Goal: Information Seeking & Learning: Learn about a topic

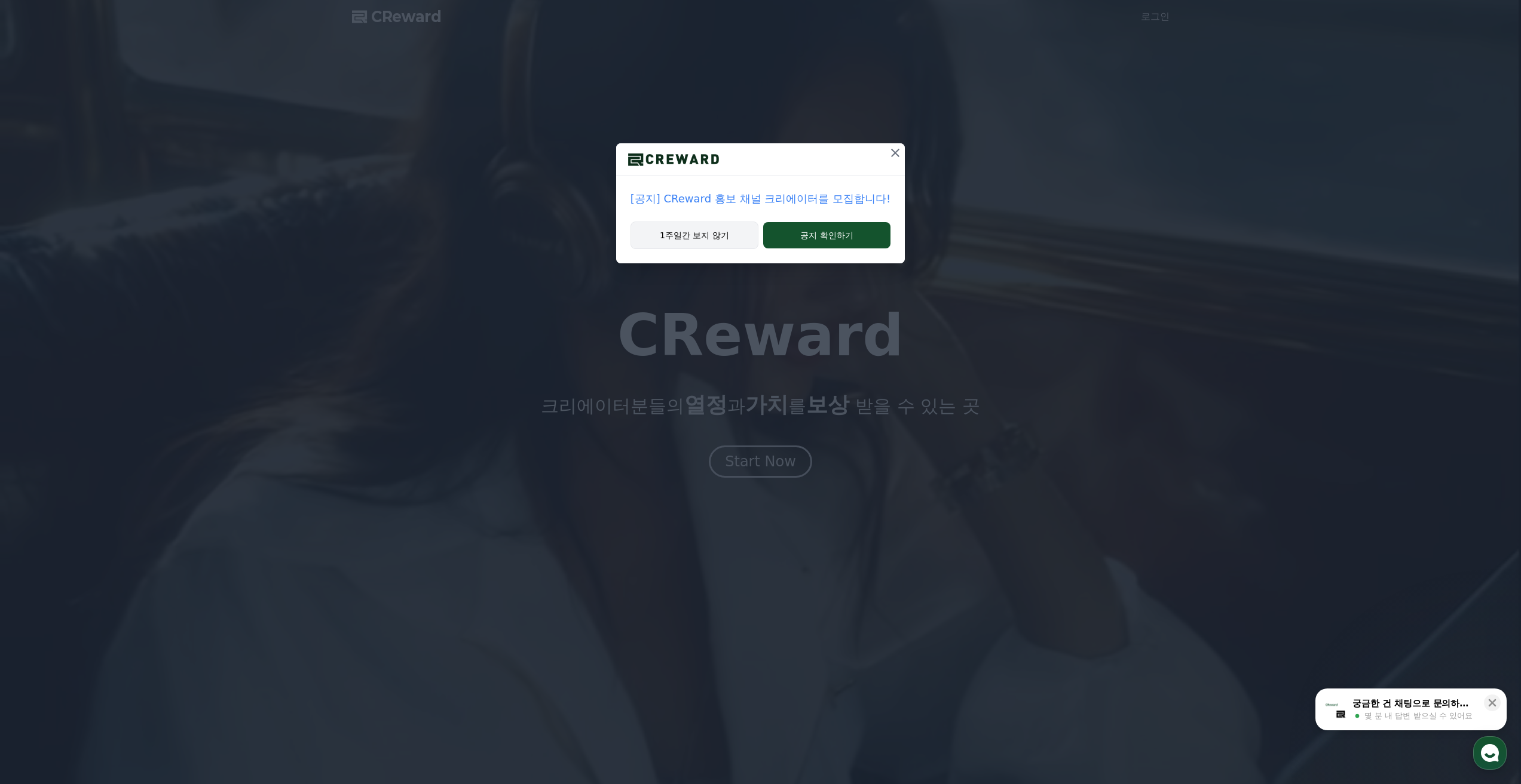
click at [708, 242] on button "1주일간 보지 않기" at bounding box center [694, 235] width 128 height 28
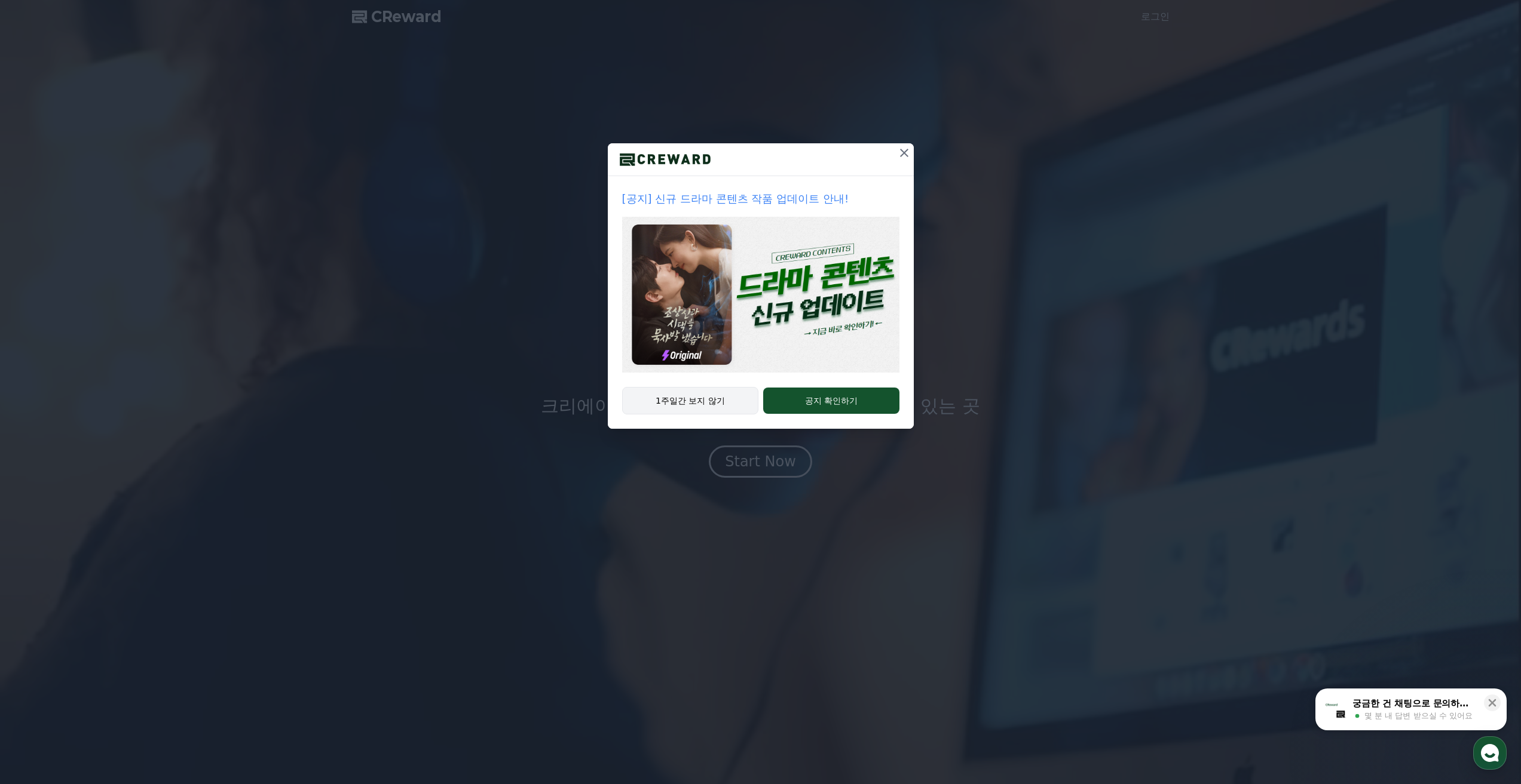
click at [708, 401] on button "1주일간 보지 않기" at bounding box center [690, 400] width 137 height 28
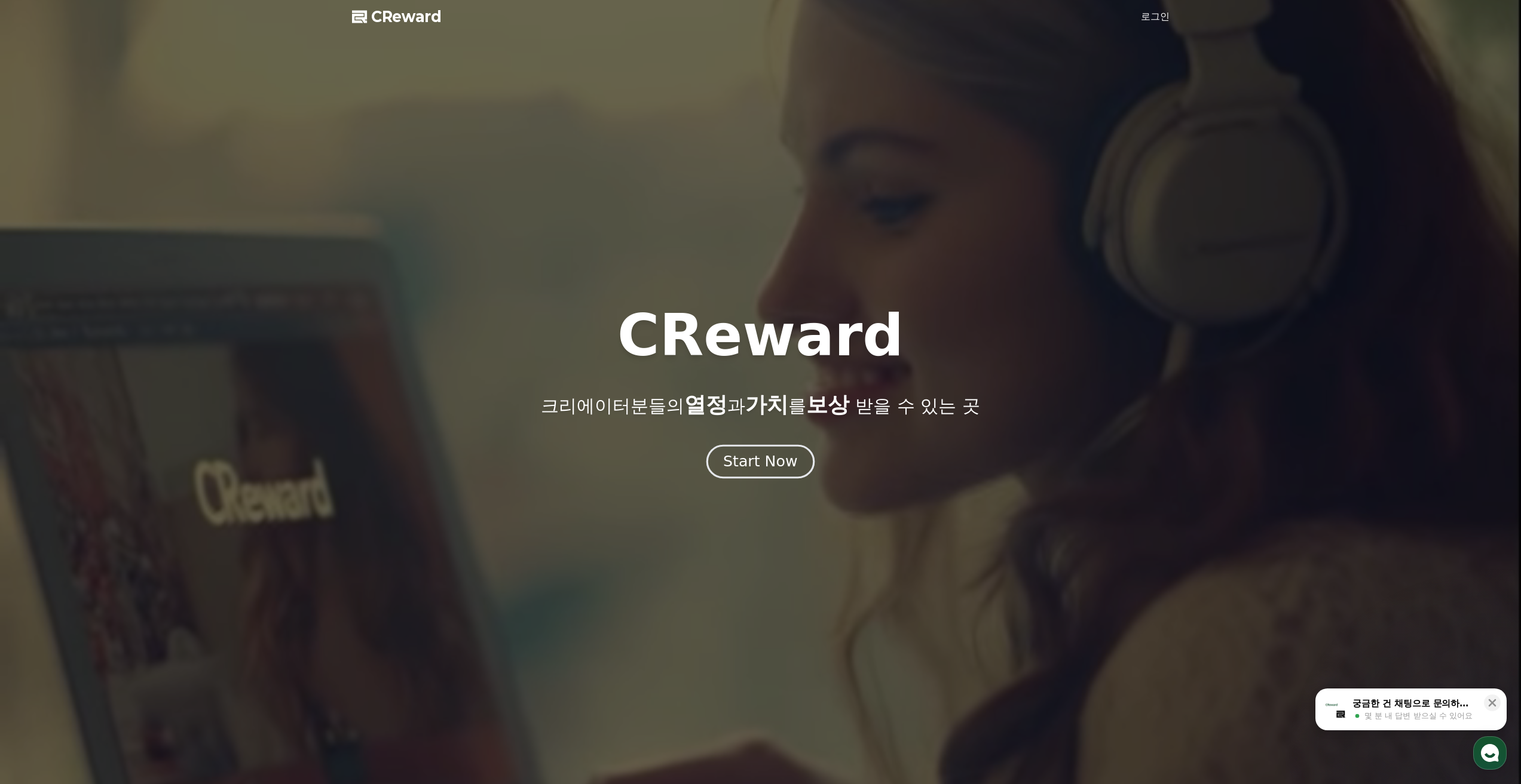
click at [766, 461] on div "Start Now" at bounding box center [760, 461] width 74 height 20
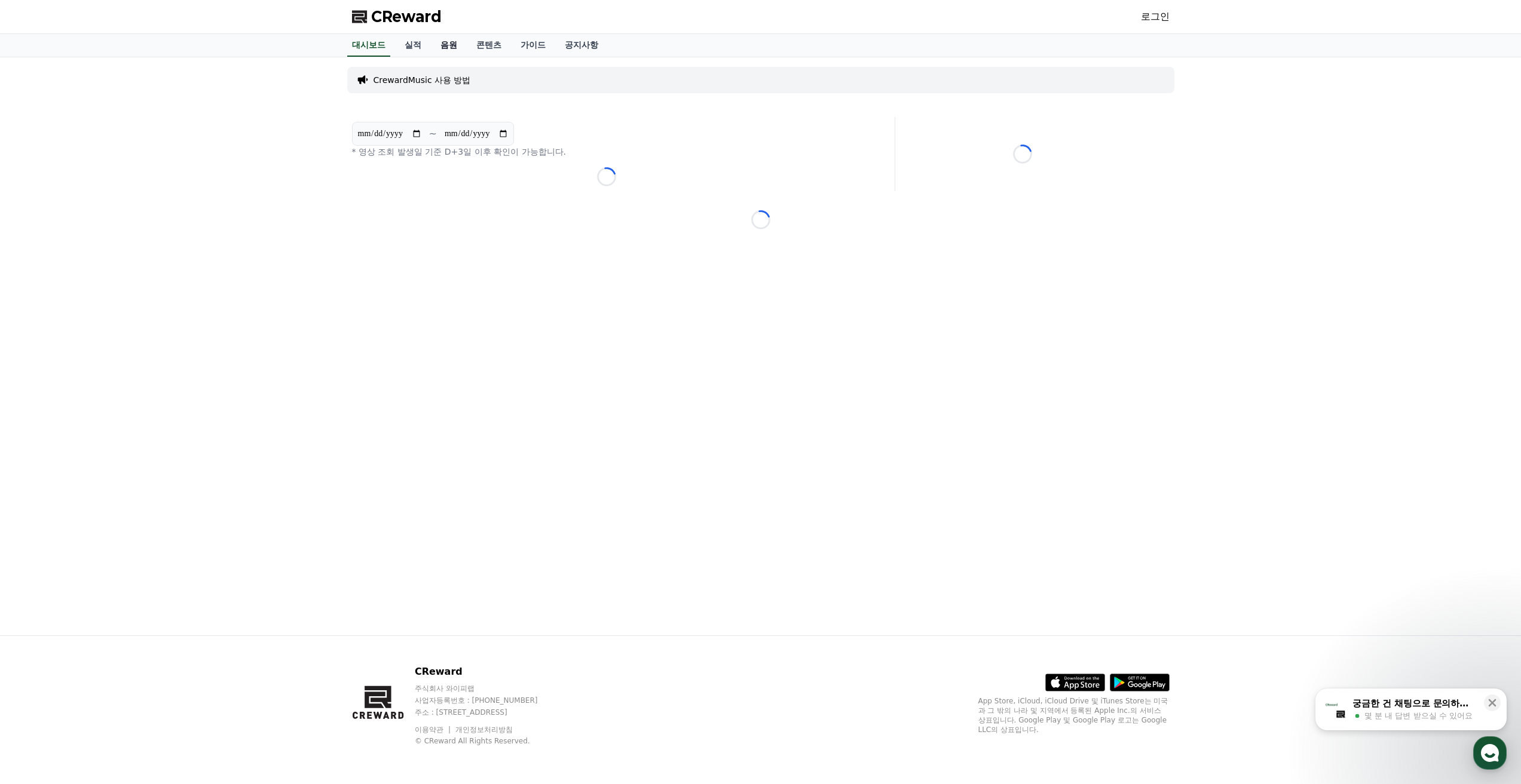
click at [446, 46] on link "음원" at bounding box center [449, 46] width 36 height 22
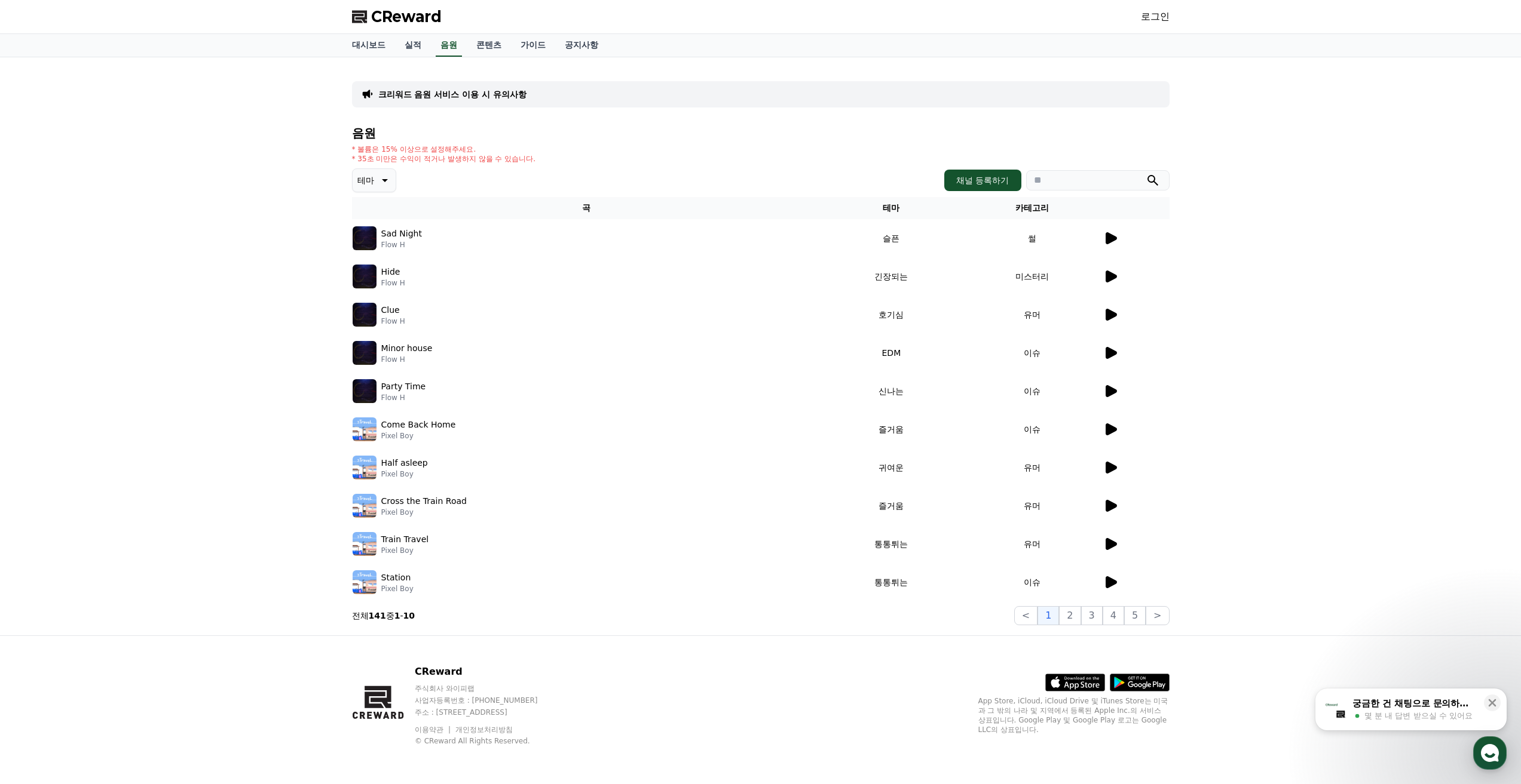
click at [375, 168] on div "음원 * 볼륨은 15% 이상으로 설정해주세요. * 35초 미만은 수익이 적거나 발생하지 않을 수 있습니다. 테마 채널 등록하기 곡 테마 카테고…" at bounding box center [760, 376] width 817 height 499
click at [375, 175] on button "테마" at bounding box center [374, 180] width 44 height 24
click at [621, 164] on div "음원 * 볼륨은 15% 이상으로 설정해주세요. * 35초 미만은 수익이 적거나 발생하지 않을 수 있습니다. 테마 테마 전체 환상적인 호기심 어…" at bounding box center [760, 376] width 817 height 499
click at [368, 199] on button "전체" at bounding box center [367, 212] width 26 height 26
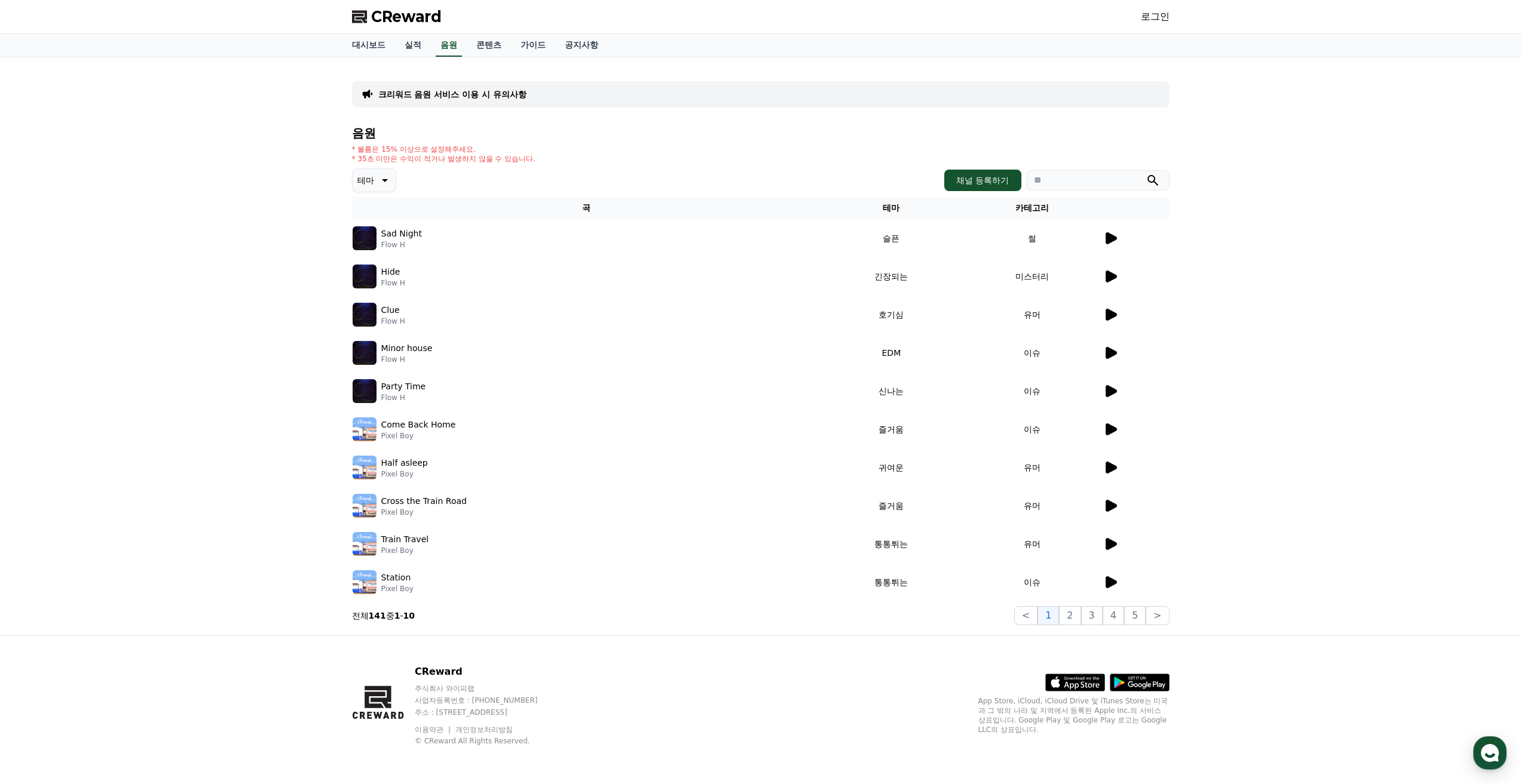
click at [568, 170] on div "테마 채널 등록하기" at bounding box center [760, 180] width 817 height 24
click at [1109, 395] on icon at bounding box center [1111, 391] width 11 height 12
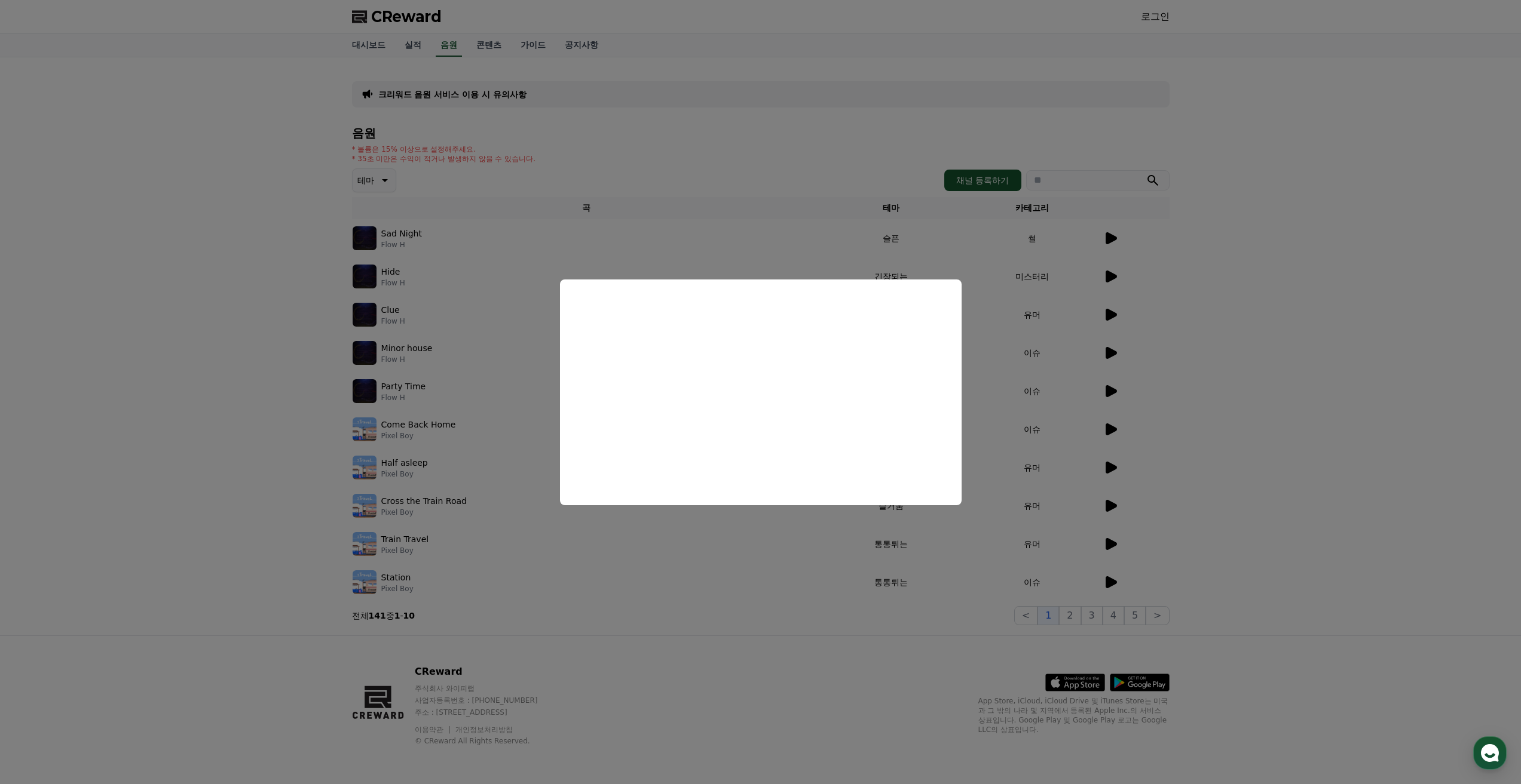
click at [492, 239] on button "close modal" at bounding box center [760, 392] width 1521 height 784
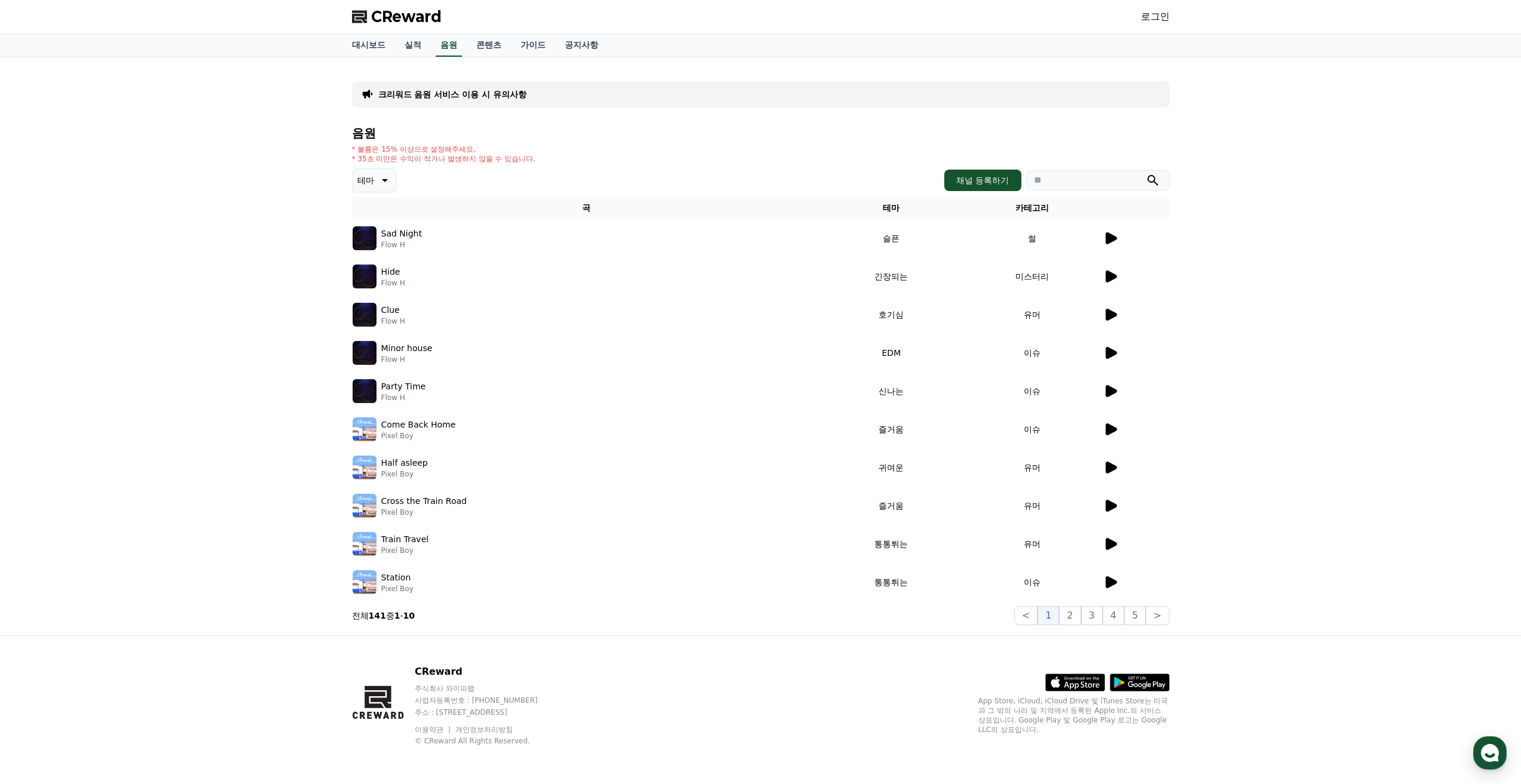
click at [385, 180] on icon at bounding box center [383, 180] width 14 height 14
click at [382, 207] on button "잔잔한" at bounding box center [371, 200] width 34 height 26
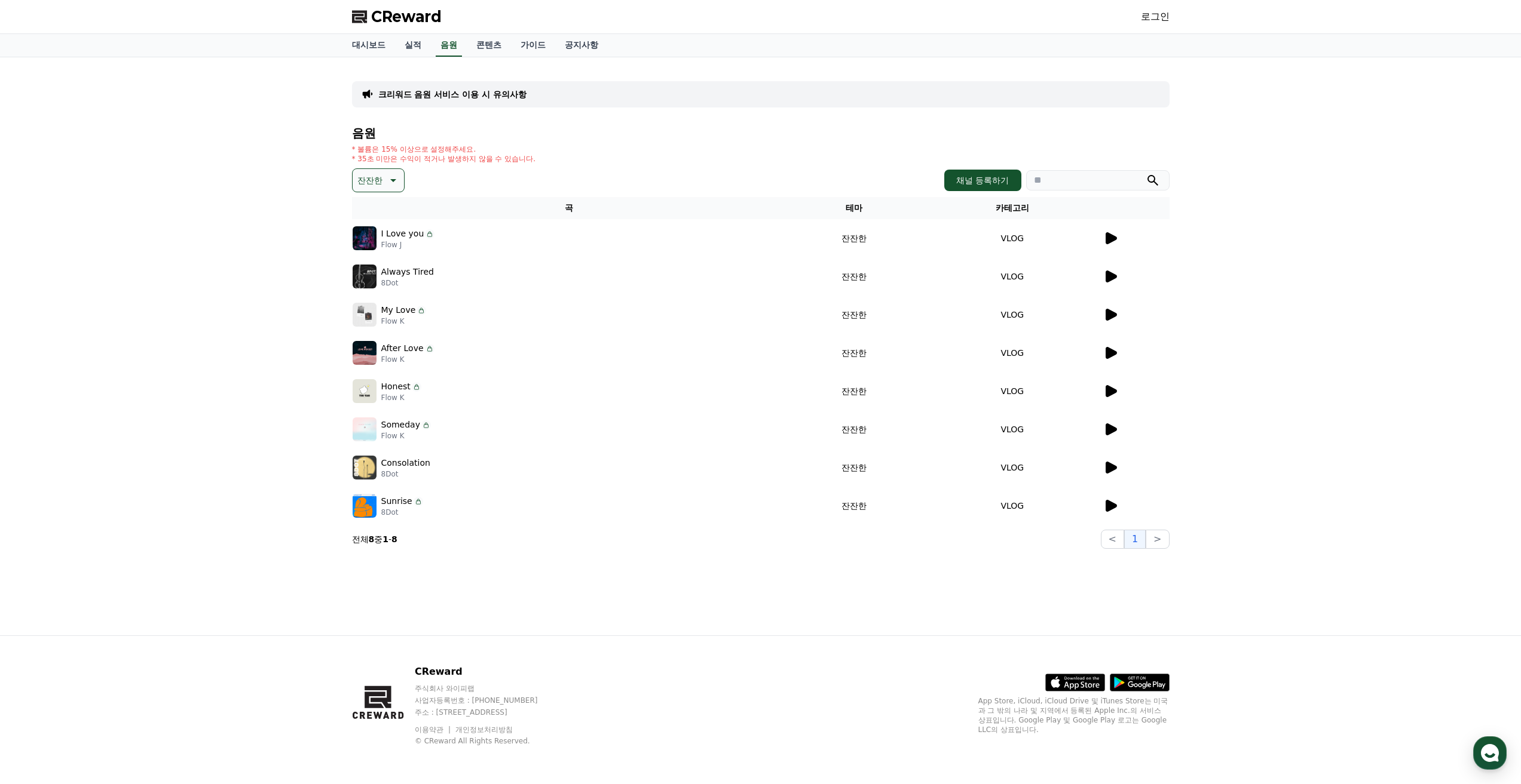
click at [1112, 281] on icon at bounding box center [1110, 276] width 14 height 14
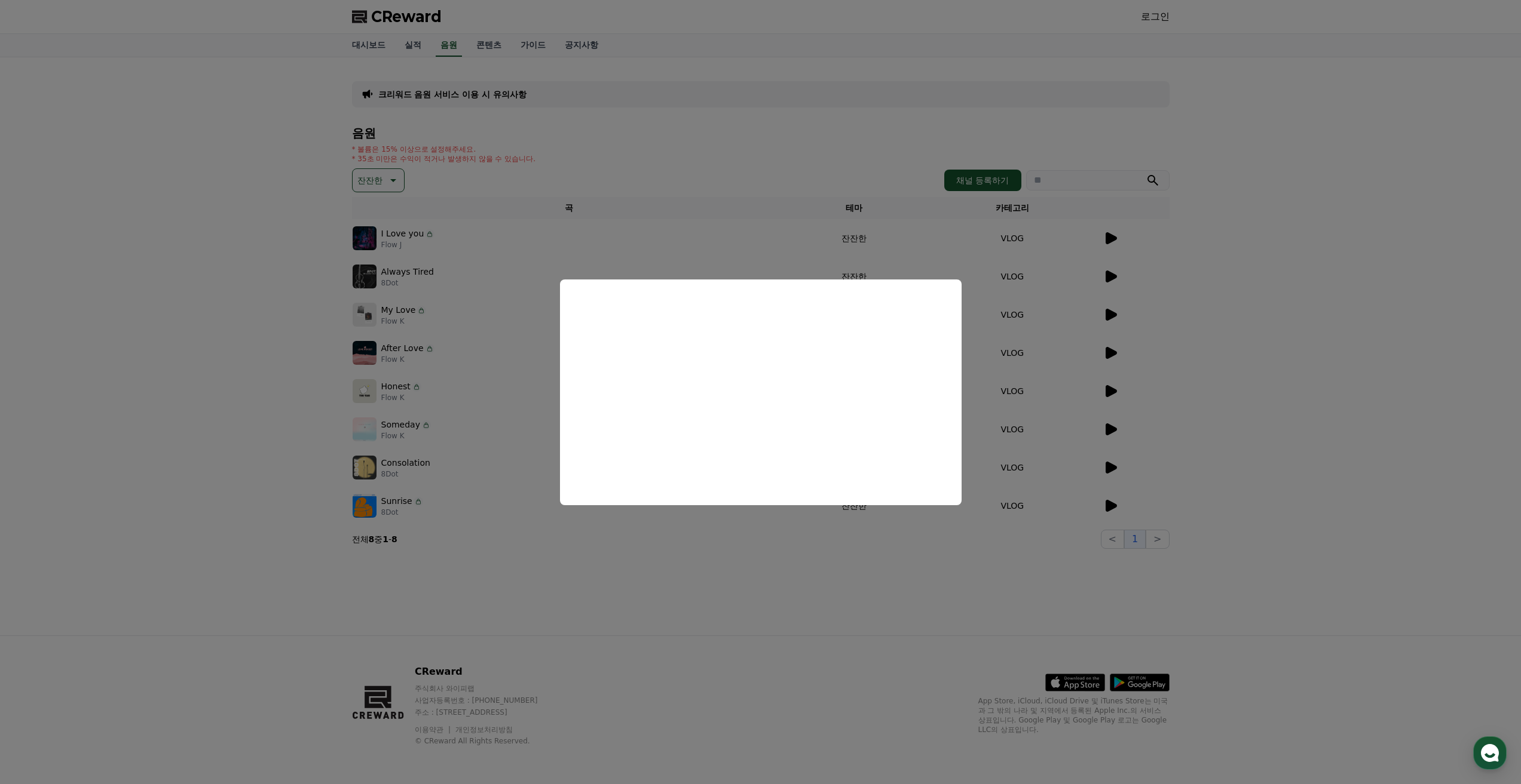
click at [1103, 318] on button "close modal" at bounding box center [760, 392] width 1521 height 784
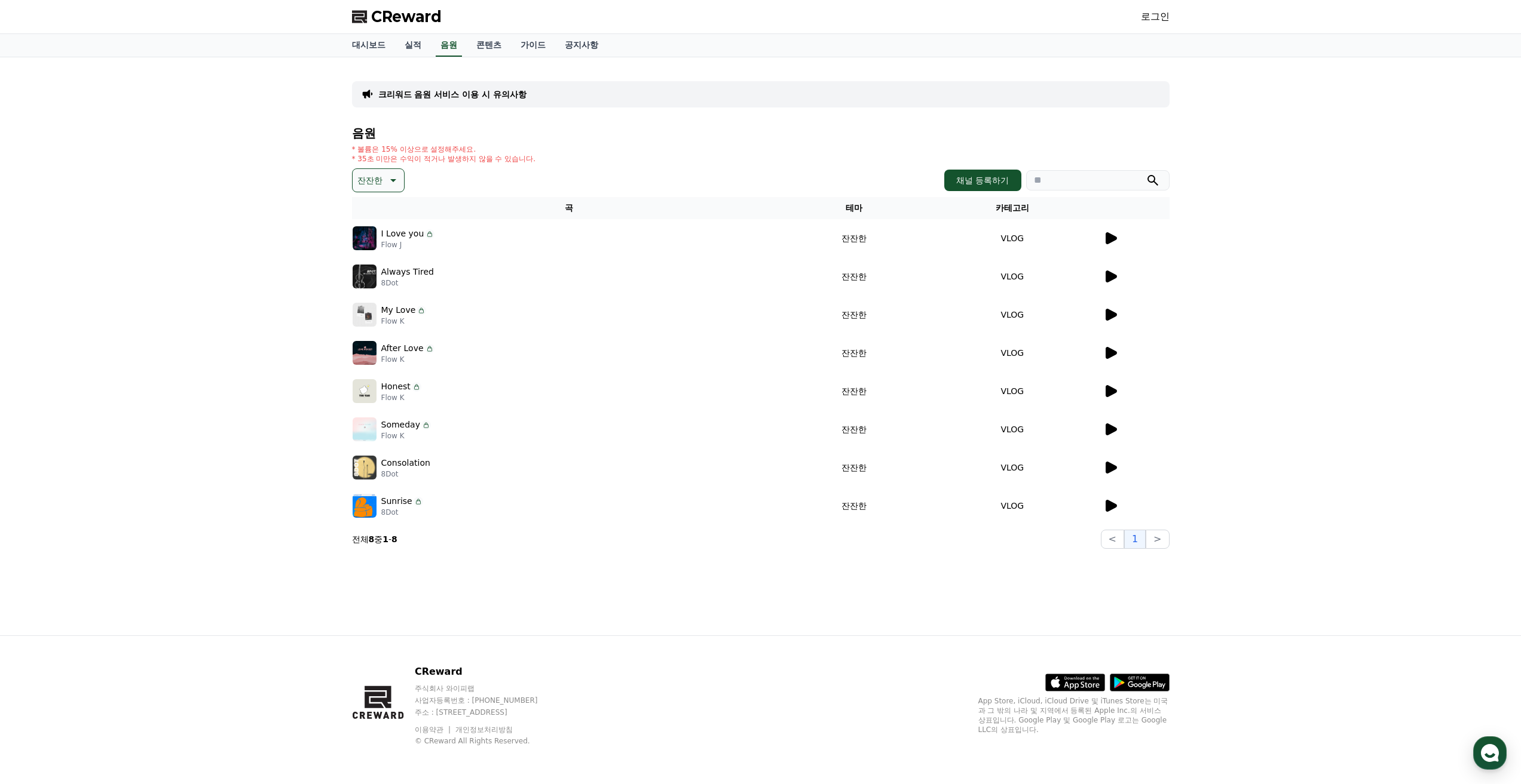
click at [1111, 315] on icon at bounding box center [1111, 315] width 11 height 12
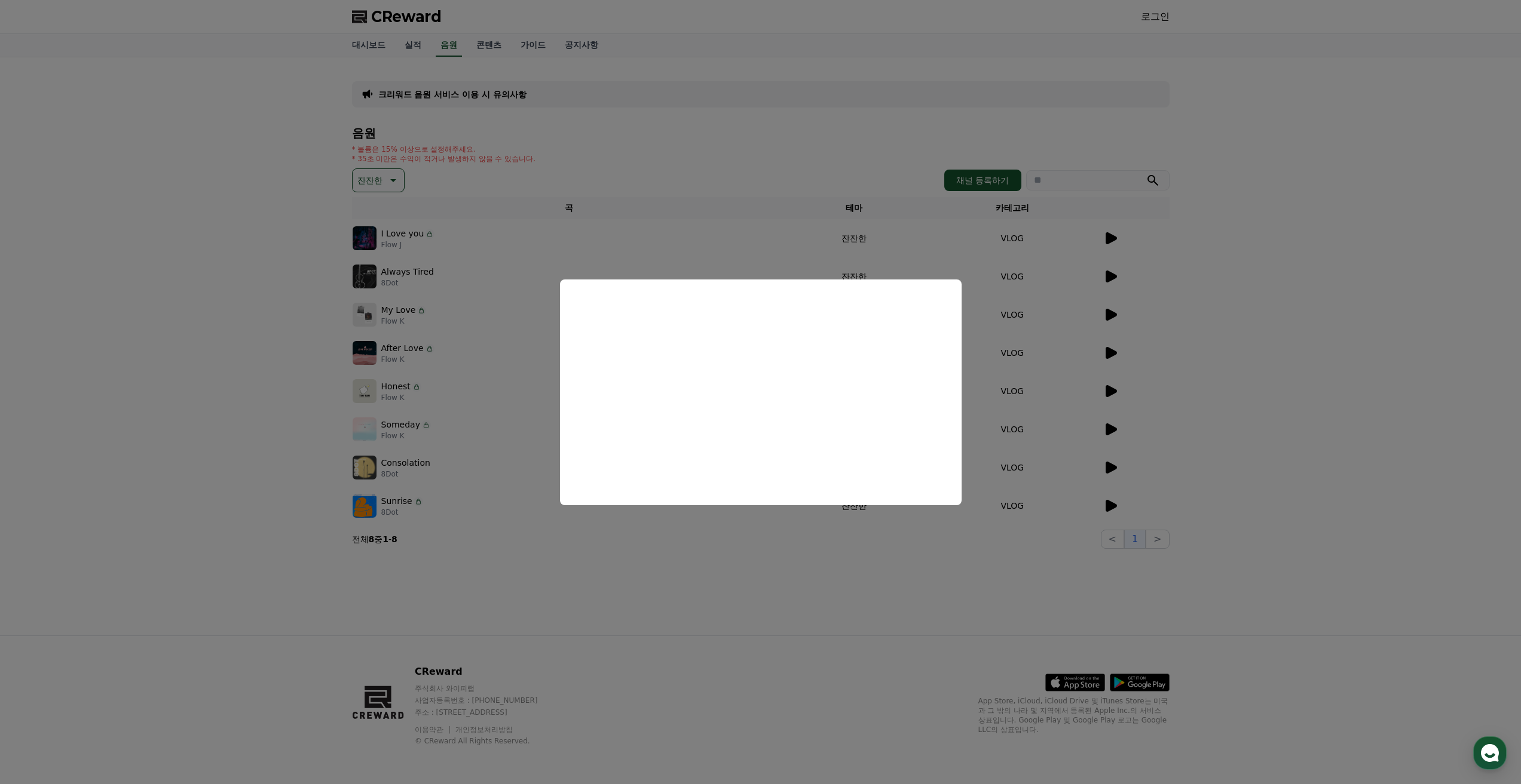
click at [1111, 315] on button "close modal" at bounding box center [760, 392] width 1521 height 784
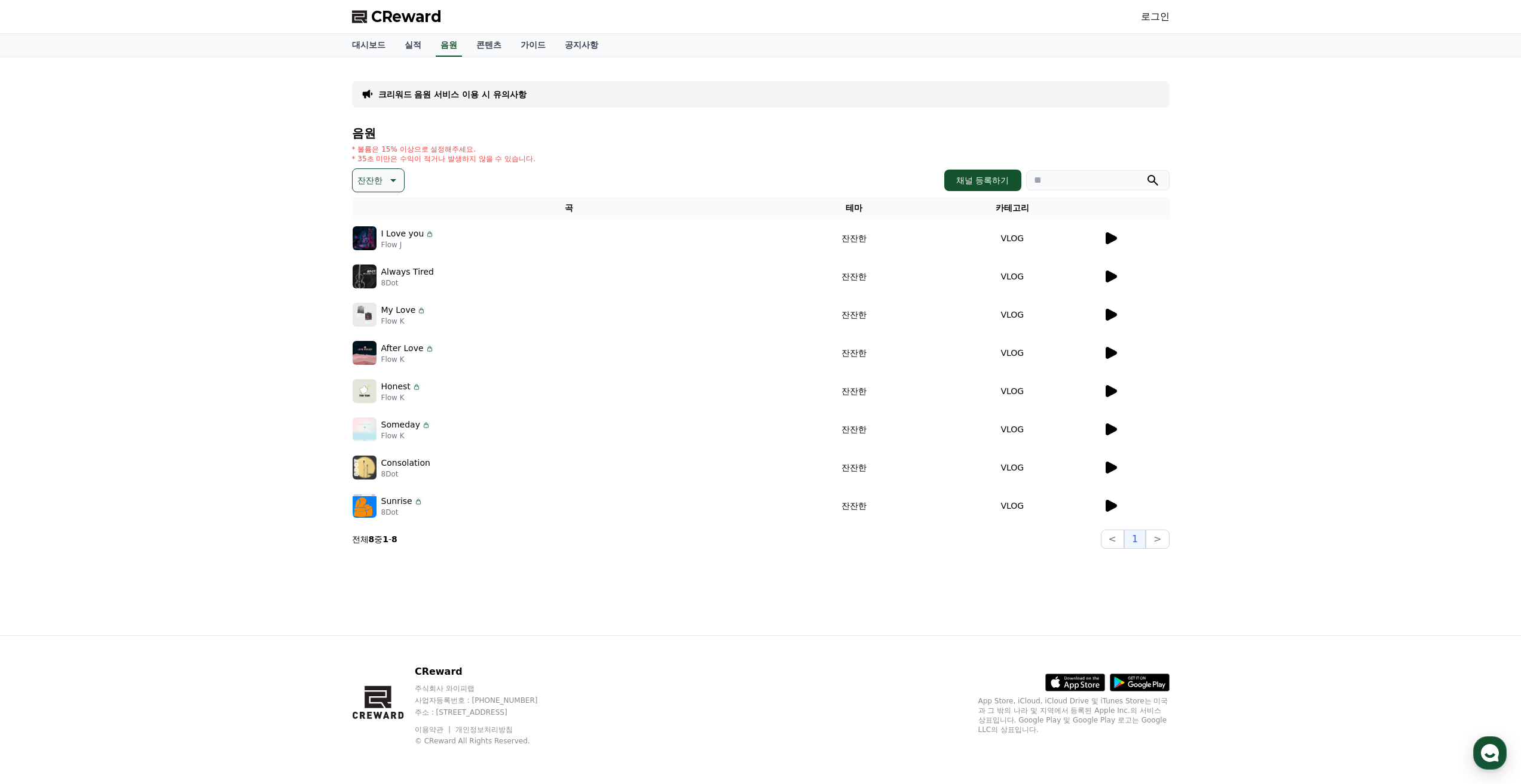
click at [1109, 470] on icon at bounding box center [1111, 468] width 11 height 12
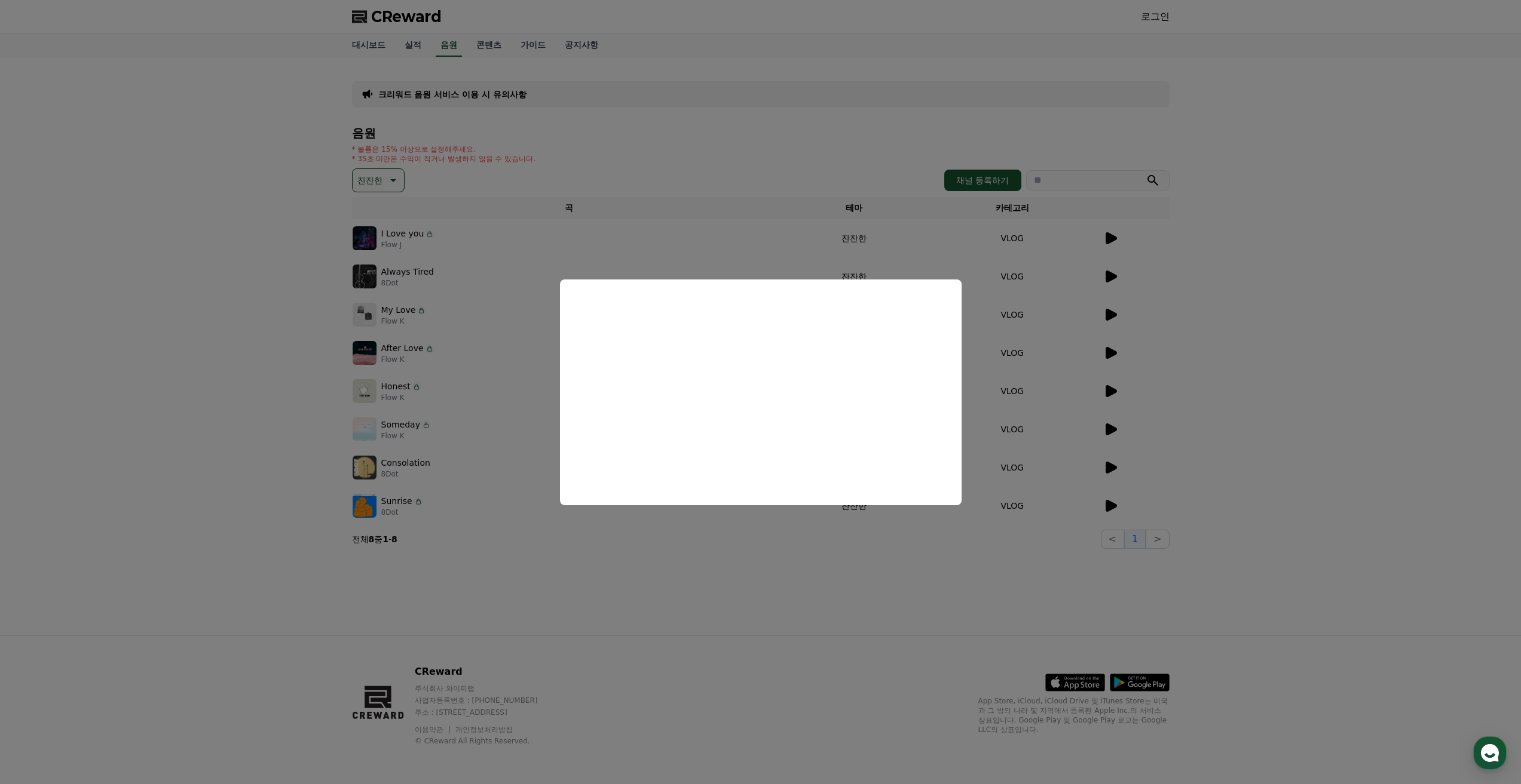
click at [612, 551] on button "close modal" at bounding box center [760, 392] width 1521 height 784
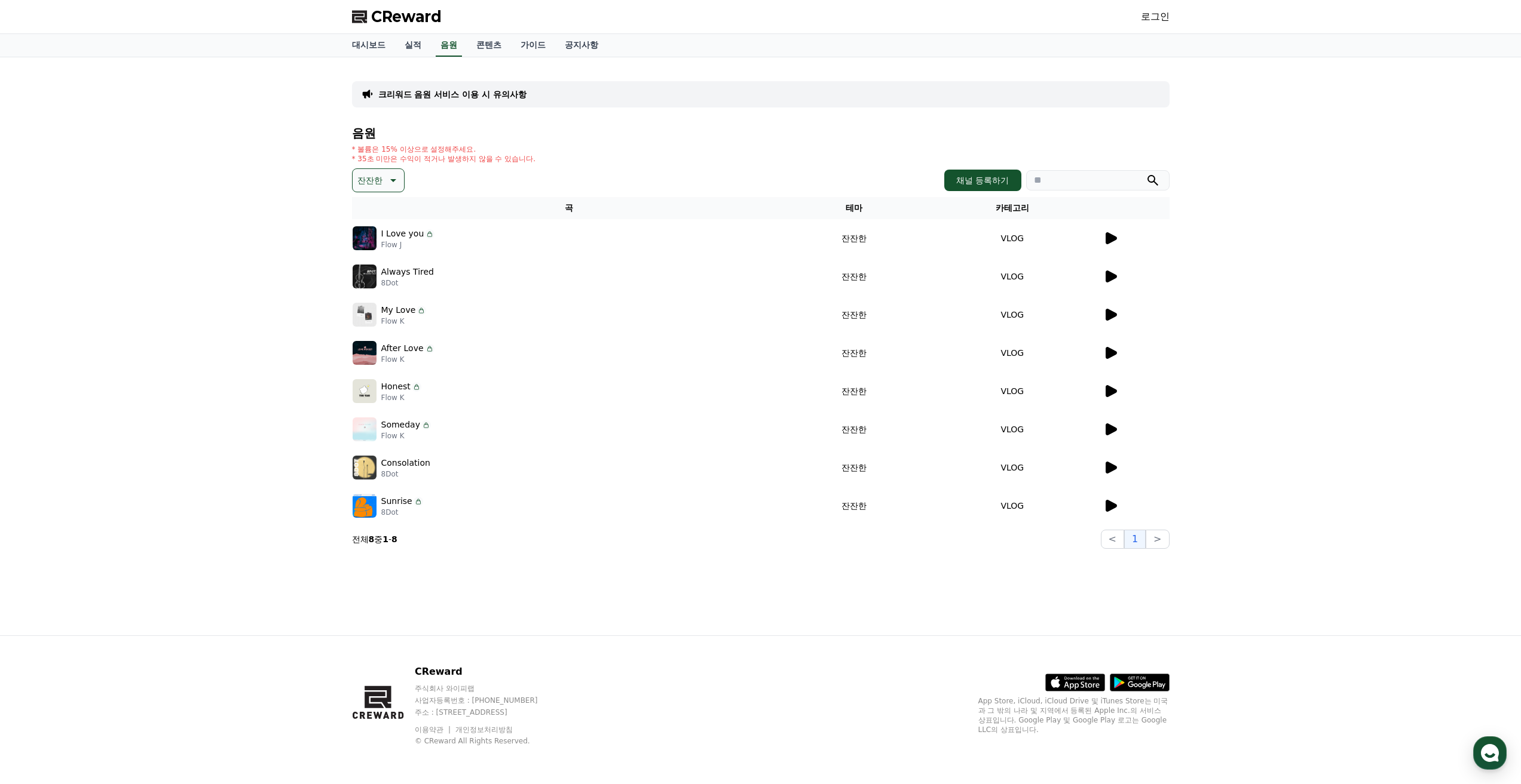
click at [540, 241] on div "I Love you Flow J" at bounding box center [569, 239] width 433 height 24
click at [398, 188] on button "잔잔한" at bounding box center [378, 180] width 52 height 24
click at [372, 206] on button "전체" at bounding box center [367, 212] width 26 height 26
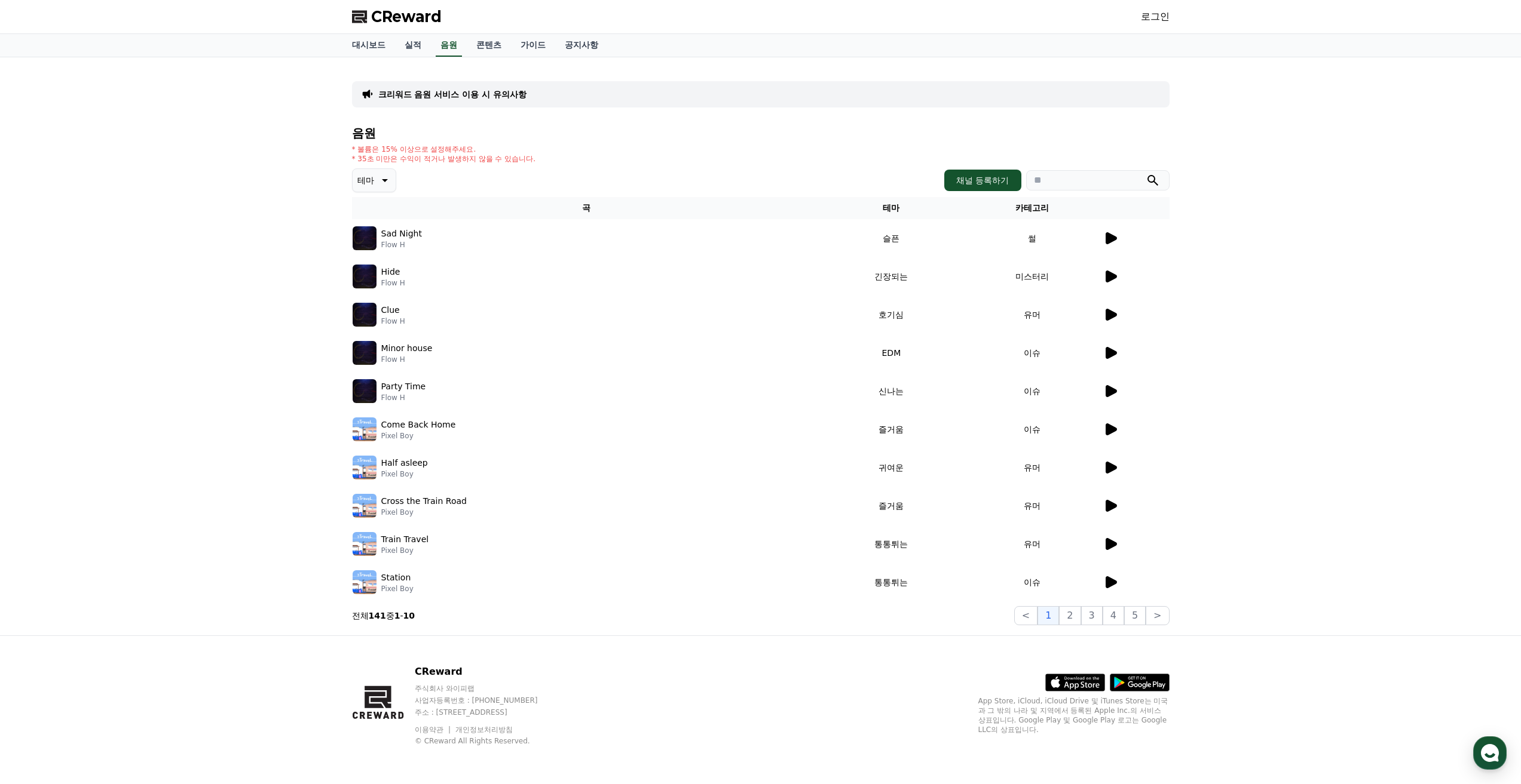
click at [1105, 546] on icon at bounding box center [1110, 544] width 14 height 14
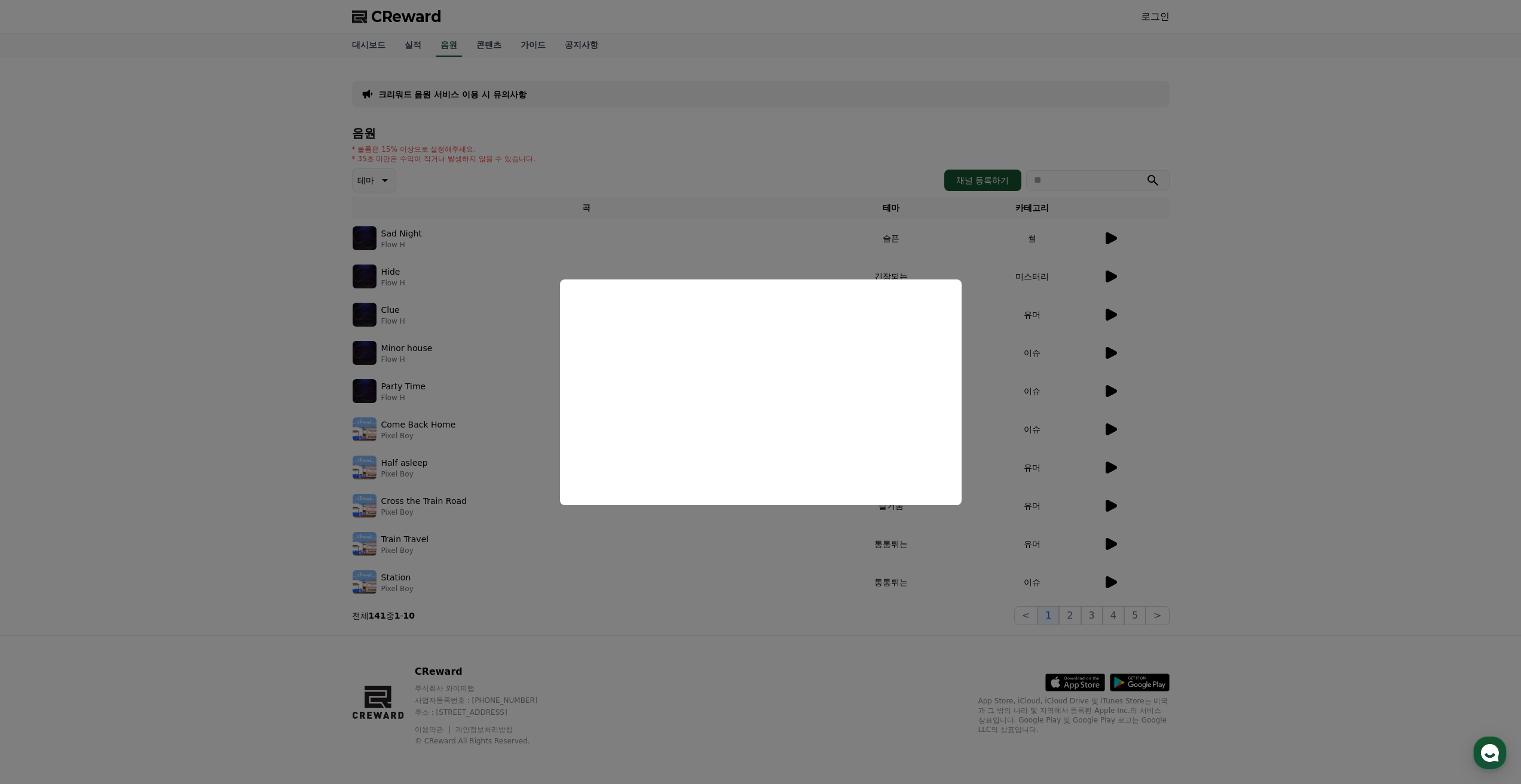
click at [1115, 524] on button "close modal" at bounding box center [760, 392] width 1521 height 784
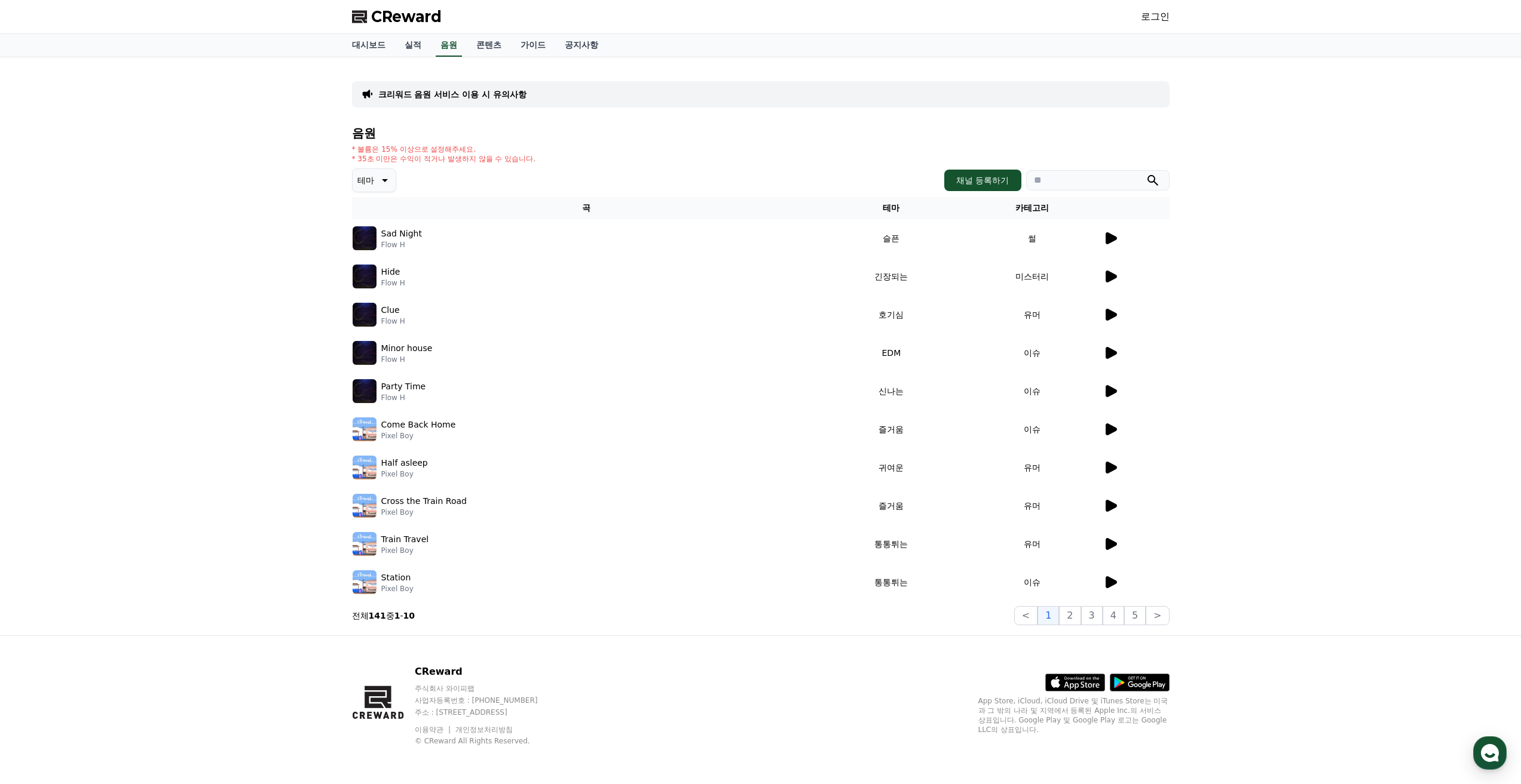
click at [1115, 511] on icon at bounding box center [1110, 506] width 14 height 14
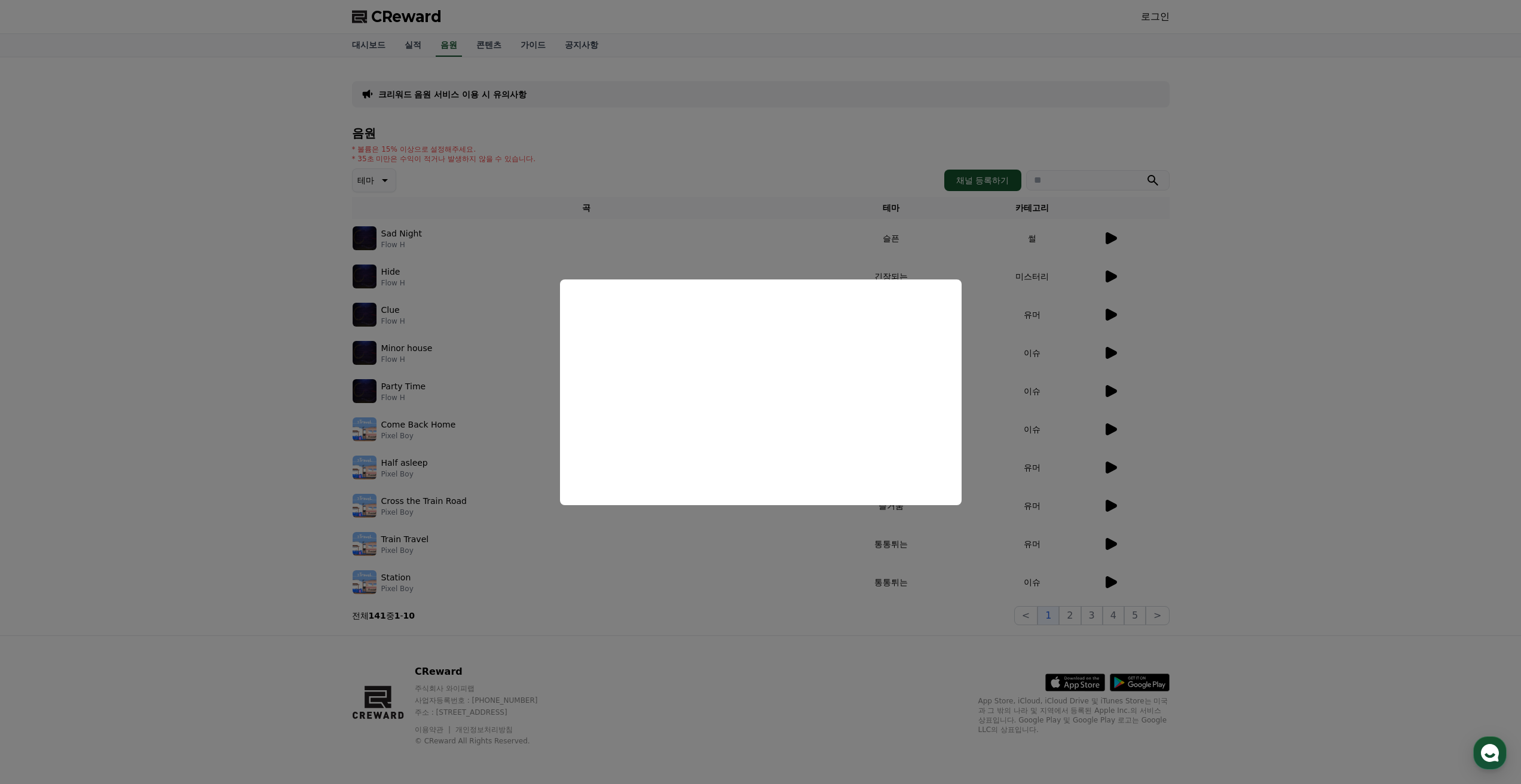
click at [1308, 448] on button "close modal" at bounding box center [760, 392] width 1521 height 784
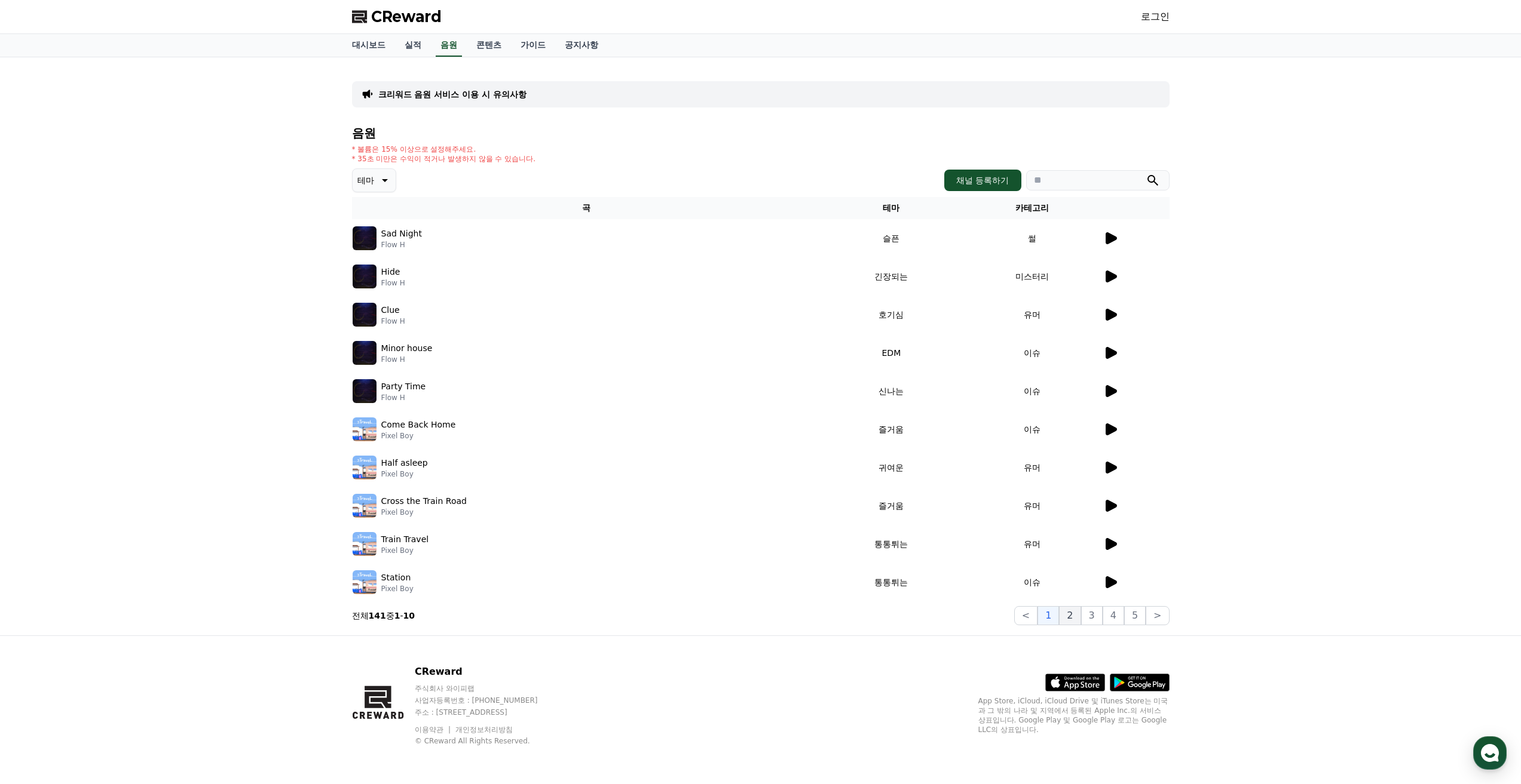
click at [1080, 620] on button "2" at bounding box center [1070, 616] width 22 height 19
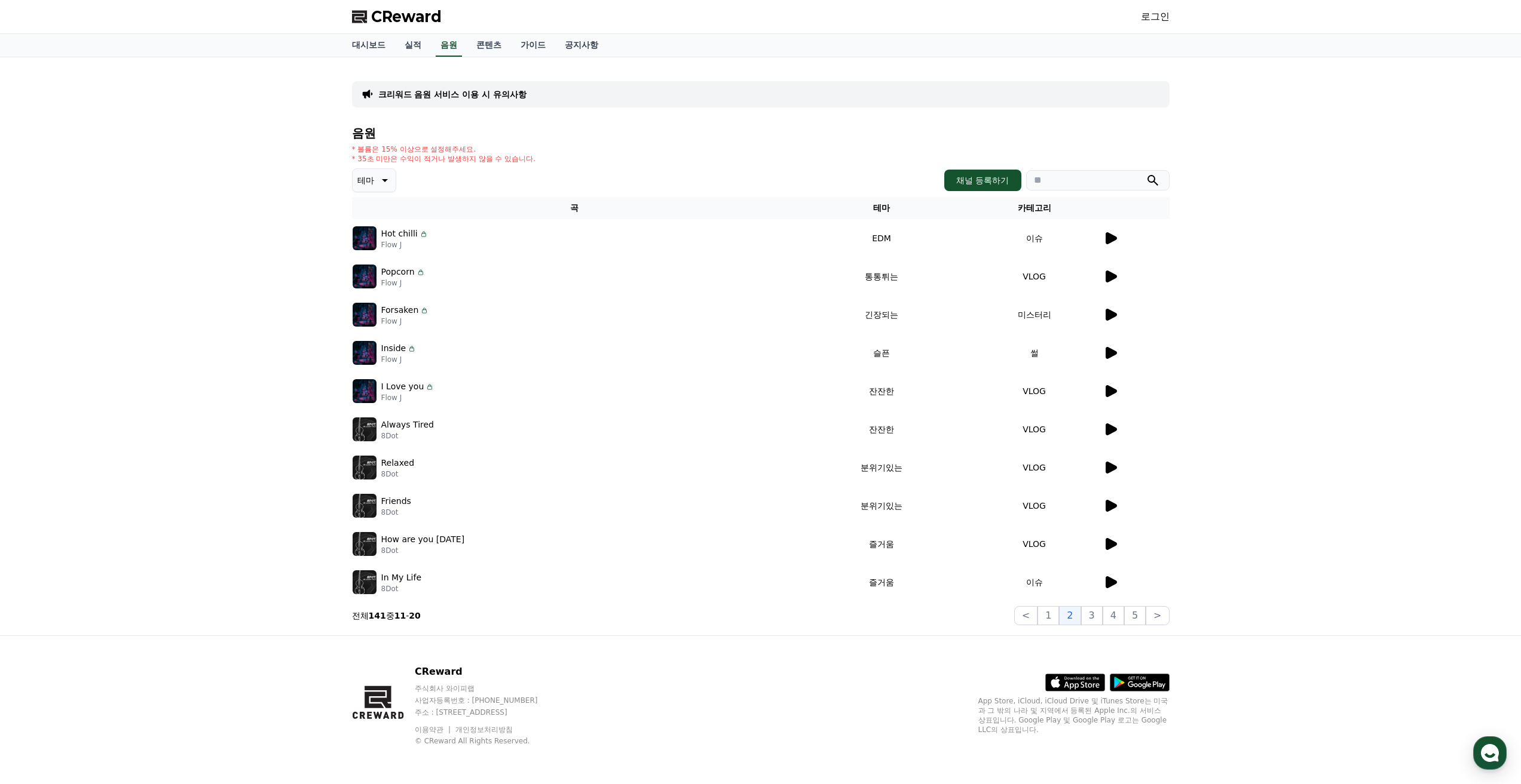
click at [1117, 509] on div at bounding box center [1136, 506] width 66 height 14
click at [1117, 509] on icon at bounding box center [1110, 506] width 14 height 14
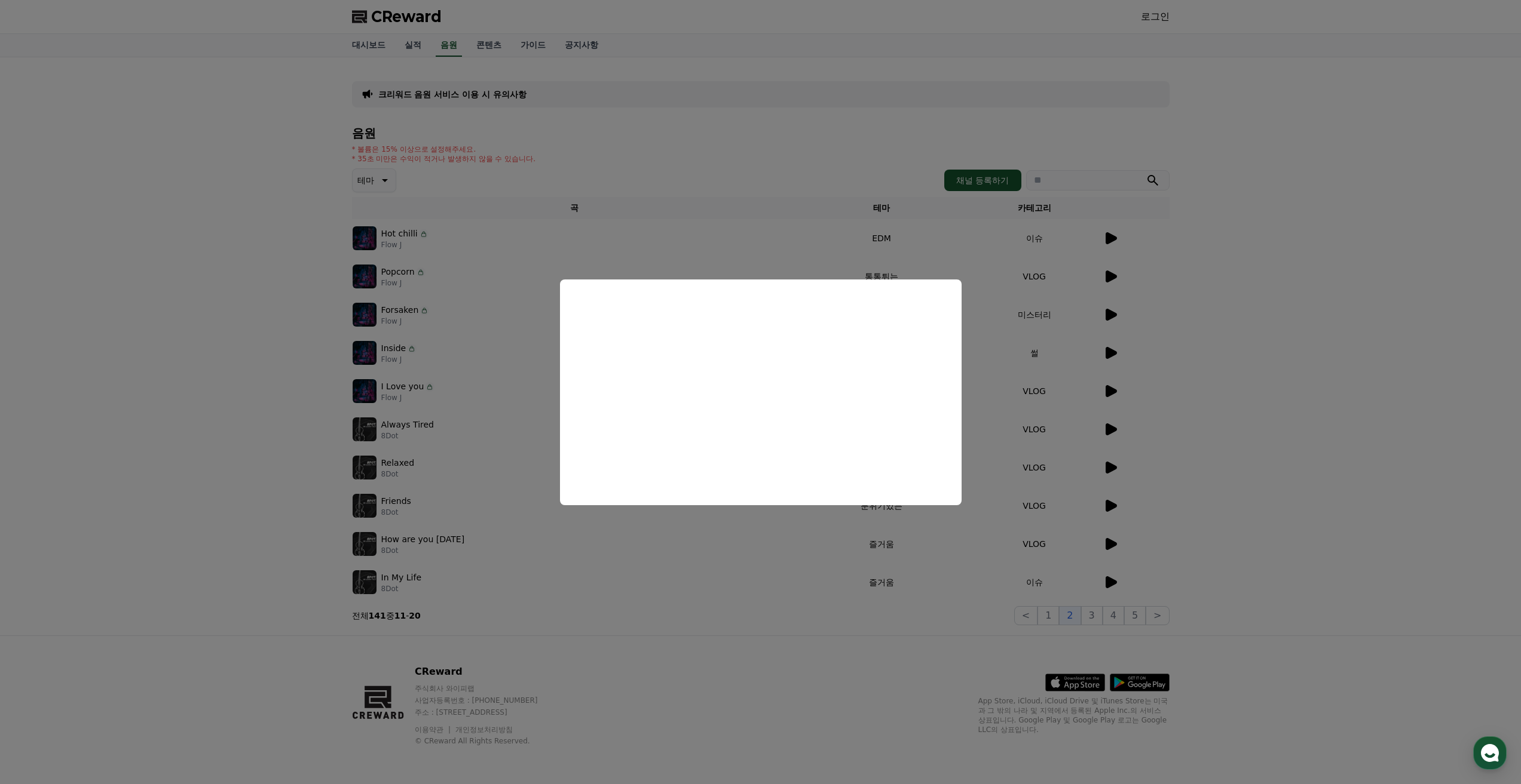
click at [1098, 610] on button "close modal" at bounding box center [760, 392] width 1521 height 784
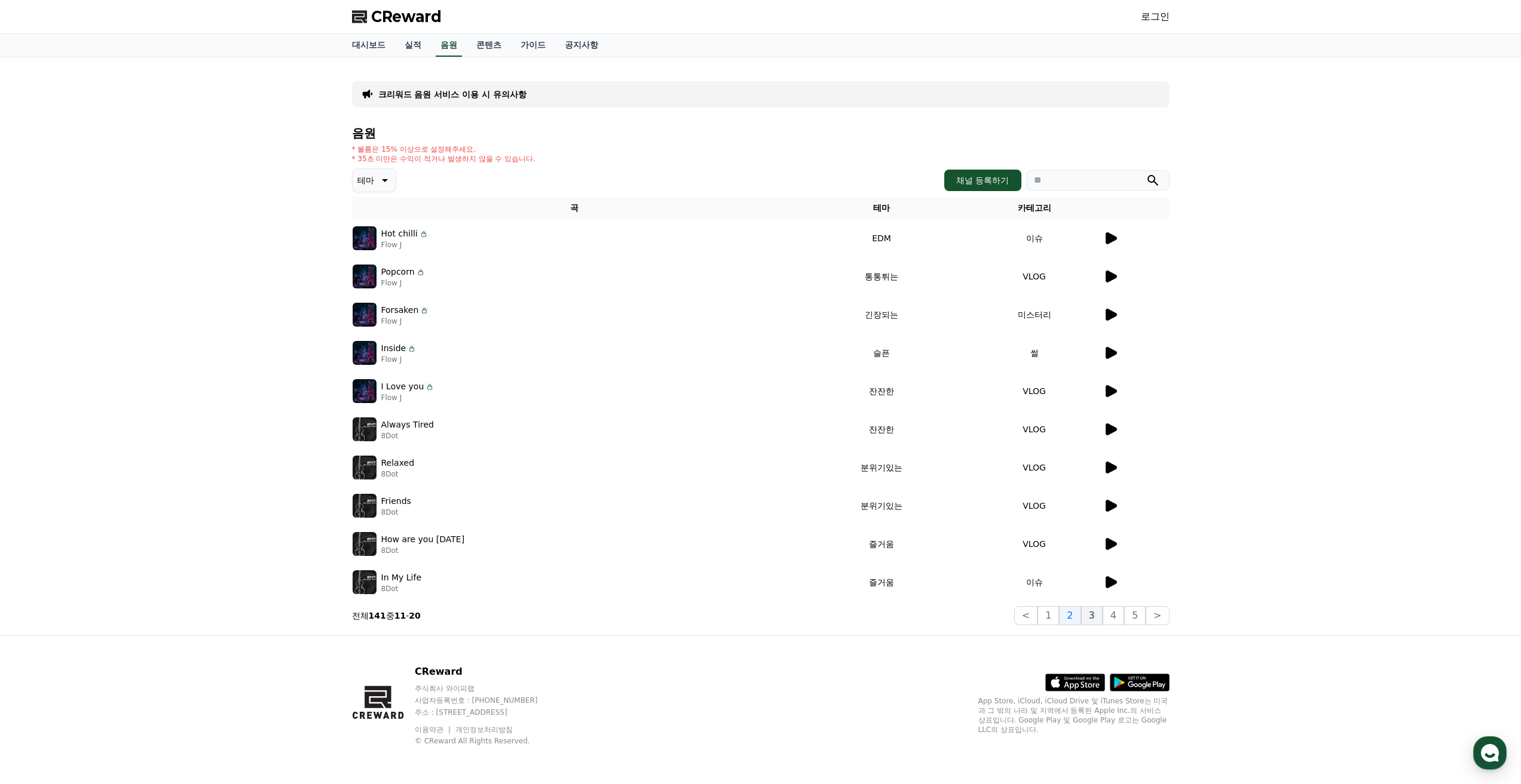
click at [1097, 610] on button "3" at bounding box center [1091, 616] width 22 height 19
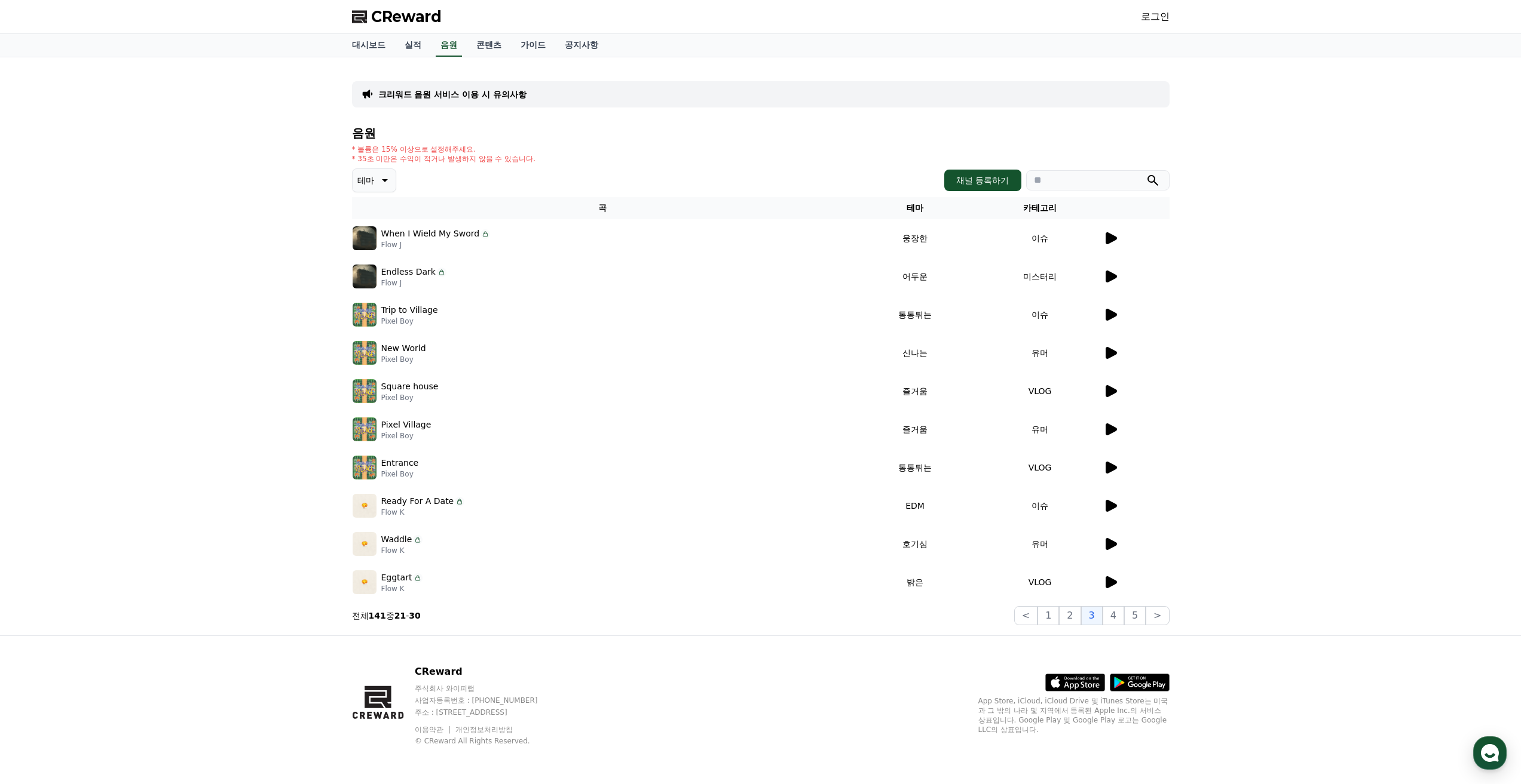
click at [1110, 546] on icon at bounding box center [1111, 544] width 11 height 12
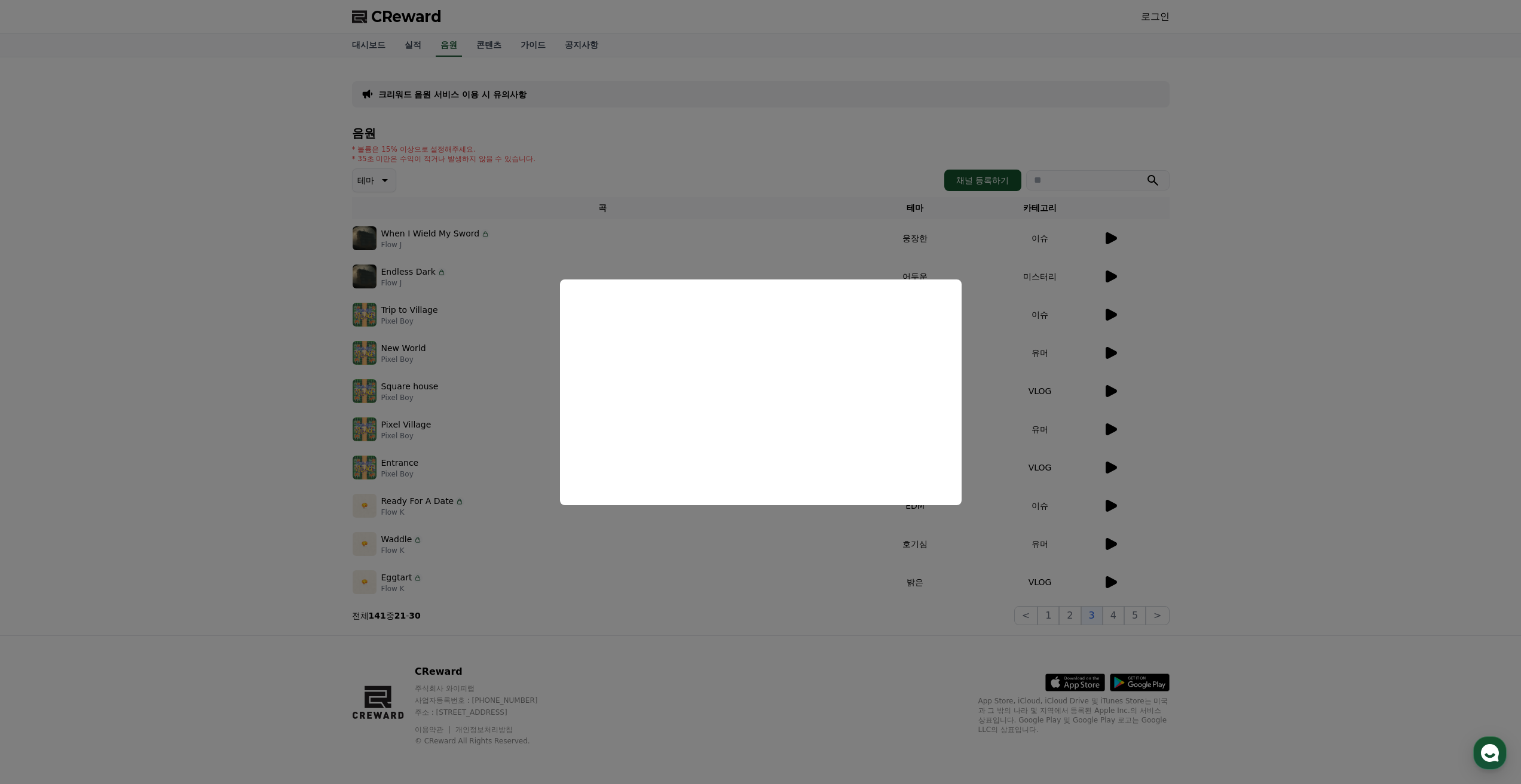
click at [932, 564] on button "close modal" at bounding box center [760, 392] width 1521 height 784
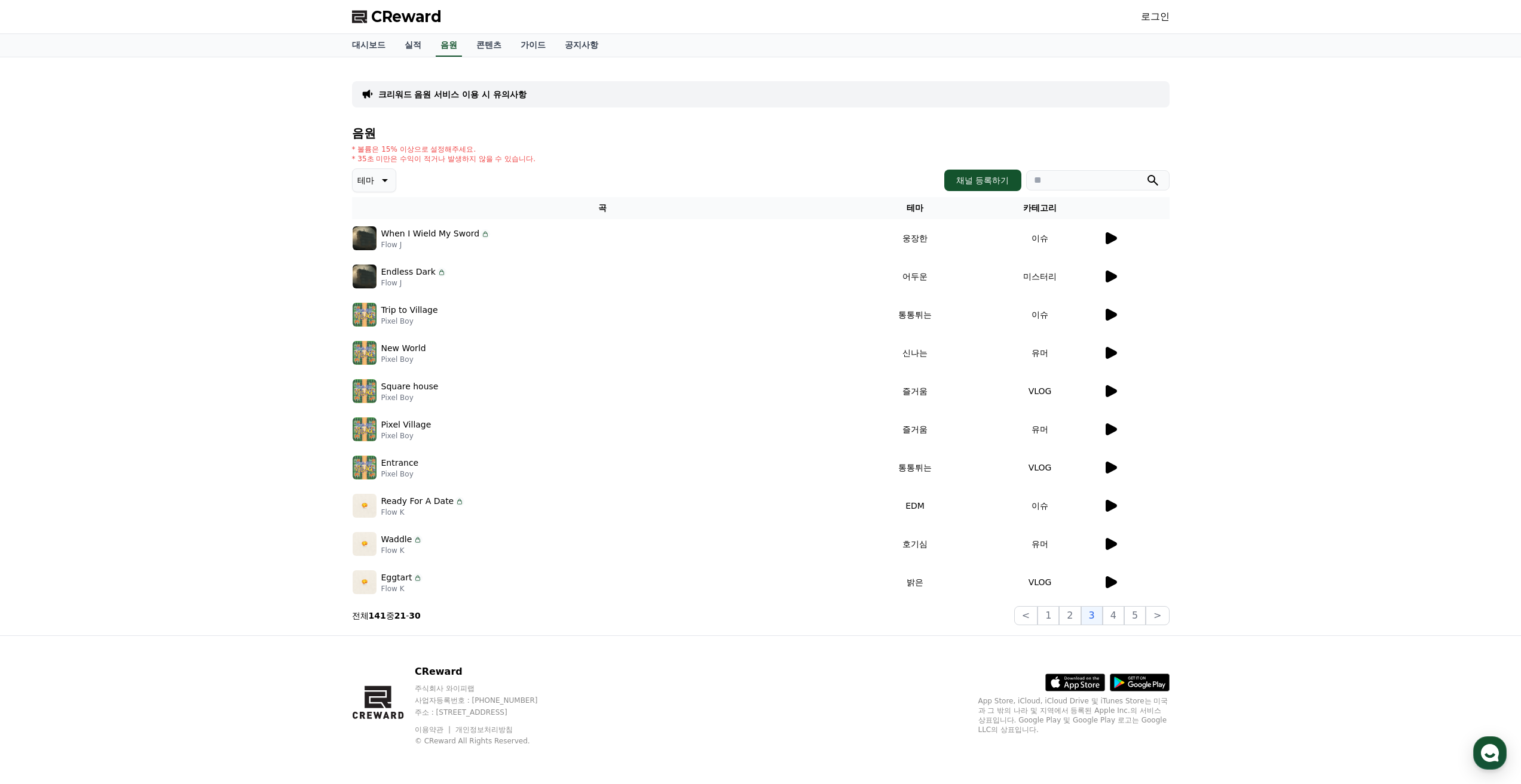
click at [802, 572] on div "Eggtart Flow K" at bounding box center [602, 582] width 499 height 24
click at [1115, 582] on icon at bounding box center [1111, 582] width 11 height 12
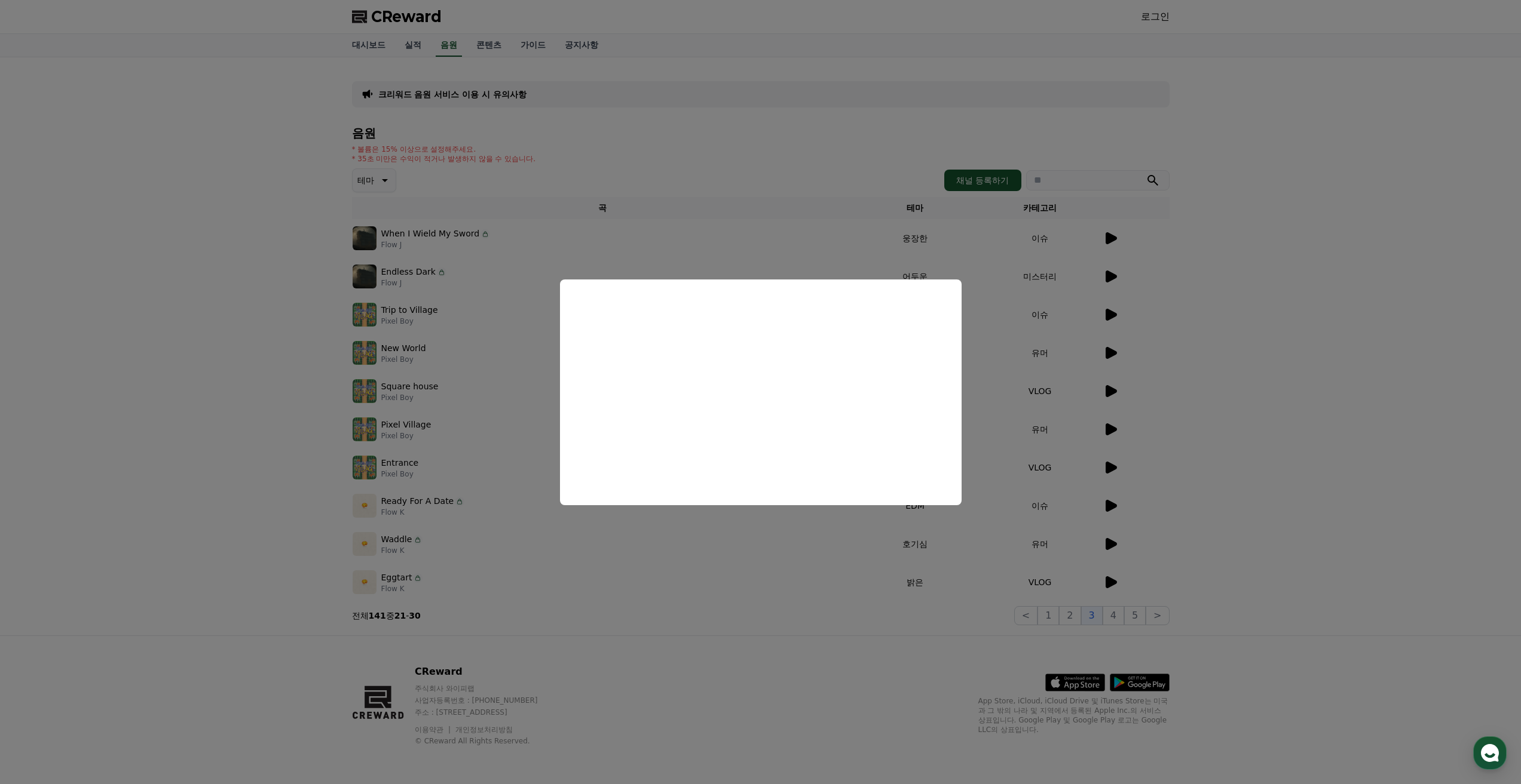
click at [838, 552] on button "close modal" at bounding box center [760, 392] width 1521 height 784
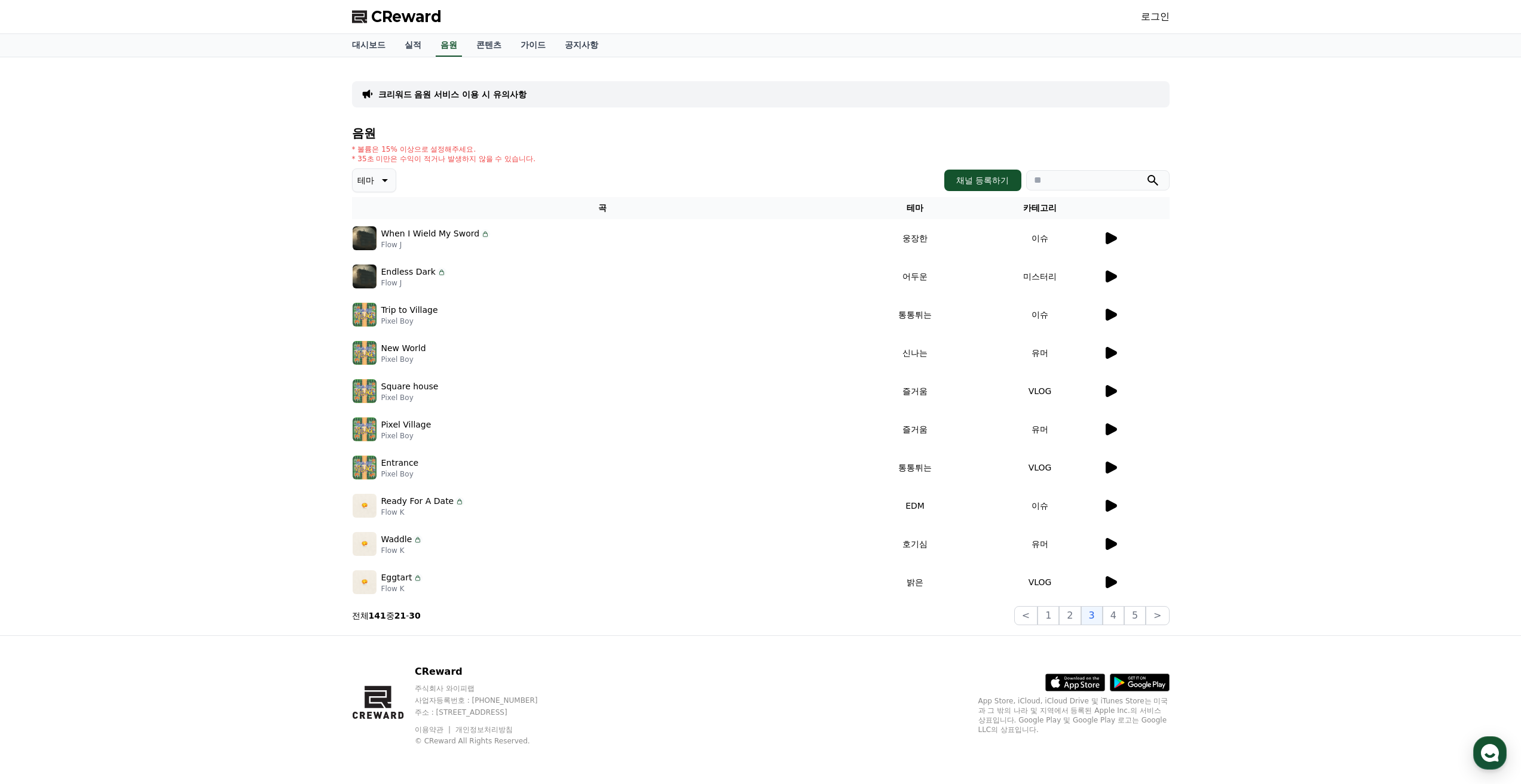
click at [1106, 427] on icon at bounding box center [1111, 429] width 11 height 12
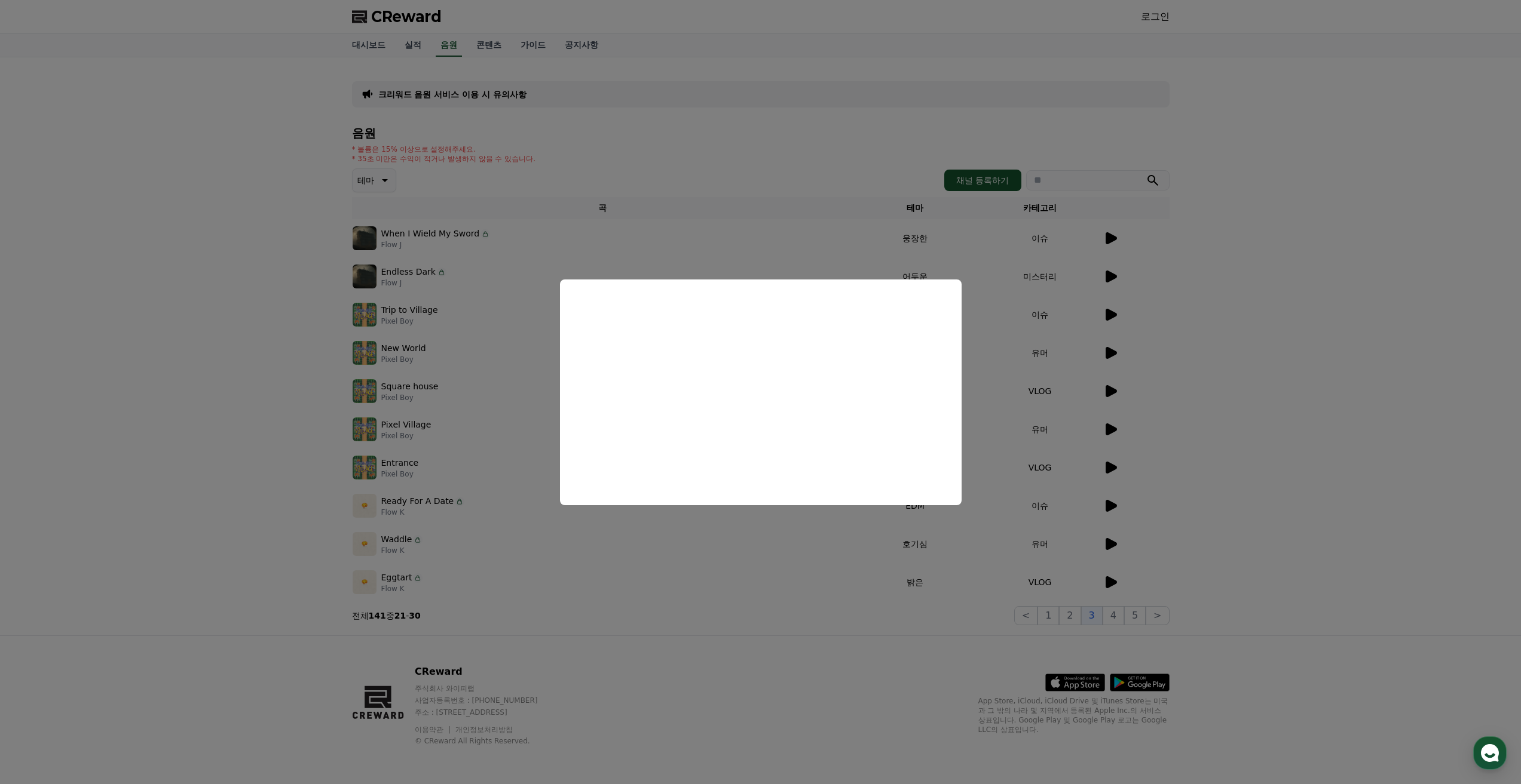
click at [681, 630] on button "close modal" at bounding box center [760, 392] width 1521 height 784
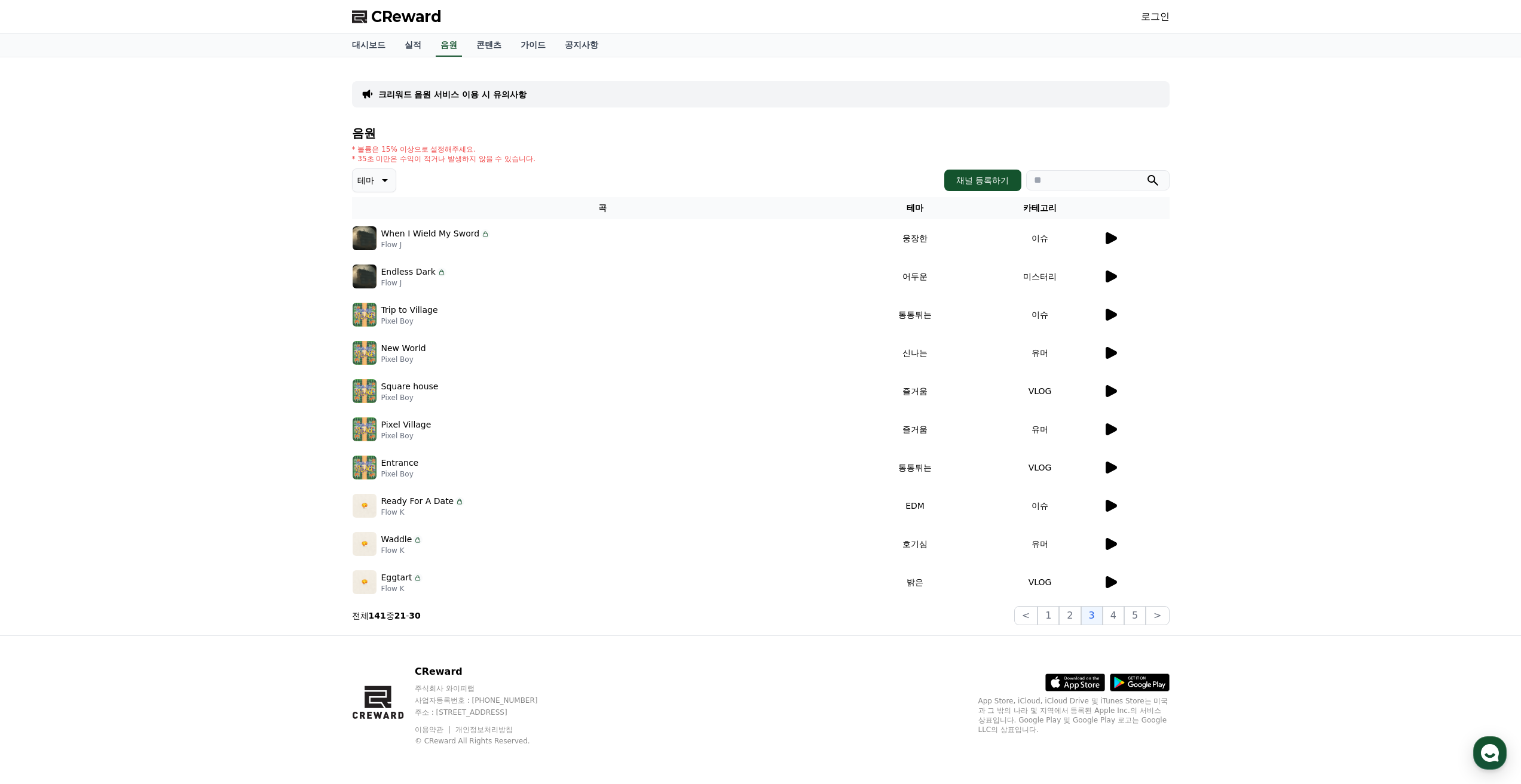
click at [1107, 503] on icon at bounding box center [1111, 506] width 11 height 12
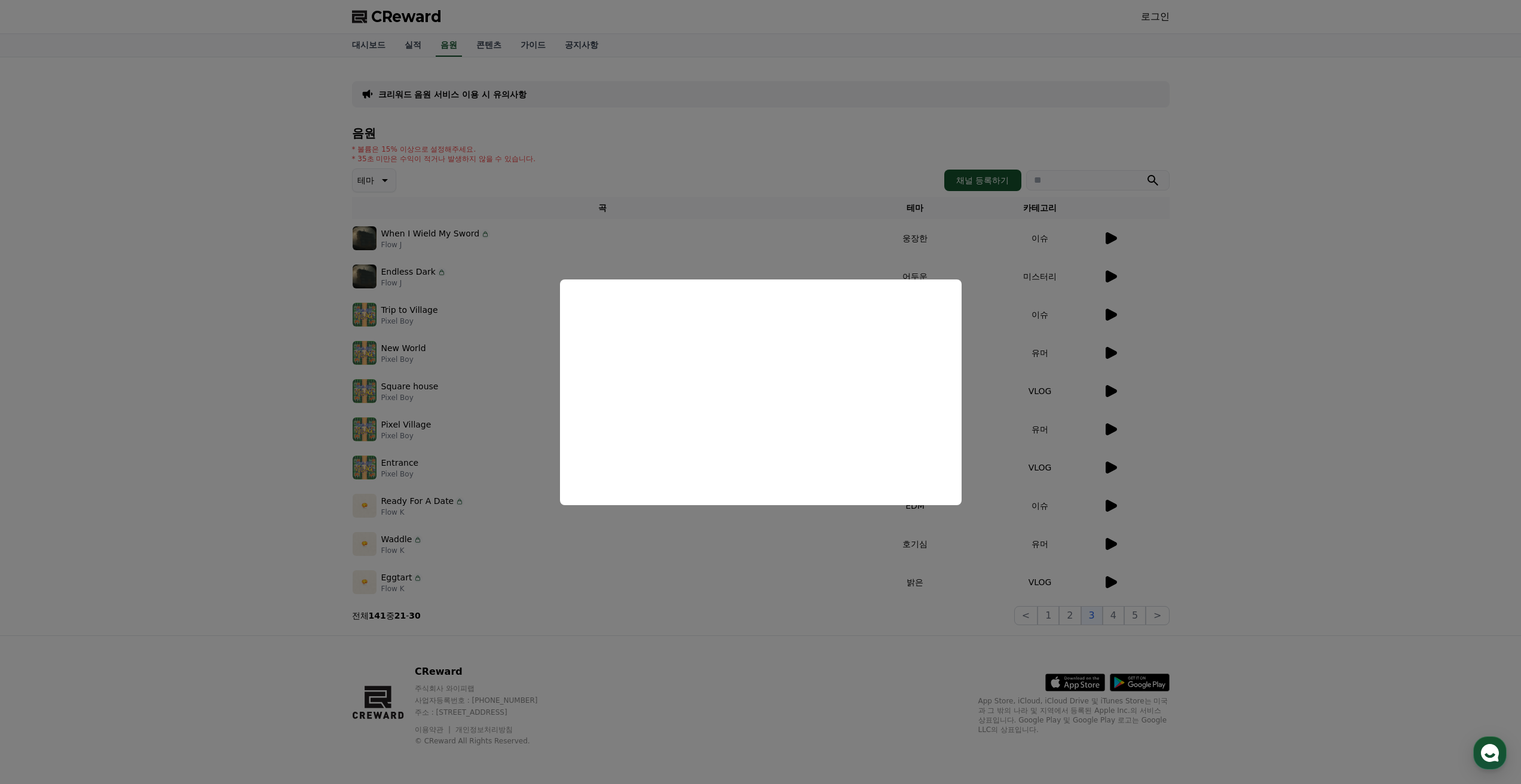
click at [1115, 614] on button "close modal" at bounding box center [760, 392] width 1521 height 784
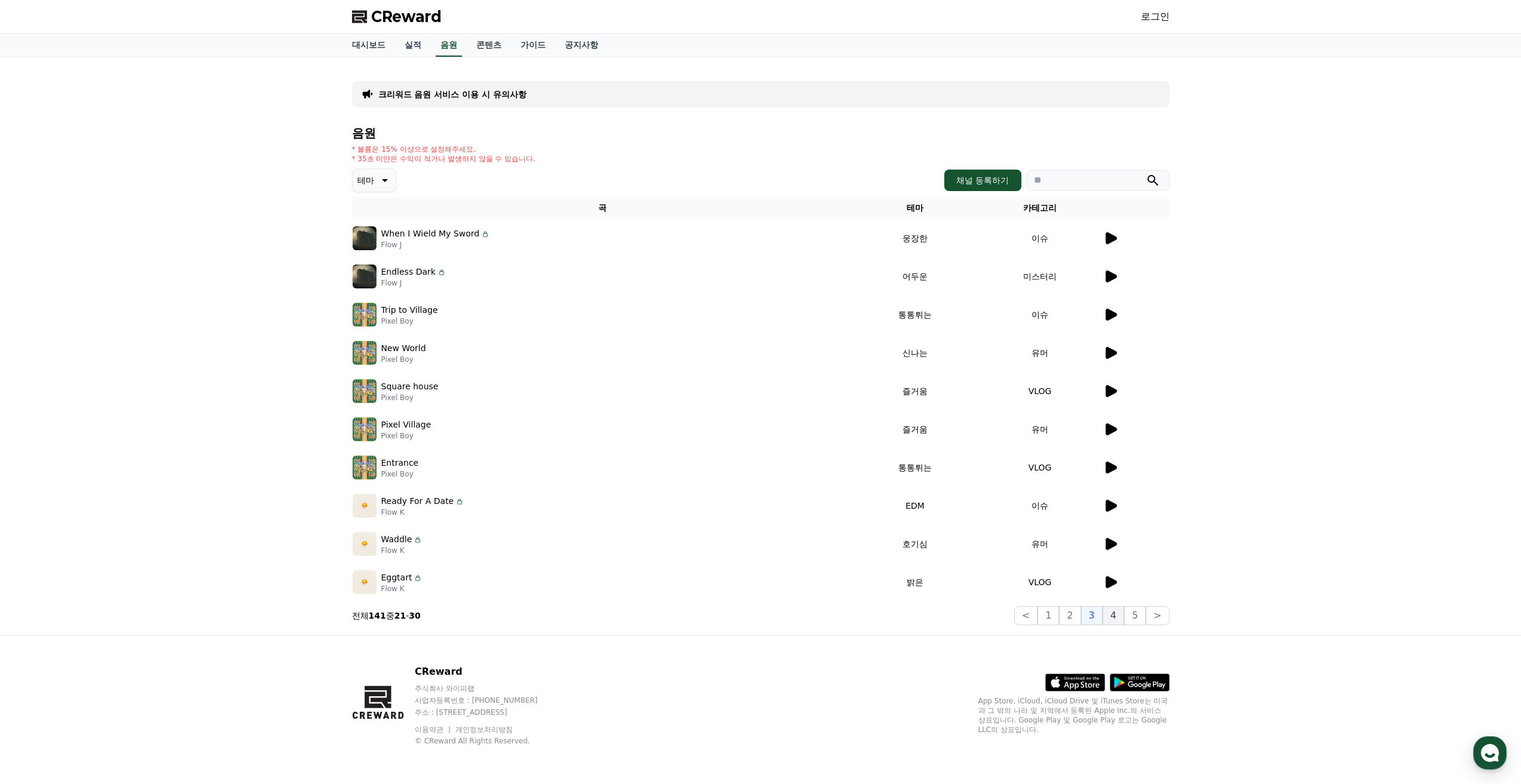
click at [1116, 616] on button "4" at bounding box center [1113, 616] width 22 height 19
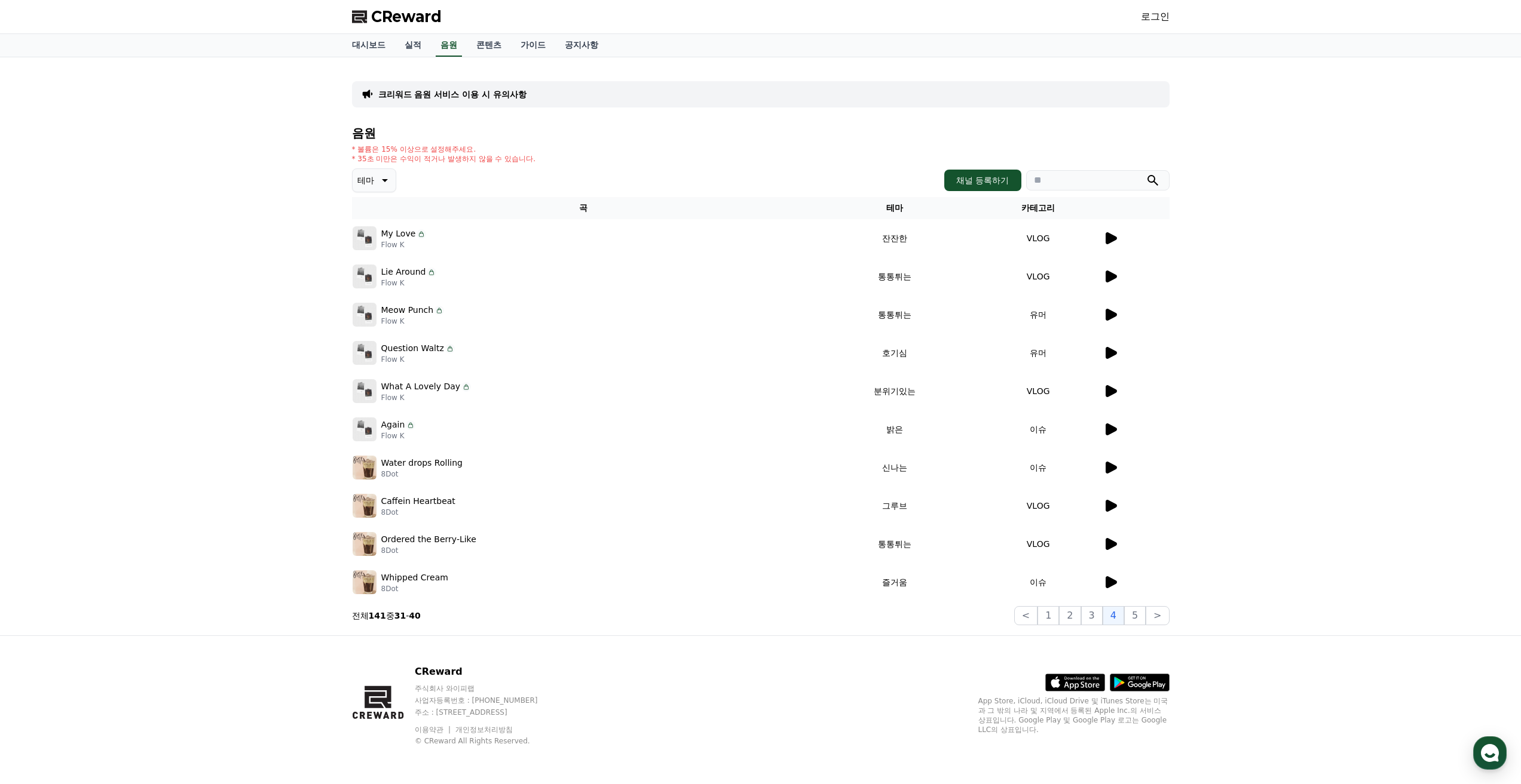
click at [1114, 241] on icon at bounding box center [1110, 238] width 14 height 14
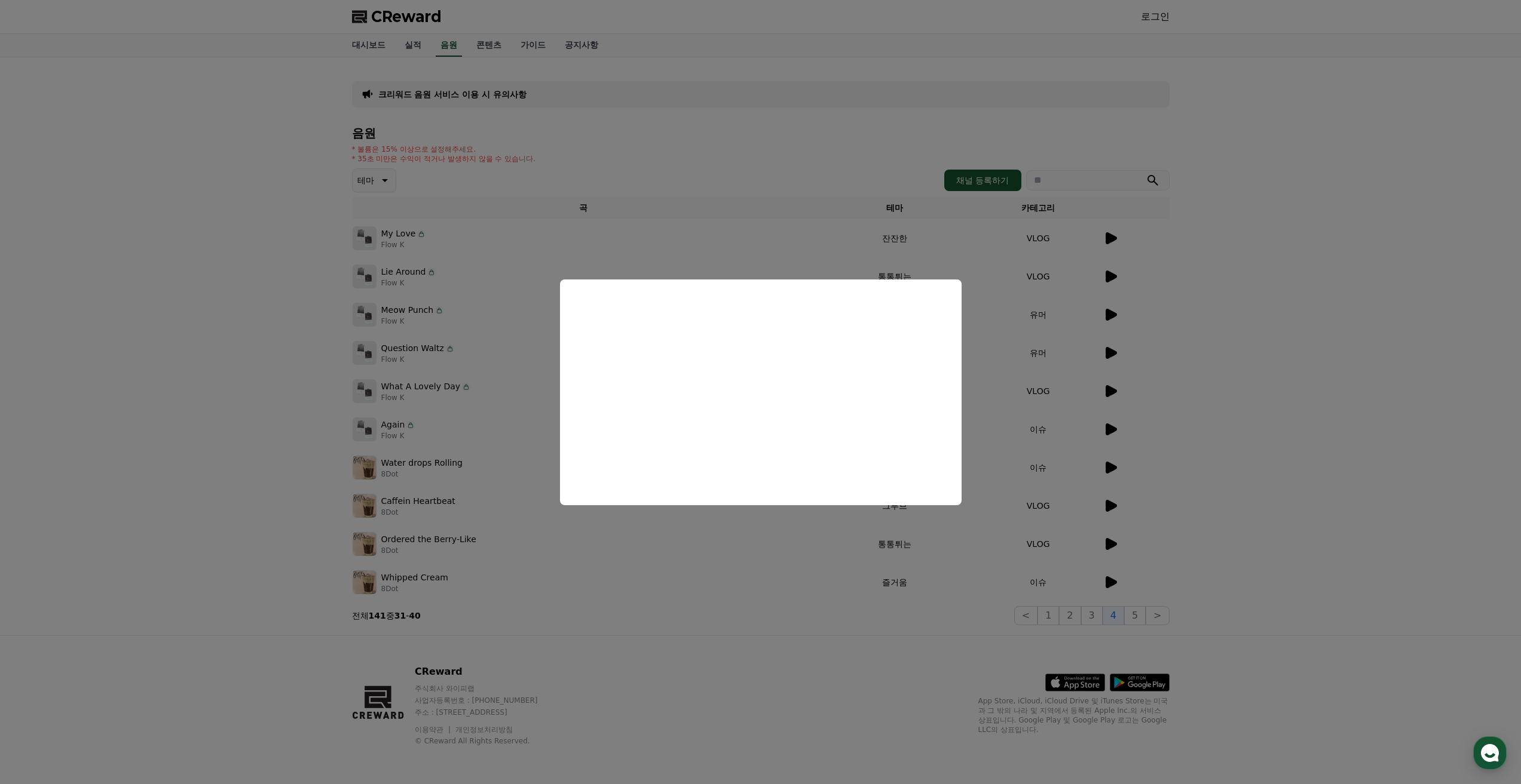
click at [713, 557] on button "close modal" at bounding box center [760, 392] width 1521 height 784
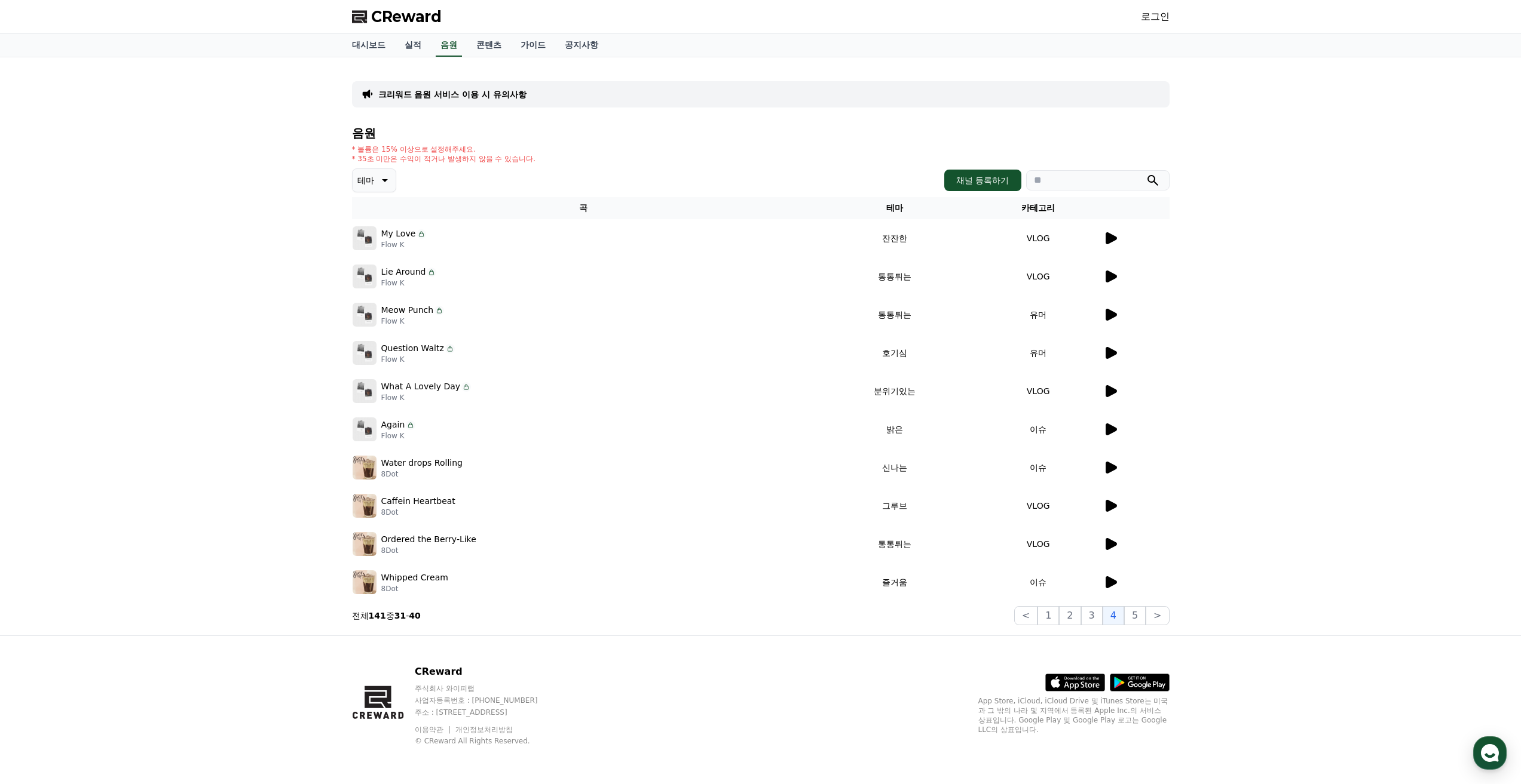
click at [1114, 585] on icon at bounding box center [1110, 582] width 14 height 14
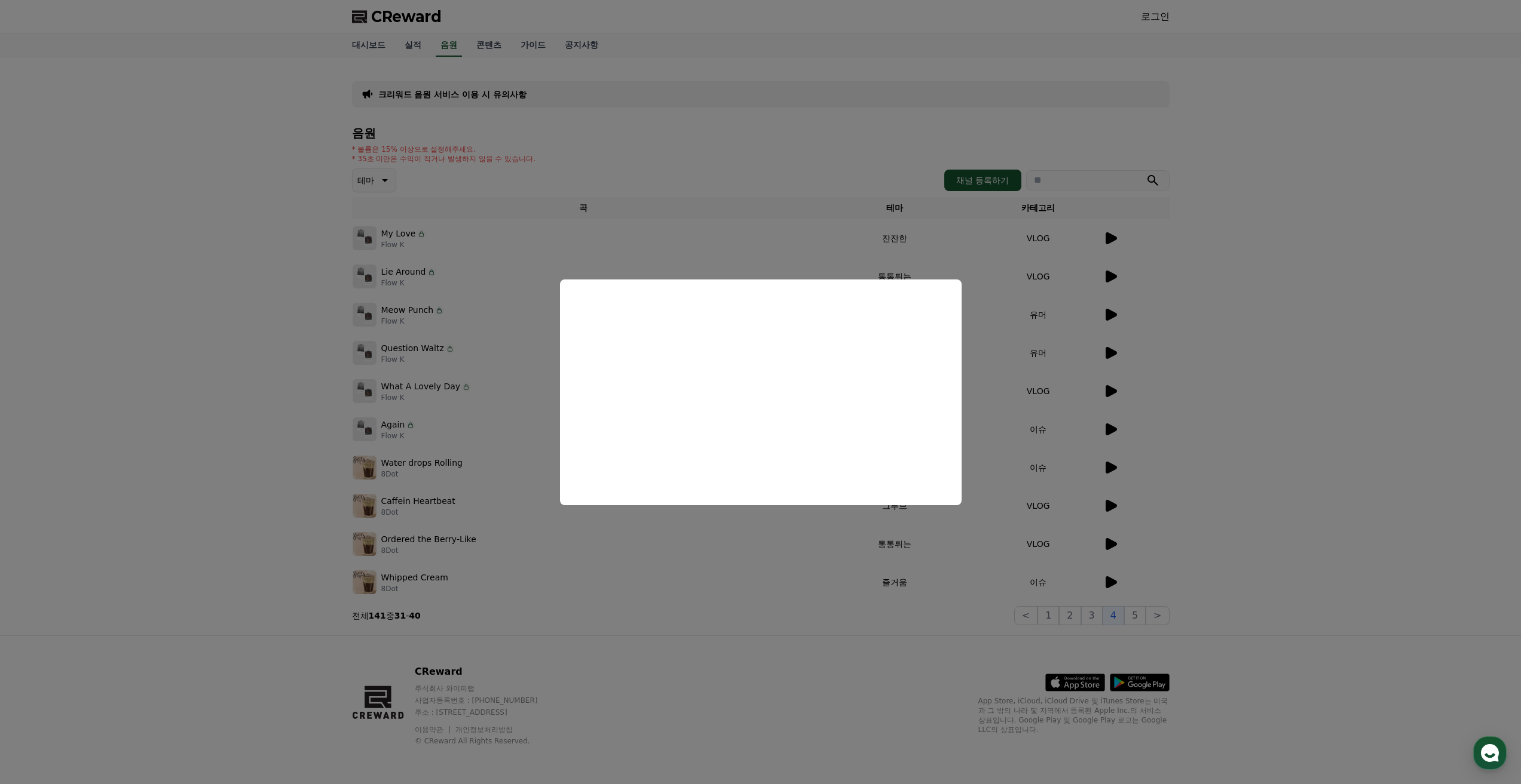
click at [1145, 610] on button "close modal" at bounding box center [760, 392] width 1521 height 784
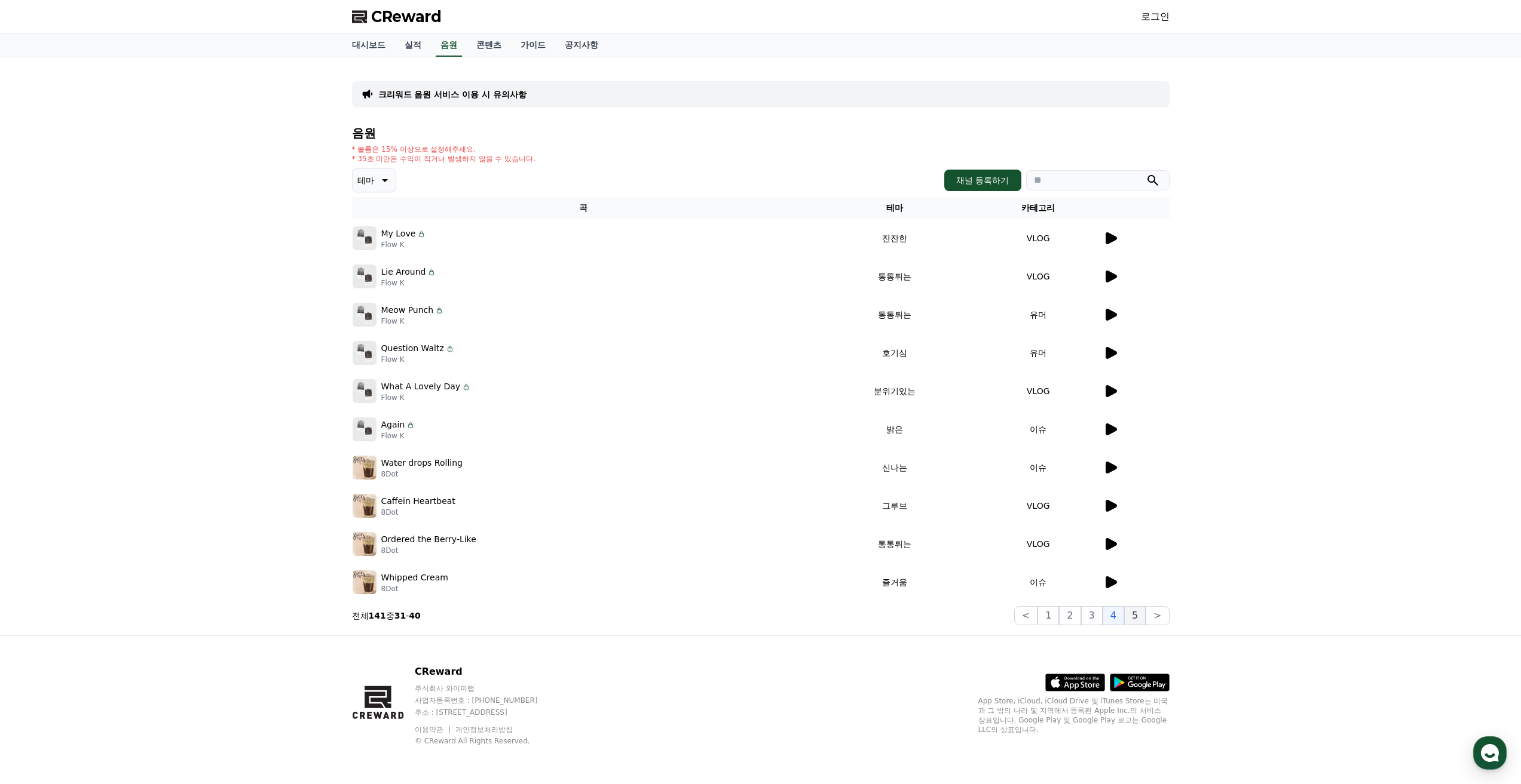
click at [1136, 617] on button "5" at bounding box center [1135, 616] width 22 height 19
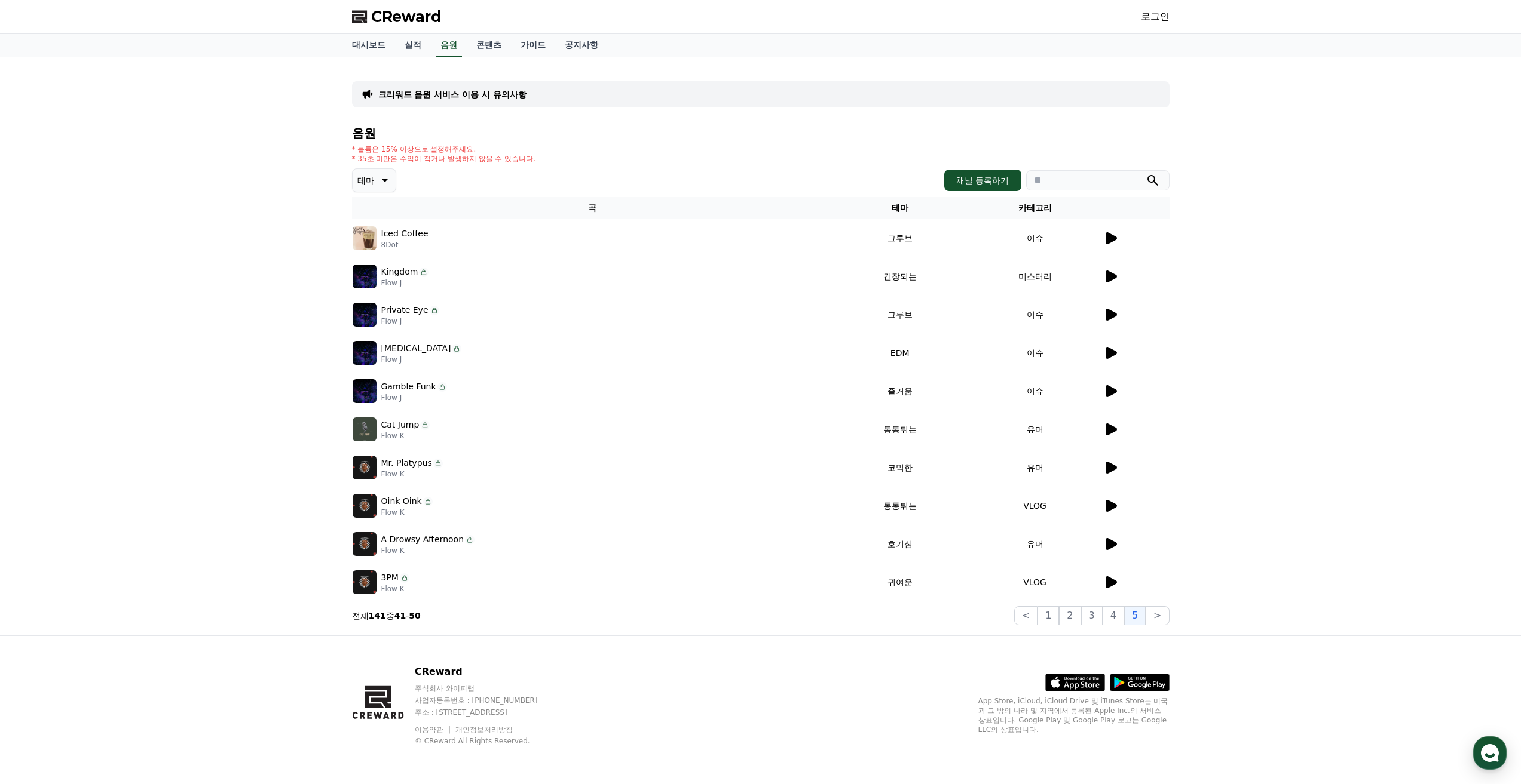
drag, startPoint x: 777, startPoint y: 402, endPoint x: 908, endPoint y: 309, distance: 160.7
click at [783, 375] on tbody "Iced Coffee 8Dot 그루브 이슈 Kingdom Flow J 긴장되는 미스터리 Private Eye Flow J 그루브 이슈 Tach…" at bounding box center [760, 410] width 817 height 382
click at [1232, 340] on div "크리워드 음원 서비스 이용 시 유의사항 음원 * 볼륨은 15% 이상으로 설정해주세요. * 35초 미만은 수익이 적거나 발생하지 않을 수 있습니…" at bounding box center [760, 346] width 1521 height 578
click at [1095, 318] on td "이슈" at bounding box center [1034, 314] width 135 height 38
click at [1109, 315] on icon at bounding box center [1111, 315] width 11 height 12
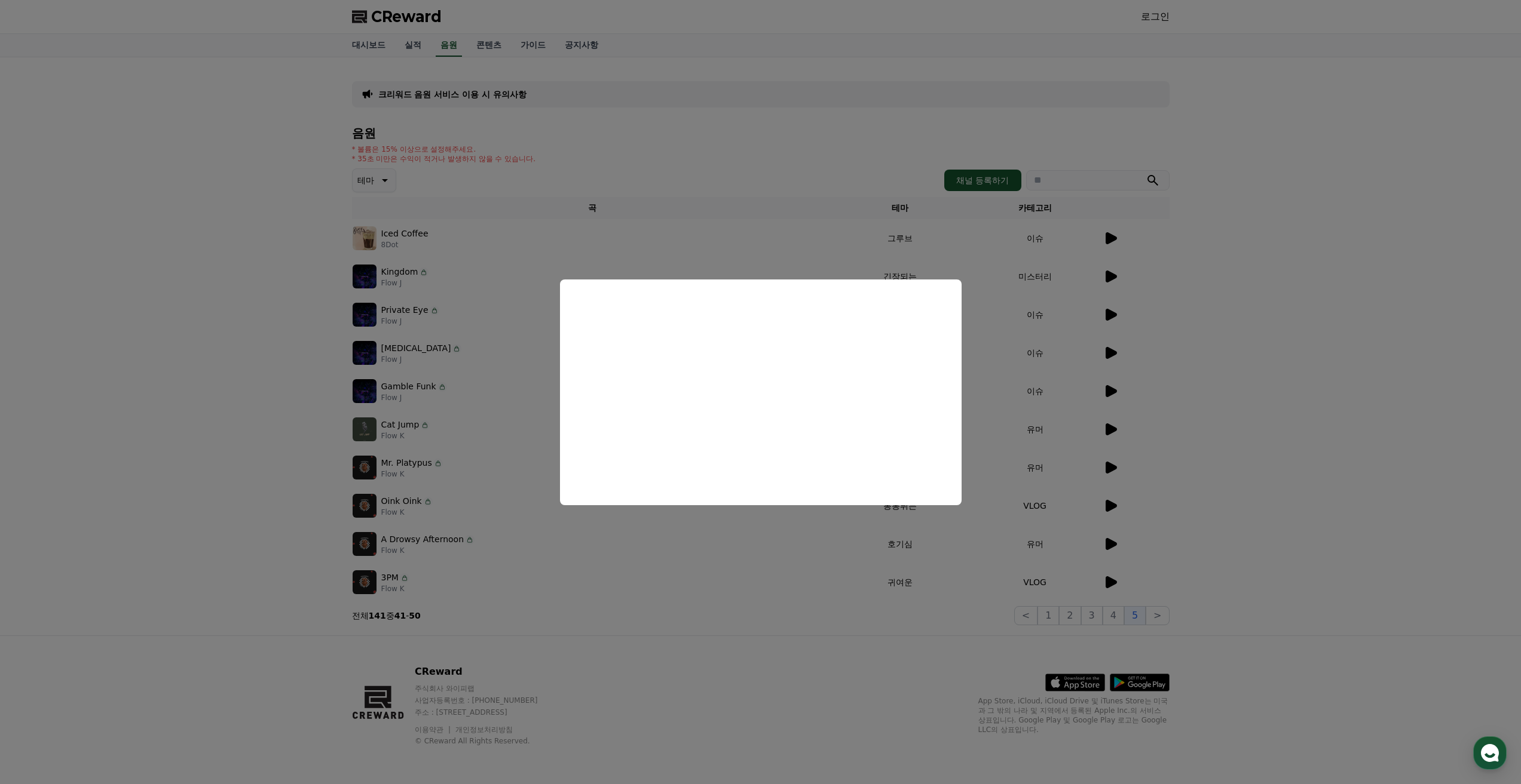
click at [1034, 313] on button "close modal" at bounding box center [760, 392] width 1521 height 784
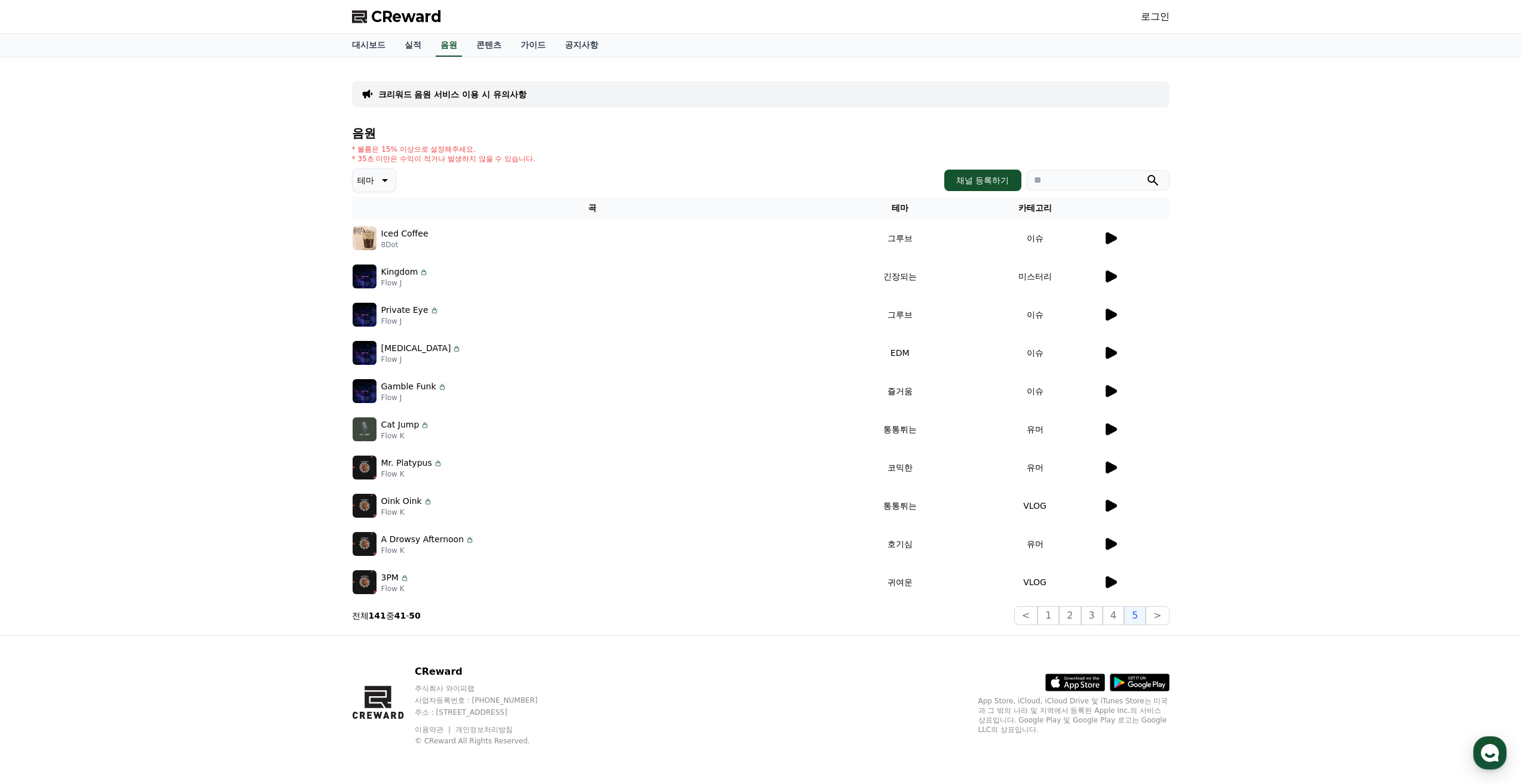
click at [1112, 238] on icon at bounding box center [1111, 239] width 11 height 12
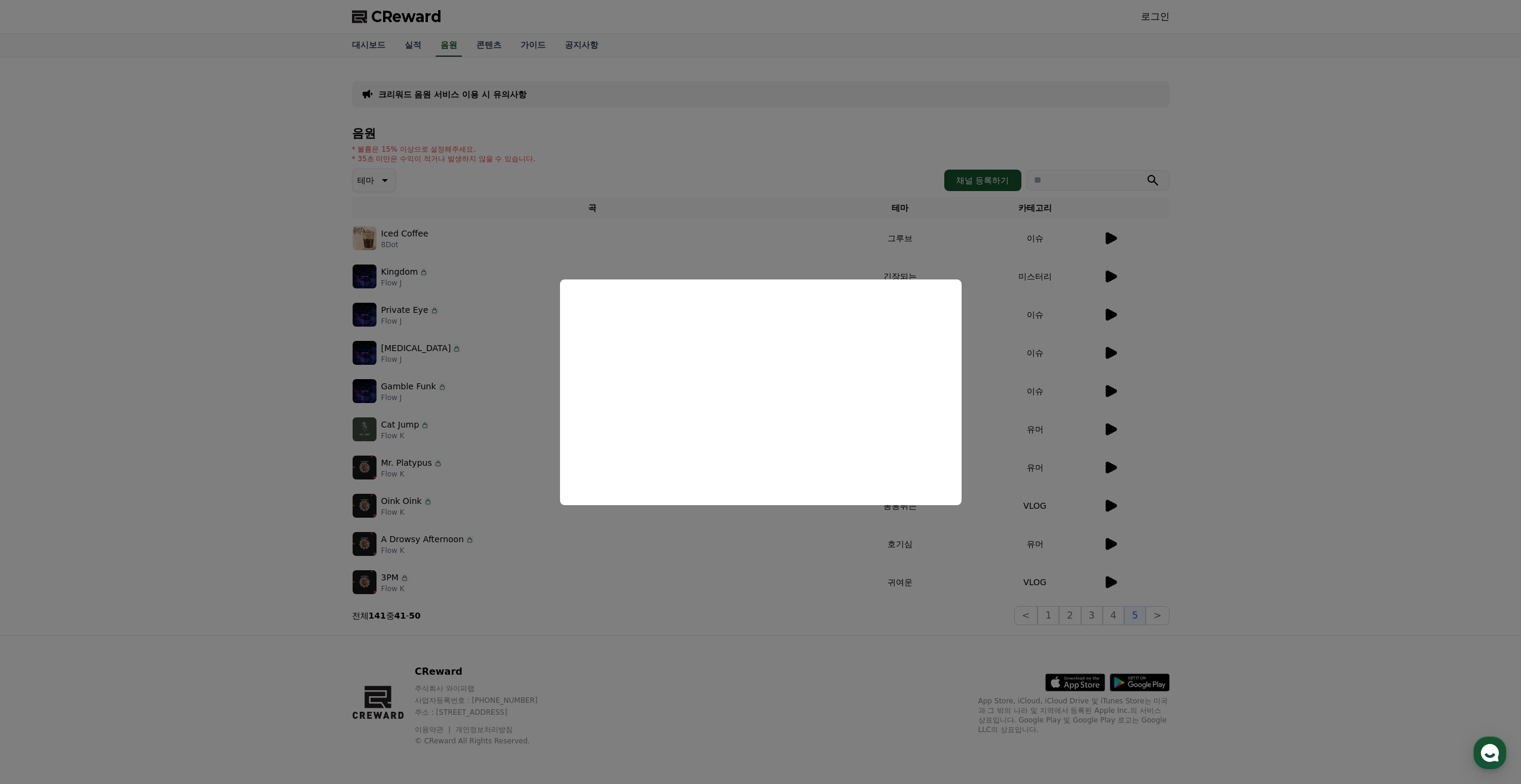
click at [1116, 506] on button "close modal" at bounding box center [760, 392] width 1521 height 784
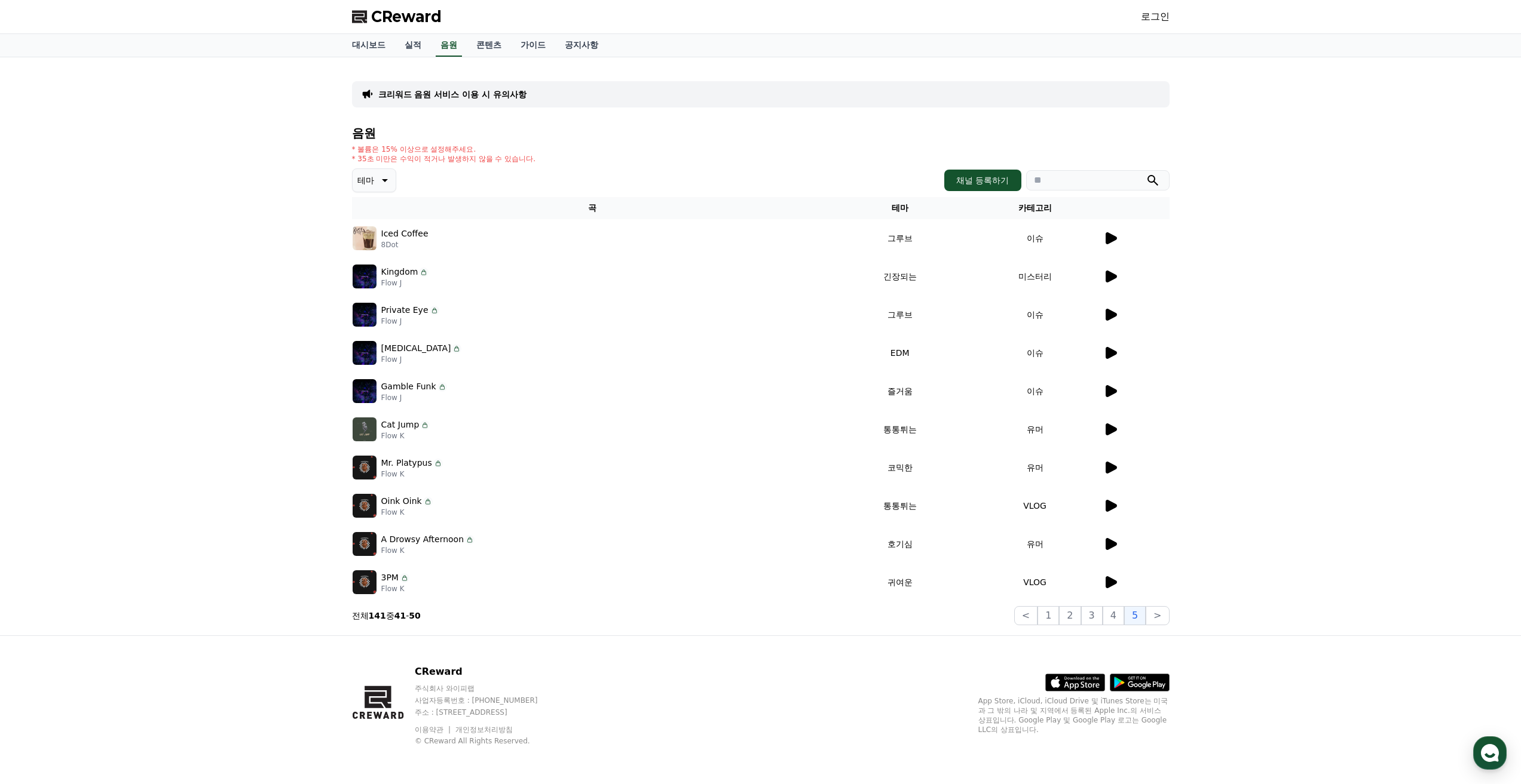
click at [1108, 577] on icon at bounding box center [1111, 582] width 11 height 12
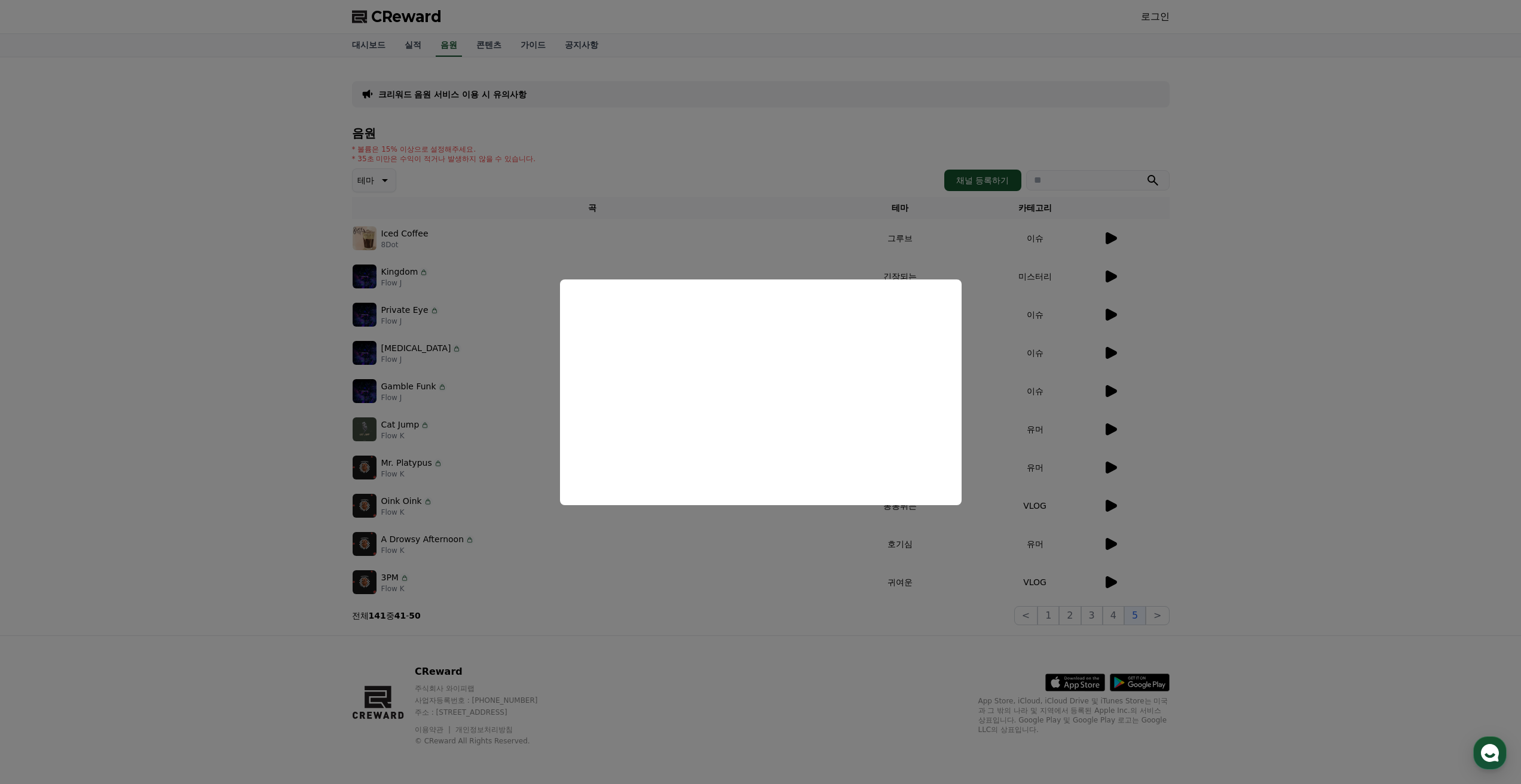
click at [1326, 344] on button "close modal" at bounding box center [760, 392] width 1521 height 784
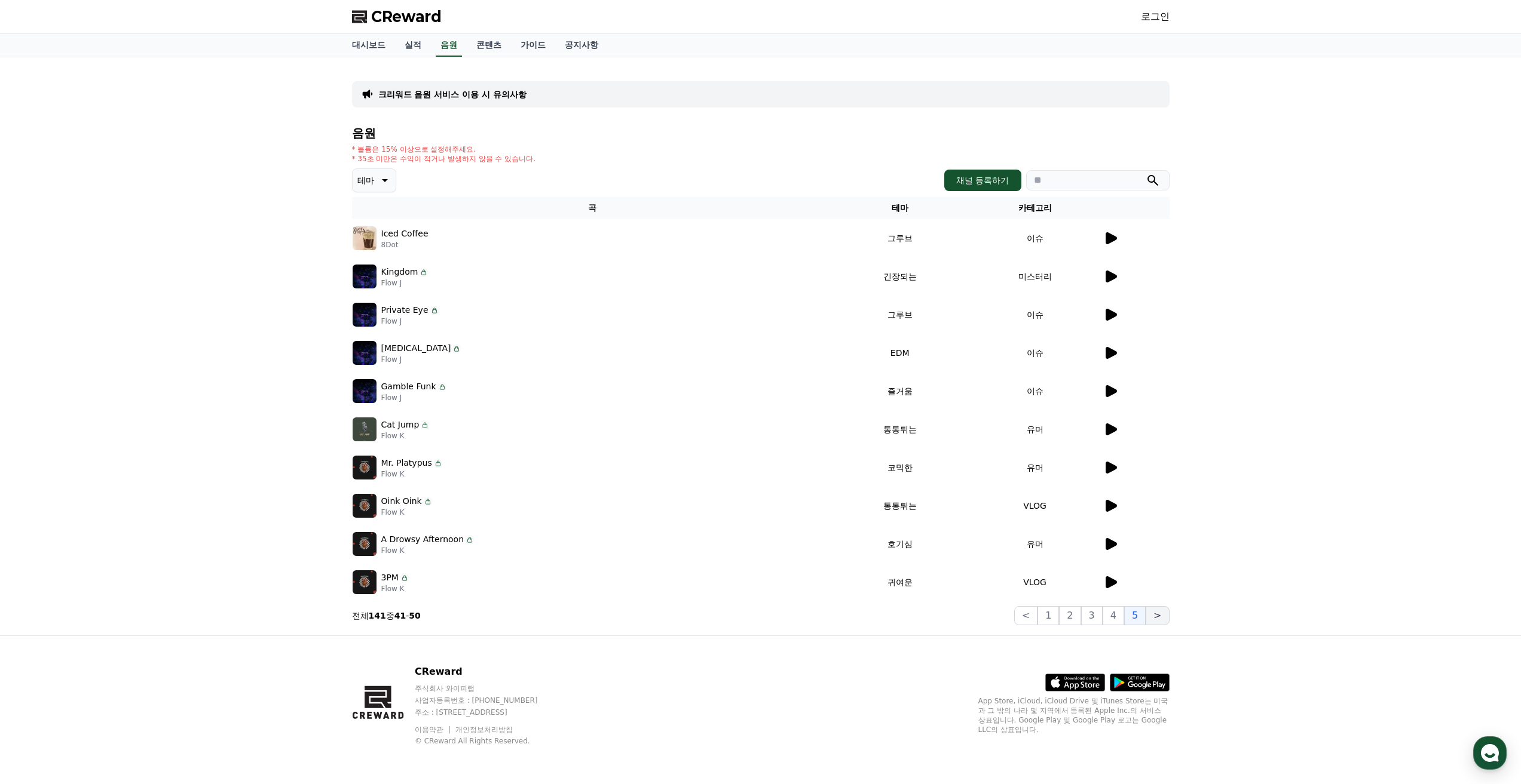
click at [1150, 614] on button ">" at bounding box center [1156, 616] width 23 height 19
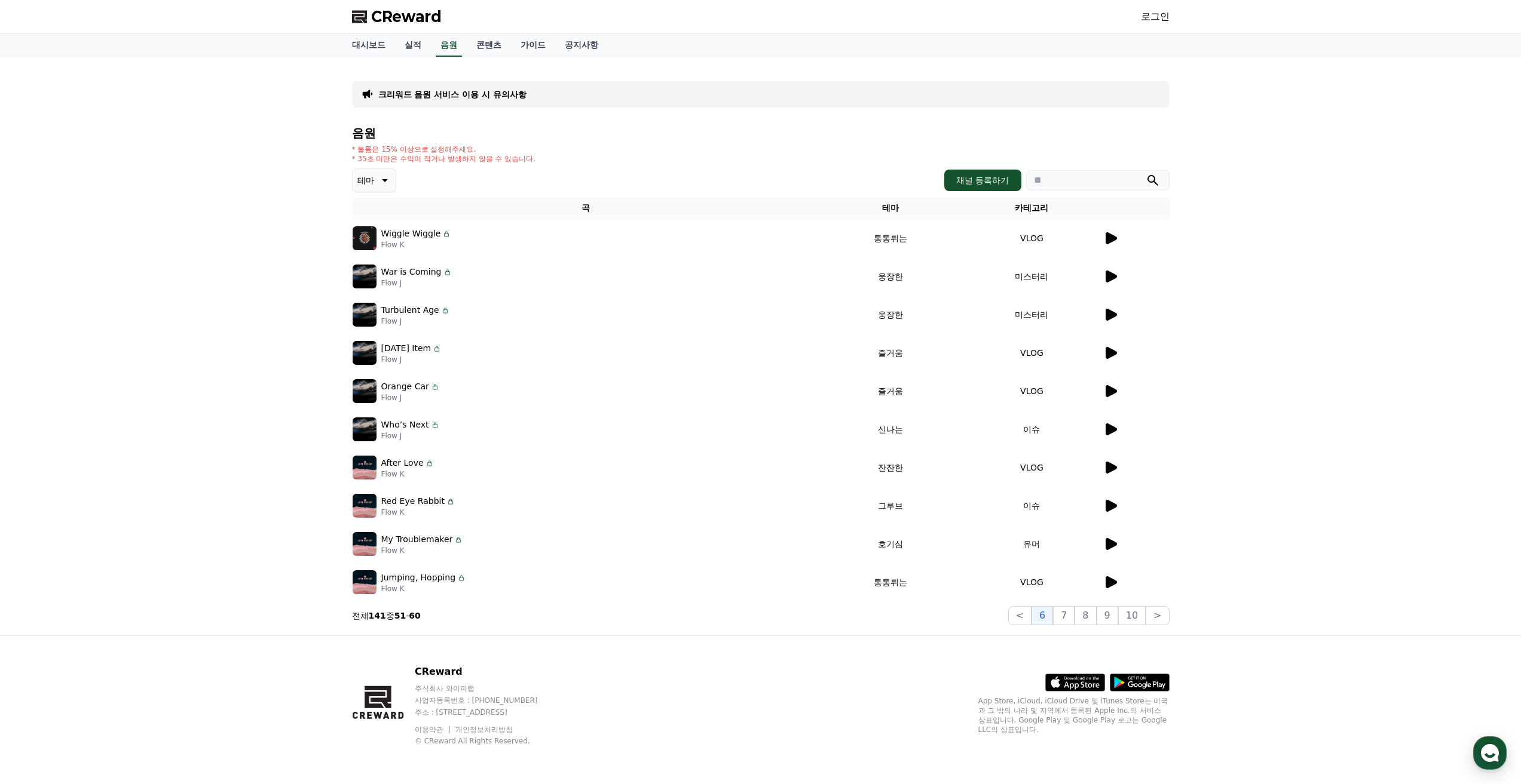
click at [1109, 352] on icon at bounding box center [1111, 353] width 11 height 12
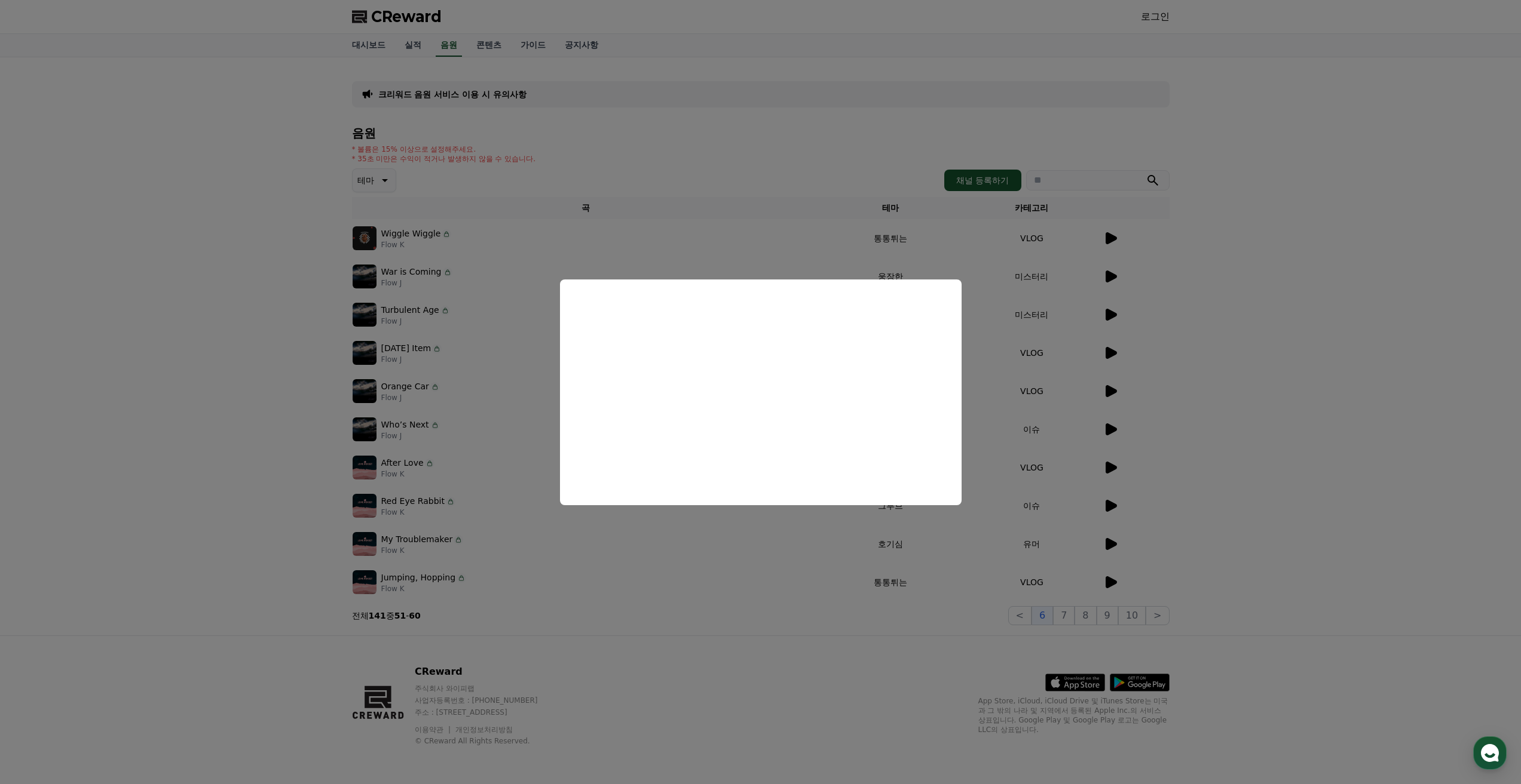
click at [1072, 395] on button "close modal" at bounding box center [760, 392] width 1521 height 784
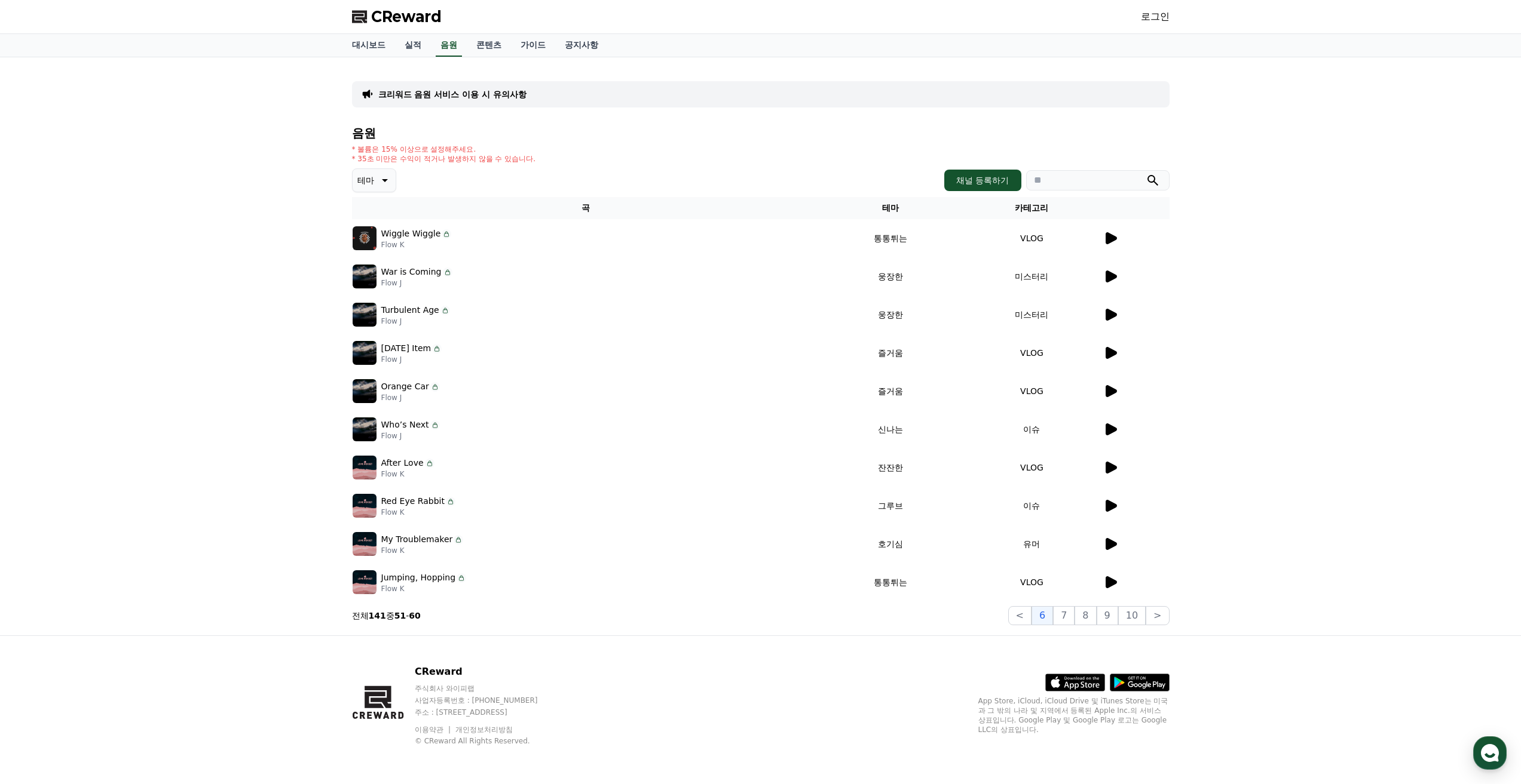
click at [1112, 397] on icon at bounding box center [1110, 391] width 14 height 14
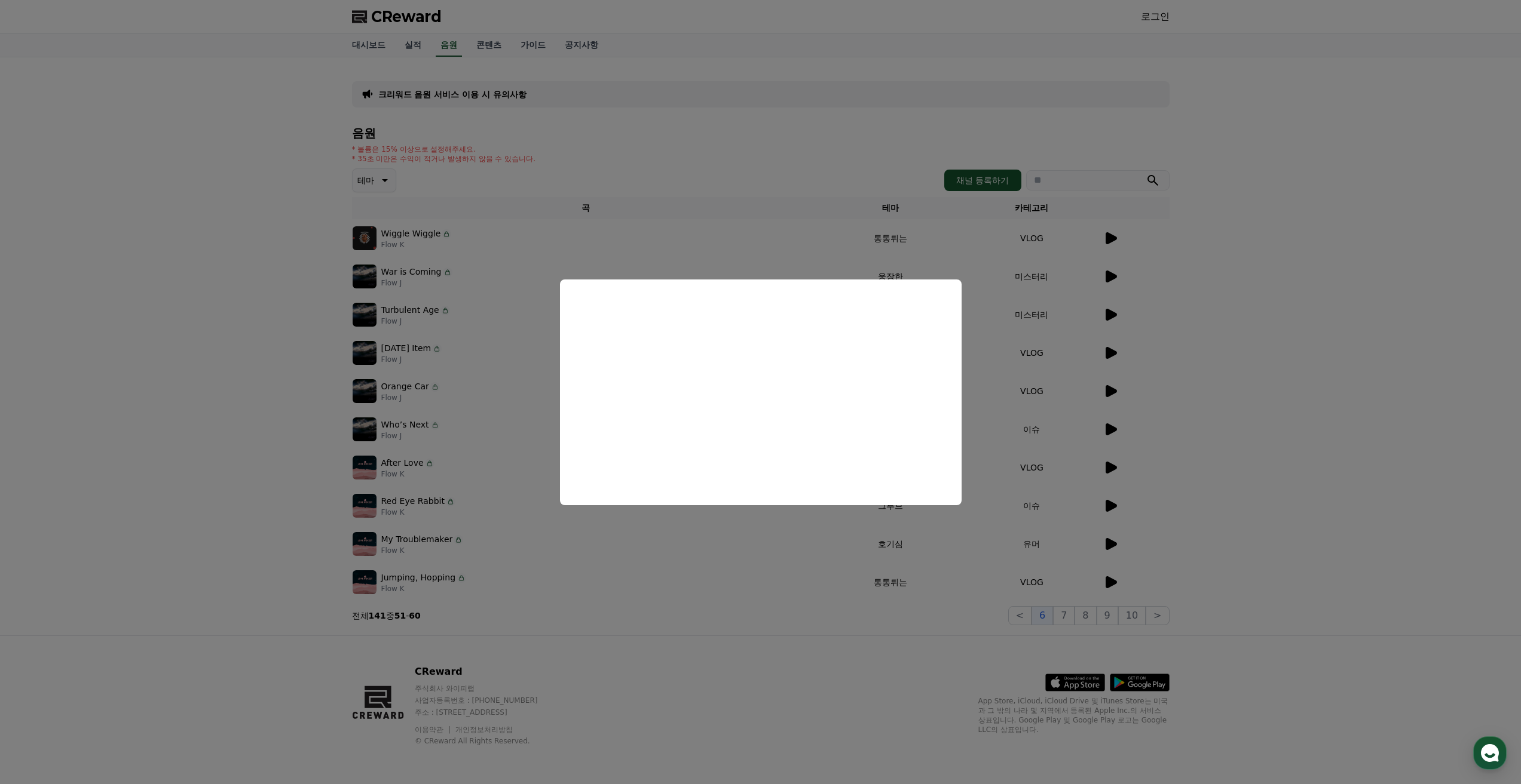
click at [991, 450] on button "close modal" at bounding box center [760, 392] width 1521 height 784
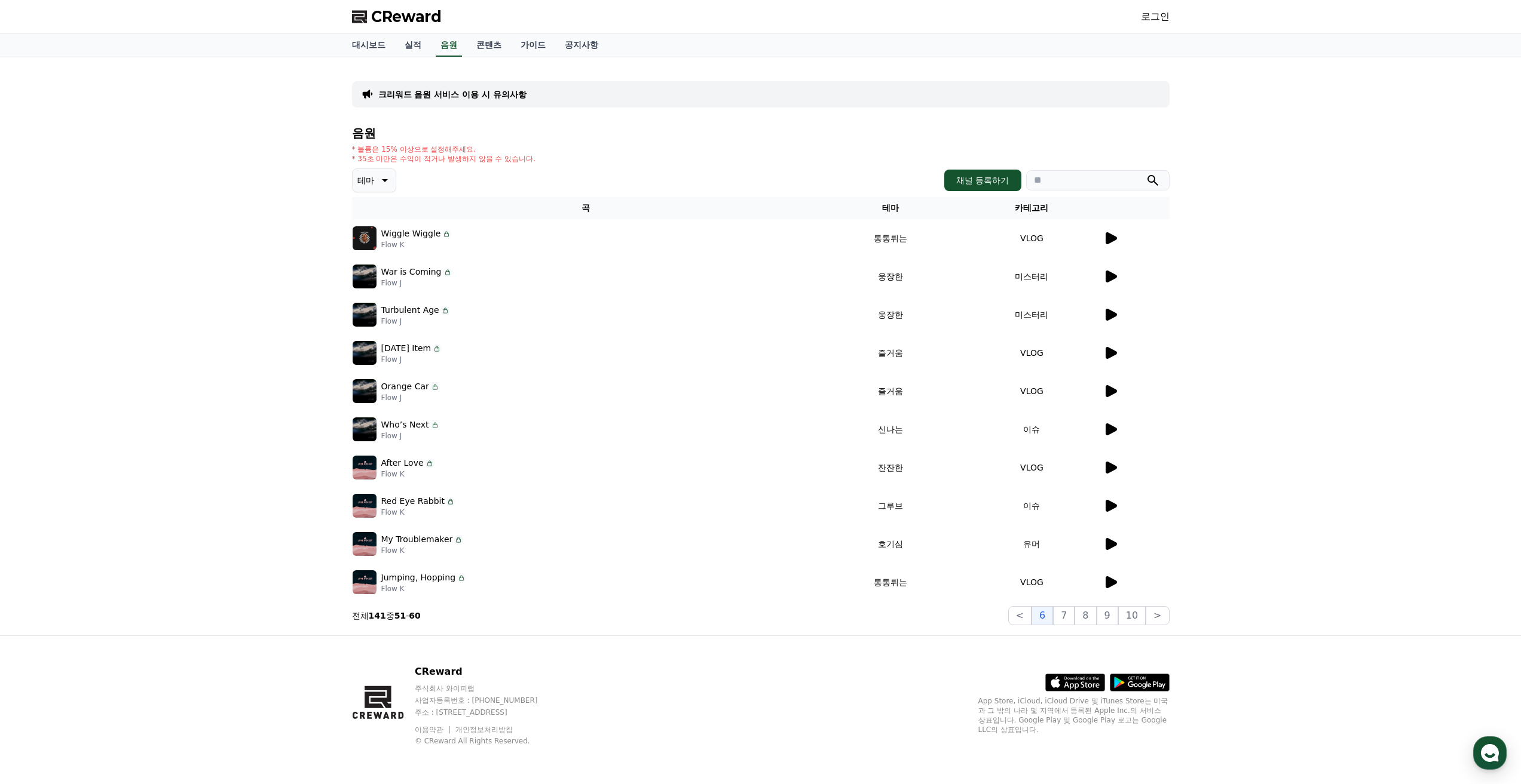
click at [1110, 466] on icon at bounding box center [1111, 468] width 11 height 12
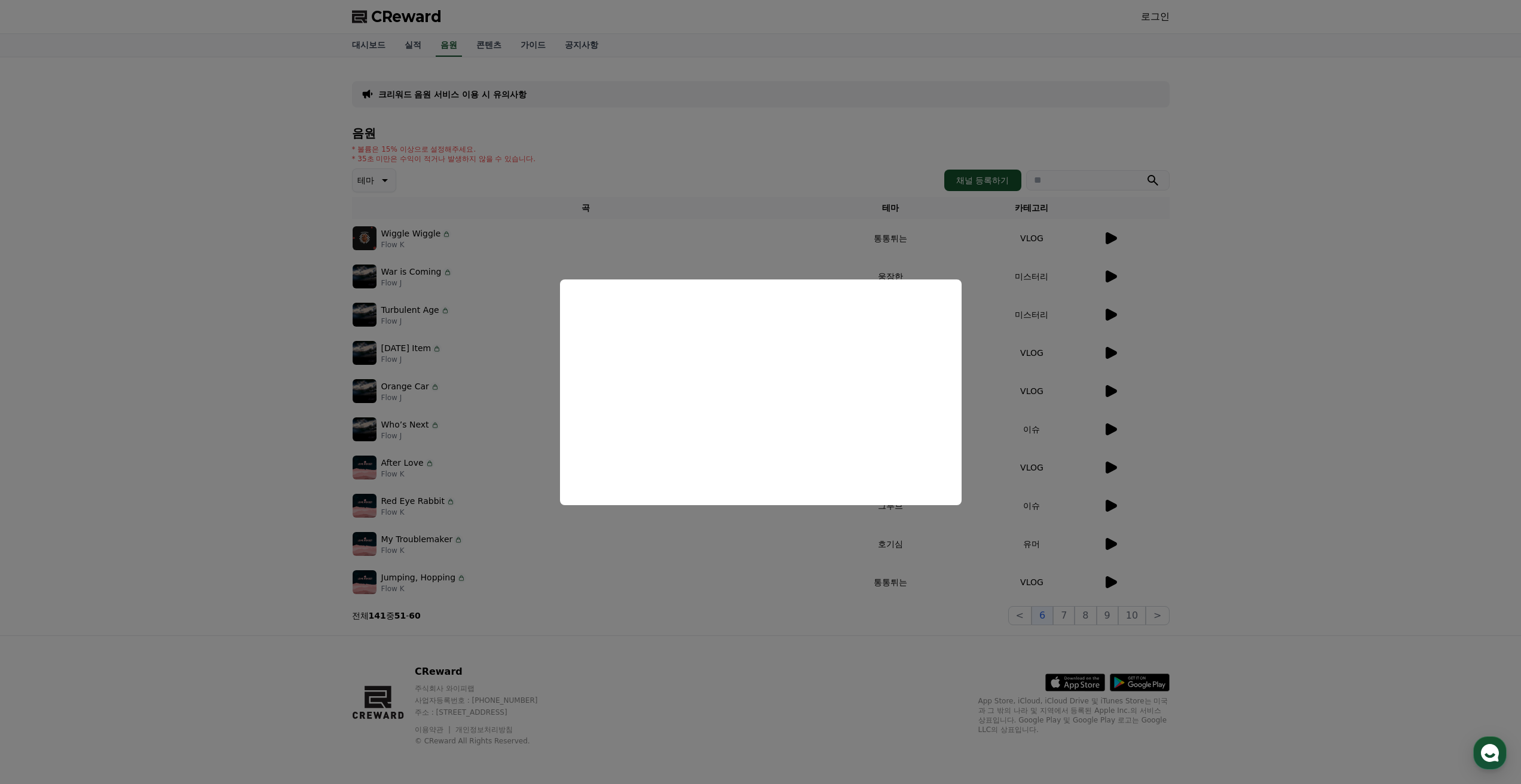
click at [844, 542] on button "close modal" at bounding box center [760, 392] width 1521 height 784
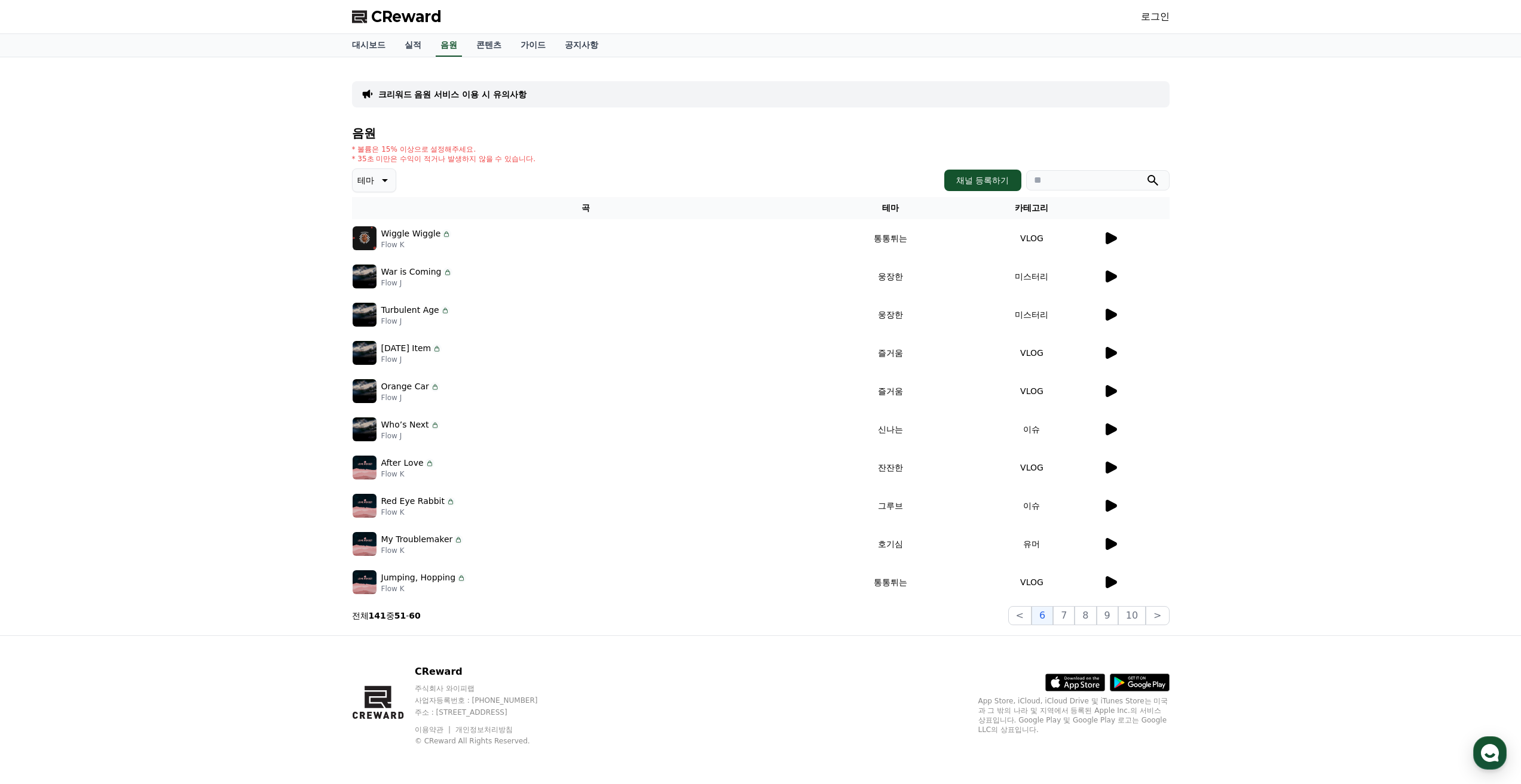
click at [1108, 465] on icon at bounding box center [1111, 468] width 11 height 12
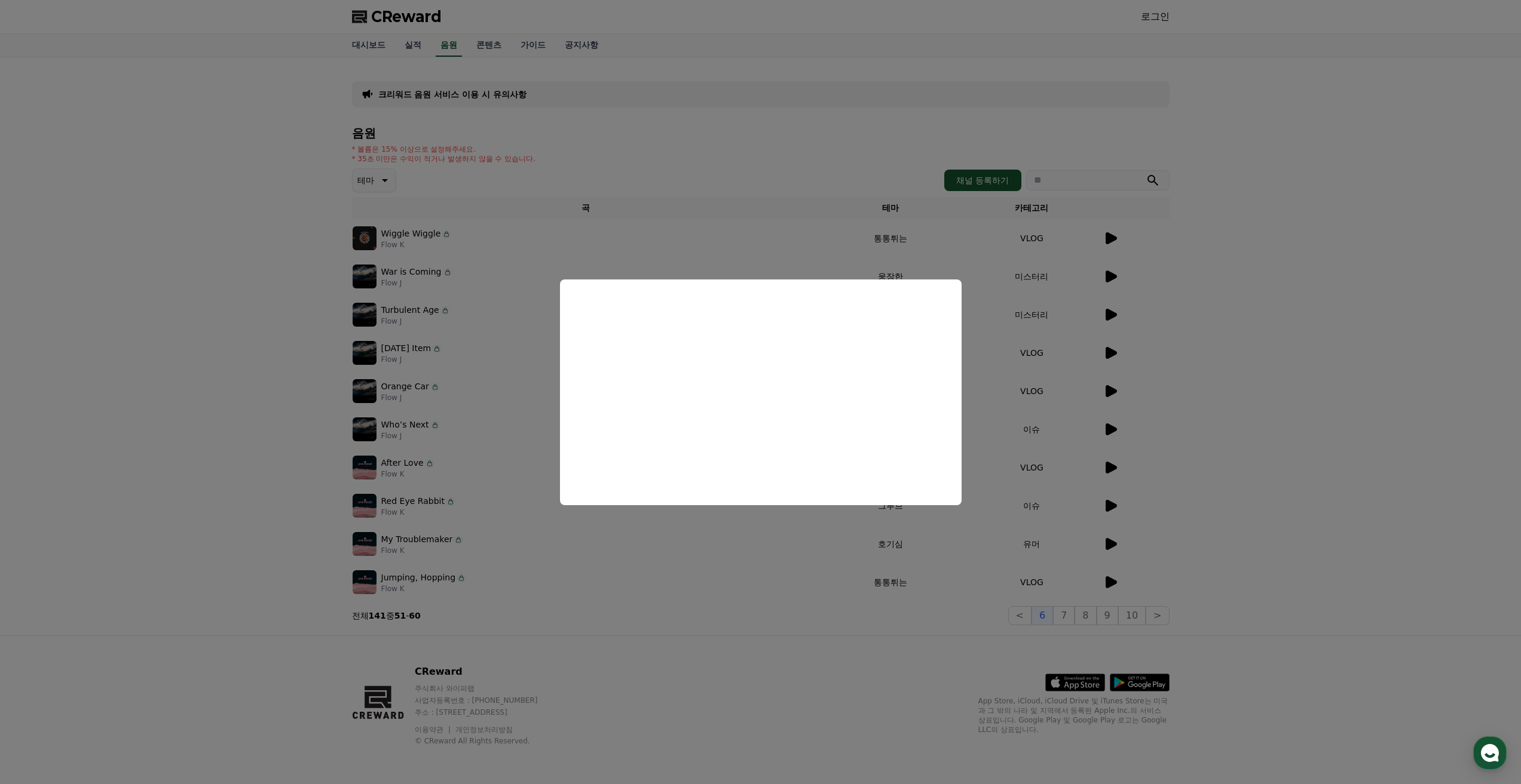
click at [1106, 508] on button "close modal" at bounding box center [760, 392] width 1521 height 784
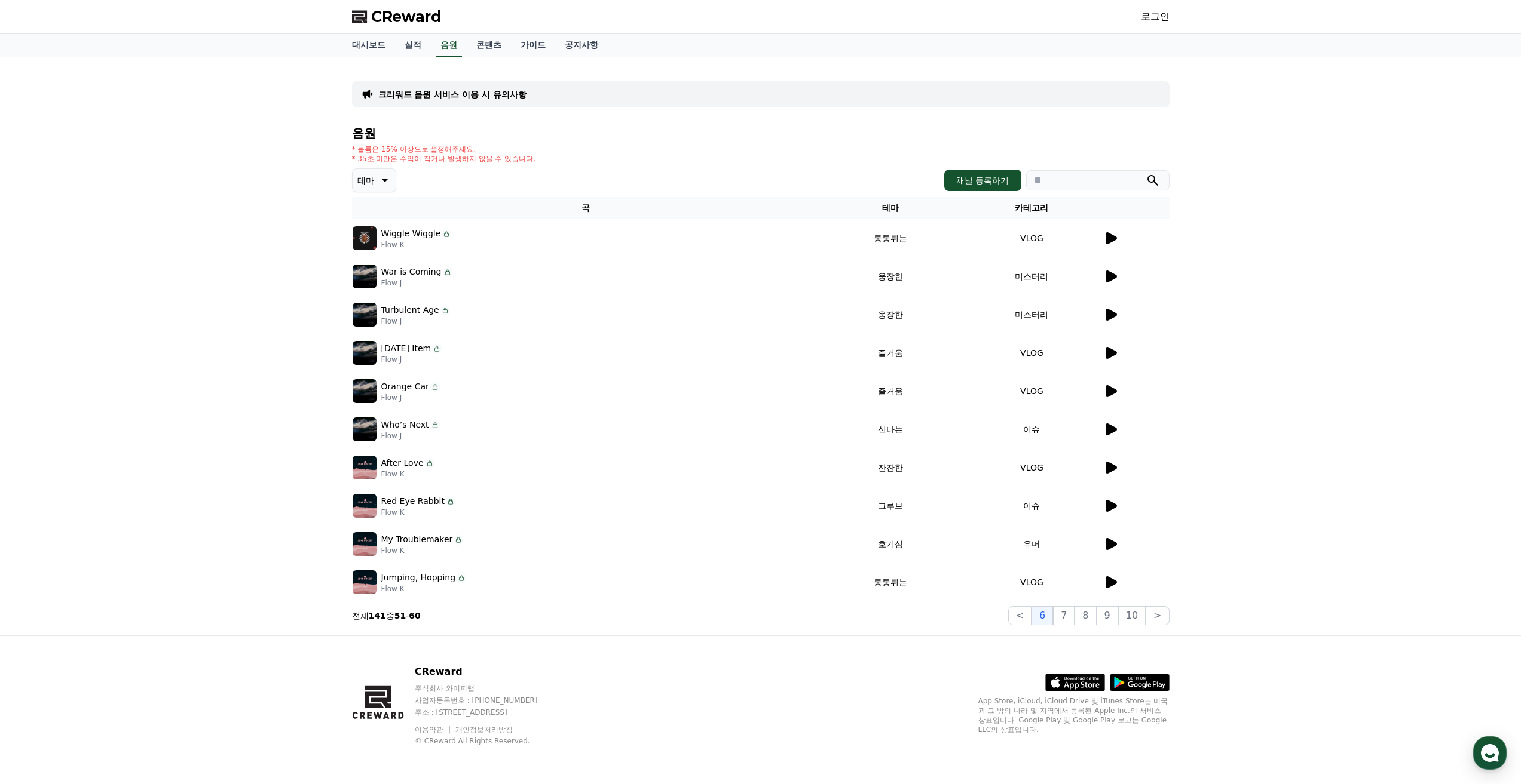
click at [1112, 506] on icon at bounding box center [1111, 506] width 11 height 12
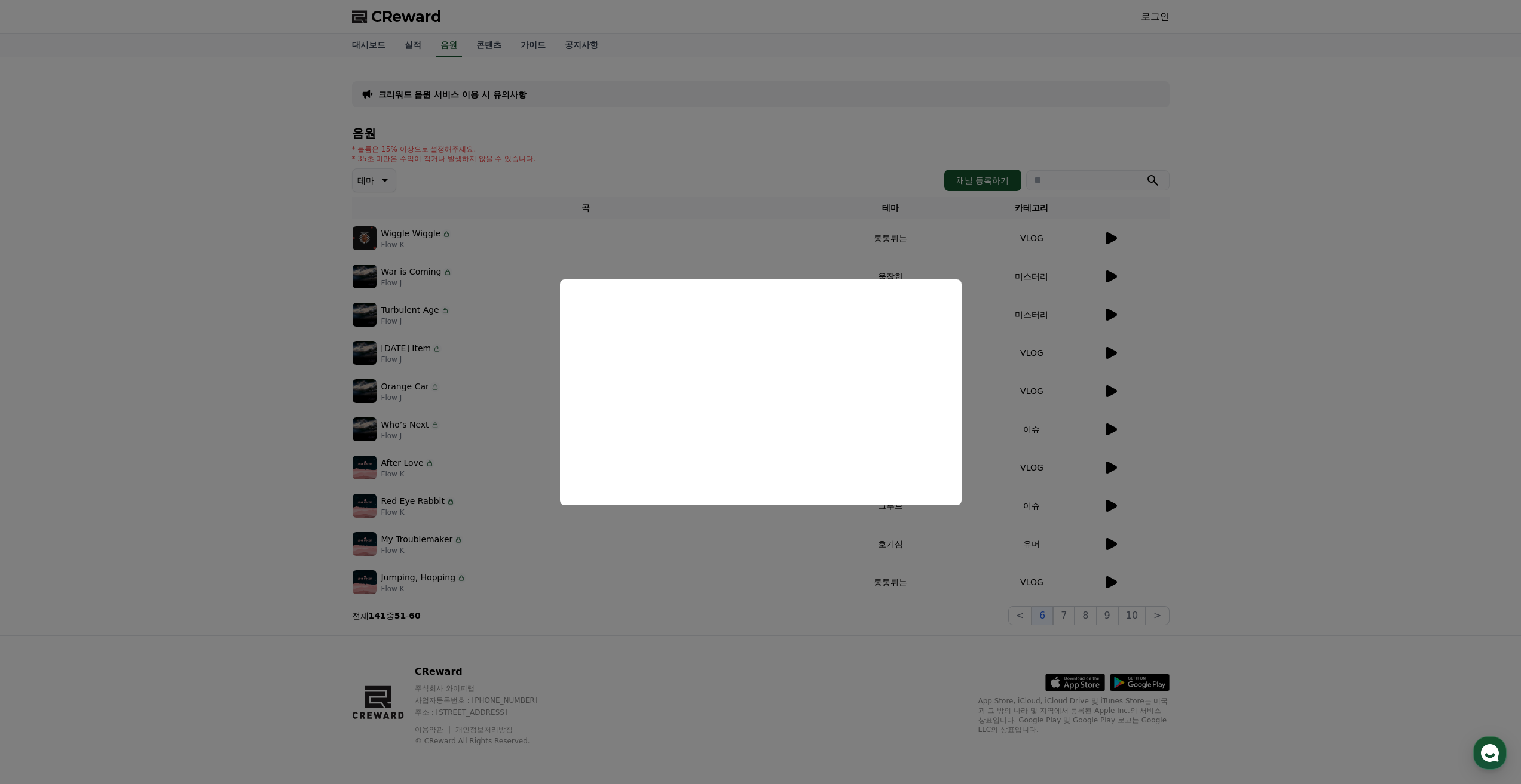
click at [1272, 430] on button "close modal" at bounding box center [760, 392] width 1521 height 784
click at [1253, 446] on div "크리워드 음원 서비스 이용 시 유의사항 음원 * 볼륨은 15% 이상으로 설정해주세요. * 35초 미만은 수익이 적거나 발생하지 않을 수 있습니…" at bounding box center [760, 346] width 1521 height 578
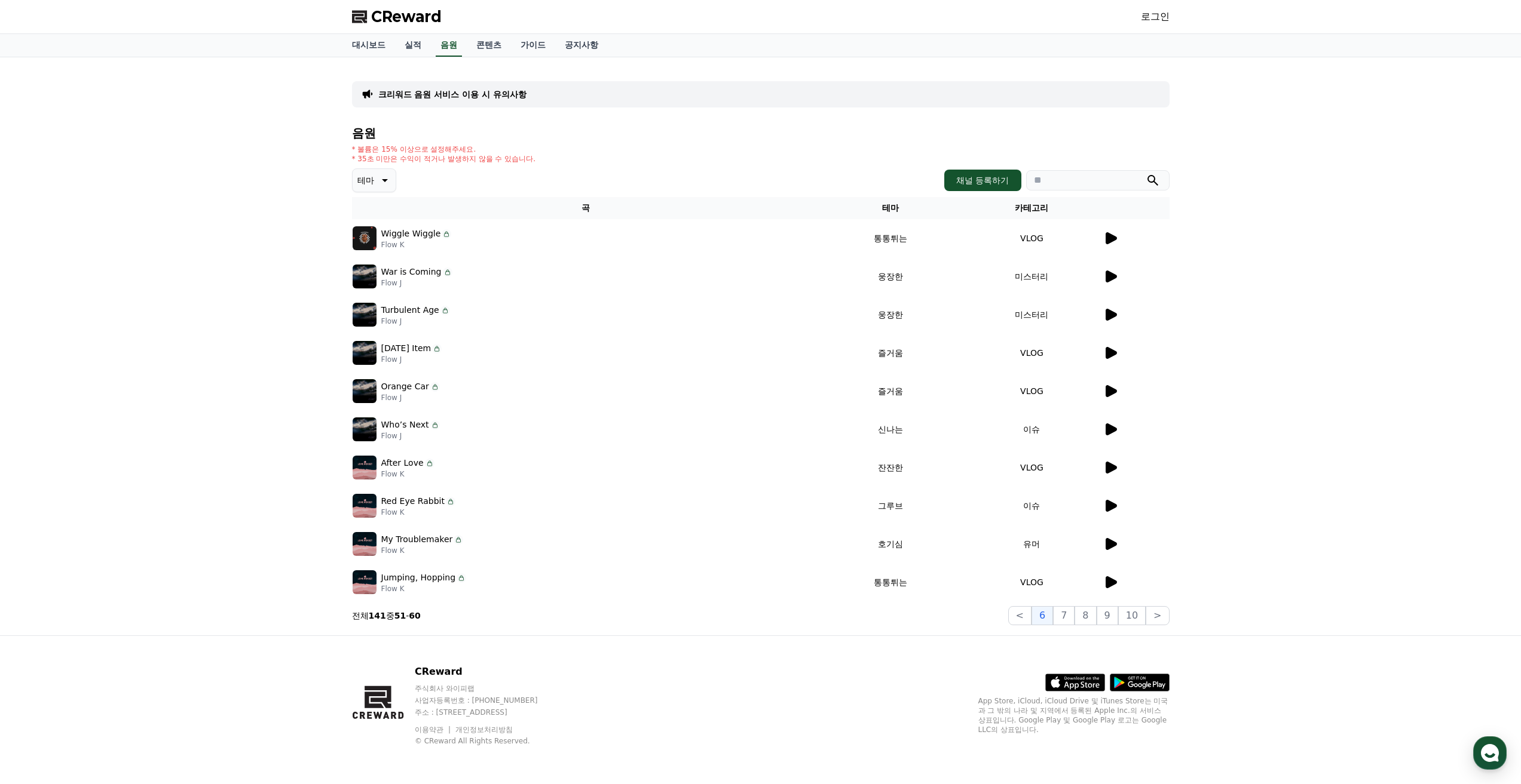
drag, startPoint x: 385, startPoint y: 465, endPoint x: 422, endPoint y: 460, distance: 37.3
click at [422, 460] on div "After Love" at bounding box center [407, 463] width 53 height 13
click at [410, 461] on p "After Love" at bounding box center [402, 463] width 43 height 13
drag, startPoint x: 380, startPoint y: 461, endPoint x: 420, endPoint y: 463, distance: 40.0
click at [420, 463] on div "After Love" at bounding box center [407, 463] width 53 height 13
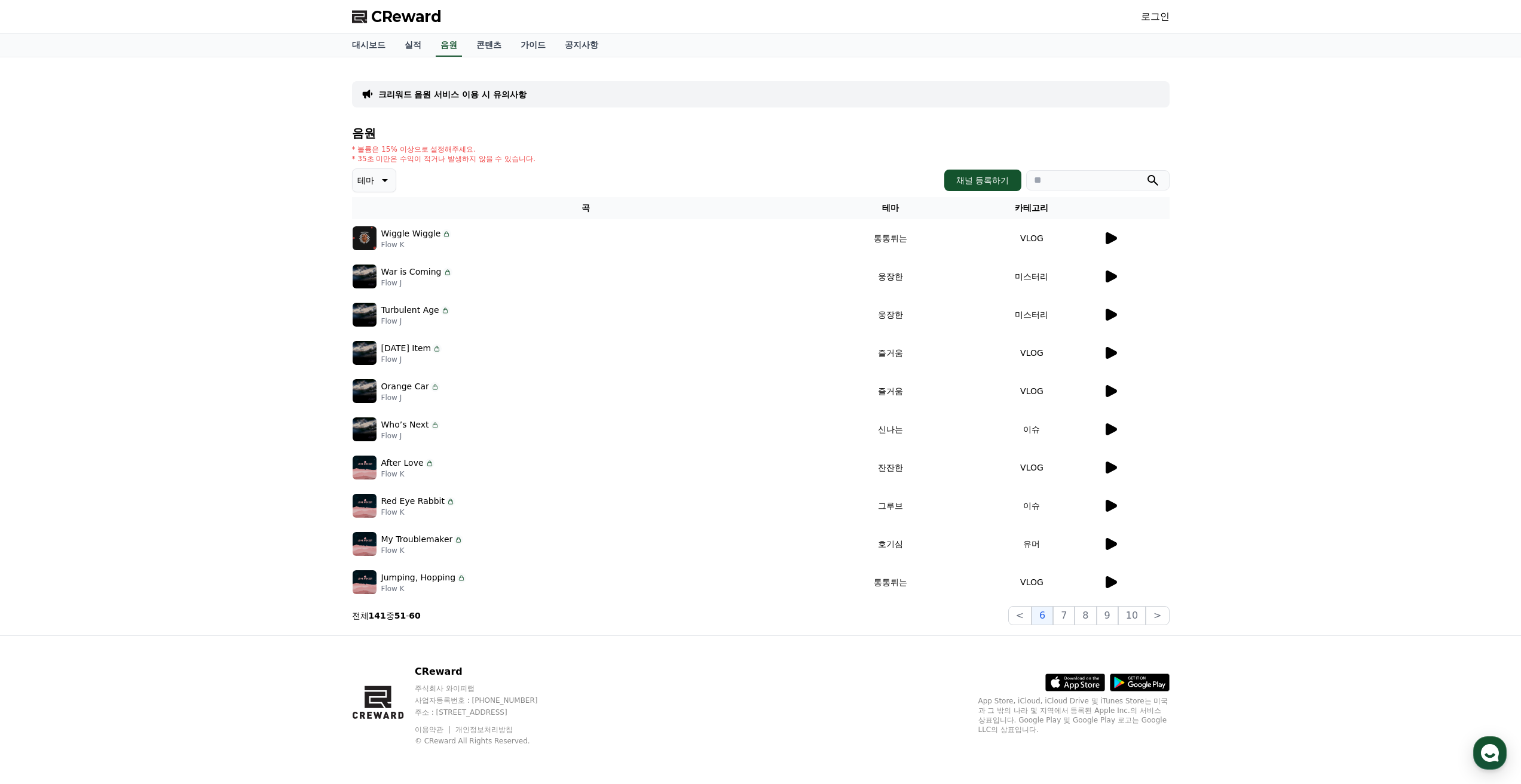
click at [1112, 549] on icon at bounding box center [1110, 544] width 14 height 14
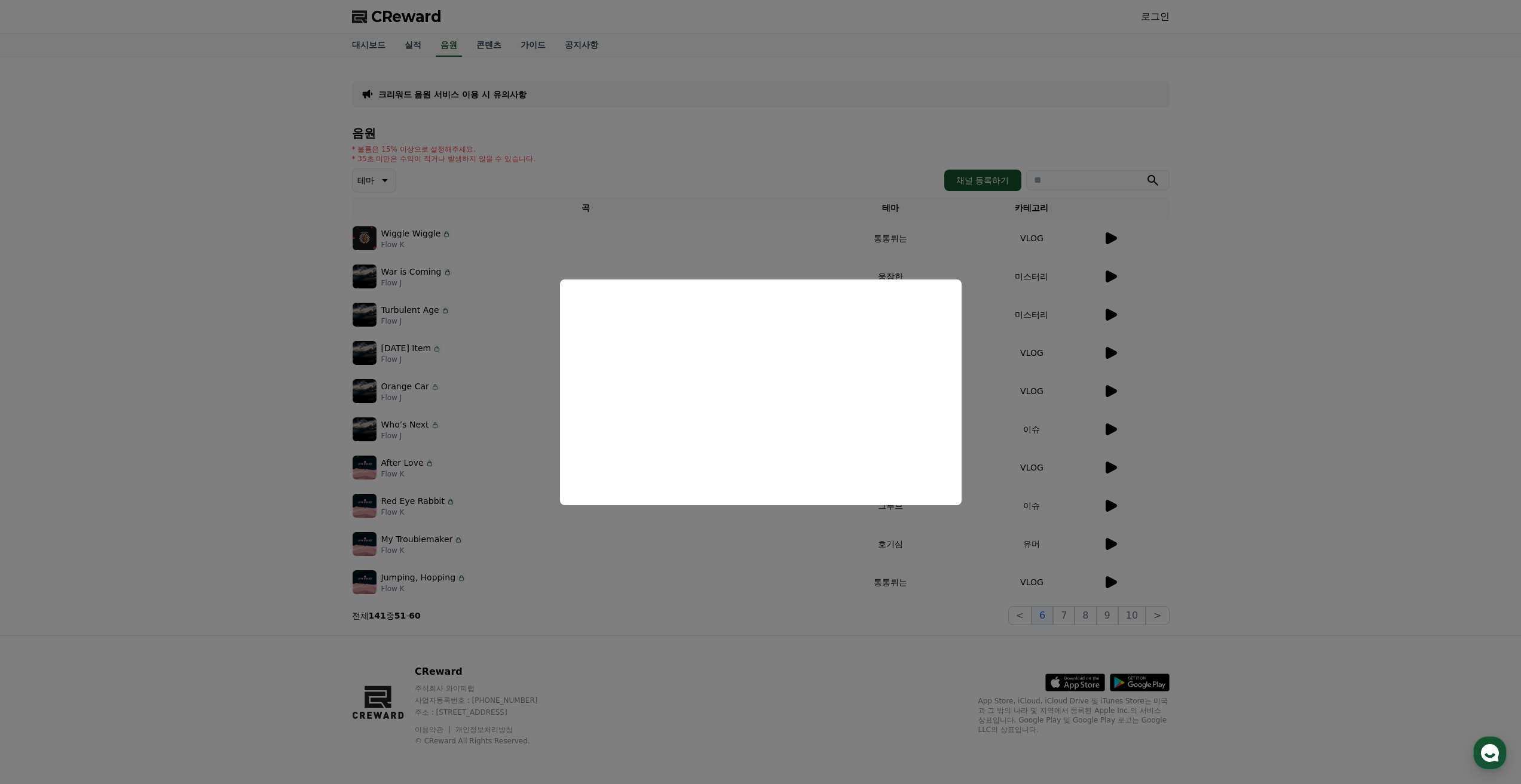
click at [902, 598] on button "close modal" at bounding box center [760, 392] width 1521 height 784
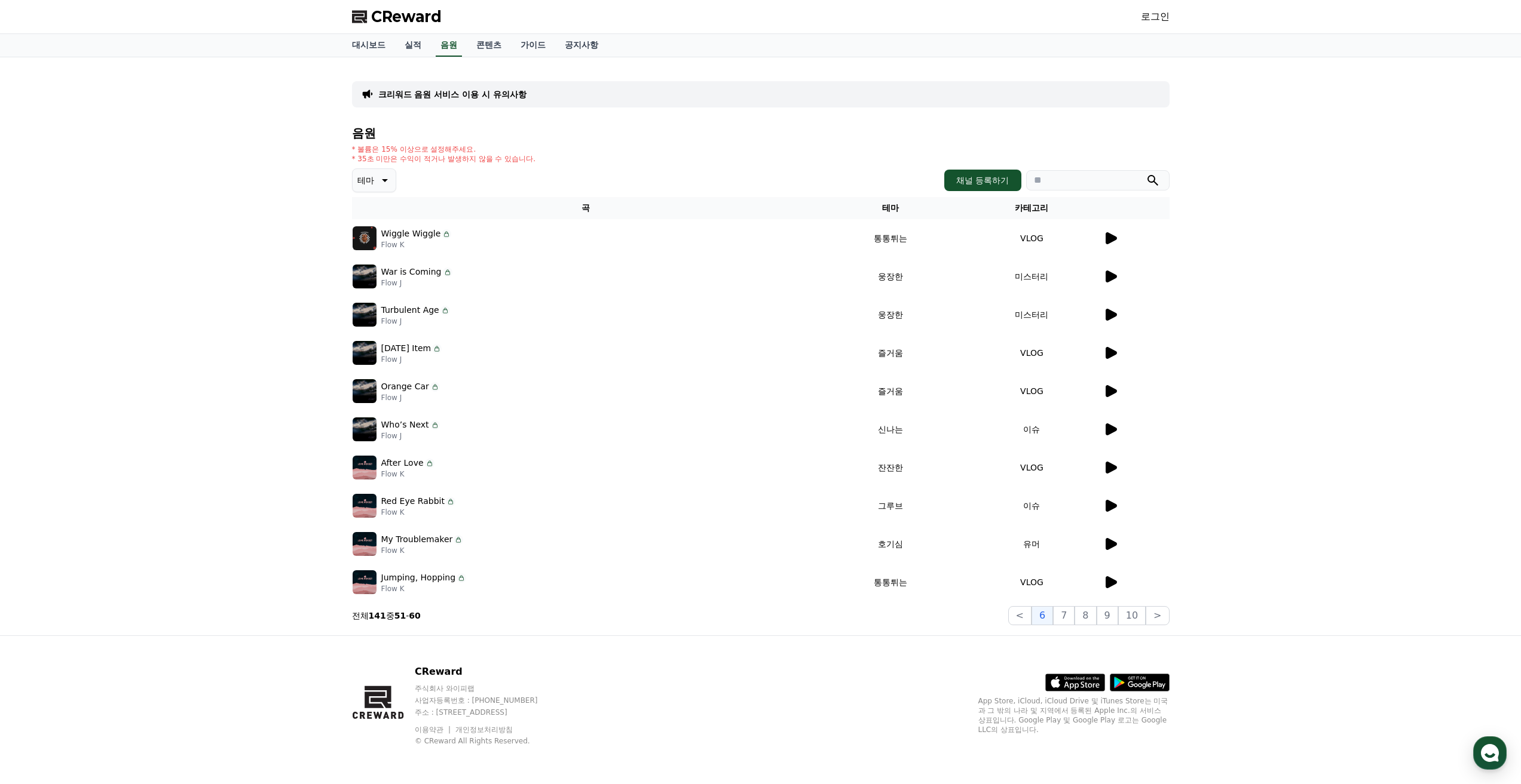
click at [1117, 471] on icon at bounding box center [1110, 467] width 14 height 14
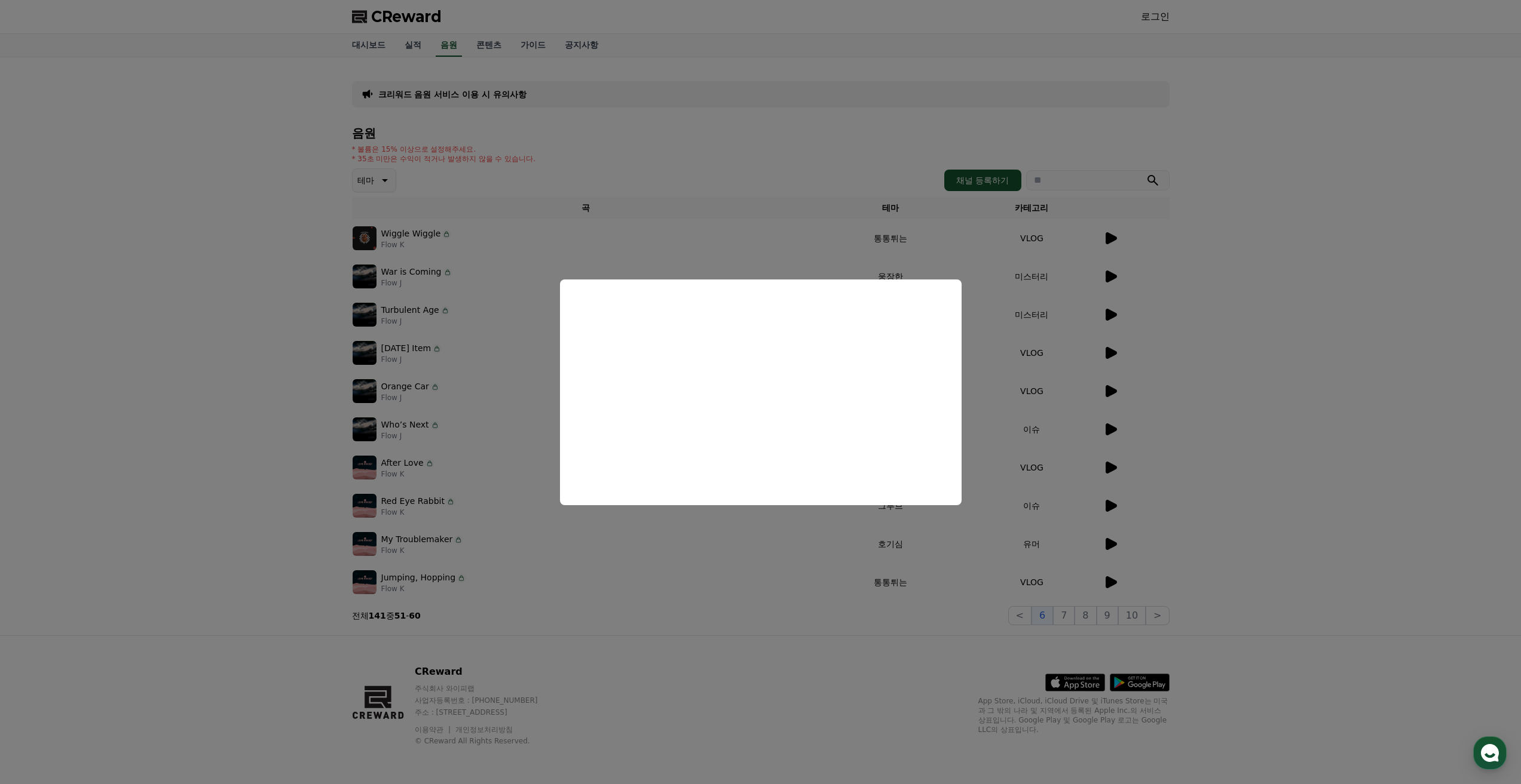
click at [665, 611] on button "close modal" at bounding box center [760, 392] width 1521 height 784
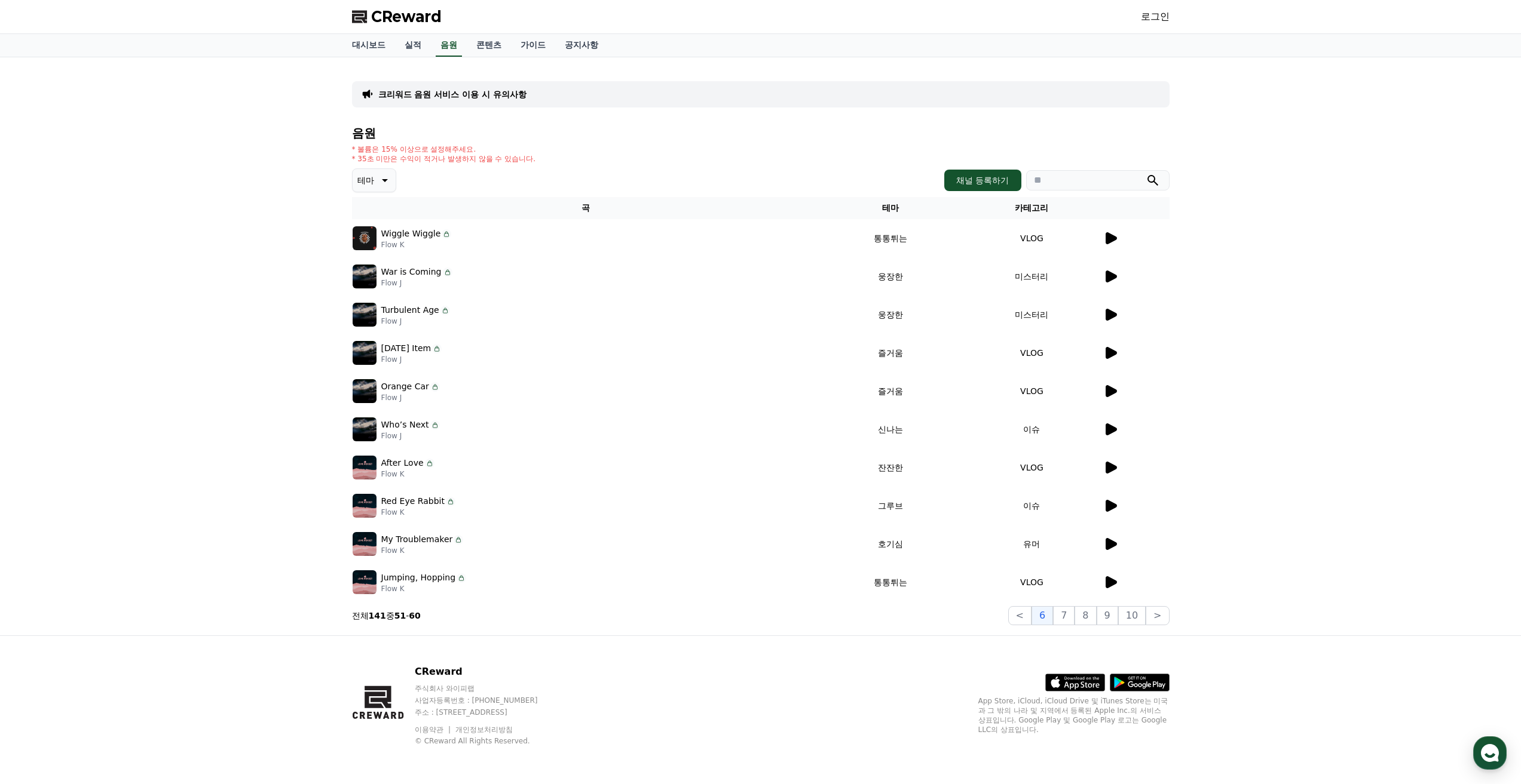
click at [661, 607] on section "전체 141 중 51 - 60 < 6 7 8 9 10 >" at bounding box center [760, 616] width 817 height 19
click at [1115, 585] on icon at bounding box center [1110, 582] width 14 height 14
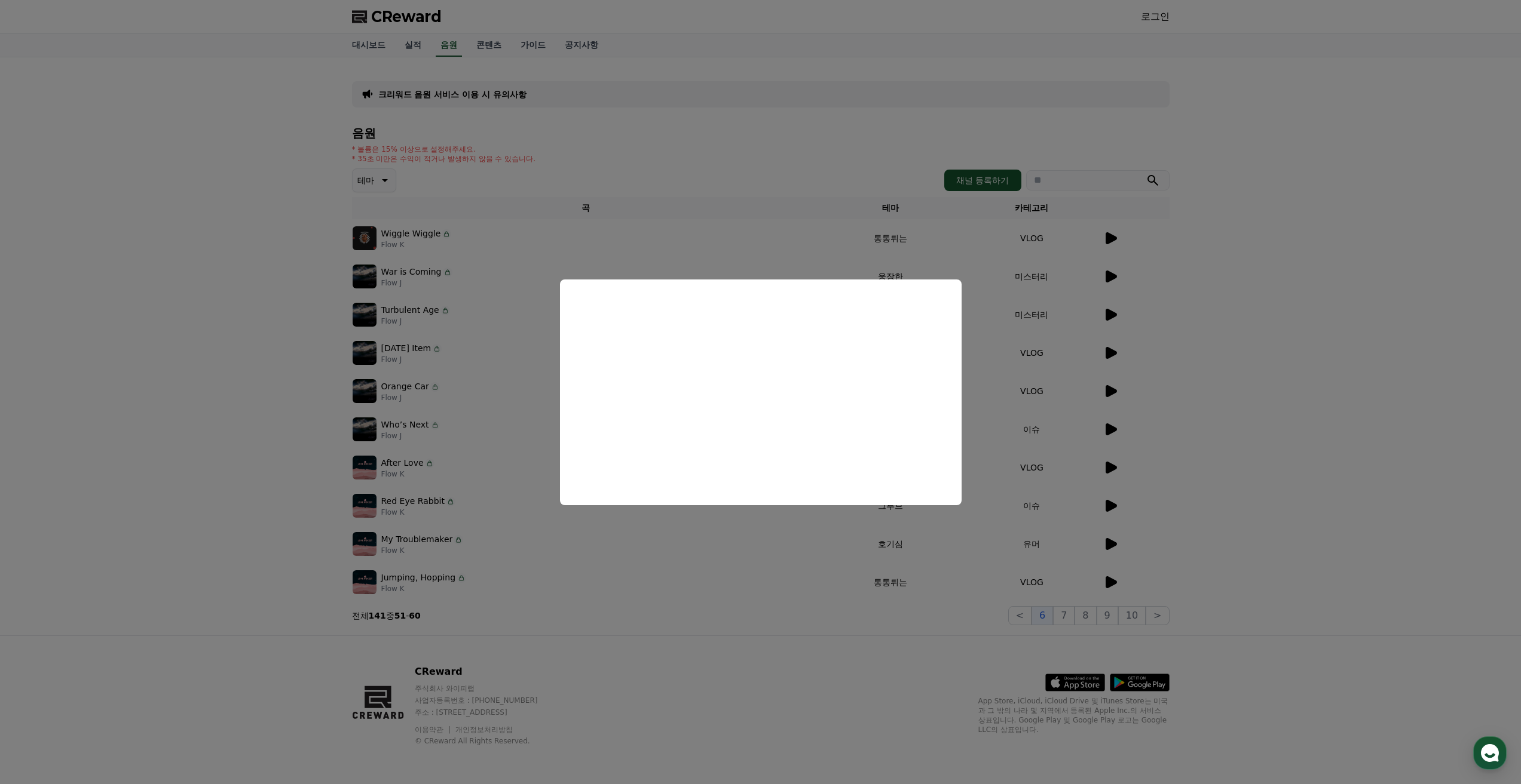
click at [1180, 548] on button "close modal" at bounding box center [760, 392] width 1521 height 784
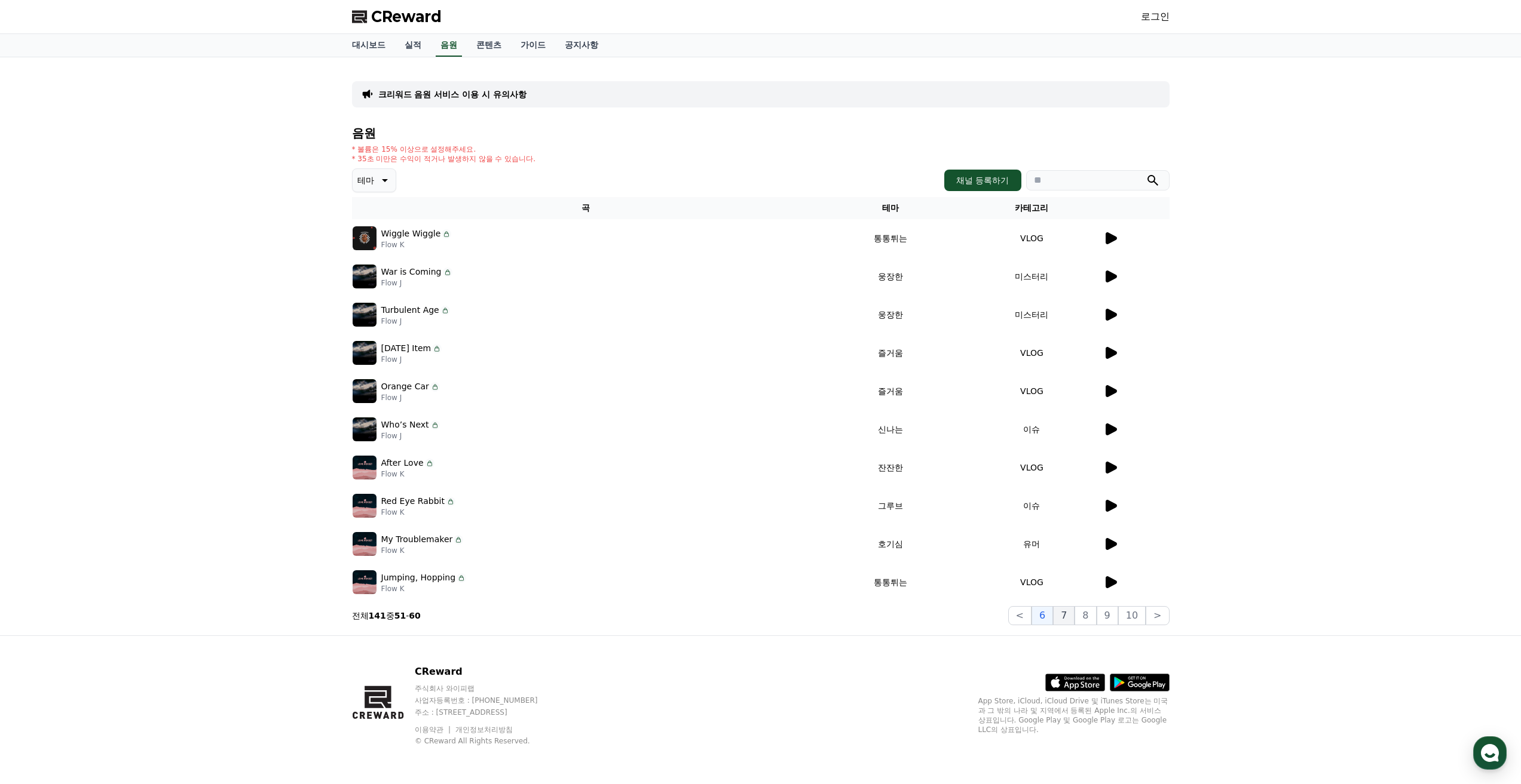
click at [1067, 625] on button "7" at bounding box center [1064, 616] width 22 height 19
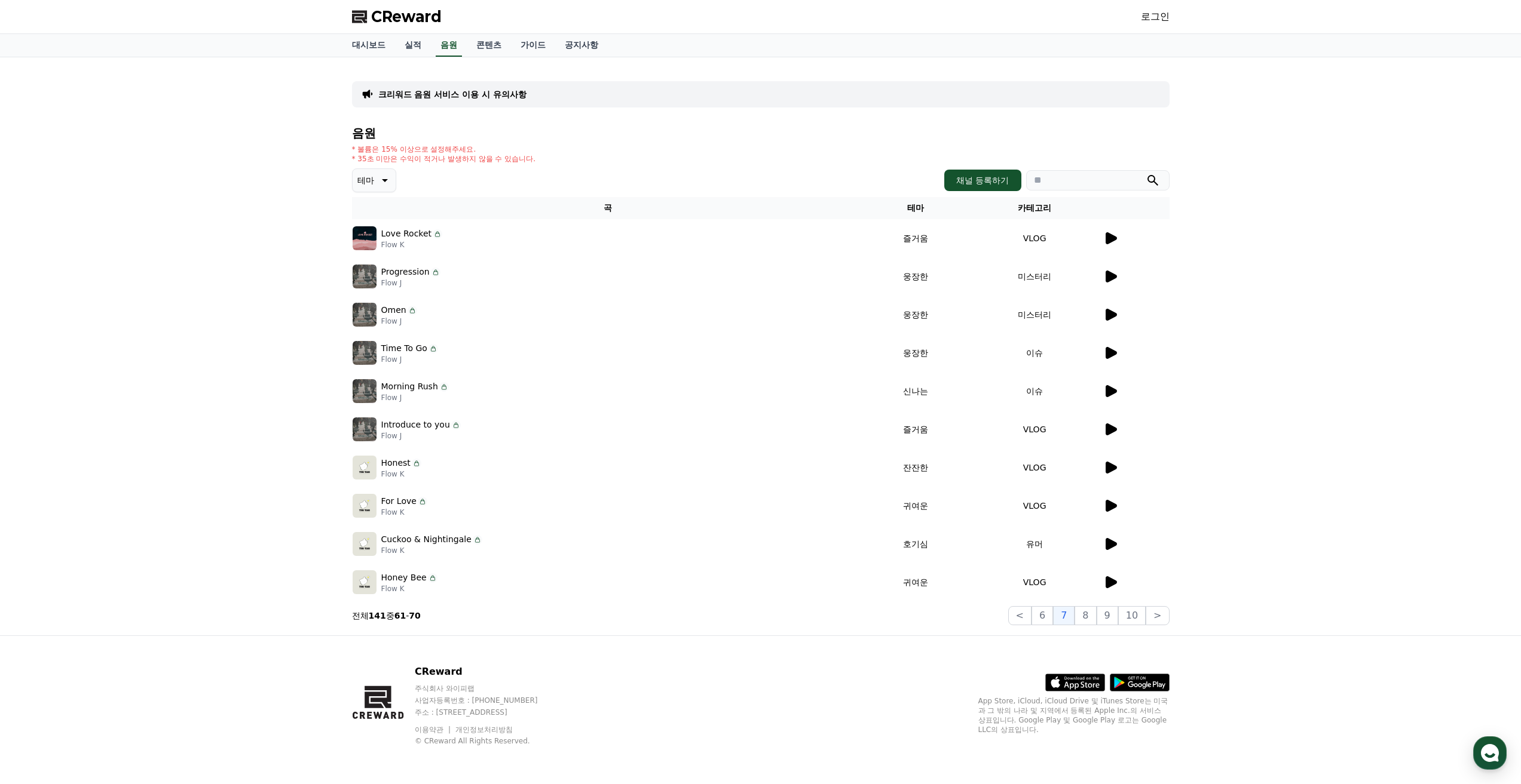
click at [1119, 242] on div at bounding box center [1136, 238] width 66 height 14
click at [1112, 241] on icon at bounding box center [1111, 239] width 11 height 12
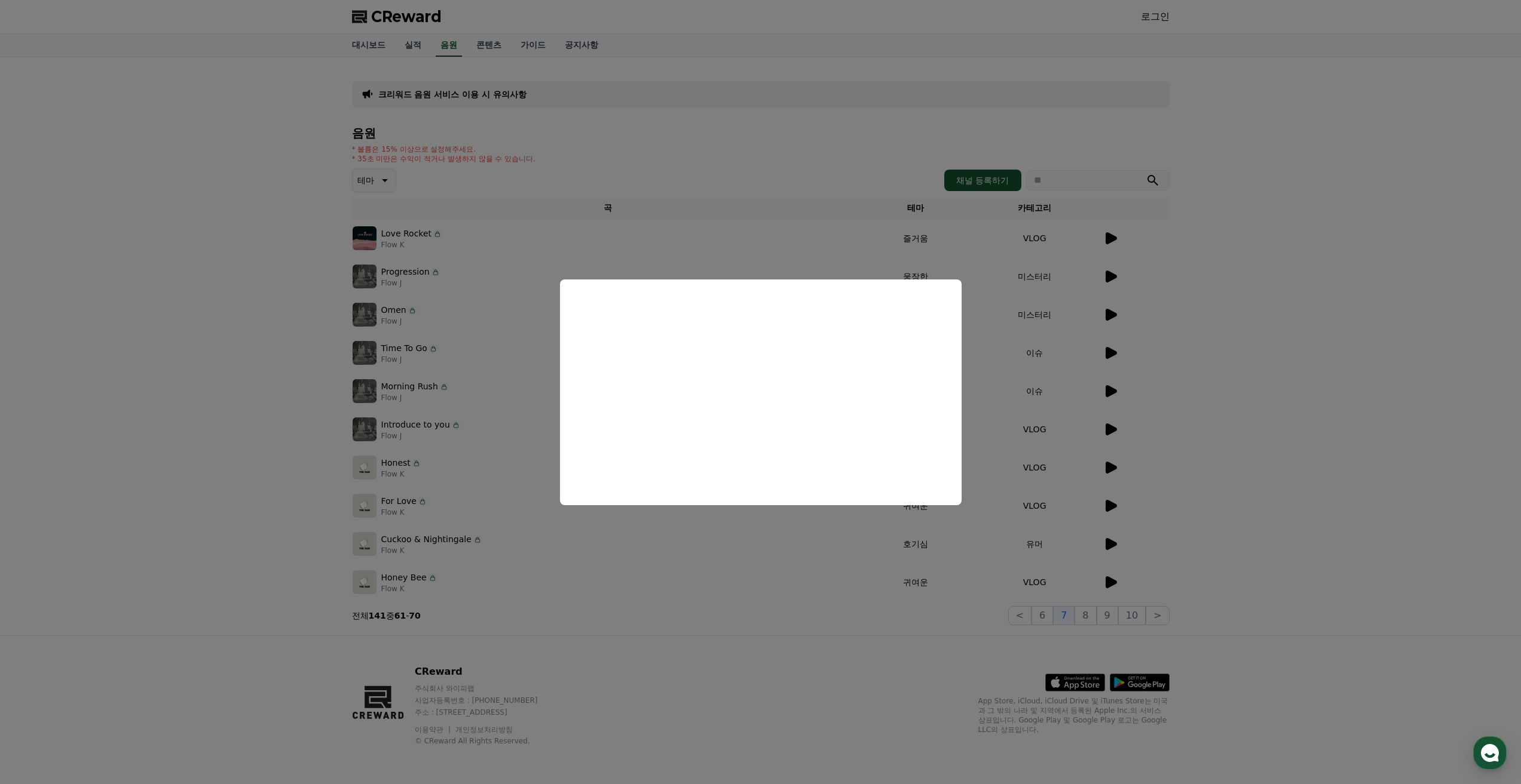
click at [510, 373] on button "close modal" at bounding box center [760, 392] width 1521 height 784
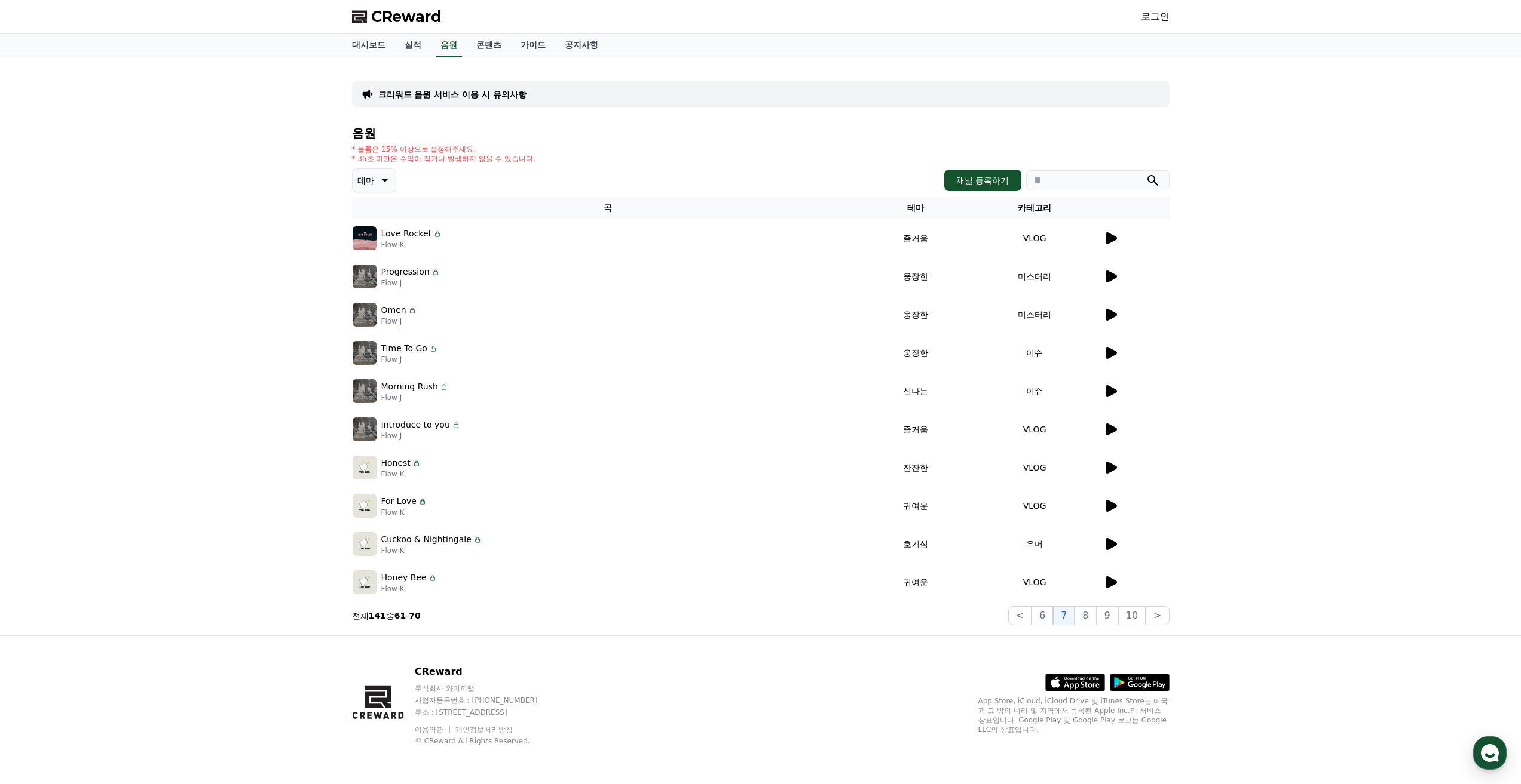
click at [1109, 280] on icon at bounding box center [1111, 277] width 11 height 12
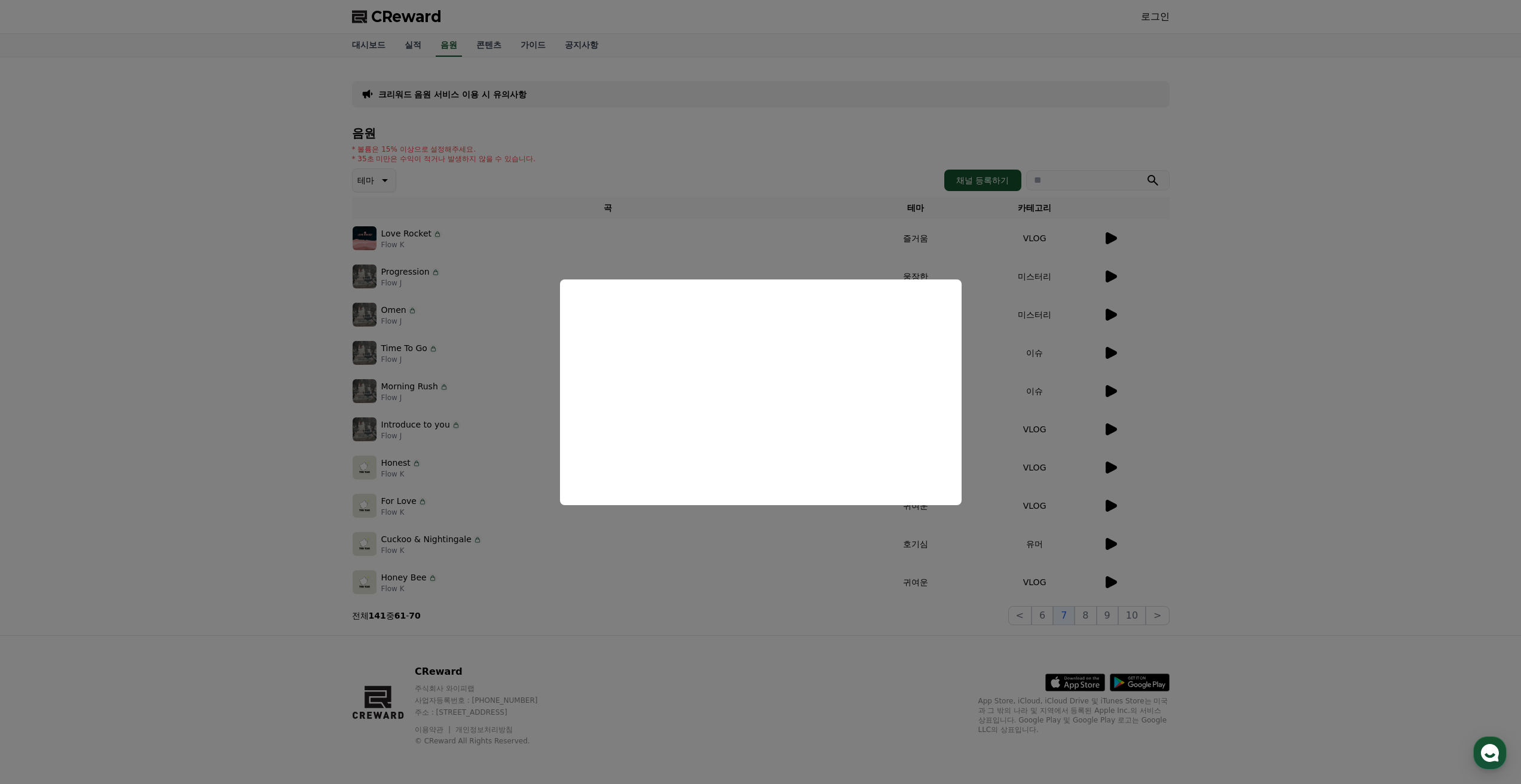
click at [507, 417] on button "close modal" at bounding box center [760, 392] width 1521 height 784
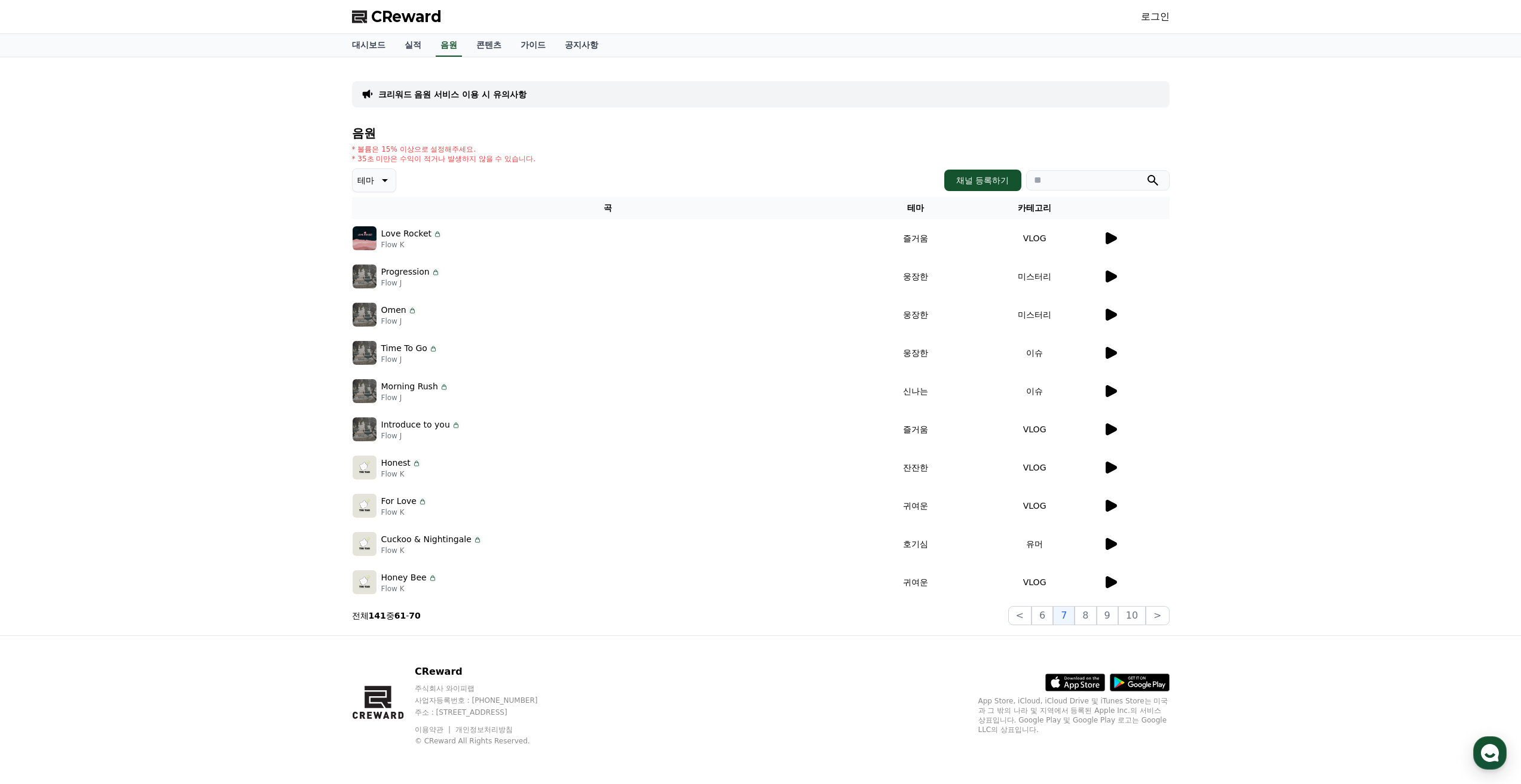
click at [1103, 311] on icon at bounding box center [1110, 314] width 14 height 14
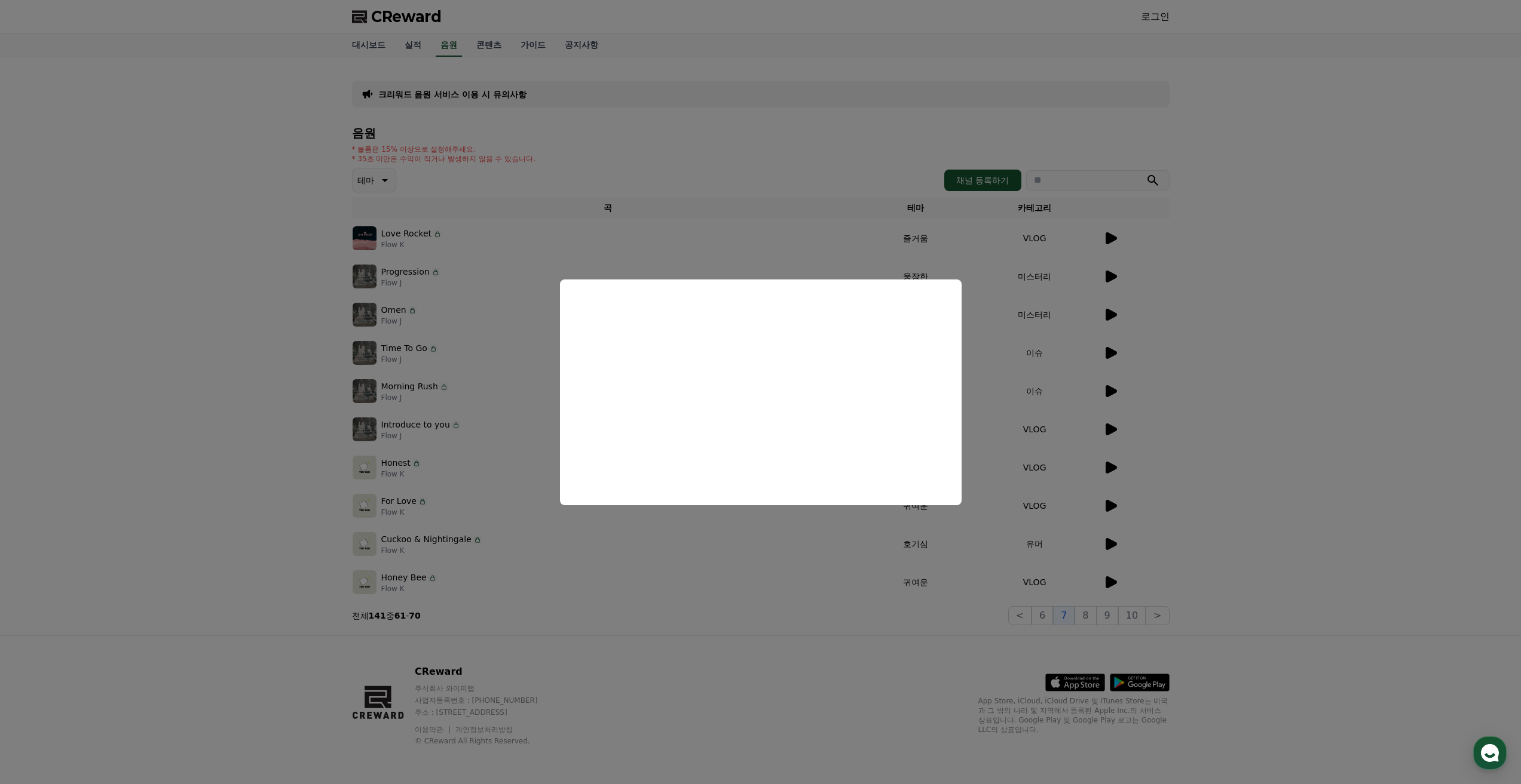
click at [1109, 354] on button "close modal" at bounding box center [760, 392] width 1521 height 784
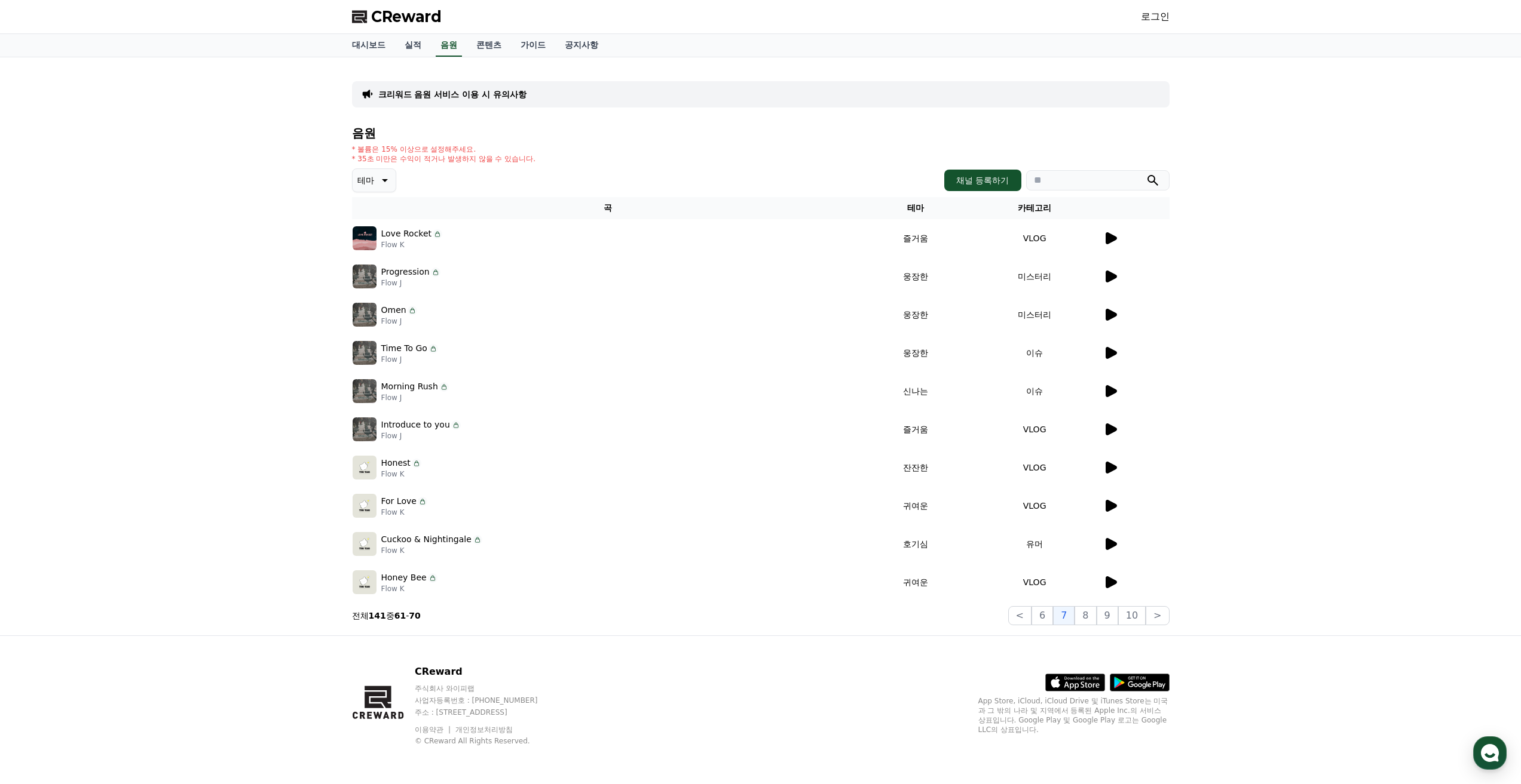
click at [1109, 354] on icon at bounding box center [1111, 353] width 11 height 12
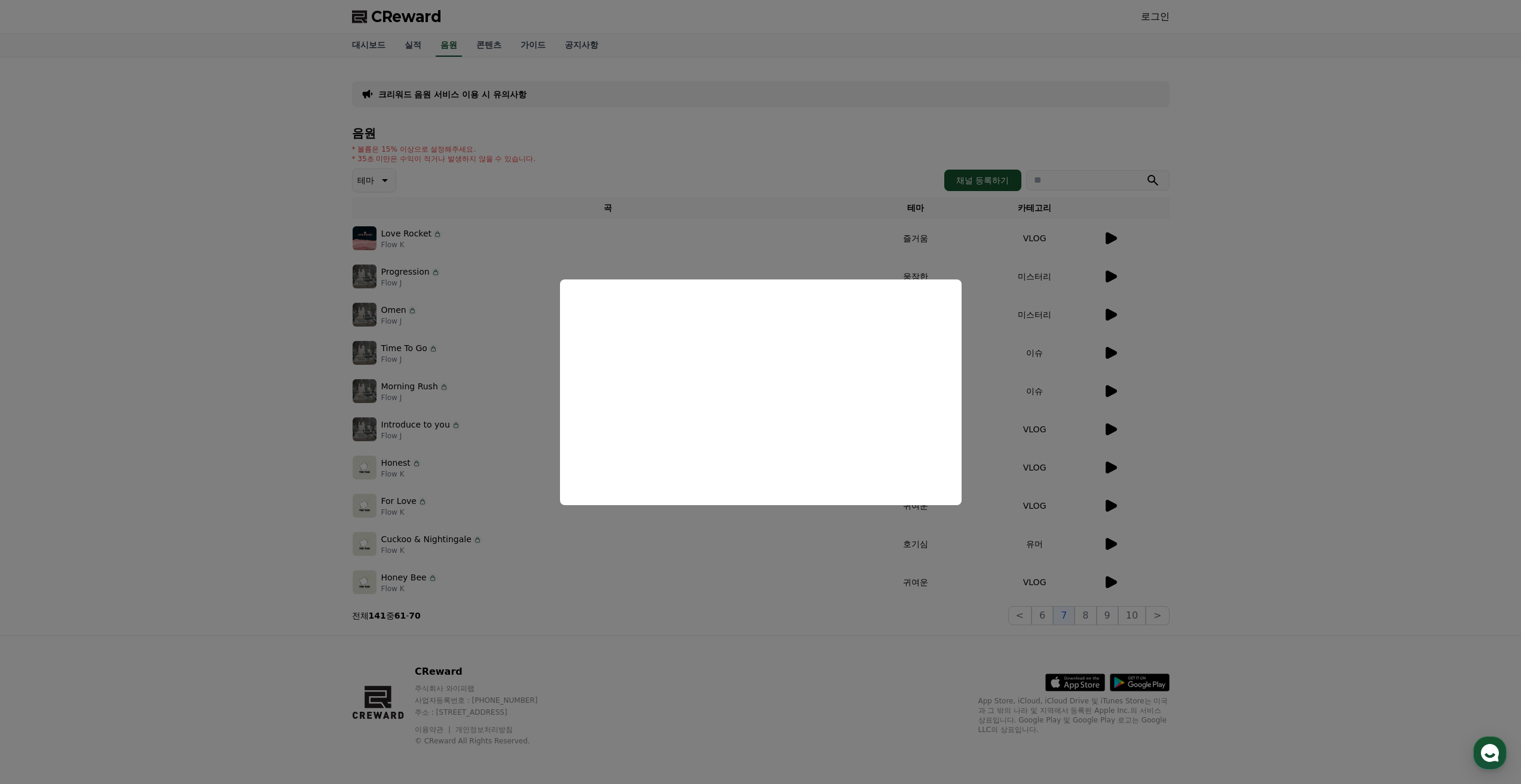
click at [756, 582] on button "close modal" at bounding box center [760, 392] width 1521 height 784
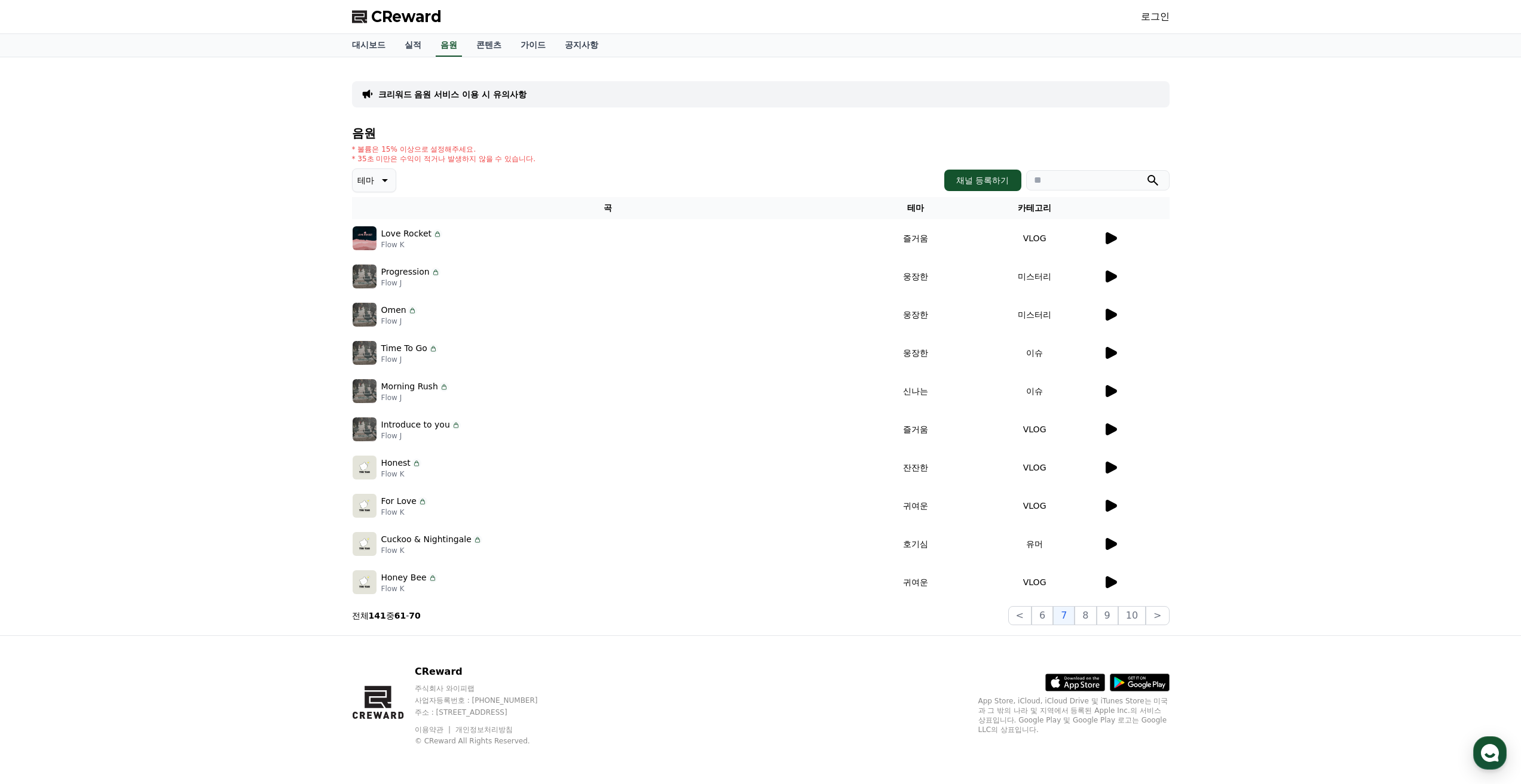
click at [1109, 389] on icon at bounding box center [1111, 391] width 11 height 12
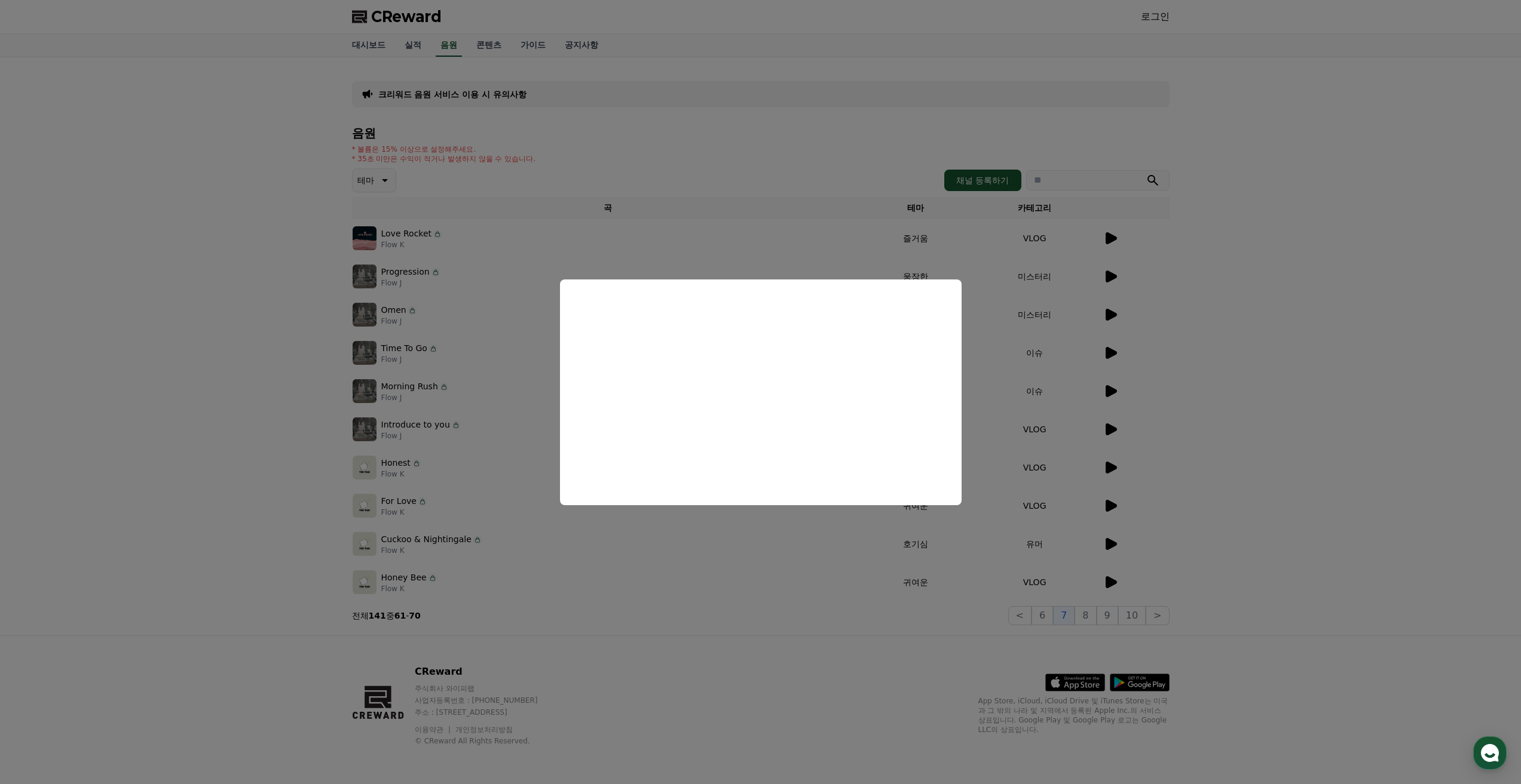
click at [781, 555] on button "close modal" at bounding box center [760, 392] width 1521 height 784
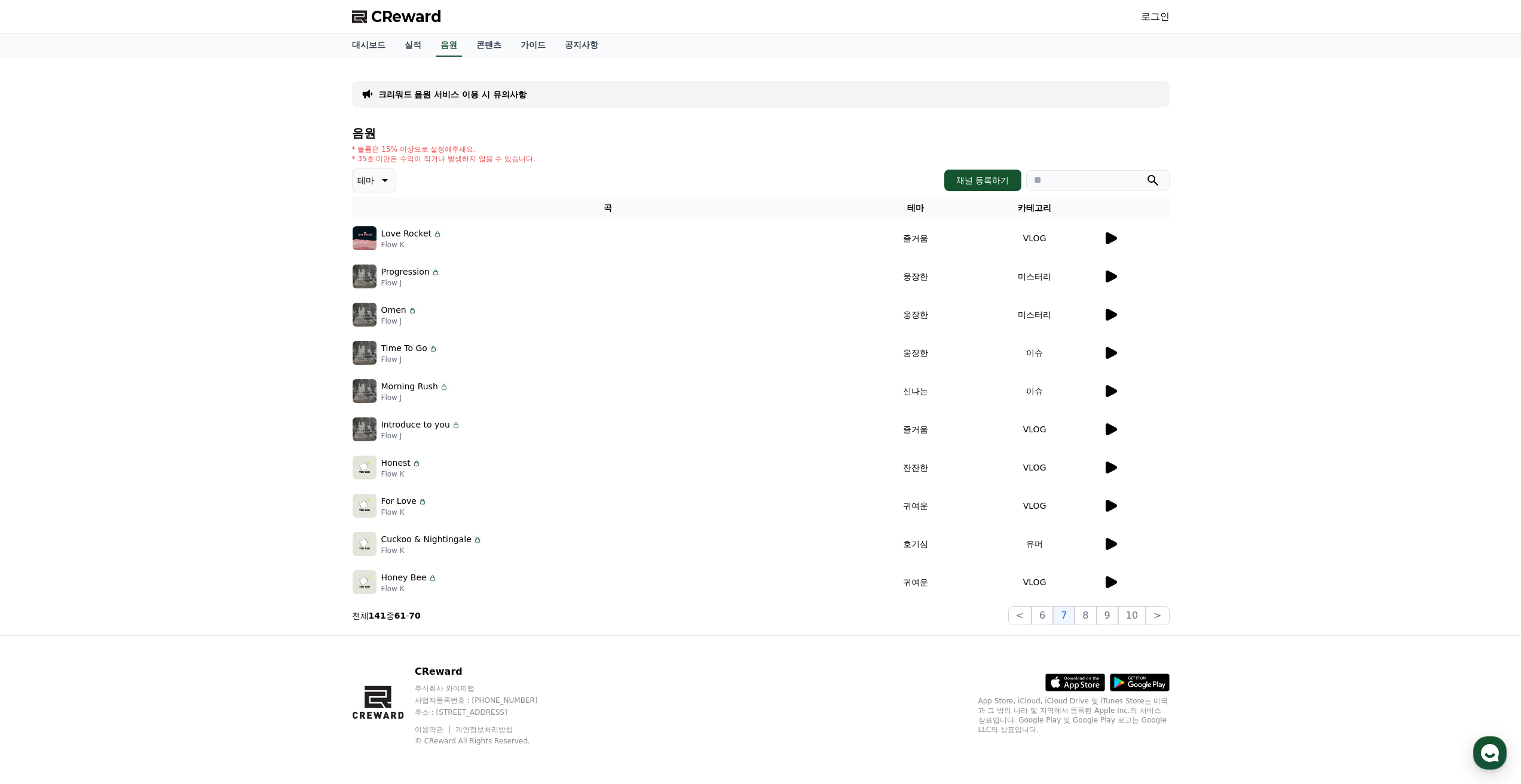
click at [1113, 434] on icon at bounding box center [1110, 429] width 14 height 14
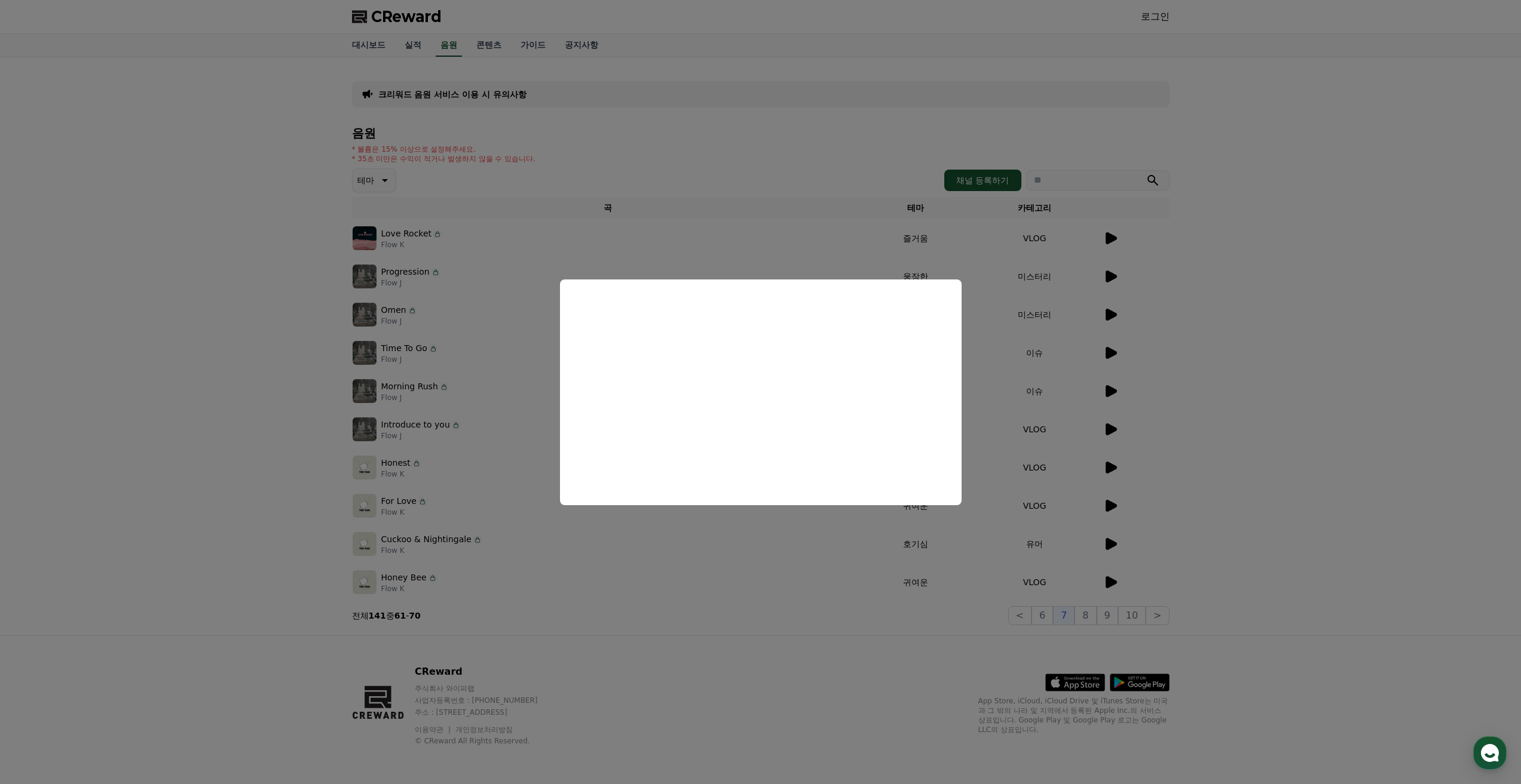
click at [1190, 459] on button "close modal" at bounding box center [760, 392] width 1521 height 784
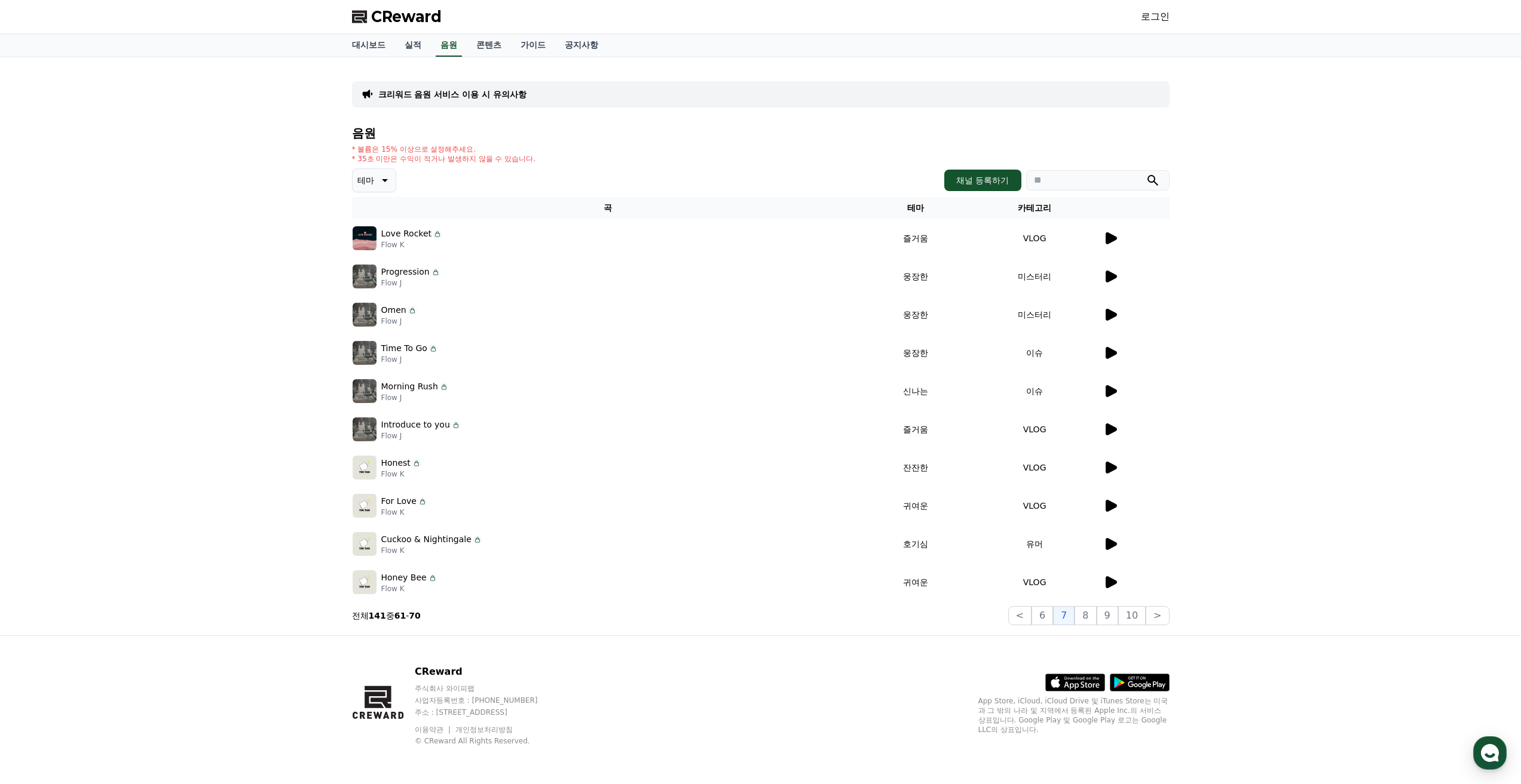
drag, startPoint x: 1099, startPoint y: 468, endPoint x: 1107, endPoint y: 468, distance: 8.0
click at [1100, 468] on td "VLOG" at bounding box center [1034, 467] width 135 height 38
click at [1107, 468] on icon at bounding box center [1111, 468] width 11 height 12
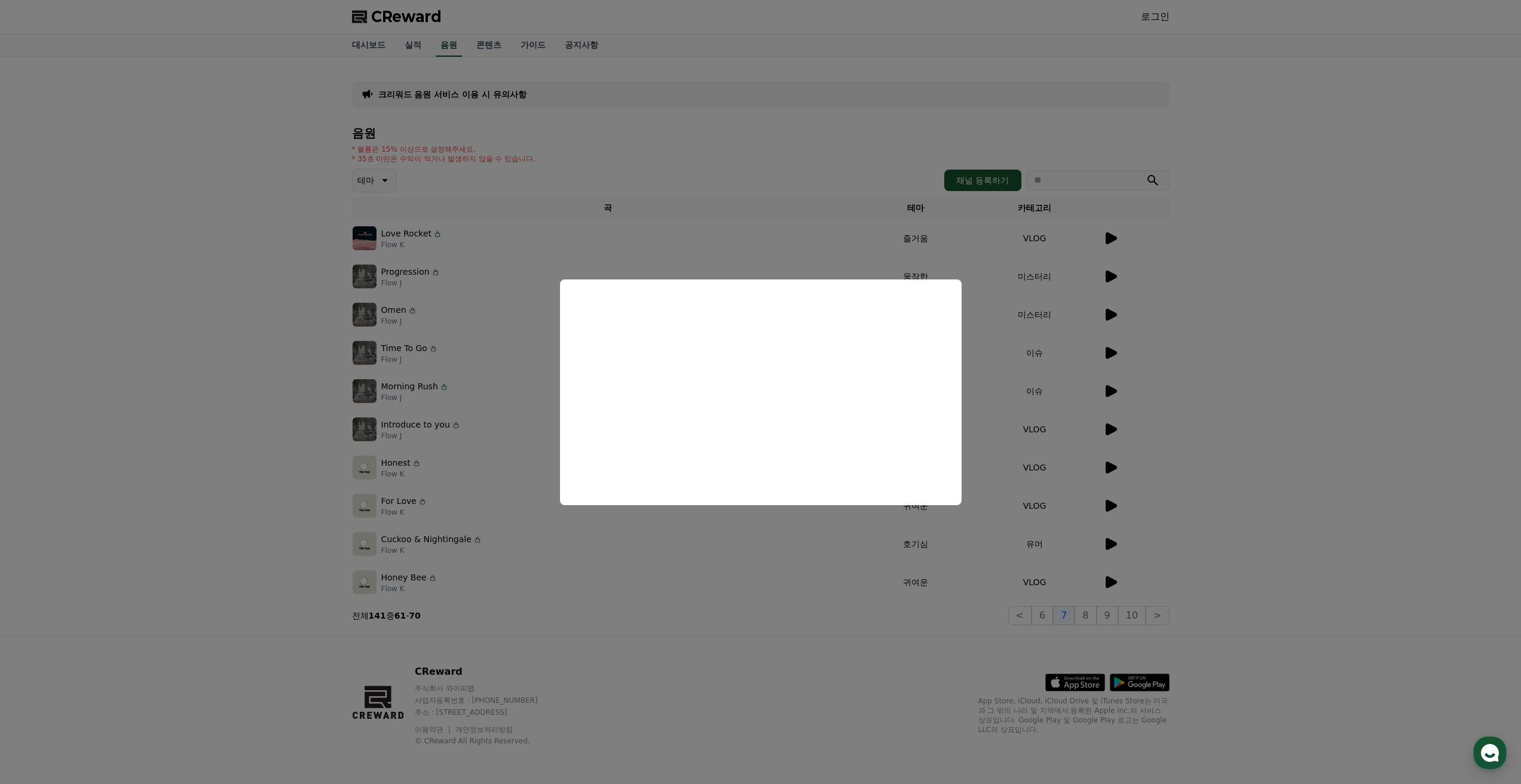
click at [1005, 550] on button "close modal" at bounding box center [760, 392] width 1521 height 784
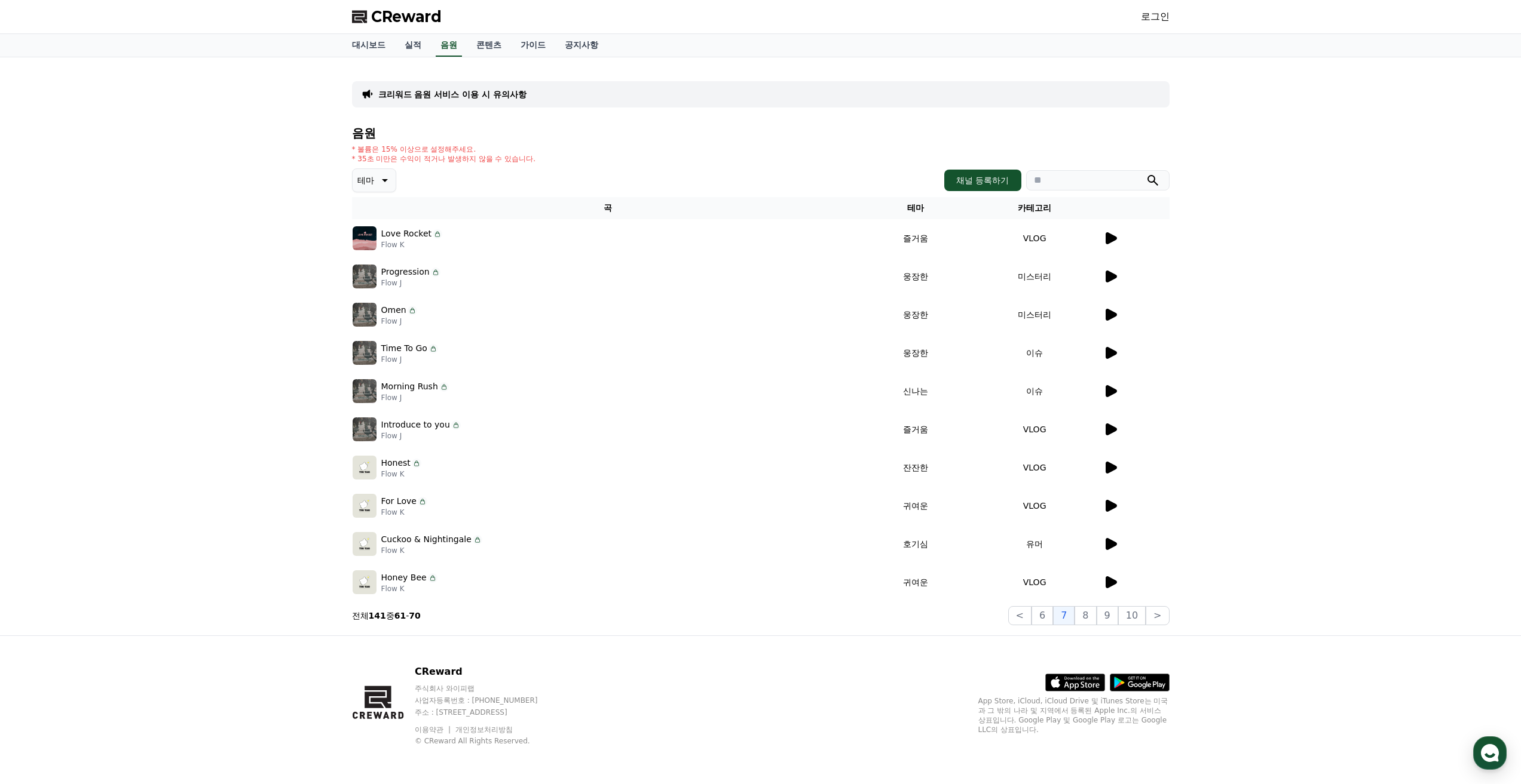
drag, startPoint x: 1123, startPoint y: 507, endPoint x: 1115, endPoint y: 511, distance: 8.9
click at [1123, 508] on div at bounding box center [1136, 506] width 66 height 14
click at [1110, 511] on icon at bounding box center [1110, 506] width 14 height 14
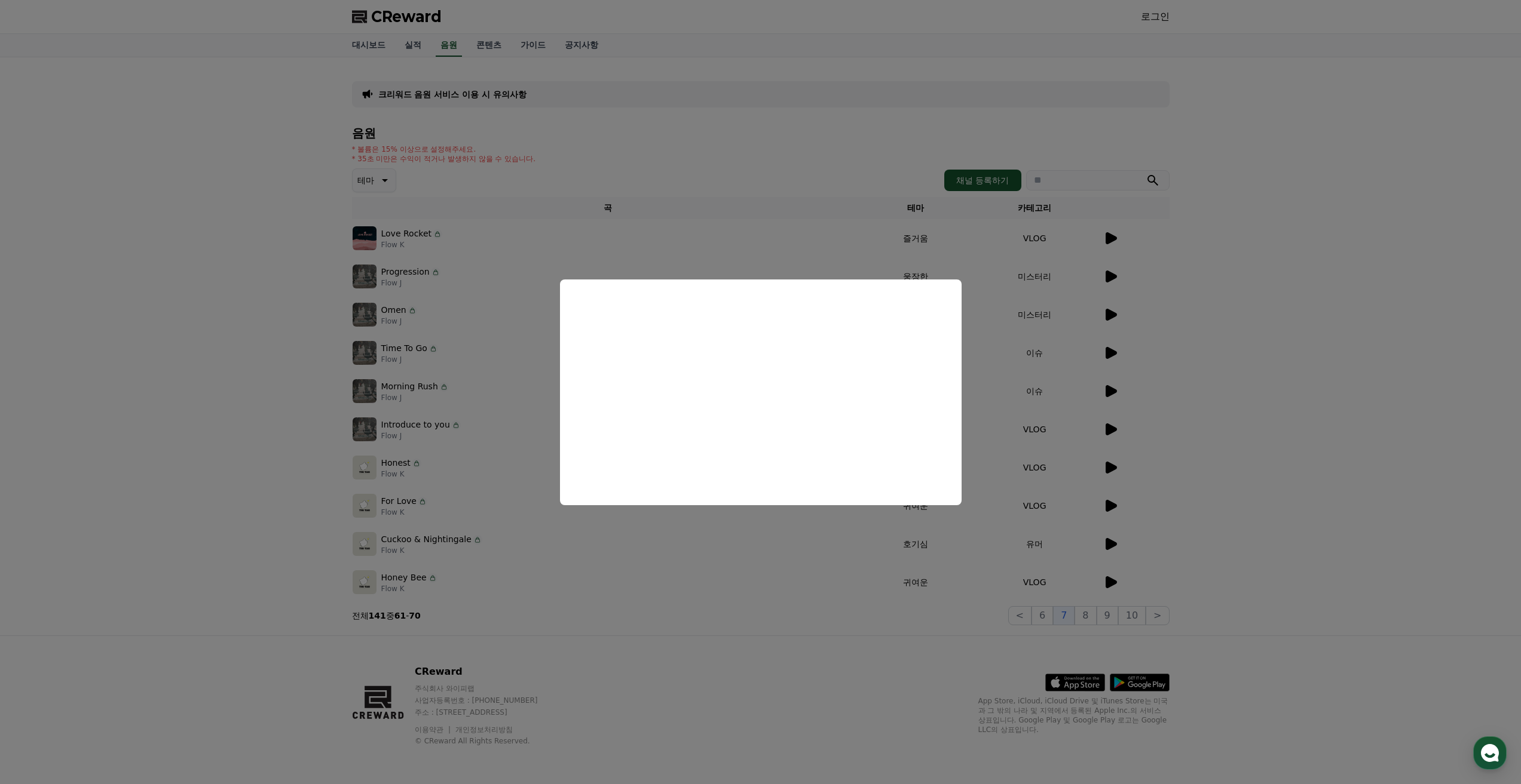
click at [1115, 542] on button "close modal" at bounding box center [760, 392] width 1521 height 784
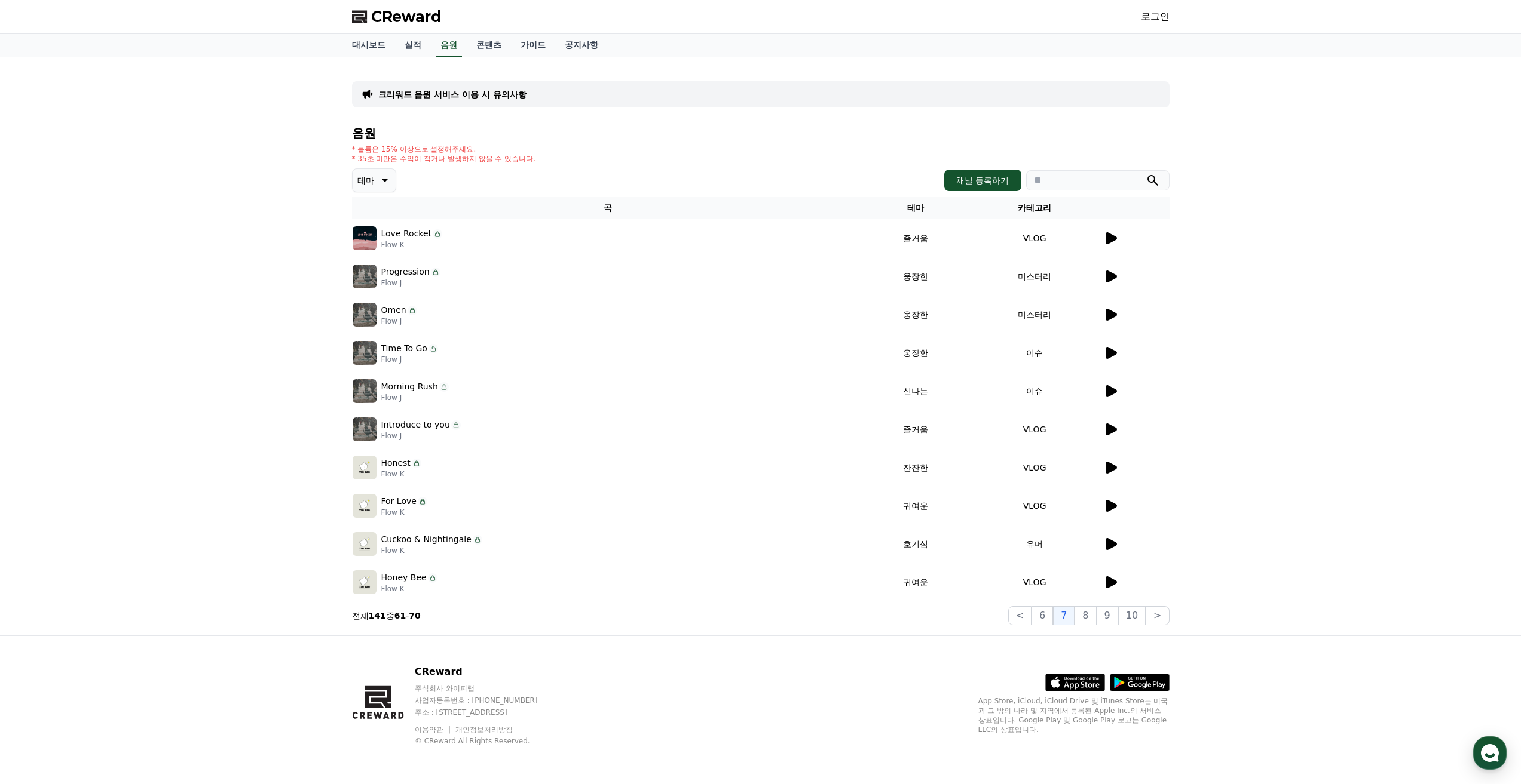
click at [1115, 545] on icon at bounding box center [1111, 544] width 11 height 12
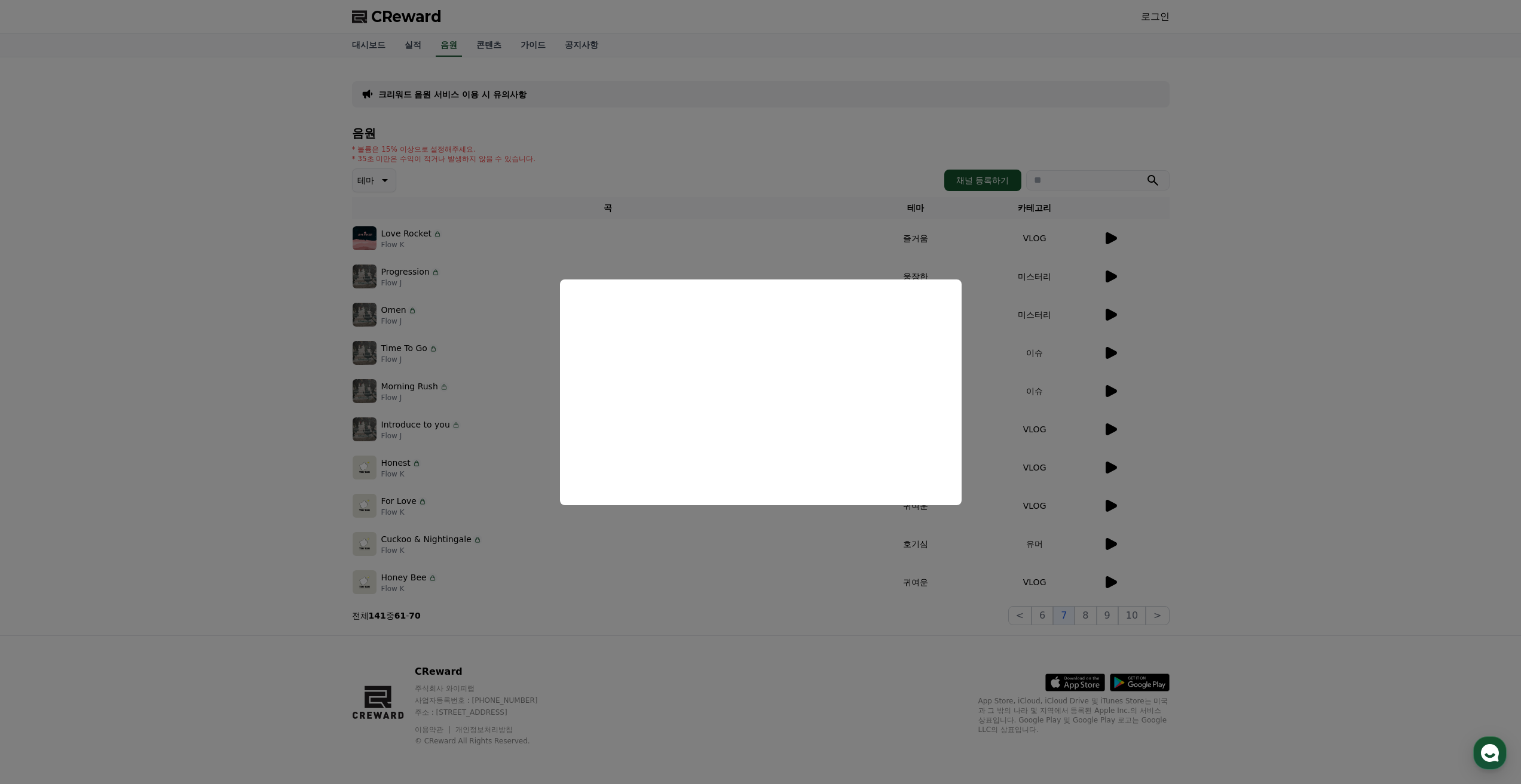
click at [1111, 587] on button "close modal" at bounding box center [760, 392] width 1521 height 784
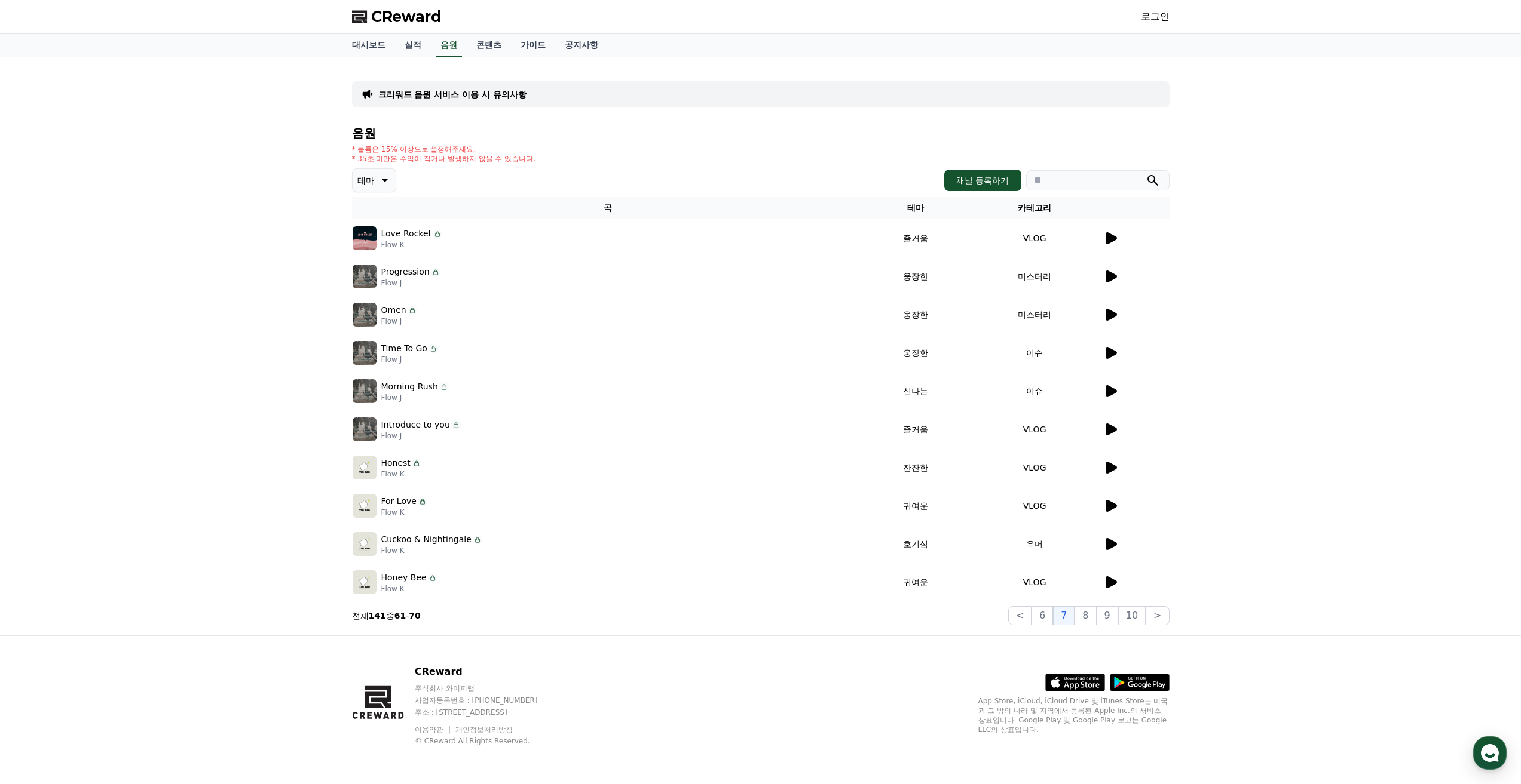
click at [1111, 587] on icon at bounding box center [1110, 582] width 14 height 14
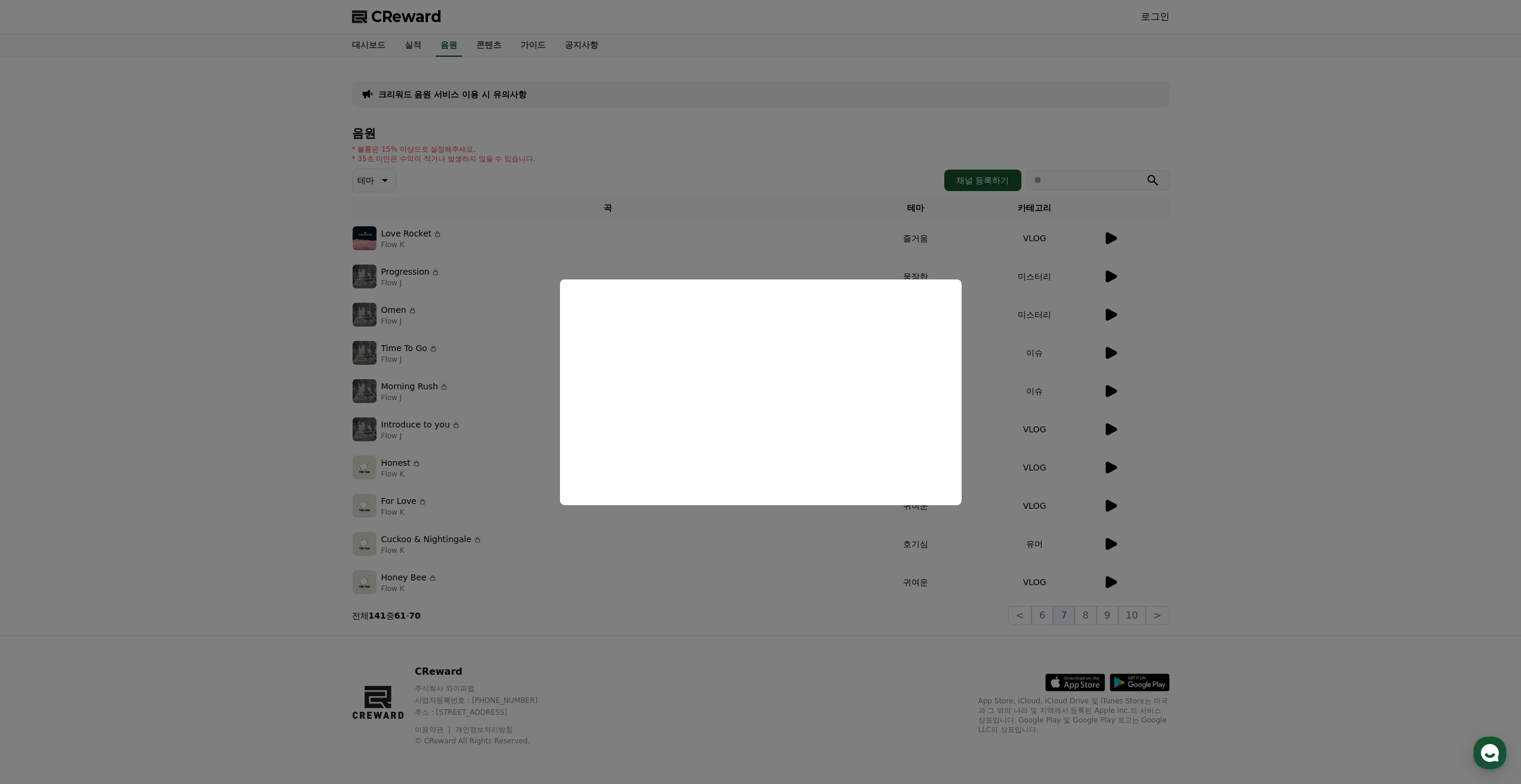
click at [1088, 608] on button "close modal" at bounding box center [760, 392] width 1521 height 784
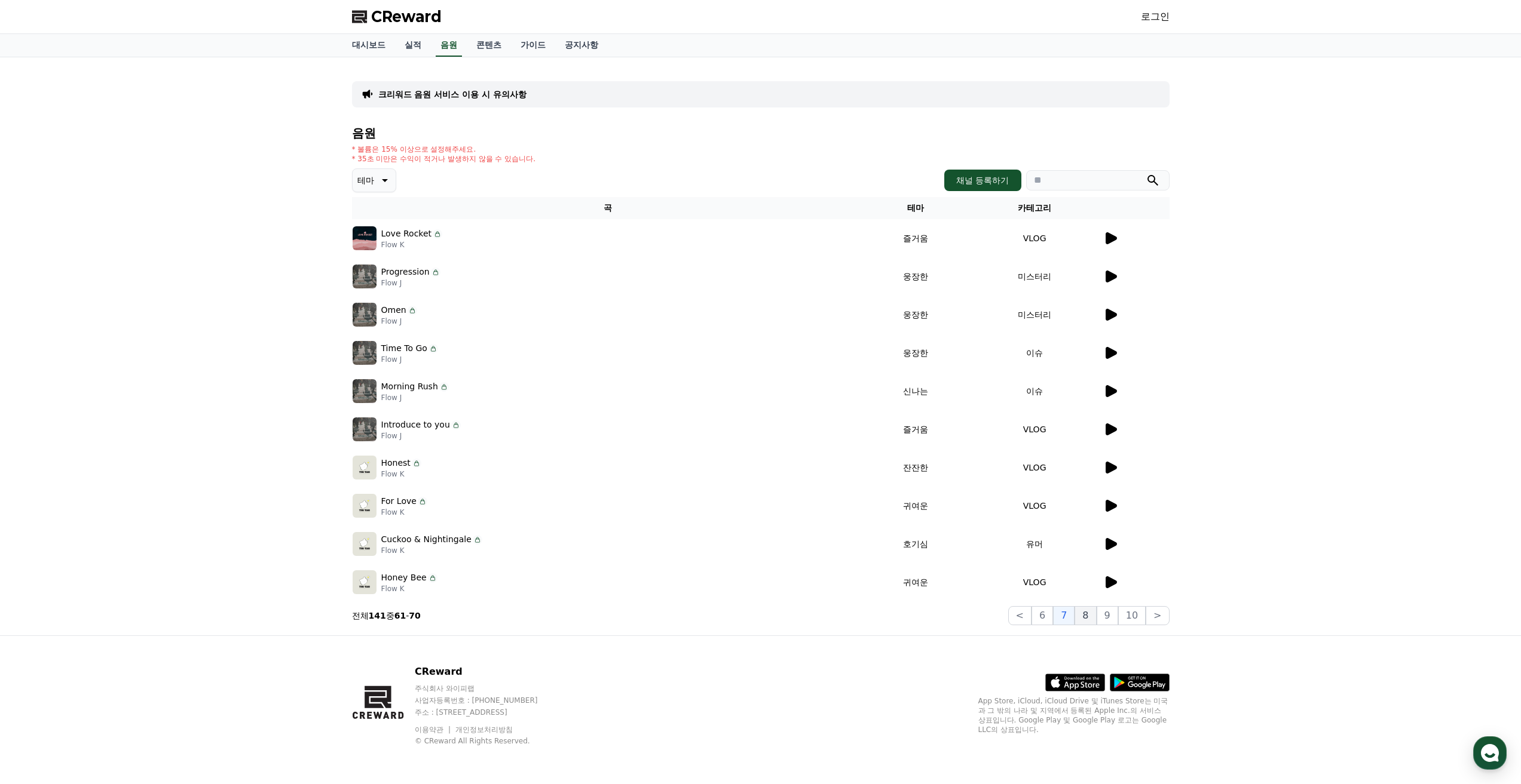
click at [1095, 619] on button "8" at bounding box center [1085, 616] width 22 height 19
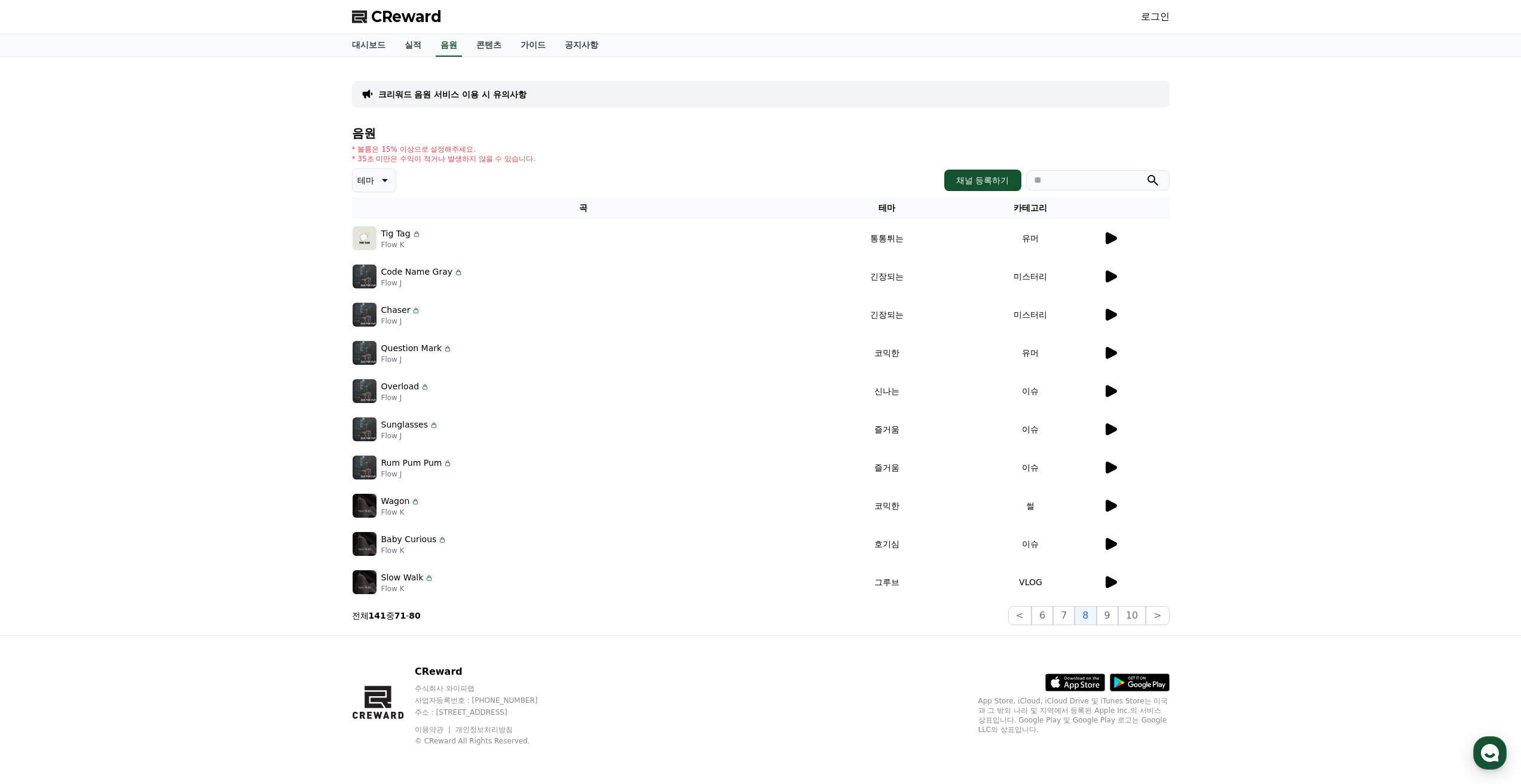
click at [1106, 239] on icon at bounding box center [1111, 239] width 11 height 12
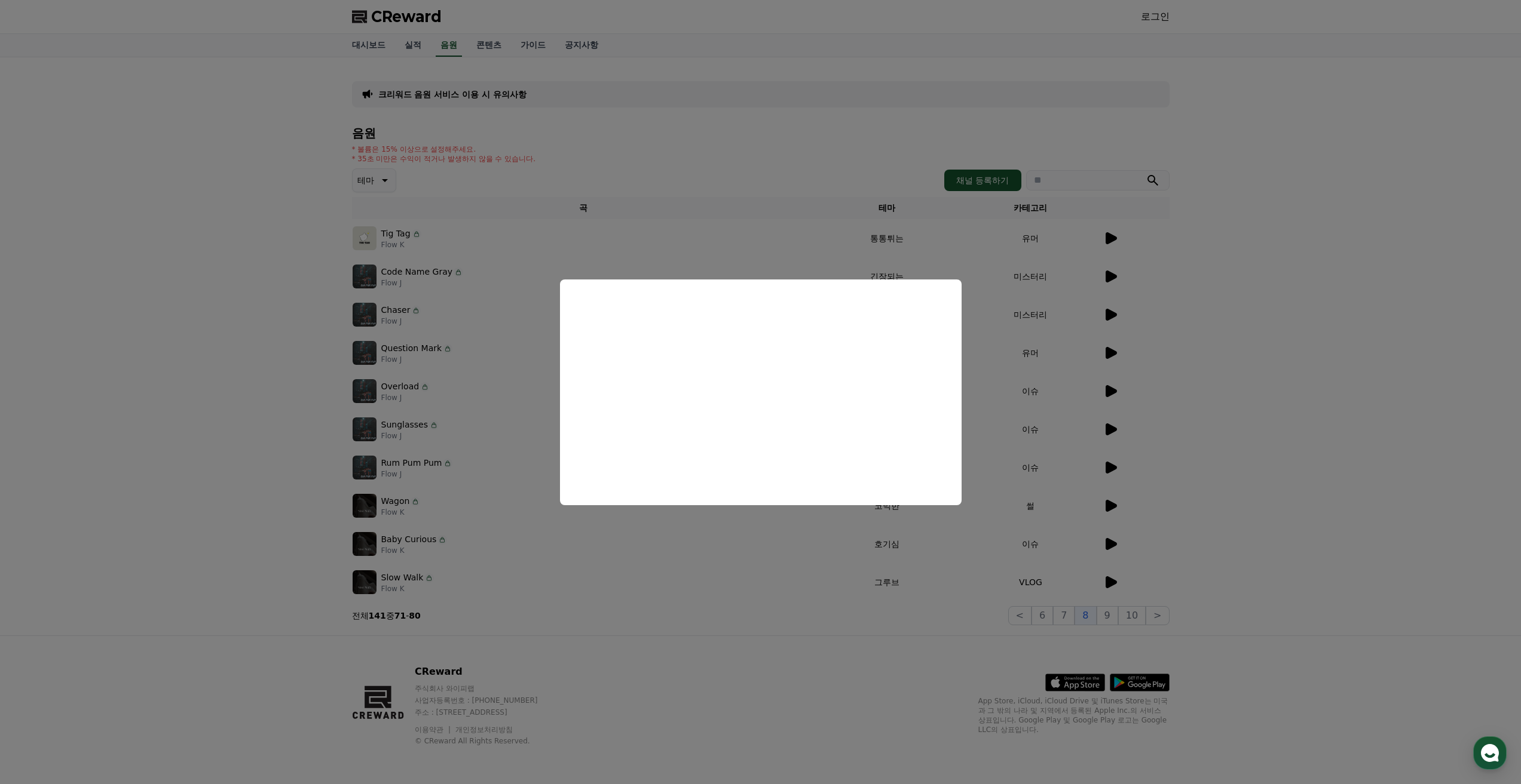
click at [1110, 281] on button "close modal" at bounding box center [760, 392] width 1521 height 784
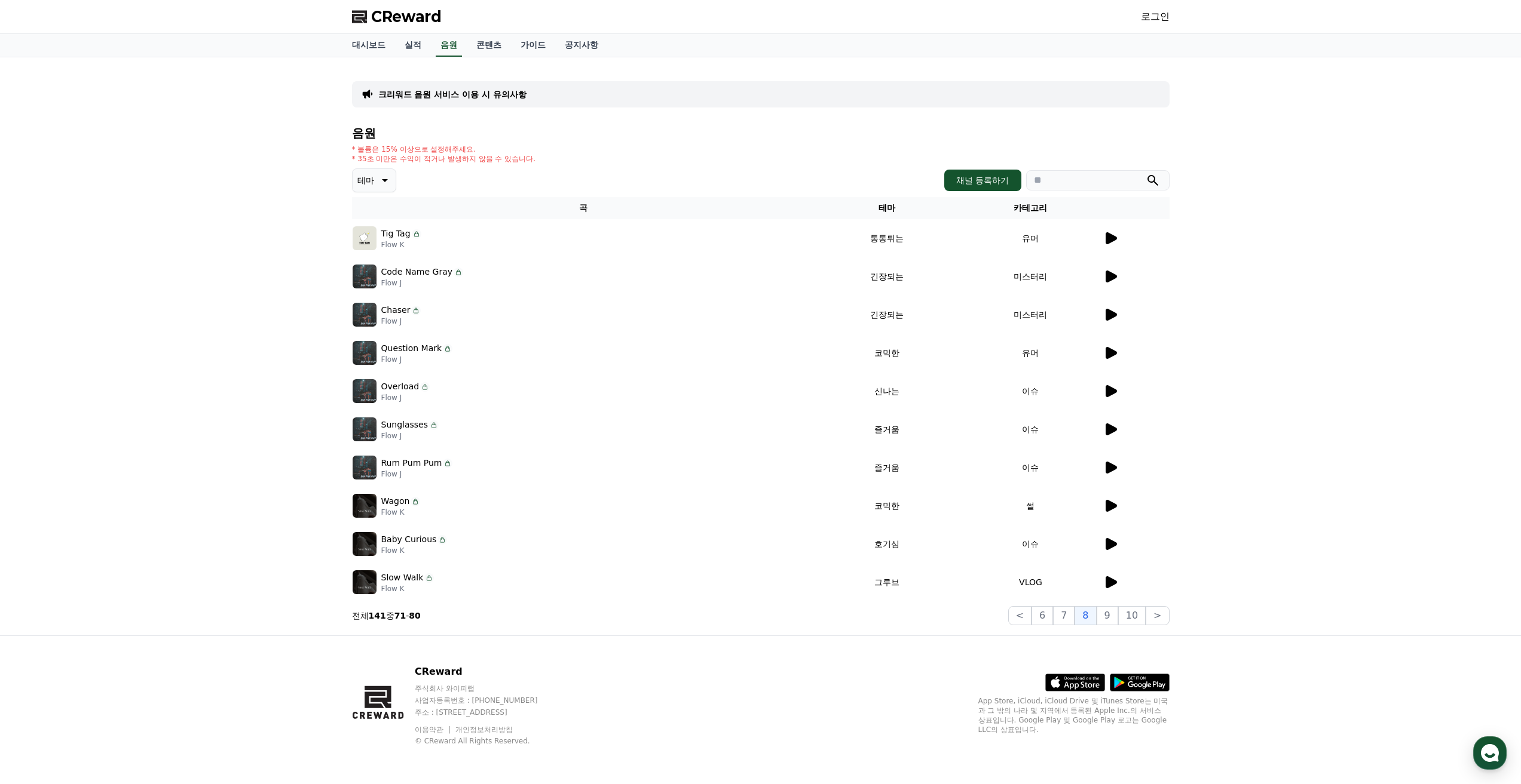
click at [1111, 281] on icon at bounding box center [1110, 276] width 14 height 14
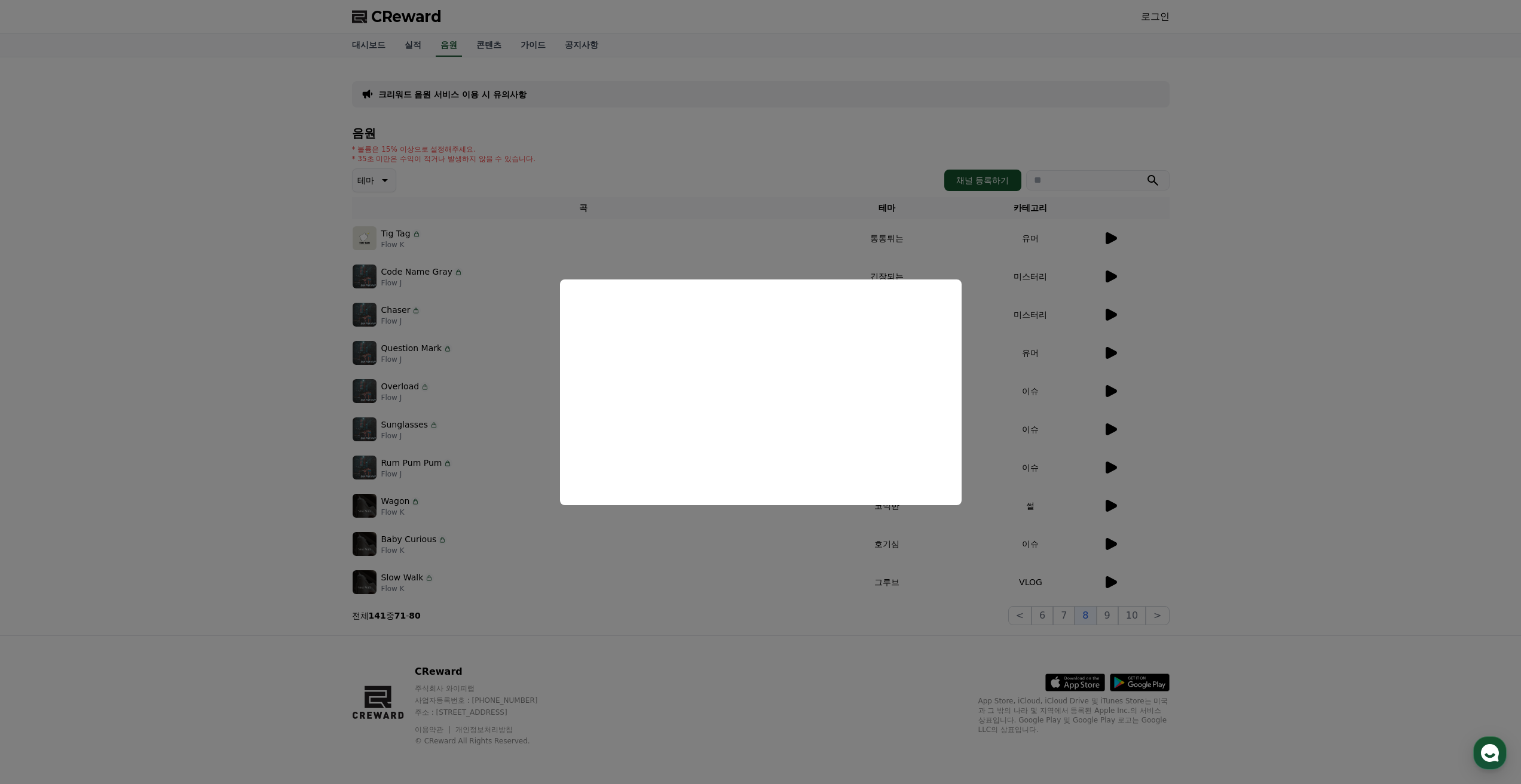
click at [1112, 313] on button "close modal" at bounding box center [760, 392] width 1521 height 784
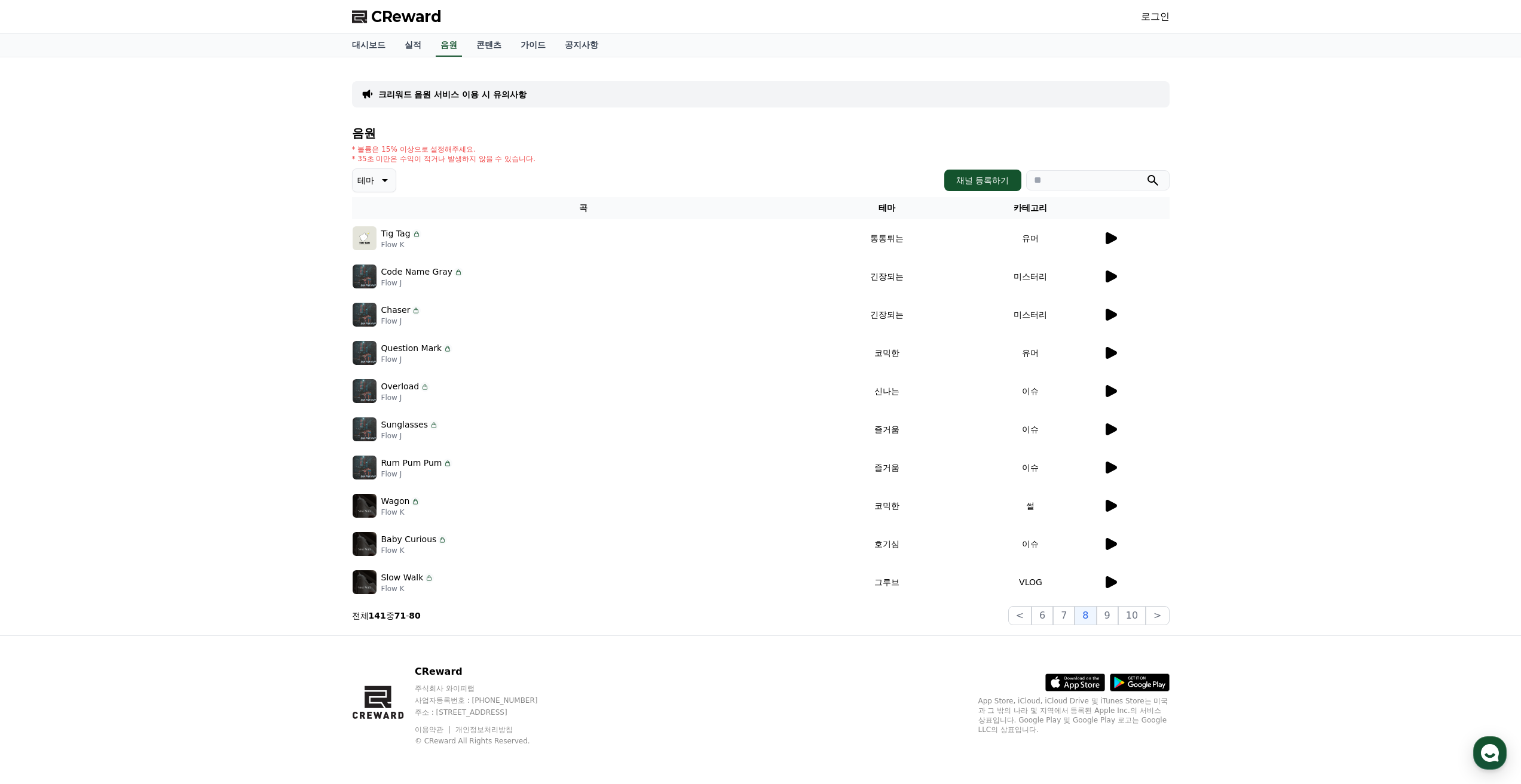
click at [1112, 313] on icon at bounding box center [1111, 315] width 11 height 12
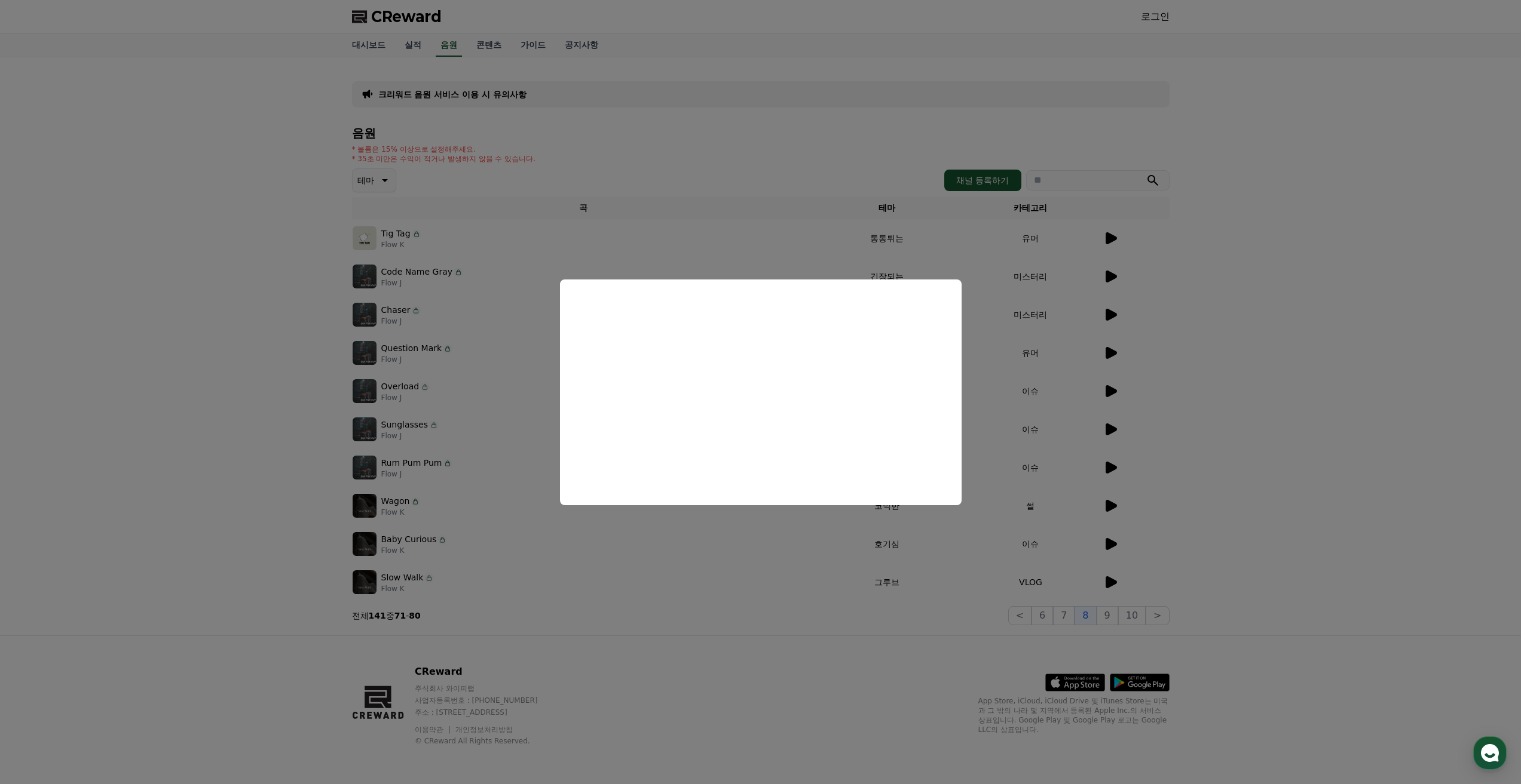
click at [540, 399] on button "close modal" at bounding box center [760, 392] width 1521 height 784
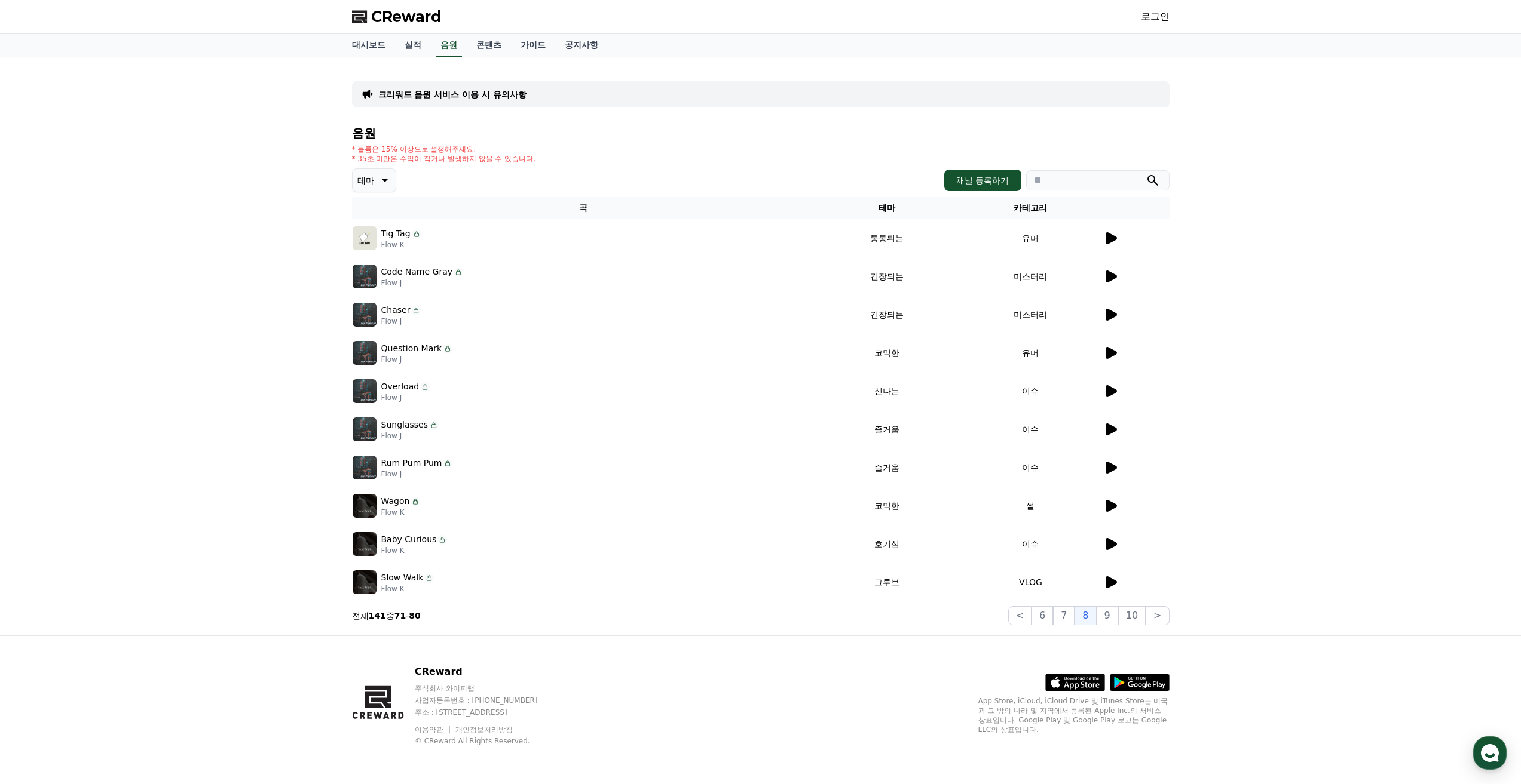
click at [1112, 469] on icon at bounding box center [1111, 468] width 11 height 12
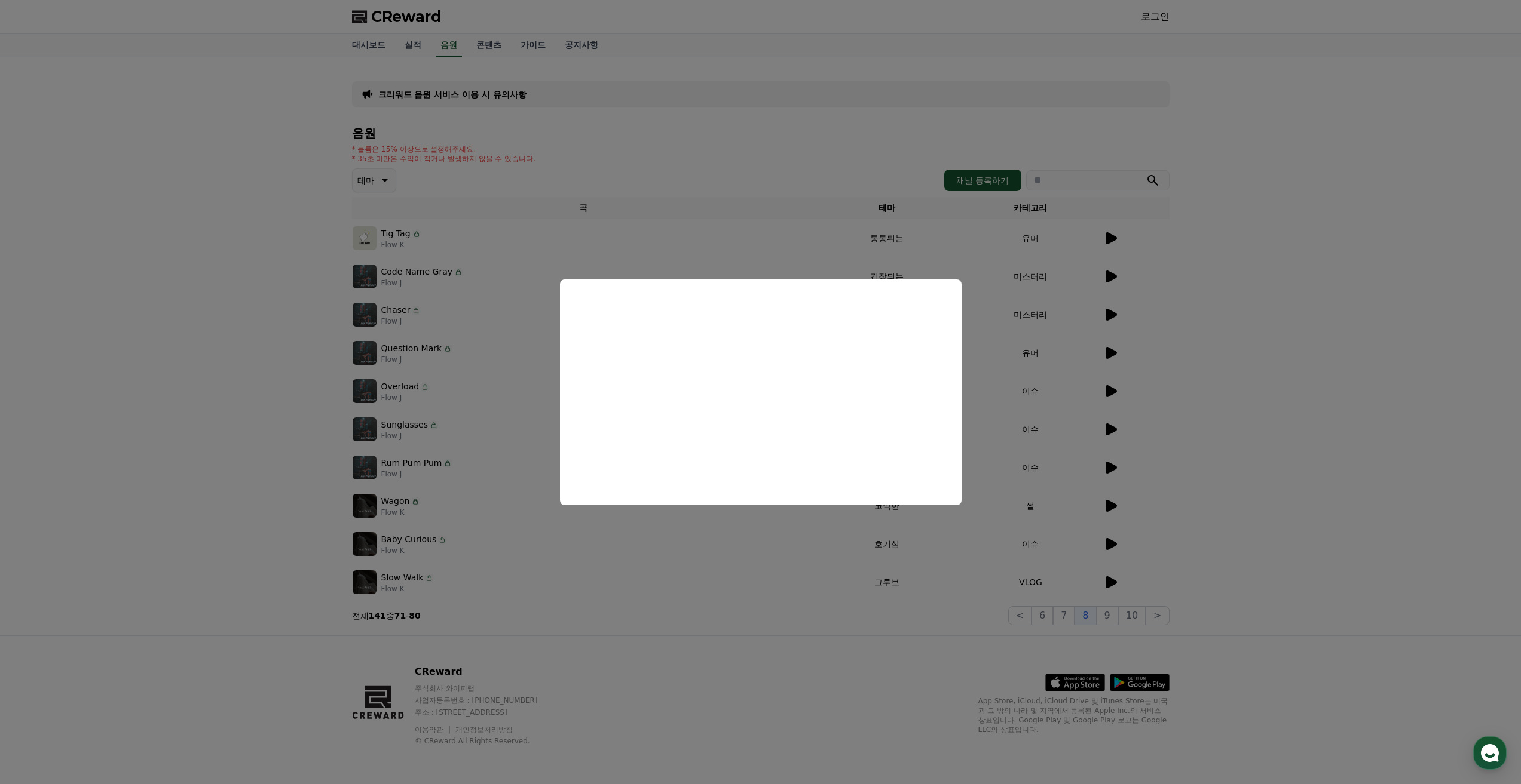
click at [1106, 504] on button "close modal" at bounding box center [760, 392] width 1521 height 784
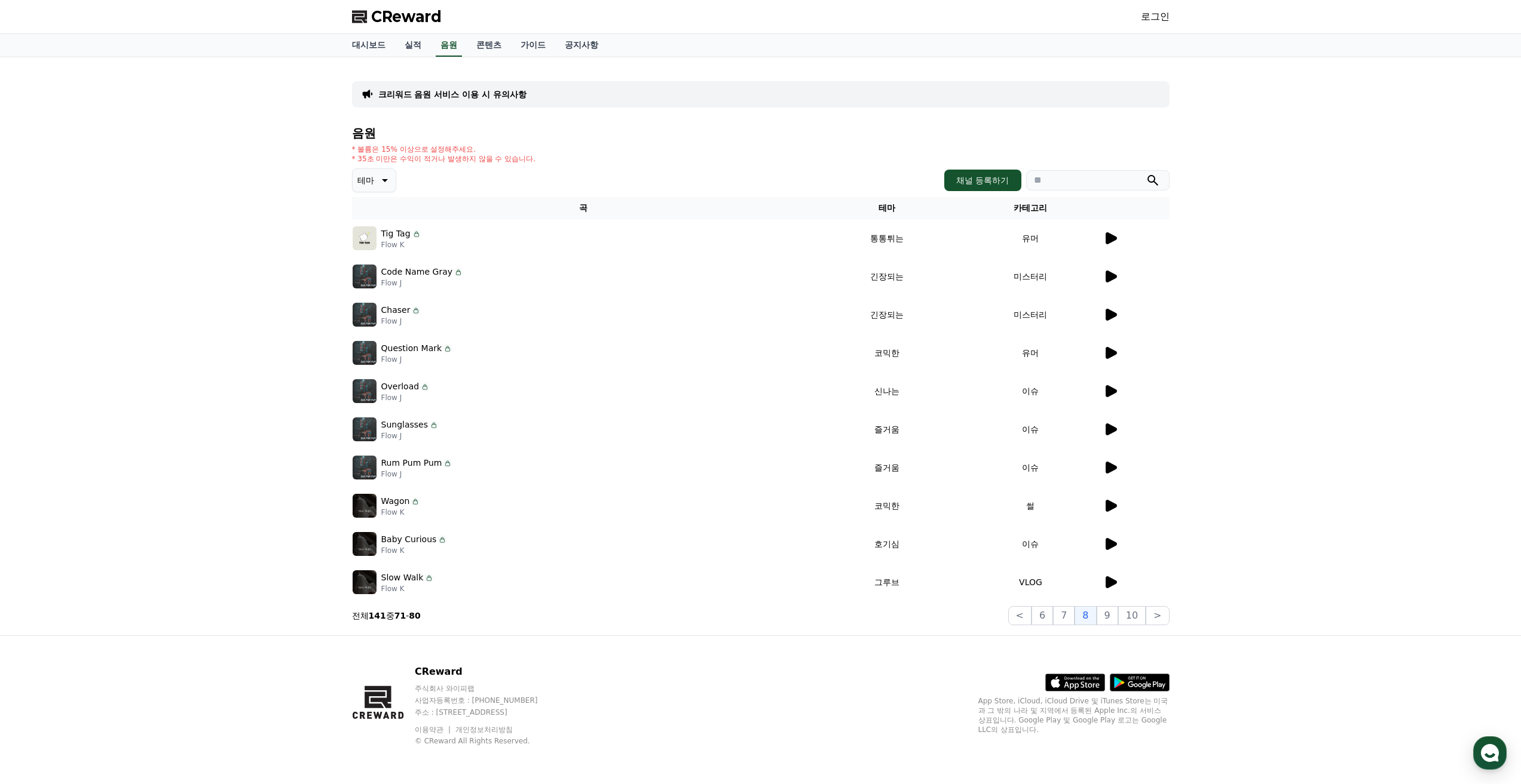
click at [1106, 504] on icon at bounding box center [1111, 506] width 11 height 12
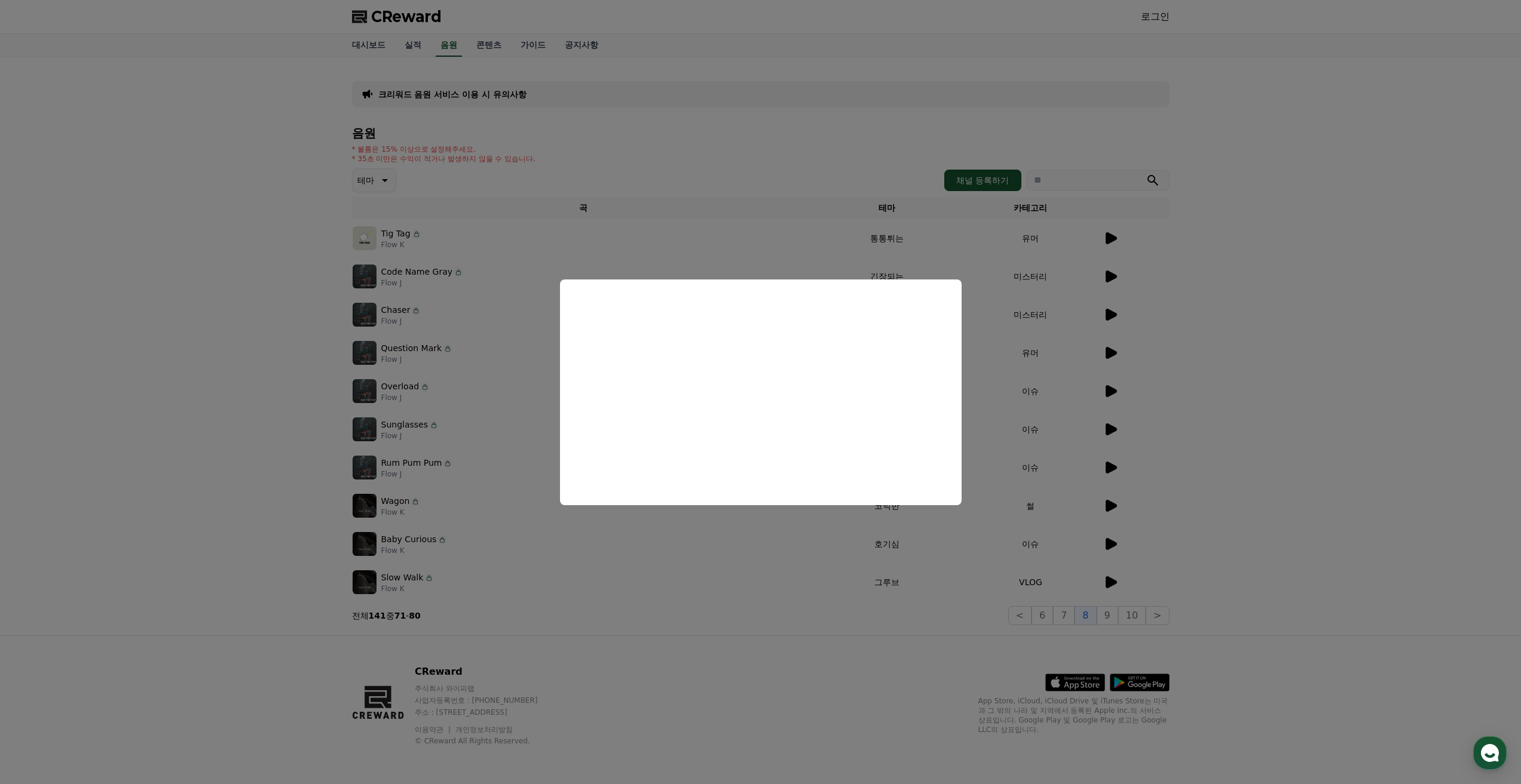
click at [531, 447] on button "close modal" at bounding box center [760, 392] width 1521 height 784
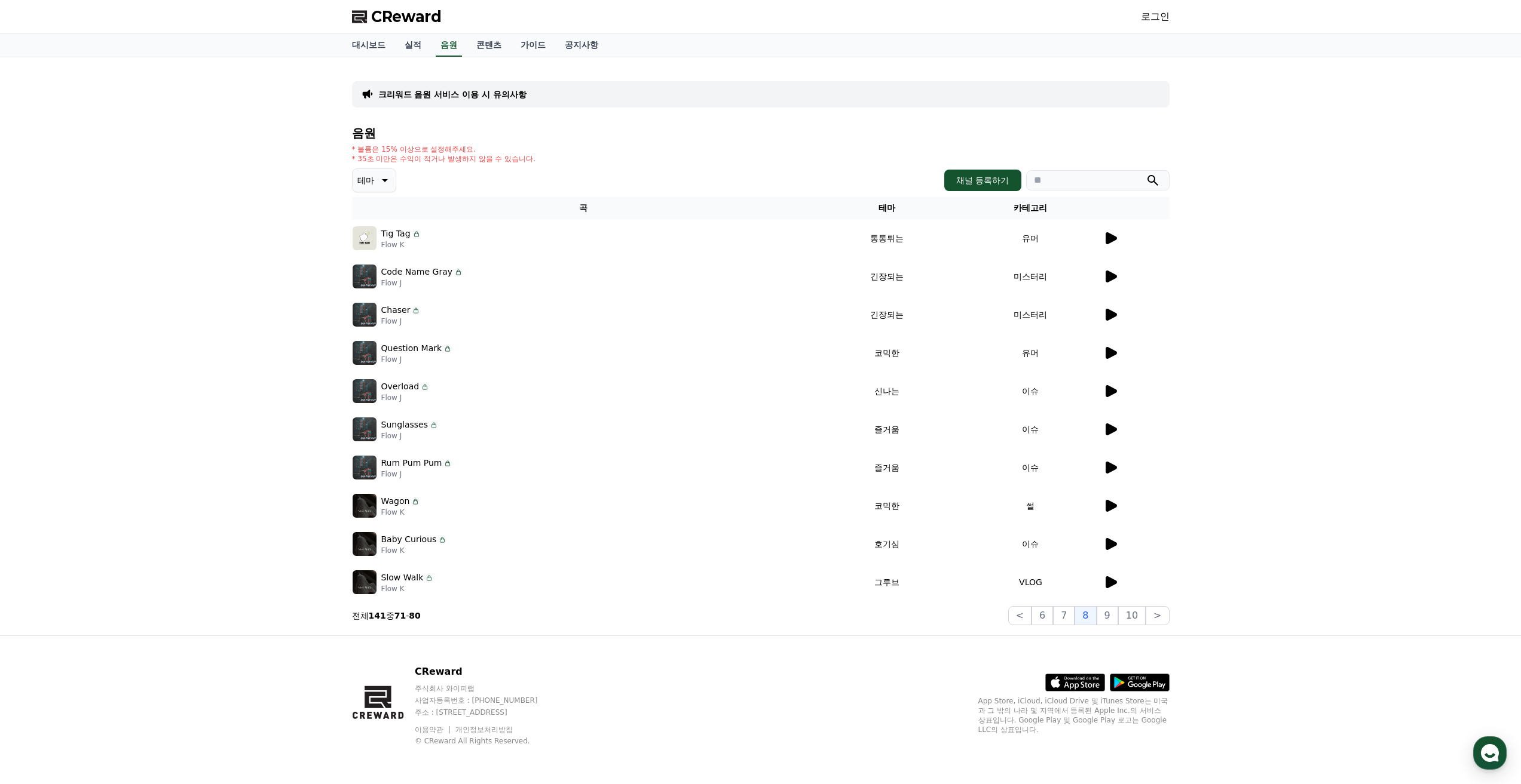
click at [1115, 546] on icon at bounding box center [1111, 544] width 11 height 12
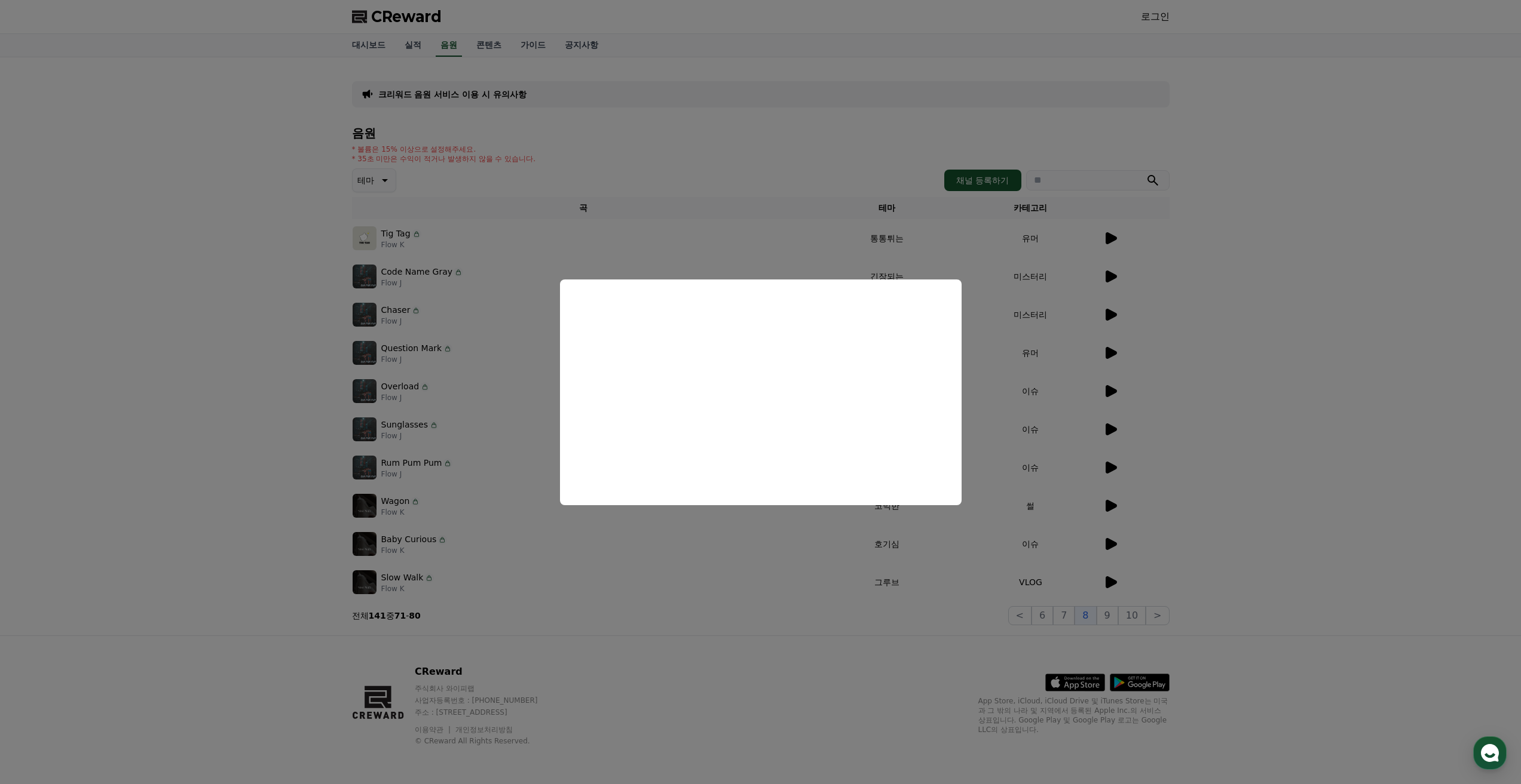
click at [475, 558] on button "close modal" at bounding box center [760, 392] width 1521 height 784
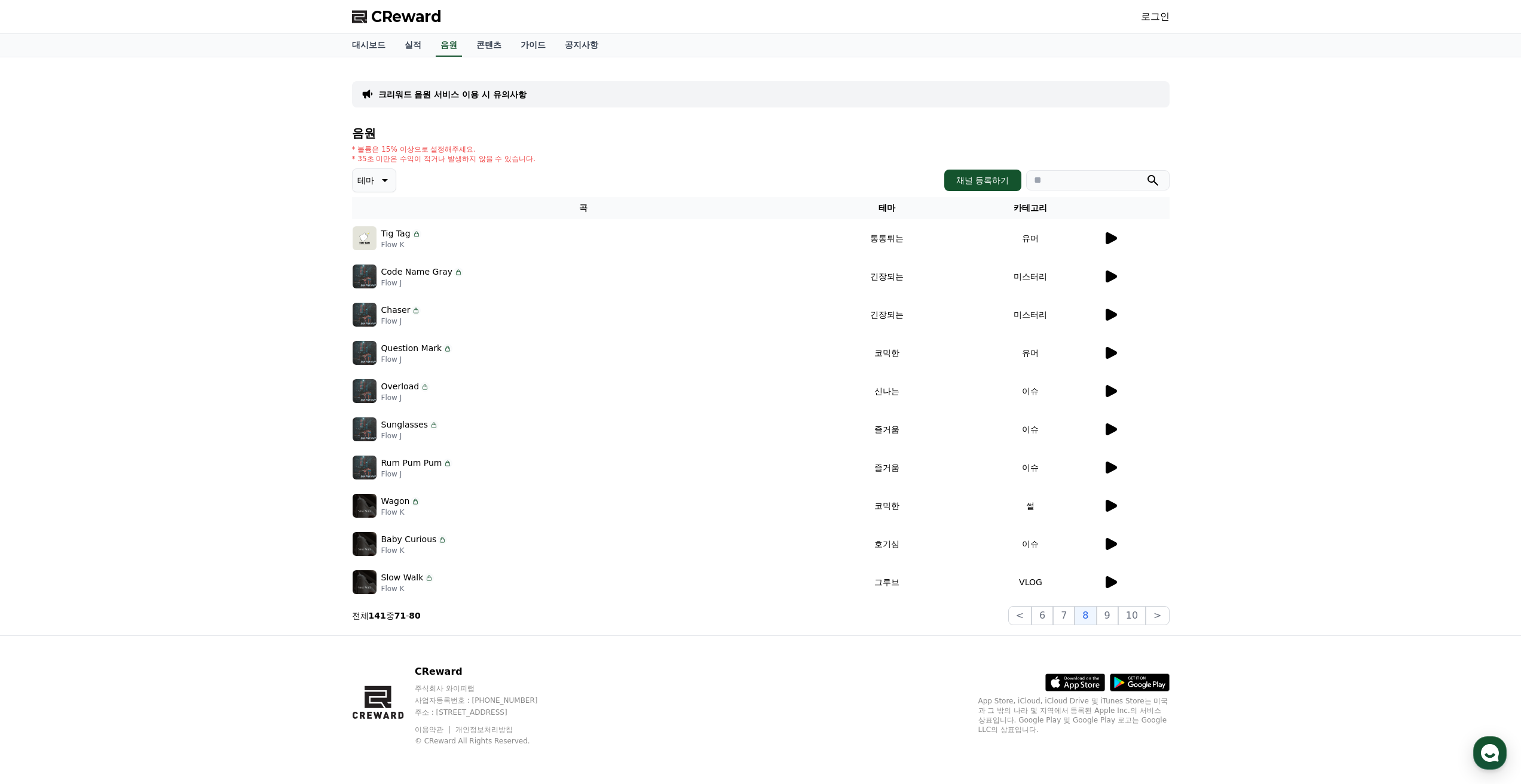
drag, startPoint x: 391, startPoint y: 542, endPoint x: 430, endPoint y: 543, distance: 39.0
click at [431, 543] on p "Baby Curious" at bounding box center [409, 539] width 55 height 13
copy p "Baby Curious"
click at [1103, 581] on icon at bounding box center [1110, 582] width 14 height 14
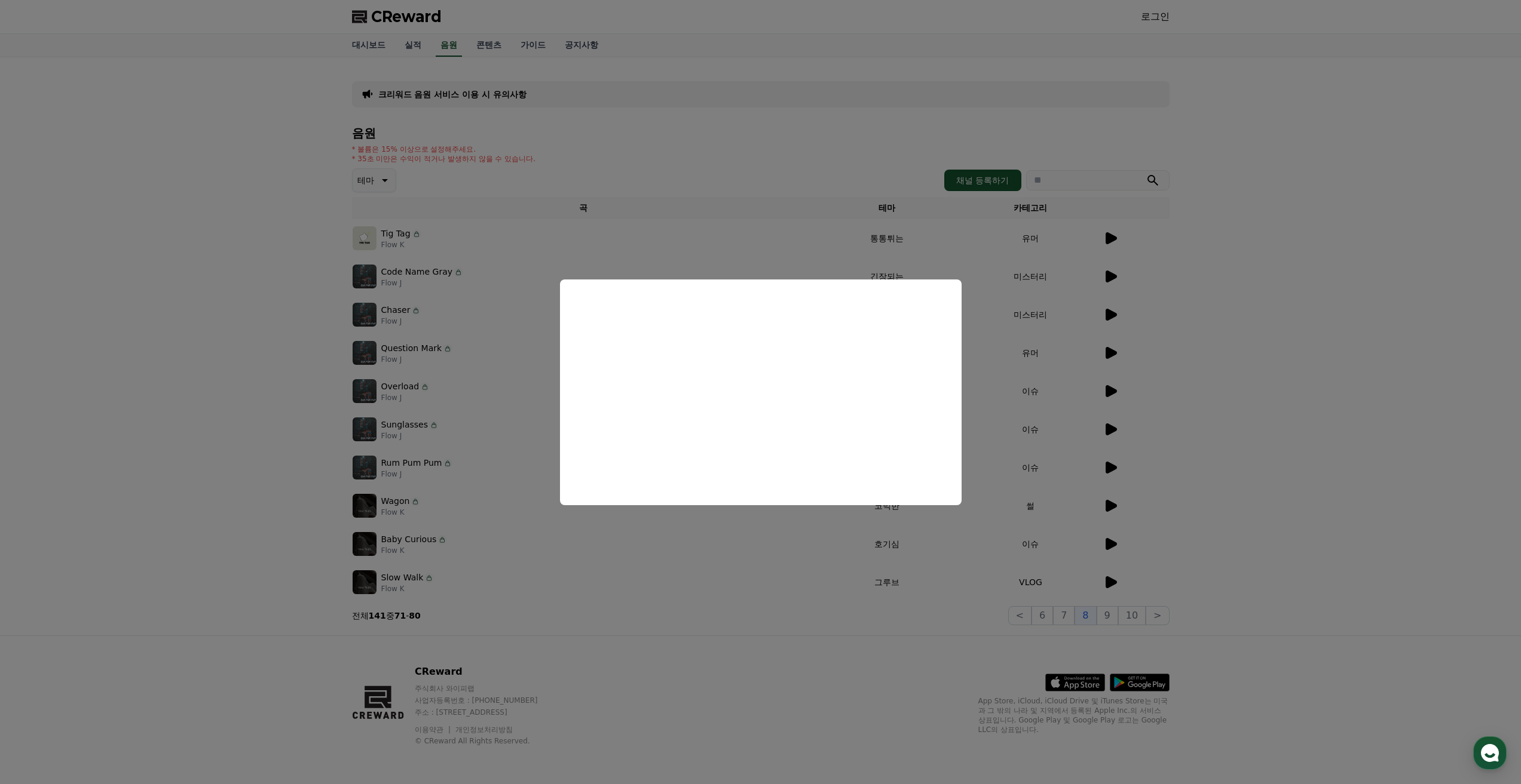
click at [1110, 618] on button "close modal" at bounding box center [760, 392] width 1521 height 784
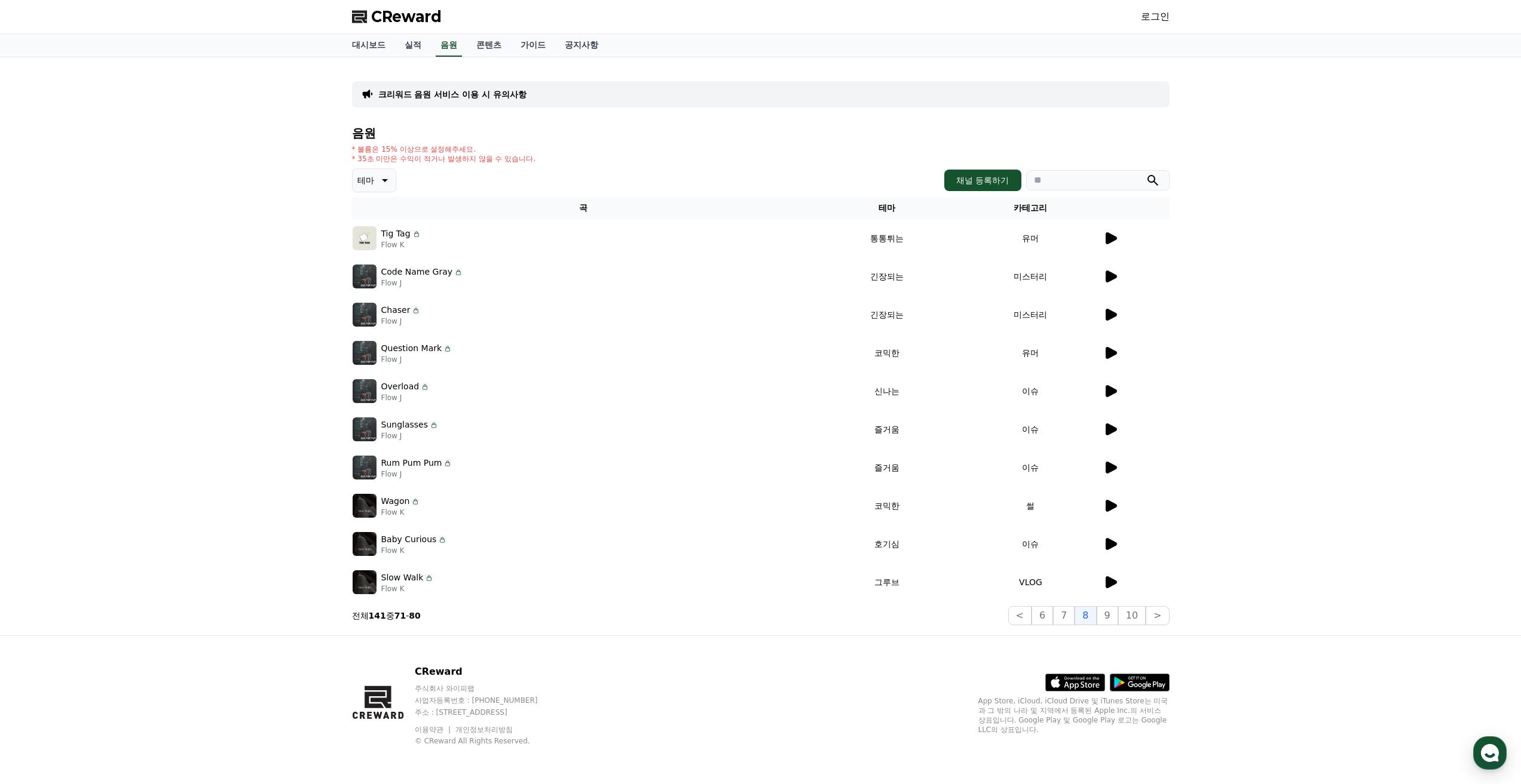
click at [1110, 618] on button "9" at bounding box center [1107, 616] width 22 height 19
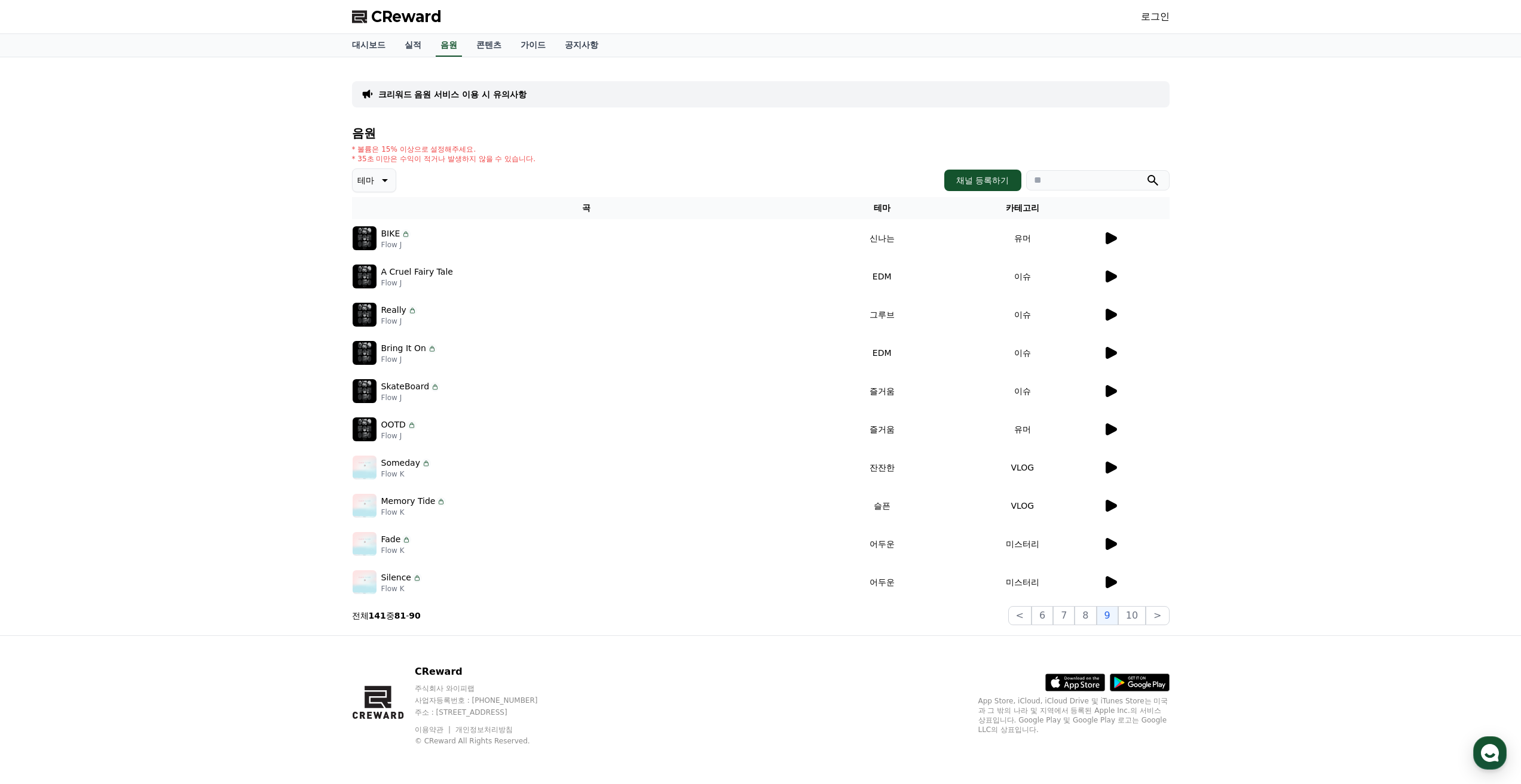
click at [1108, 238] on icon at bounding box center [1111, 239] width 11 height 12
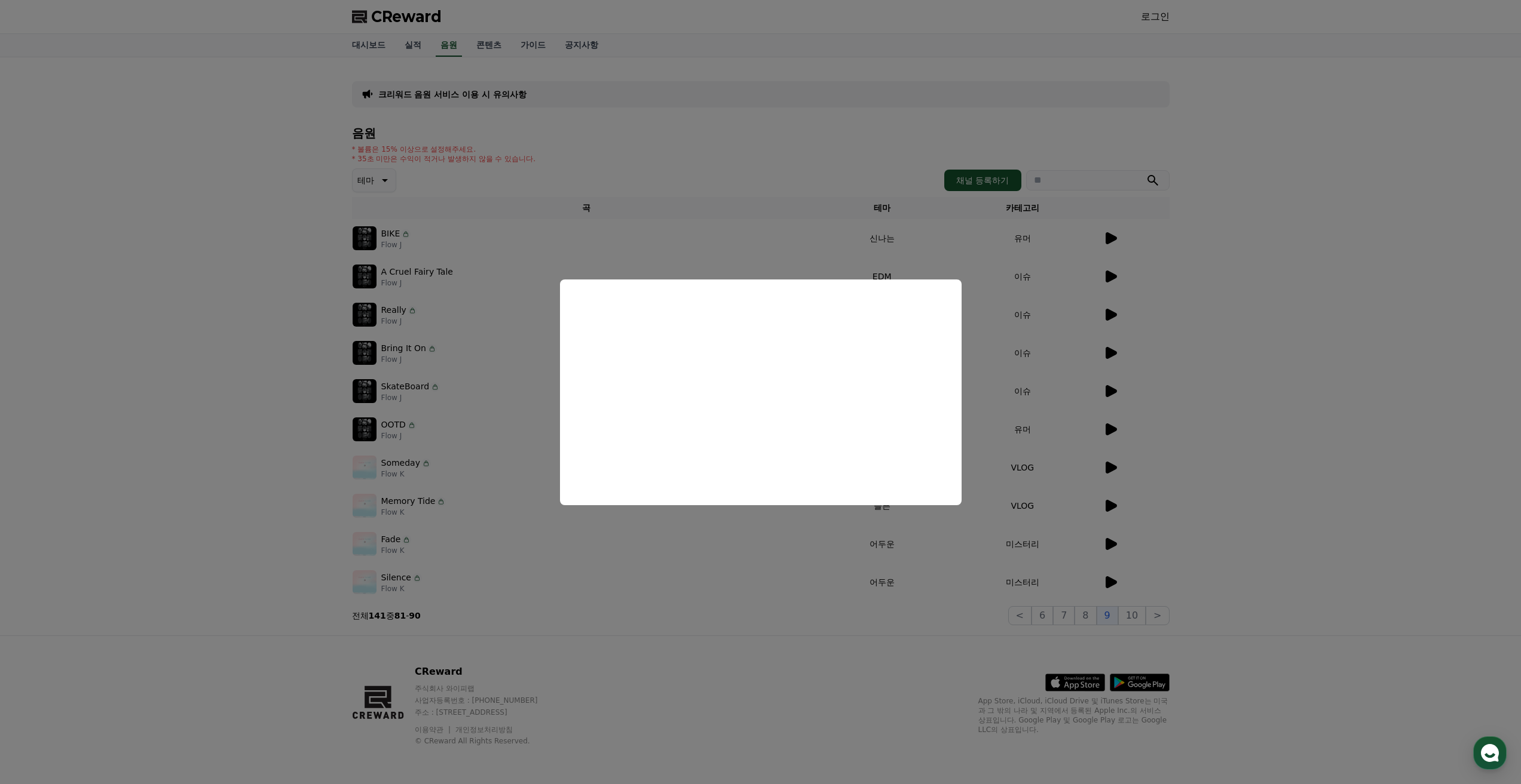
click at [1114, 277] on button "close modal" at bounding box center [760, 392] width 1521 height 784
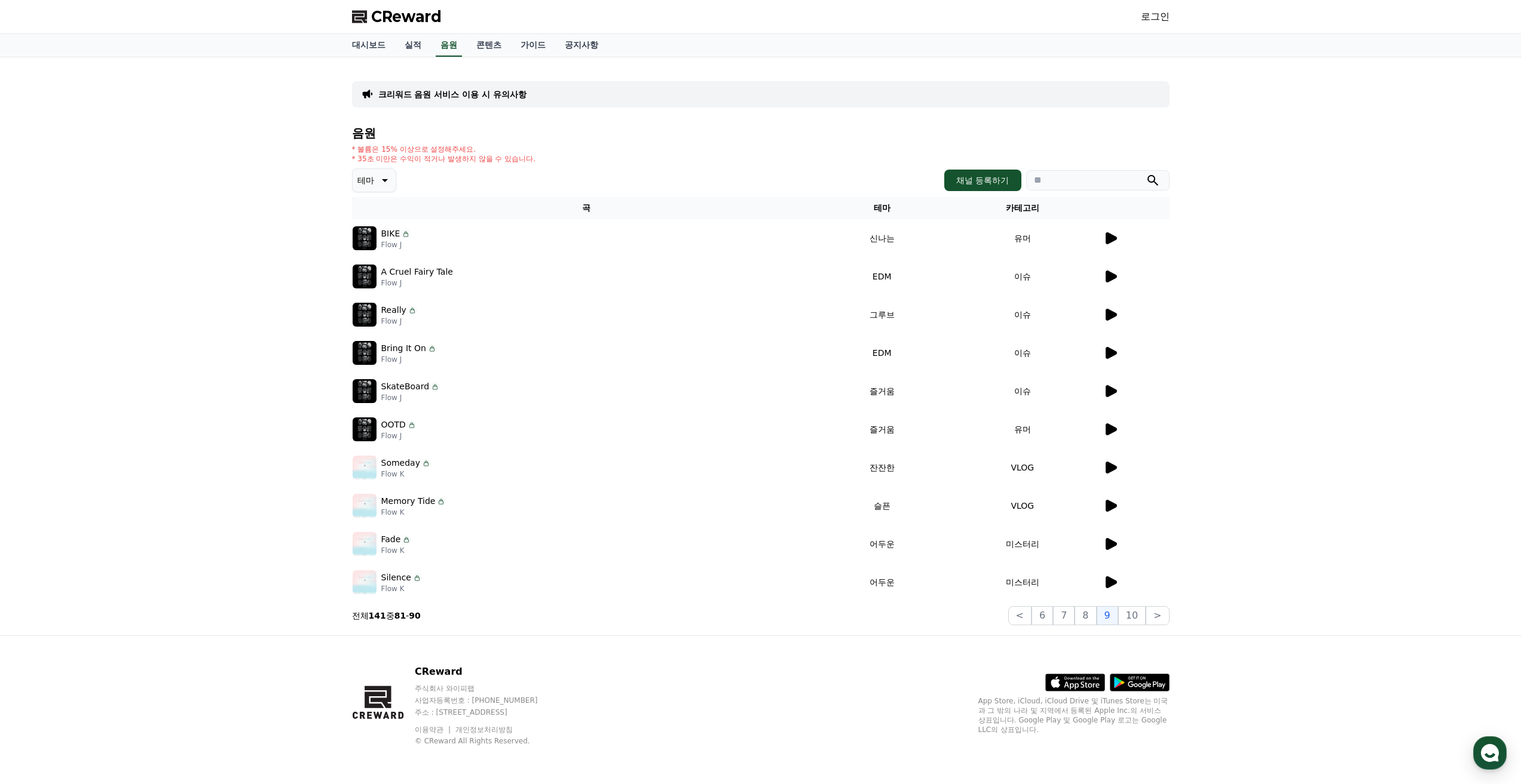
click at [1113, 277] on icon at bounding box center [1111, 277] width 11 height 12
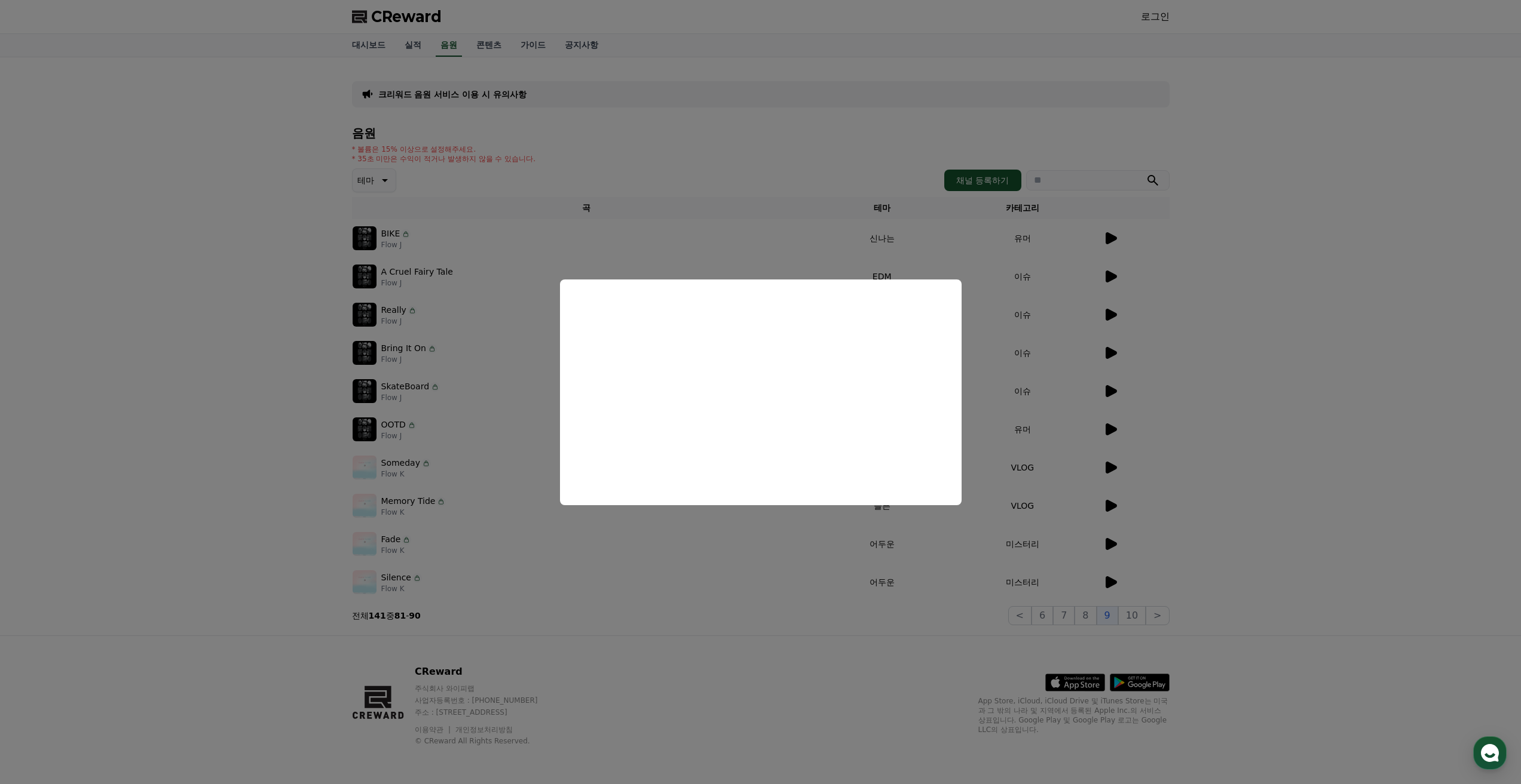
click at [1147, 336] on button "close modal" at bounding box center [760, 392] width 1521 height 784
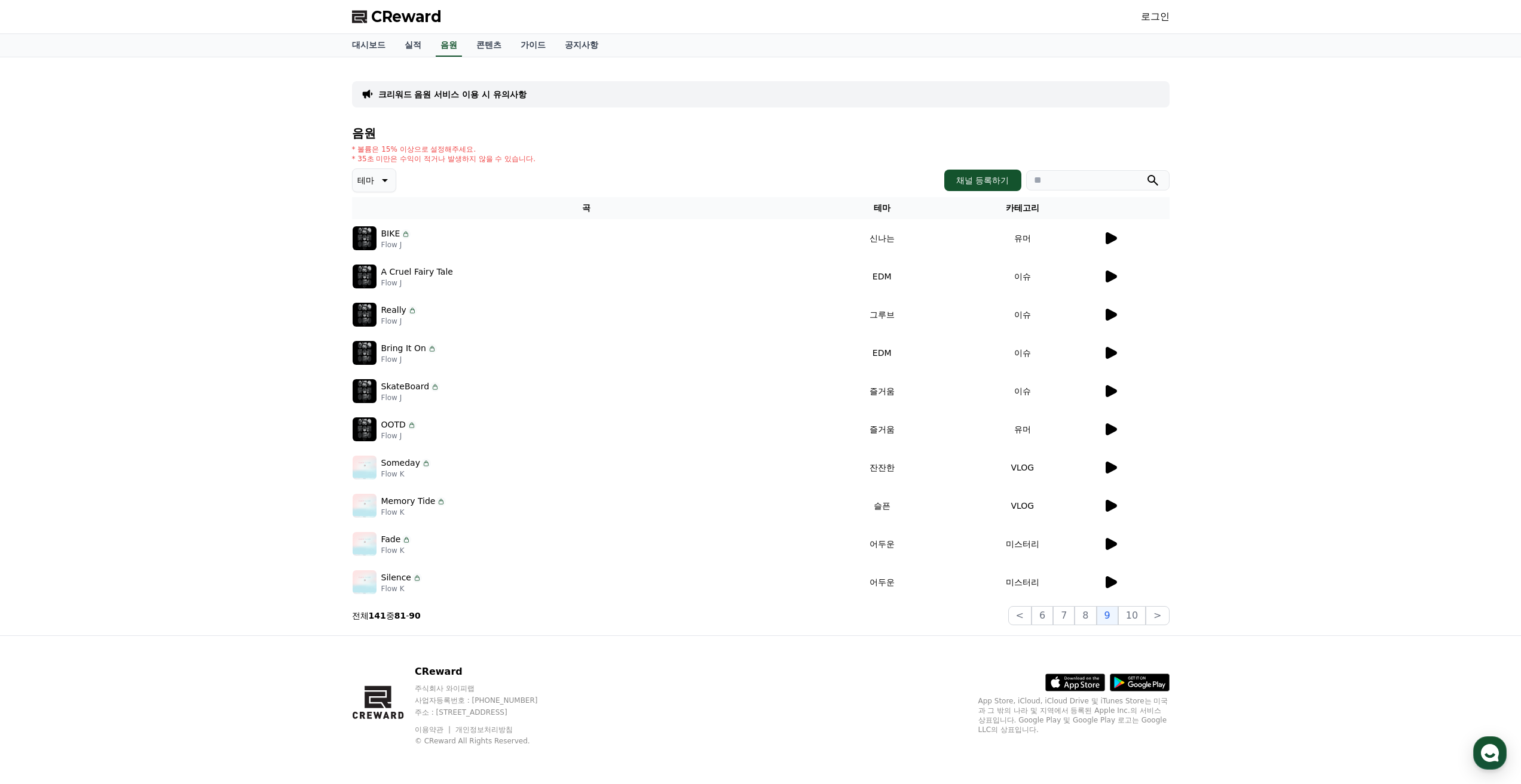
click at [1110, 395] on icon at bounding box center [1111, 391] width 11 height 12
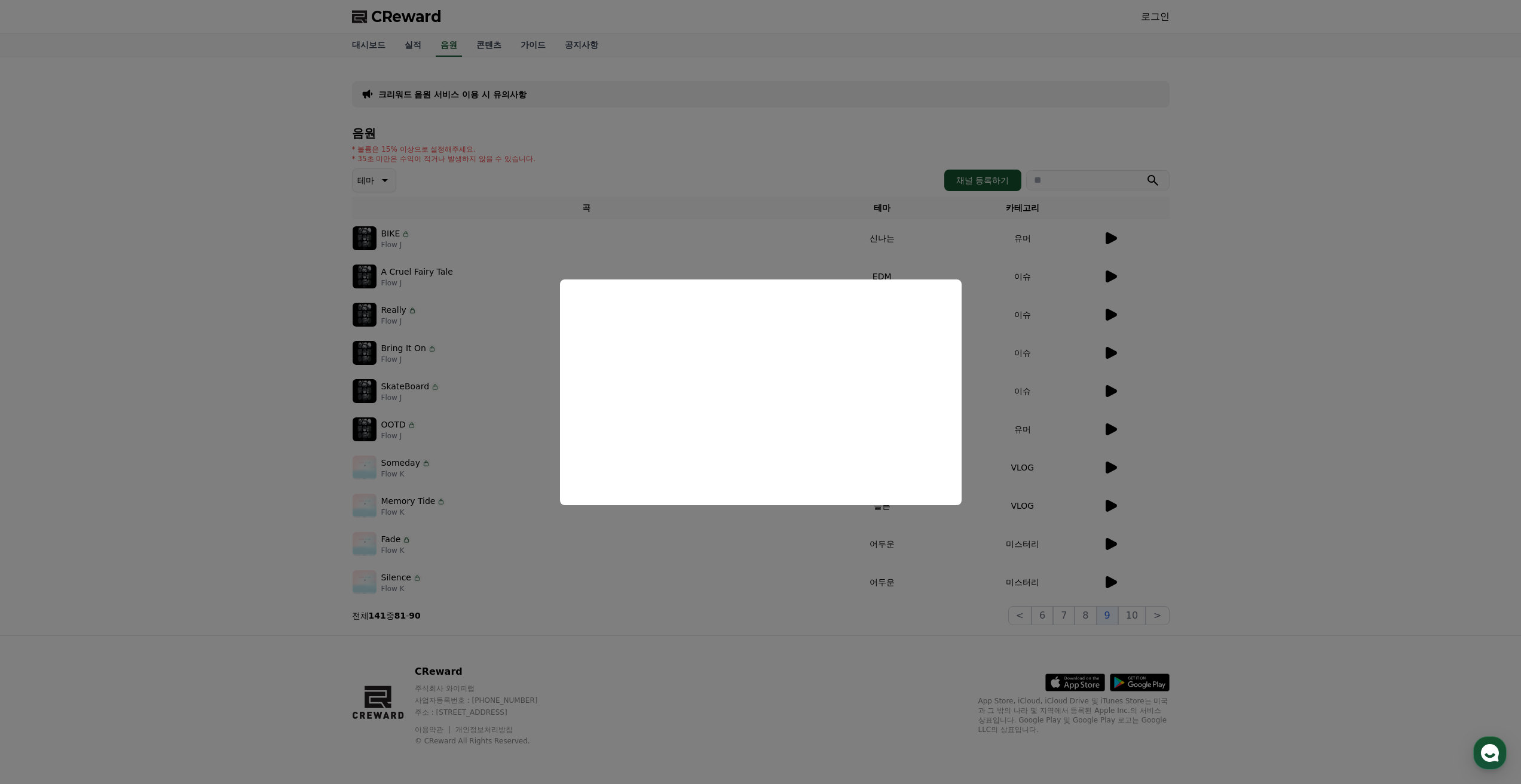
click at [1109, 470] on button "close modal" at bounding box center [760, 392] width 1521 height 784
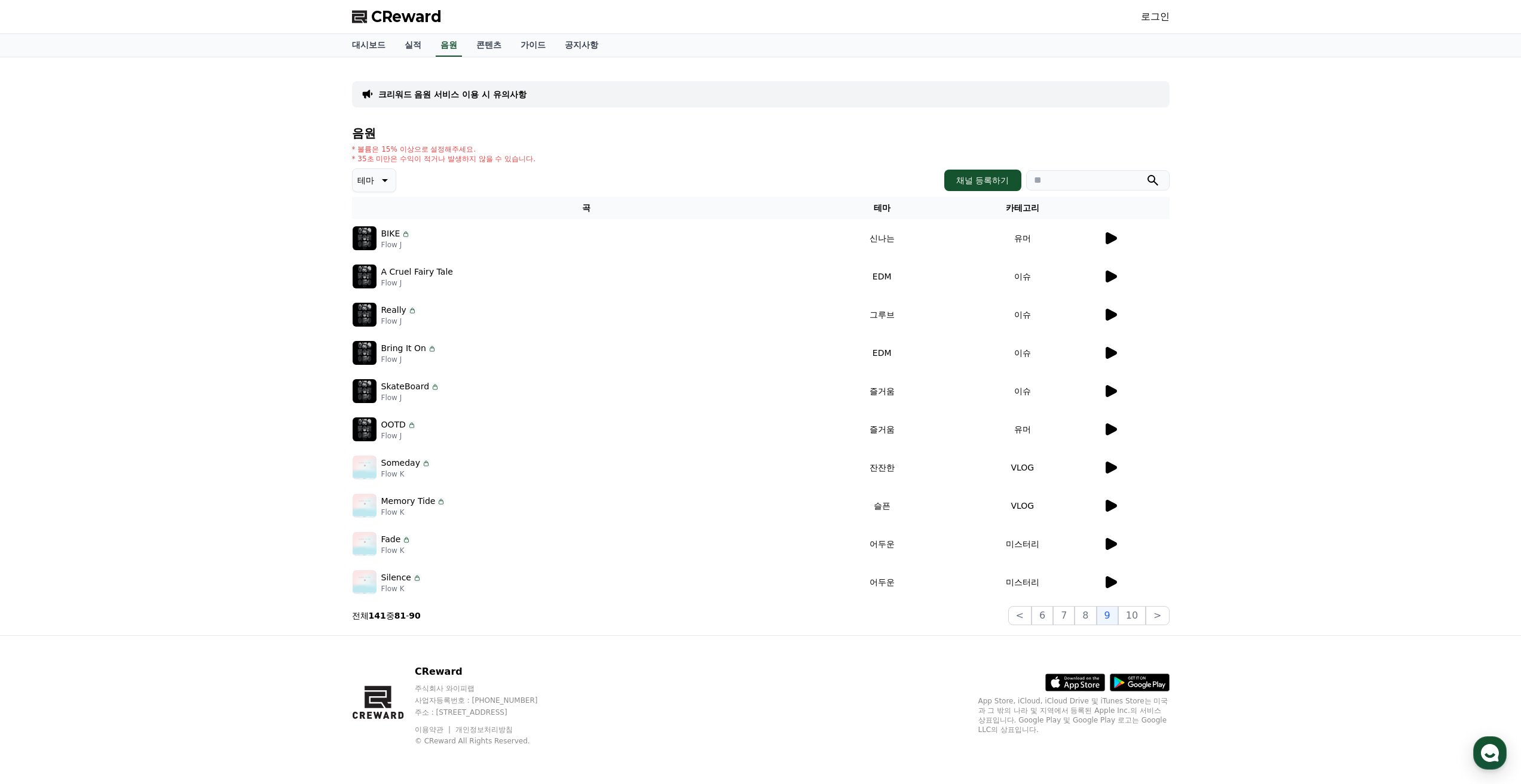
click at [1109, 470] on icon at bounding box center [1111, 468] width 11 height 12
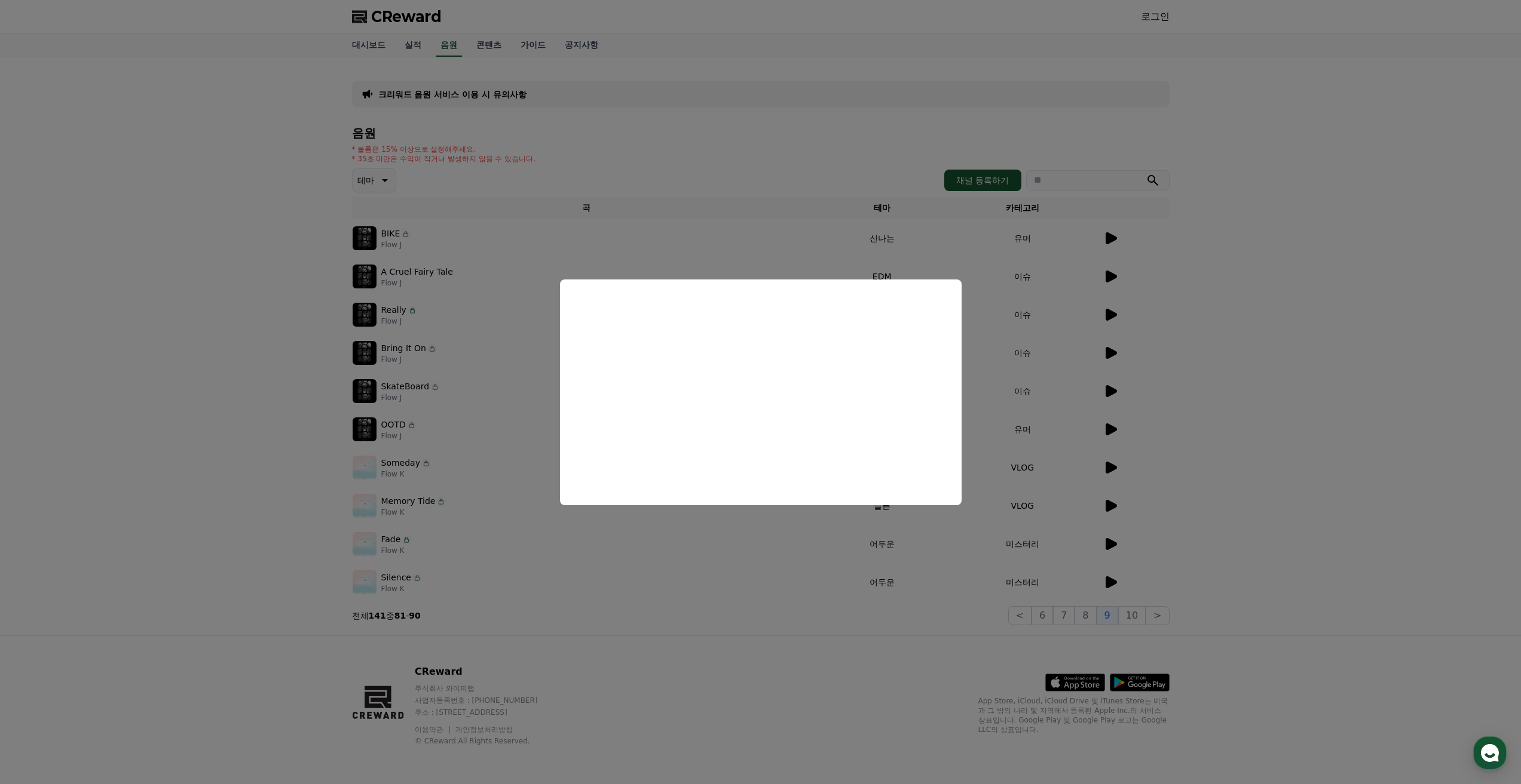
click at [1115, 505] on button "close modal" at bounding box center [760, 392] width 1521 height 784
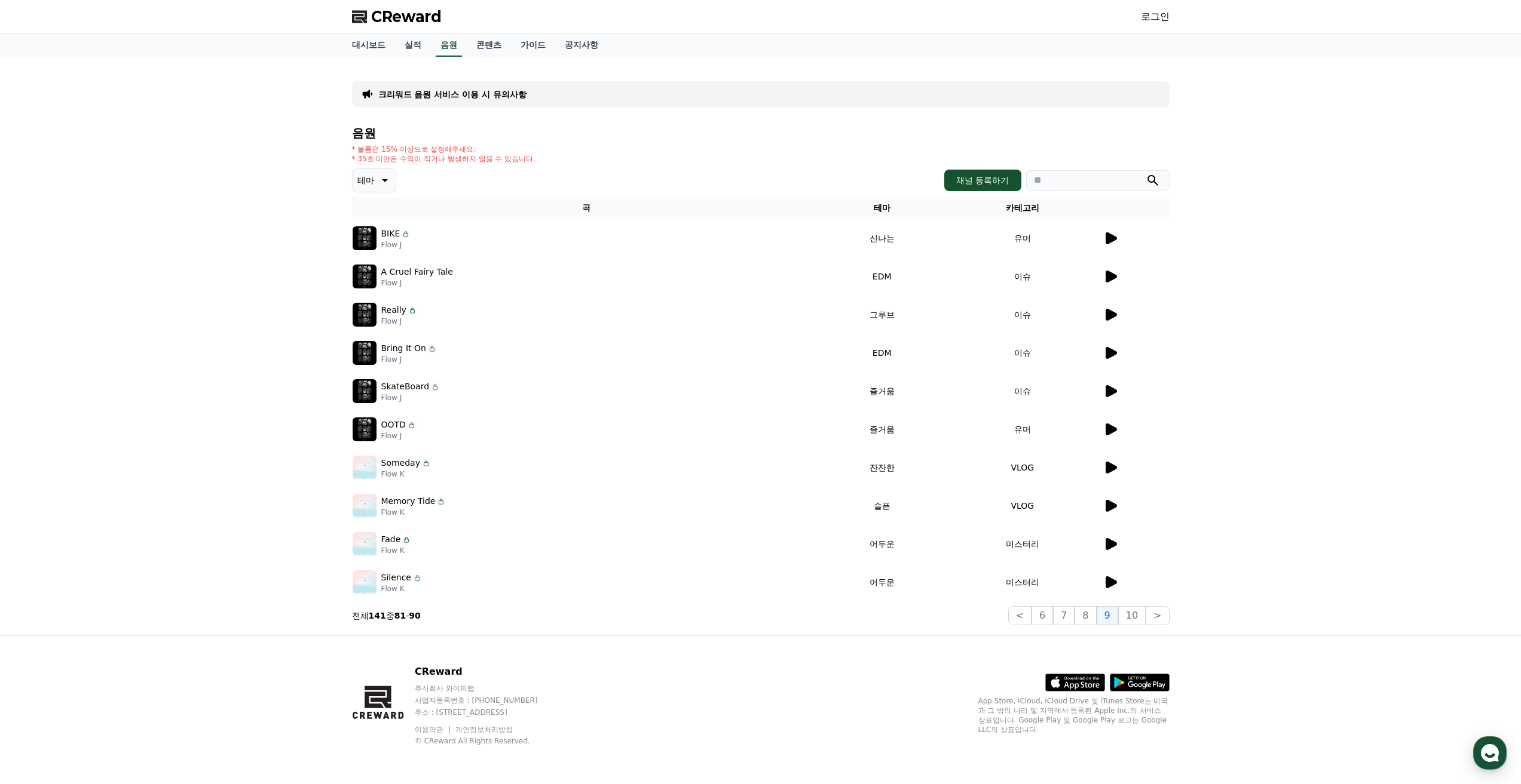
click at [1115, 505] on icon at bounding box center [1111, 506] width 11 height 12
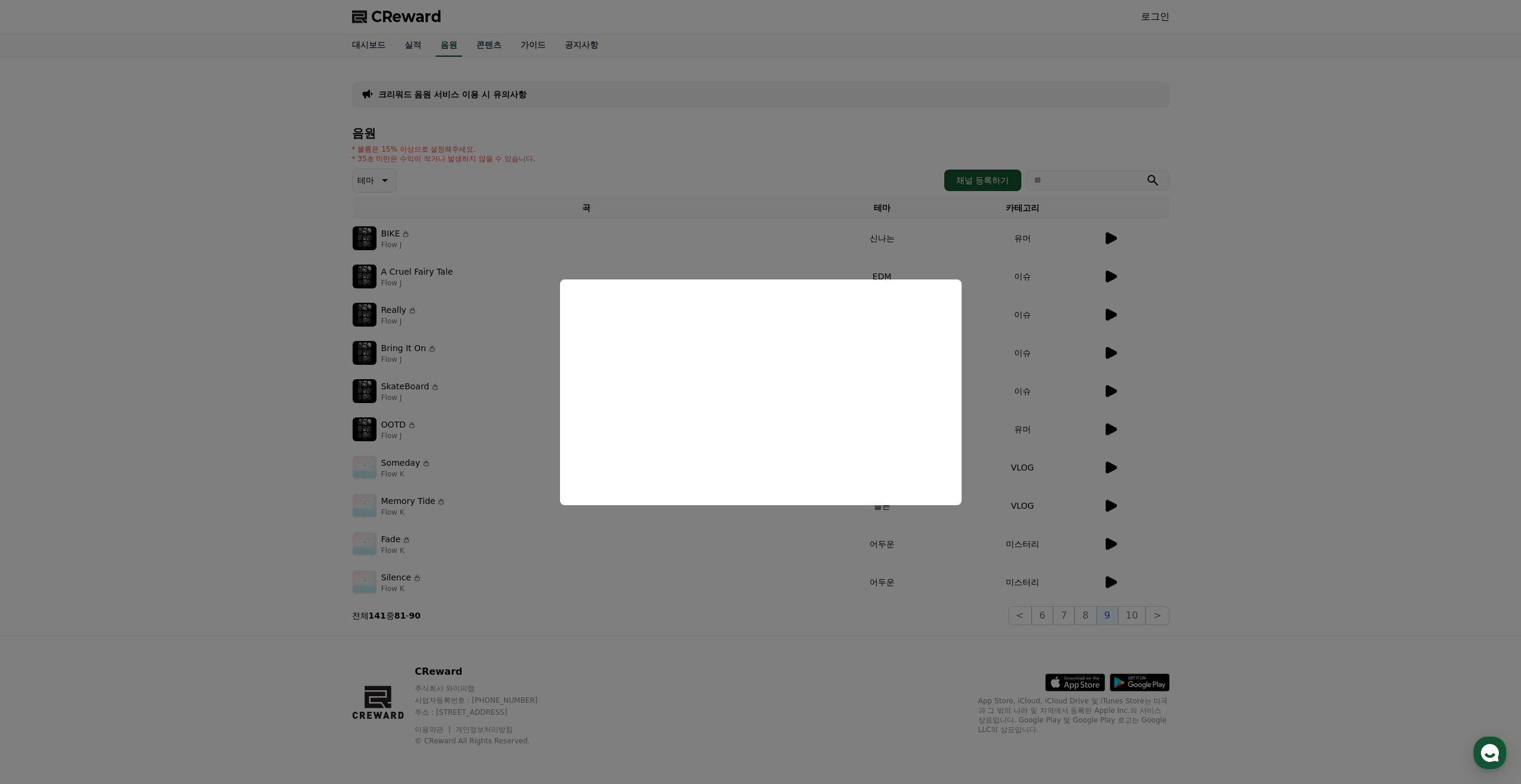
click at [1106, 544] on button "close modal" at bounding box center [760, 392] width 1521 height 784
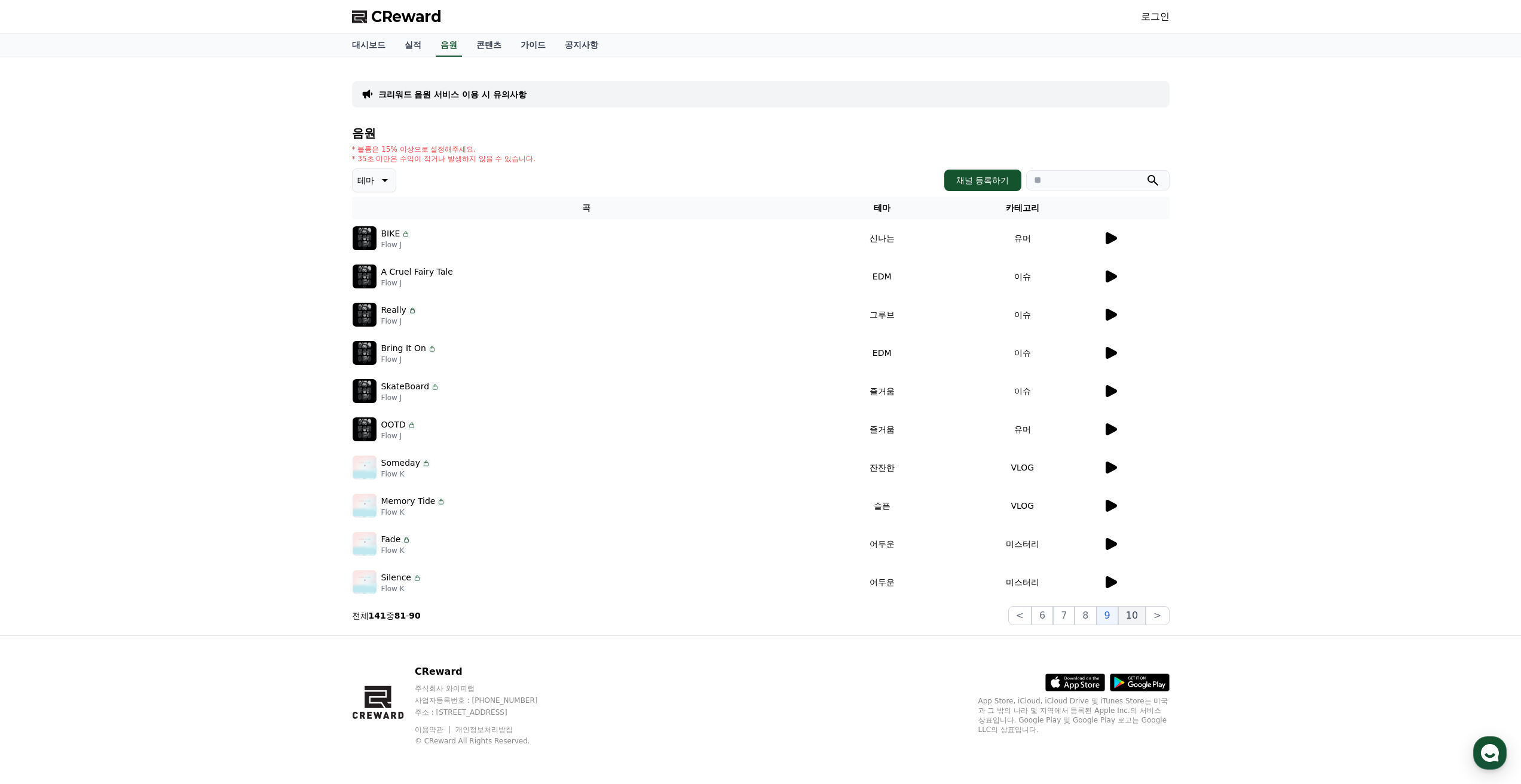
click at [1130, 611] on button "10" at bounding box center [1132, 616] width 28 height 19
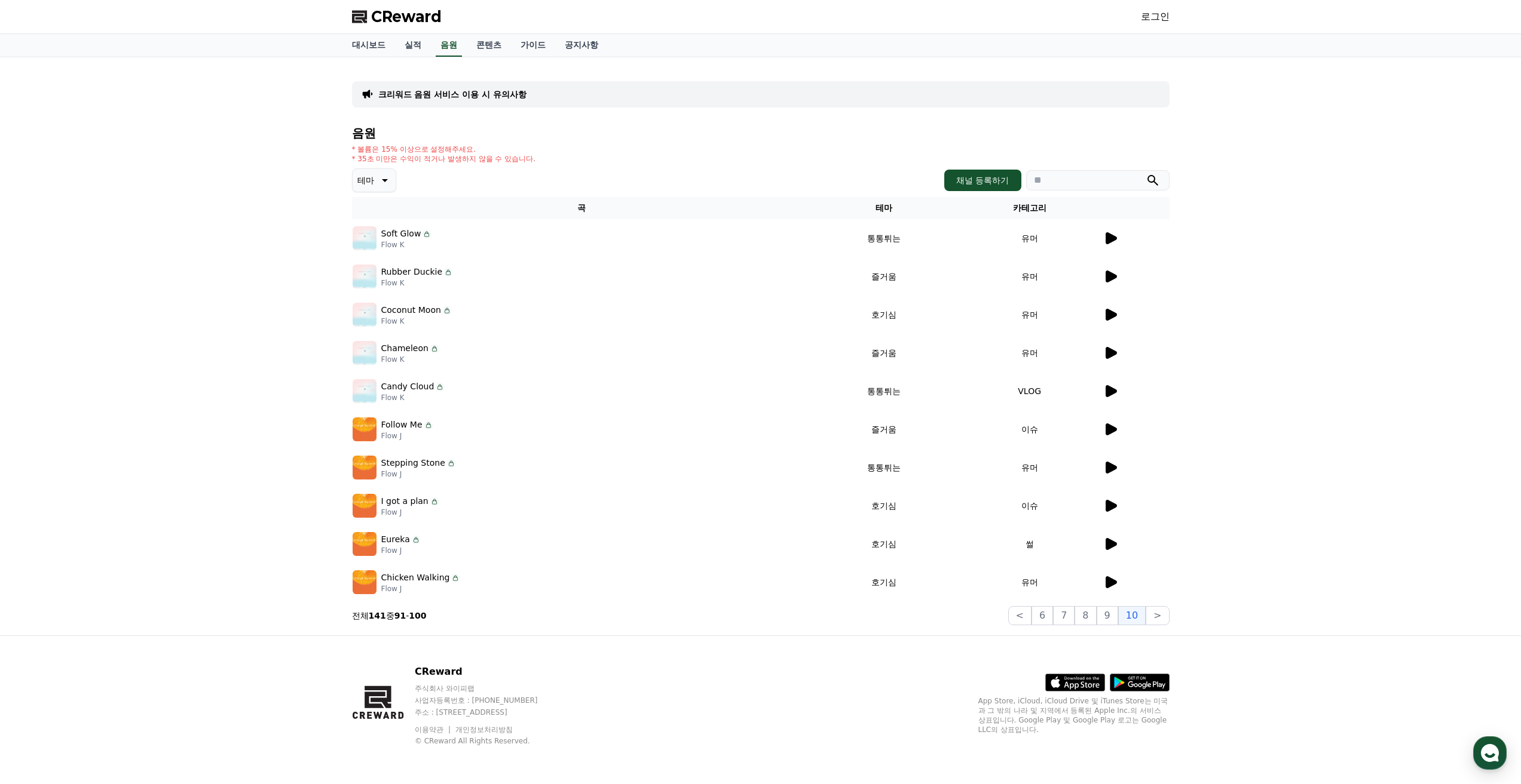
click at [1099, 541] on td "썰" at bounding box center [1029, 544] width 146 height 38
click at [1109, 542] on icon at bounding box center [1111, 544] width 11 height 12
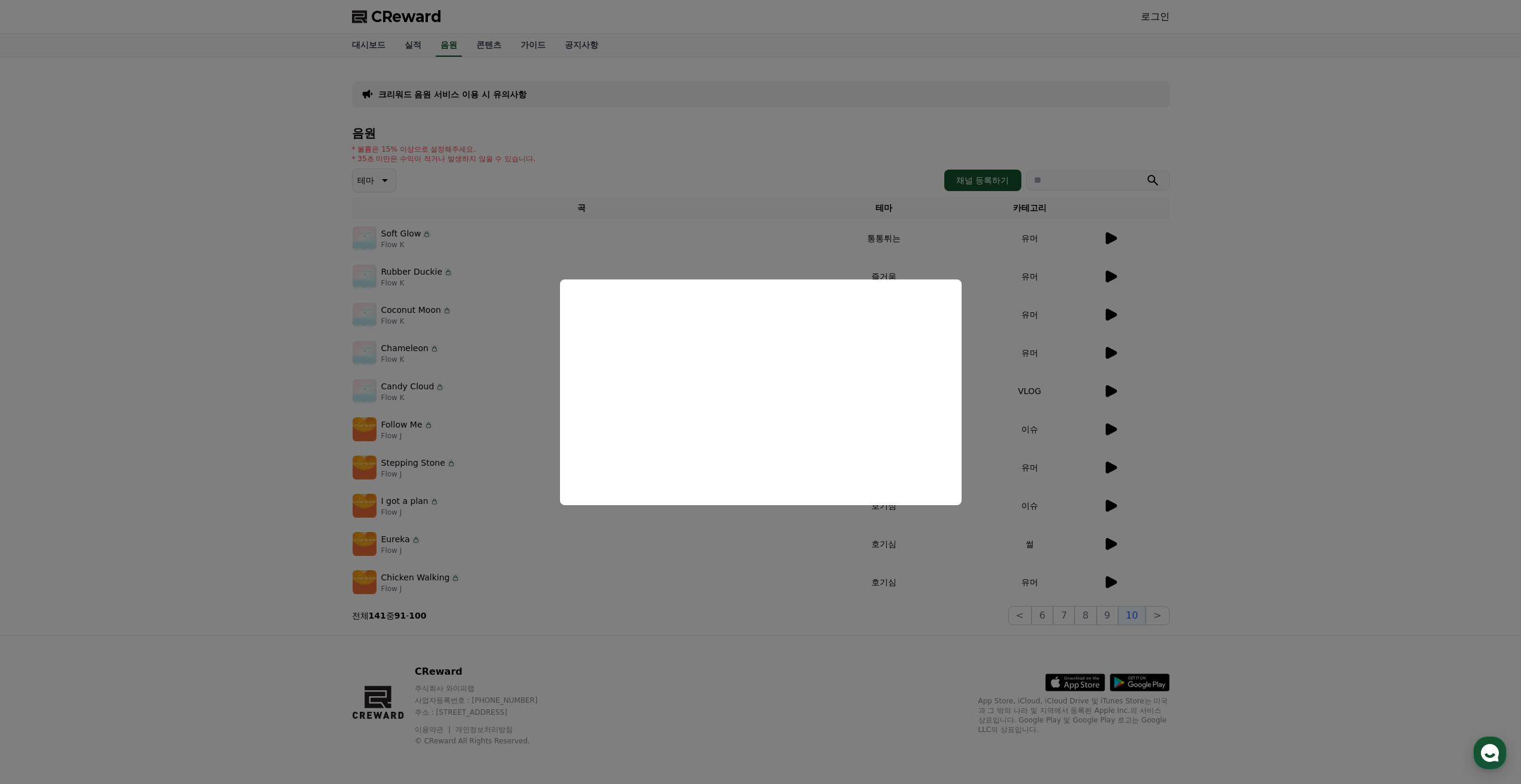
click at [1122, 576] on button "close modal" at bounding box center [760, 392] width 1521 height 784
click at [1116, 579] on icon at bounding box center [1110, 582] width 14 height 14
click at [1106, 500] on button "close modal" at bounding box center [760, 392] width 1521 height 784
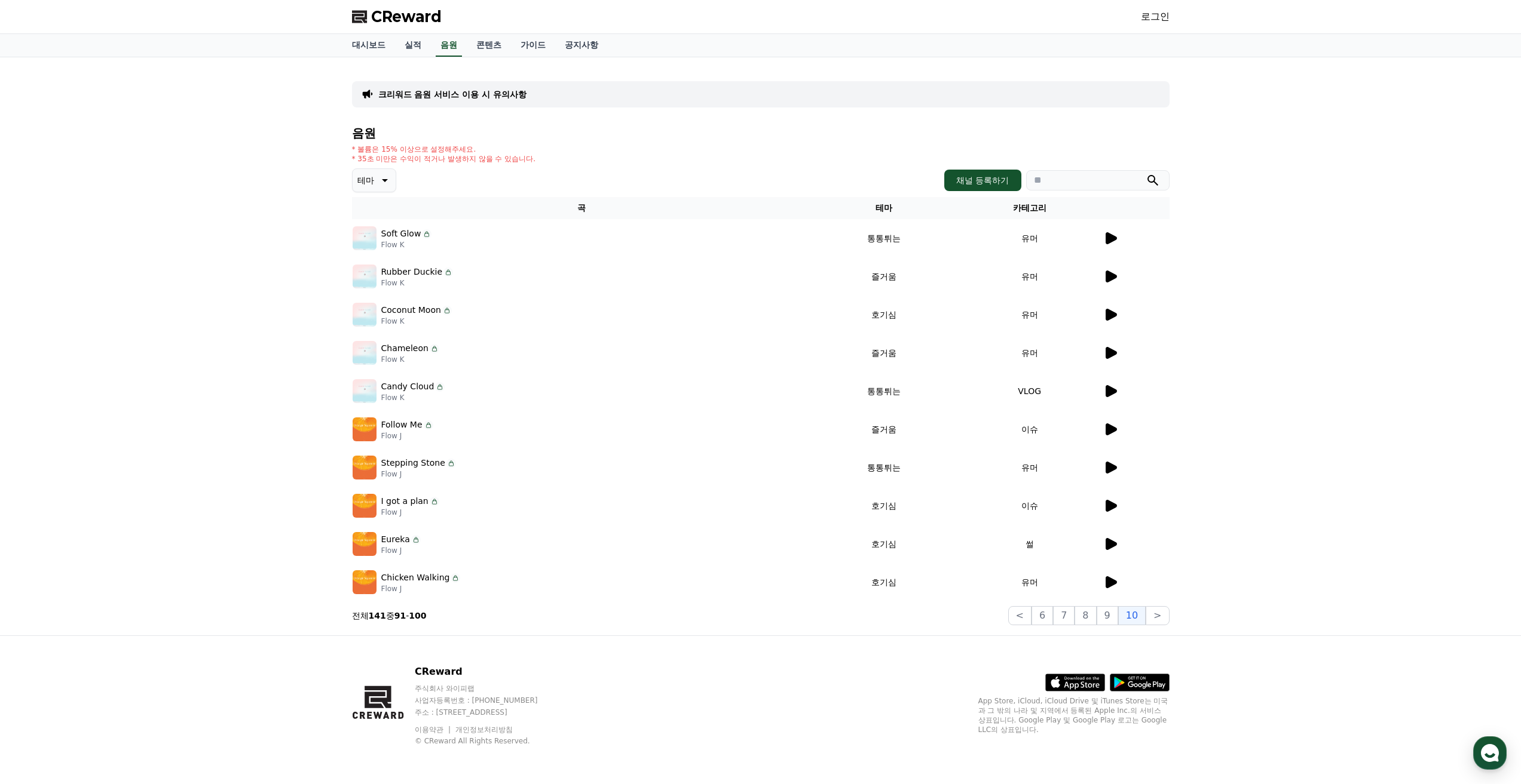
click at [1113, 396] on icon at bounding box center [1110, 391] width 14 height 14
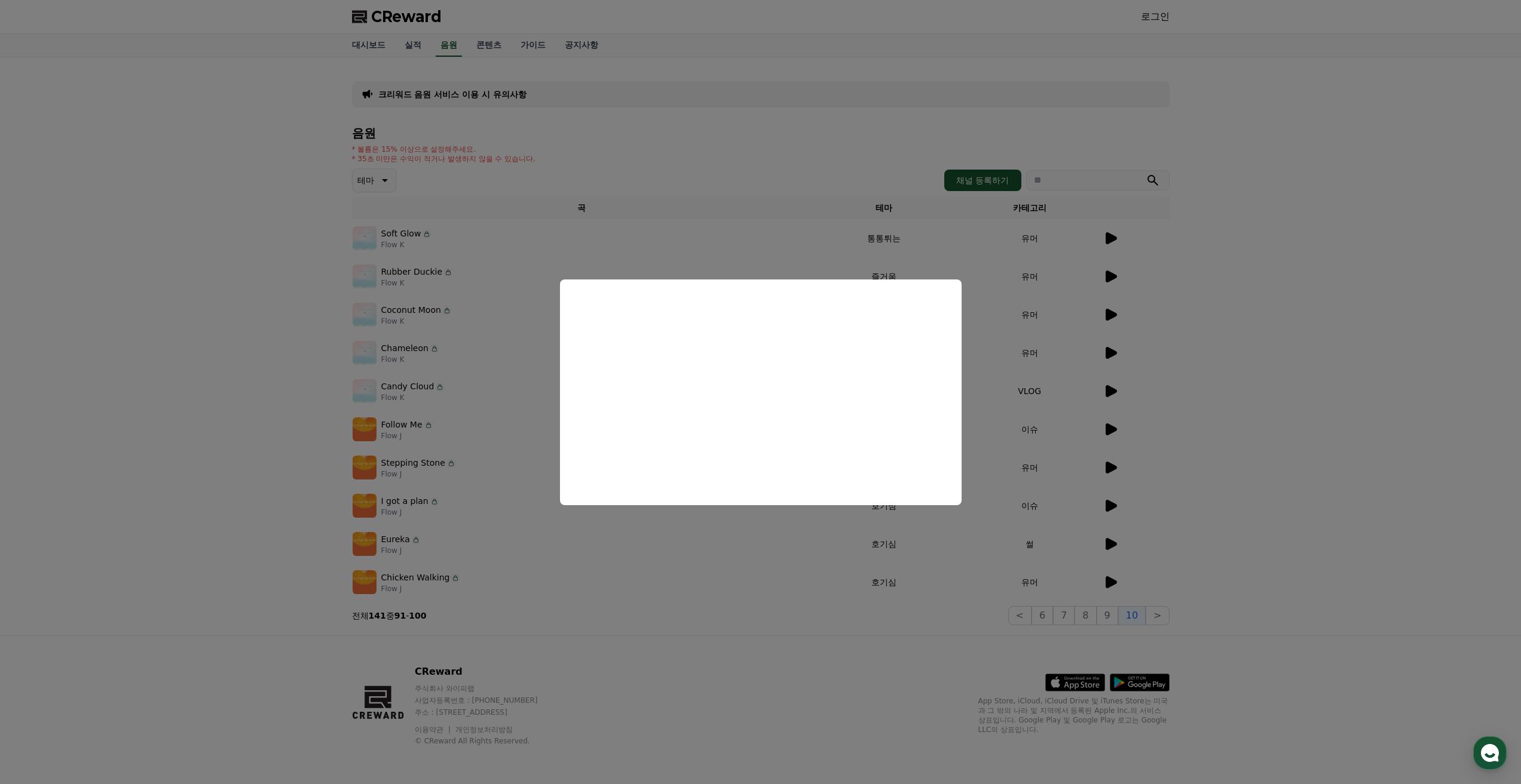
click at [1110, 278] on button "close modal" at bounding box center [760, 392] width 1521 height 784
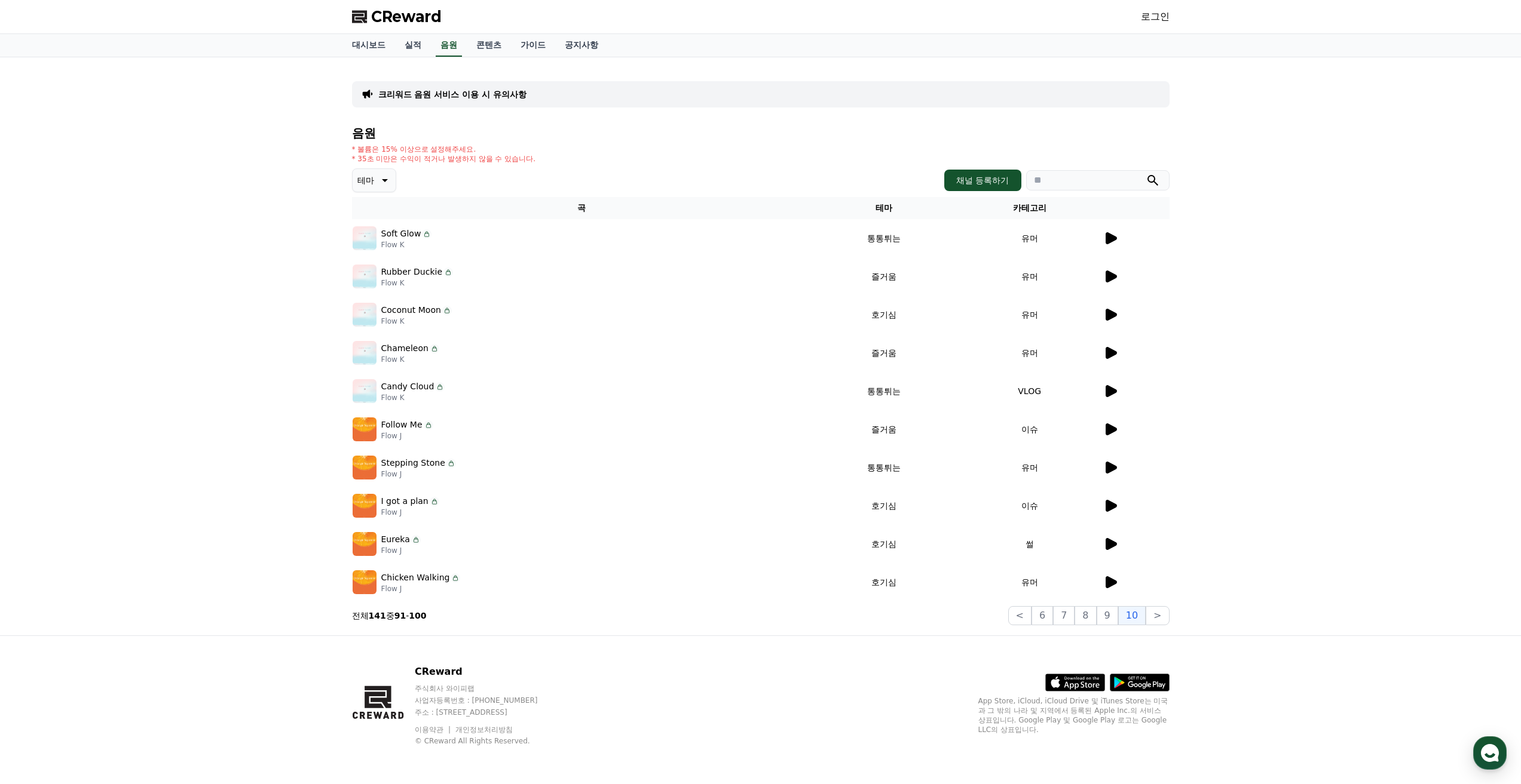
click at [1110, 278] on icon at bounding box center [1111, 277] width 11 height 12
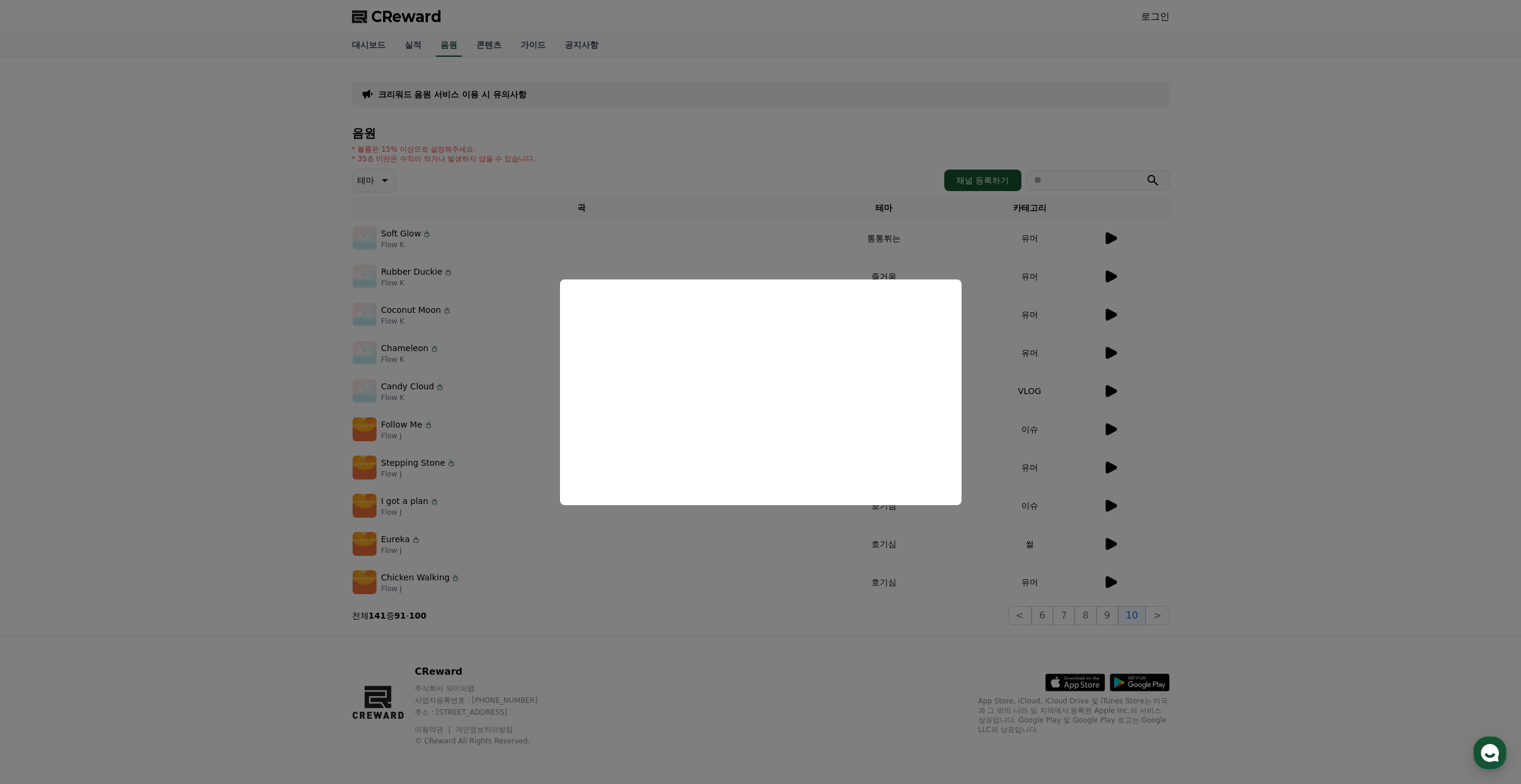
click at [1120, 236] on button "close modal" at bounding box center [760, 392] width 1521 height 784
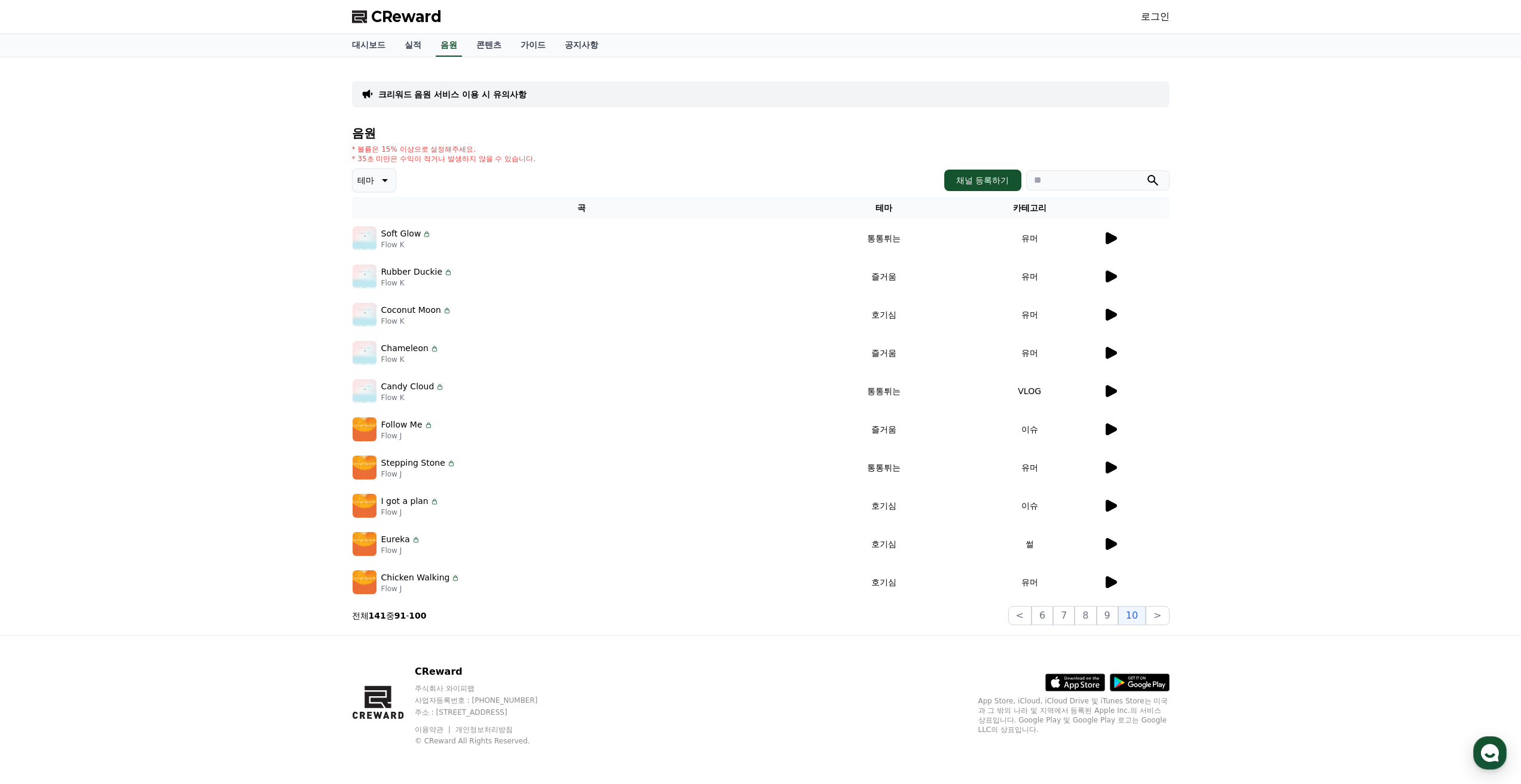
click at [1120, 237] on div at bounding box center [1136, 238] width 66 height 14
click at [1158, 619] on button ">" at bounding box center [1156, 616] width 23 height 19
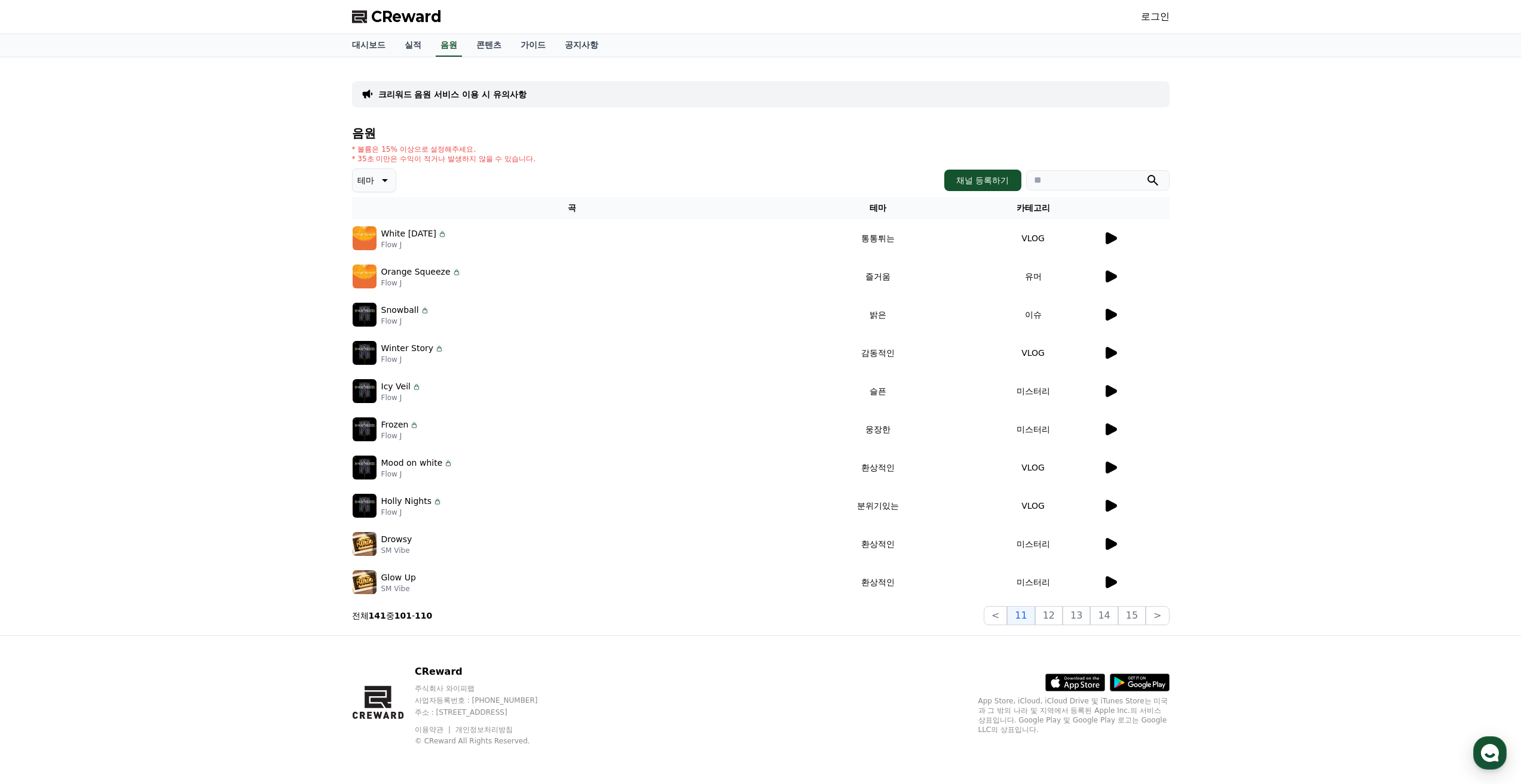
click at [1113, 239] on icon at bounding box center [1111, 239] width 11 height 12
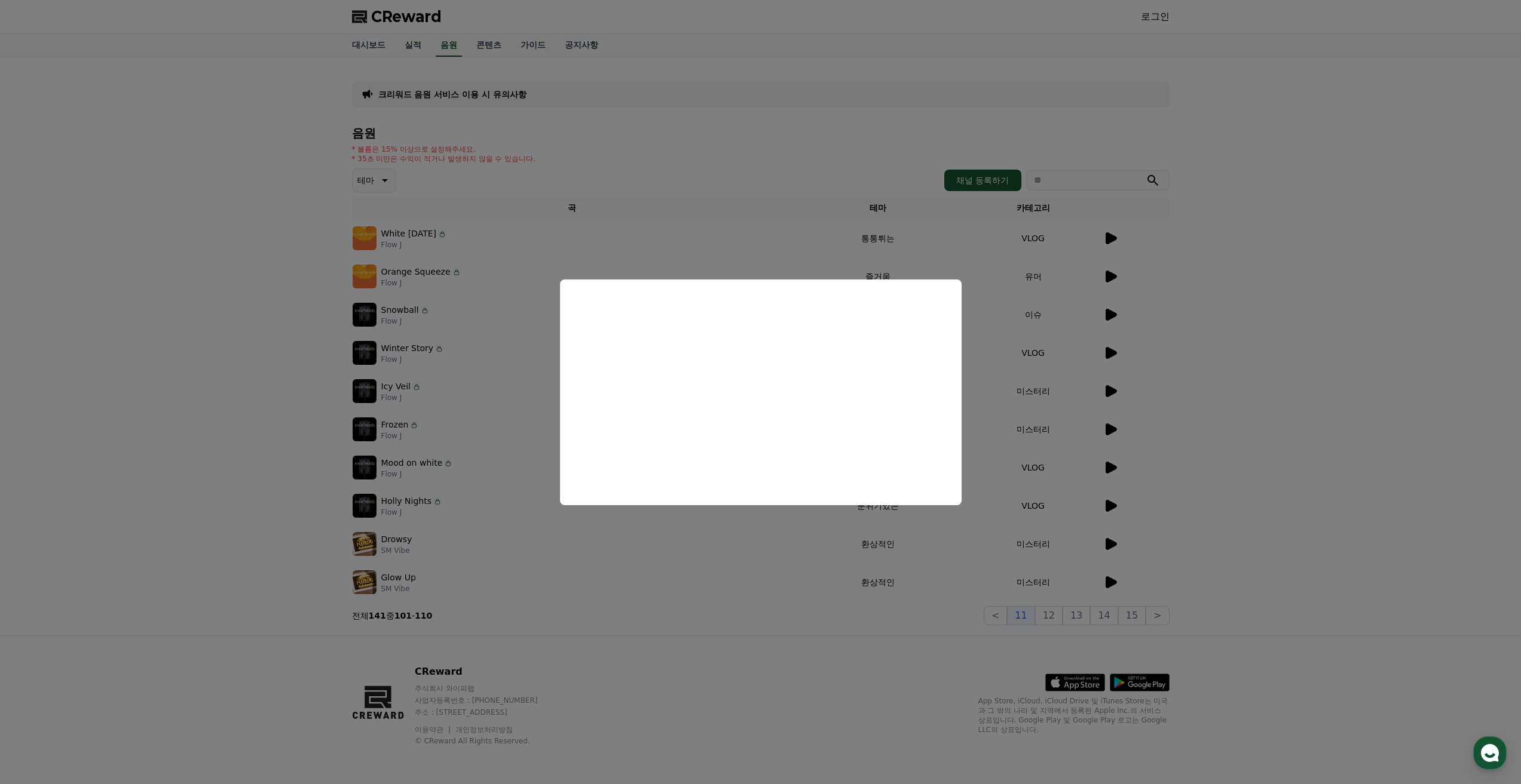
click at [1106, 352] on button "close modal" at bounding box center [760, 392] width 1521 height 784
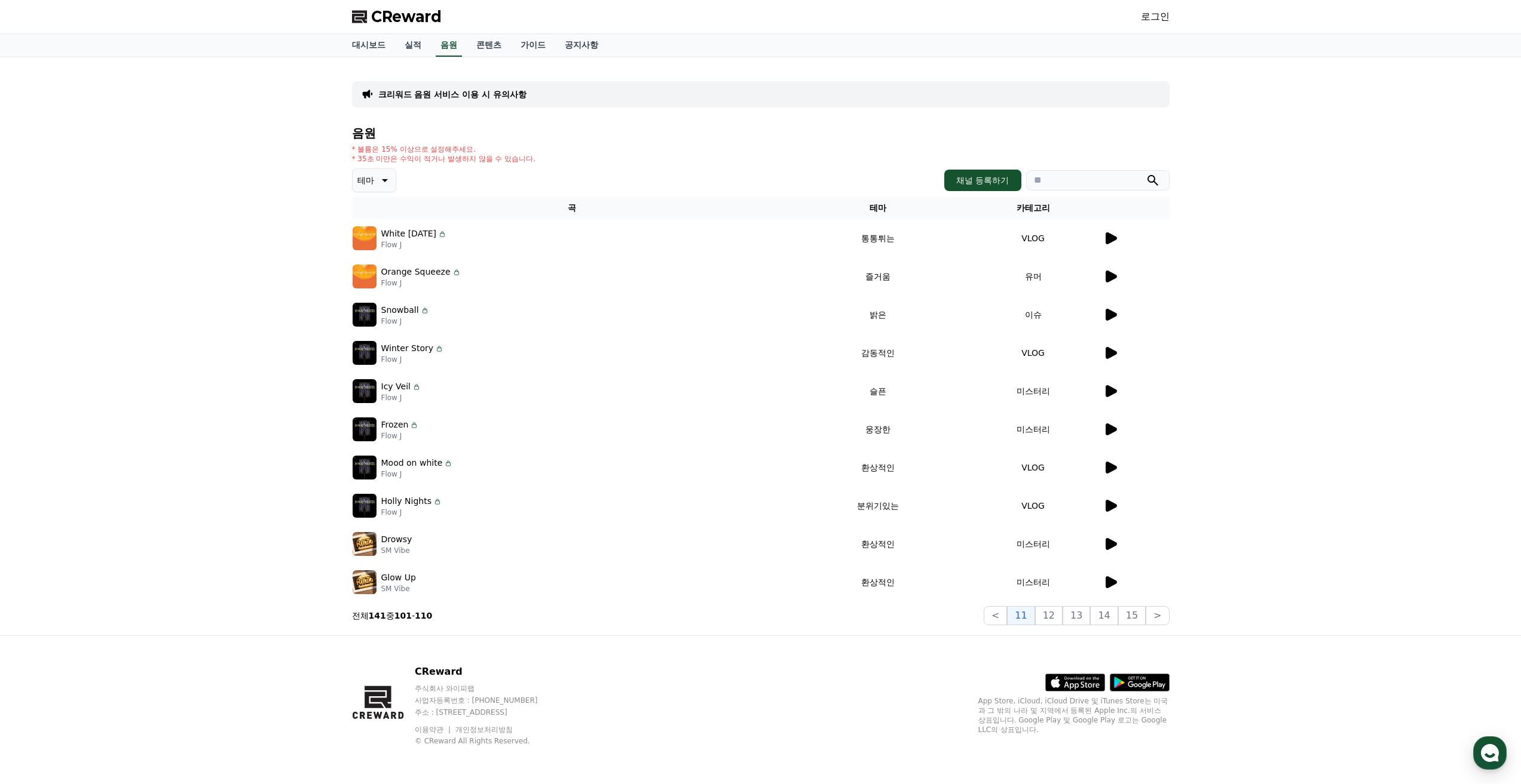
click at [1106, 352] on icon at bounding box center [1111, 353] width 11 height 12
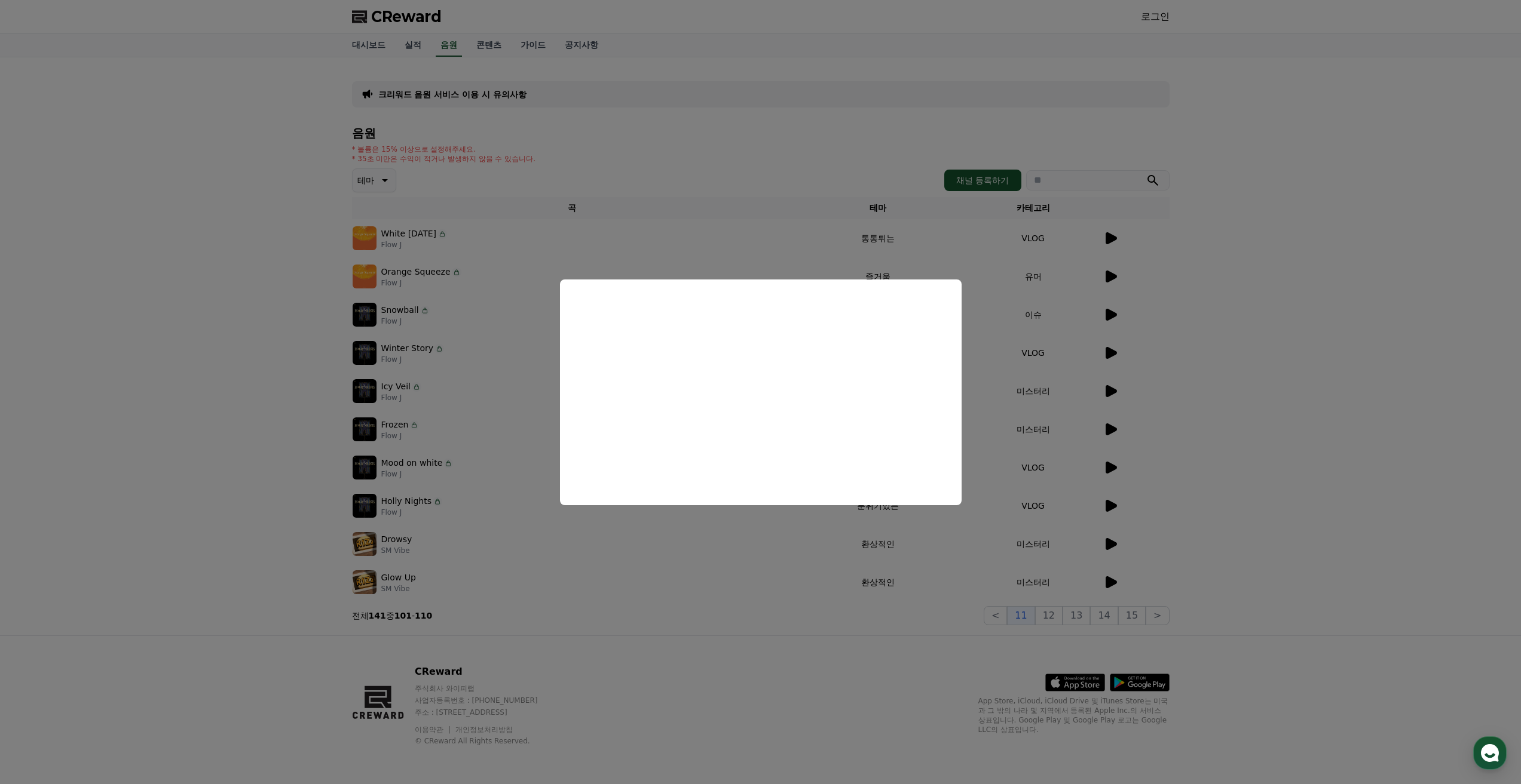
click at [1264, 374] on button "close modal" at bounding box center [760, 392] width 1521 height 784
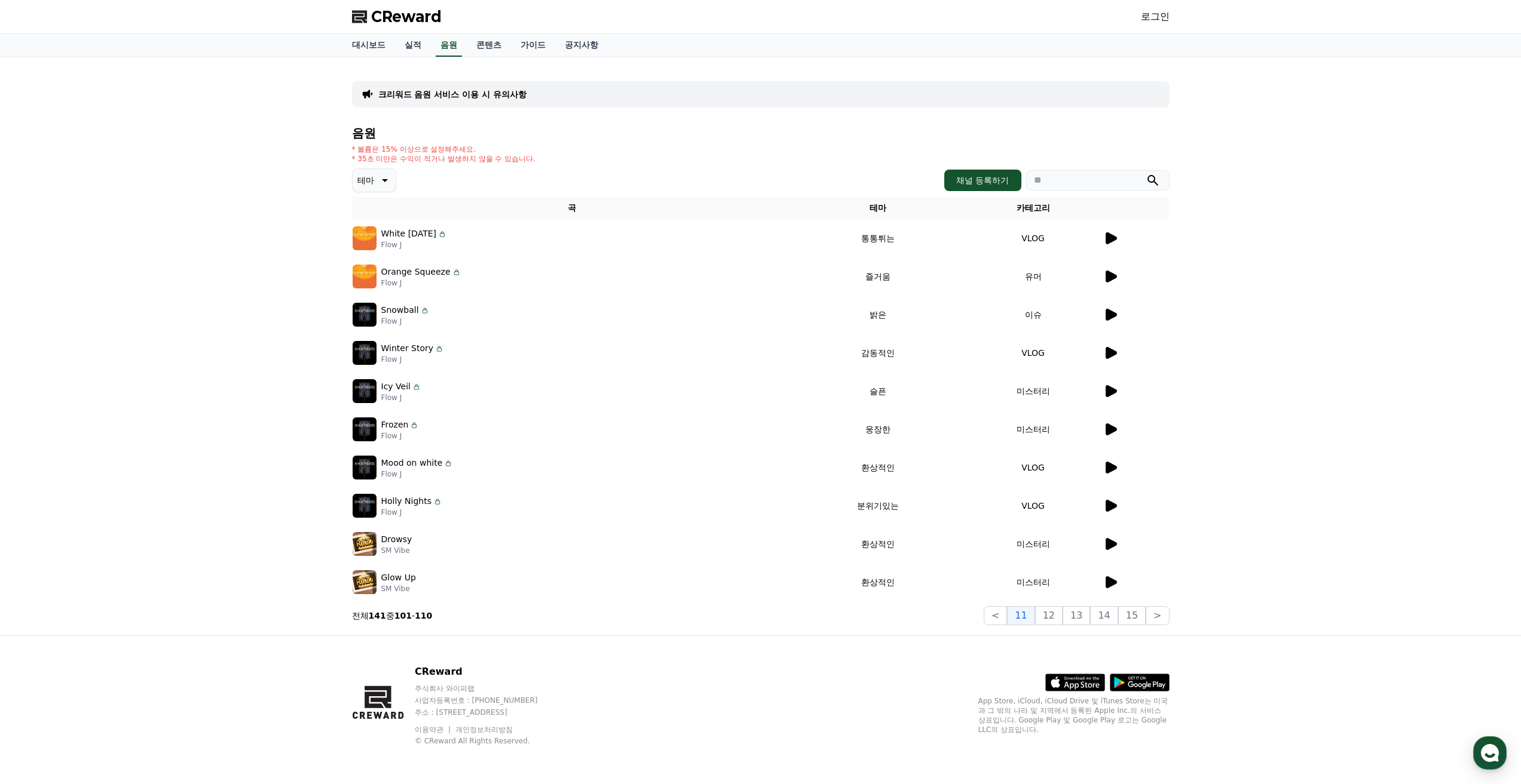
click at [1109, 315] on icon at bounding box center [1111, 315] width 11 height 12
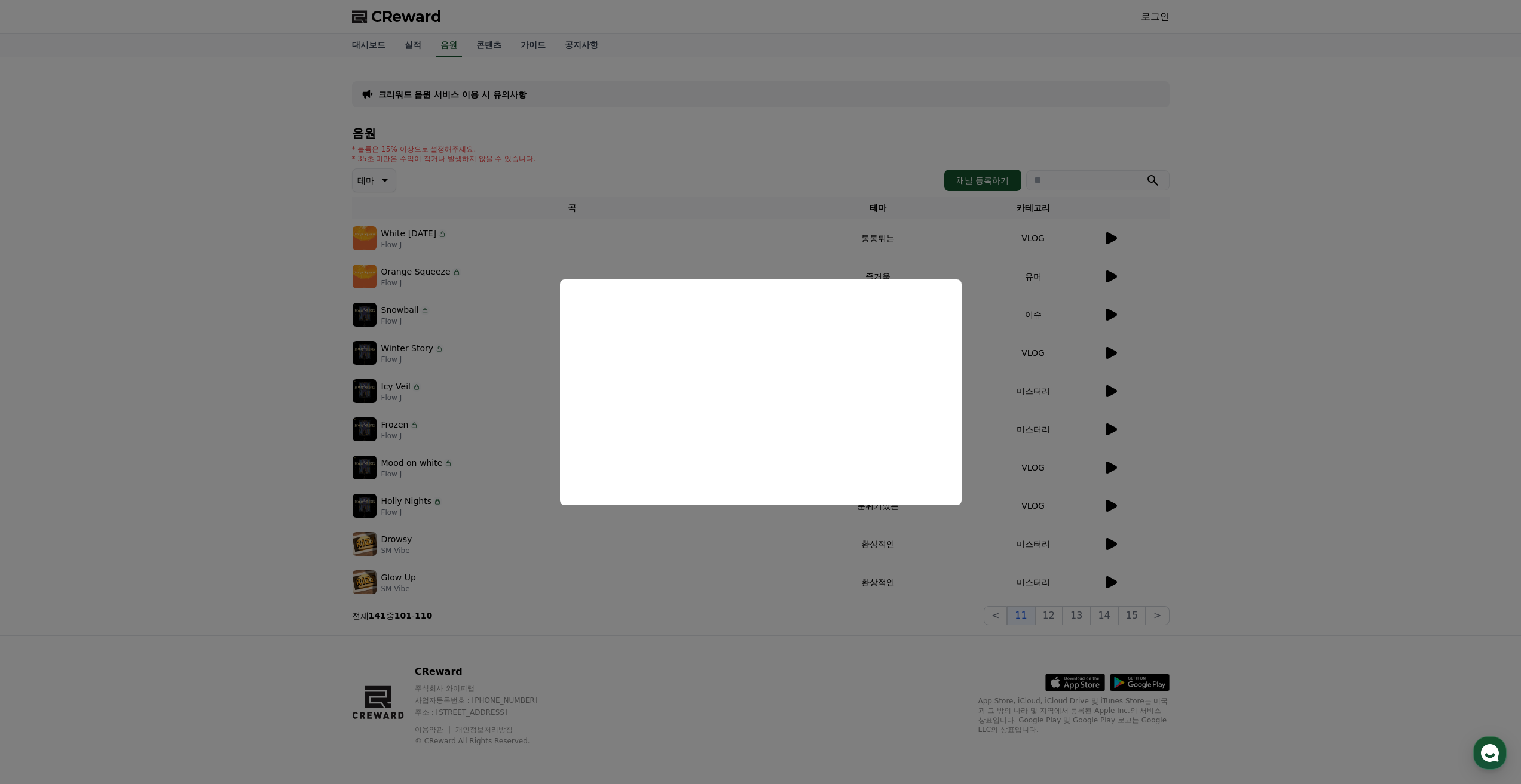
click at [504, 557] on button "close modal" at bounding box center [760, 392] width 1521 height 784
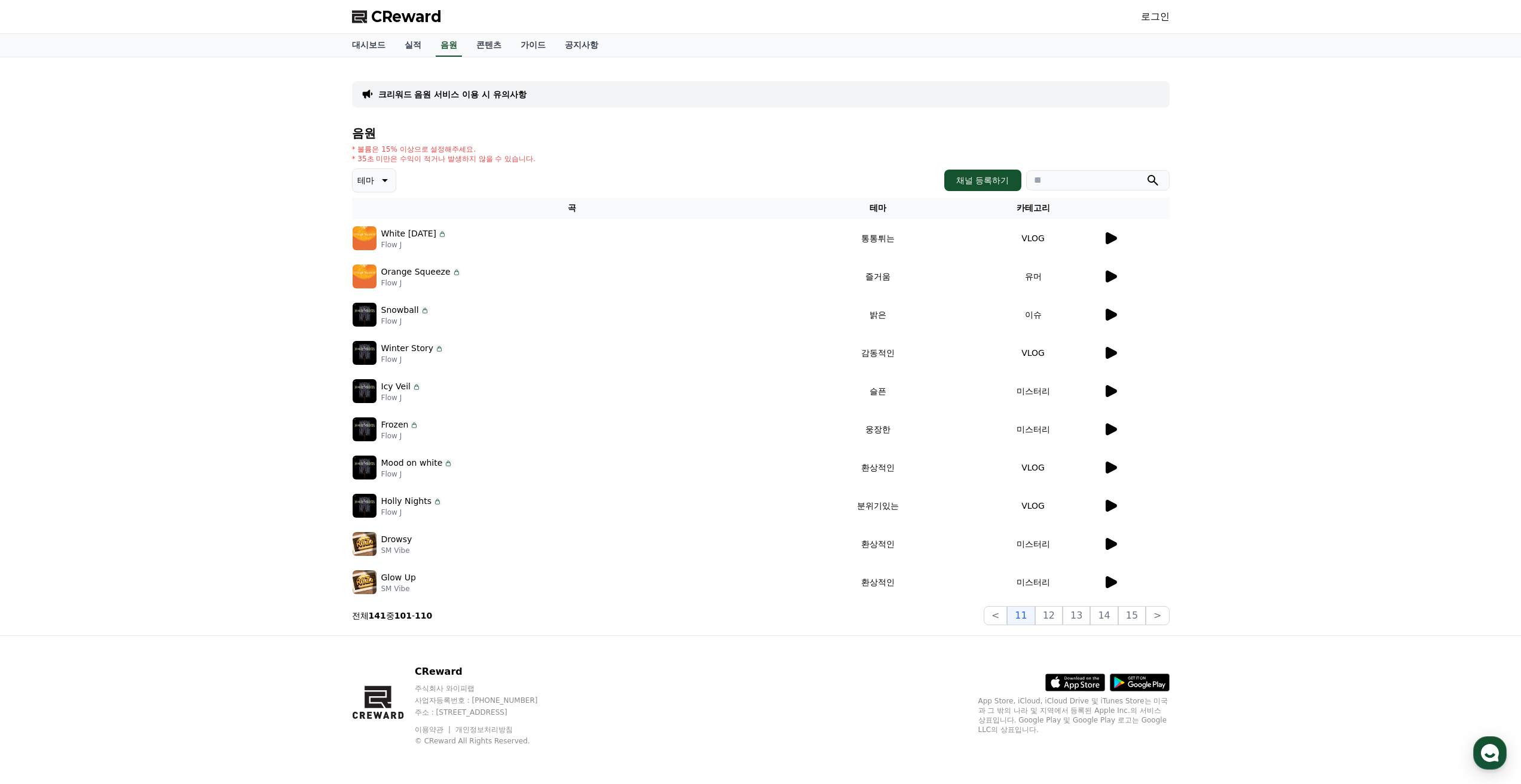
click at [1106, 471] on icon at bounding box center [1111, 468] width 11 height 12
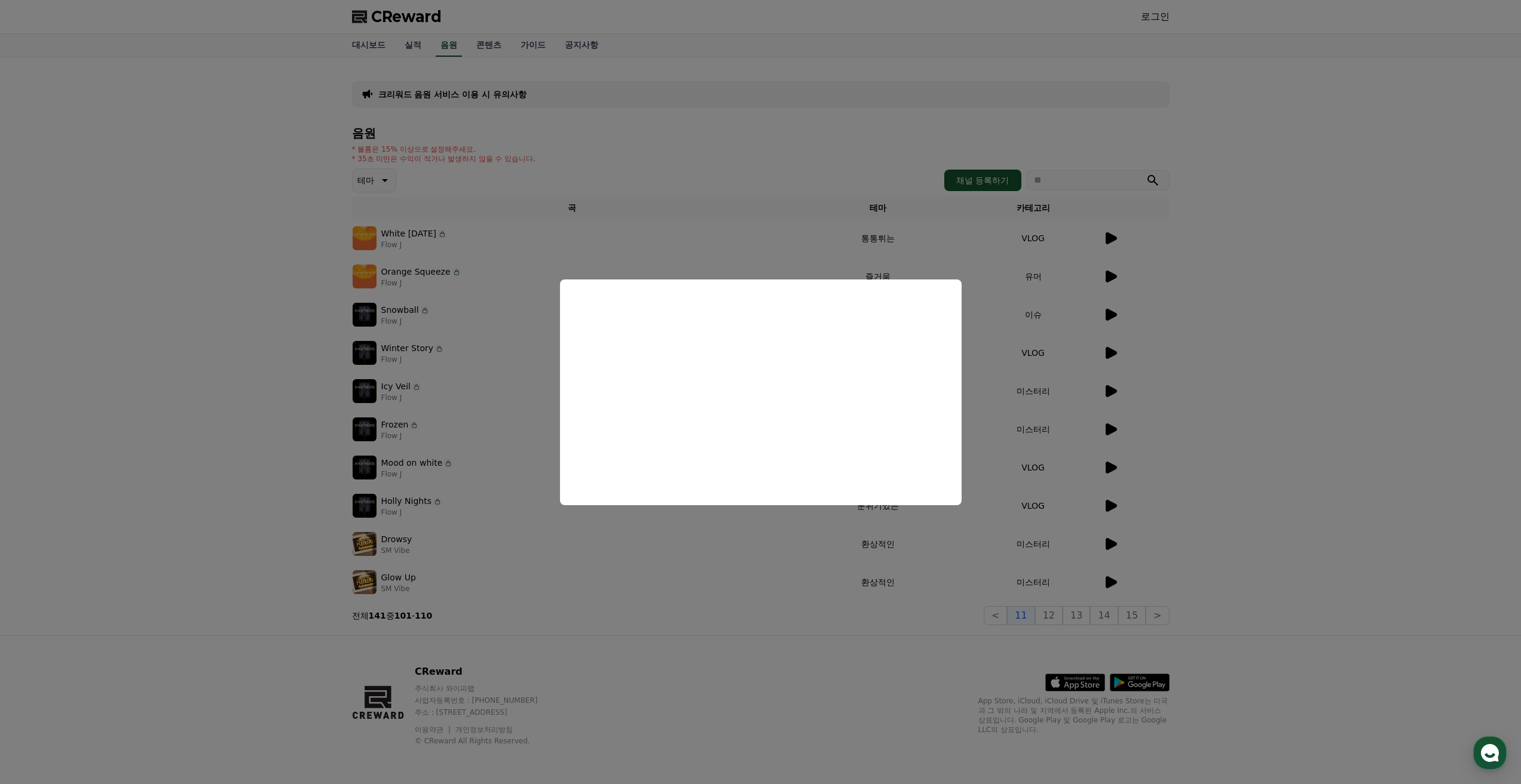
click at [1264, 459] on button "close modal" at bounding box center [760, 392] width 1521 height 784
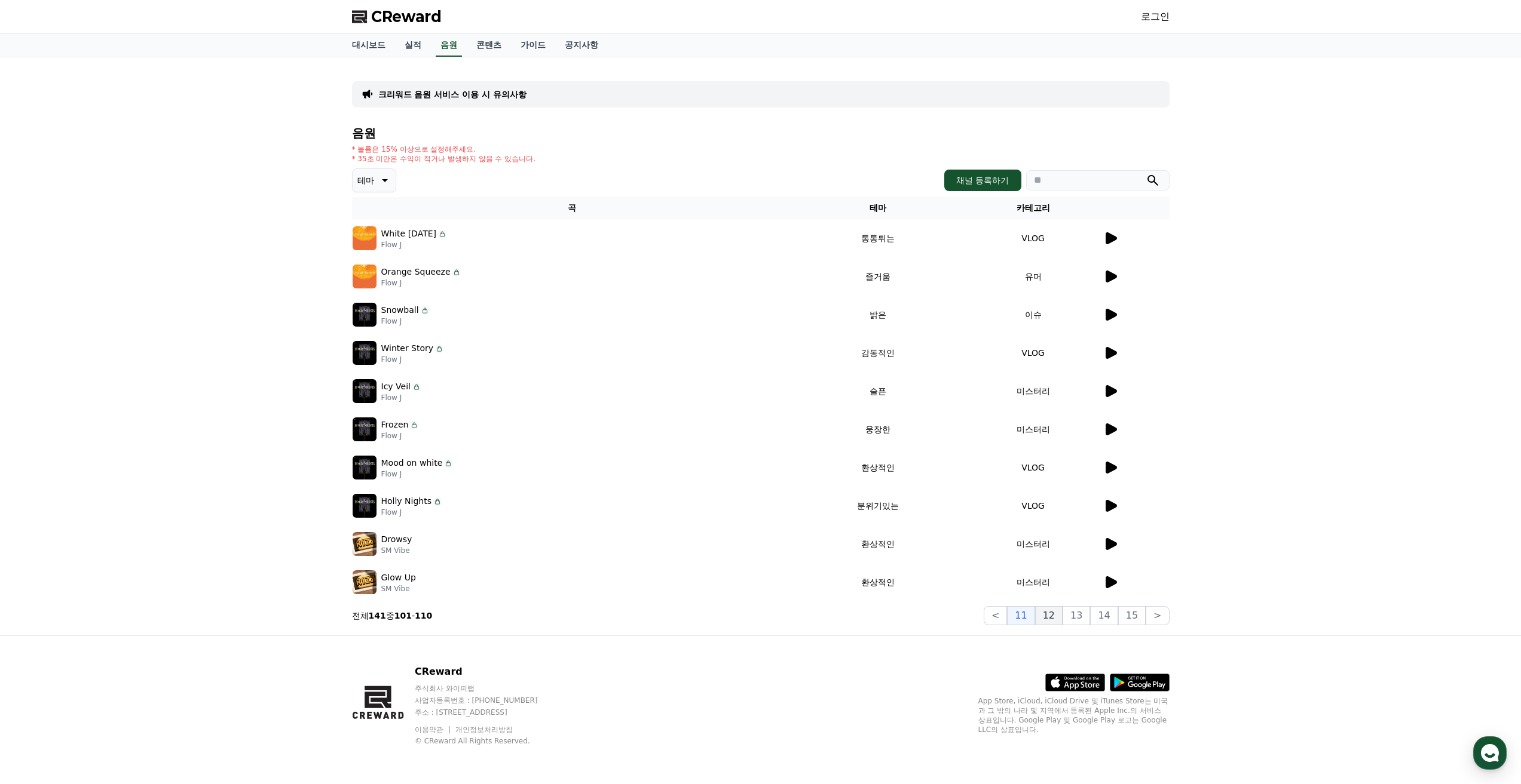
click at [1062, 617] on button "12" at bounding box center [1049, 616] width 28 height 19
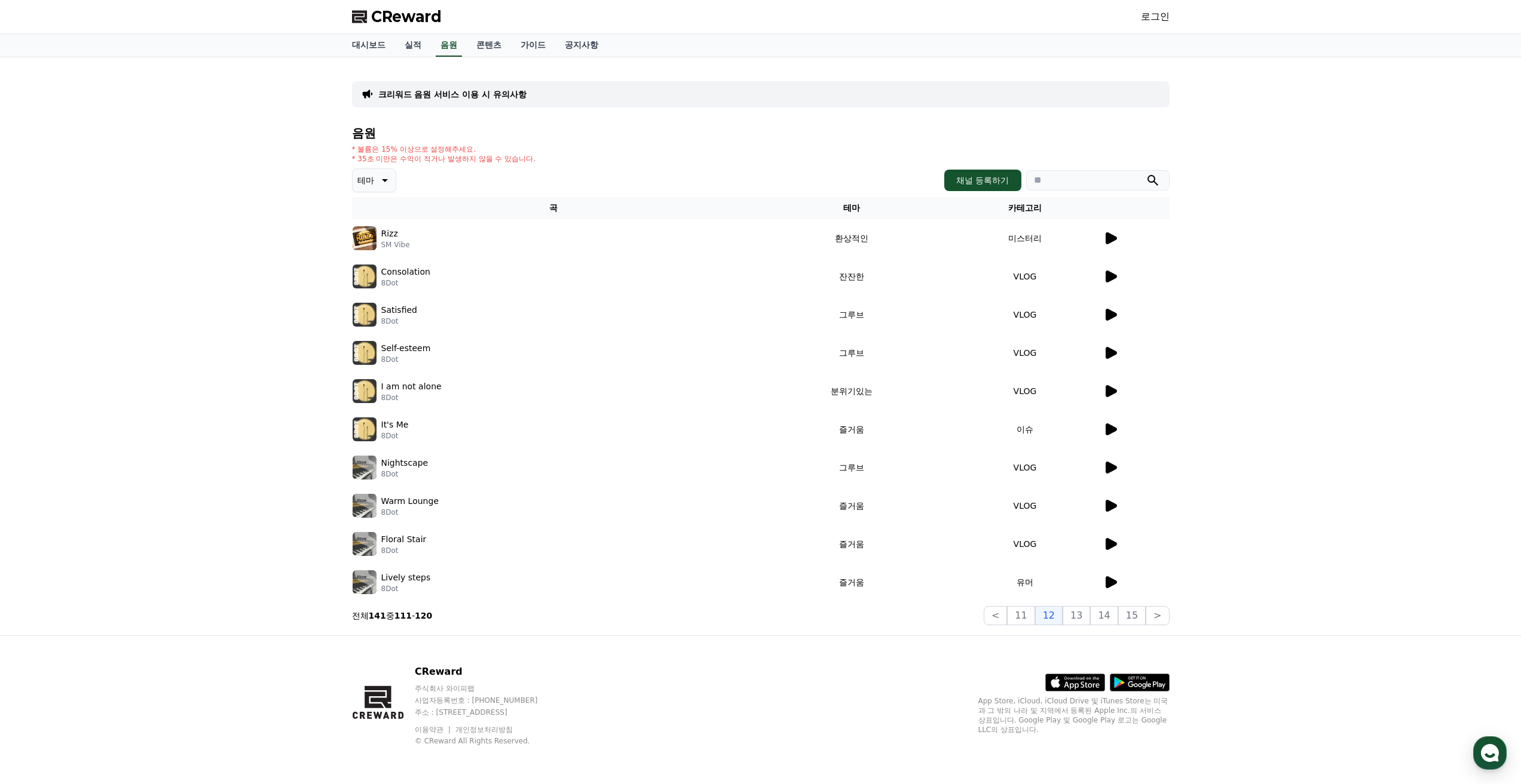
click at [1109, 241] on icon at bounding box center [1111, 239] width 11 height 12
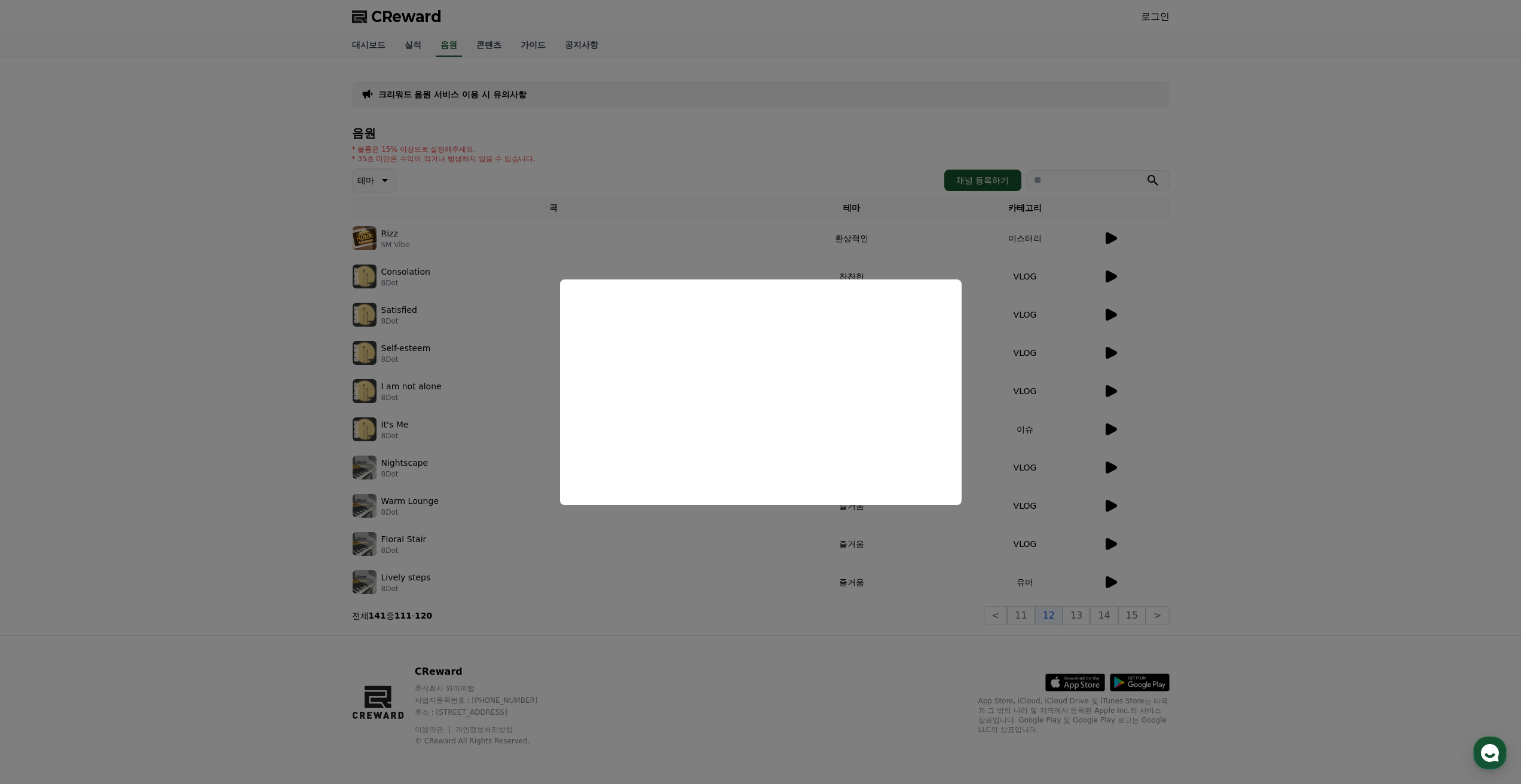
click at [1210, 286] on button "close modal" at bounding box center [760, 392] width 1521 height 784
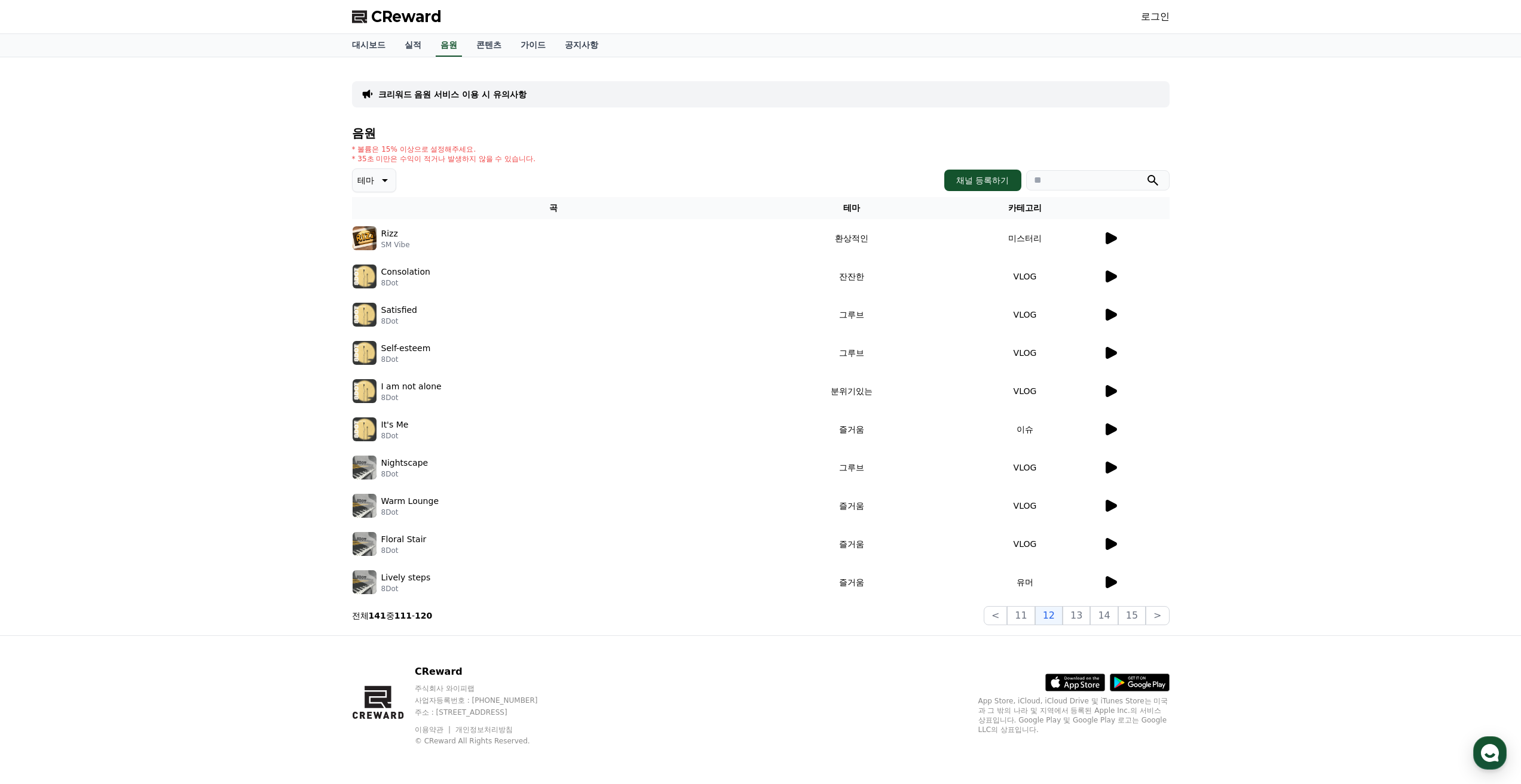
click at [1118, 275] on div at bounding box center [1136, 276] width 66 height 14
click at [1111, 279] on icon at bounding box center [1111, 277] width 11 height 12
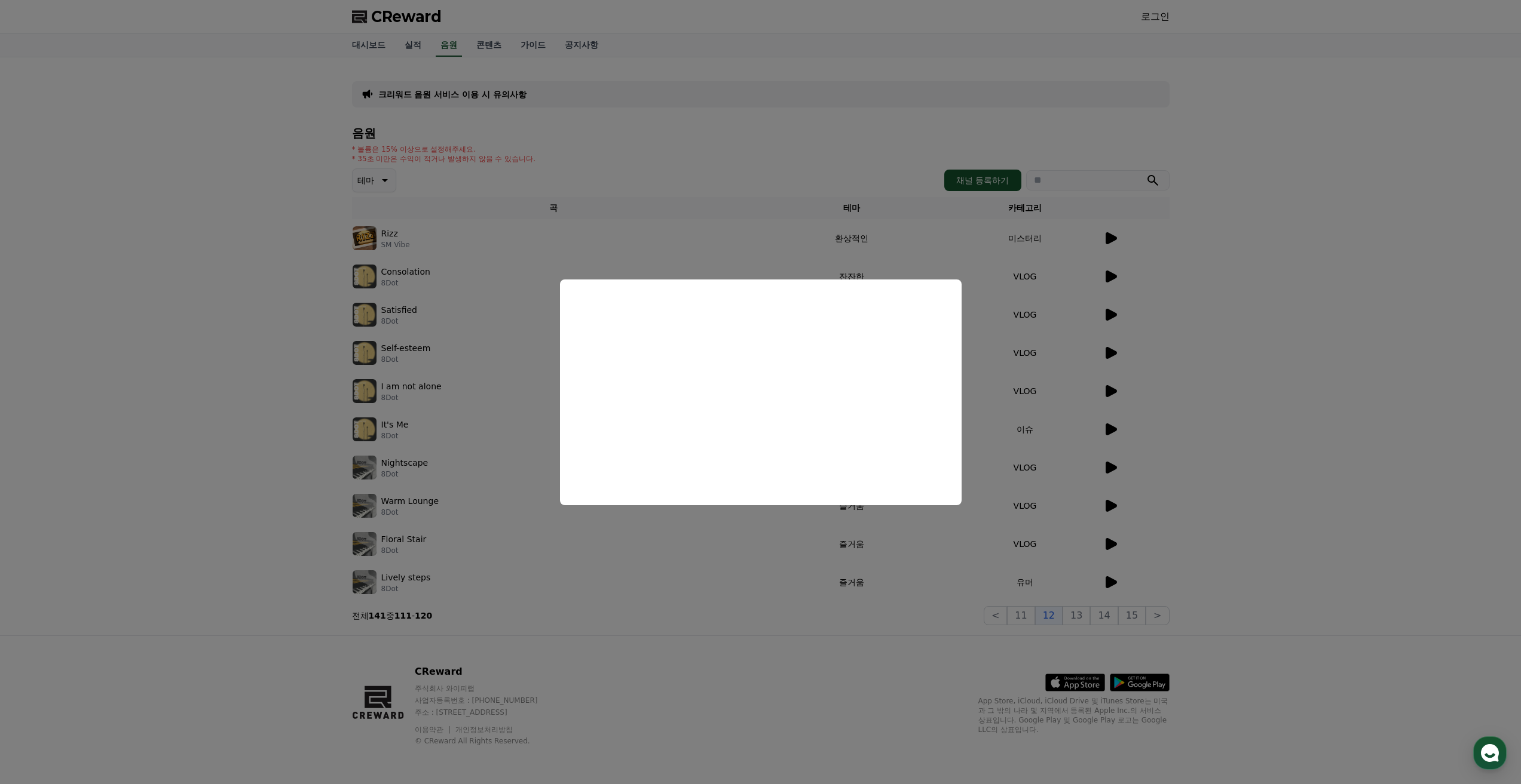
click at [784, 589] on button "close modal" at bounding box center [760, 392] width 1521 height 784
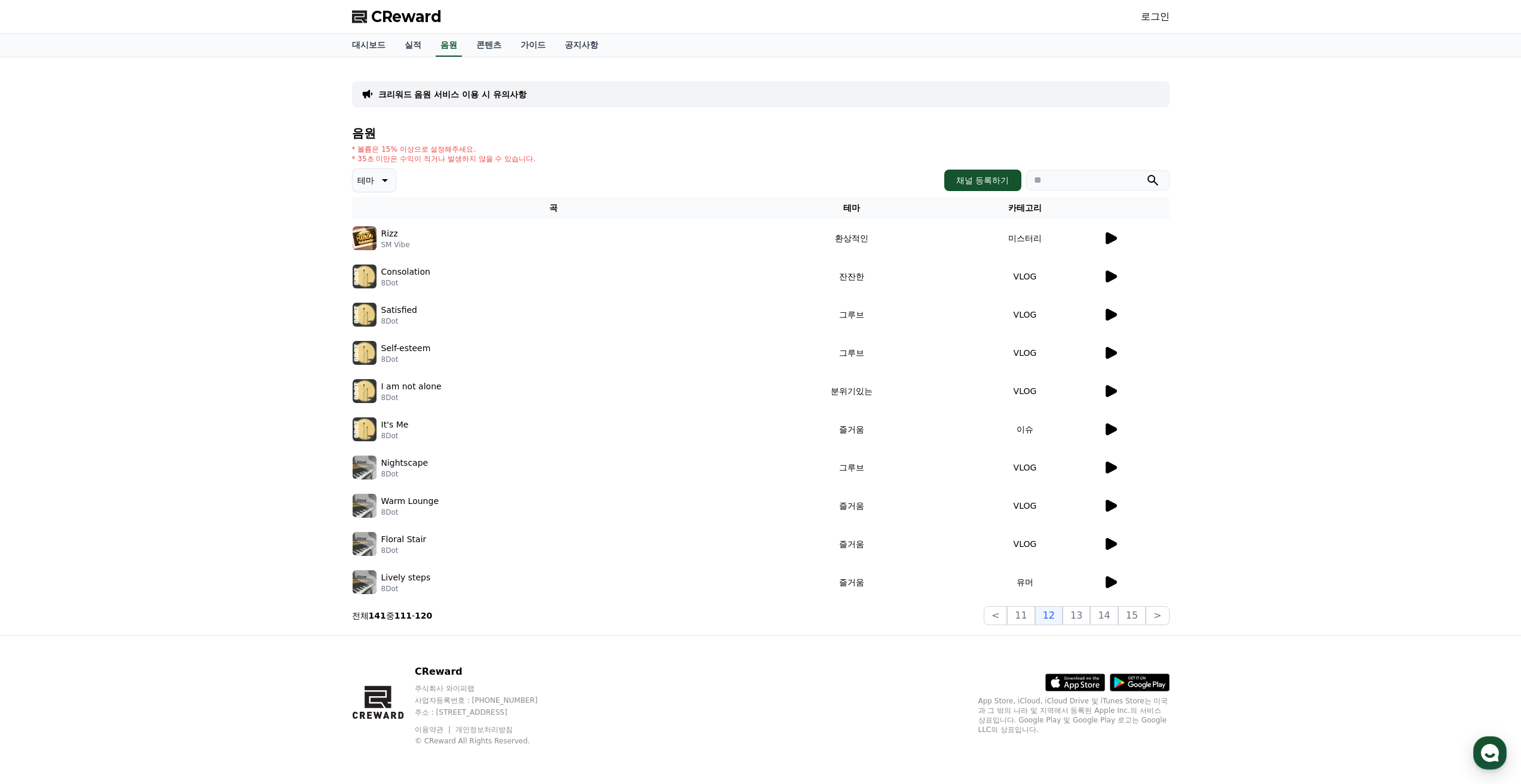
click at [1106, 402] on td at bounding box center [1136, 391] width 67 height 38
click at [1111, 393] on icon at bounding box center [1111, 391] width 11 height 12
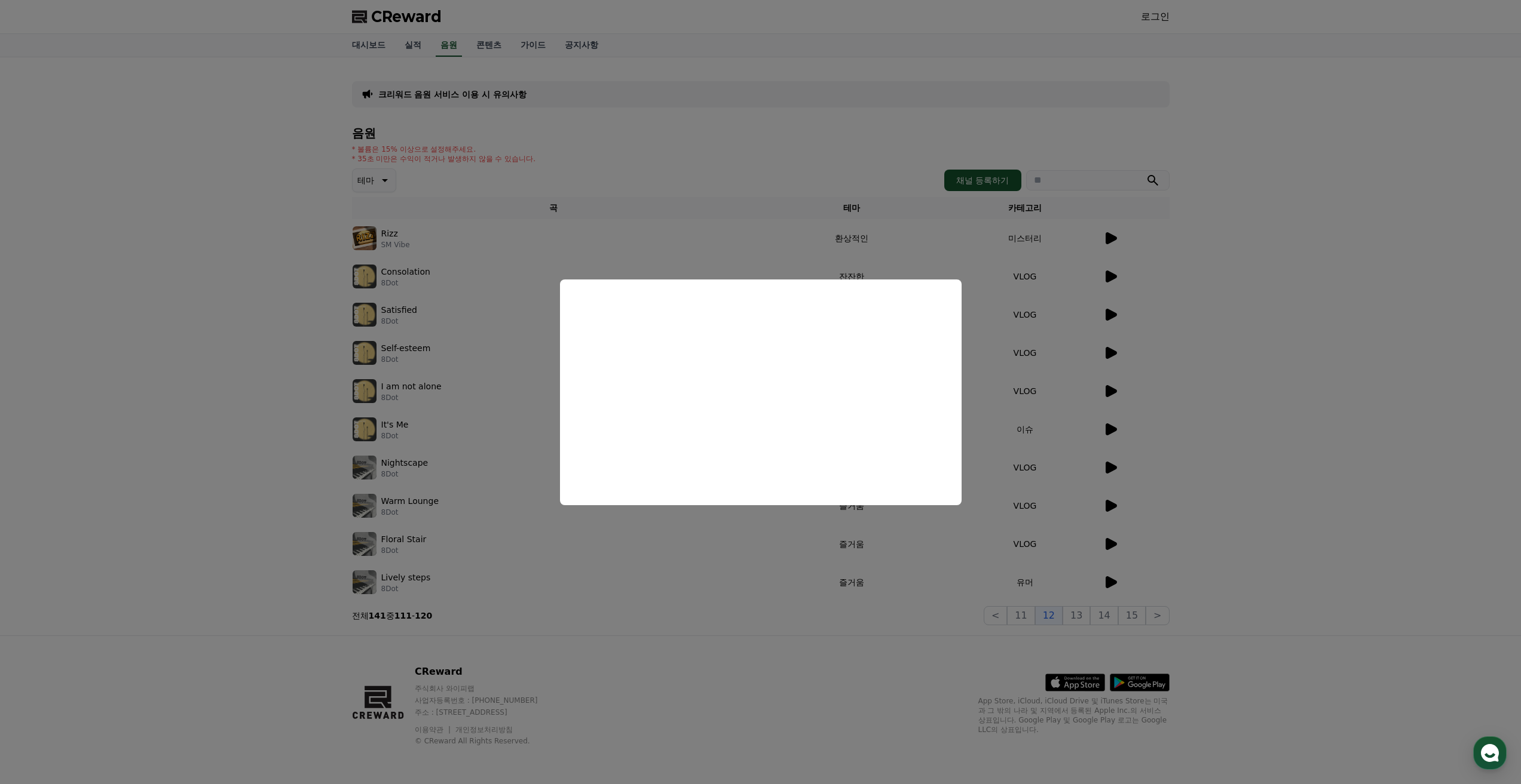
click at [1146, 383] on button "close modal" at bounding box center [760, 392] width 1521 height 784
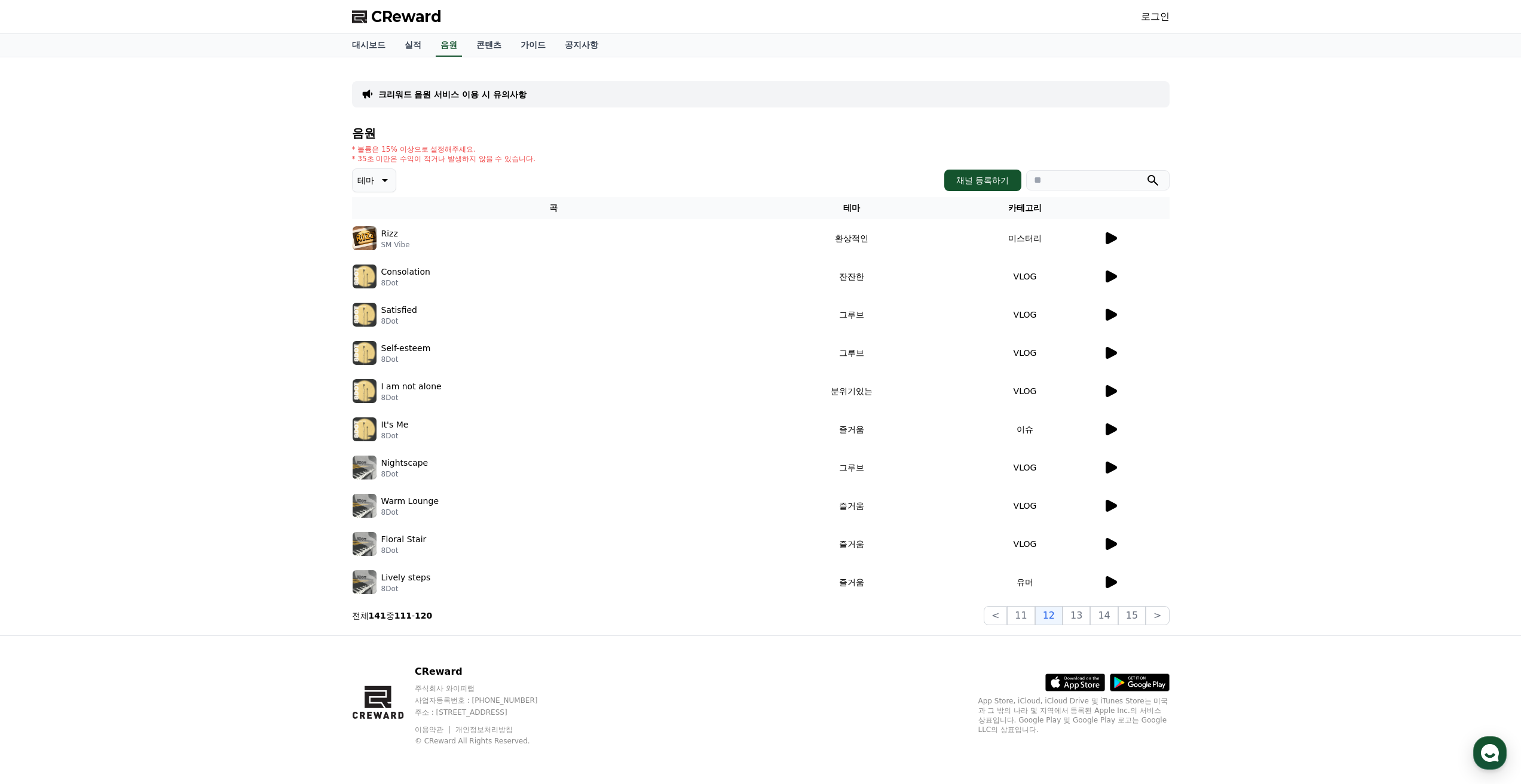
click at [1112, 431] on icon at bounding box center [1111, 429] width 11 height 12
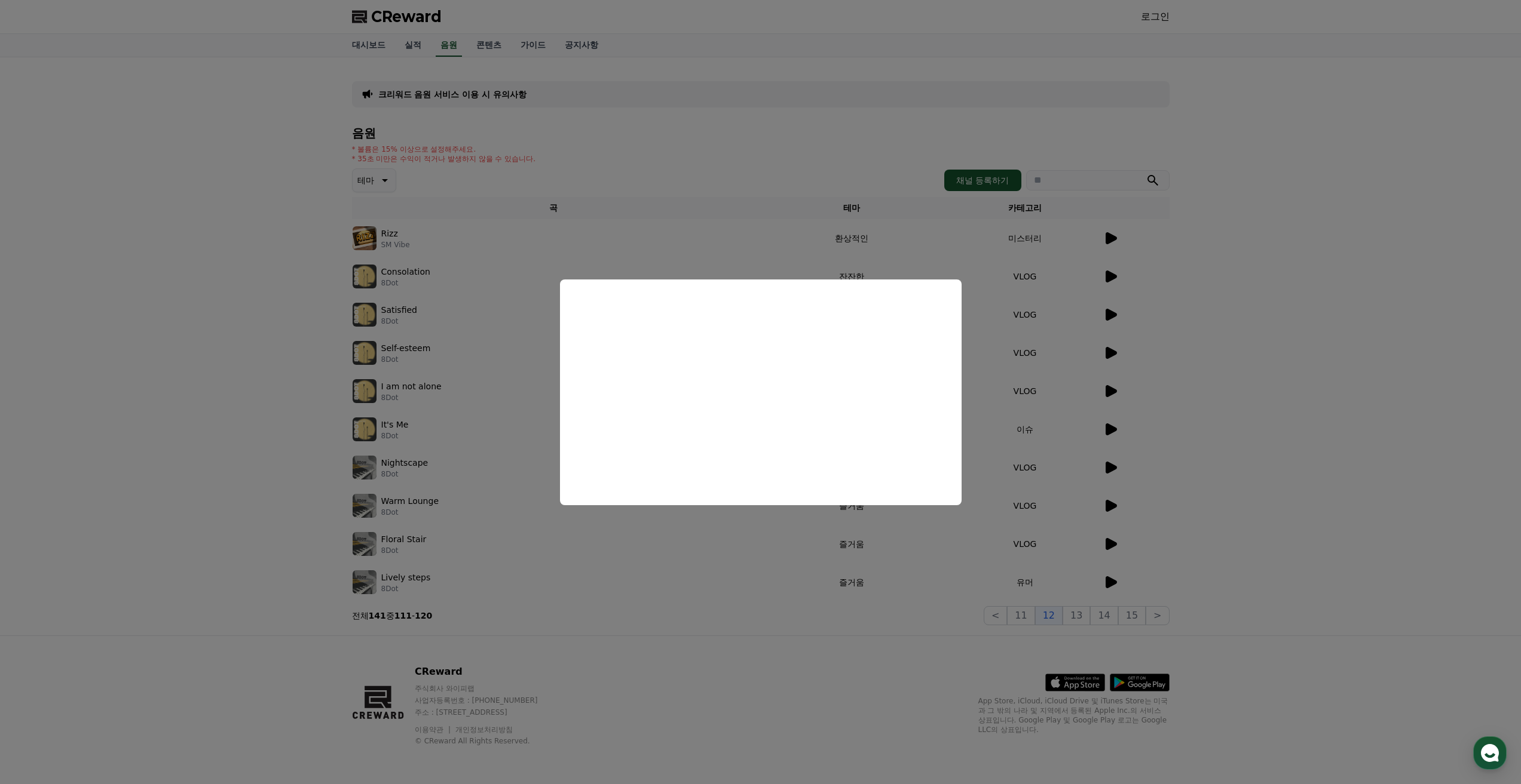
click at [1112, 472] on button "close modal" at bounding box center [760, 392] width 1521 height 784
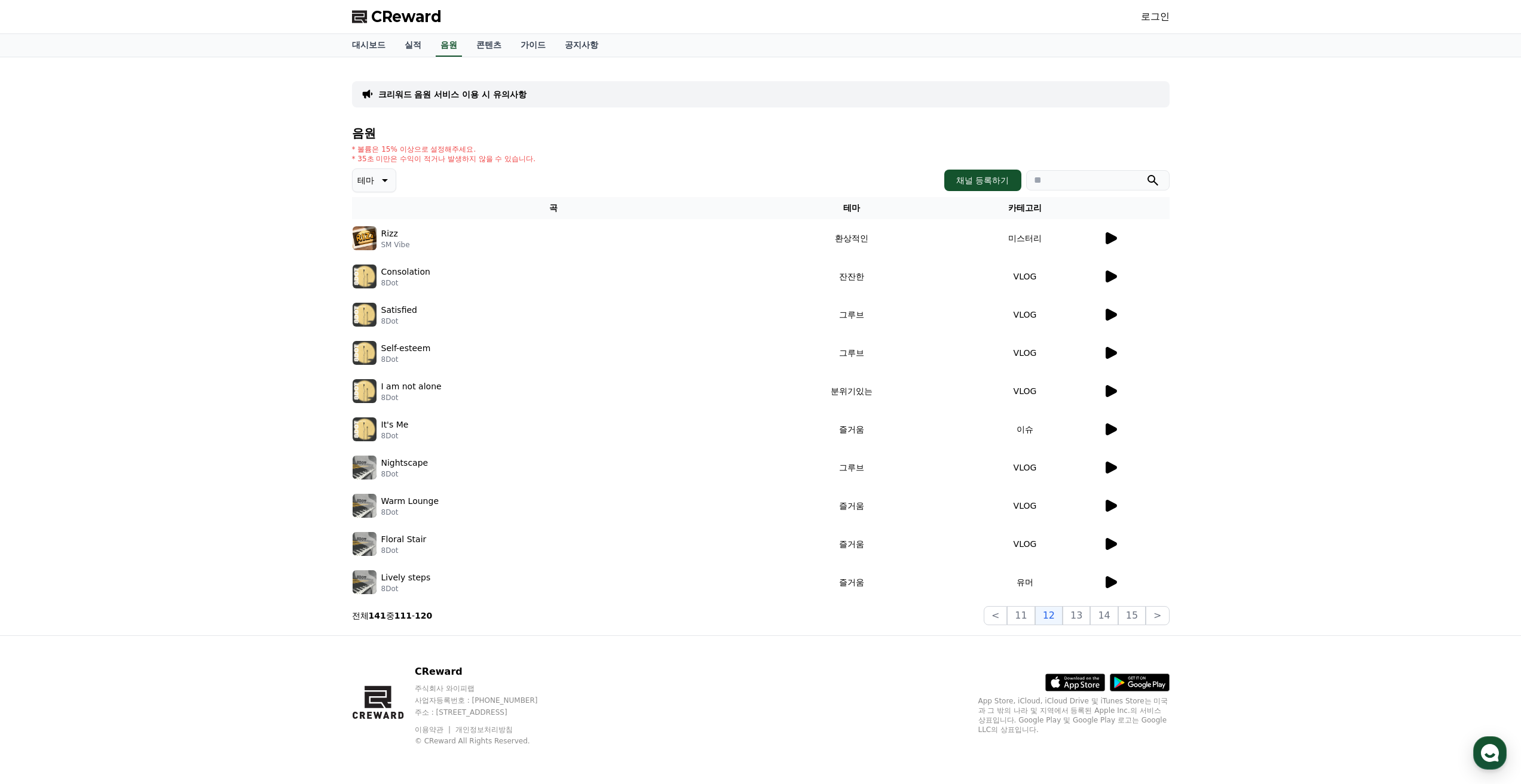
click at [1112, 471] on icon at bounding box center [1111, 468] width 11 height 12
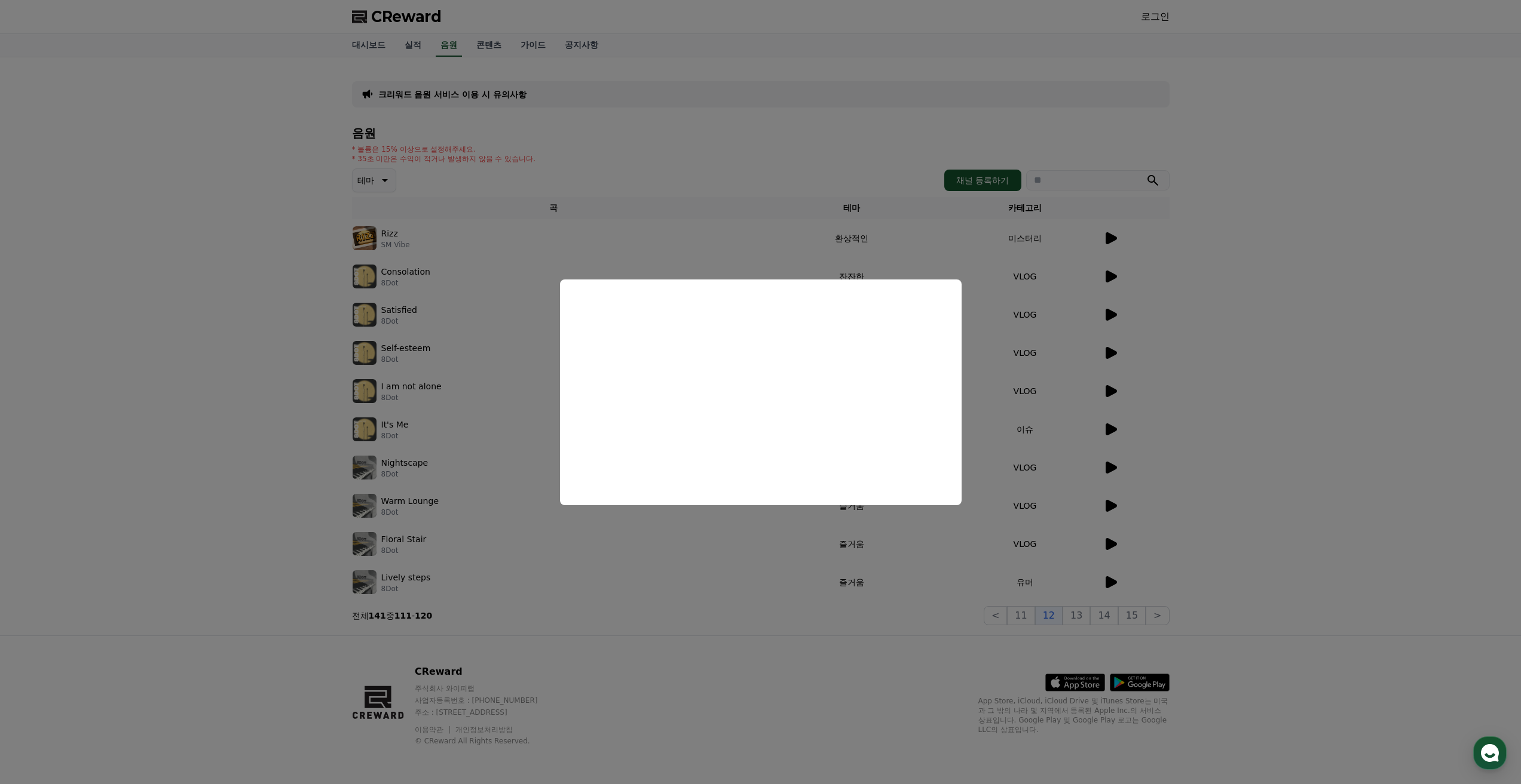
click at [1113, 469] on button "close modal" at bounding box center [760, 392] width 1521 height 784
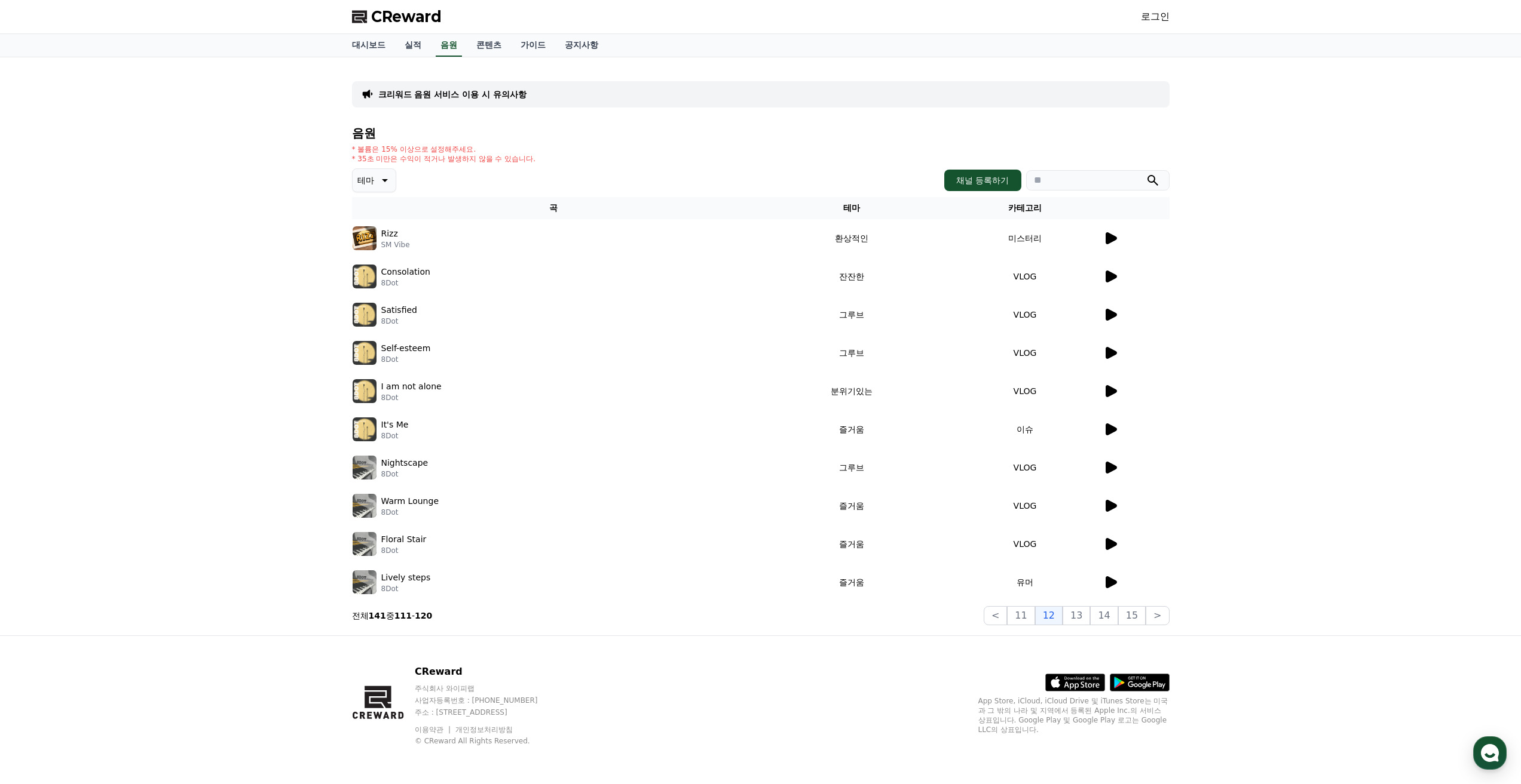
click at [1113, 469] on icon at bounding box center [1111, 468] width 11 height 12
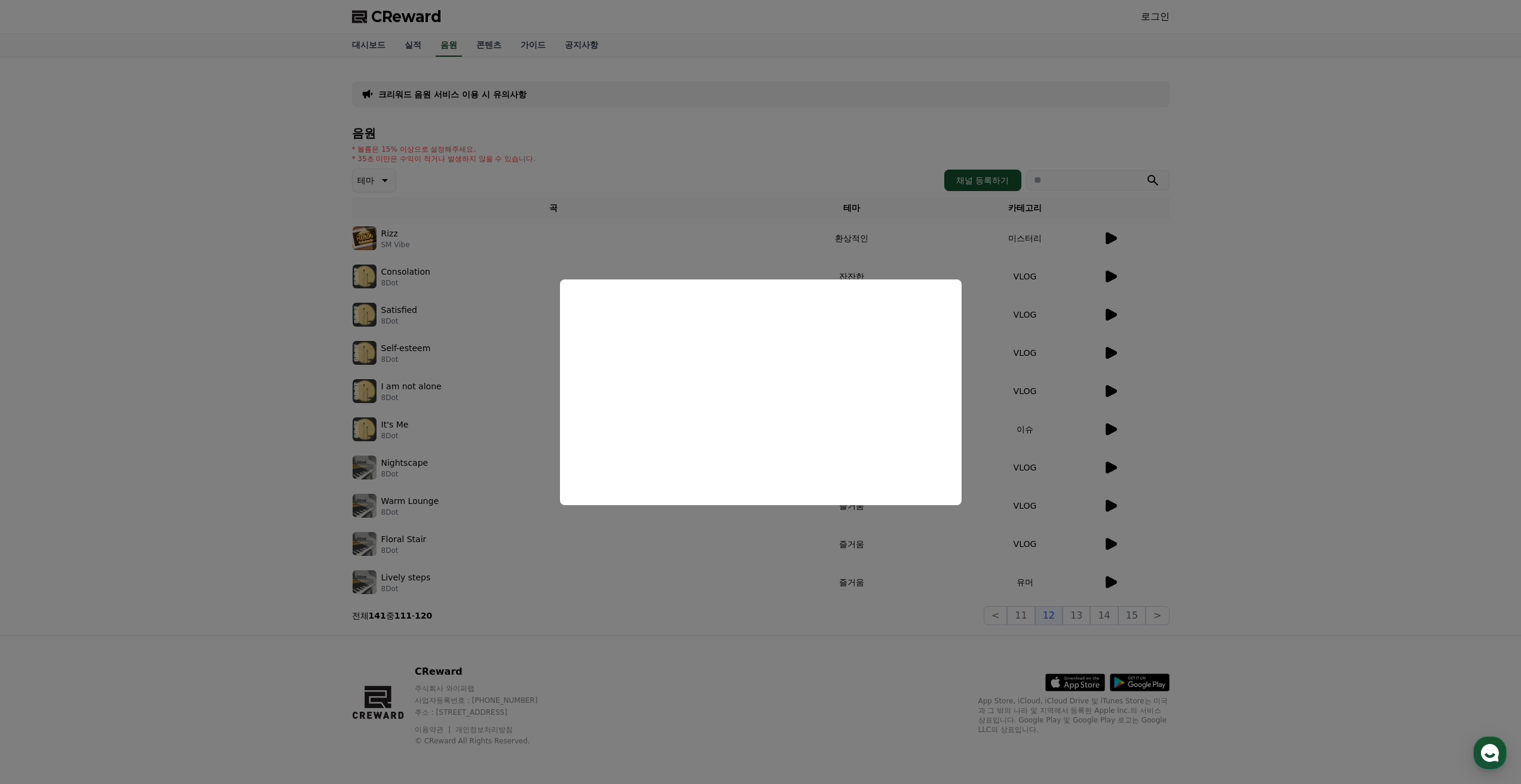
click at [1052, 592] on button "close modal" at bounding box center [760, 392] width 1521 height 784
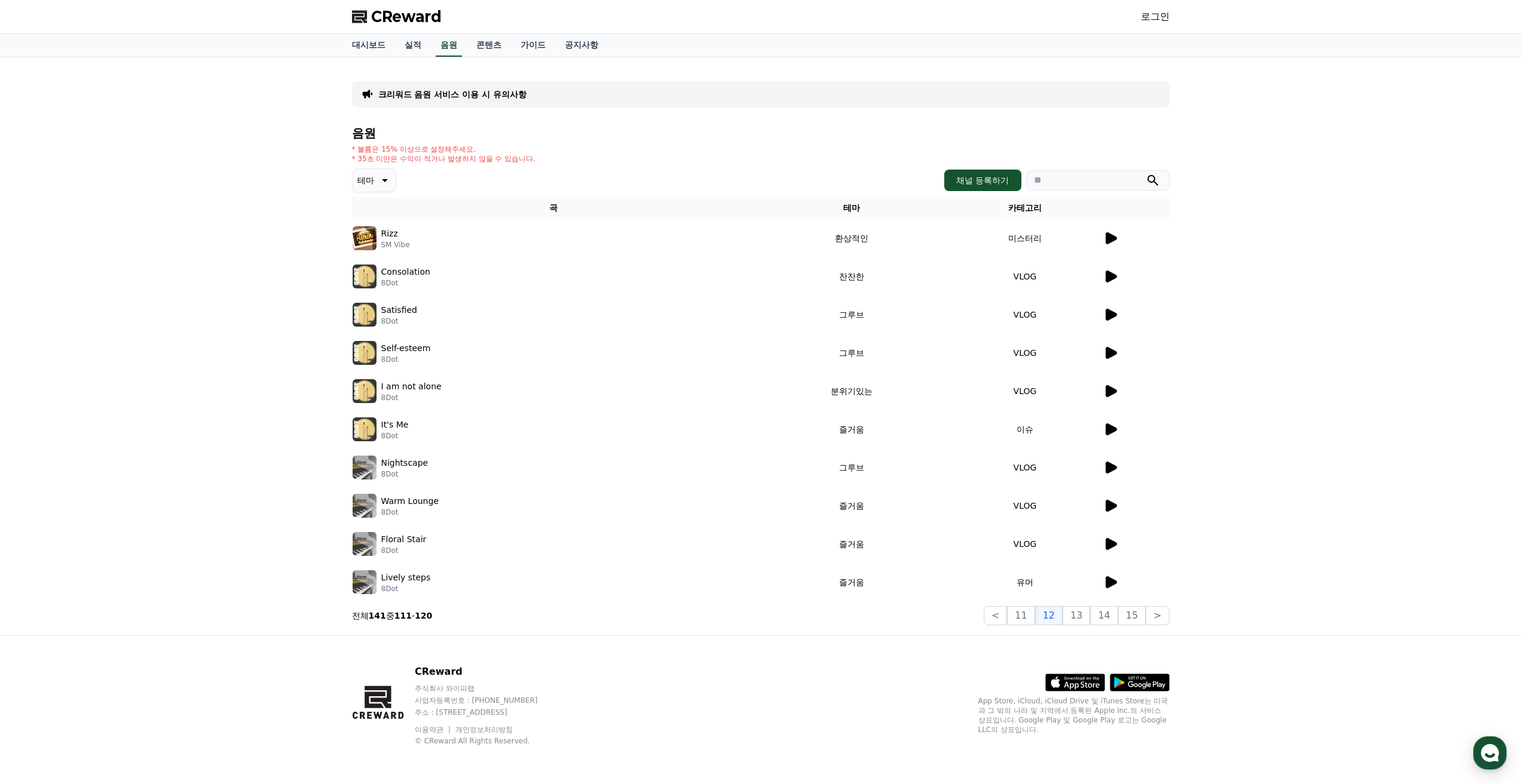
click at [1115, 539] on icon at bounding box center [1110, 544] width 14 height 14
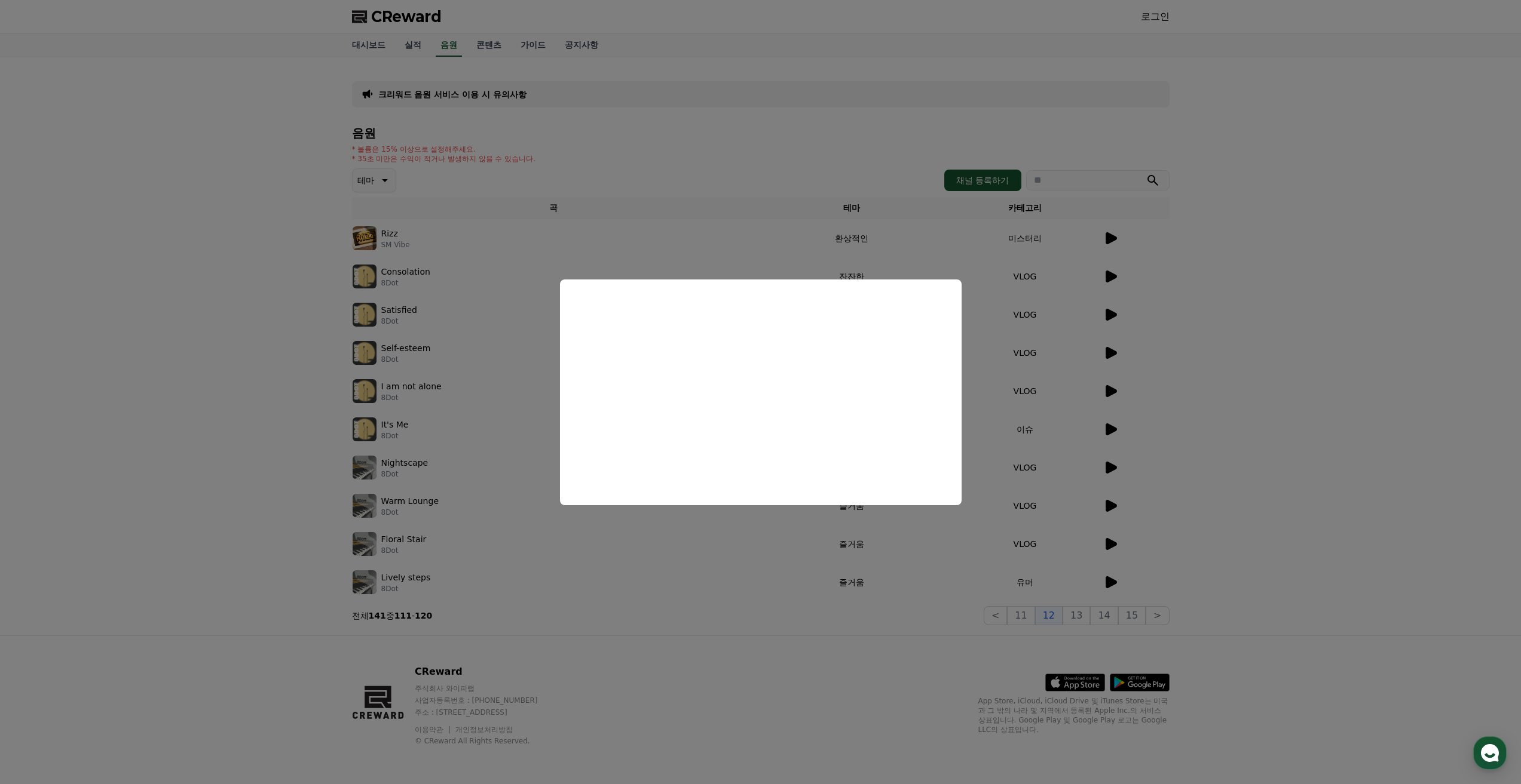
click at [1107, 583] on button "close modal" at bounding box center [760, 392] width 1521 height 784
click at [1107, 583] on icon at bounding box center [1111, 582] width 11 height 12
click at [1076, 614] on button "close modal" at bounding box center [760, 392] width 1521 height 784
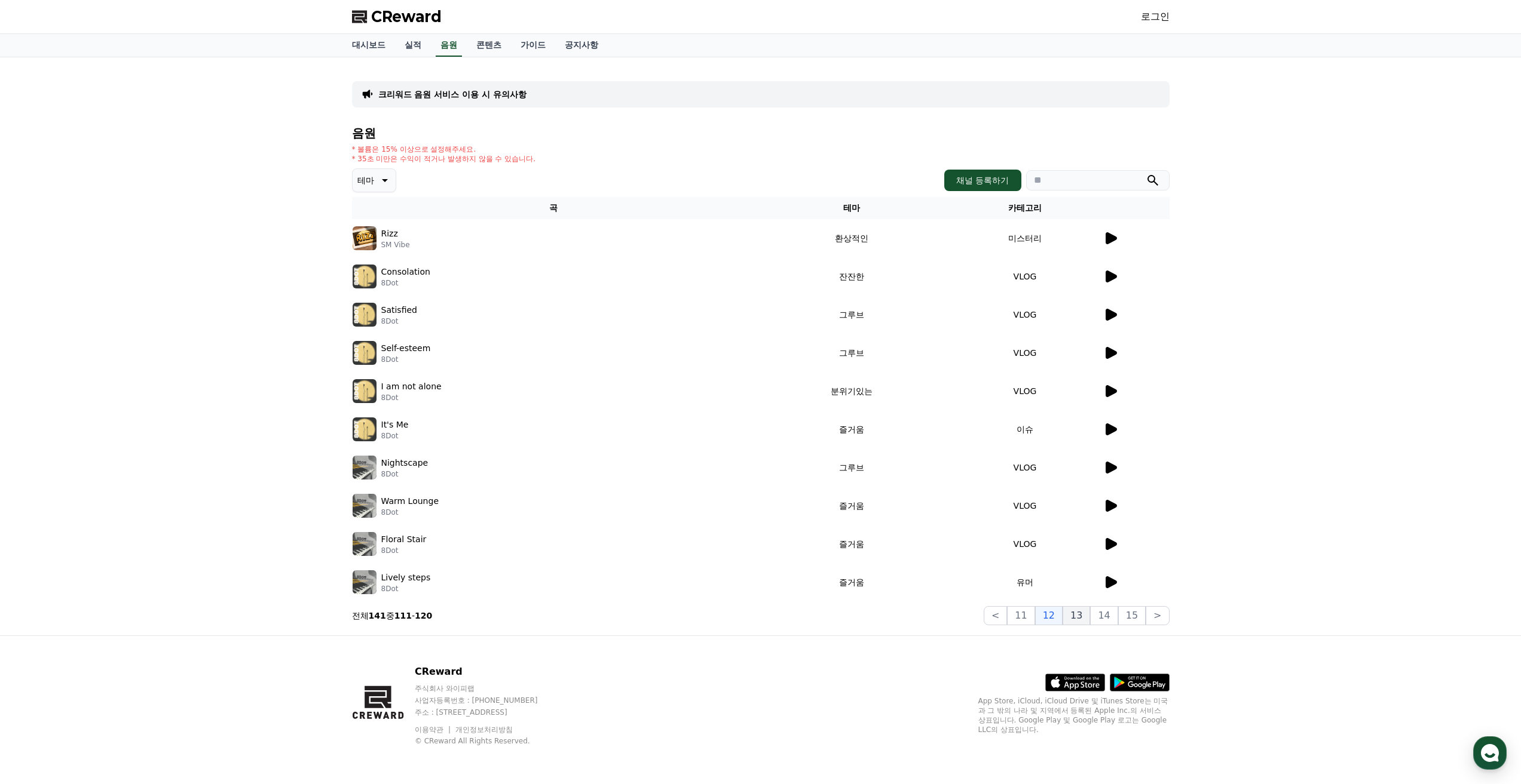
click at [1078, 619] on button "13" at bounding box center [1076, 616] width 28 height 19
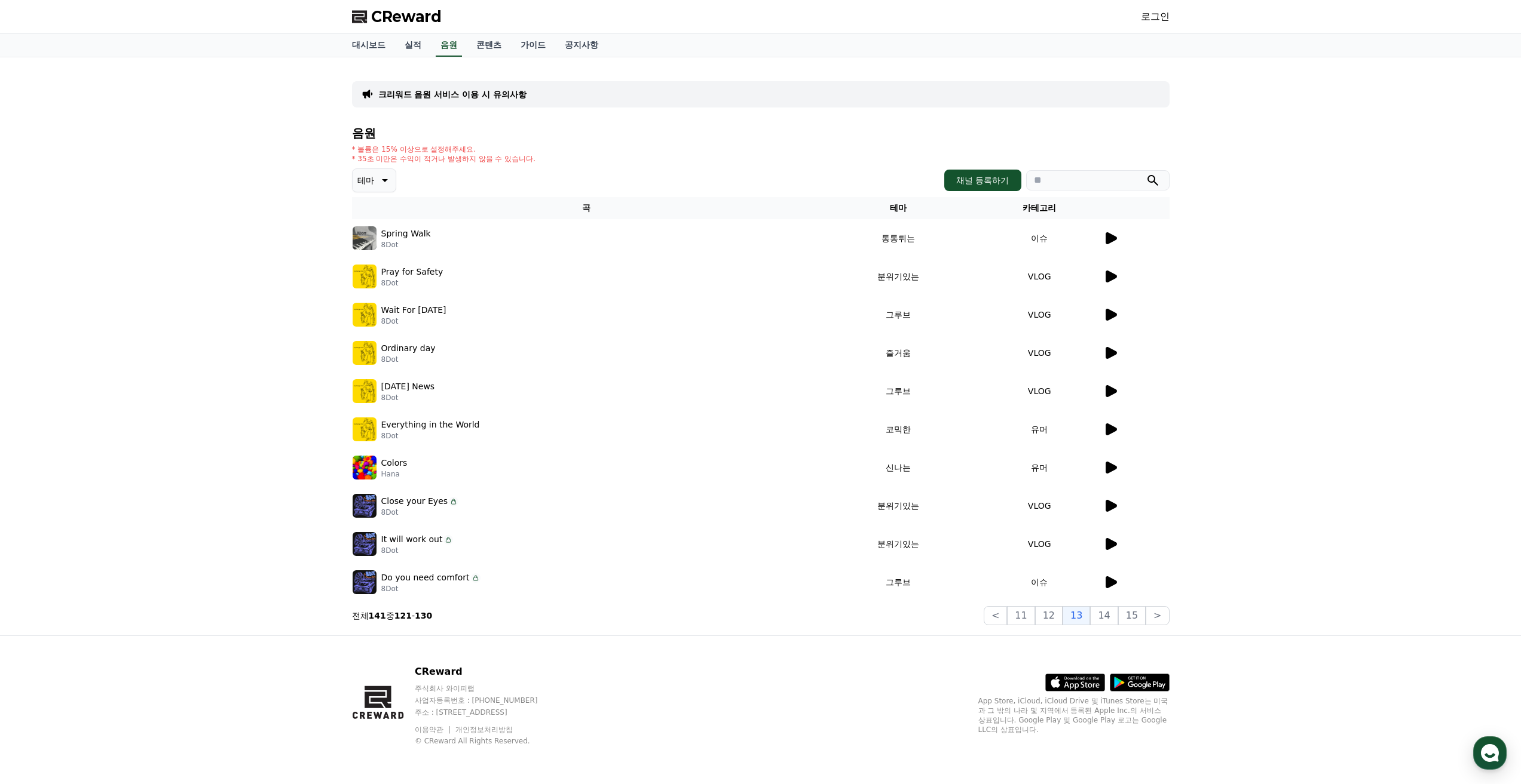
click at [1109, 543] on icon at bounding box center [1111, 544] width 11 height 12
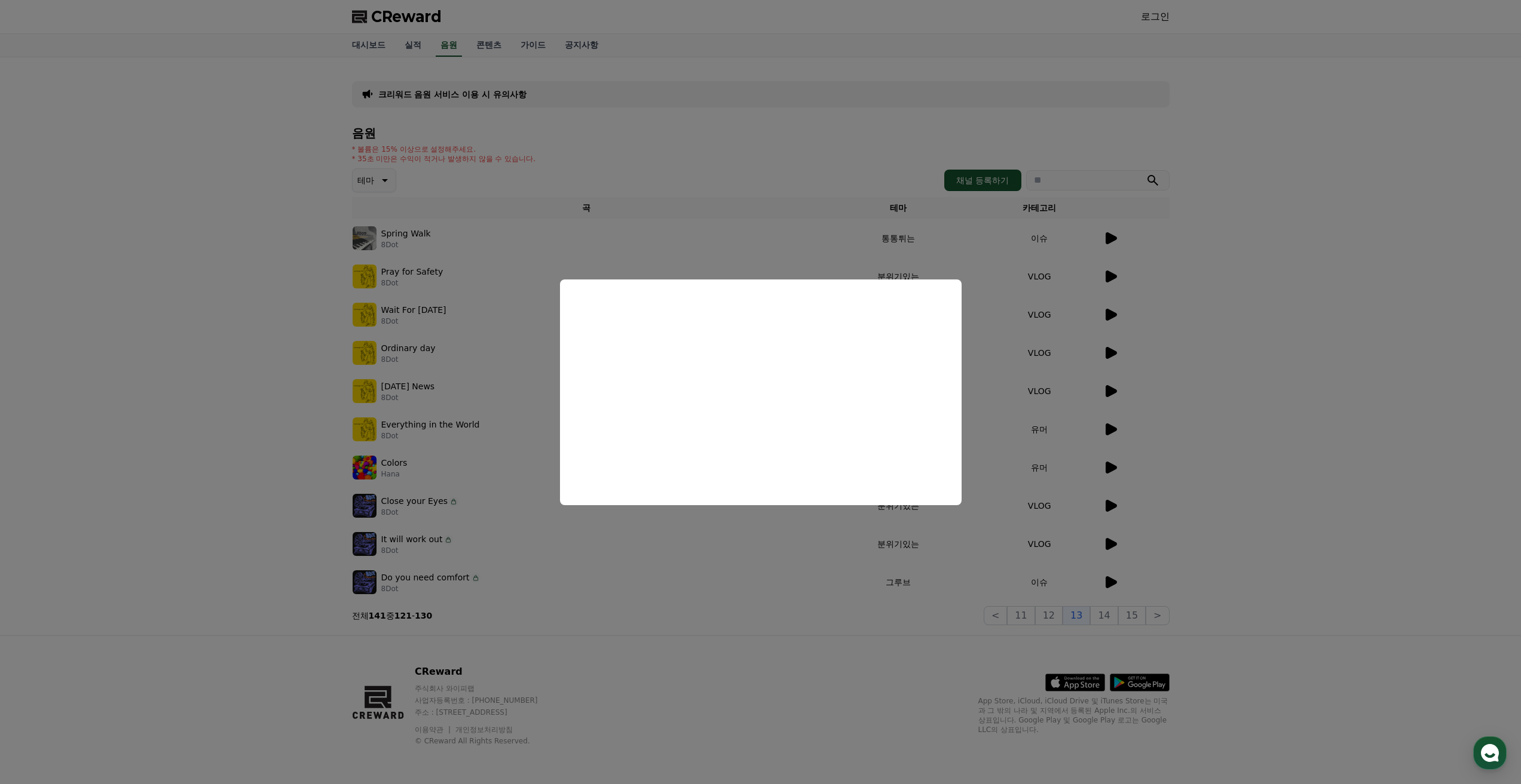
click at [1133, 502] on button "close modal" at bounding box center [760, 392] width 1521 height 784
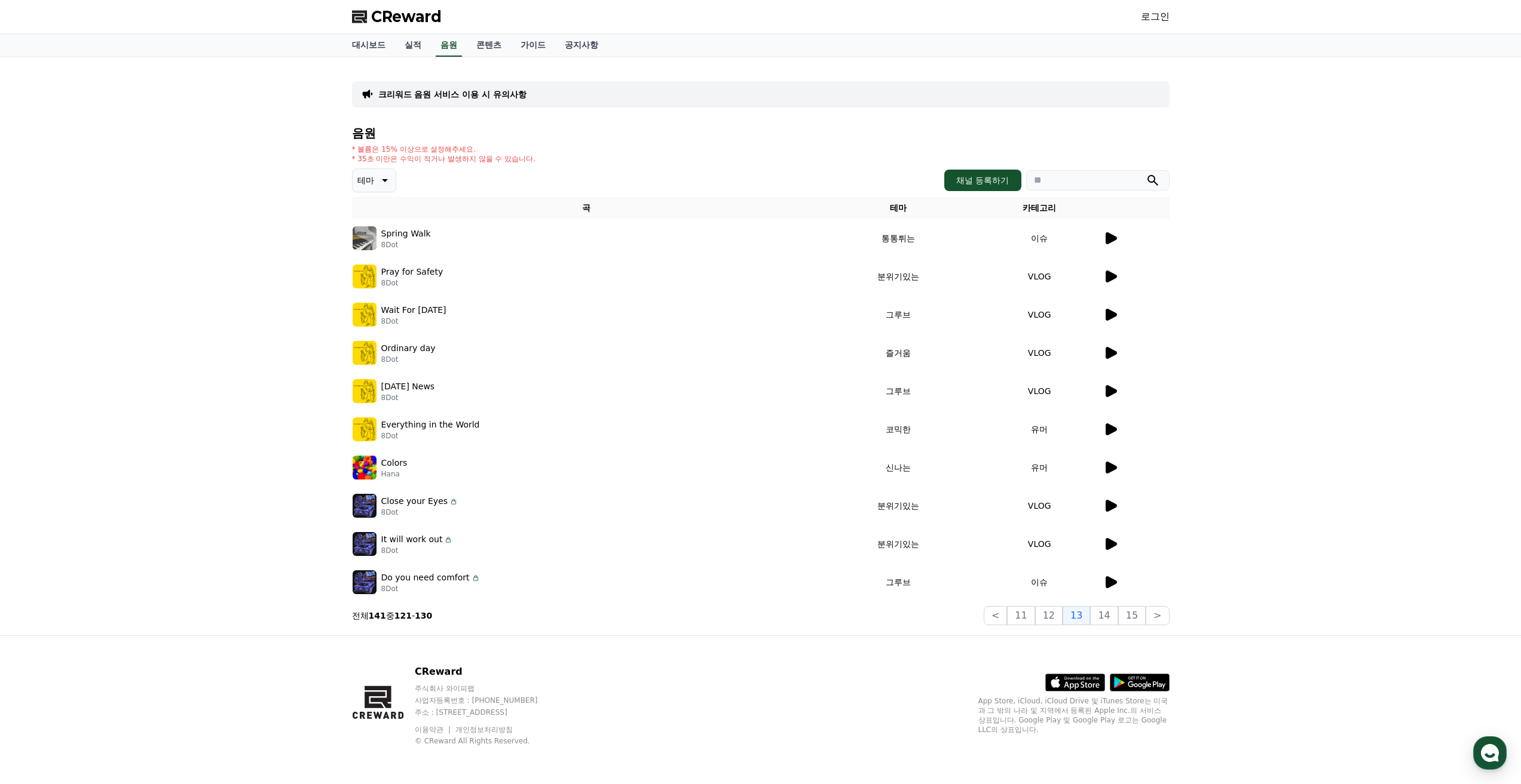
click at [1124, 509] on div at bounding box center [1136, 506] width 66 height 14
click at [1123, 509] on div at bounding box center [1136, 506] width 66 height 14
click at [1118, 509] on div at bounding box center [1136, 506] width 66 height 14
click at [1117, 508] on icon at bounding box center [1110, 506] width 14 height 14
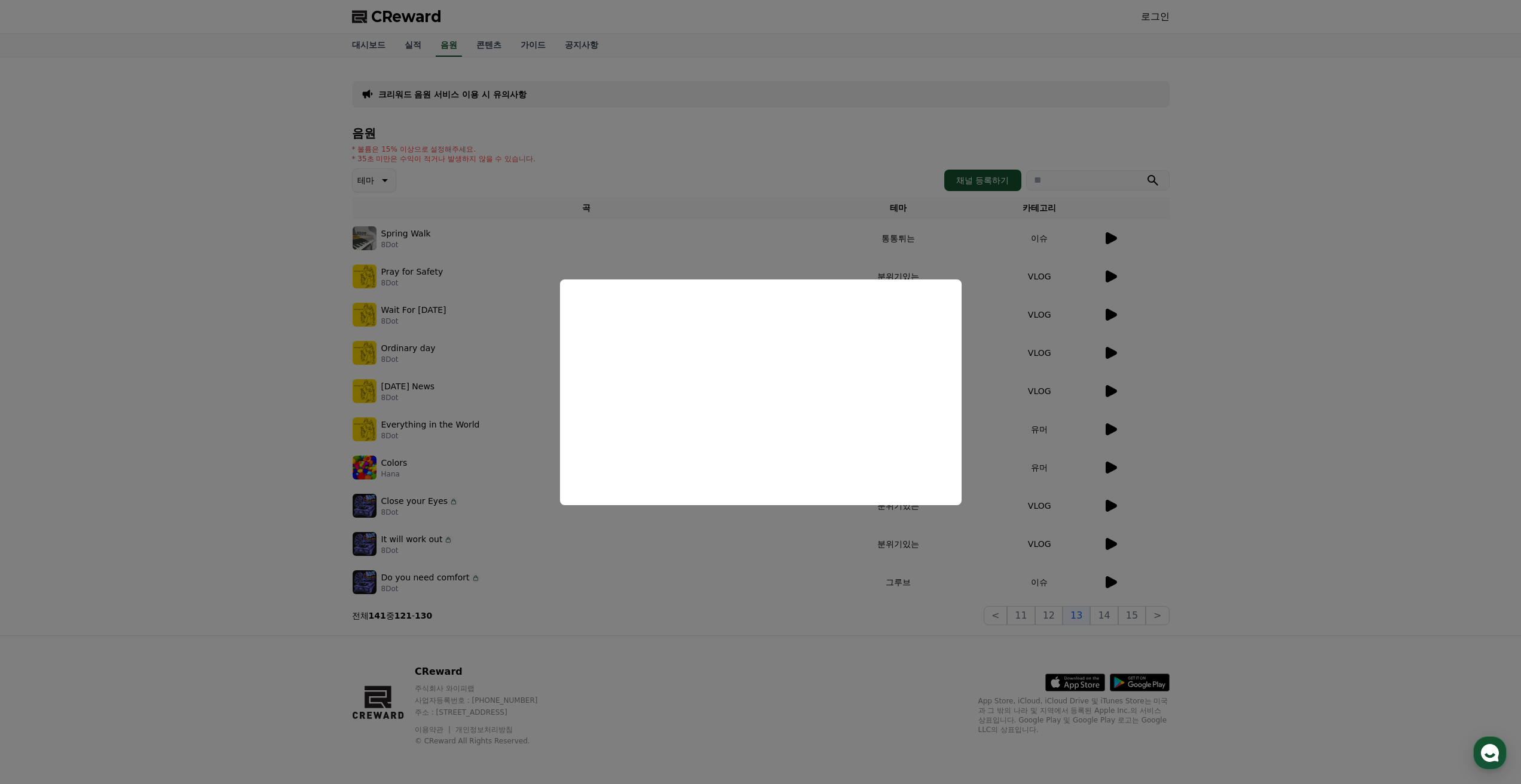
click at [873, 159] on button "close modal" at bounding box center [760, 392] width 1521 height 784
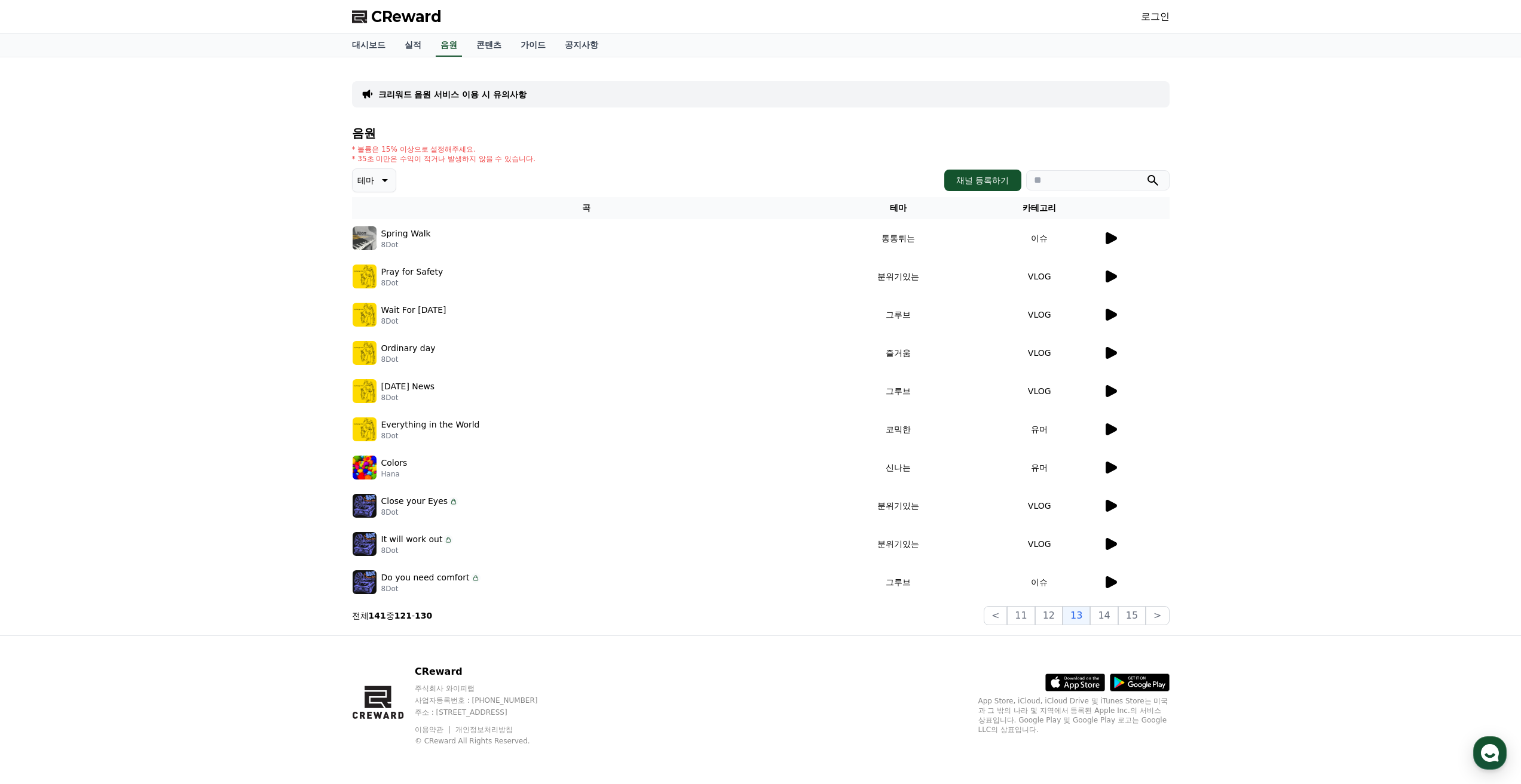
click at [1115, 233] on icon at bounding box center [1110, 238] width 14 height 14
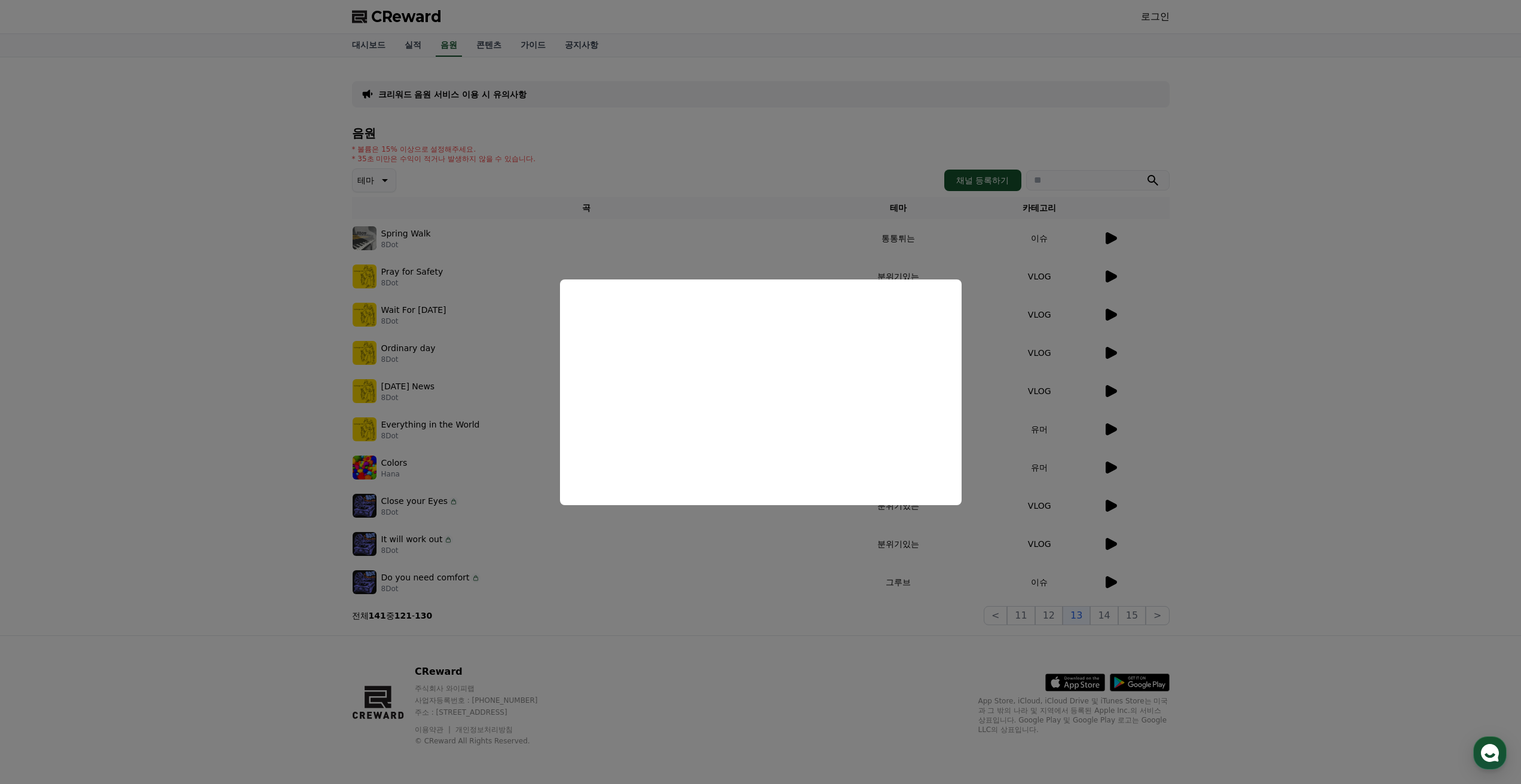
click at [1234, 307] on button "close modal" at bounding box center [760, 392] width 1521 height 784
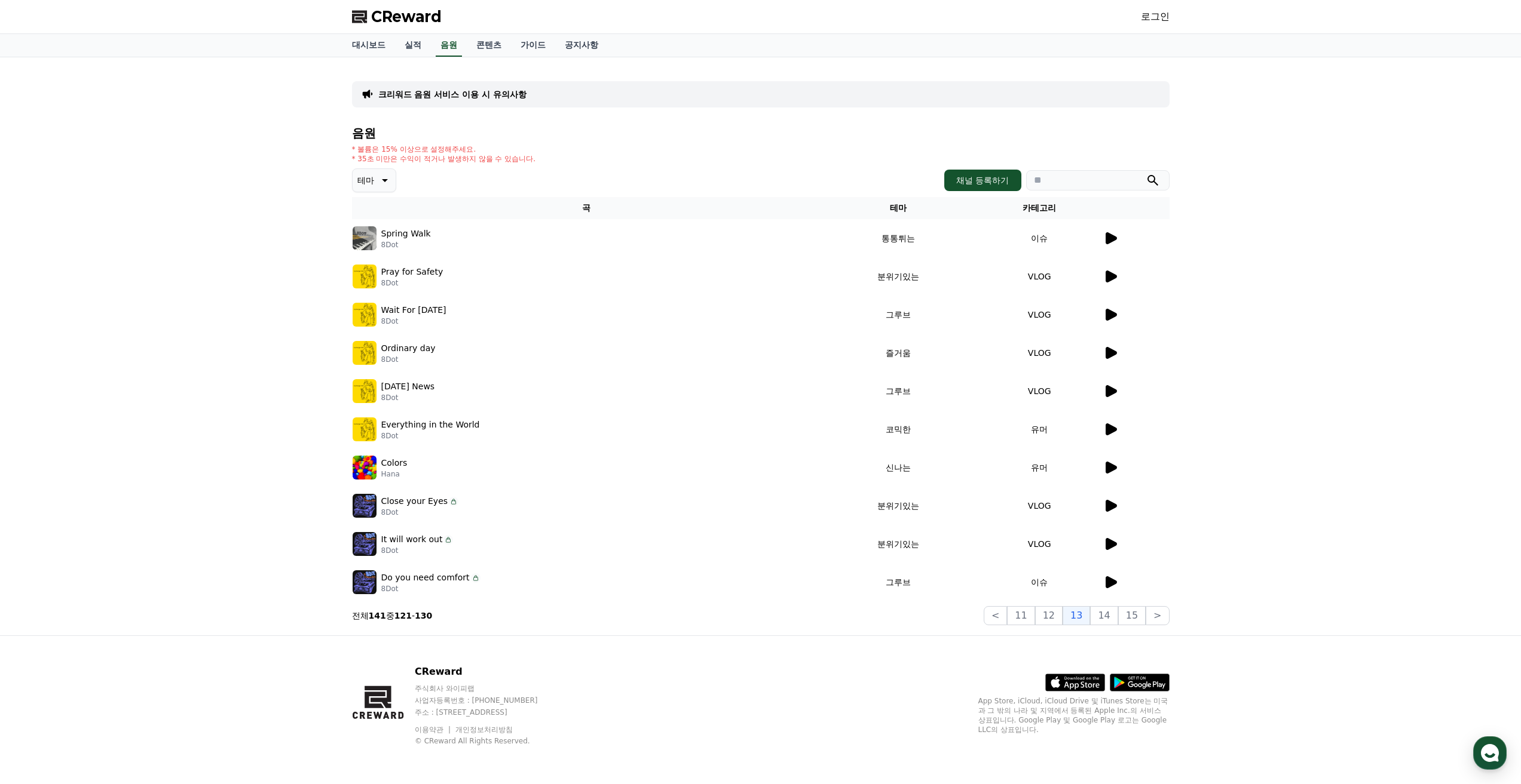
click at [1110, 280] on icon at bounding box center [1111, 277] width 11 height 12
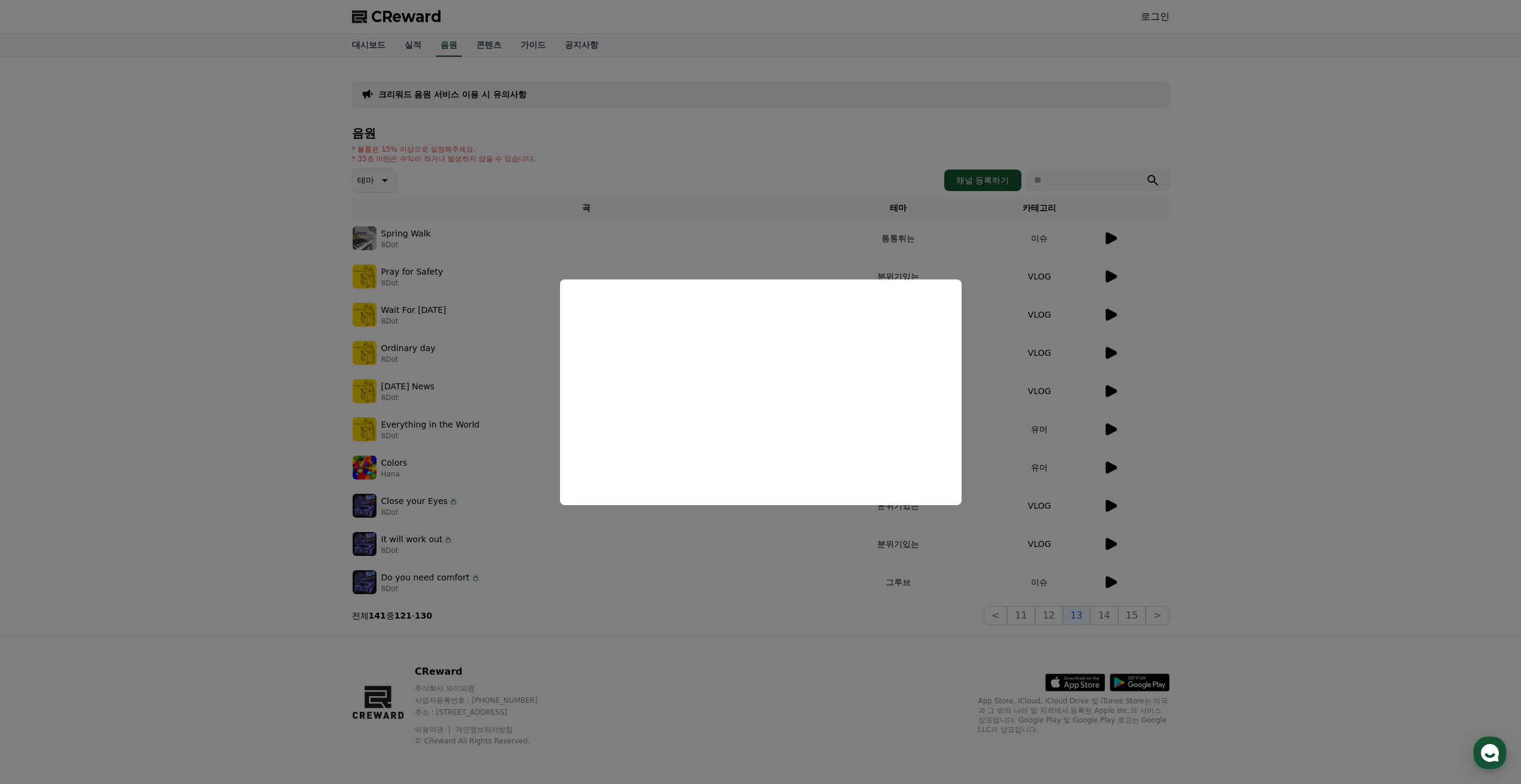
click at [1234, 374] on button "close modal" at bounding box center [760, 392] width 1521 height 784
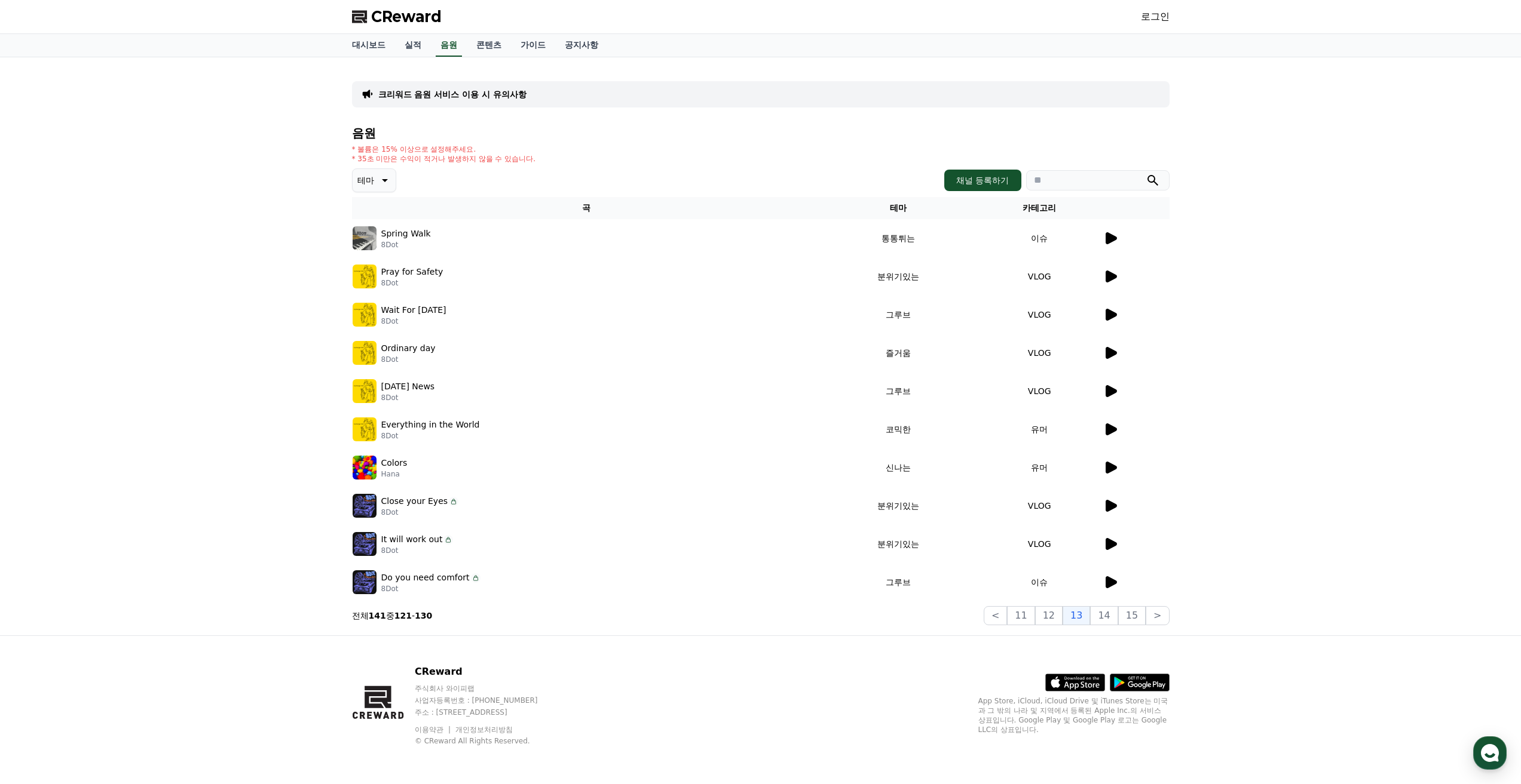
click at [1112, 349] on icon at bounding box center [1110, 352] width 14 height 14
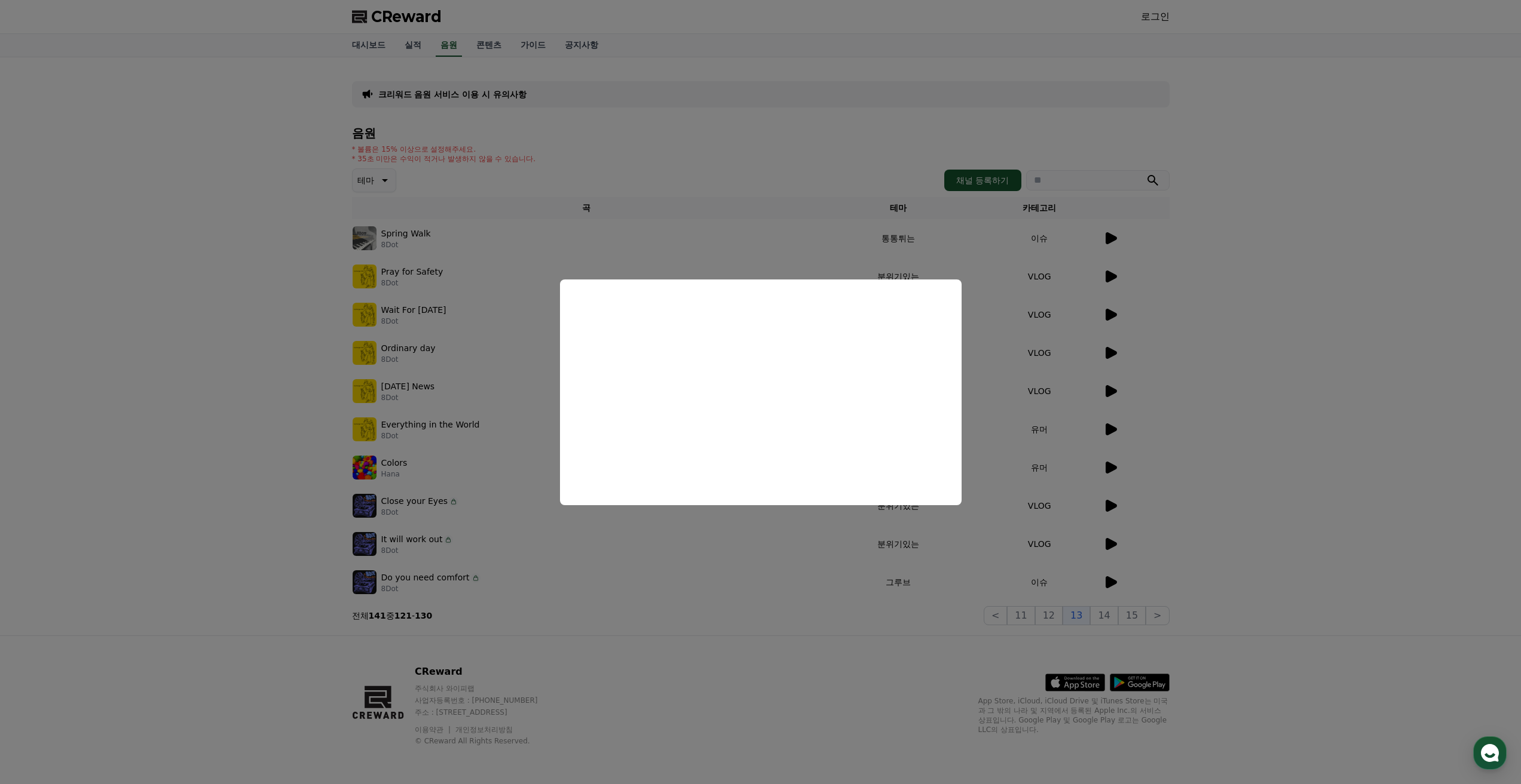
click at [1115, 392] on button "close modal" at bounding box center [760, 392] width 1521 height 784
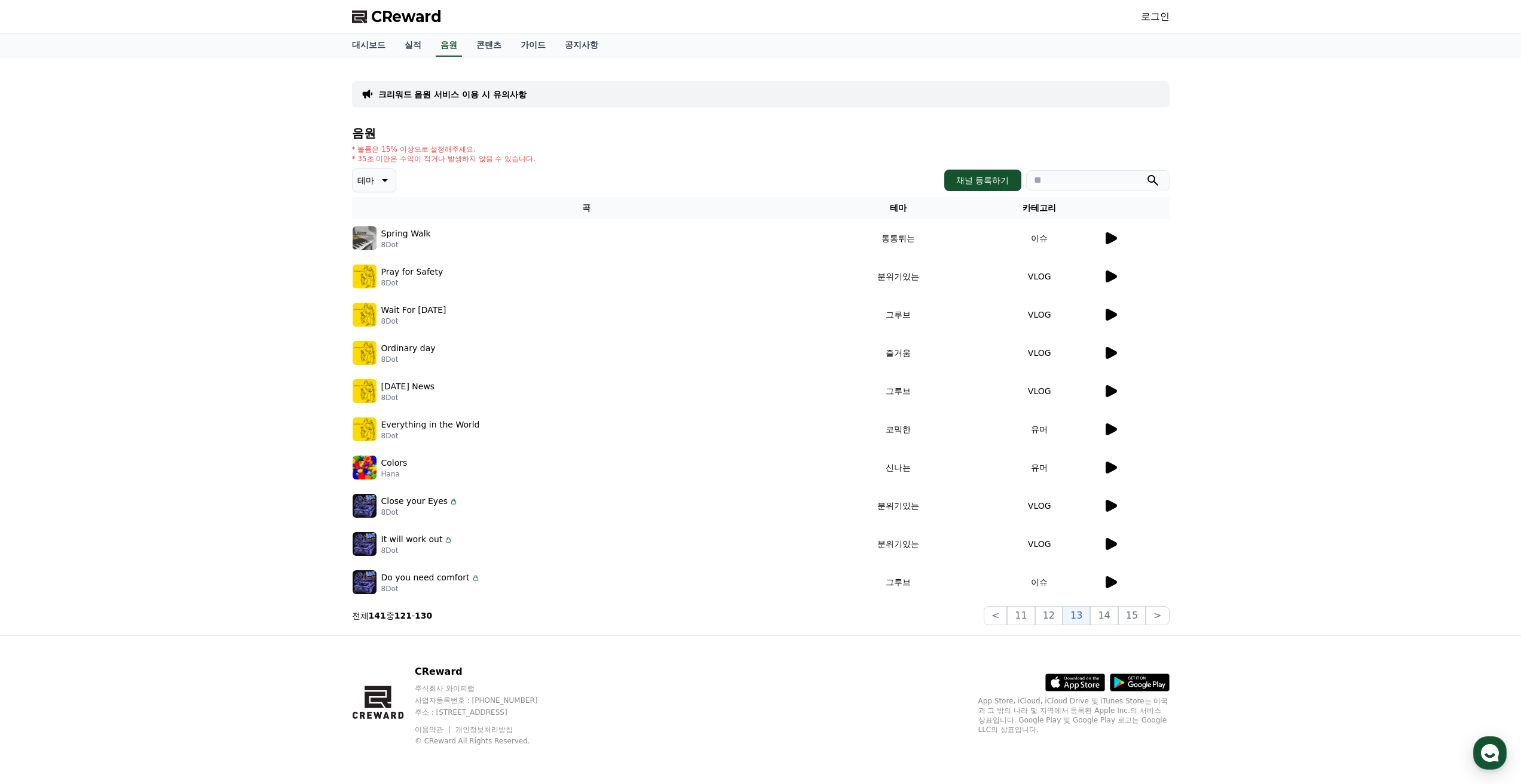
click at [1115, 391] on icon at bounding box center [1111, 391] width 11 height 12
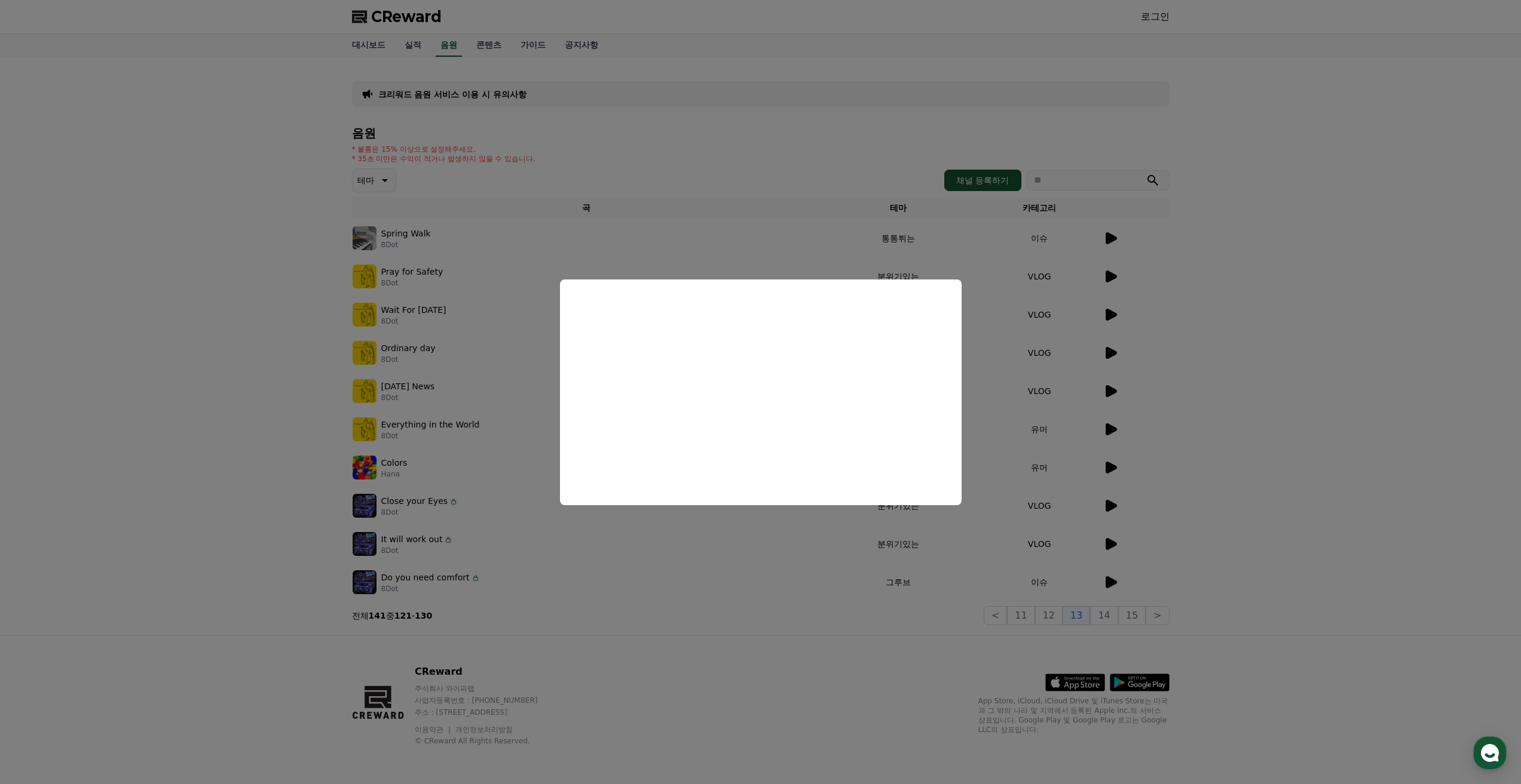
click at [1112, 434] on button "close modal" at bounding box center [760, 392] width 1521 height 784
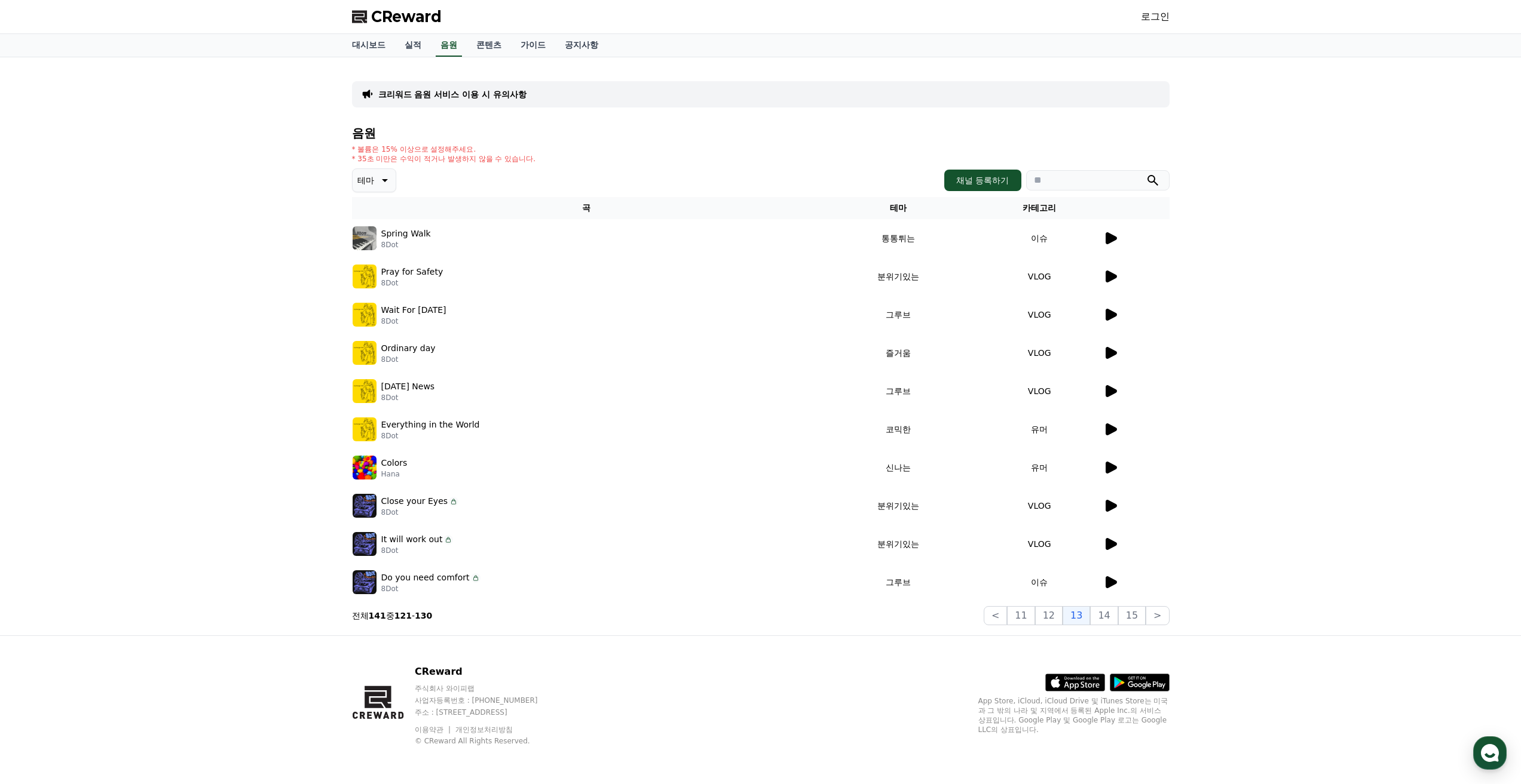
click at [1112, 435] on icon at bounding box center [1110, 429] width 14 height 14
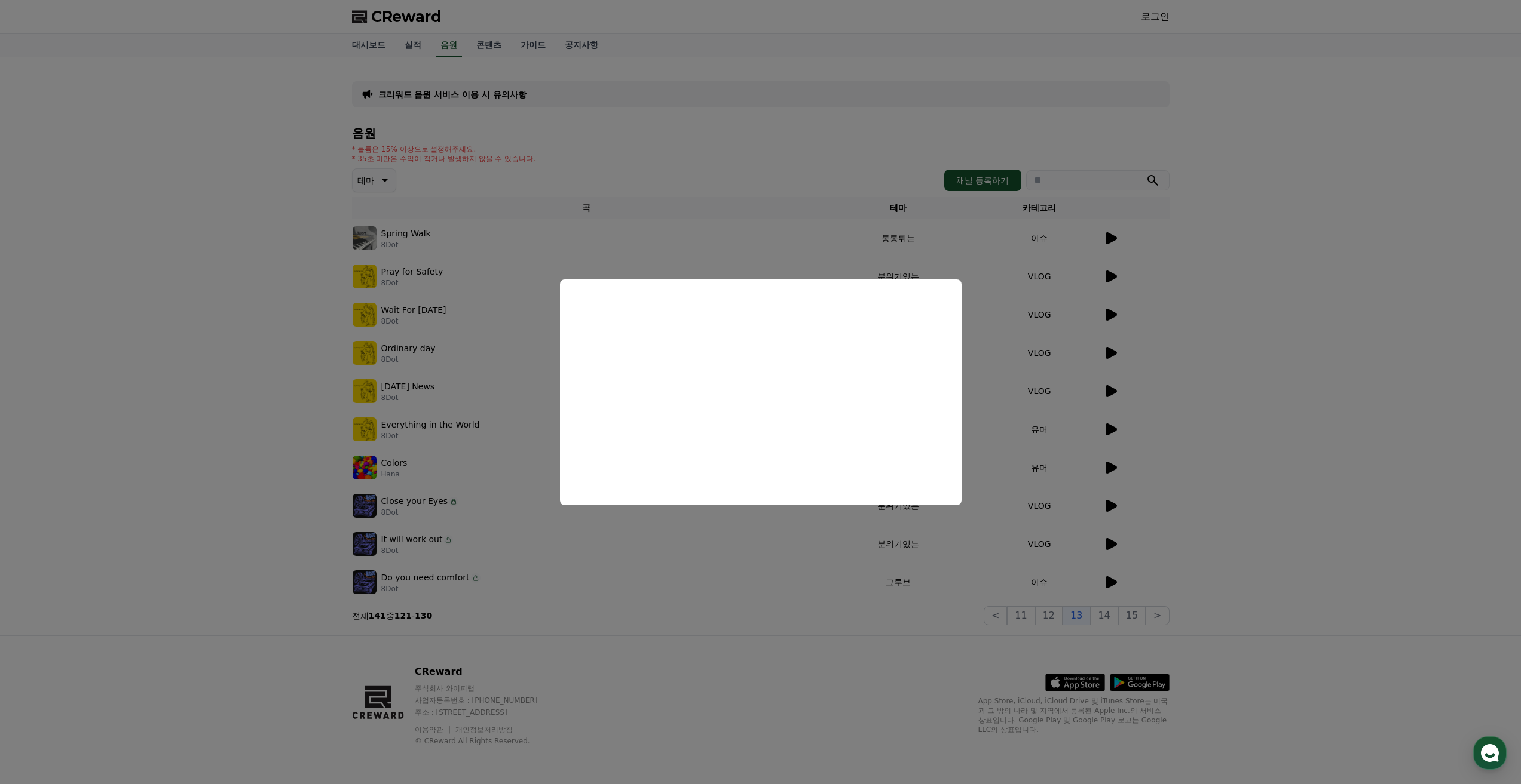
click at [1112, 464] on button "close modal" at bounding box center [760, 392] width 1521 height 784
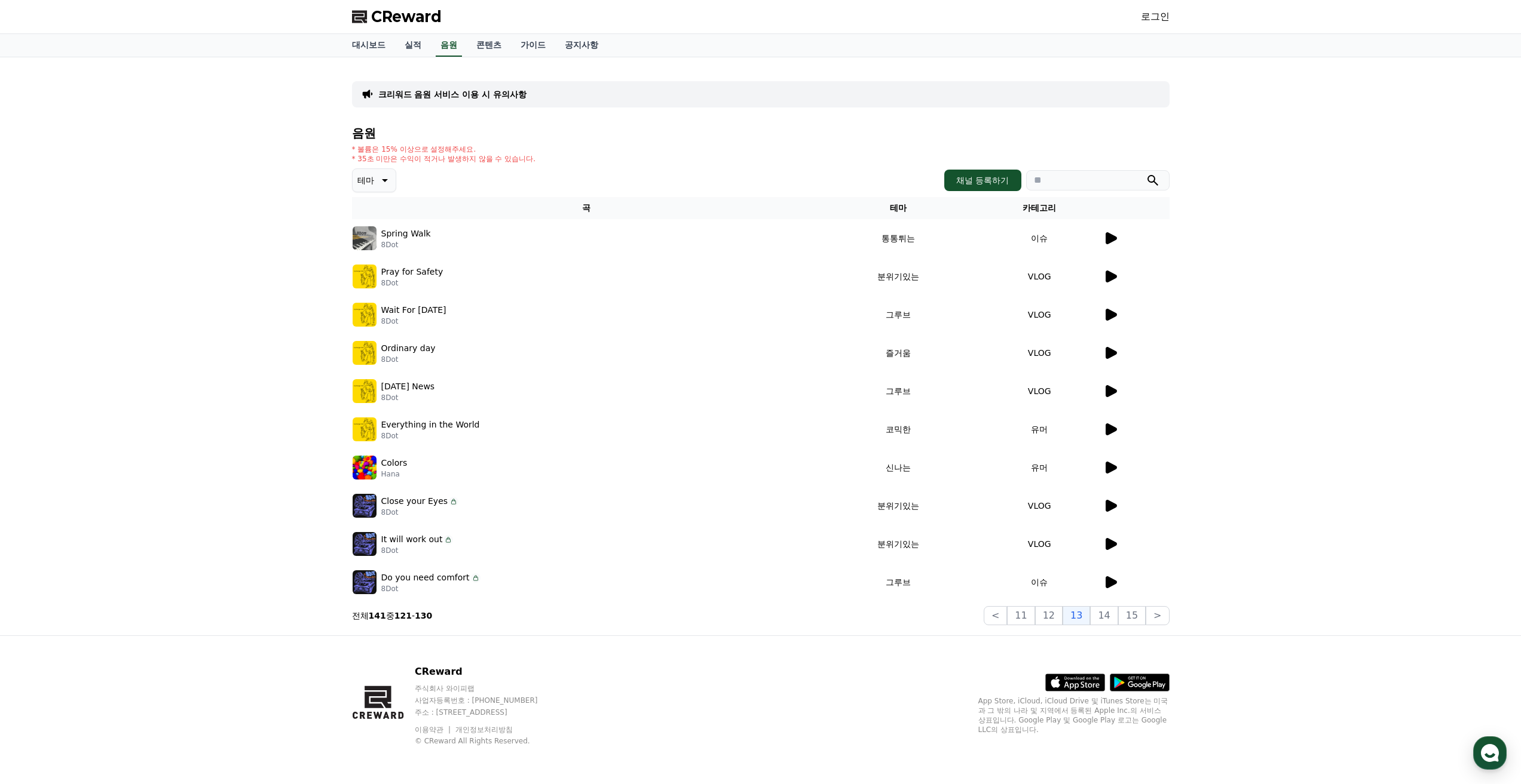
click at [1112, 464] on icon at bounding box center [1110, 467] width 14 height 14
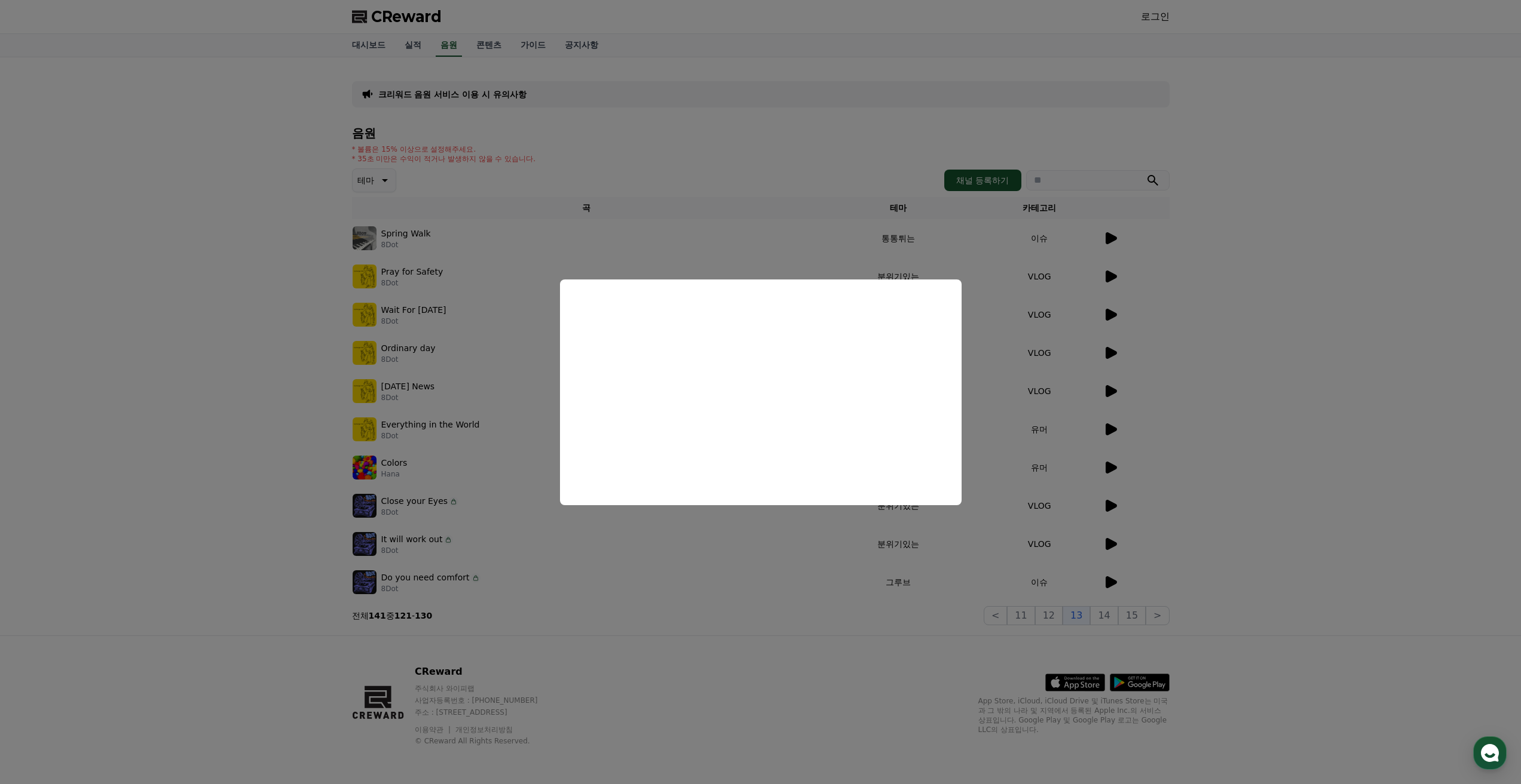
click at [1118, 617] on button "close modal" at bounding box center [760, 392] width 1521 height 784
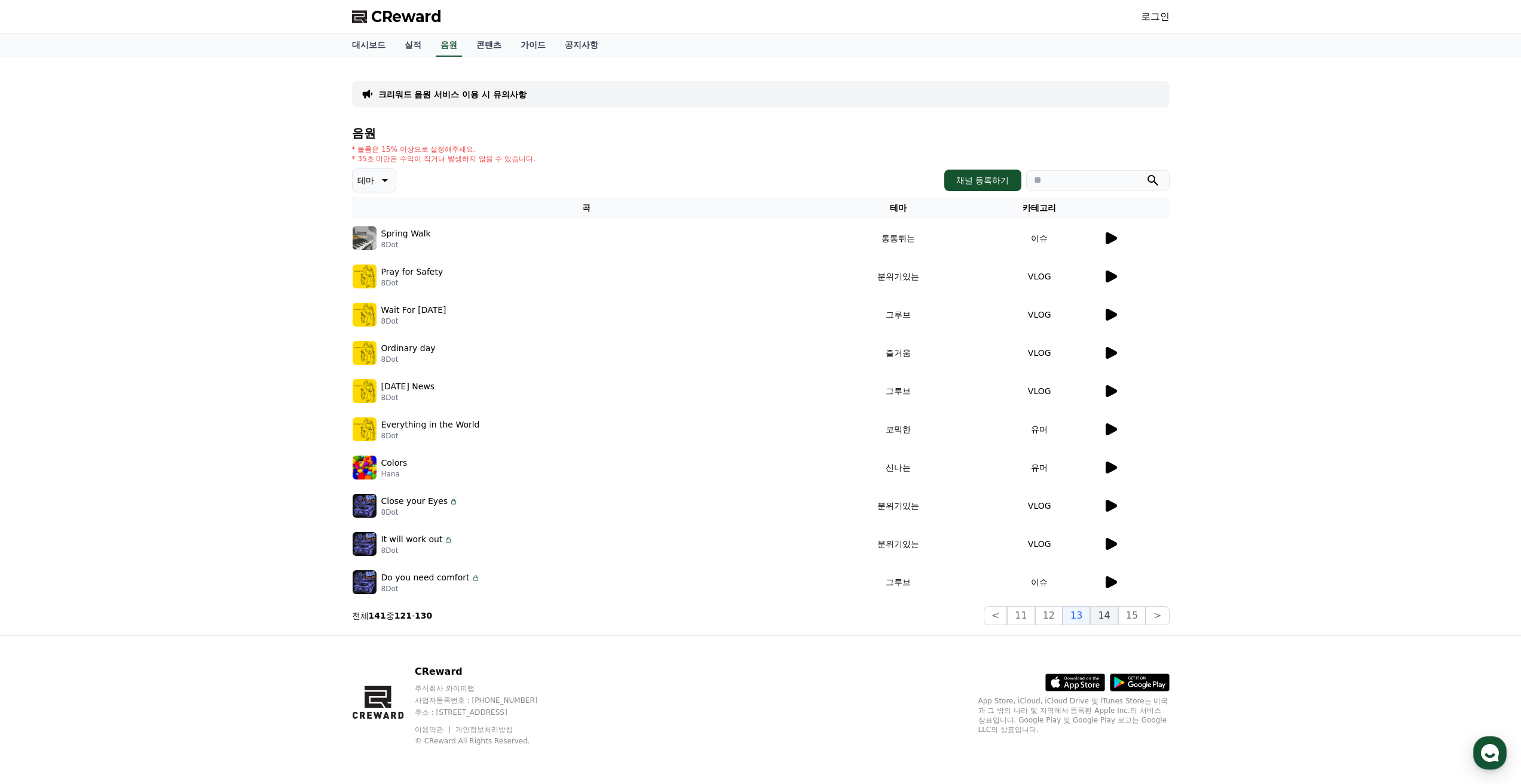
click at [1117, 617] on button "14" at bounding box center [1103, 616] width 28 height 19
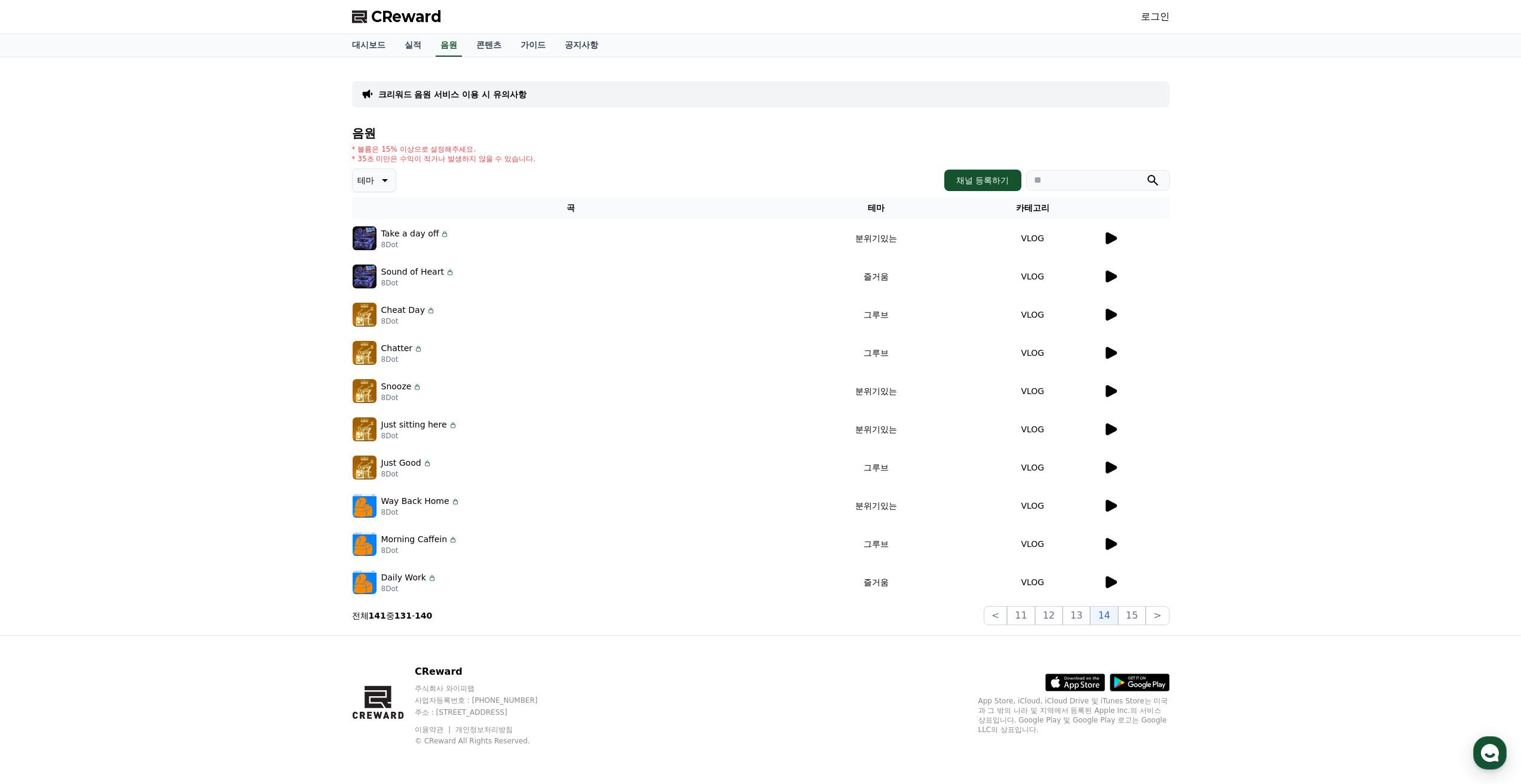
click at [1106, 463] on icon at bounding box center [1111, 468] width 11 height 12
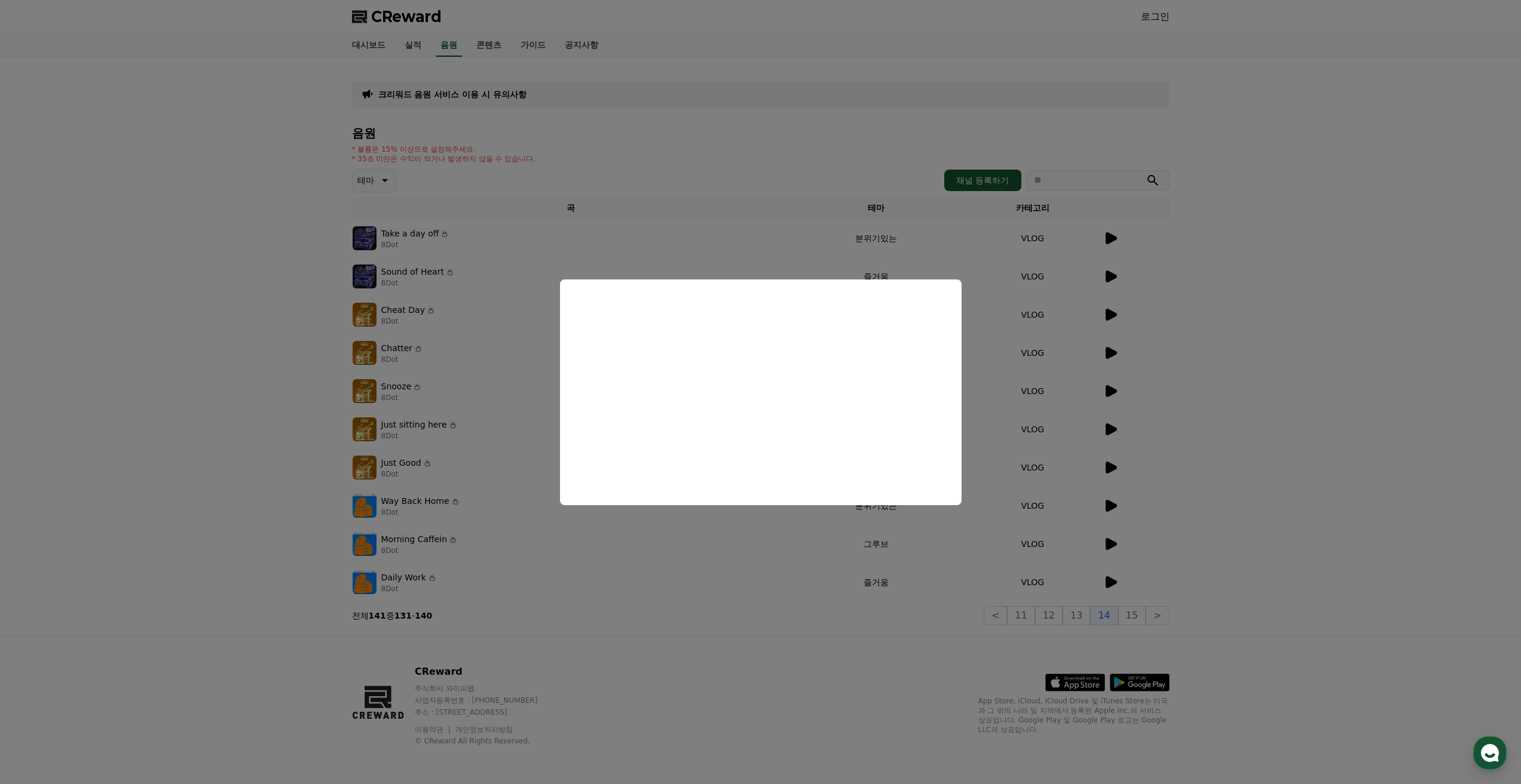
click at [1113, 234] on button "close modal" at bounding box center [760, 392] width 1521 height 784
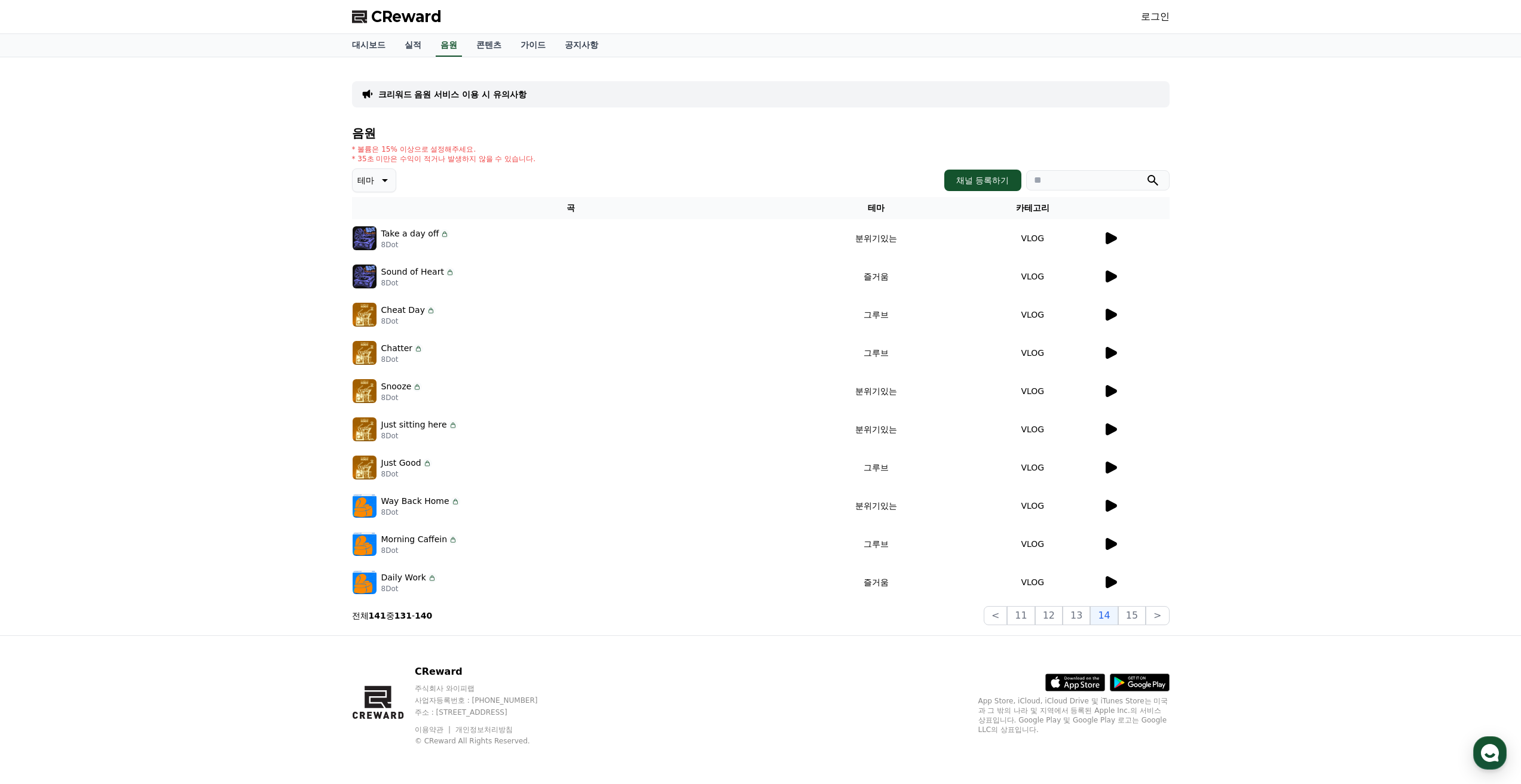
click at [1113, 234] on icon at bounding box center [1110, 238] width 14 height 14
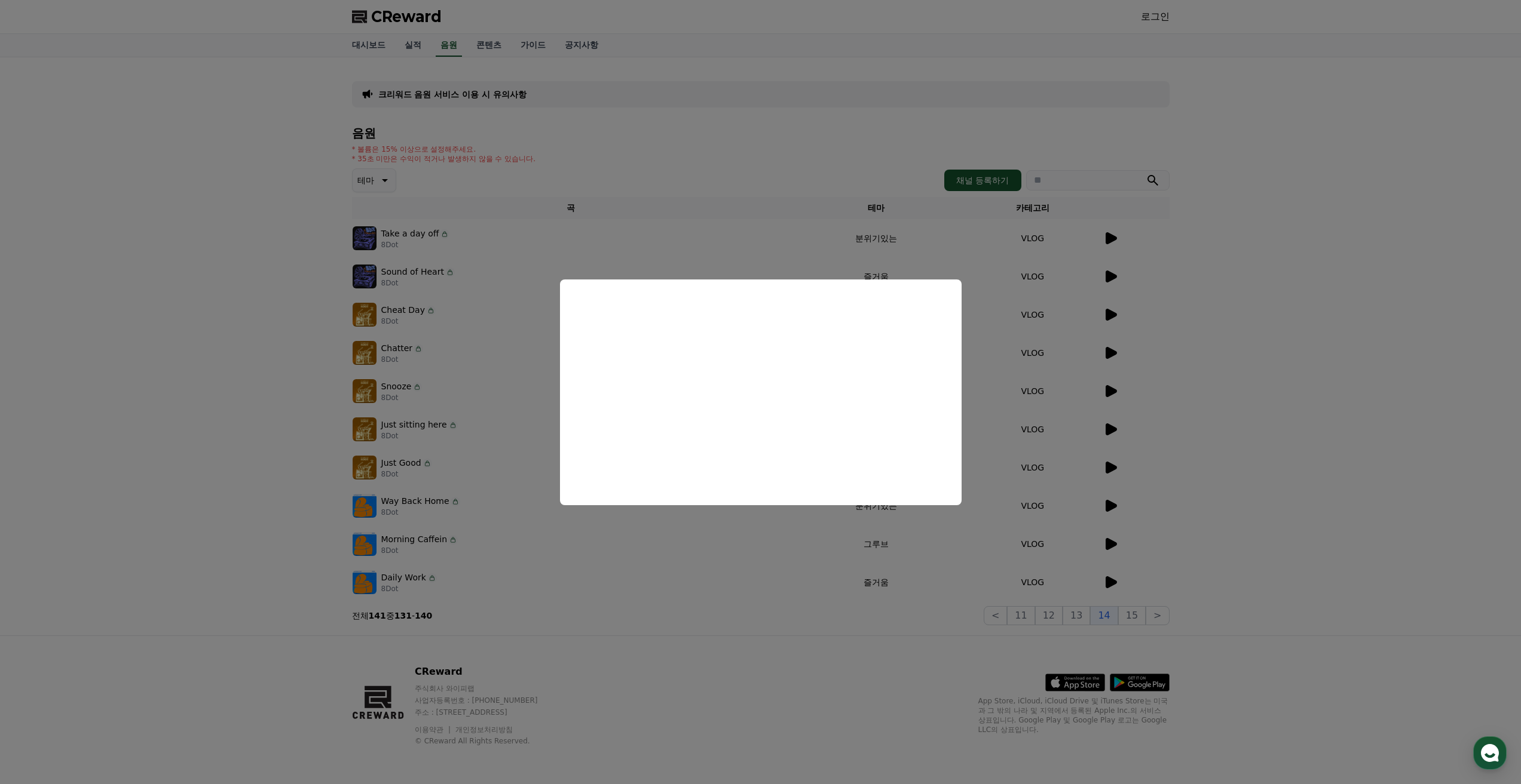
click at [1106, 282] on button "close modal" at bounding box center [760, 392] width 1521 height 784
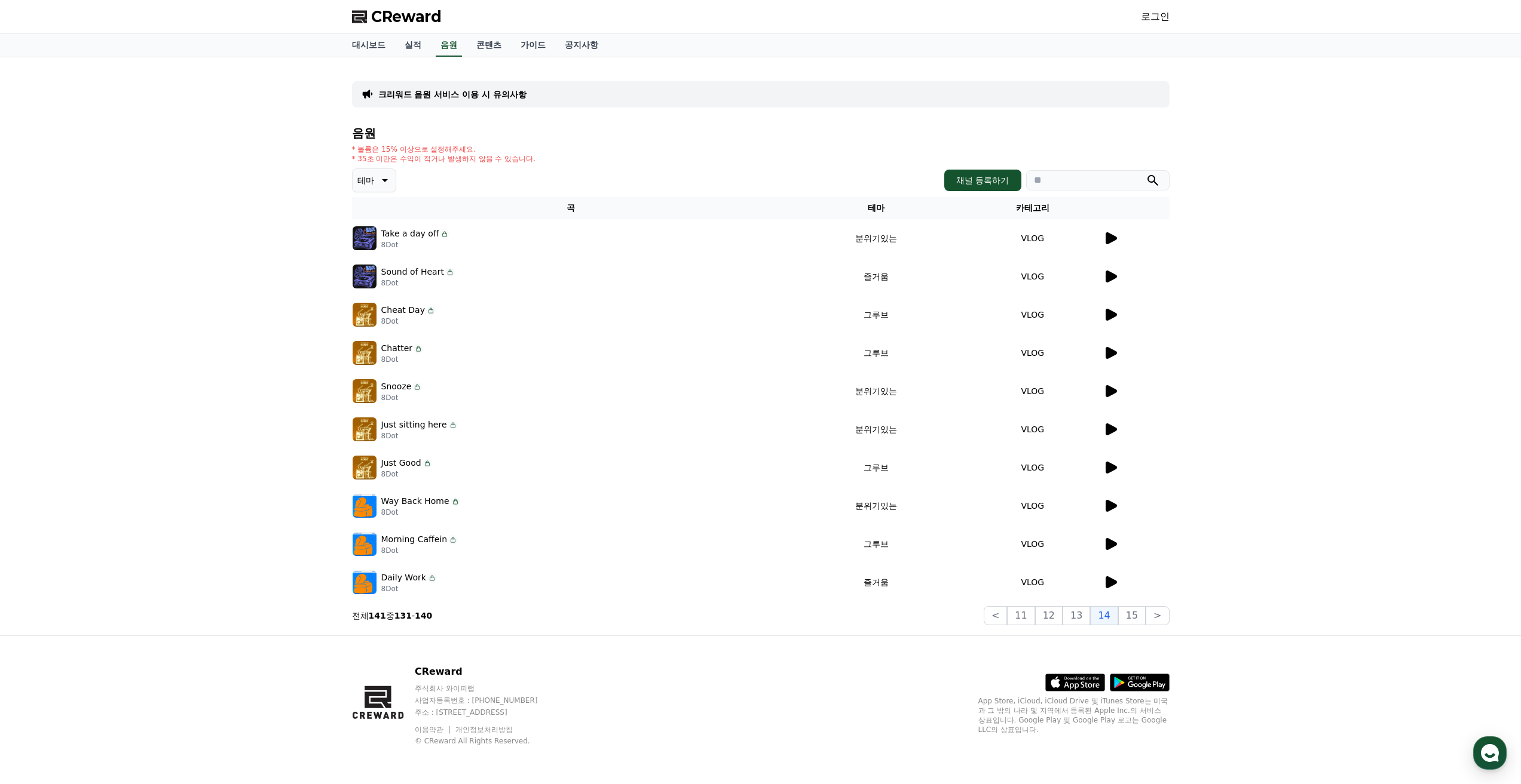
click at [1106, 280] on icon at bounding box center [1111, 277] width 11 height 12
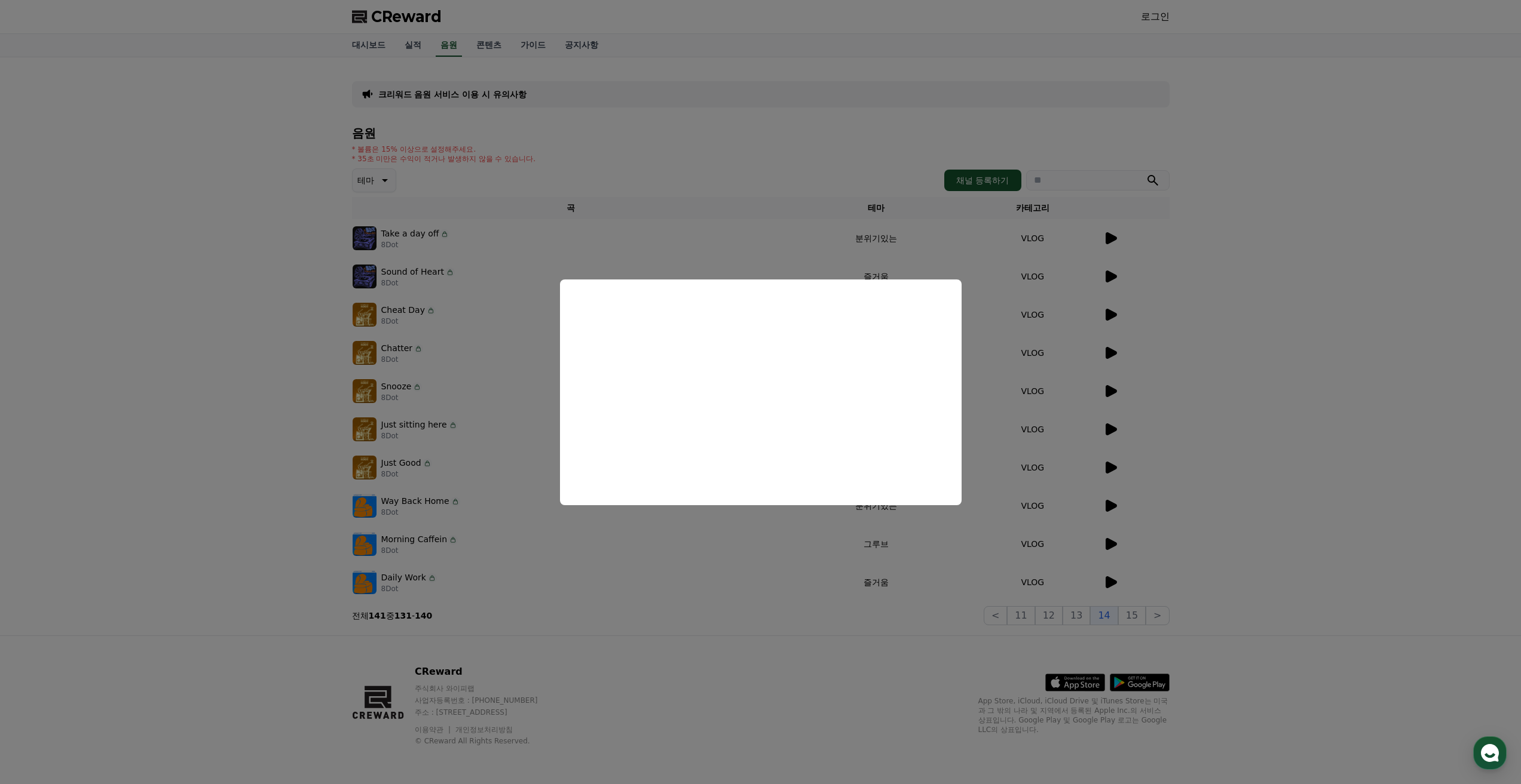
click at [1113, 312] on button "close modal" at bounding box center [760, 392] width 1521 height 784
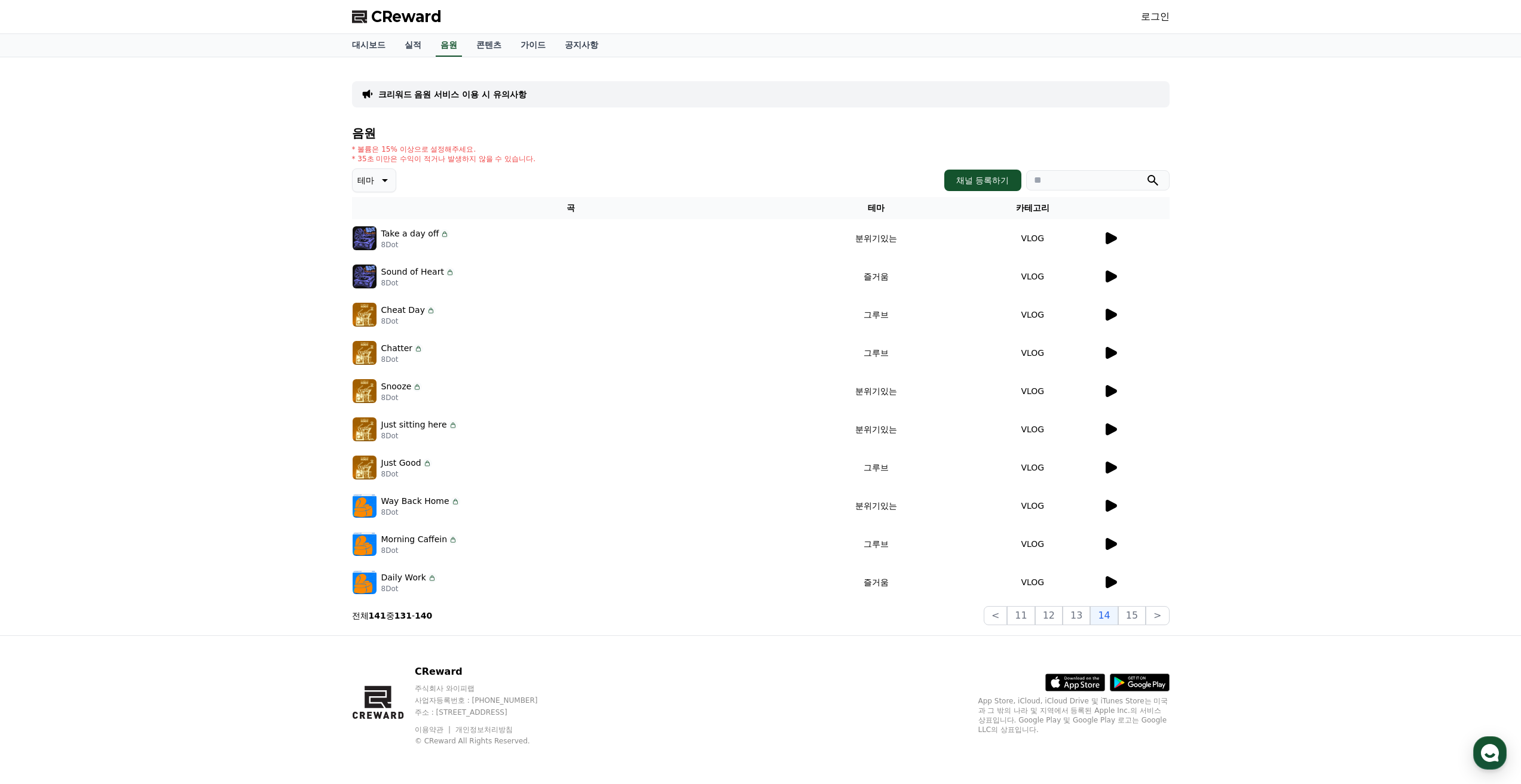
click at [1113, 312] on icon at bounding box center [1111, 315] width 11 height 12
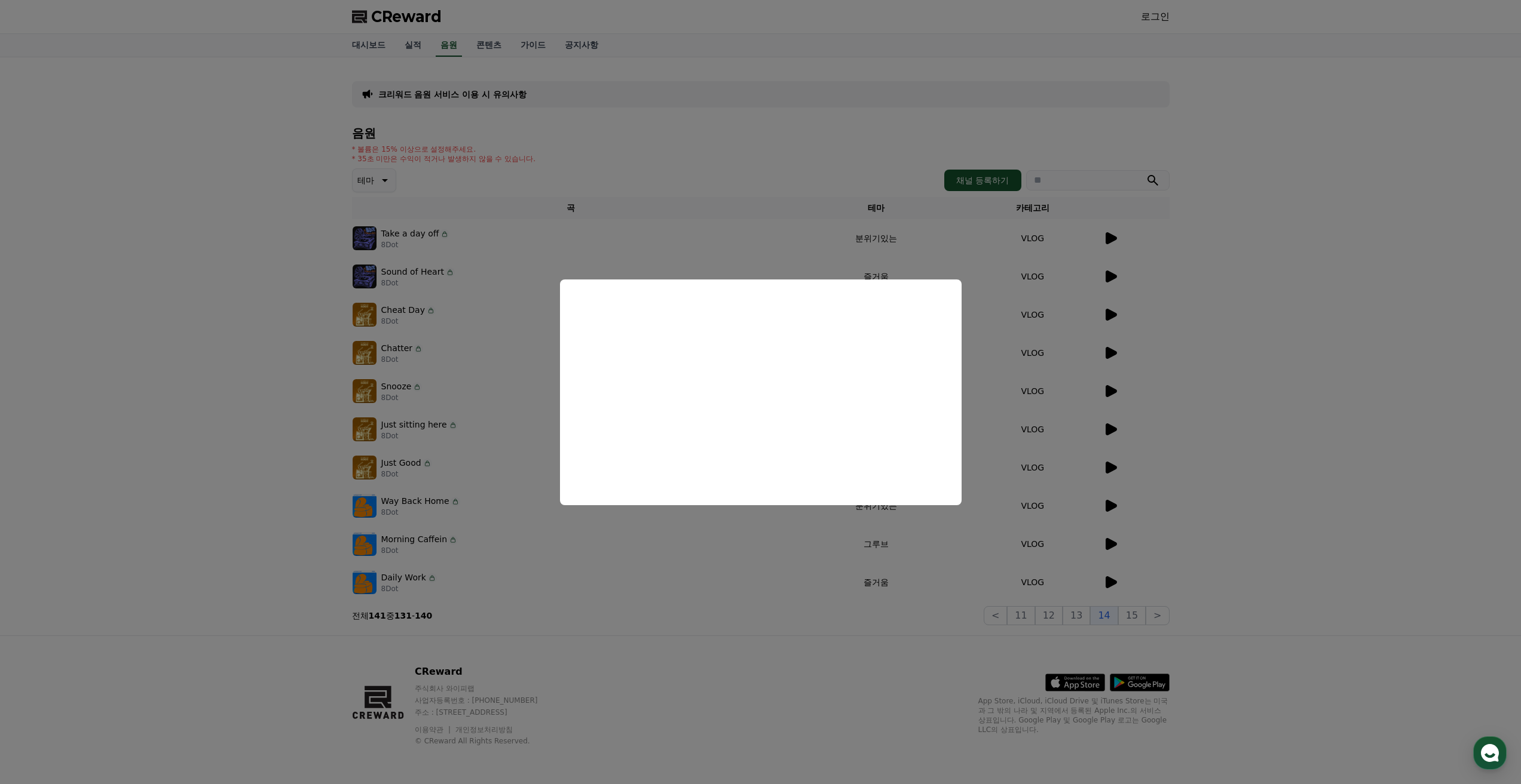
click at [1103, 349] on button "close modal" at bounding box center [760, 392] width 1521 height 784
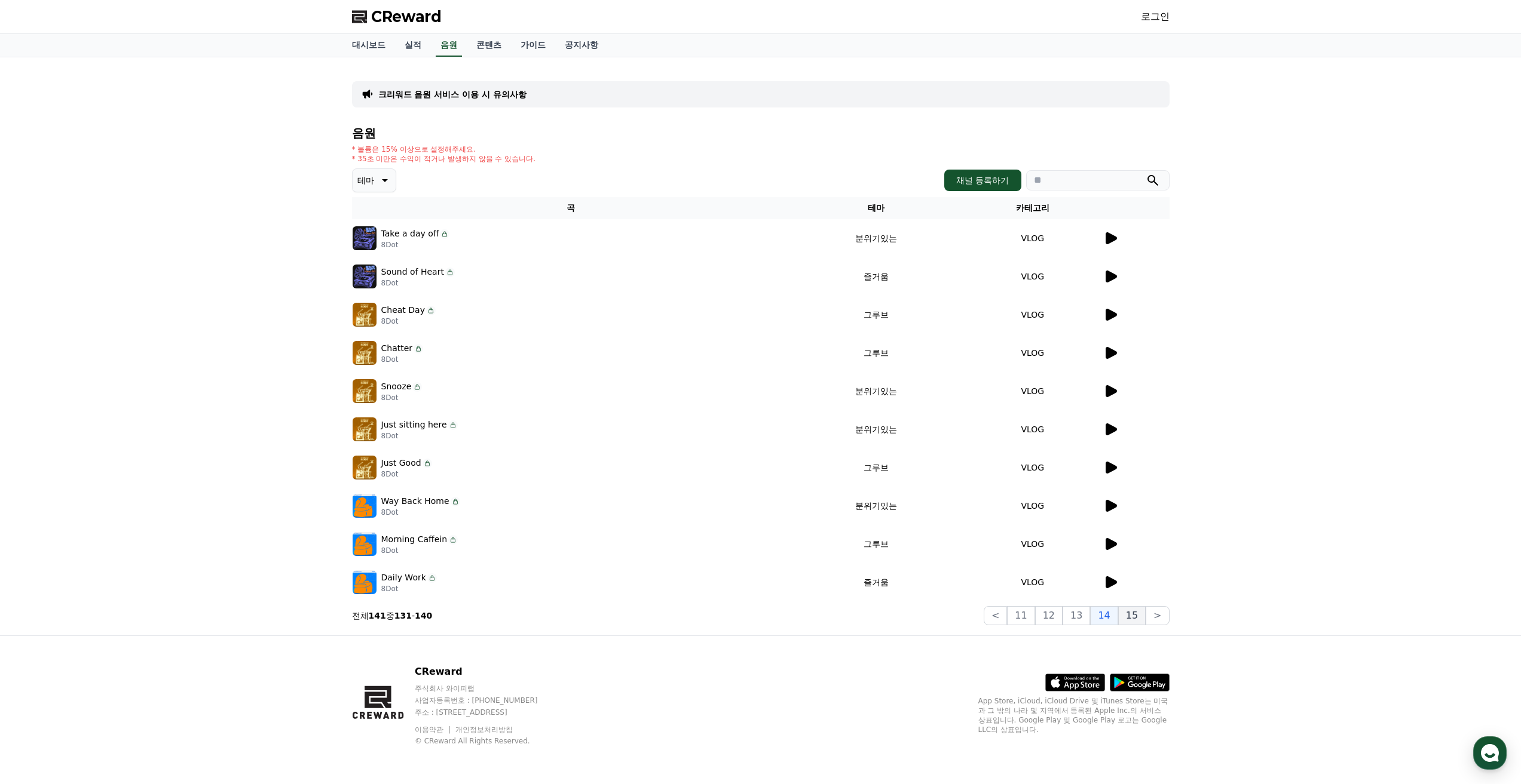
click at [1133, 613] on button "15" at bounding box center [1132, 616] width 28 height 19
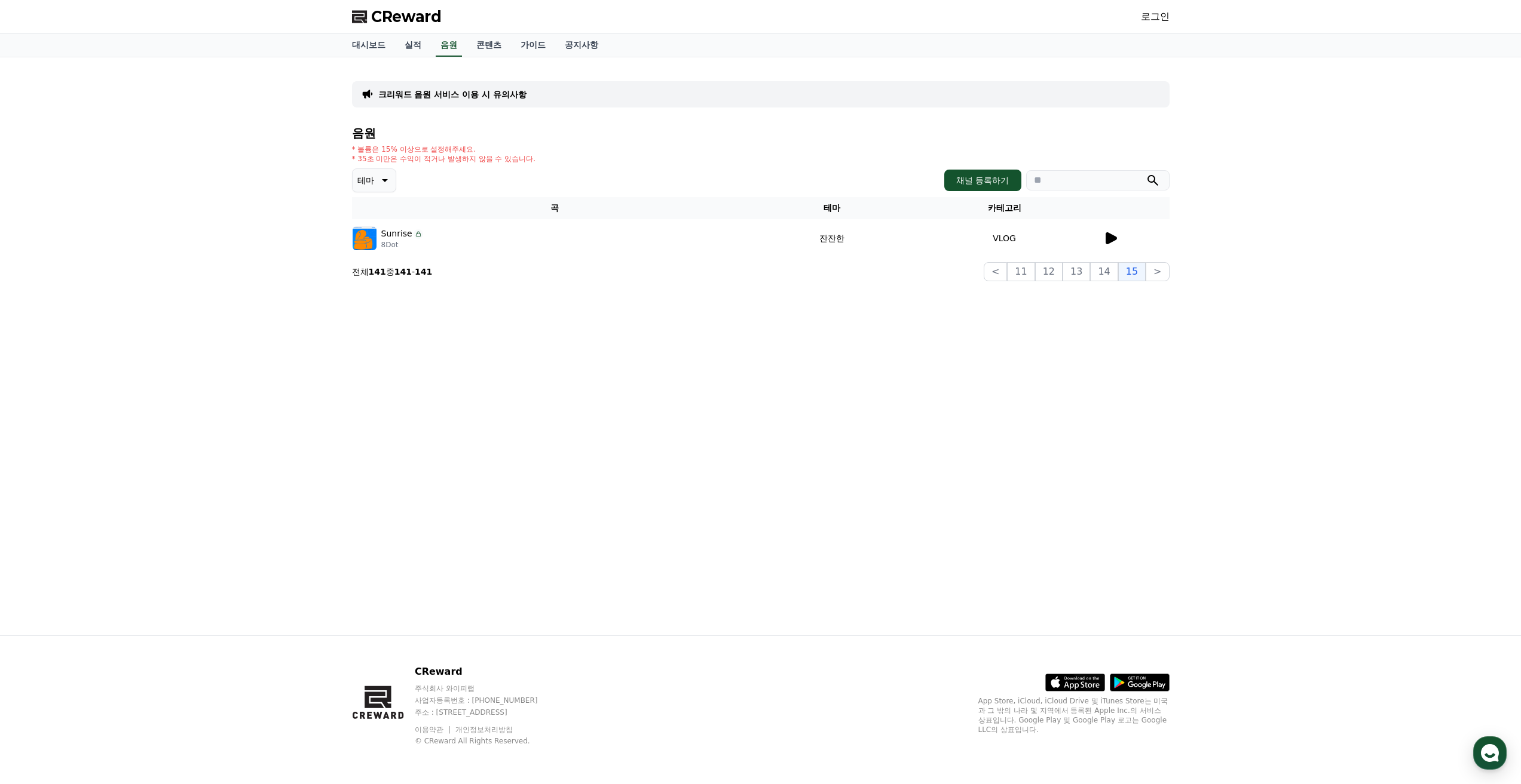
click at [1109, 241] on icon at bounding box center [1111, 239] width 11 height 12
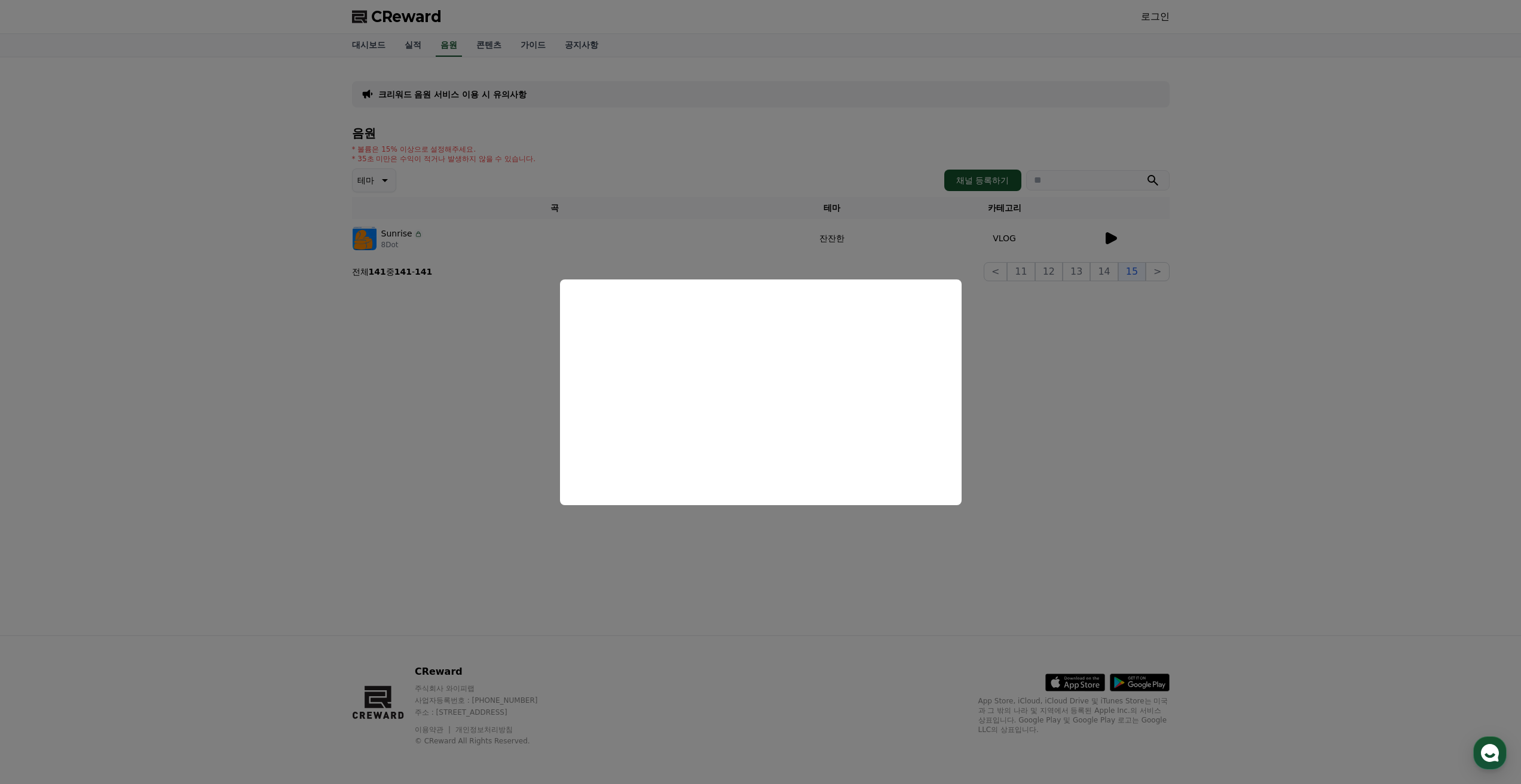
click at [1030, 269] on button "close modal" at bounding box center [760, 392] width 1521 height 784
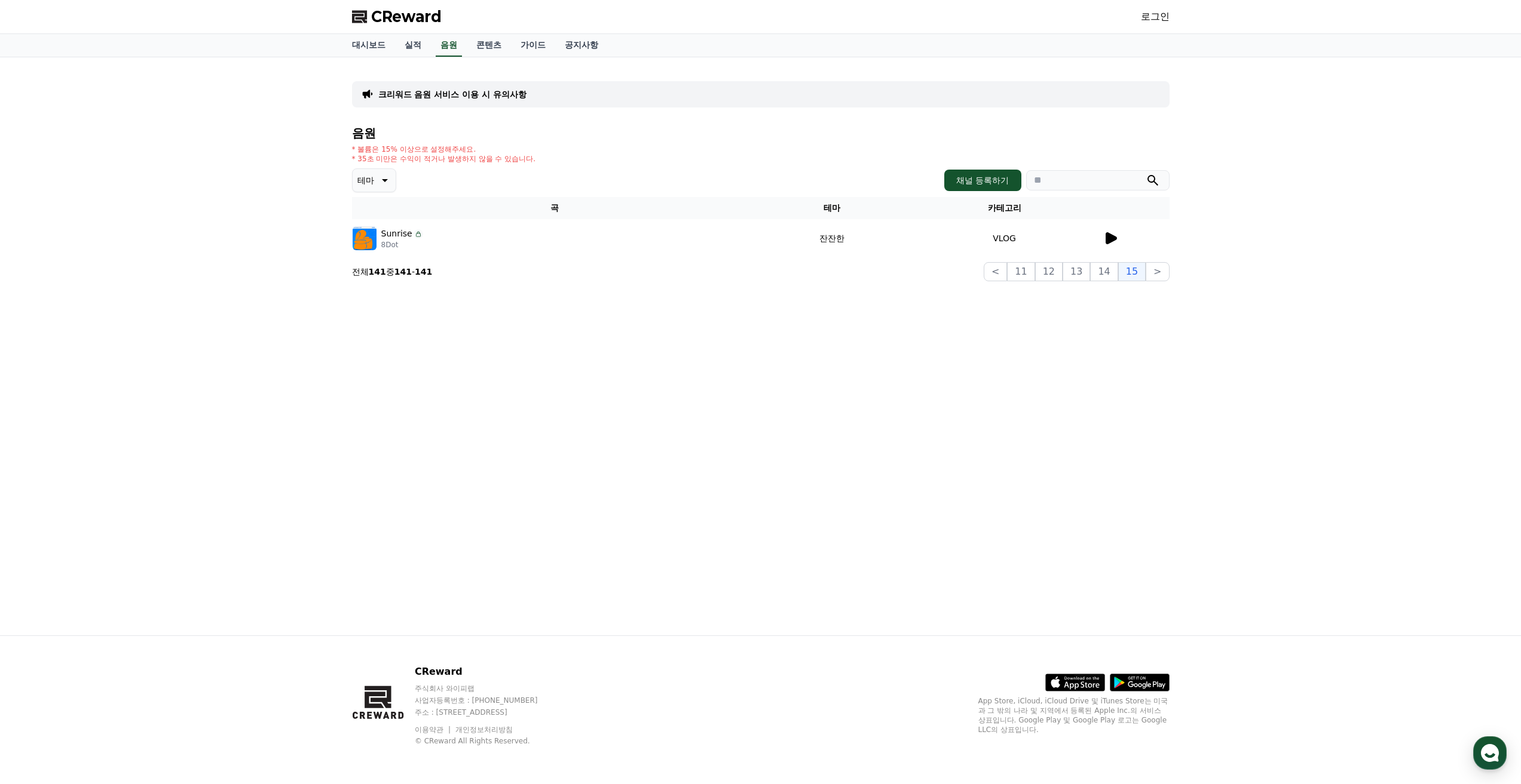
click at [1030, 269] on button "11" at bounding box center [1020, 272] width 28 height 19
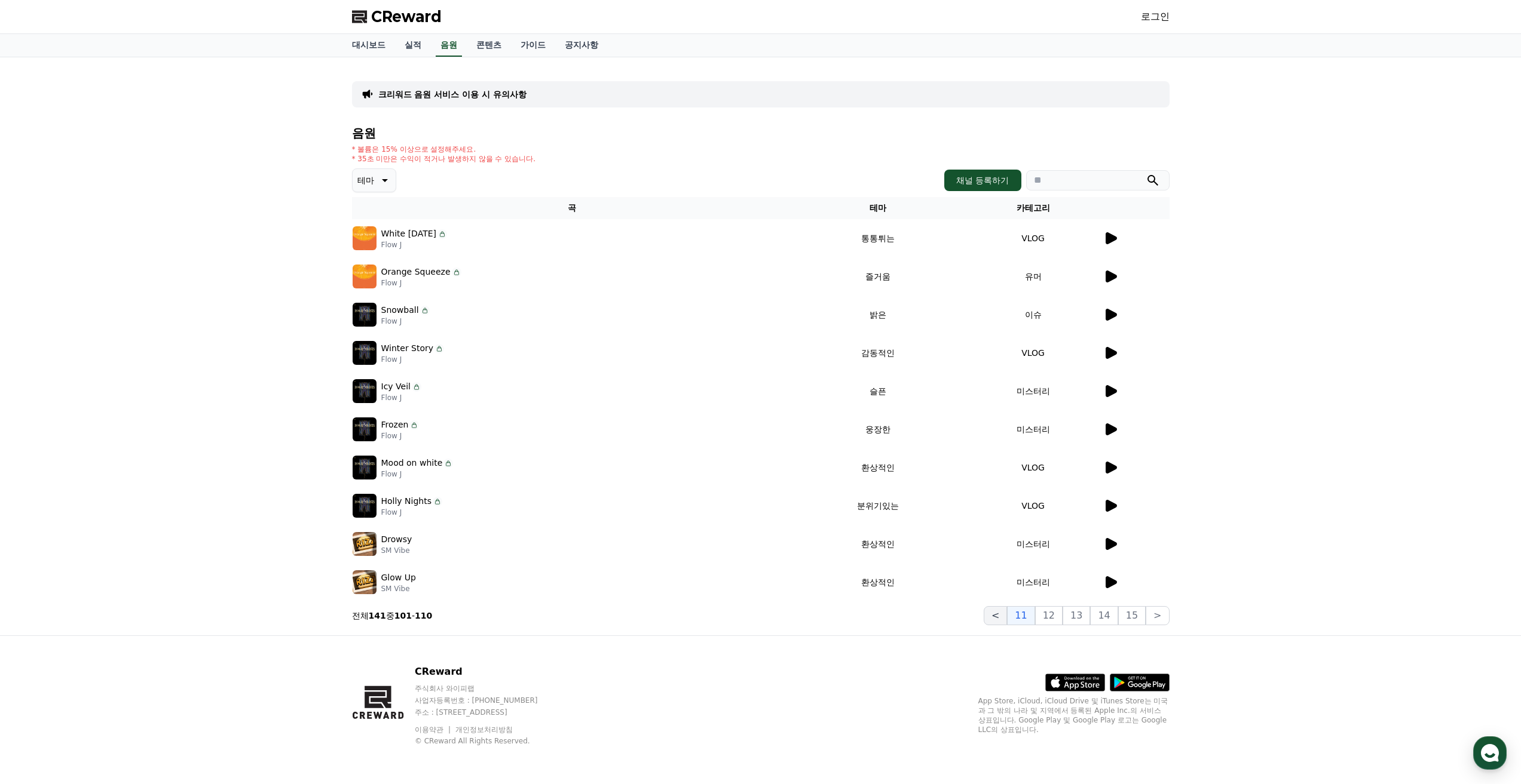
click at [1007, 614] on button "<" at bounding box center [995, 616] width 23 height 19
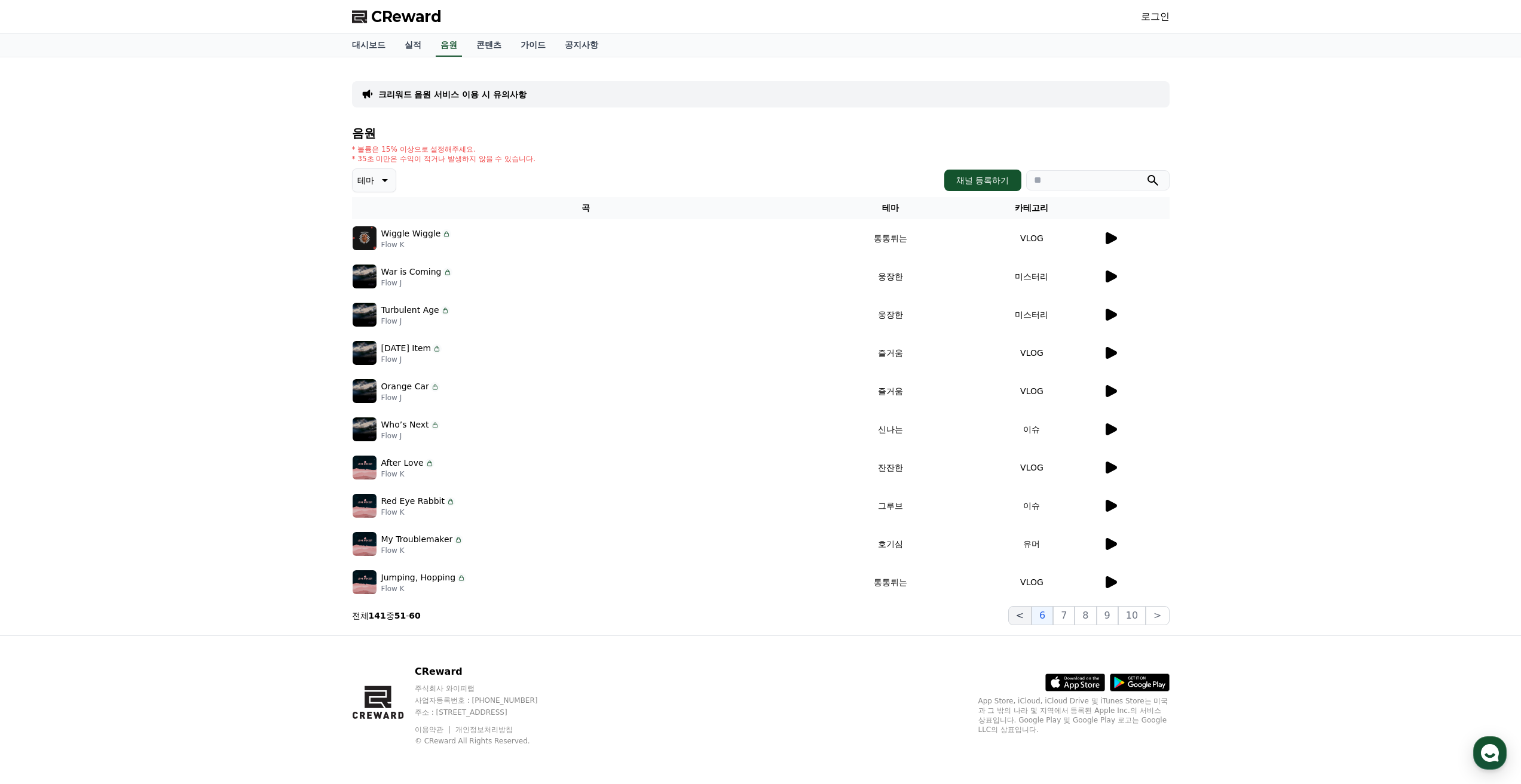
click at [1022, 614] on button "<" at bounding box center [1019, 616] width 23 height 19
click at [1023, 614] on button "<" at bounding box center [1025, 616] width 23 height 19
click at [1094, 619] on button "3" at bounding box center [1091, 616] width 22 height 19
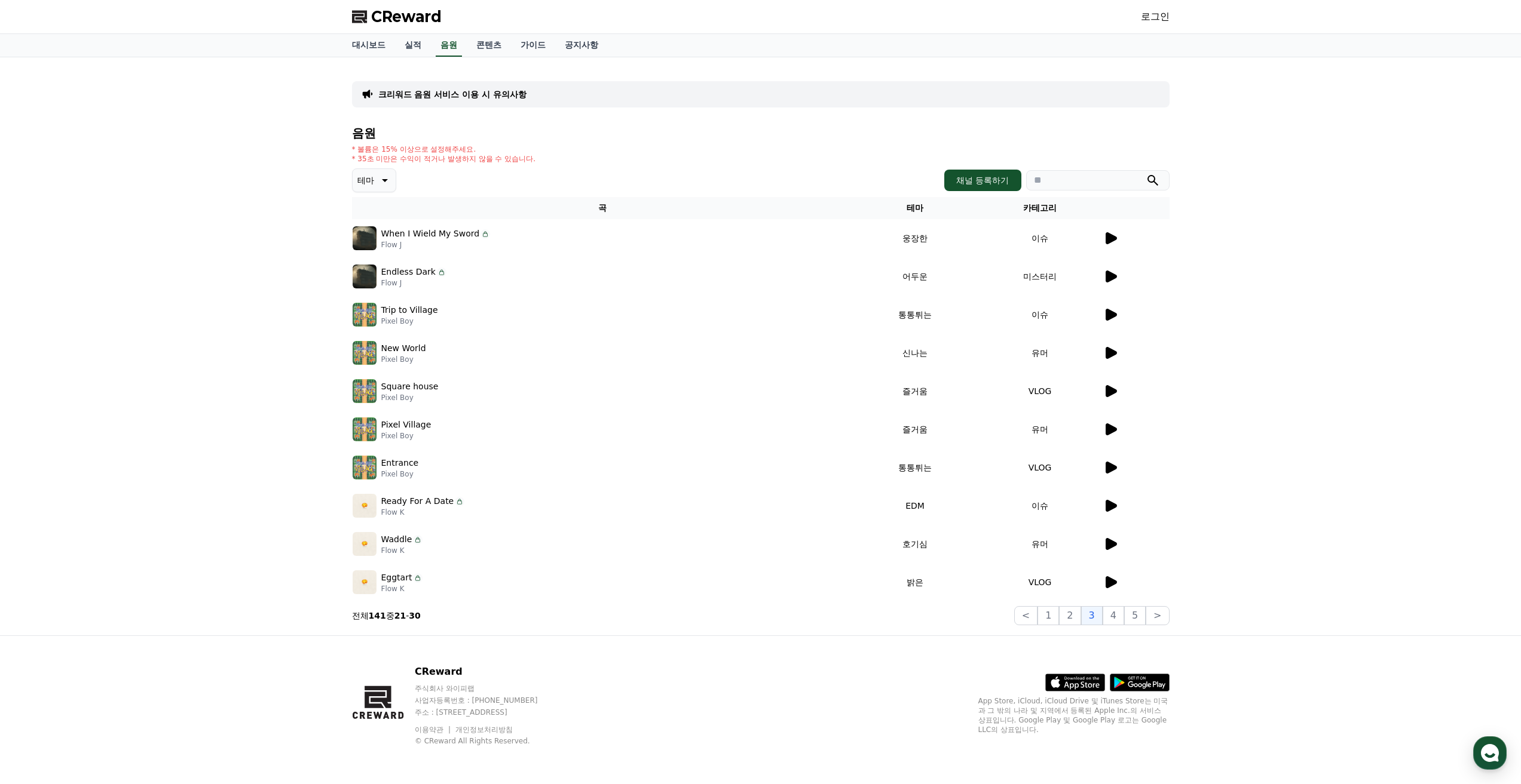
click at [1112, 277] on icon at bounding box center [1111, 277] width 11 height 12
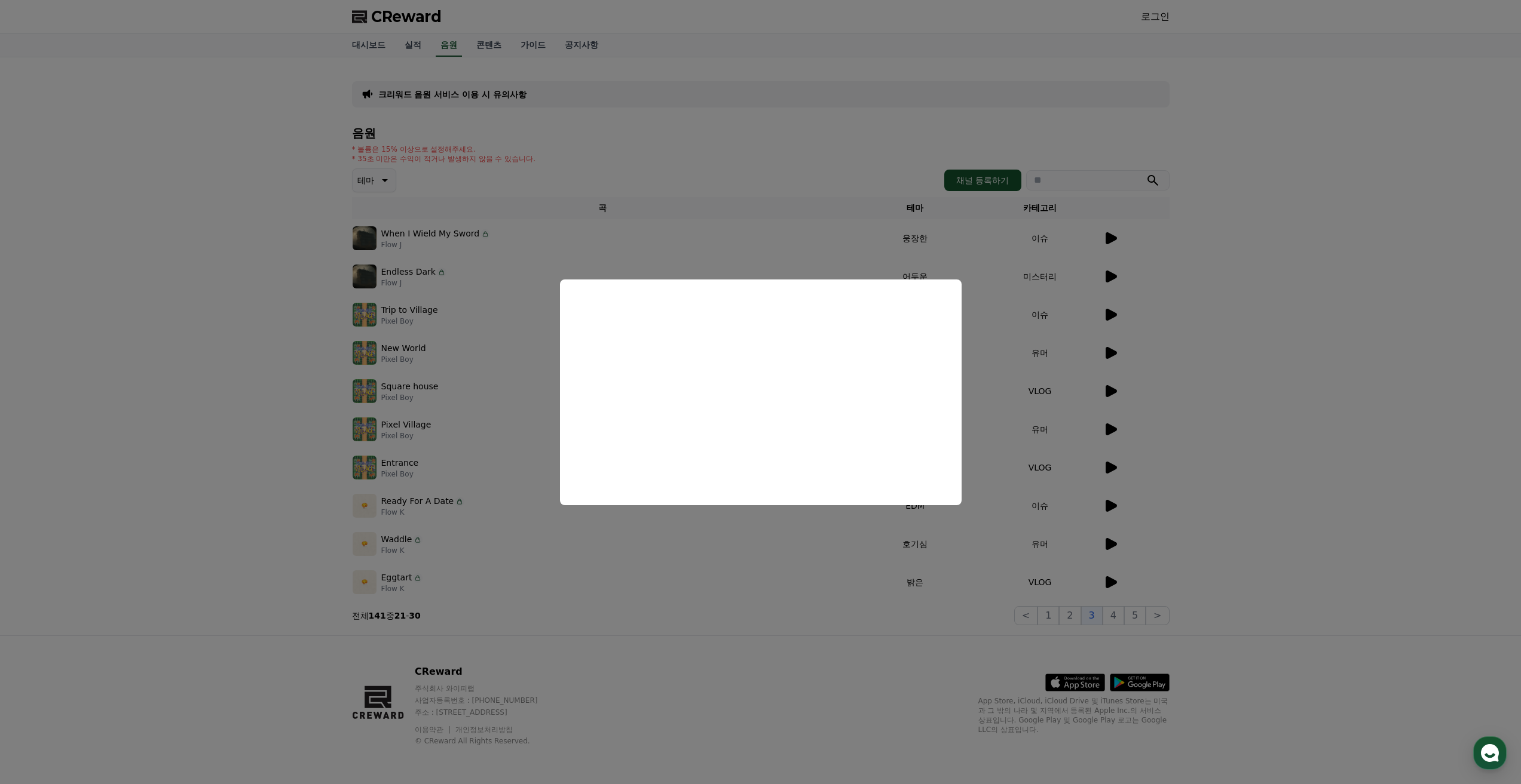
click at [1105, 427] on button "close modal" at bounding box center [760, 392] width 1521 height 784
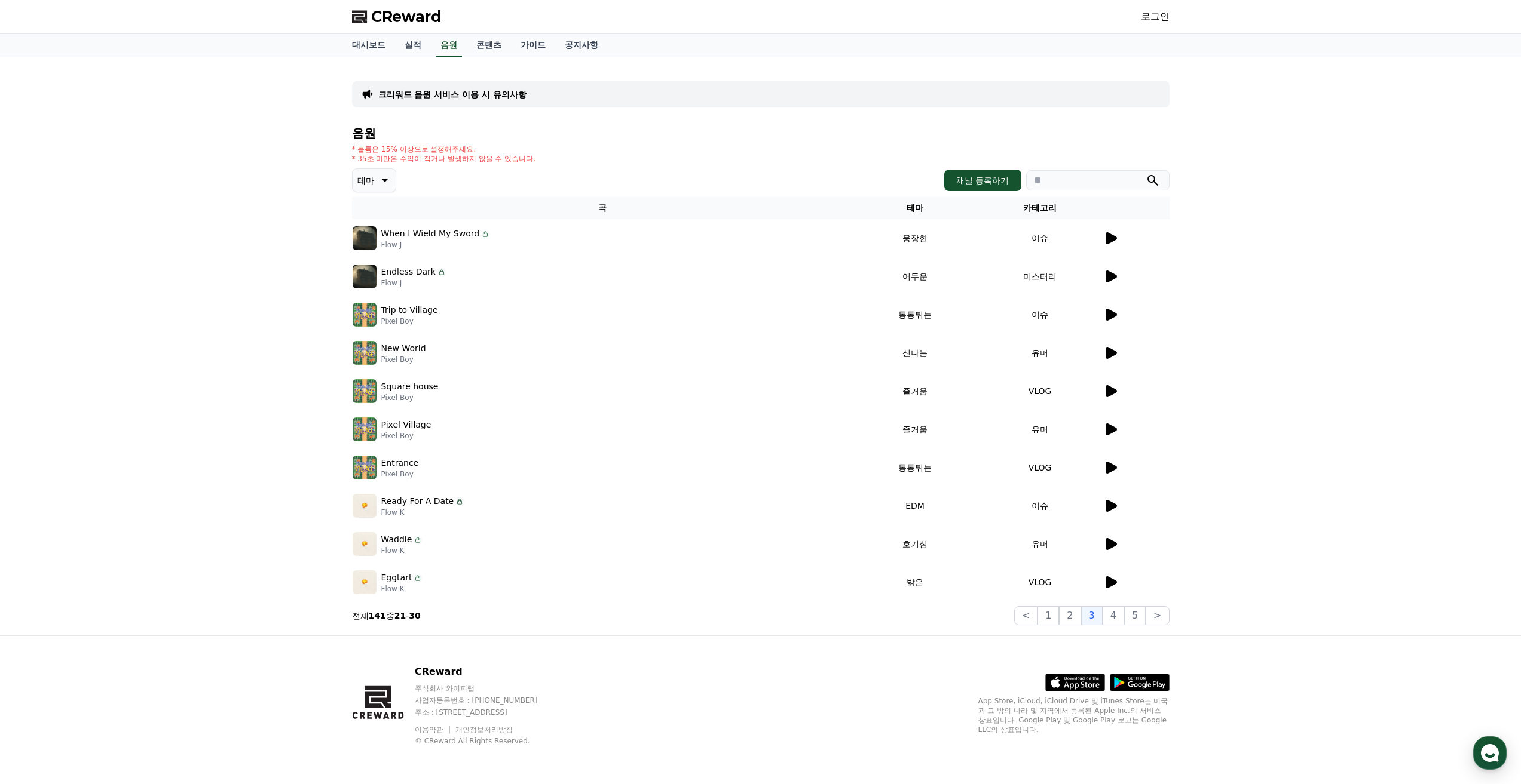
click at [1105, 428] on icon at bounding box center [1110, 429] width 14 height 14
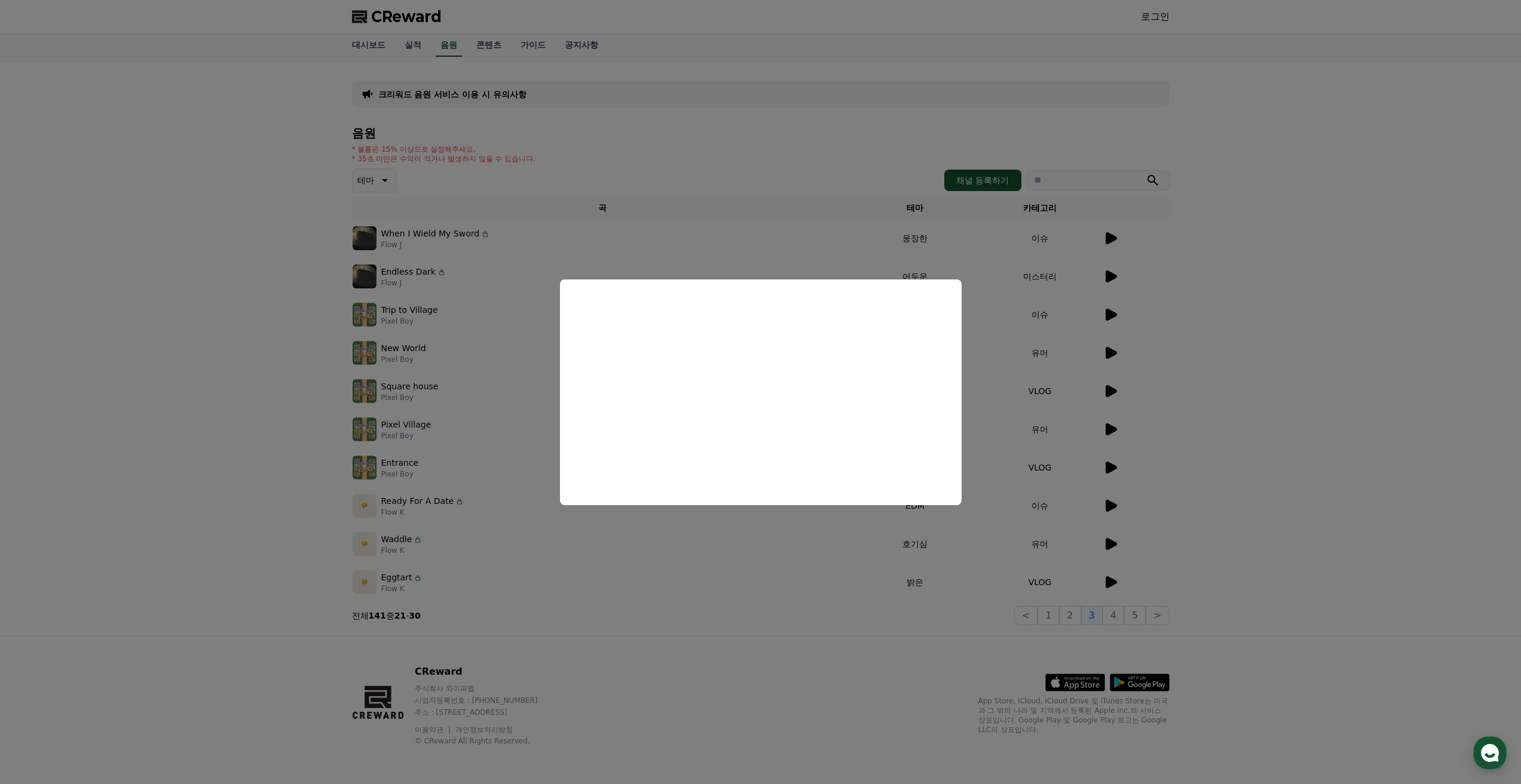
click at [1112, 236] on button "close modal" at bounding box center [760, 392] width 1521 height 784
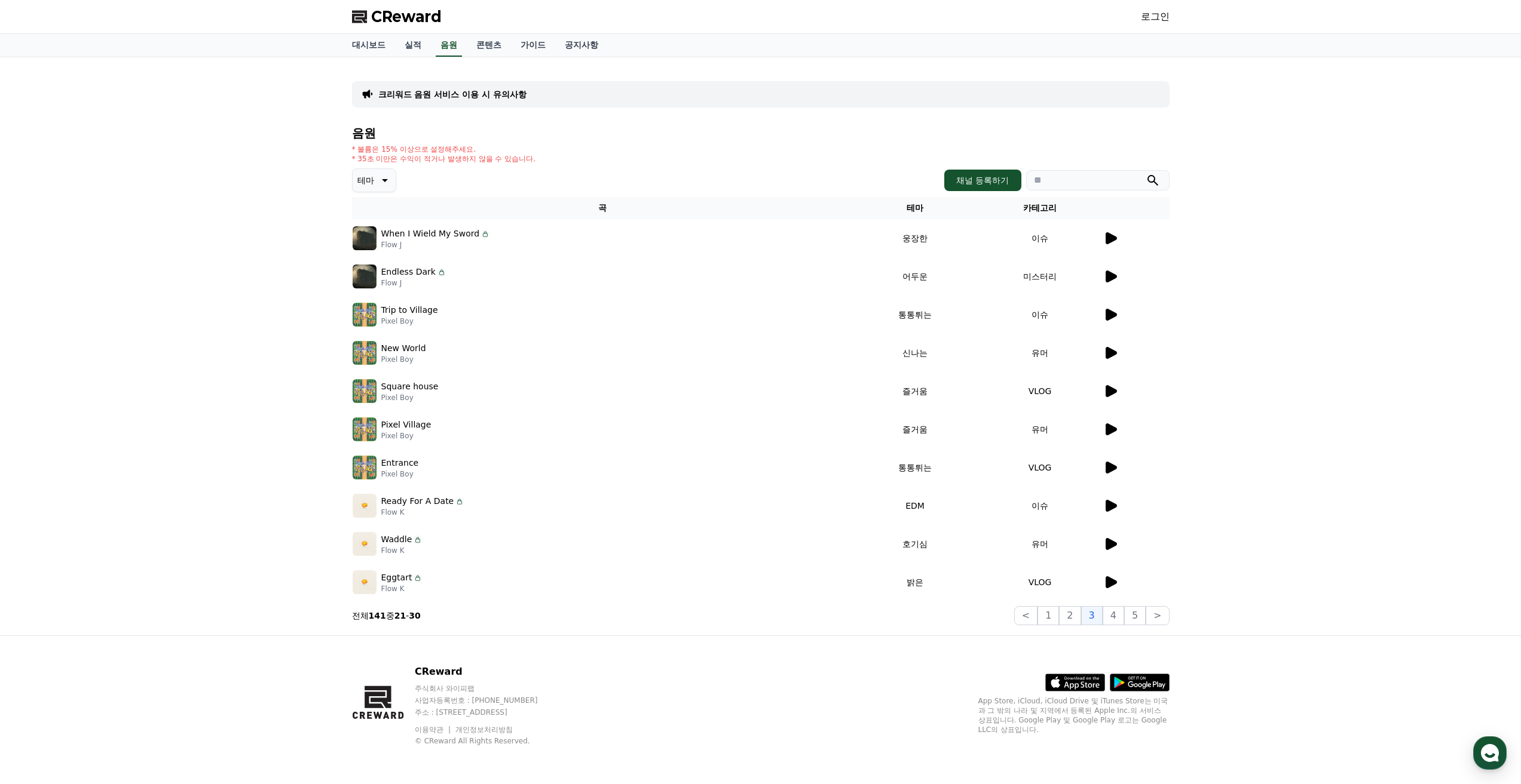
click at [1112, 236] on icon at bounding box center [1111, 239] width 11 height 12
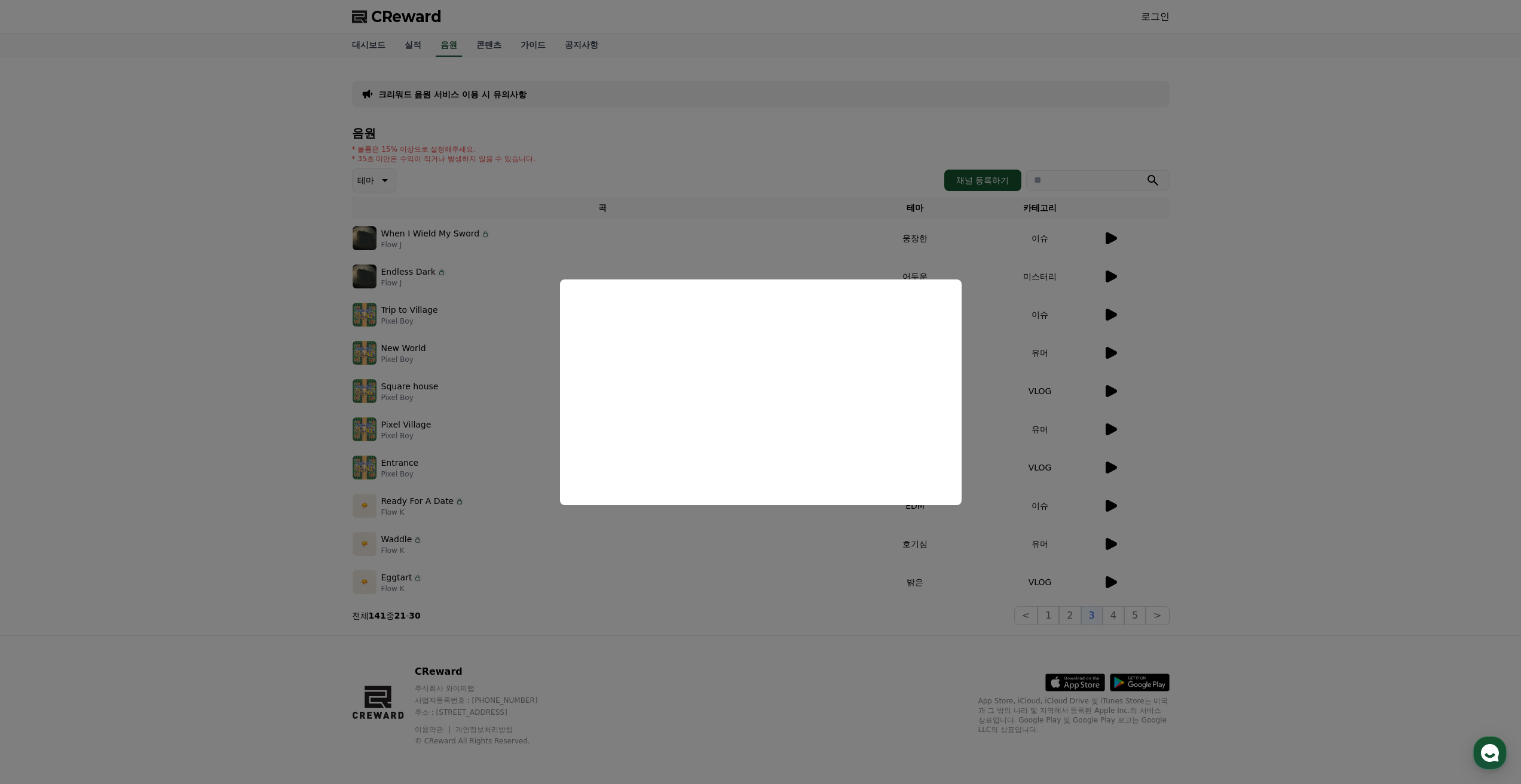
click at [1110, 543] on button "close modal" at bounding box center [760, 392] width 1521 height 784
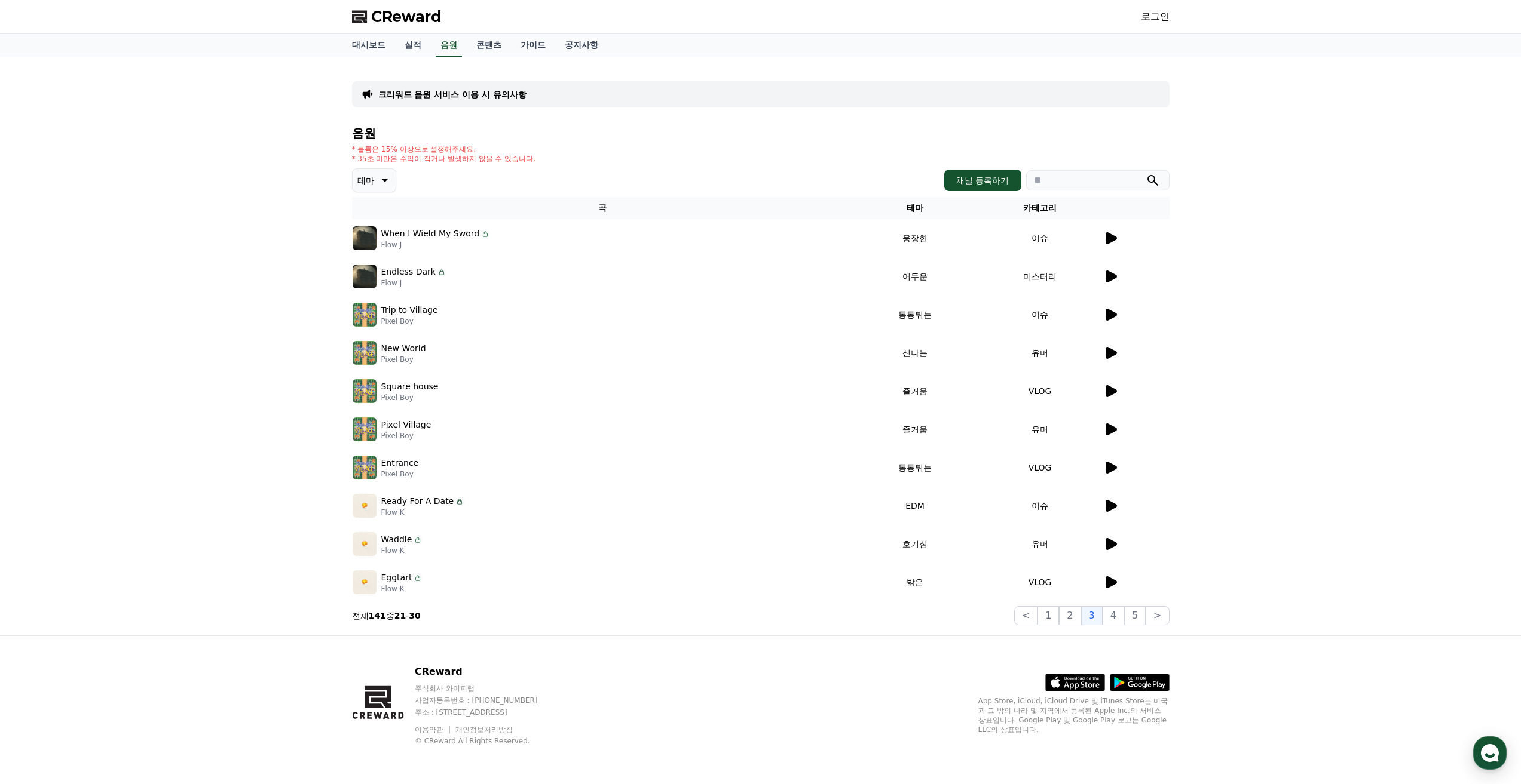
click at [1110, 543] on icon at bounding box center [1111, 544] width 11 height 12
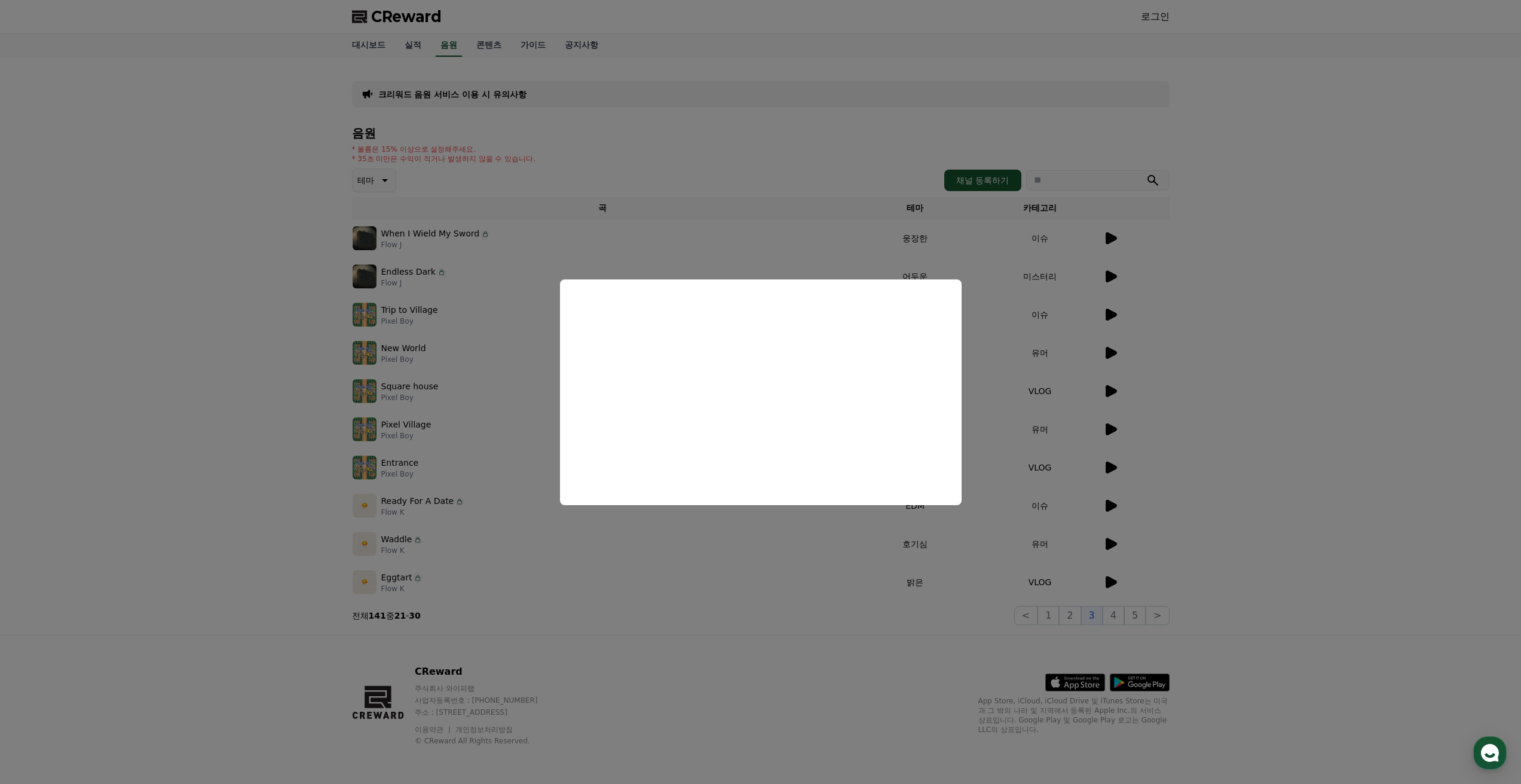
click at [1118, 511] on button "close modal" at bounding box center [760, 392] width 1521 height 784
click at [1114, 506] on icon at bounding box center [1111, 506] width 11 height 12
click at [963, 555] on button "close modal" at bounding box center [760, 392] width 1521 height 784
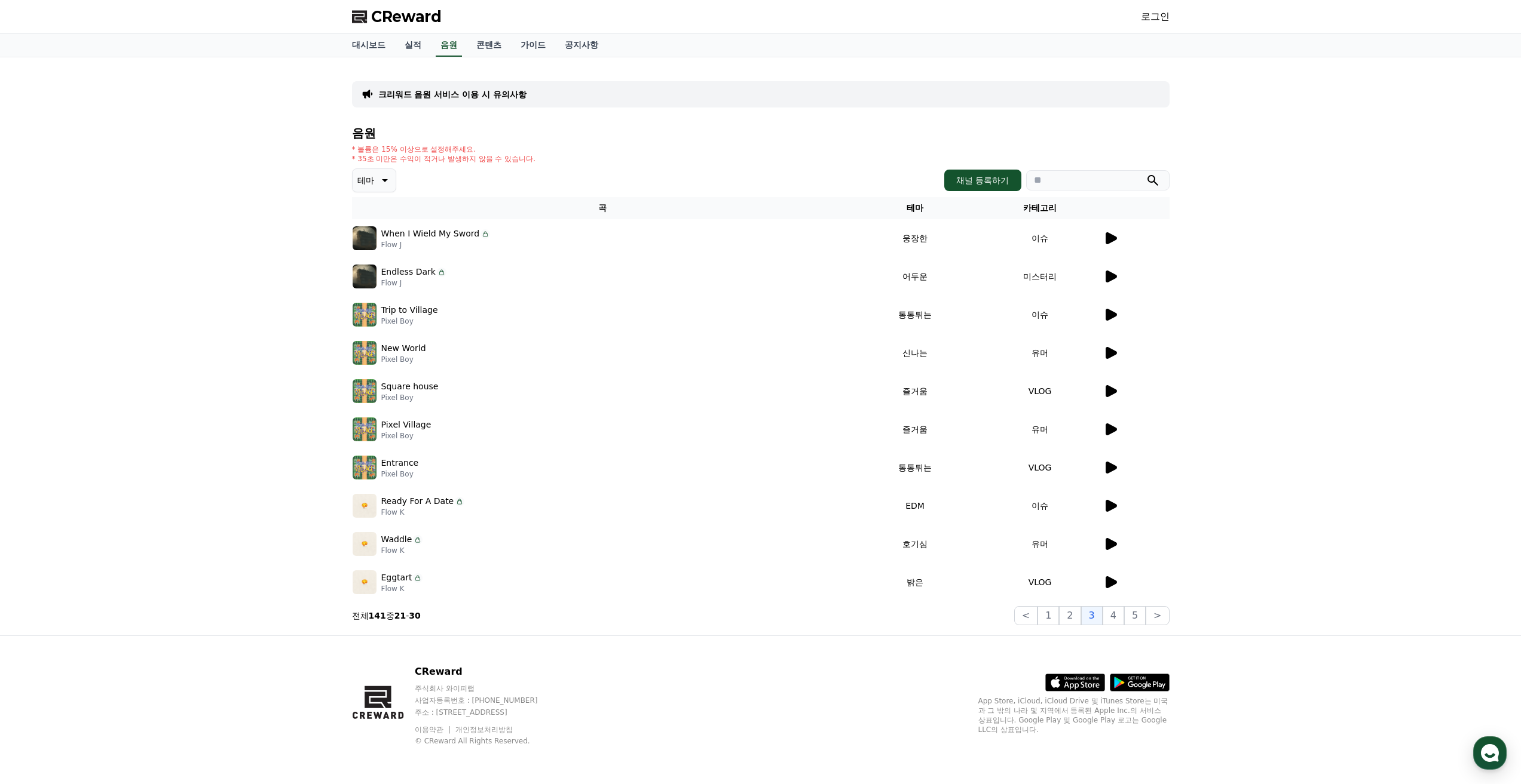
click at [1101, 581] on td "VLOG" at bounding box center [1040, 582] width 125 height 38
click at [1110, 582] on icon at bounding box center [1111, 582] width 11 height 12
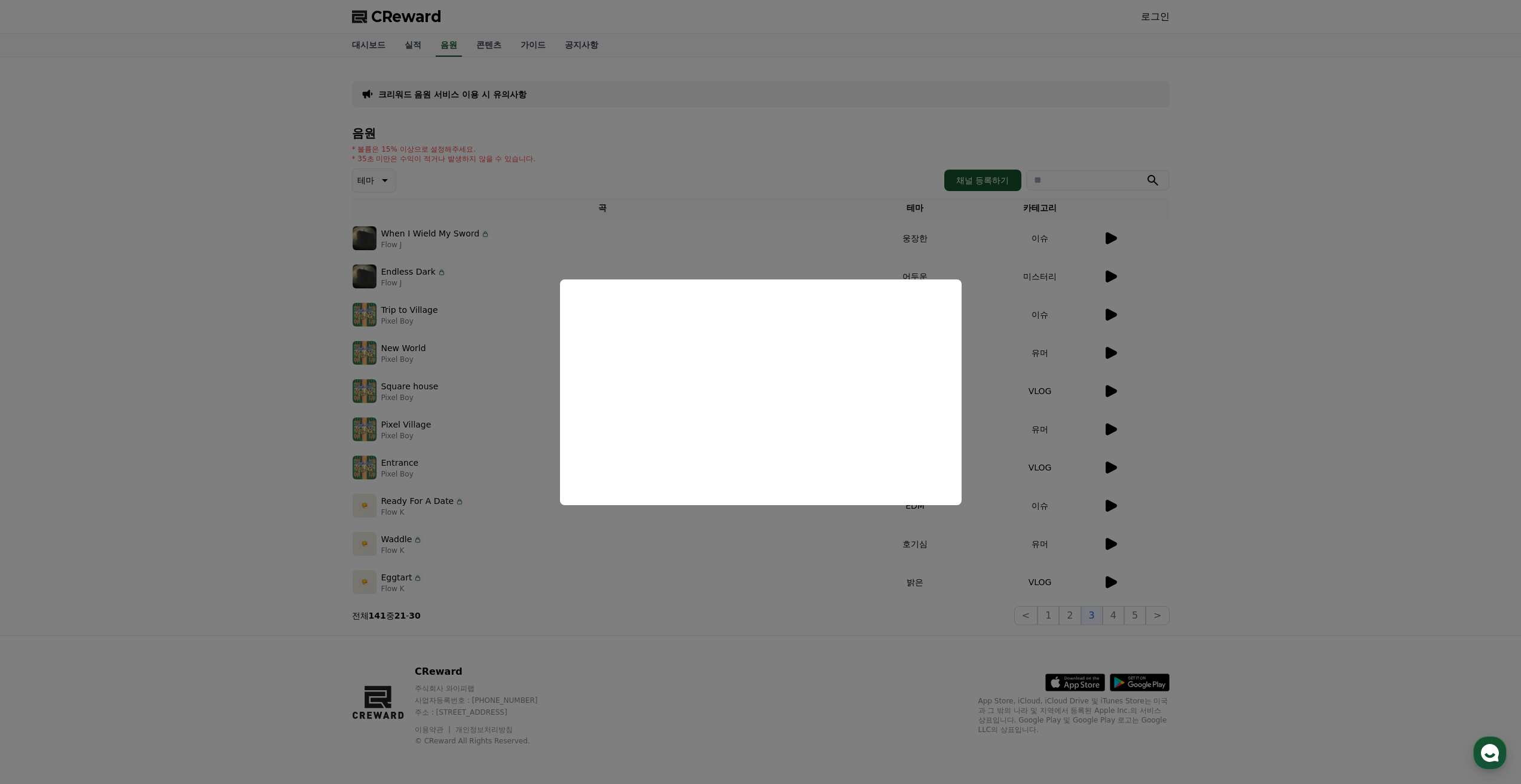
click at [840, 573] on button "close modal" at bounding box center [760, 392] width 1521 height 784
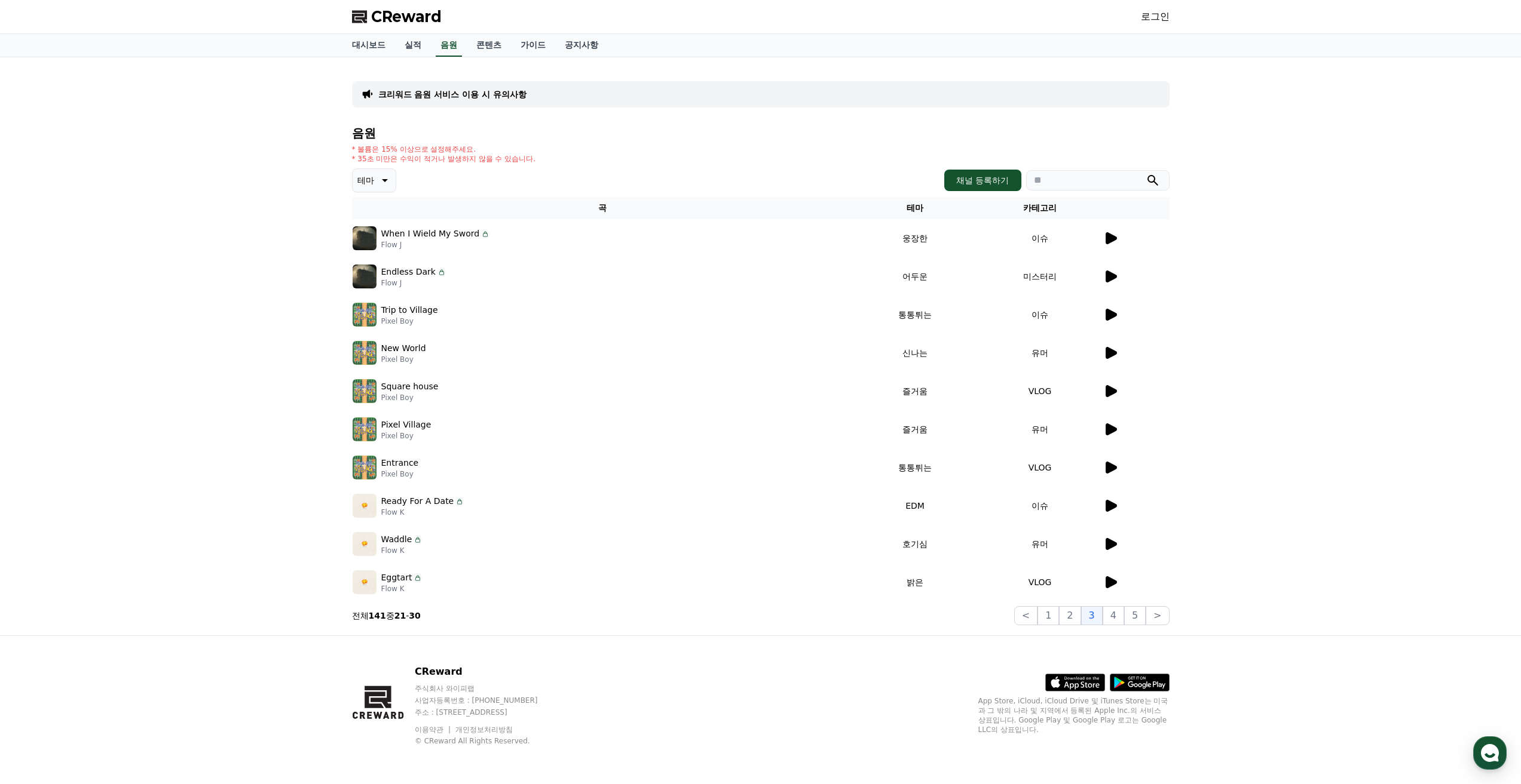
drag, startPoint x: 421, startPoint y: 542, endPoint x: 382, endPoint y: 542, distance: 39.0
click at [382, 542] on div "Waddle Flow K" at bounding box center [602, 544] width 499 height 24
click at [382, 542] on p "Waddle" at bounding box center [397, 539] width 31 height 13
drag, startPoint x: 383, startPoint y: 542, endPoint x: 407, endPoint y: 558, distance: 28.8
click at [407, 558] on td "Waddle Flow K" at bounding box center [602, 544] width 501 height 38
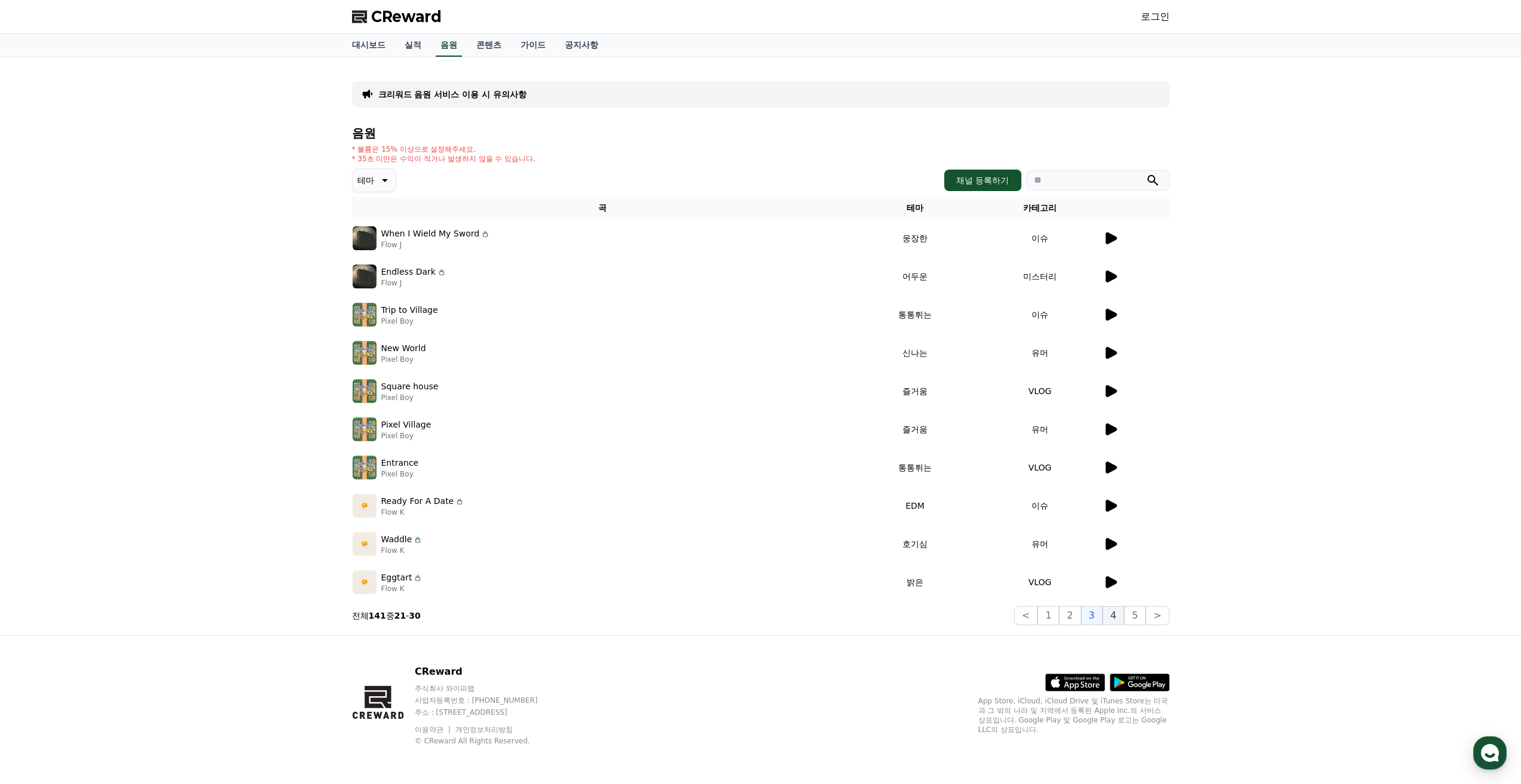
click at [1110, 618] on button "4" at bounding box center [1113, 616] width 22 height 19
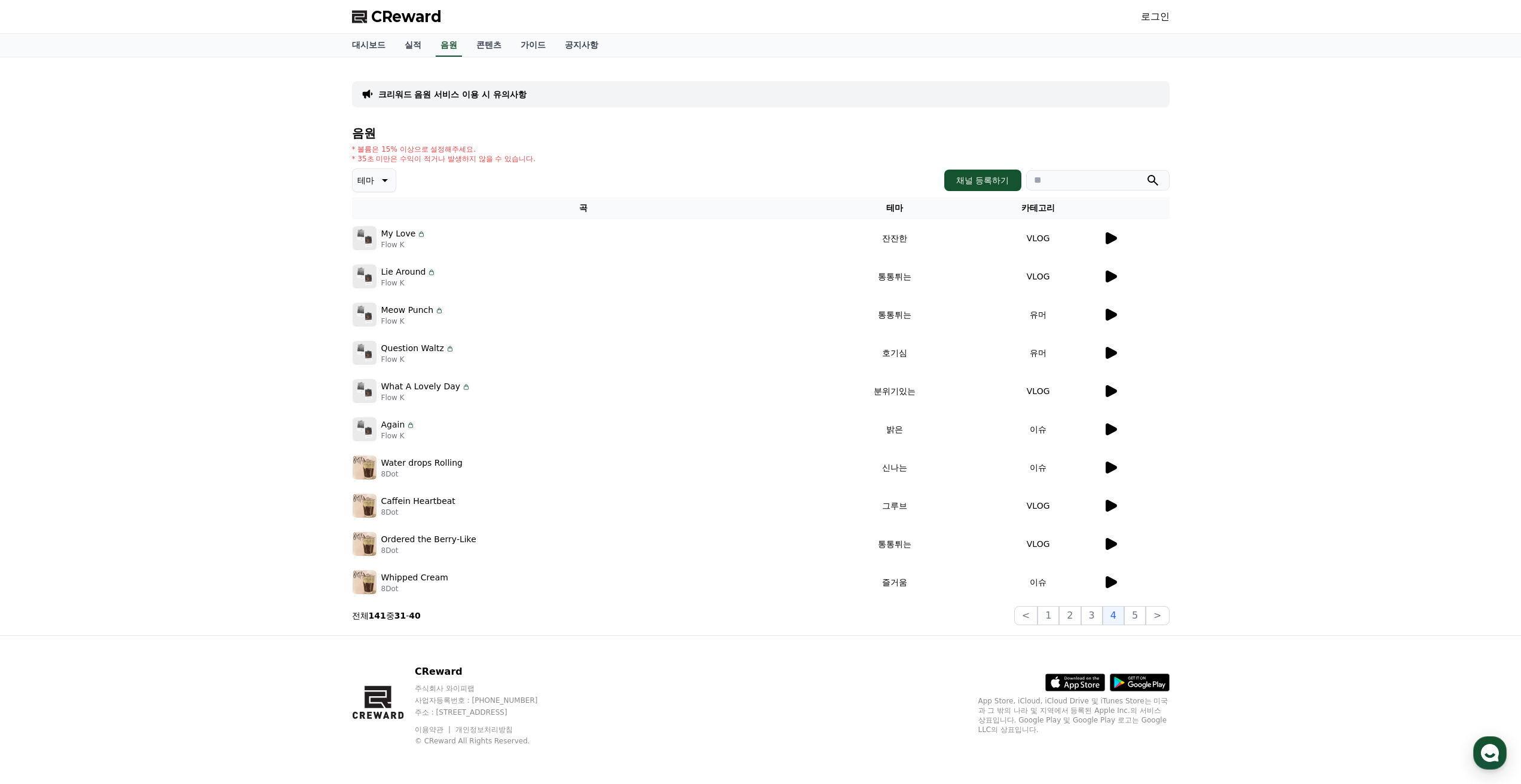
click at [1108, 382] on td at bounding box center [1136, 391] width 67 height 38
click at [1106, 385] on icon at bounding box center [1110, 391] width 14 height 14
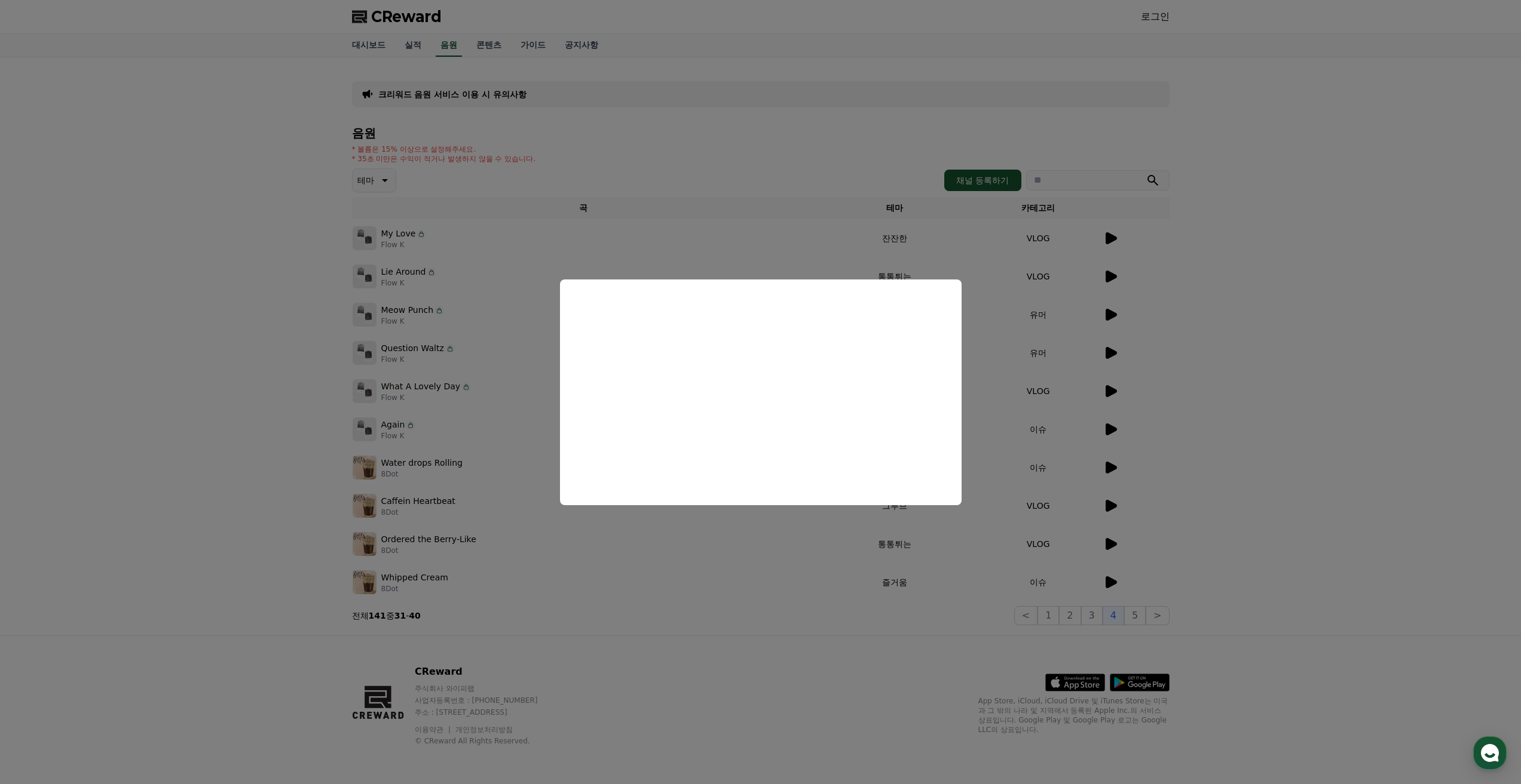
click at [504, 410] on button "close modal" at bounding box center [760, 392] width 1521 height 784
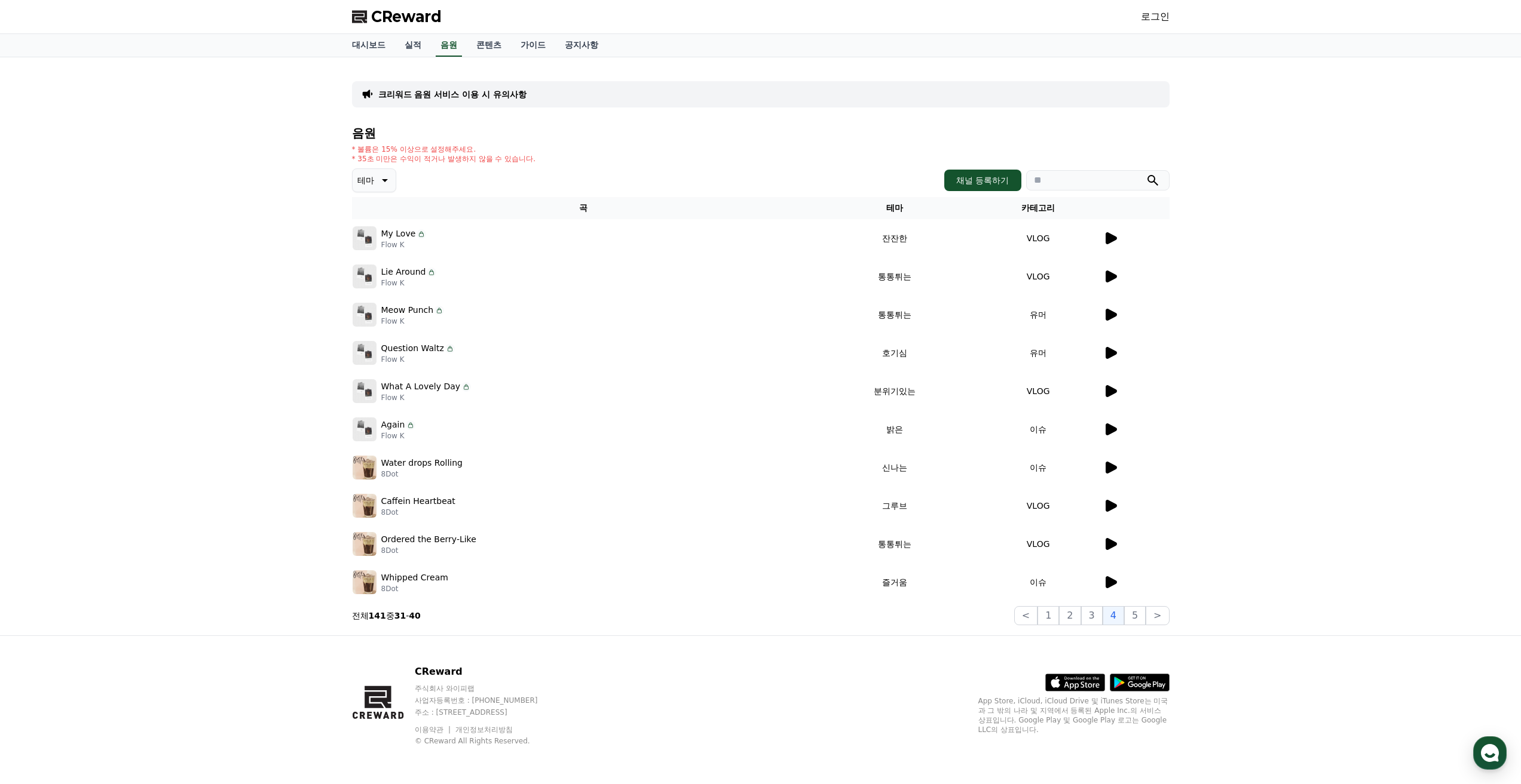
click at [1097, 310] on td "유머" at bounding box center [1038, 314] width 129 height 38
click at [1112, 313] on icon at bounding box center [1111, 315] width 11 height 12
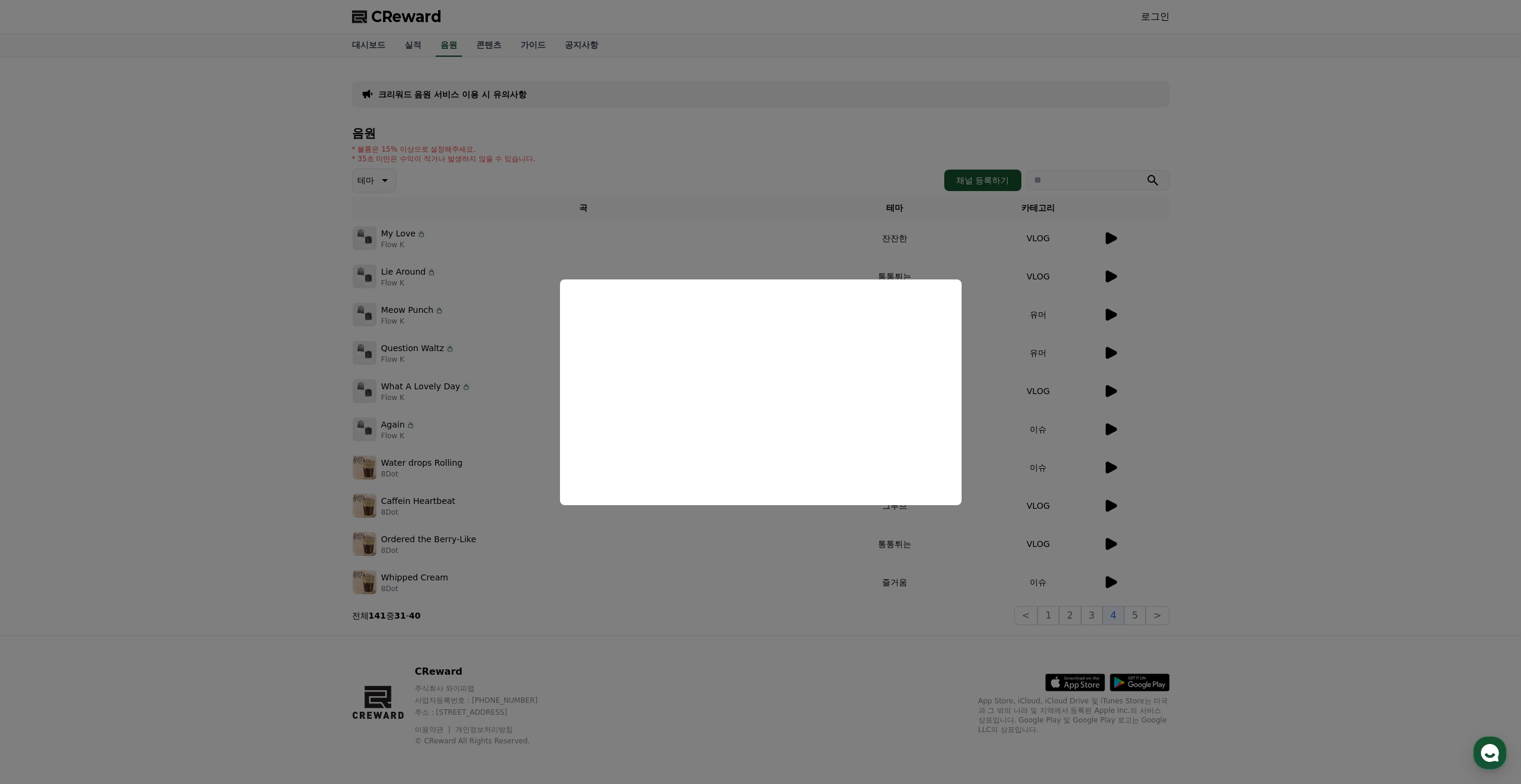
click at [1118, 232] on button "close modal" at bounding box center [760, 392] width 1521 height 784
click at [1112, 238] on icon at bounding box center [1111, 239] width 11 height 12
click at [1141, 619] on button "close modal" at bounding box center [760, 392] width 1521 height 784
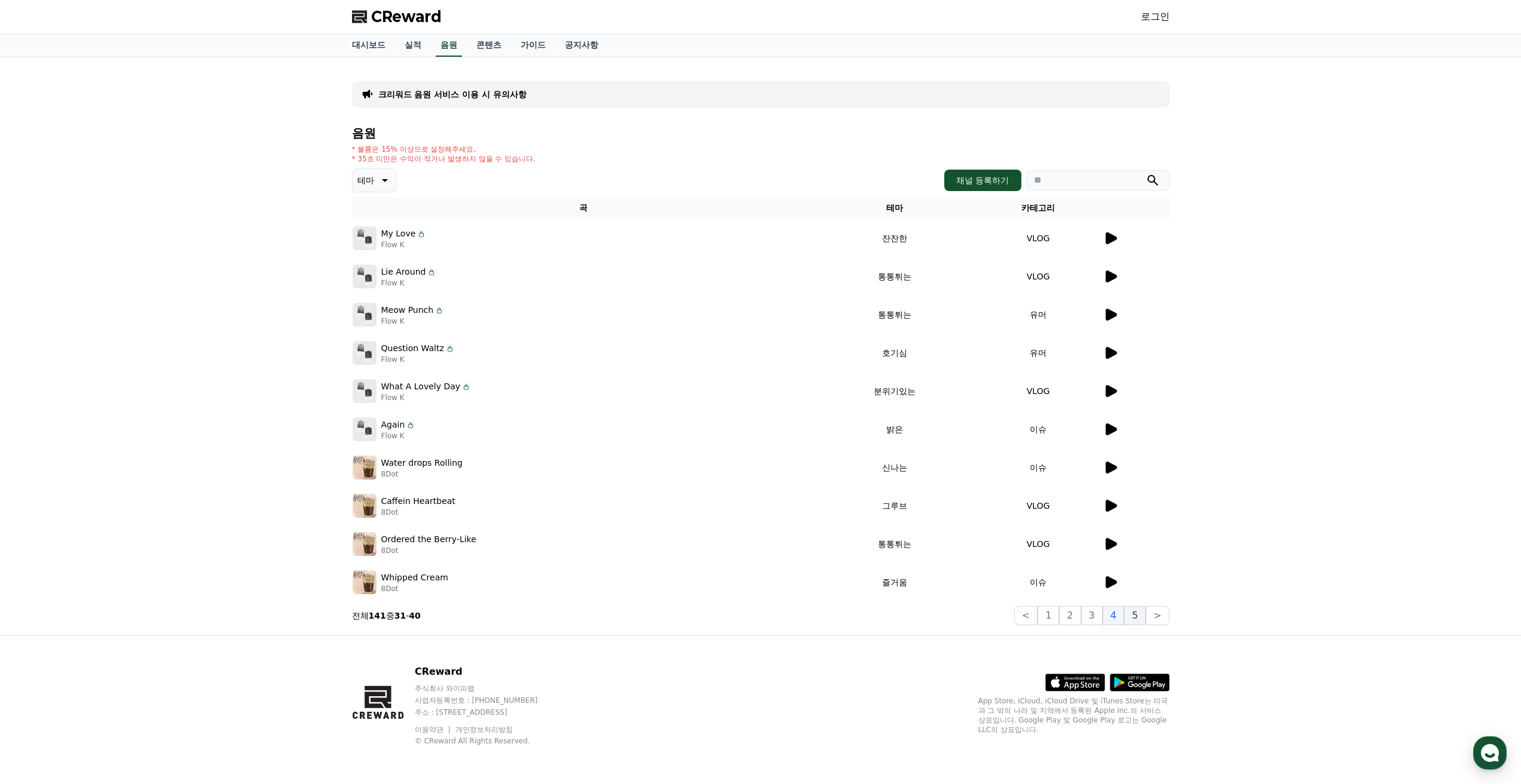
click at [1140, 619] on button "5" at bounding box center [1135, 616] width 22 height 19
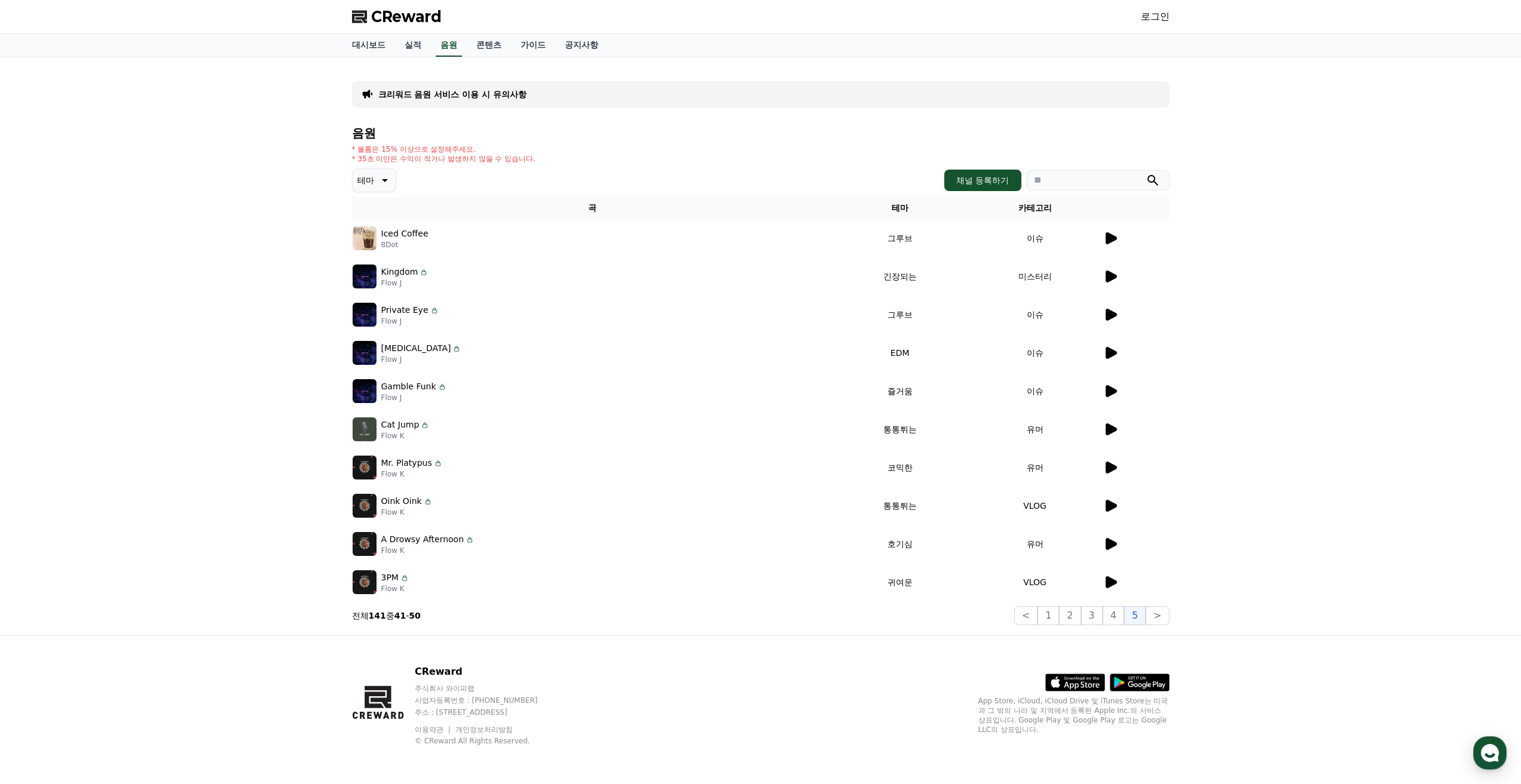
drag, startPoint x: 1103, startPoint y: 227, endPoint x: 1109, endPoint y: 233, distance: 8.5
click at [1103, 228] on td at bounding box center [1136, 238] width 67 height 38
click at [1118, 244] on div at bounding box center [1136, 238] width 66 height 14
click at [1115, 247] on td at bounding box center [1136, 238] width 67 height 38
click at [1112, 242] on icon at bounding box center [1110, 238] width 14 height 14
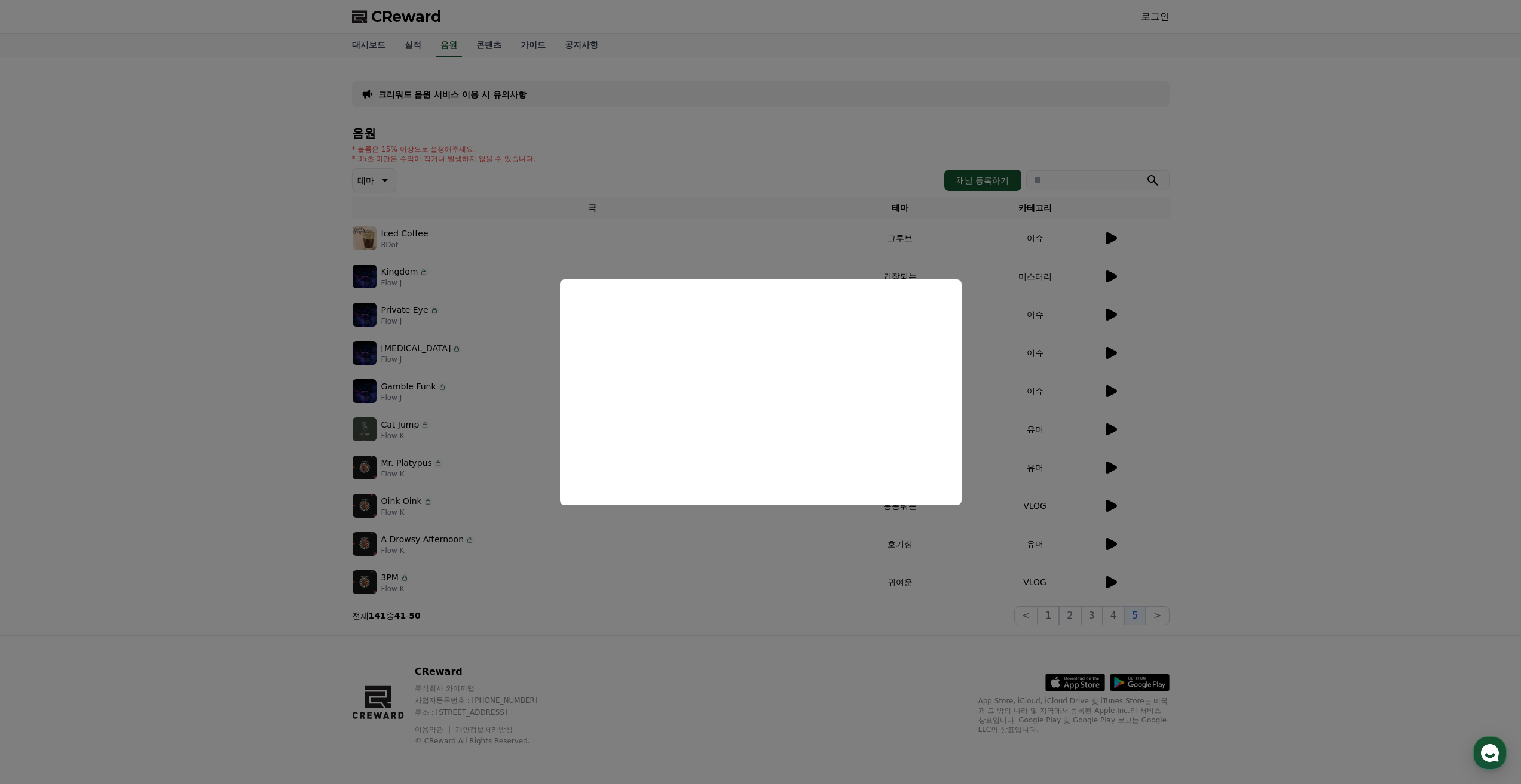
click at [1112, 328] on button "close modal" at bounding box center [760, 392] width 1521 height 784
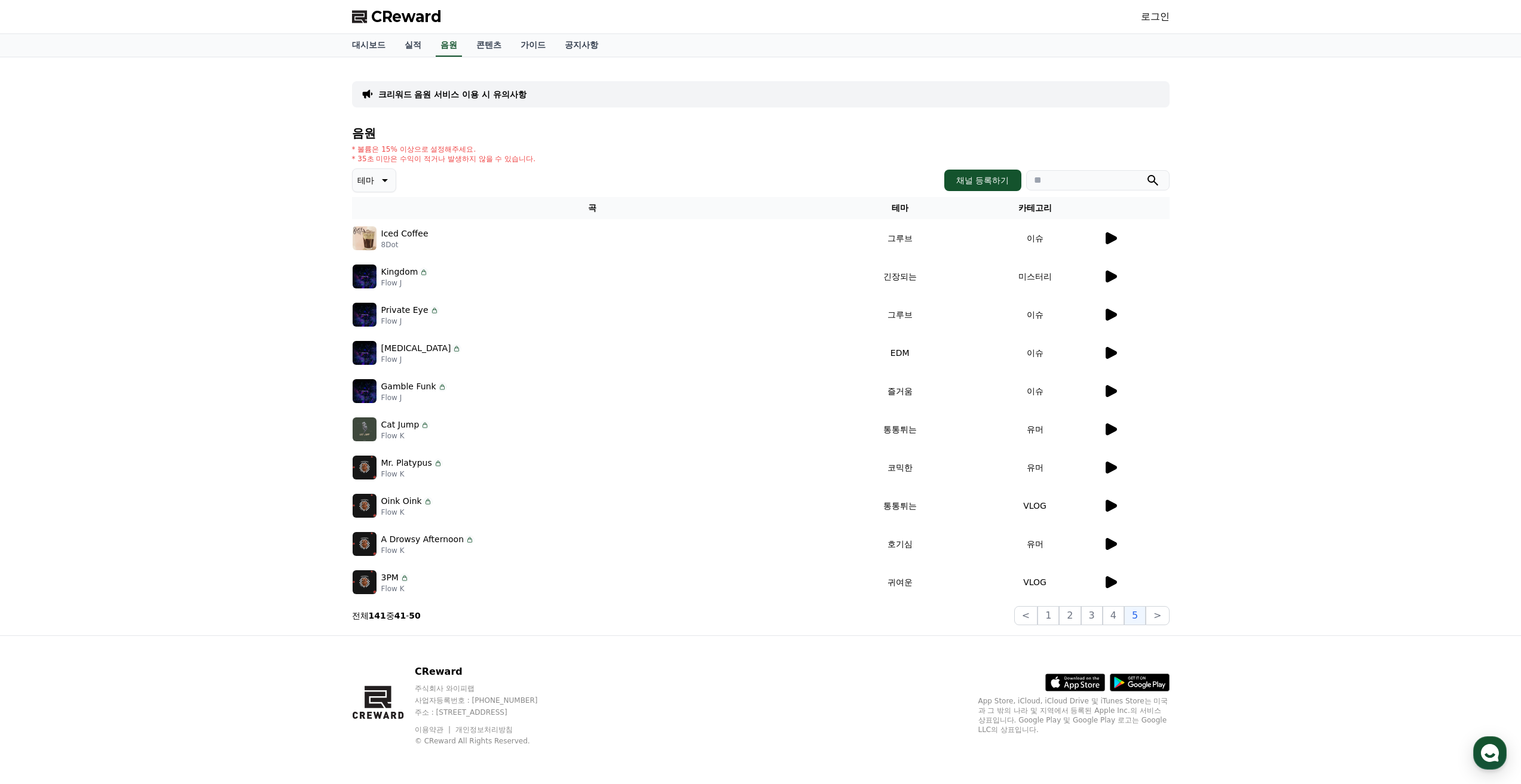
click at [1109, 502] on icon at bounding box center [1110, 506] width 14 height 14
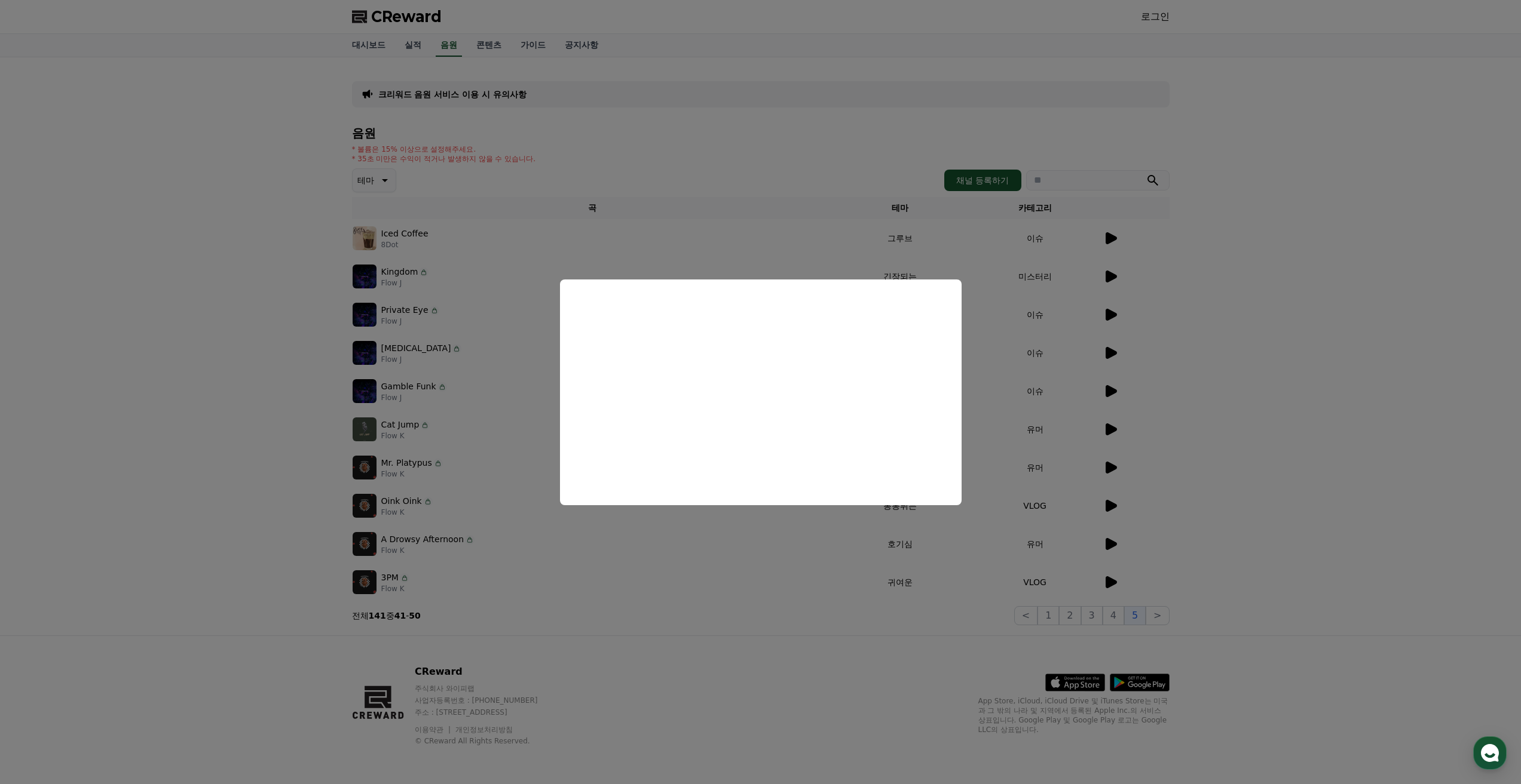
click at [1104, 548] on button "close modal" at bounding box center [760, 392] width 1521 height 784
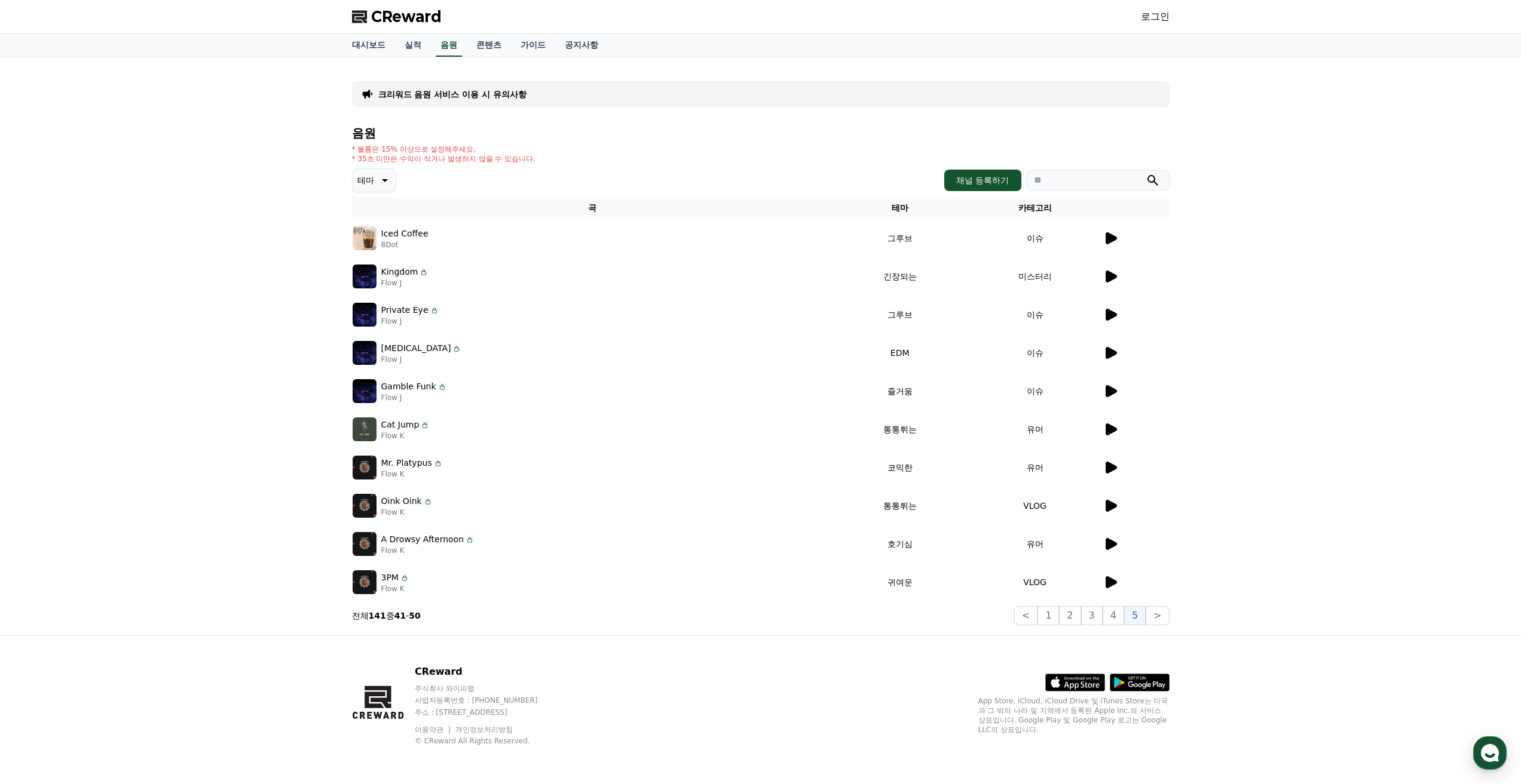
click at [1104, 548] on icon at bounding box center [1110, 544] width 14 height 14
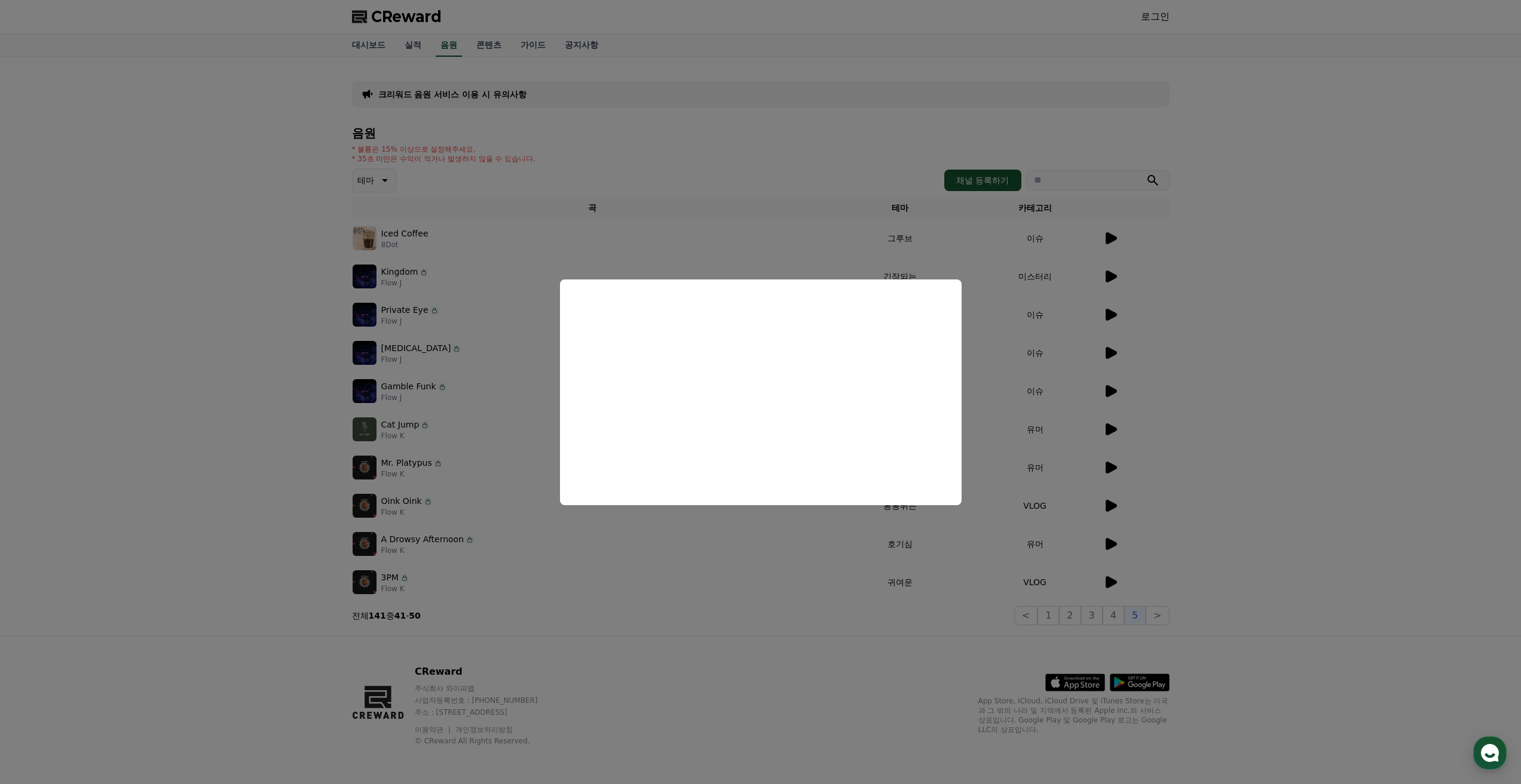
click at [678, 584] on button "close modal" at bounding box center [760, 392] width 1521 height 784
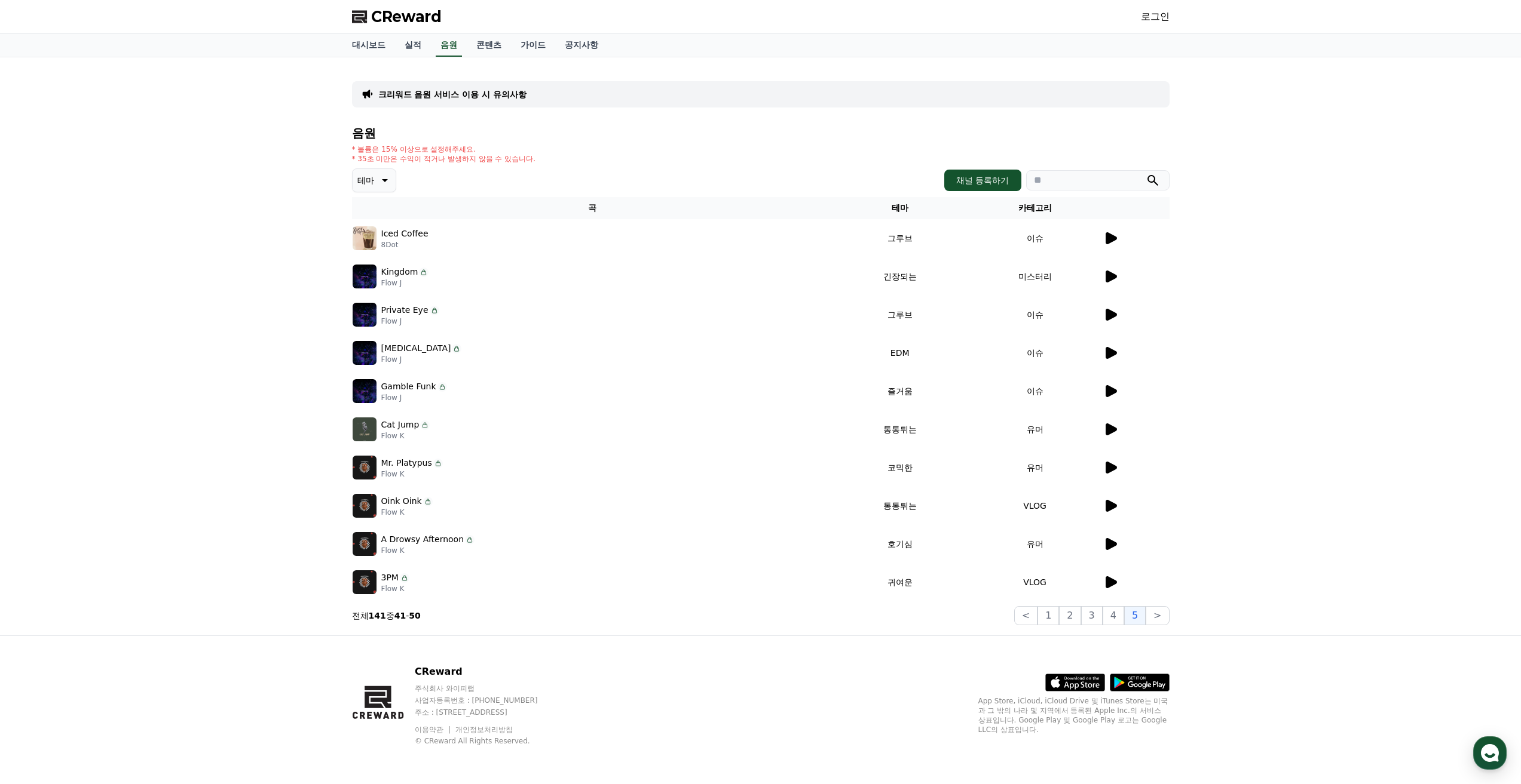
drag, startPoint x: 381, startPoint y: 542, endPoint x: 432, endPoint y: 552, distance: 52.0
click at [432, 552] on div "A Drowsy Afternoon Flow K" at bounding box center [427, 545] width 94 height 22
copy div "A Drowsy Afternoon Flow K"
click at [1115, 508] on icon at bounding box center [1111, 506] width 11 height 12
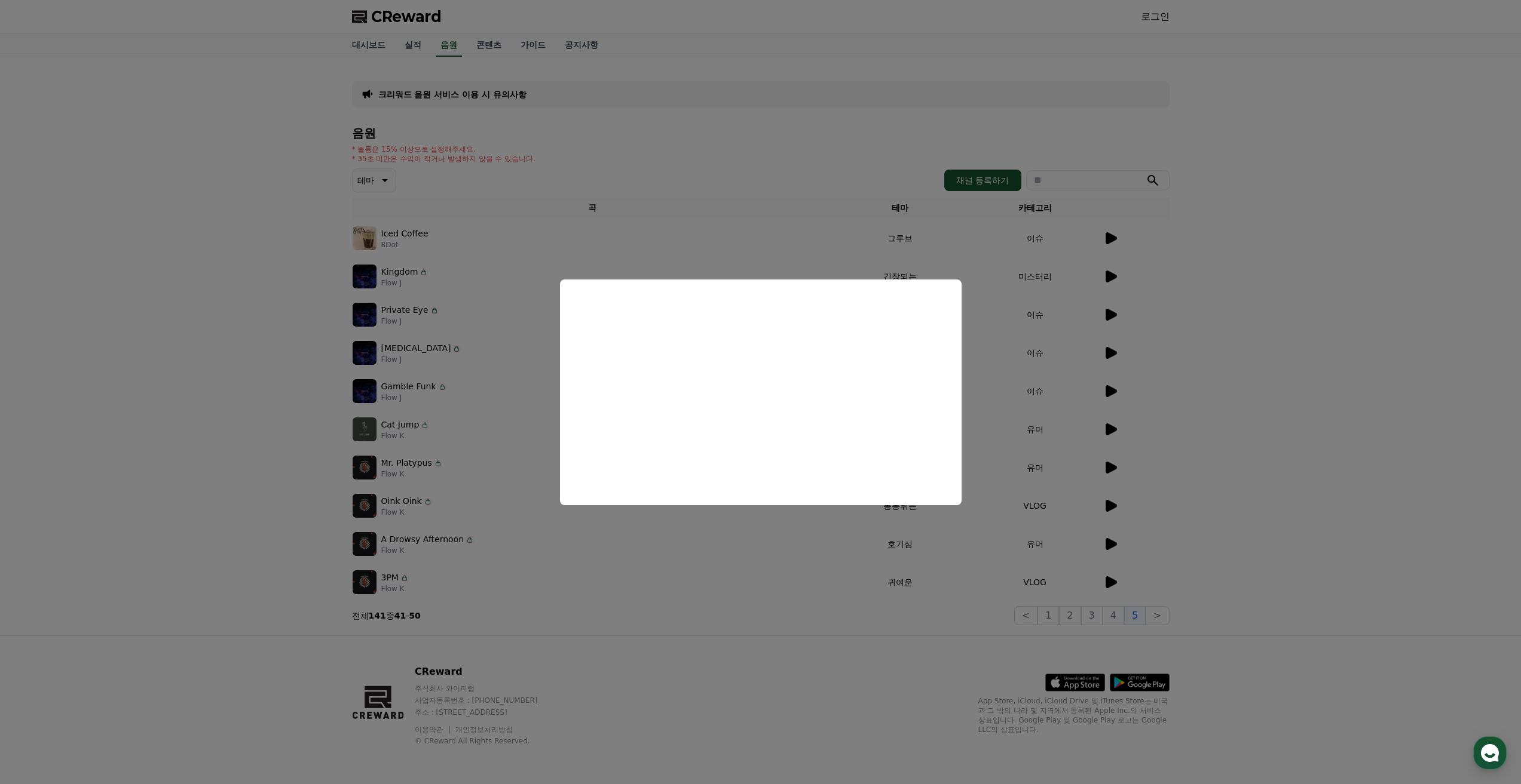
click at [698, 533] on button "close modal" at bounding box center [760, 392] width 1521 height 784
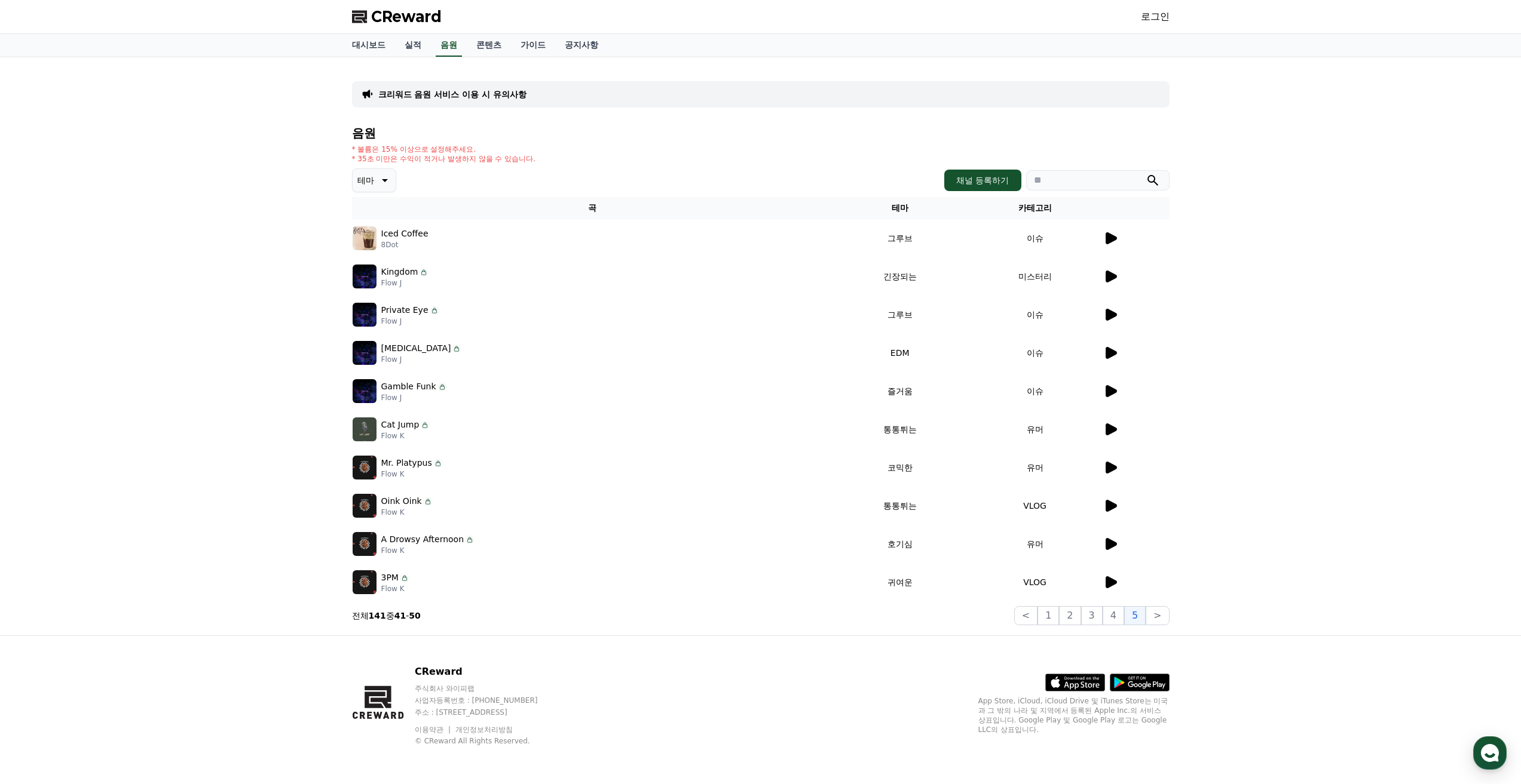
click at [1118, 456] on td at bounding box center [1136, 467] width 67 height 38
click at [1113, 467] on icon at bounding box center [1111, 468] width 11 height 12
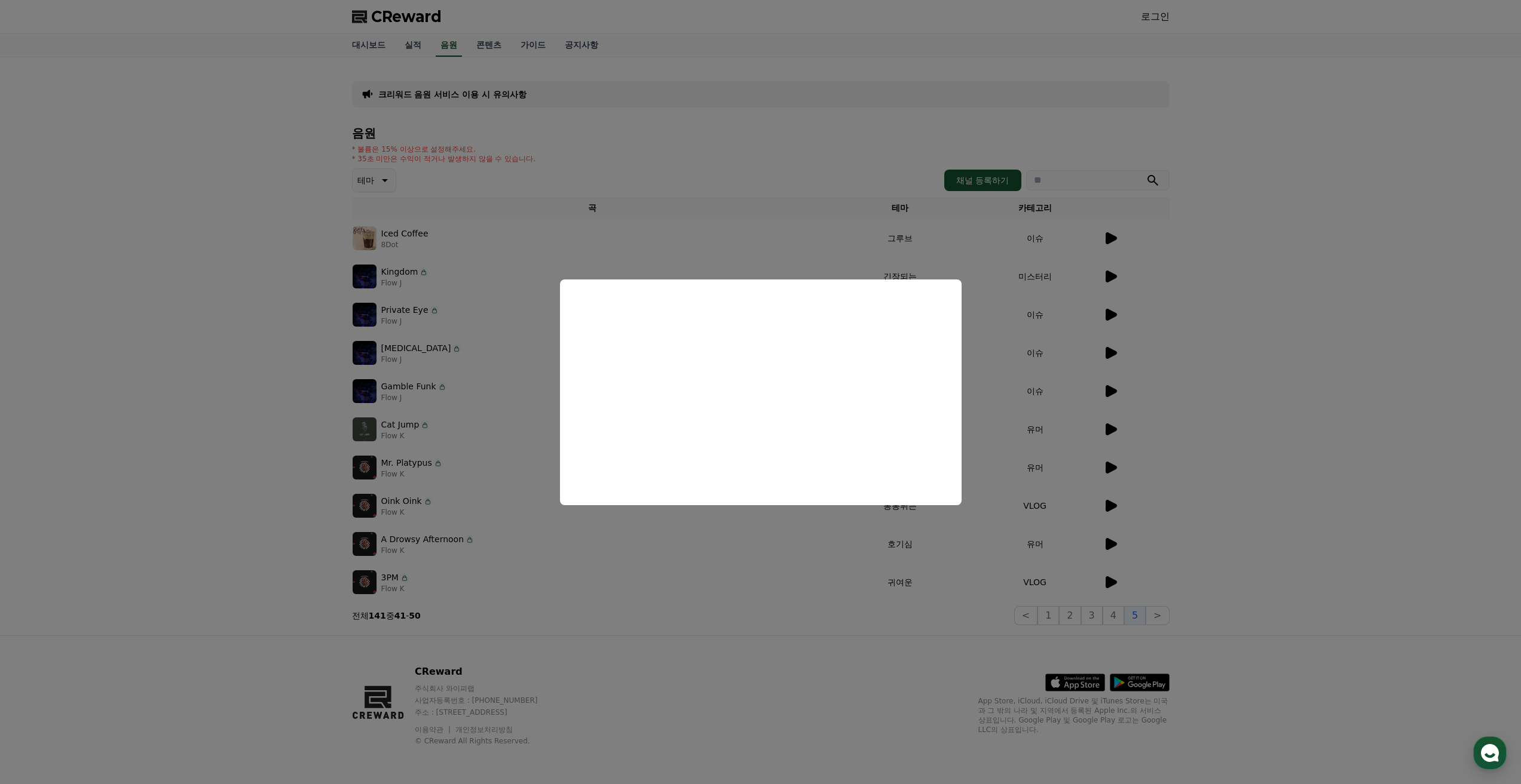
click at [1103, 584] on button "close modal" at bounding box center [760, 392] width 1521 height 784
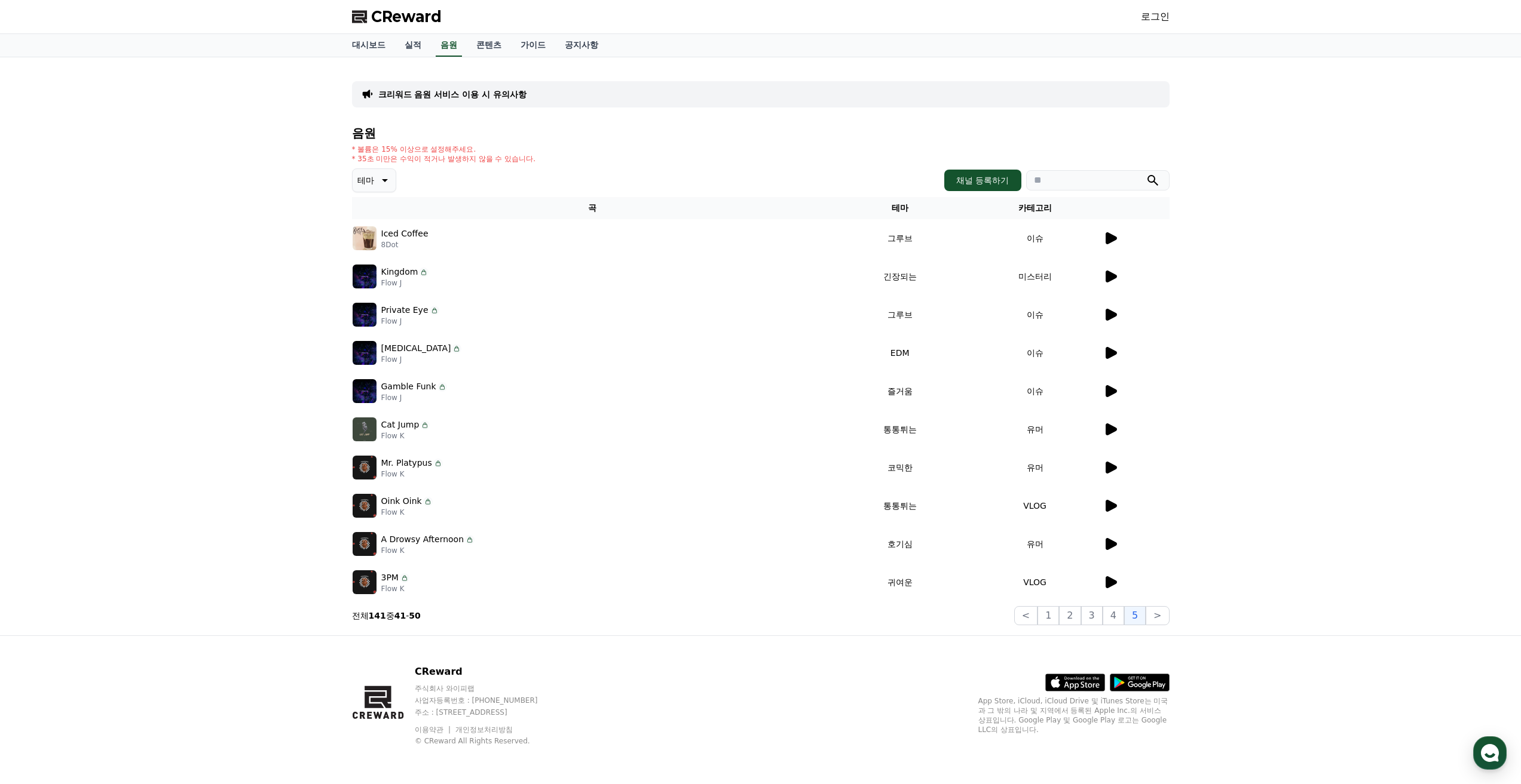
click at [1103, 584] on icon at bounding box center [1110, 582] width 14 height 14
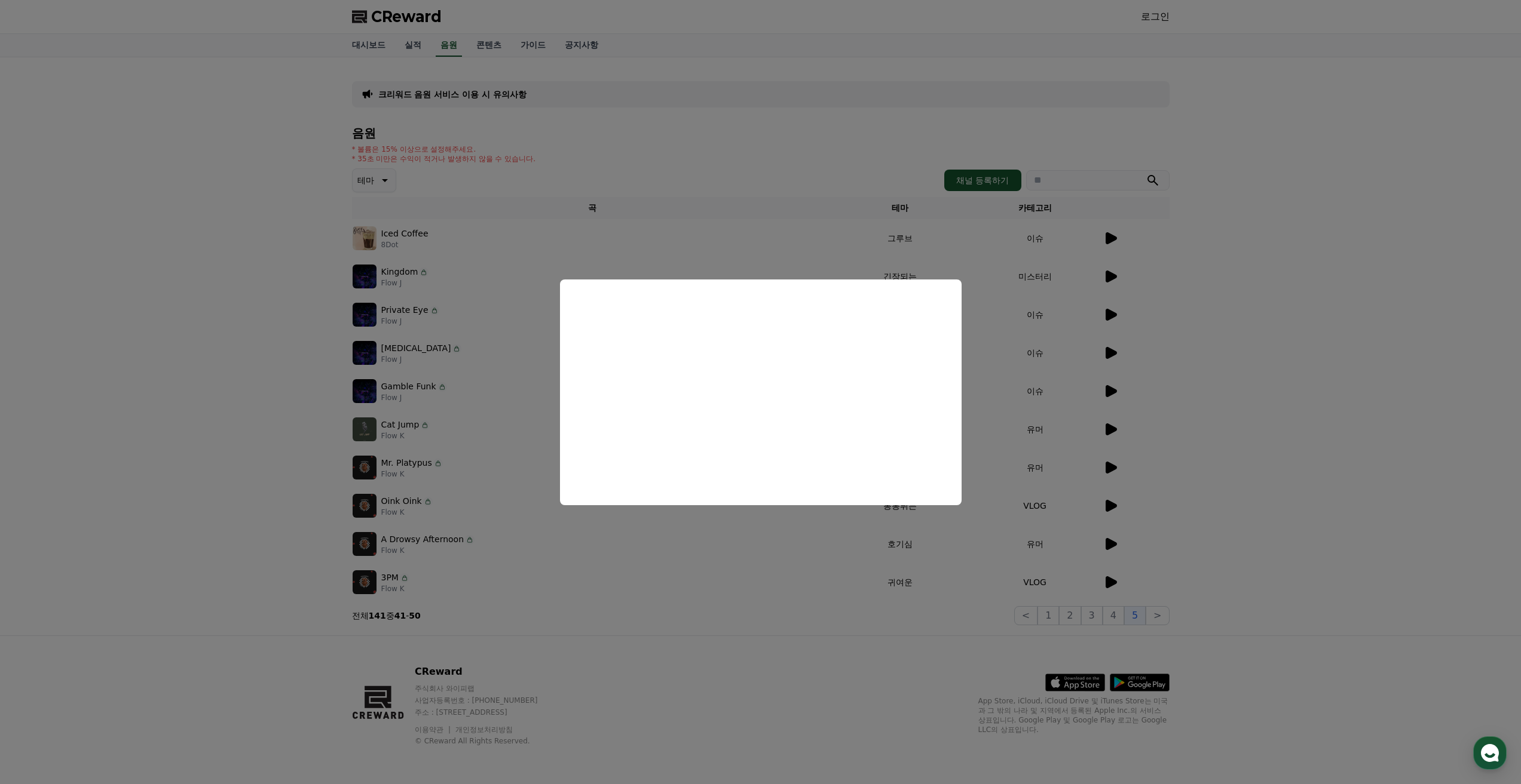
click at [1167, 434] on button "close modal" at bounding box center [760, 392] width 1521 height 784
click at [1127, 437] on td at bounding box center [1136, 429] width 67 height 38
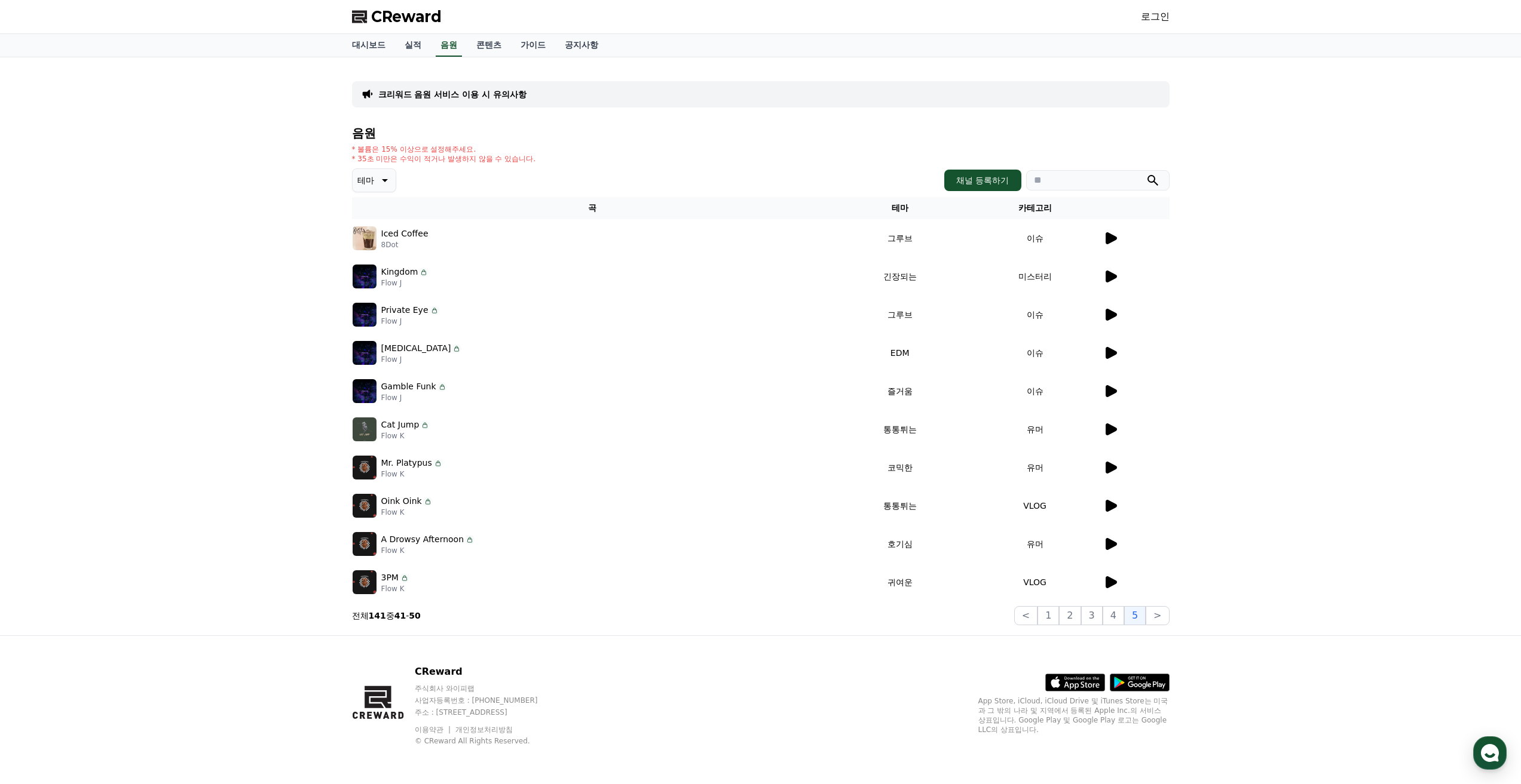
click at [1115, 434] on icon at bounding box center [1110, 429] width 14 height 14
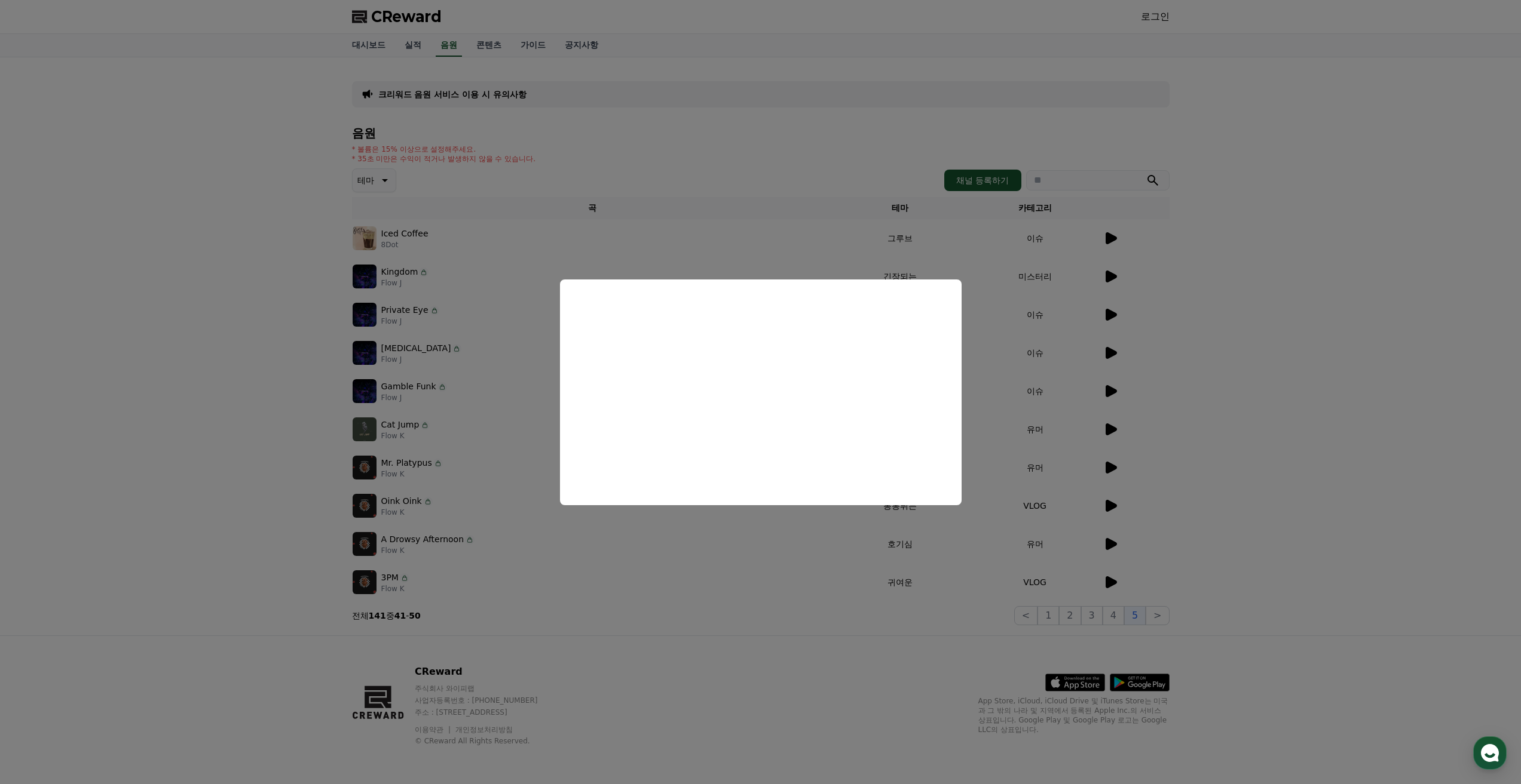
click at [1109, 391] on button "close modal" at bounding box center [760, 392] width 1521 height 784
click at [1109, 391] on icon at bounding box center [1111, 391] width 11 height 12
click at [1117, 353] on button "close modal" at bounding box center [760, 392] width 1521 height 784
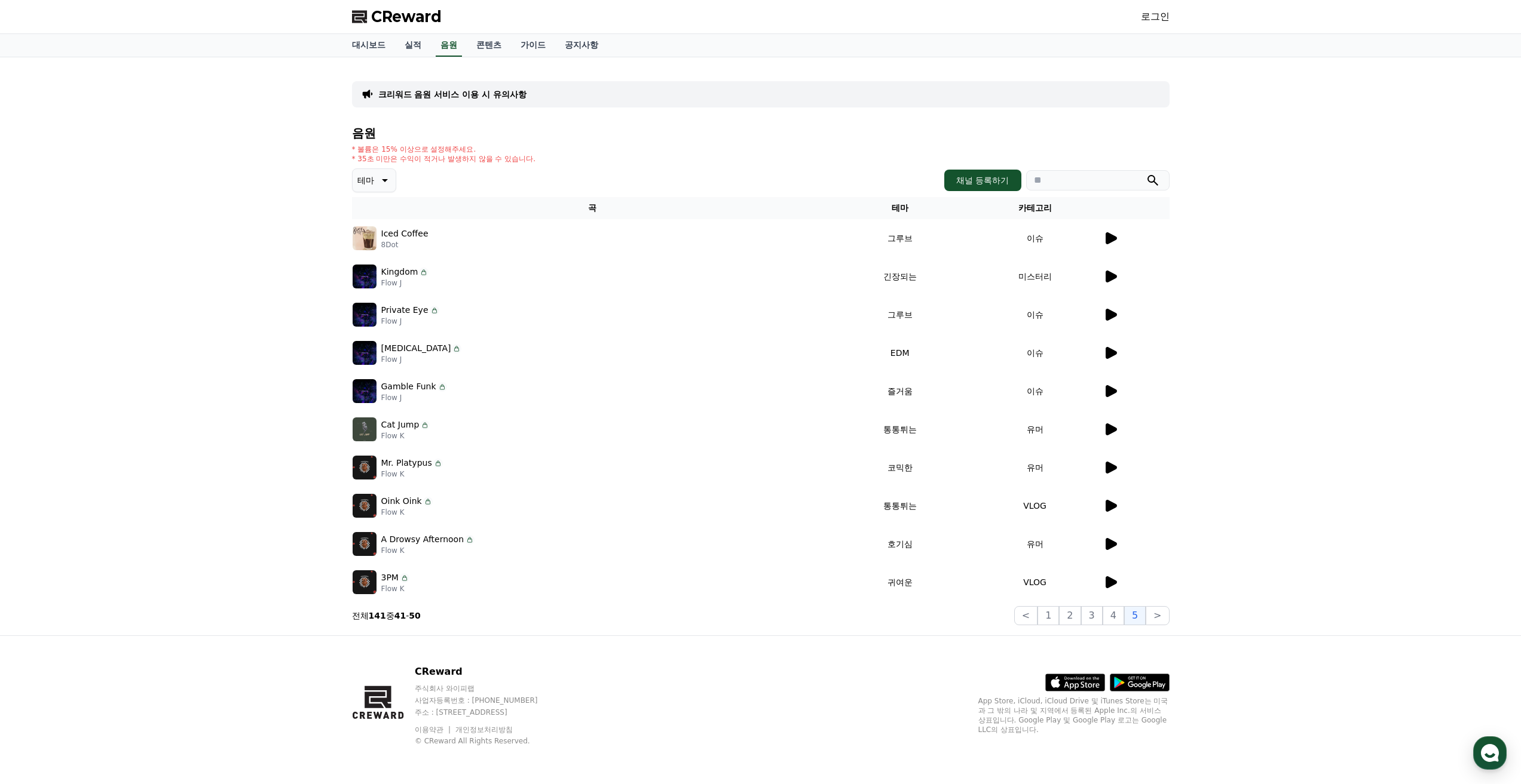
click at [1117, 352] on icon at bounding box center [1110, 352] width 14 height 14
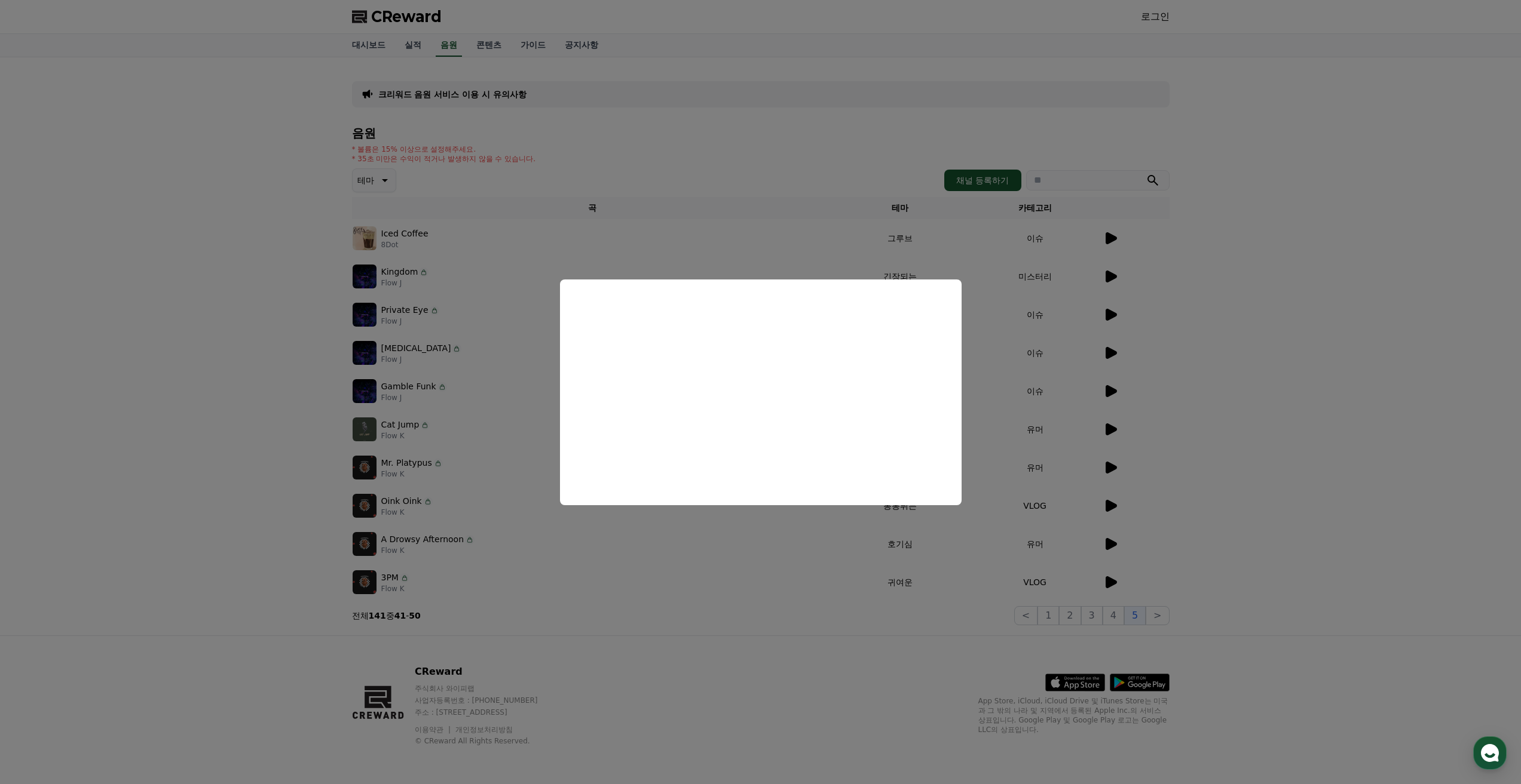
click at [1163, 379] on button "close modal" at bounding box center [760, 392] width 1521 height 784
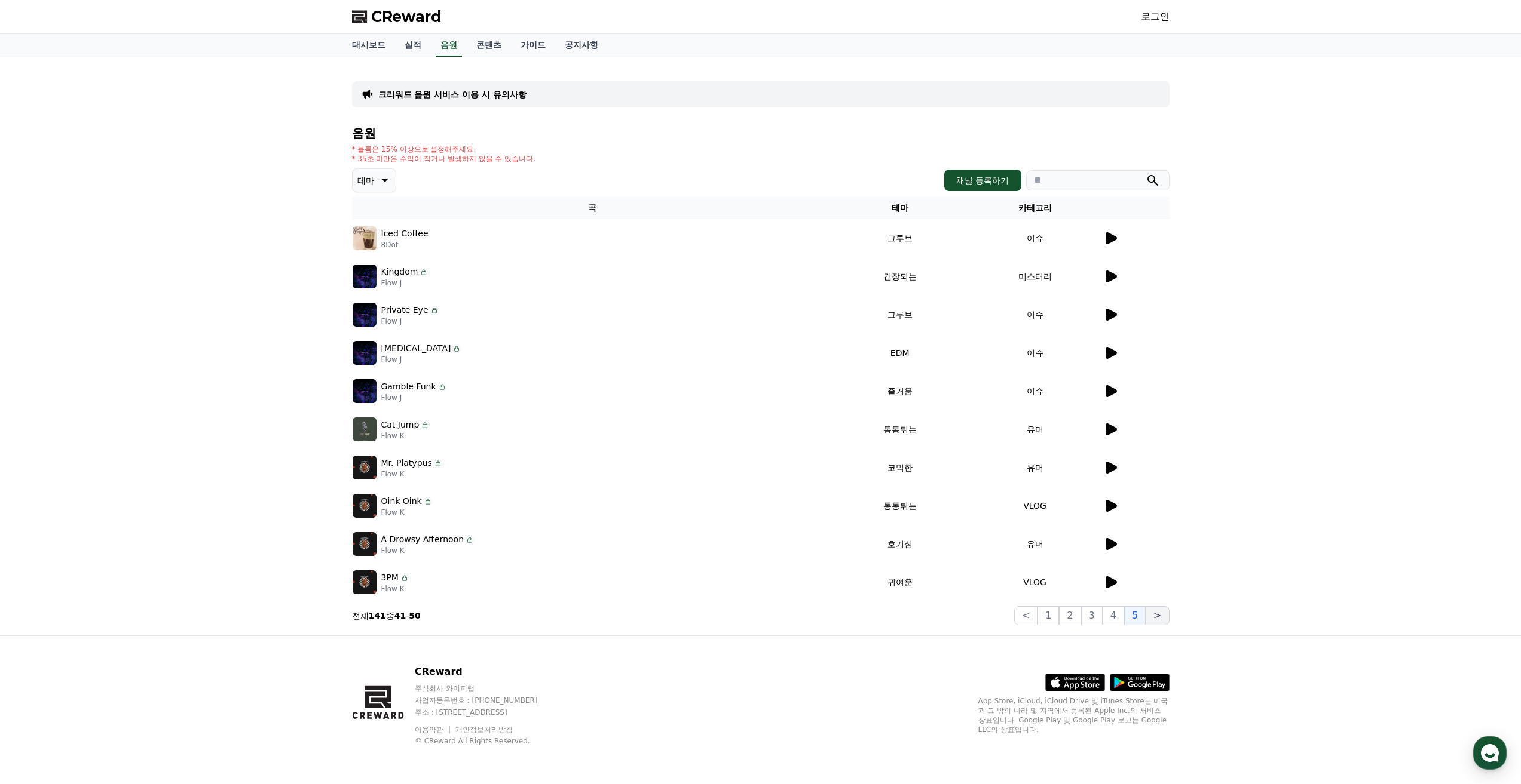
click at [1156, 614] on button ">" at bounding box center [1156, 616] width 23 height 19
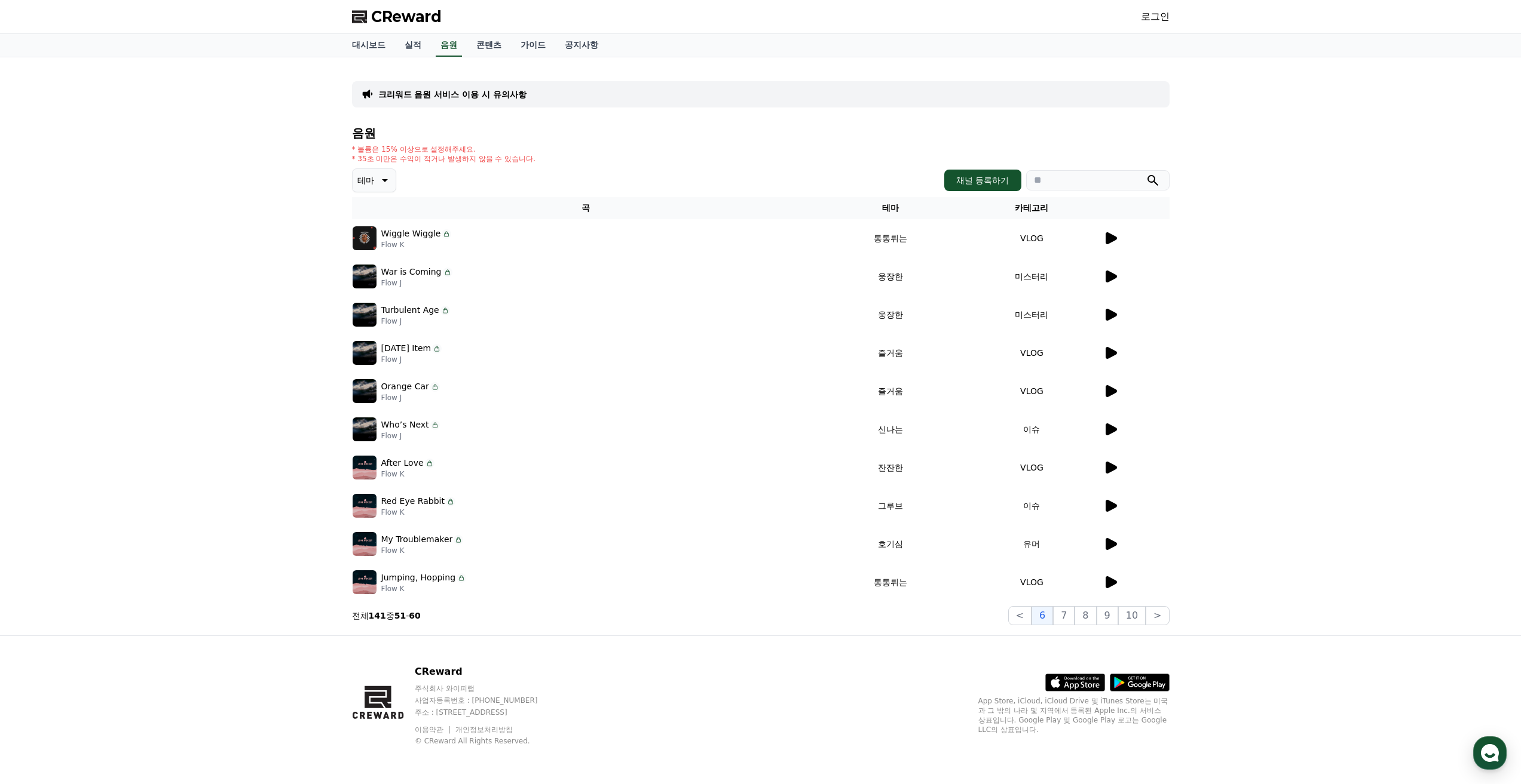
click at [1109, 363] on td at bounding box center [1136, 352] width 67 height 38
click at [1111, 356] on icon at bounding box center [1111, 353] width 11 height 12
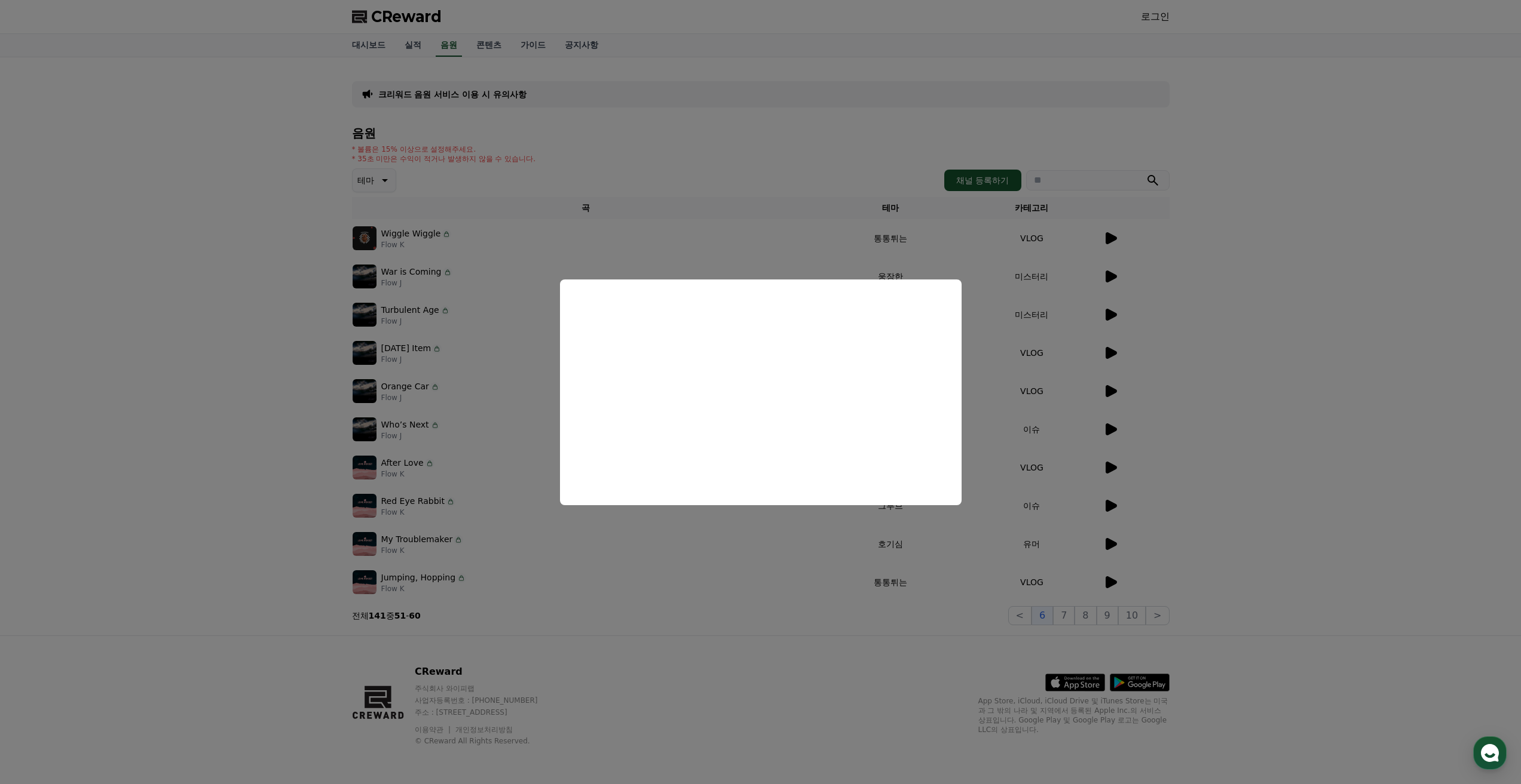
click at [1100, 394] on button "close modal" at bounding box center [760, 392] width 1521 height 784
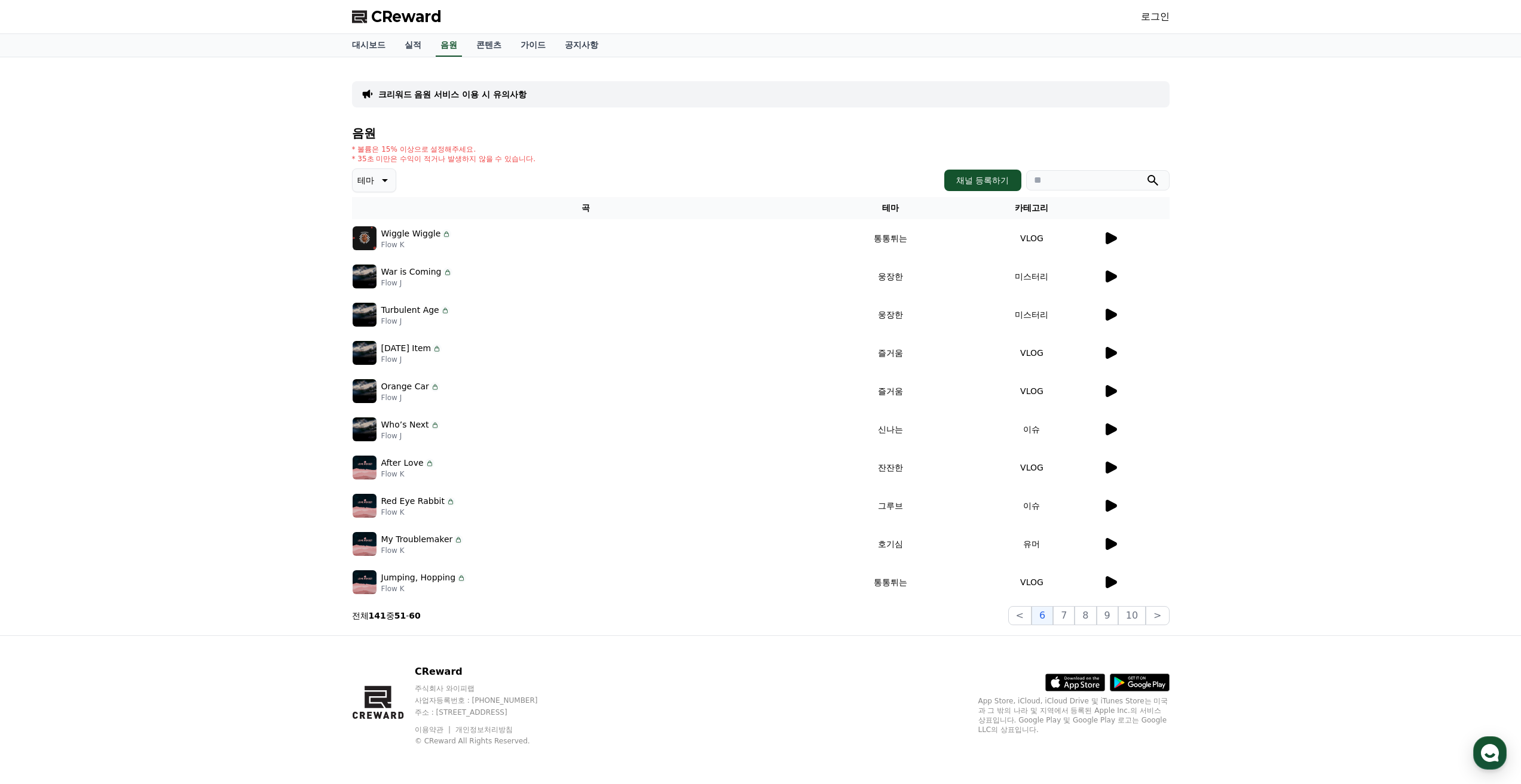
click at [1112, 462] on icon at bounding box center [1110, 467] width 14 height 14
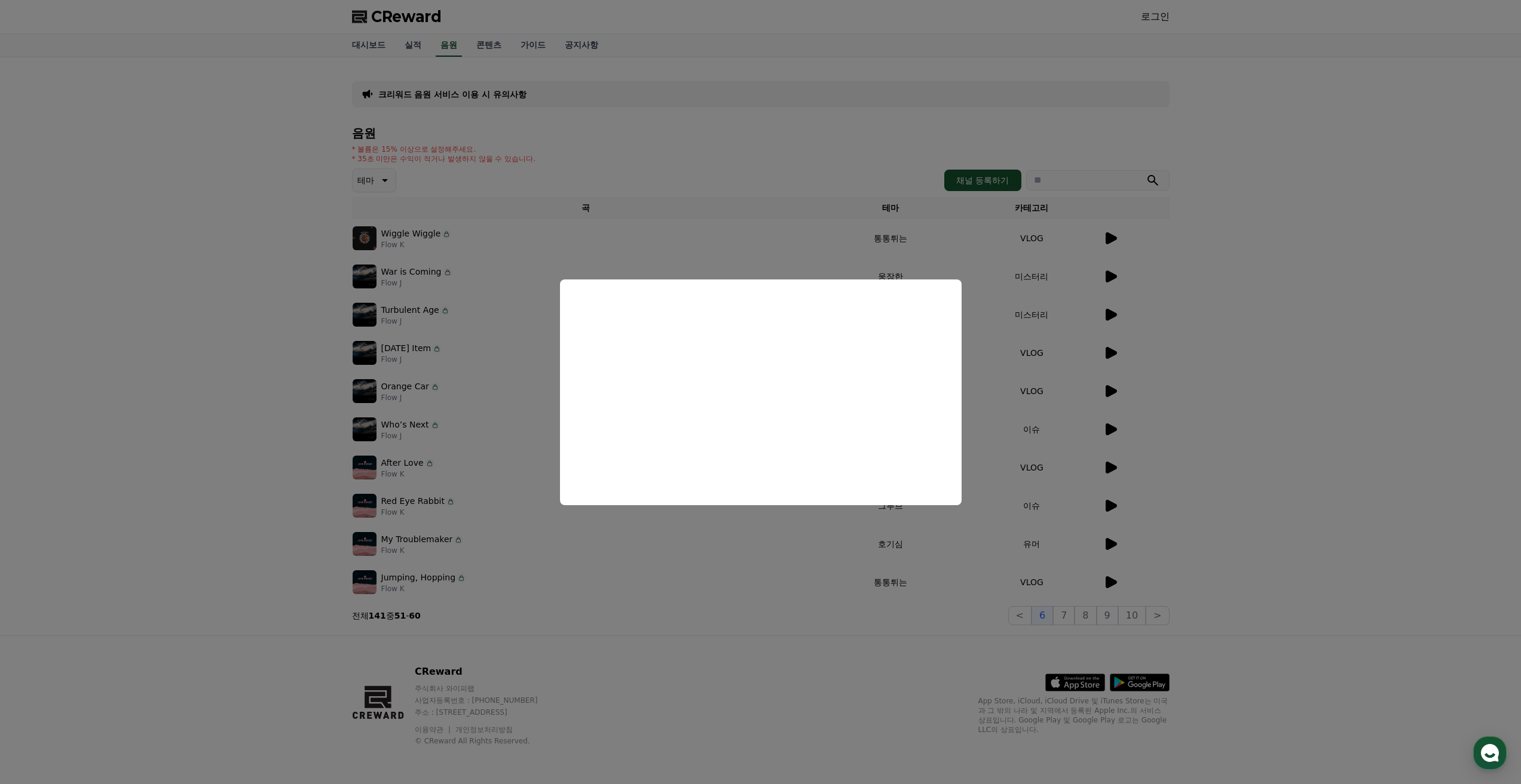
click at [1140, 502] on button "close modal" at bounding box center [760, 392] width 1521 height 784
click at [1116, 506] on icon at bounding box center [1111, 506] width 11 height 12
click at [1113, 544] on button "close modal" at bounding box center [760, 392] width 1521 height 784
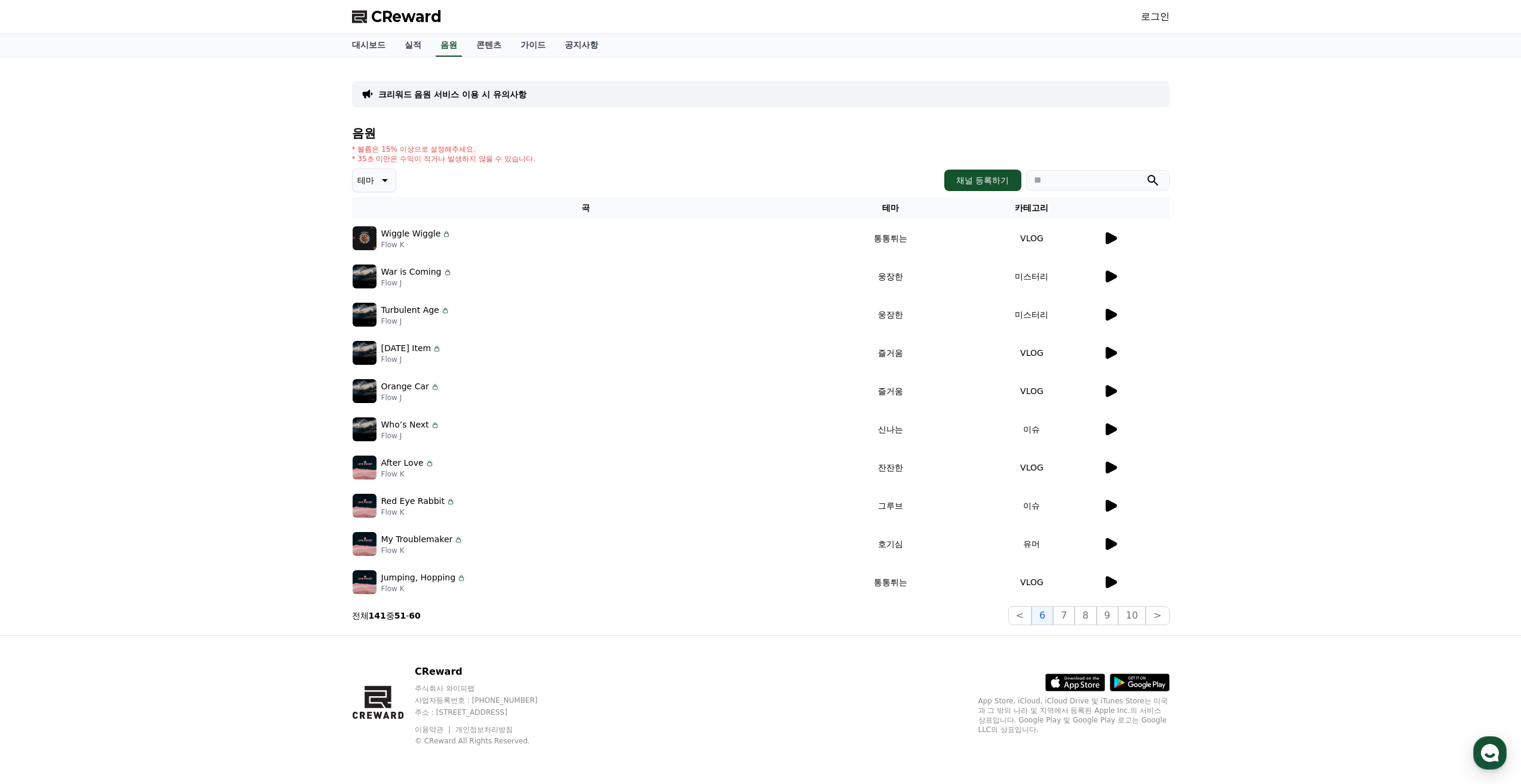
click at [1111, 581] on icon at bounding box center [1111, 582] width 11 height 12
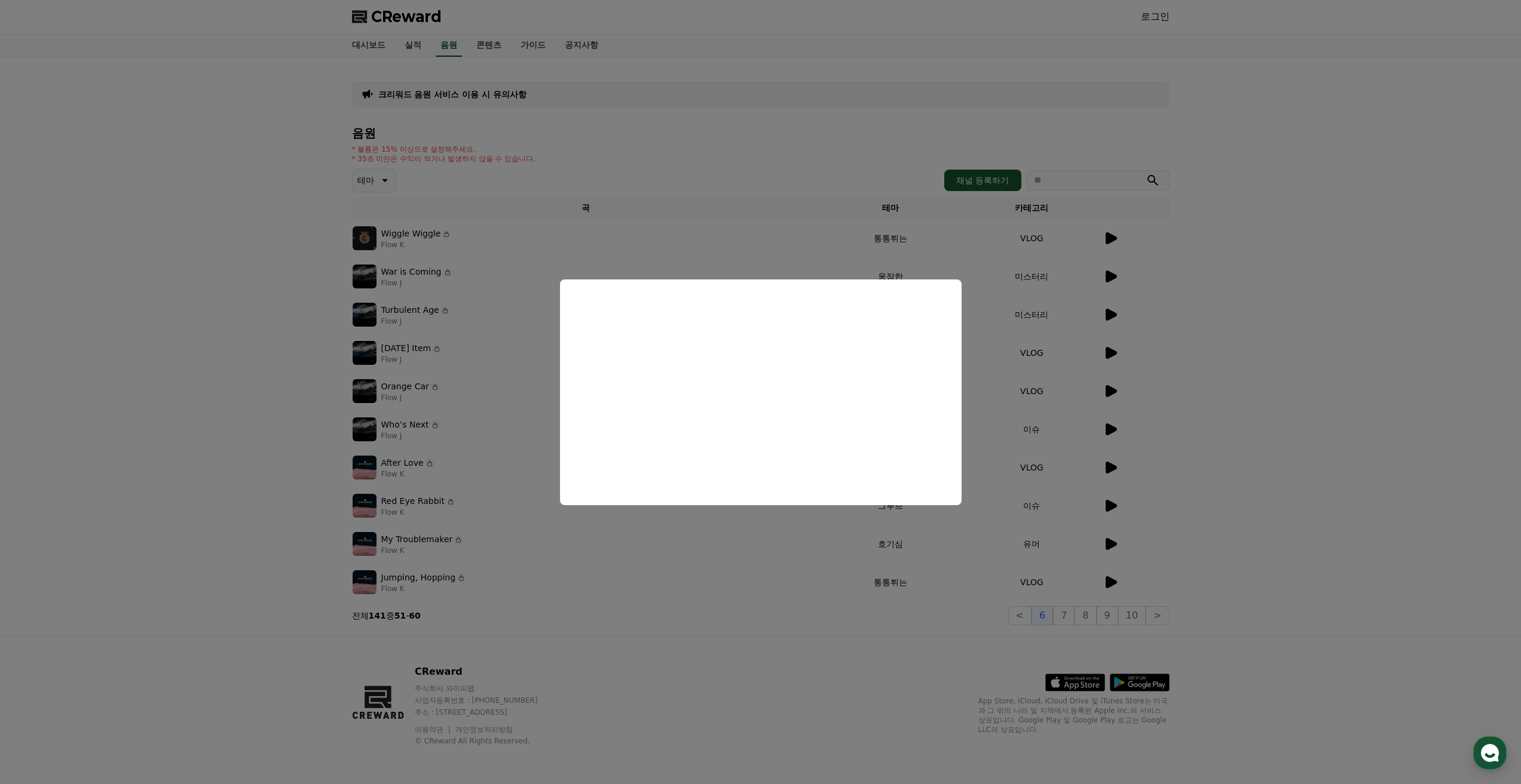
click at [1076, 614] on button "close modal" at bounding box center [760, 392] width 1521 height 784
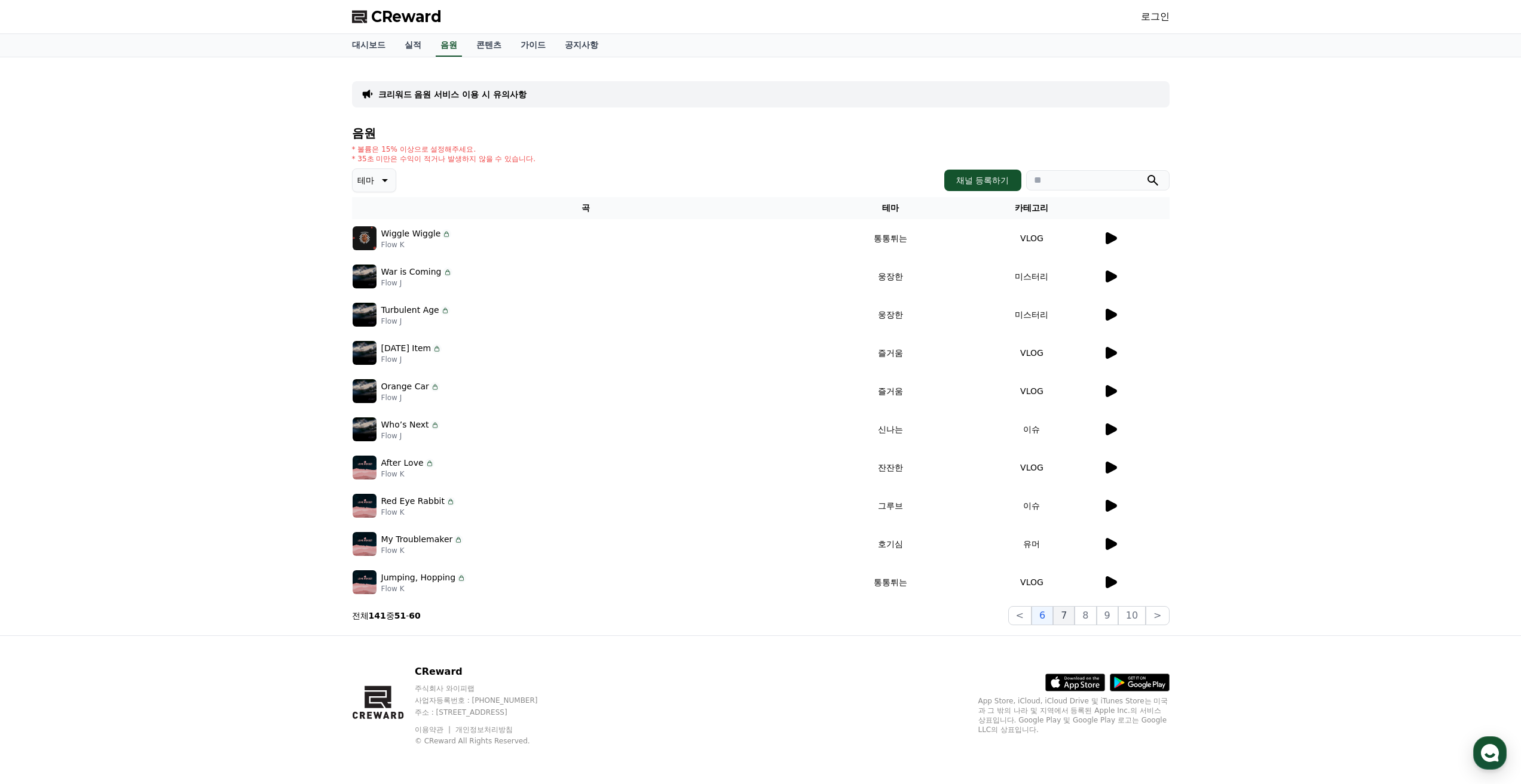
click at [1074, 616] on button "7" at bounding box center [1064, 616] width 22 height 19
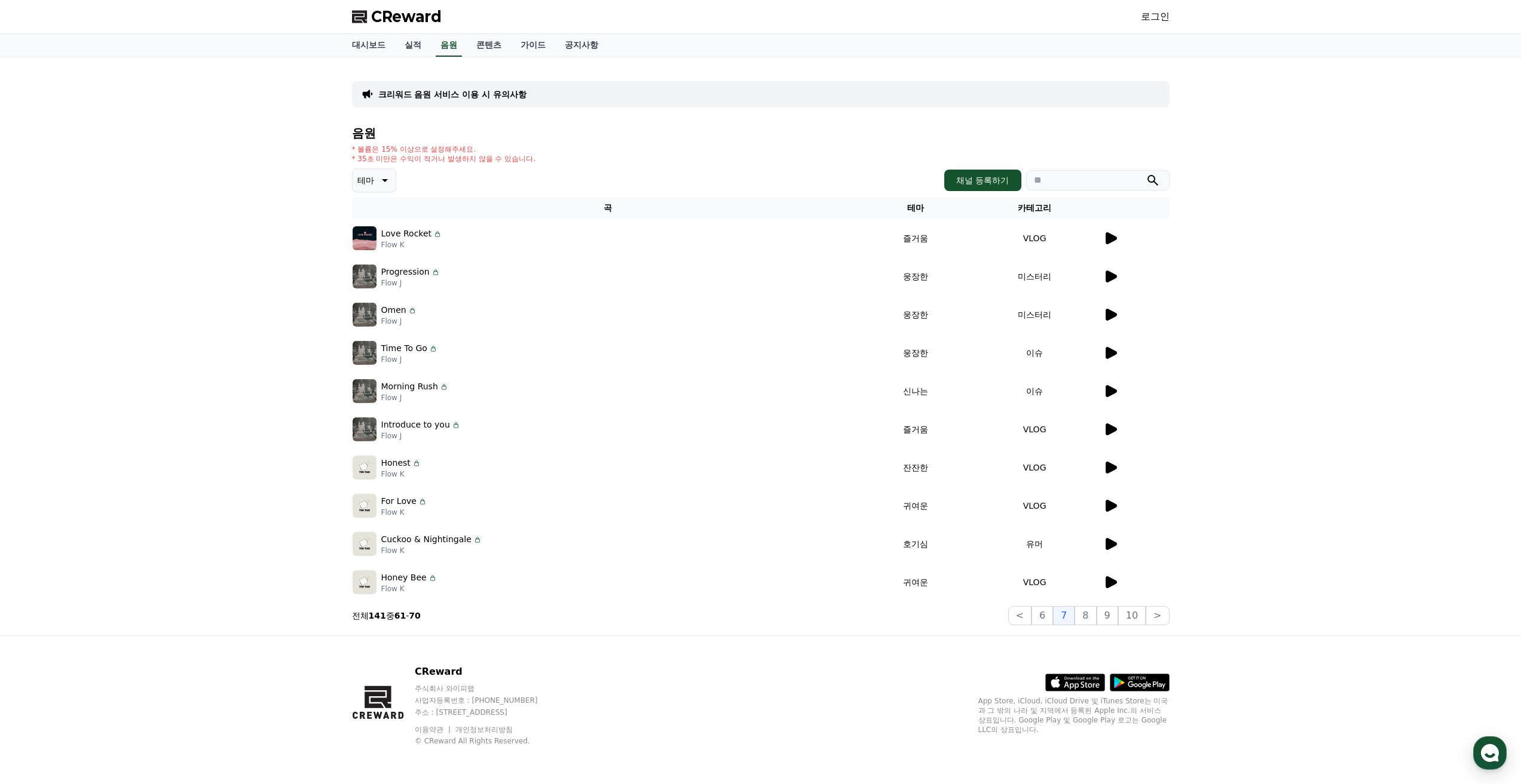
click at [1118, 539] on div at bounding box center [1136, 544] width 66 height 14
click at [1121, 504] on div at bounding box center [1136, 506] width 66 height 14
click at [1119, 470] on div at bounding box center [1136, 467] width 66 height 14
click at [1104, 469] on icon at bounding box center [1110, 467] width 14 height 14
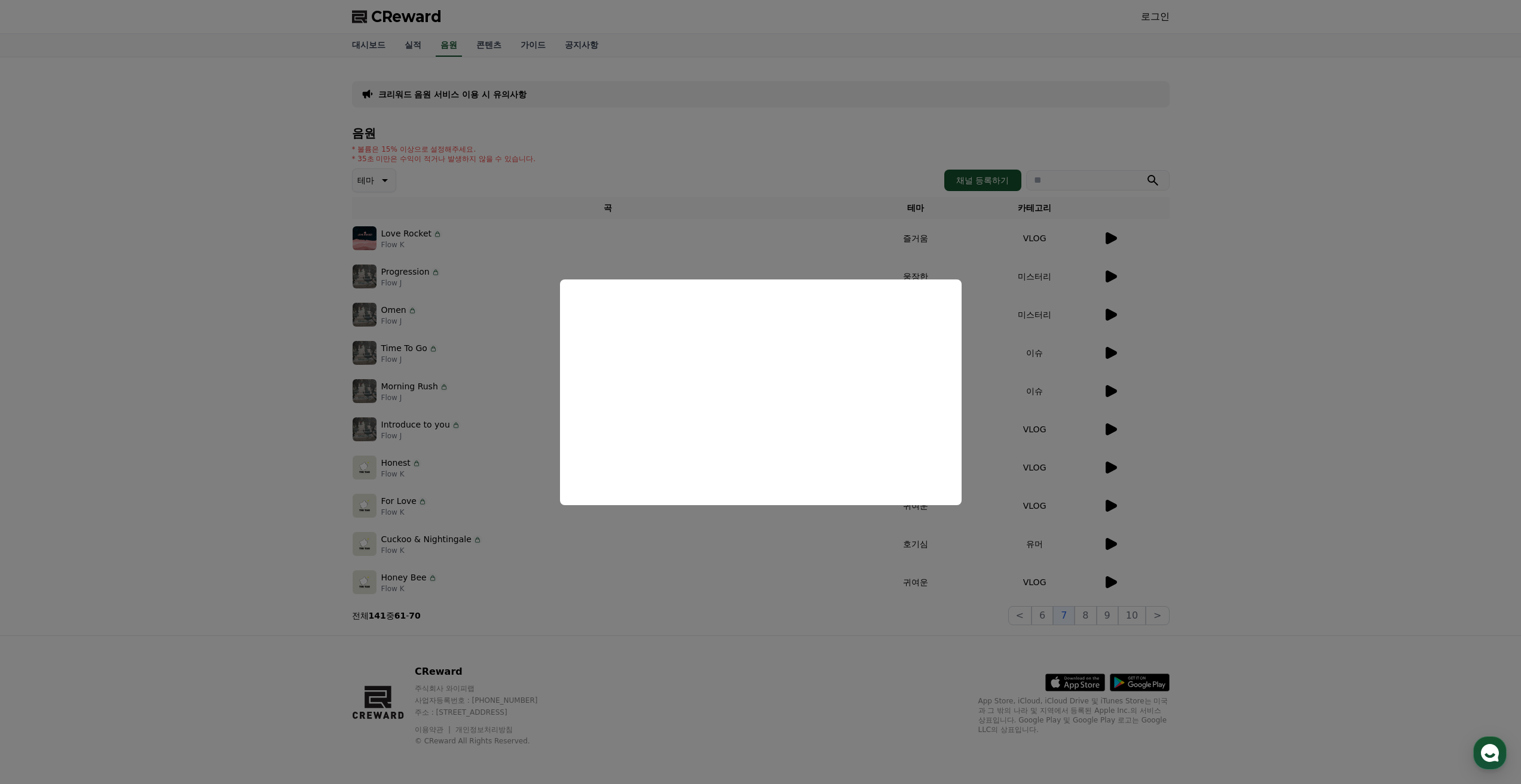
click at [1053, 307] on button "close modal" at bounding box center [760, 392] width 1521 height 784
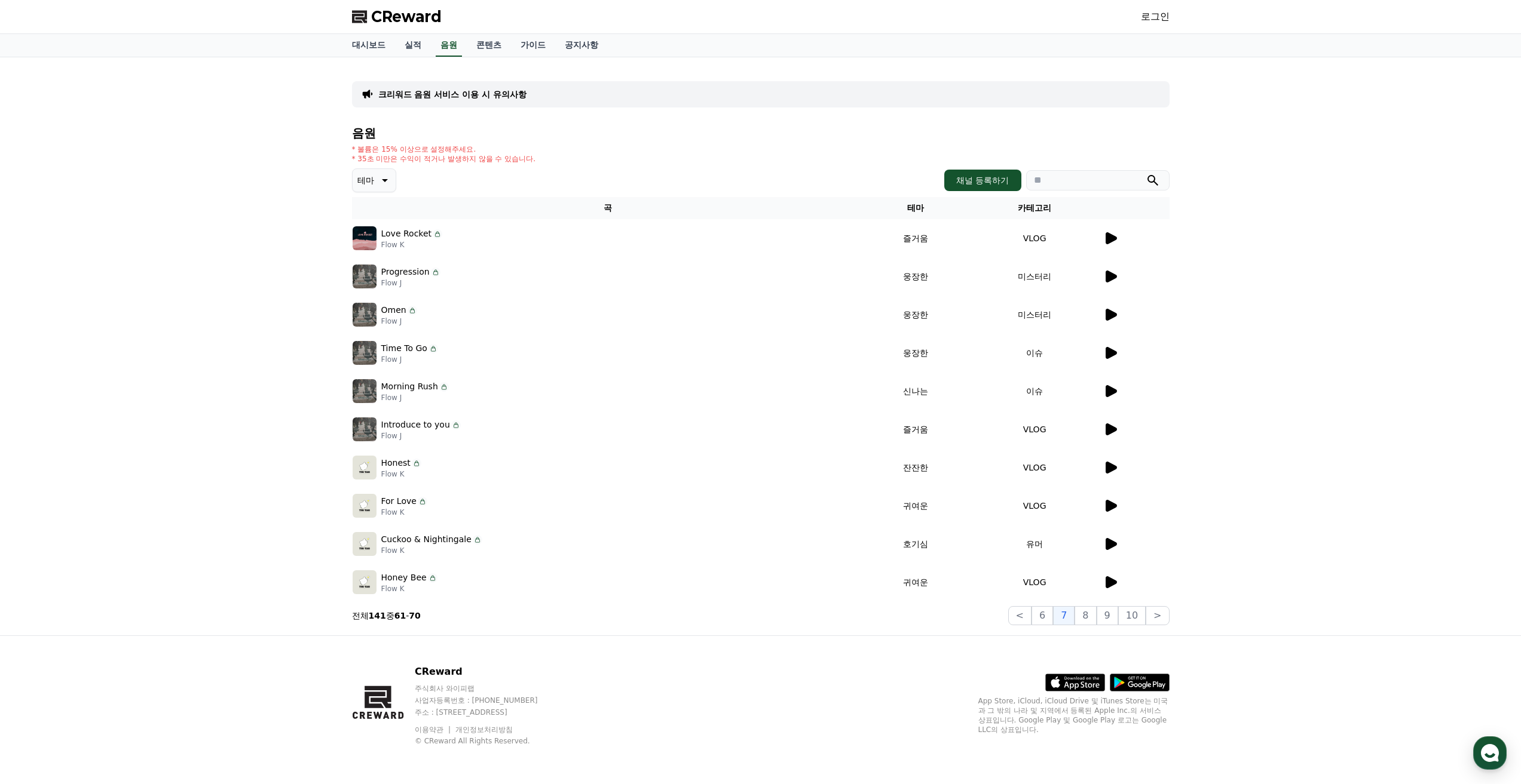
click at [1104, 278] on icon at bounding box center [1110, 276] width 14 height 14
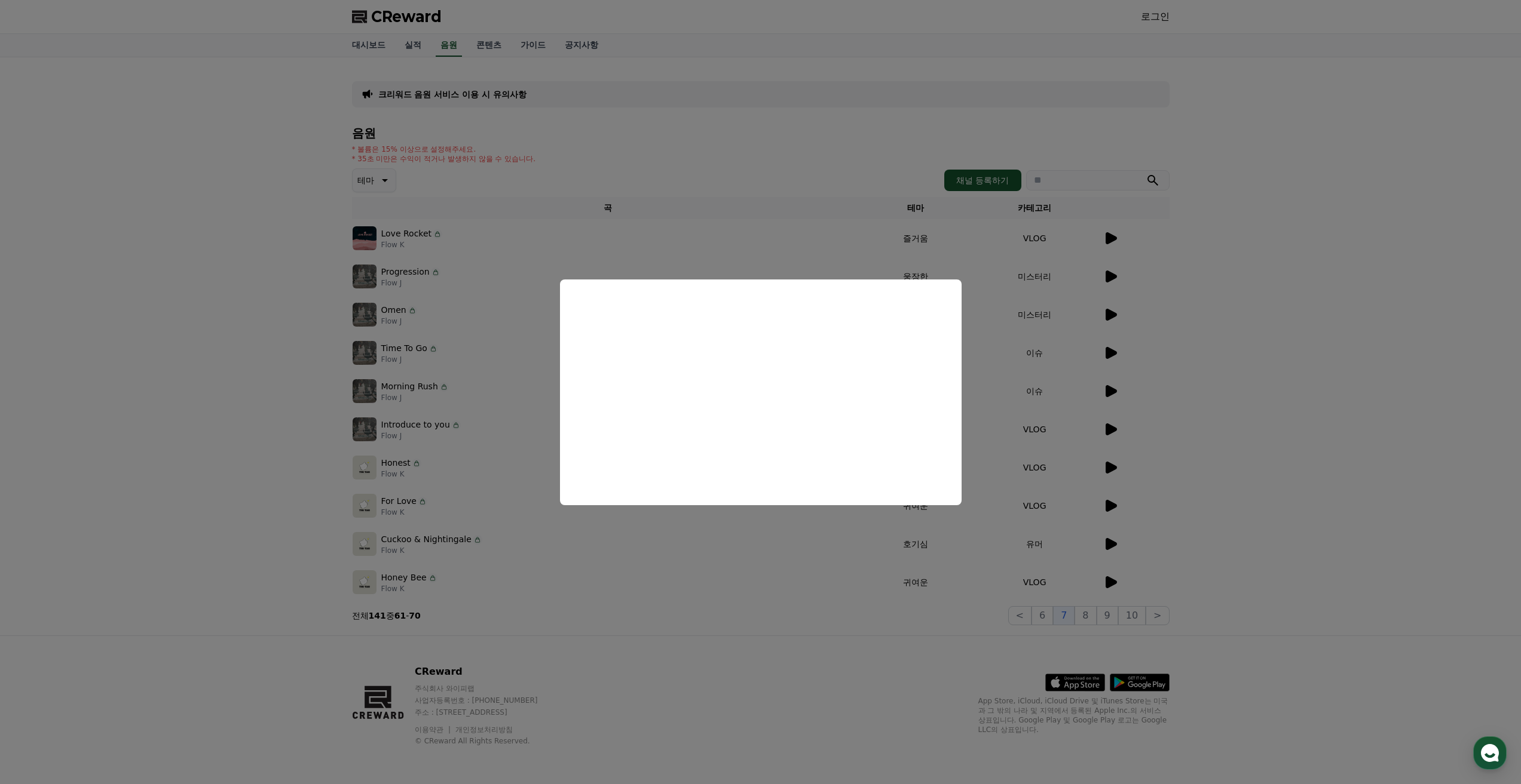
click at [466, 282] on button "close modal" at bounding box center [760, 392] width 1521 height 784
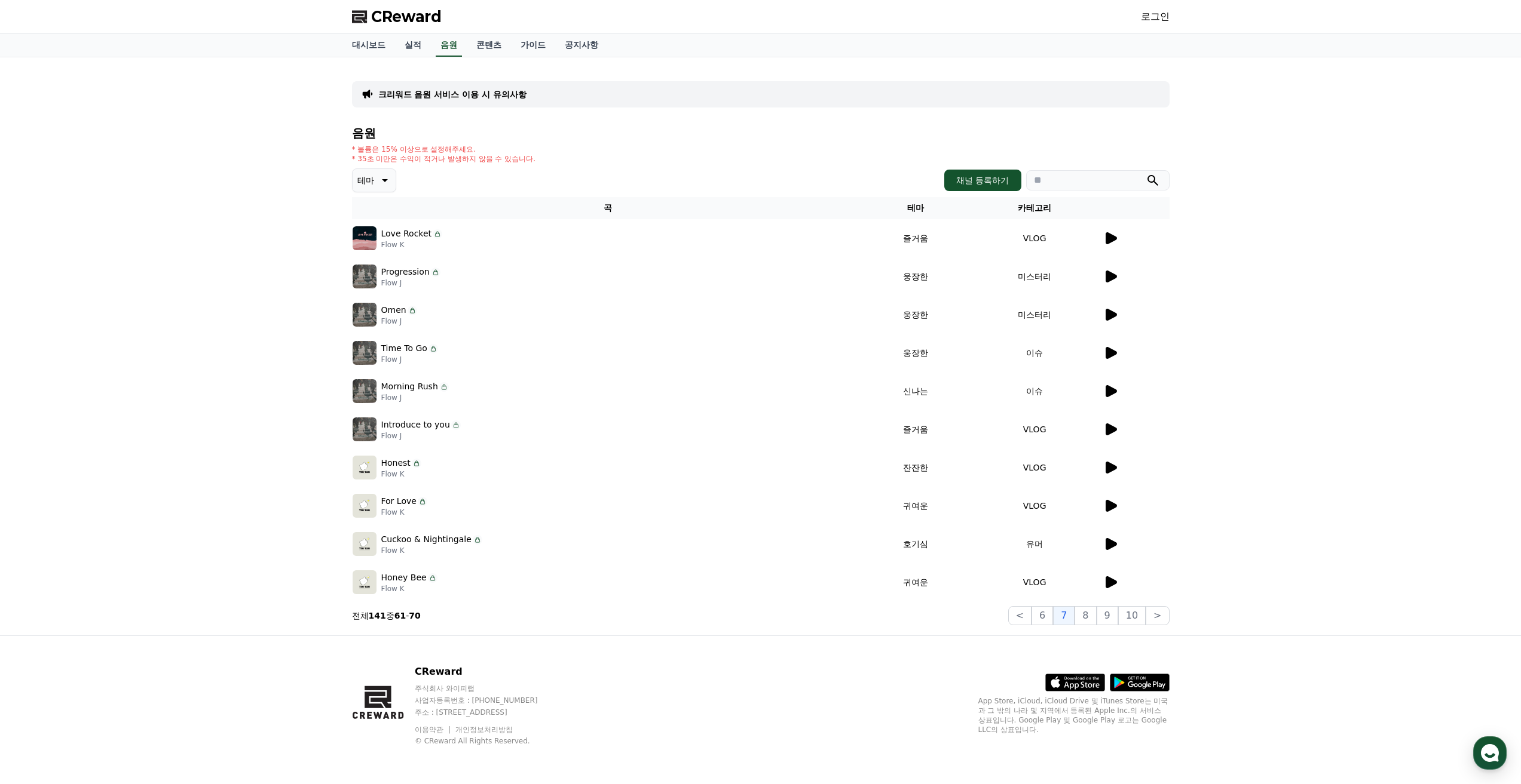
drag, startPoint x: 385, startPoint y: 273, endPoint x: 394, endPoint y: 274, distance: 9.1
click at [394, 274] on p "Progression" at bounding box center [405, 272] width 49 height 13
drag, startPoint x: 377, startPoint y: 273, endPoint x: 412, endPoint y: 286, distance: 37.3
click at [412, 286] on div "Progression Flow J" at bounding box center [608, 277] width 511 height 24
copy div "Progression Flow J"
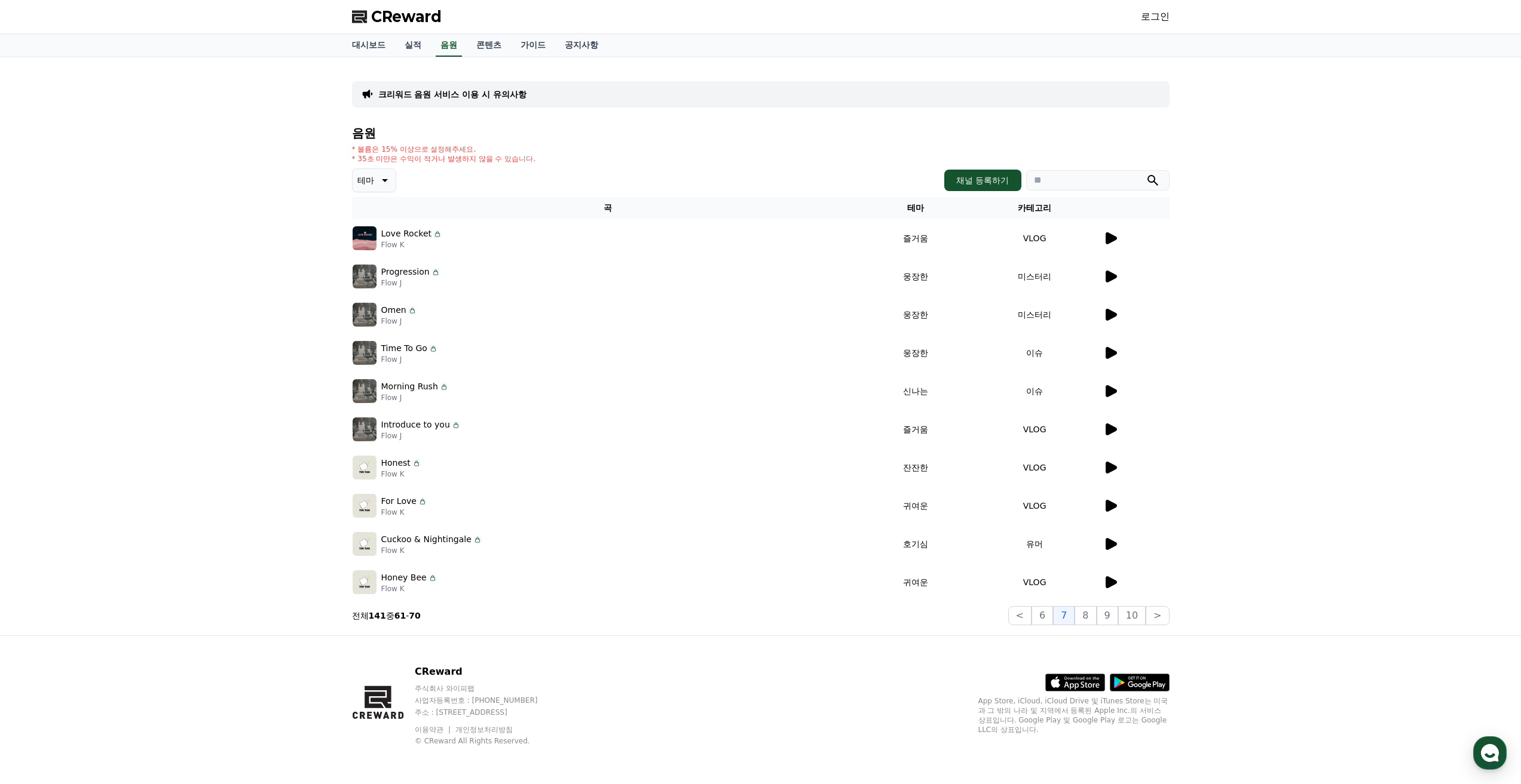
click at [1109, 315] on icon at bounding box center [1111, 315] width 11 height 12
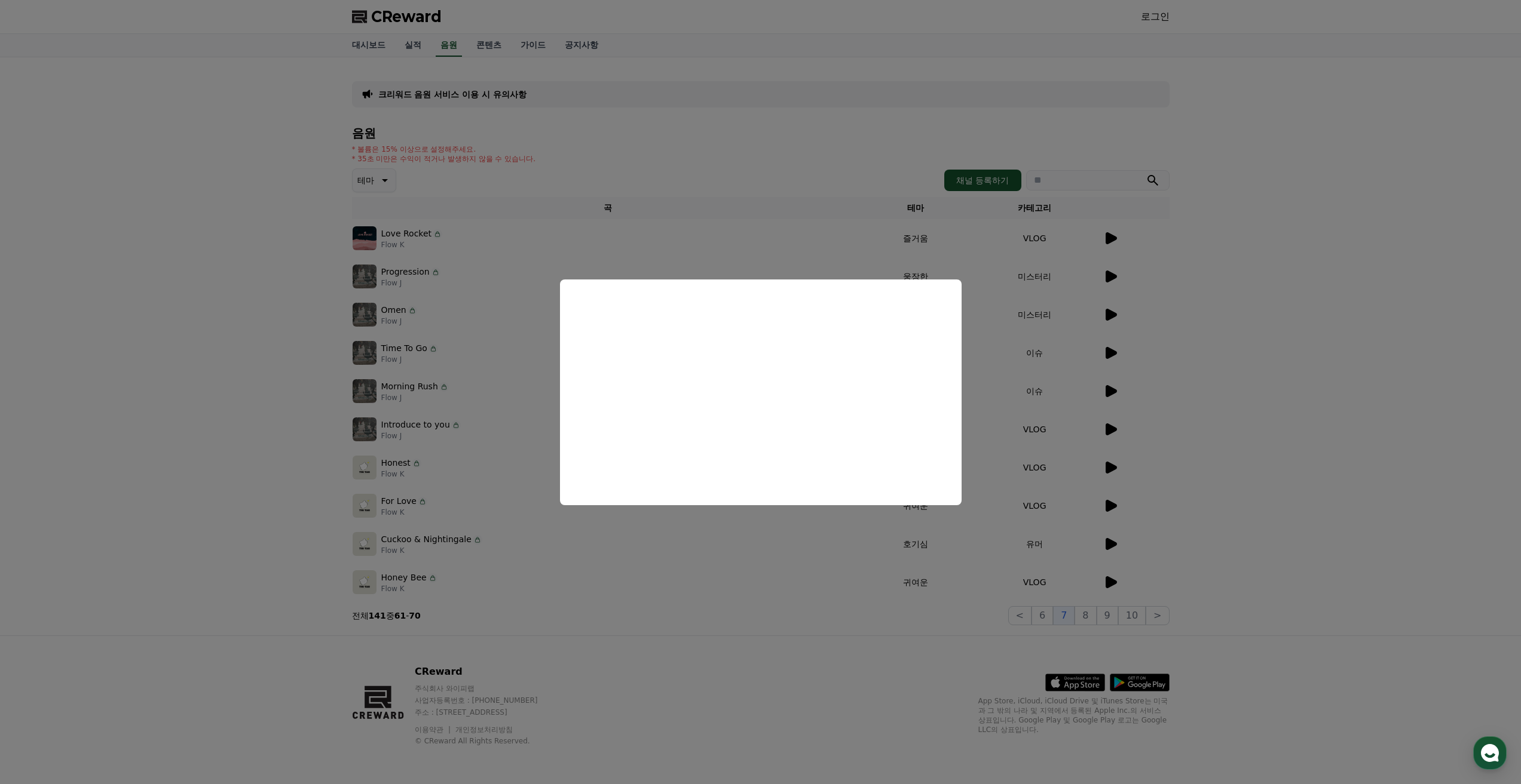
click at [496, 382] on button "close modal" at bounding box center [760, 392] width 1521 height 784
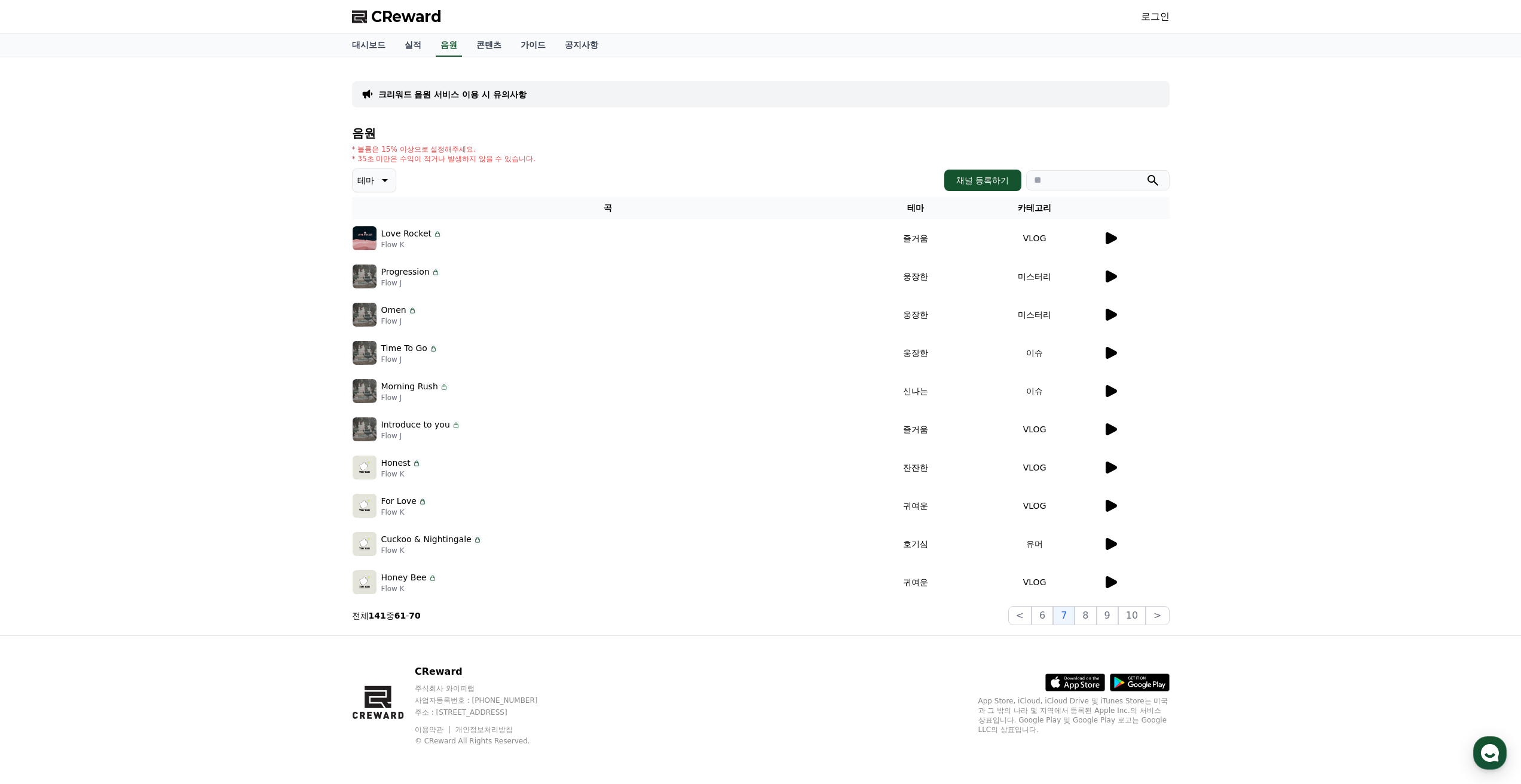
click at [1115, 358] on icon at bounding box center [1110, 352] width 14 height 14
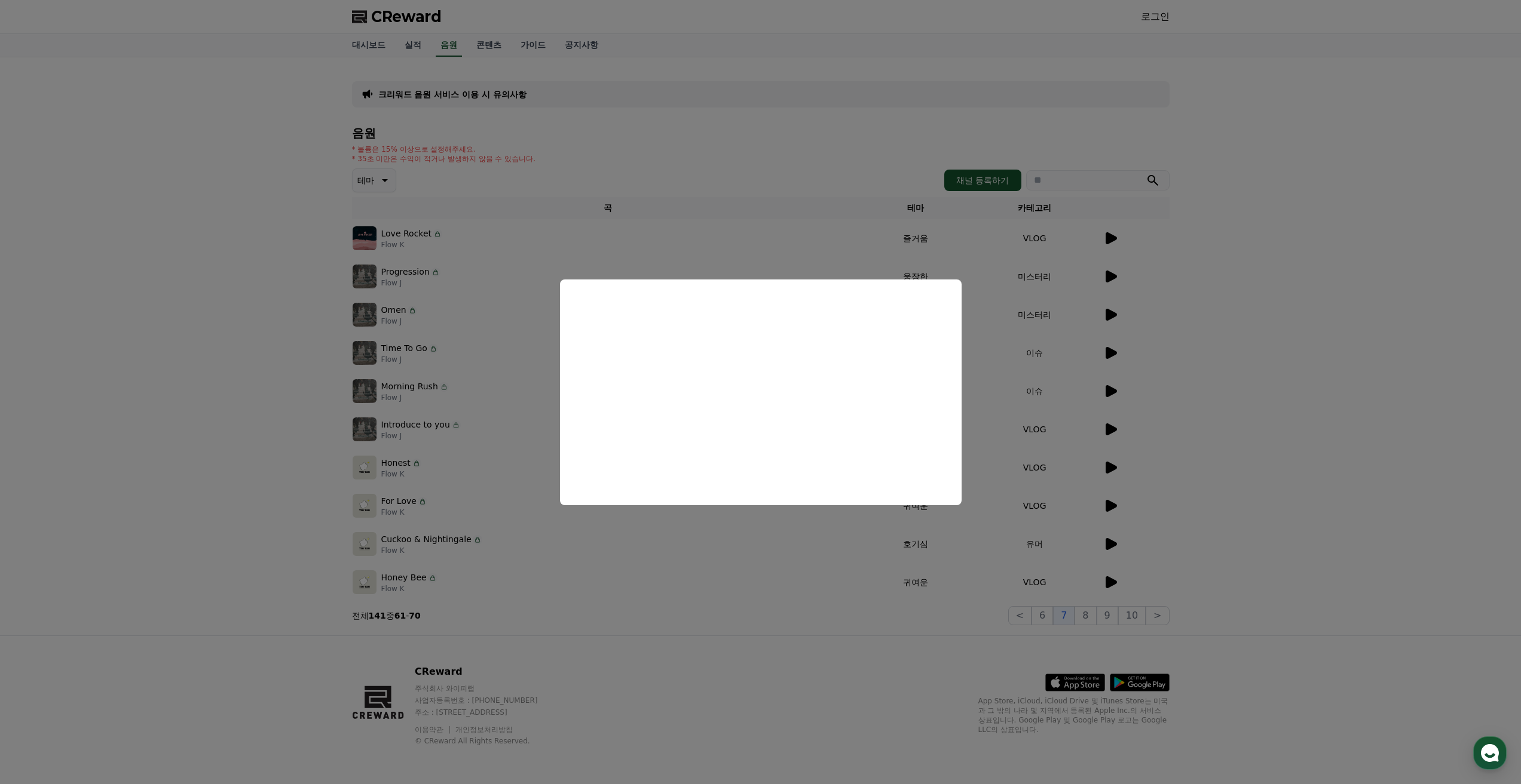
click at [1110, 393] on button "close modal" at bounding box center [760, 392] width 1521 height 784
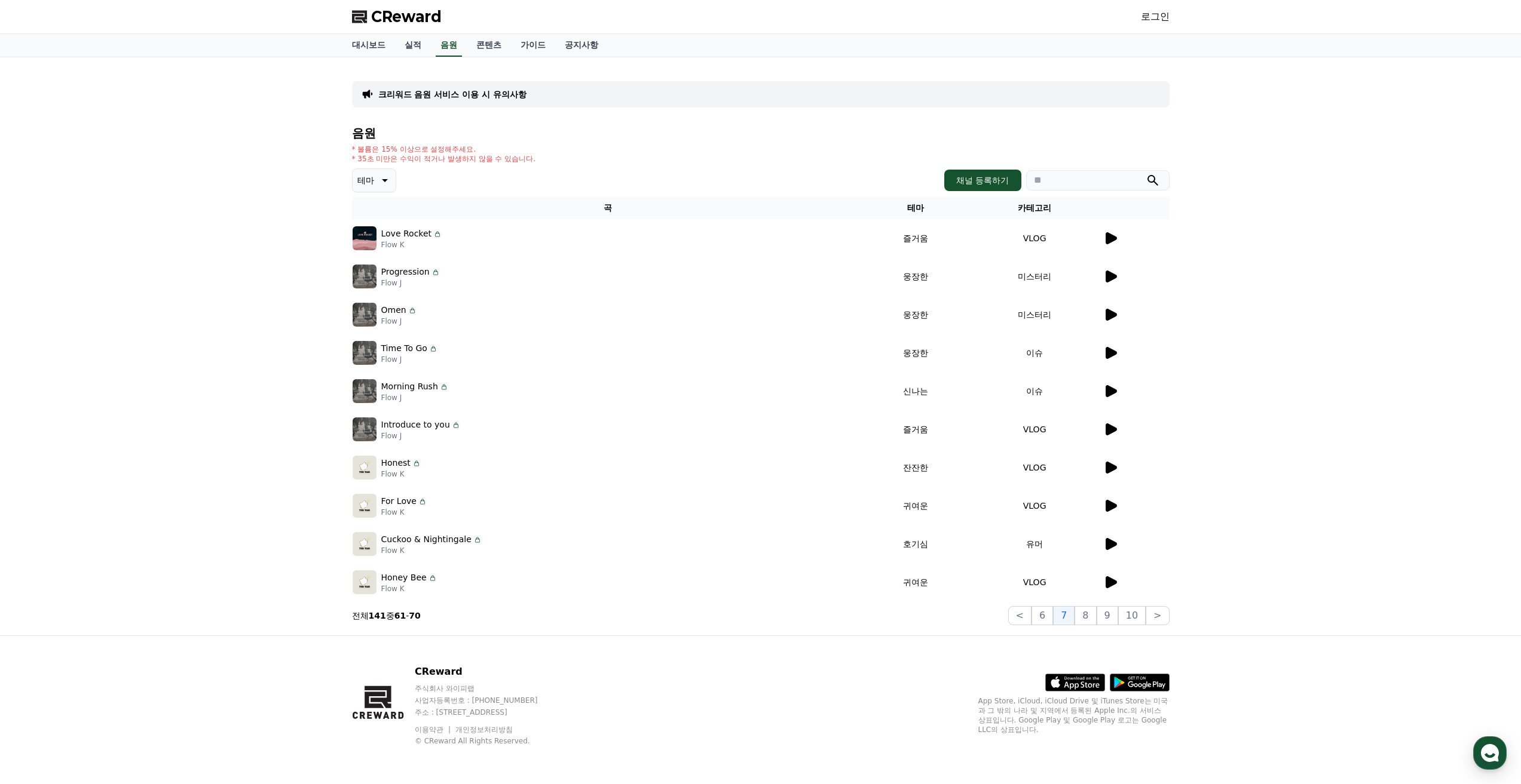
click at [1110, 393] on icon at bounding box center [1111, 391] width 11 height 12
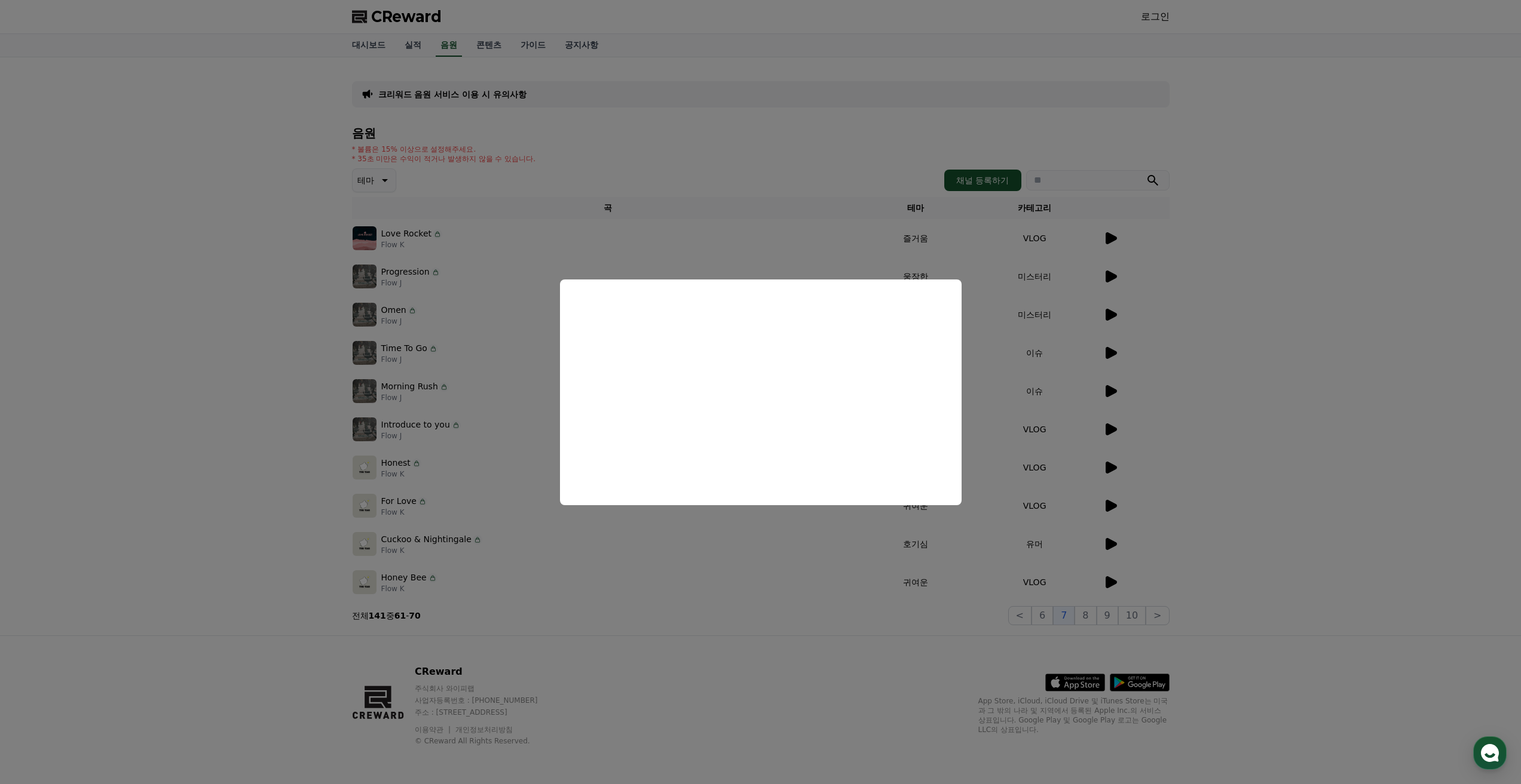
click at [1118, 432] on button "close modal" at bounding box center [760, 392] width 1521 height 784
click at [1118, 432] on div at bounding box center [1136, 429] width 66 height 14
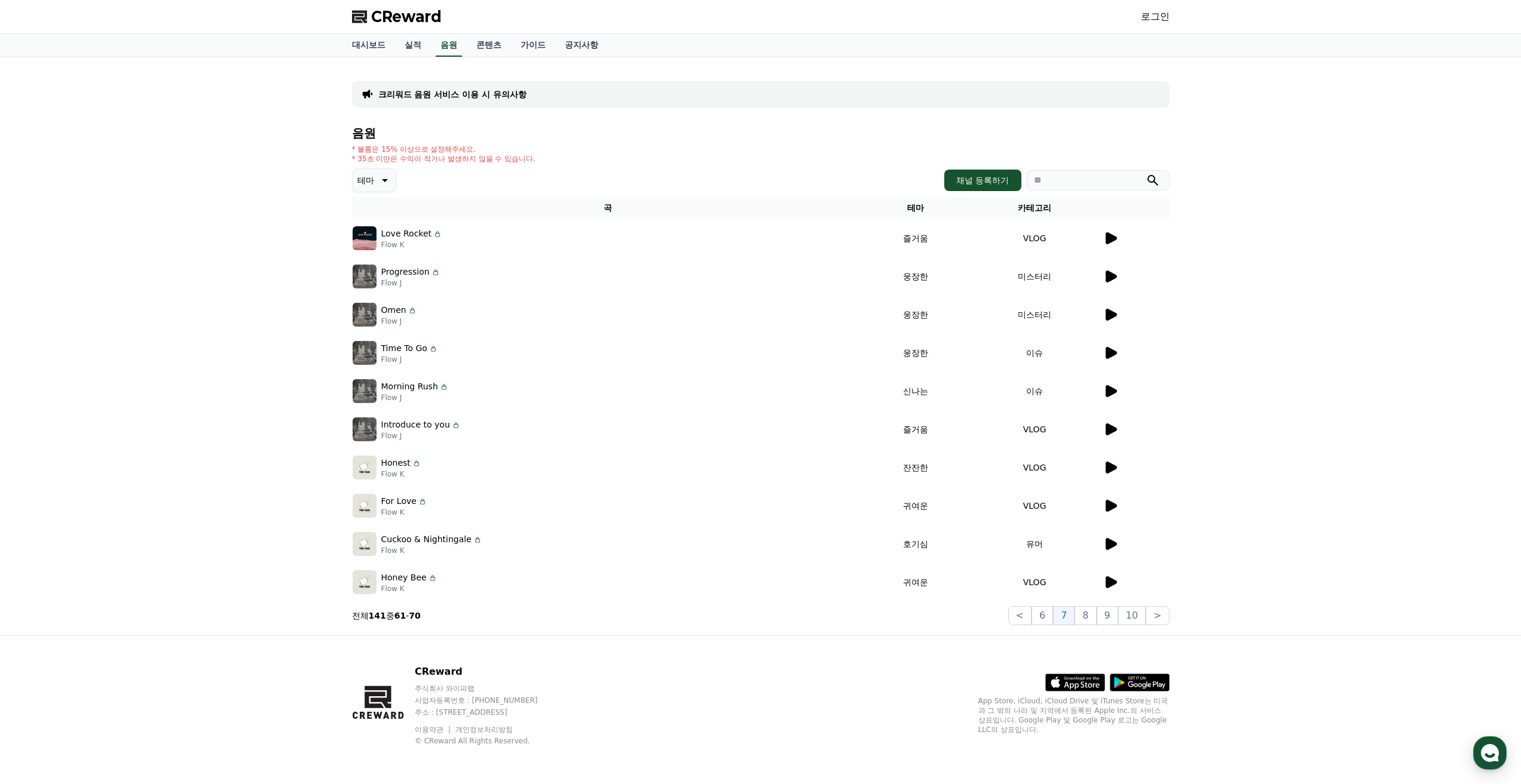
click at [1116, 432] on icon at bounding box center [1110, 429] width 14 height 14
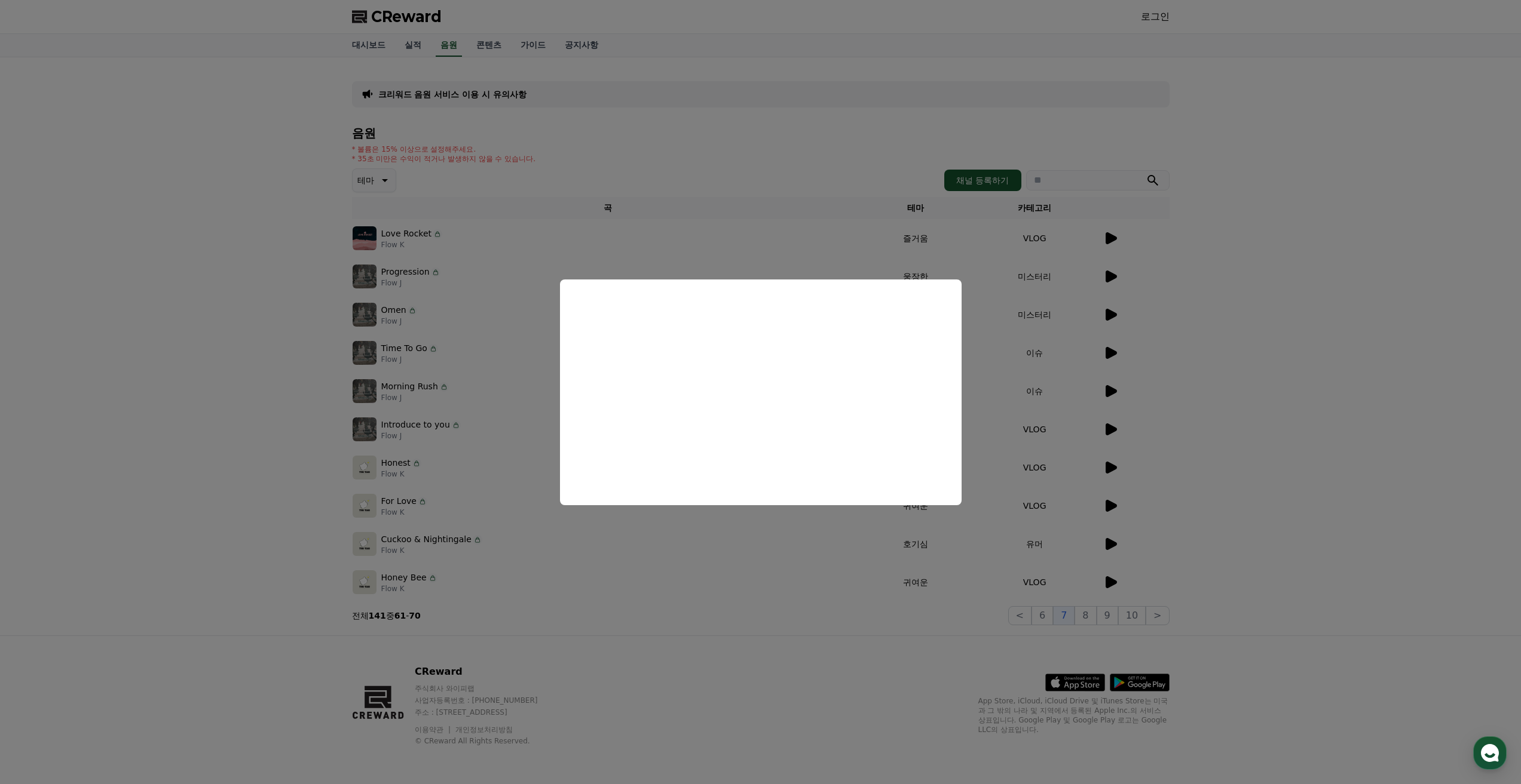
click at [1112, 469] on button "close modal" at bounding box center [760, 392] width 1521 height 784
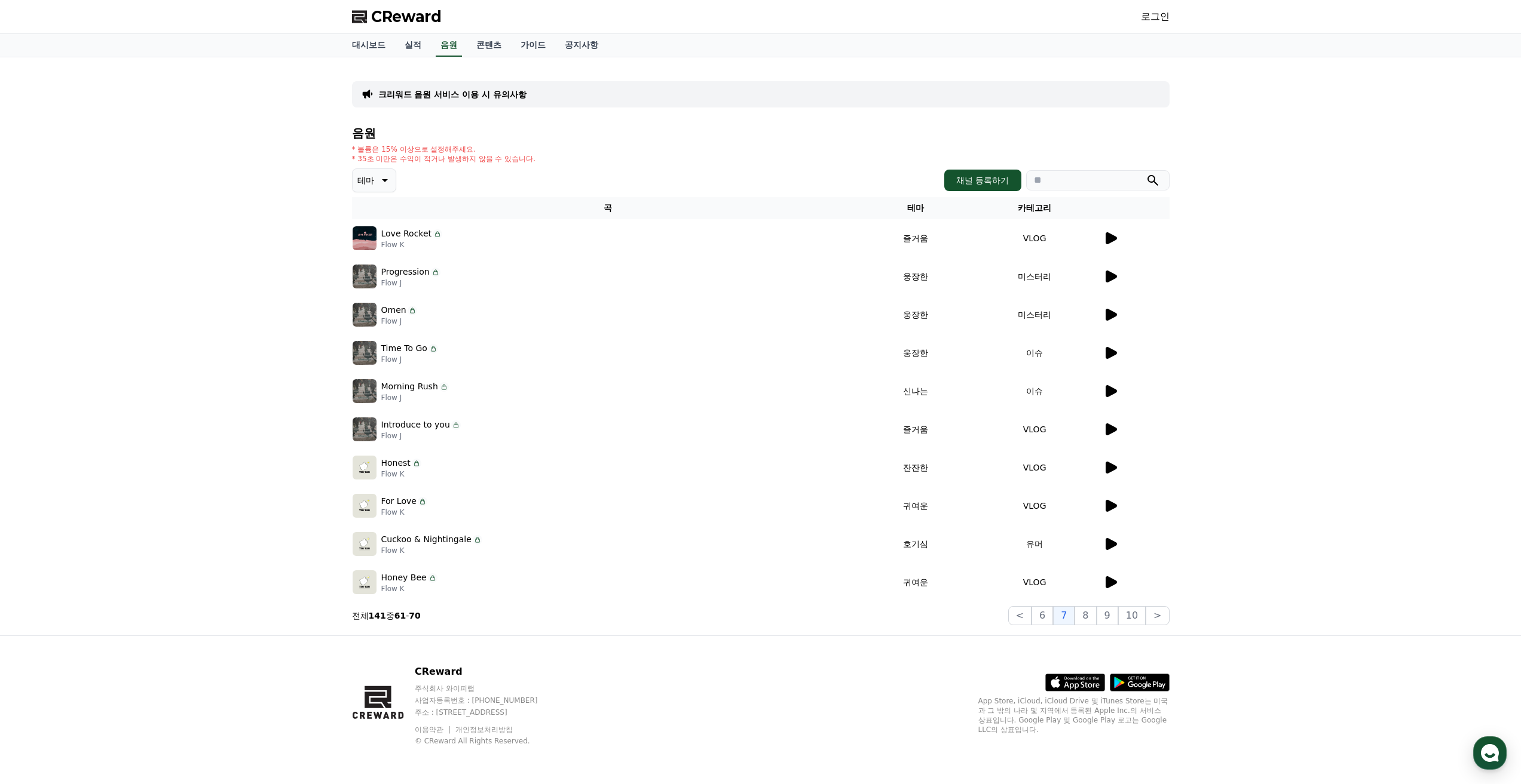
click at [1112, 469] on icon at bounding box center [1111, 468] width 11 height 12
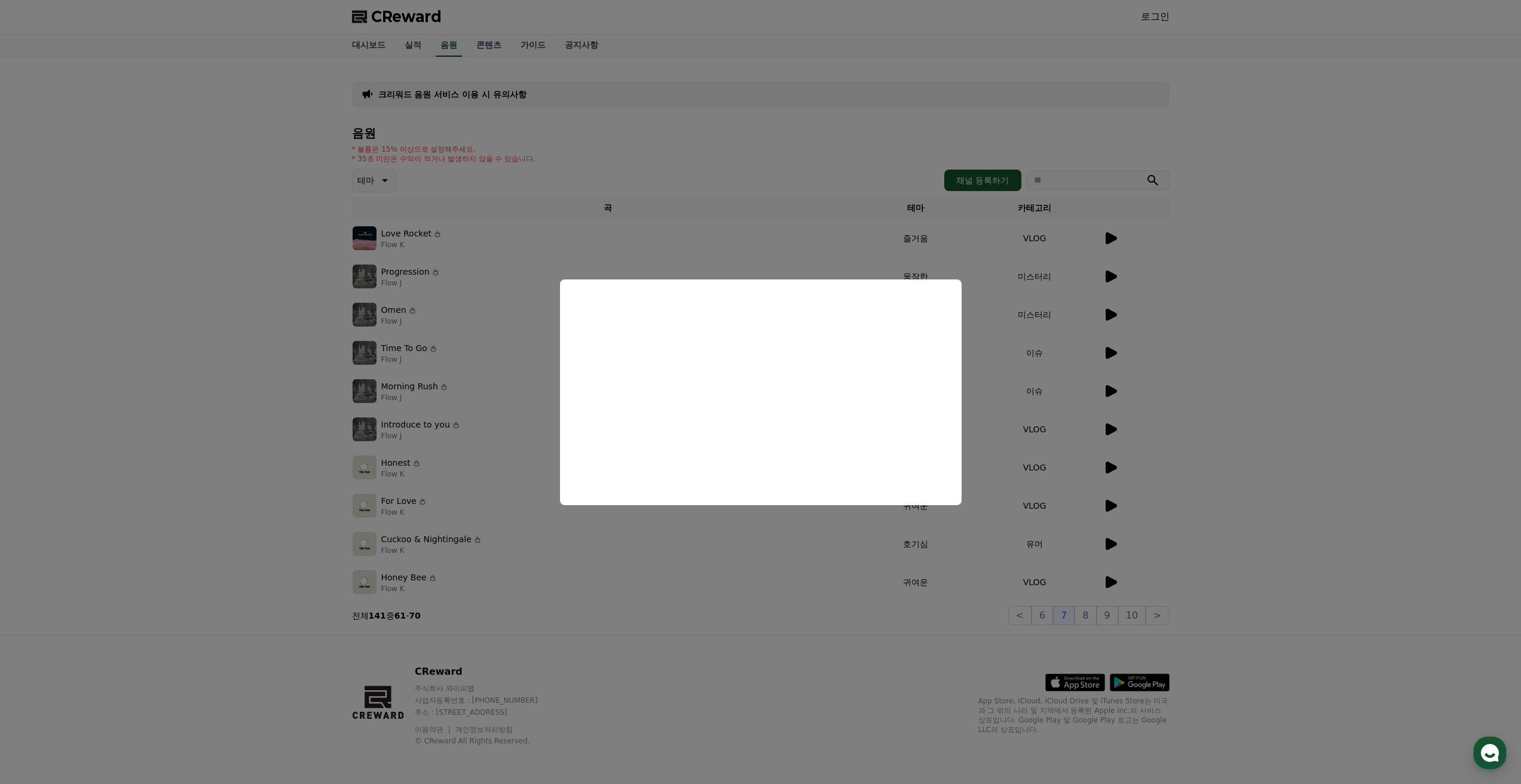
click at [1094, 621] on button "close modal" at bounding box center [760, 392] width 1521 height 784
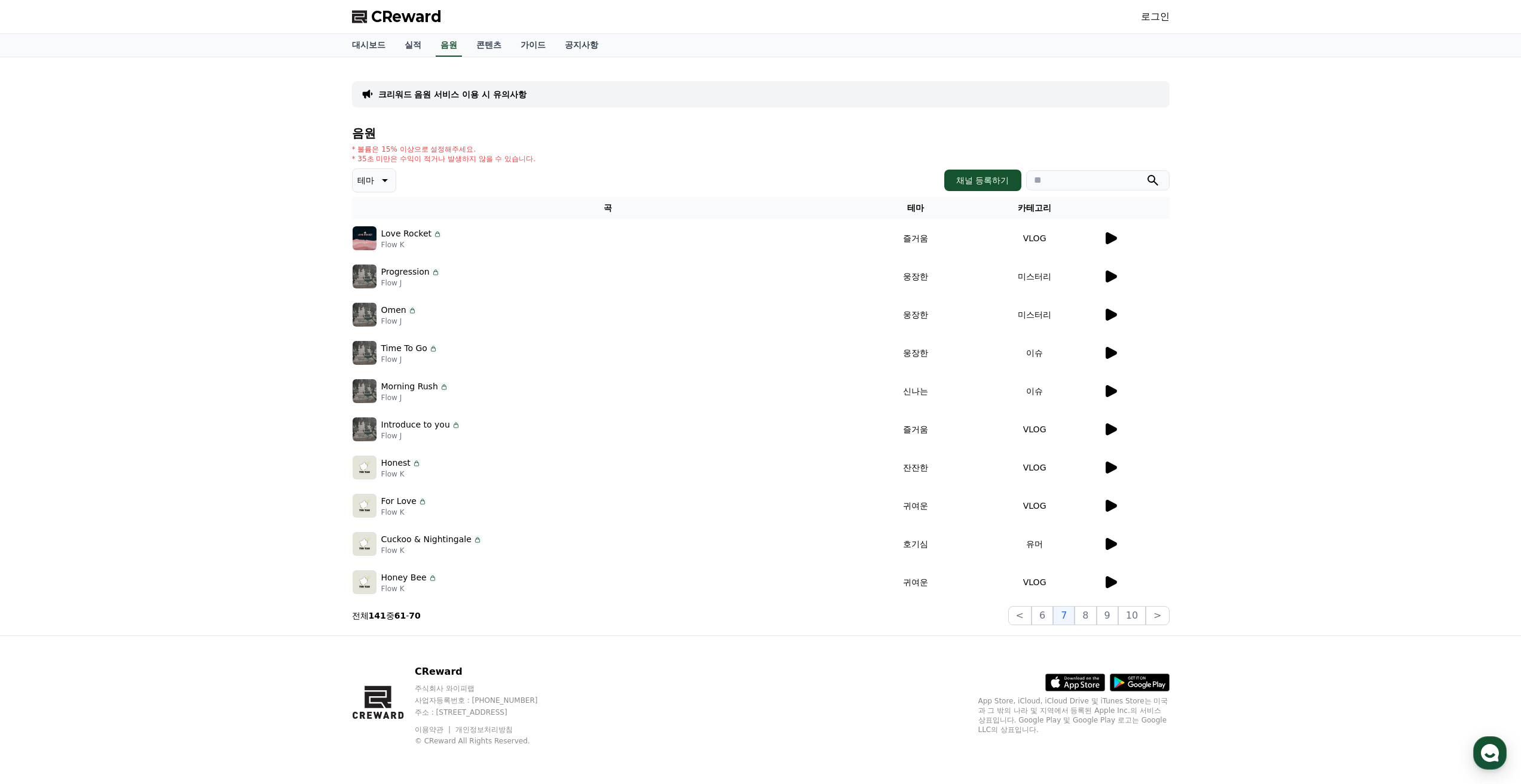
click at [1094, 621] on button "8" at bounding box center [1085, 616] width 22 height 19
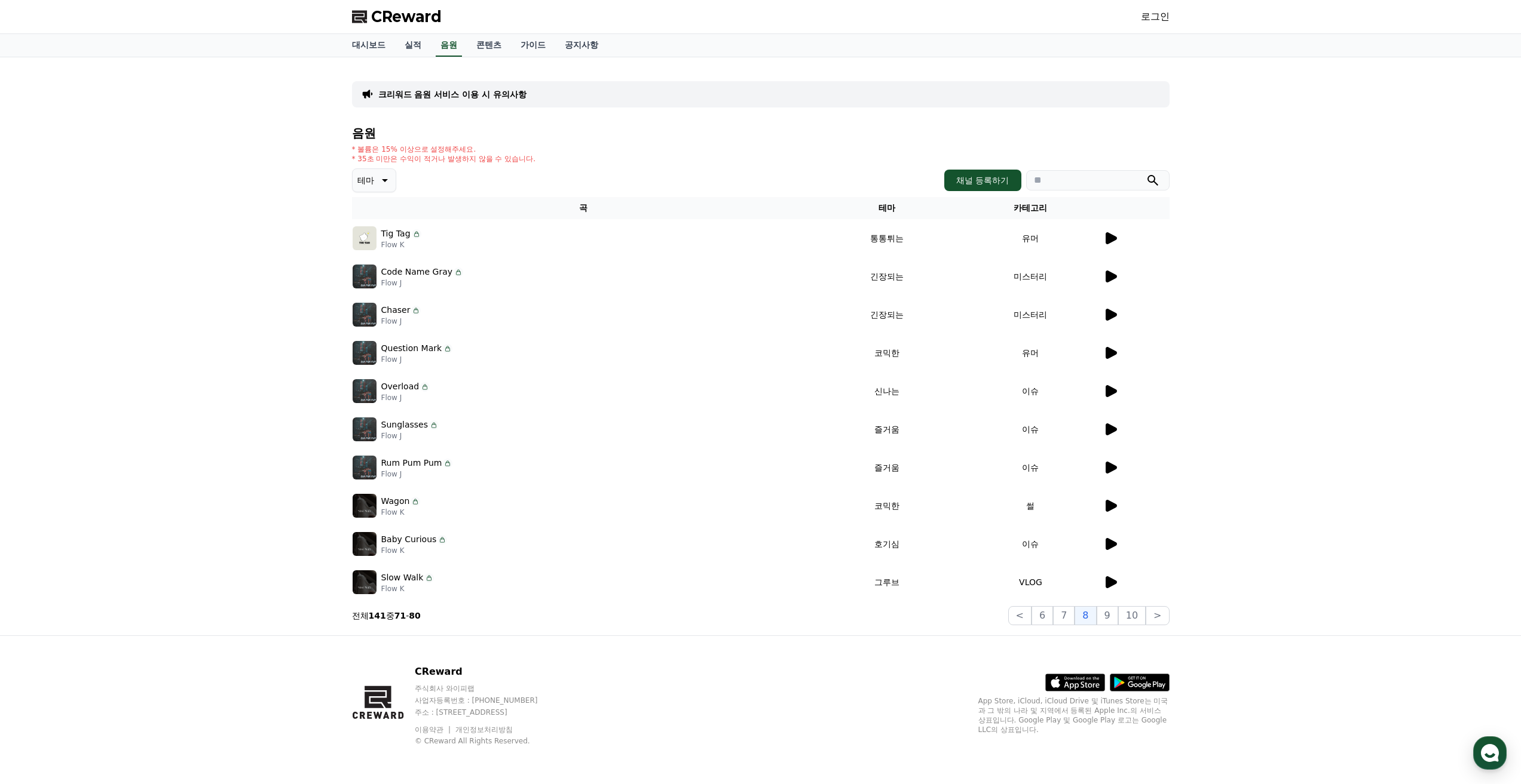
click at [1100, 319] on td "미스터리" at bounding box center [1030, 314] width 144 height 38
click at [1106, 313] on icon at bounding box center [1111, 315] width 11 height 12
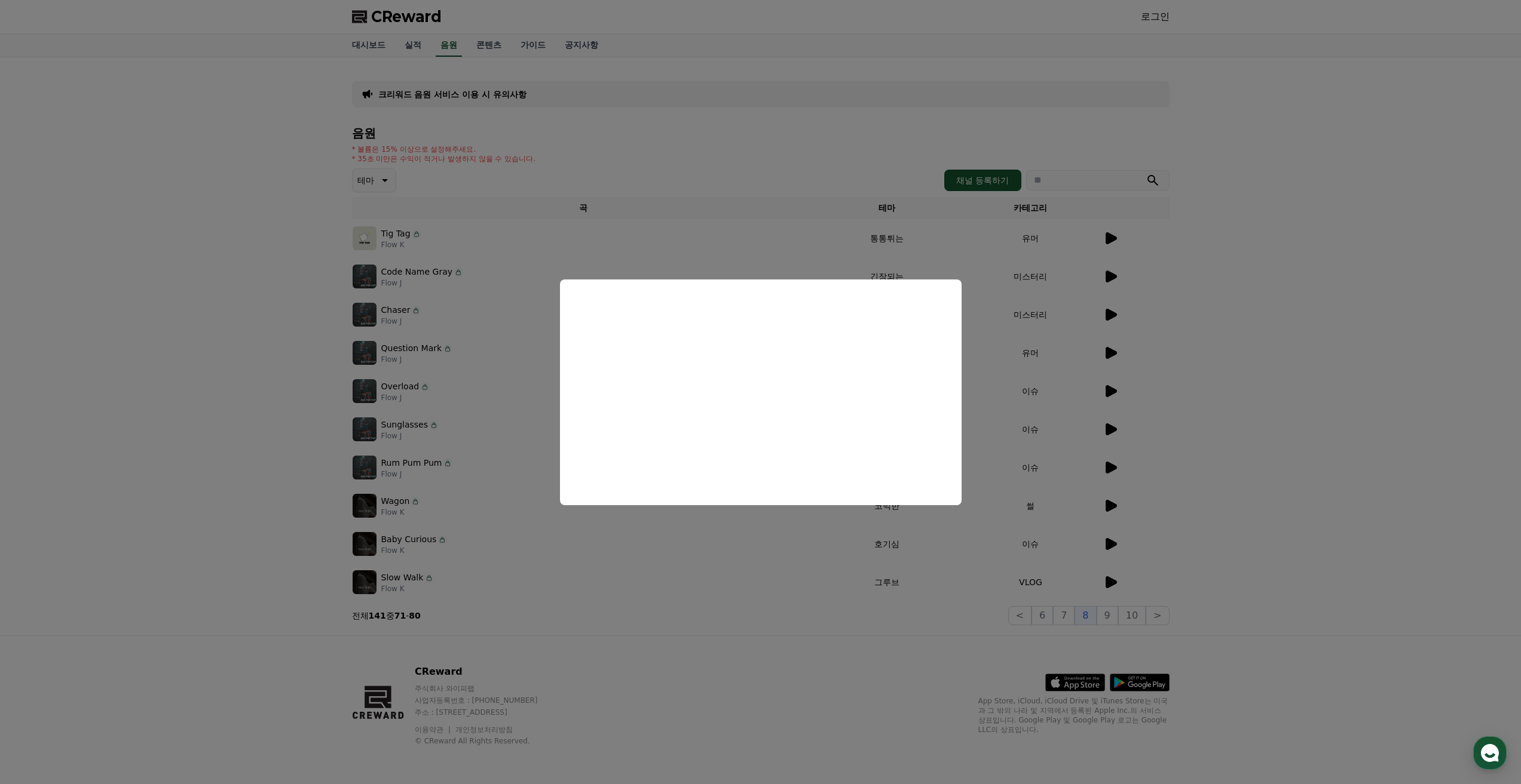
click at [1115, 575] on button "close modal" at bounding box center [760, 392] width 1521 height 784
click at [1115, 575] on icon at bounding box center [1110, 582] width 14 height 14
click at [1115, 622] on button "close modal" at bounding box center [760, 392] width 1521 height 784
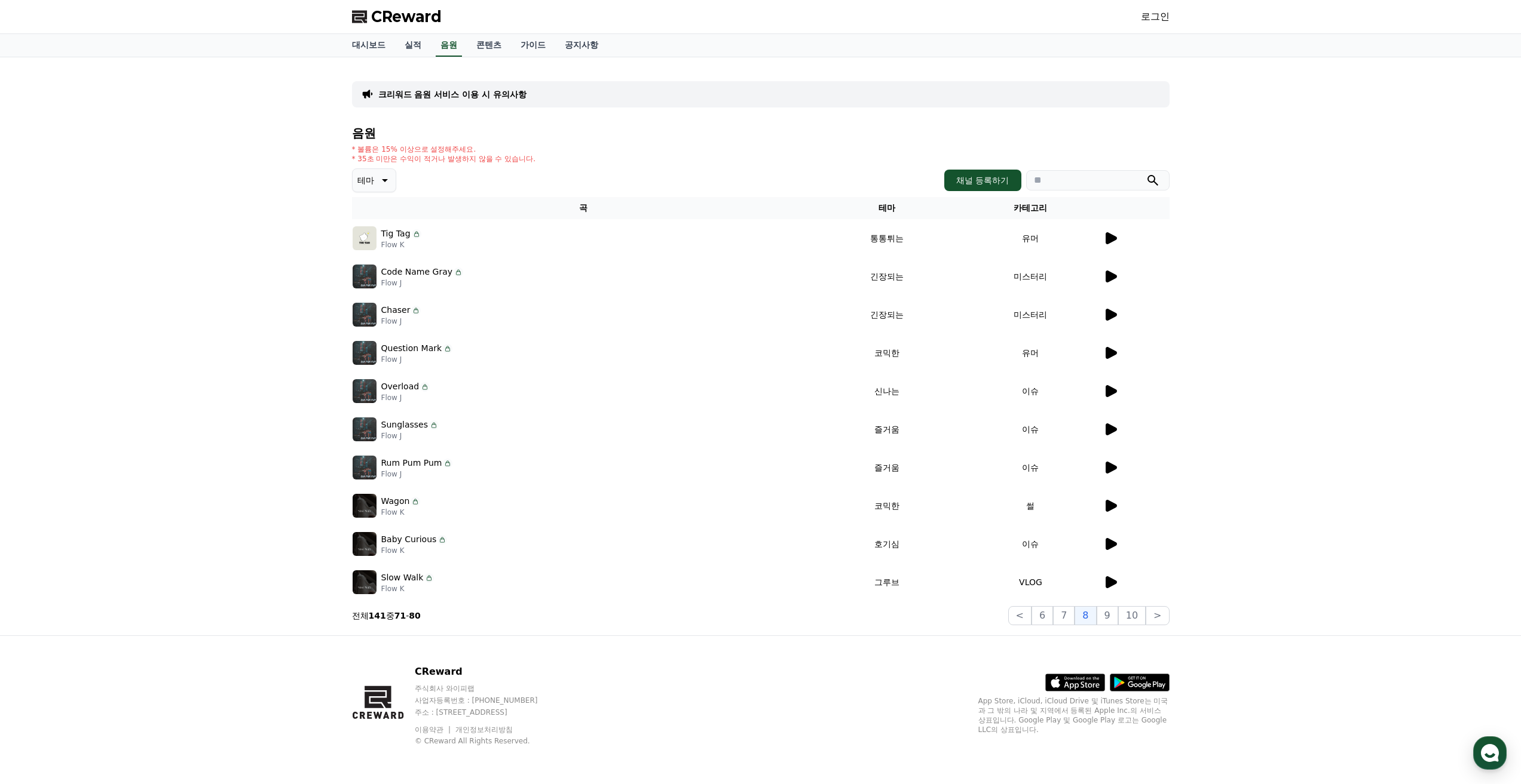
click at [1115, 622] on button "9" at bounding box center [1107, 616] width 22 height 19
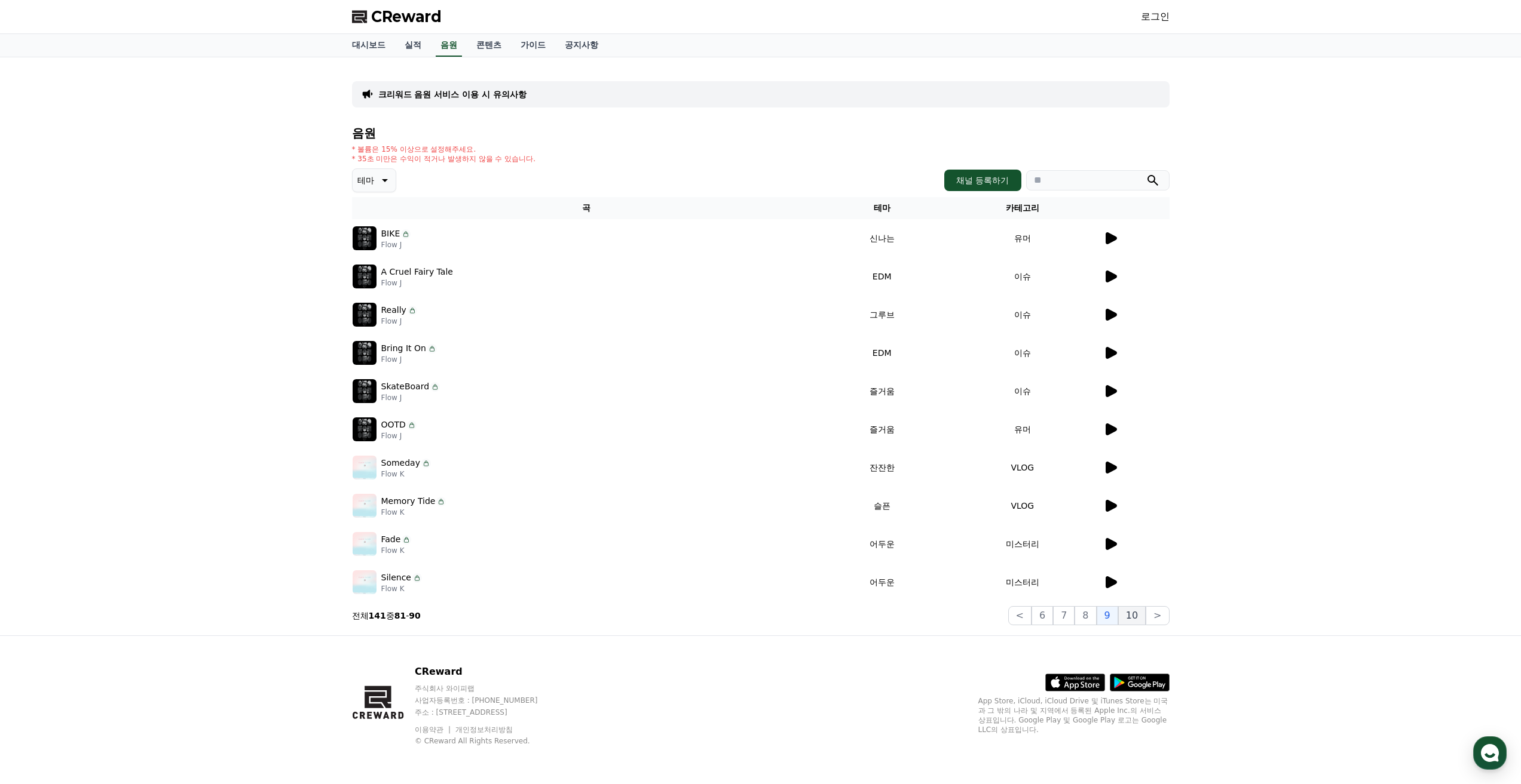
click at [1130, 610] on button "10" at bounding box center [1132, 616] width 28 height 19
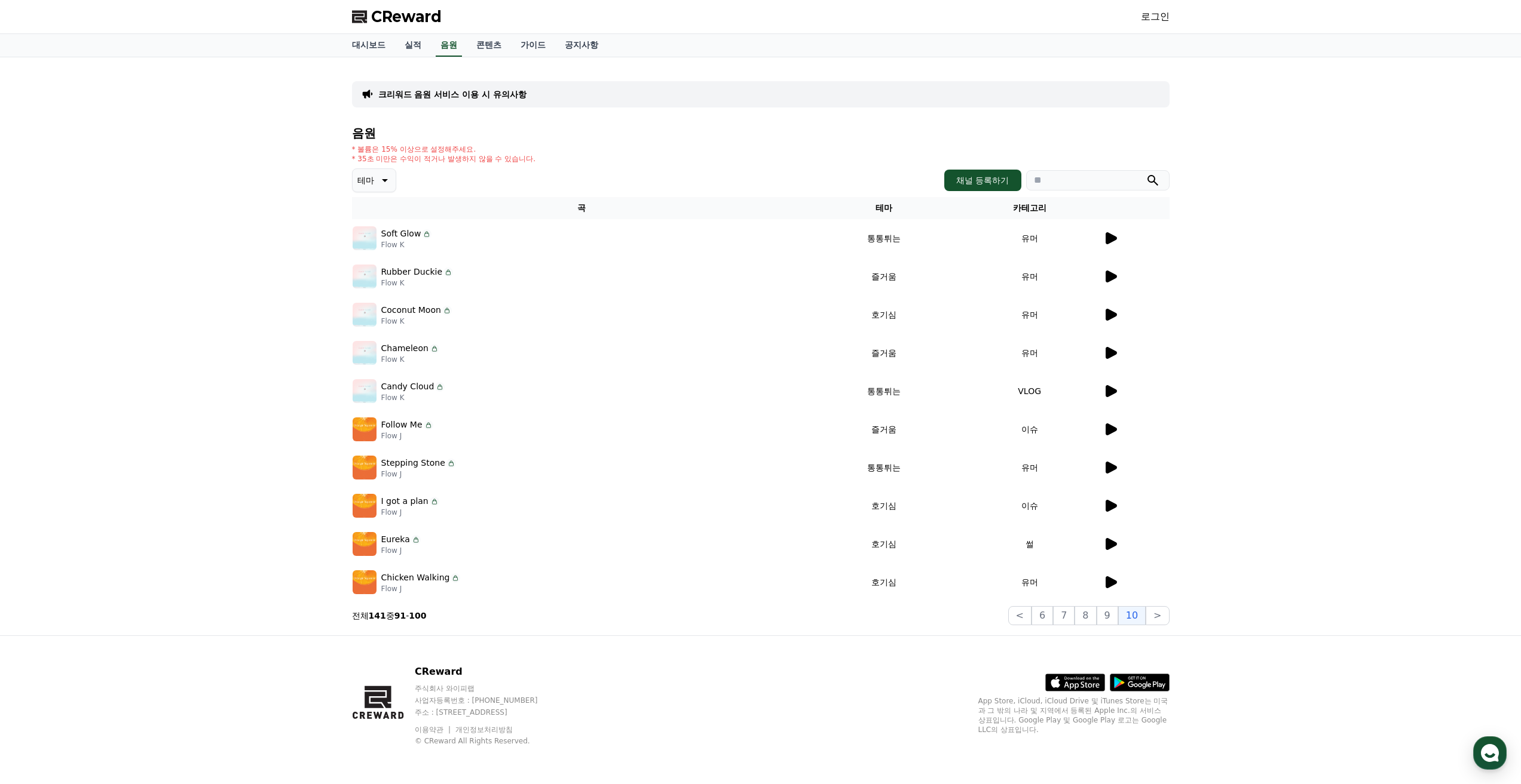
click at [1112, 497] on td at bounding box center [1136, 506] width 67 height 38
click at [1109, 503] on icon at bounding box center [1111, 506] width 11 height 12
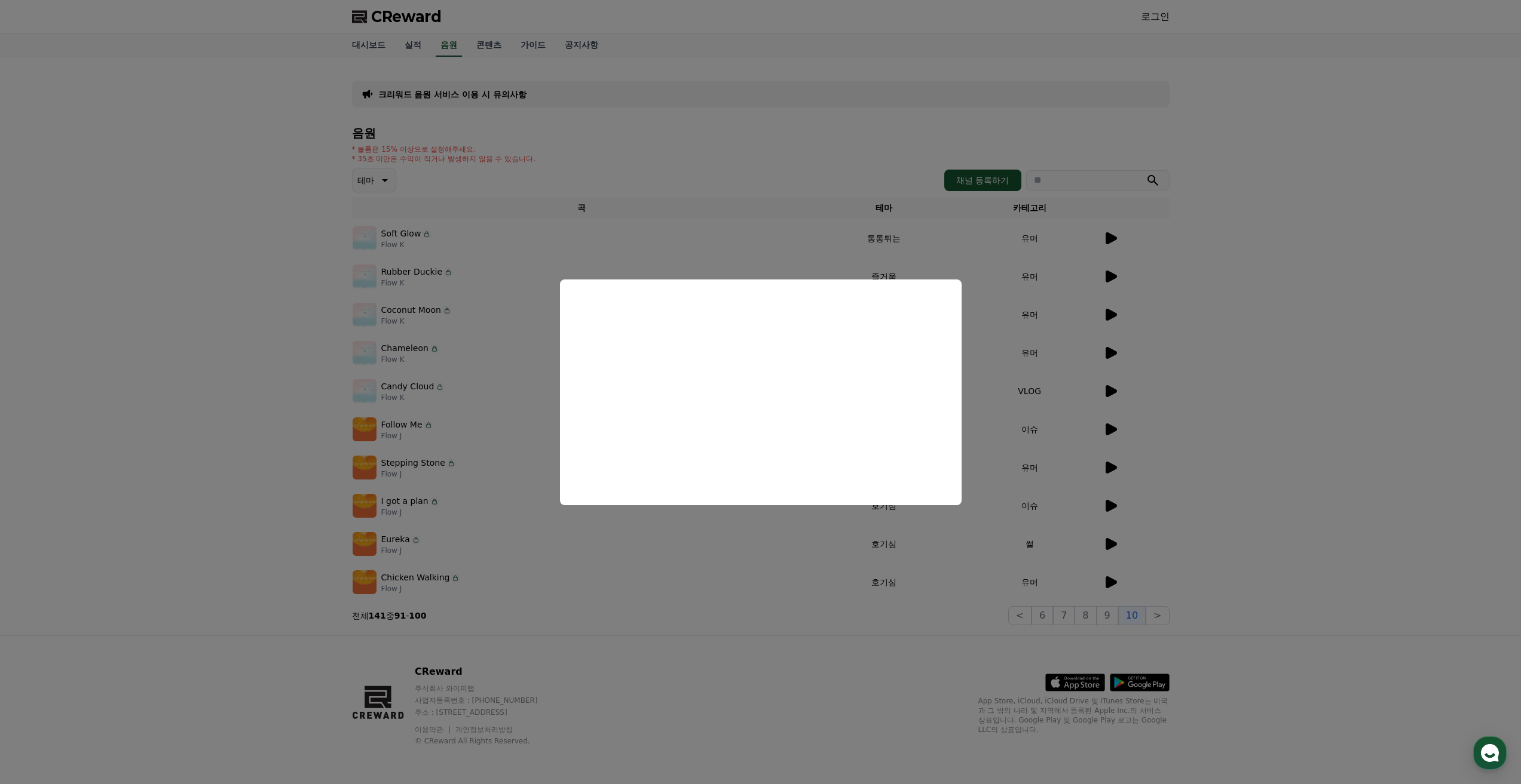
click at [719, 541] on button "close modal" at bounding box center [760, 392] width 1521 height 784
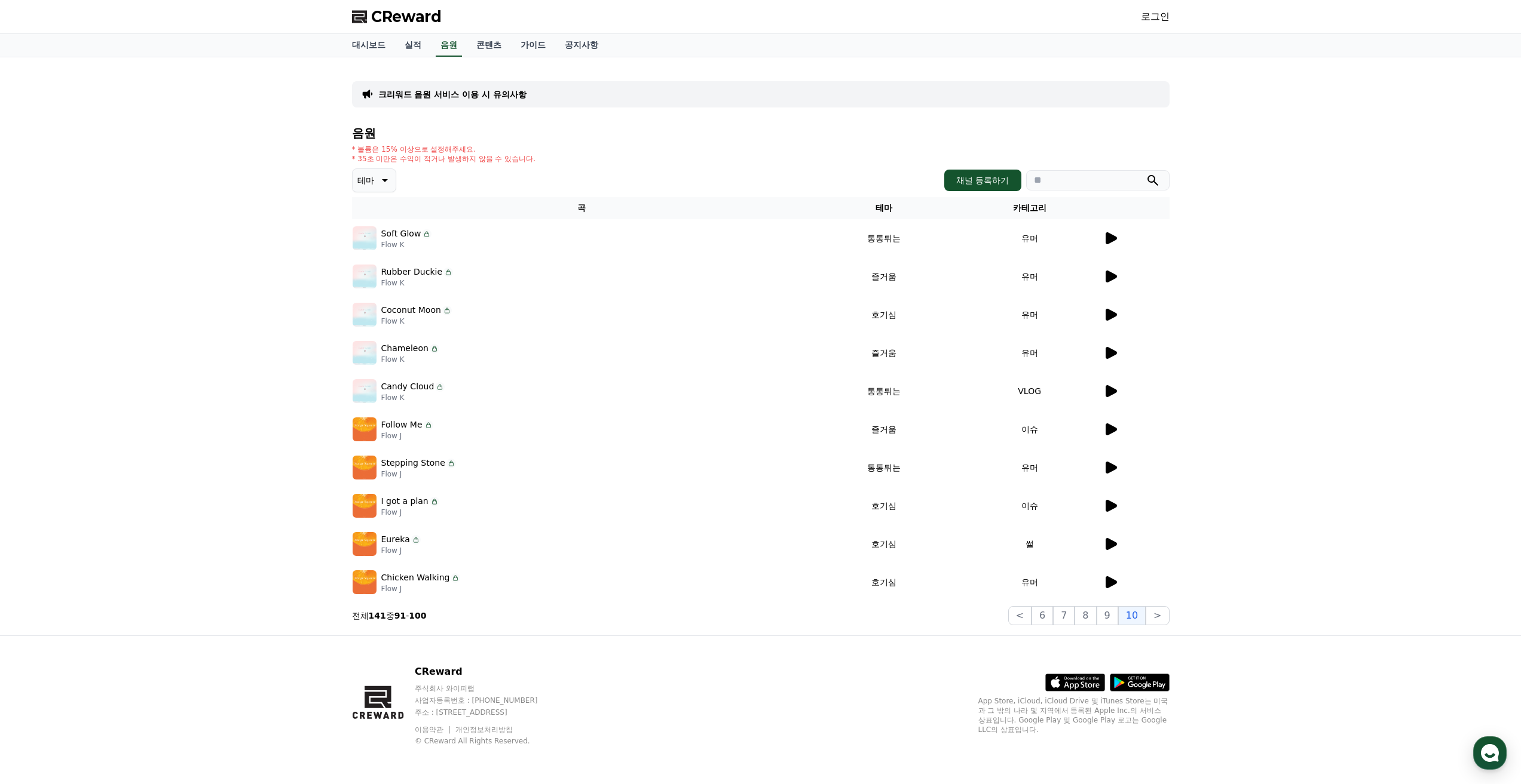
drag, startPoint x: 382, startPoint y: 503, endPoint x: 426, endPoint y: 512, distance: 44.9
click at [426, 512] on div "I got a plan Flow J" at bounding box center [409, 506] width 58 height 22
copy div "I got a plan Flow J"
click at [439, 524] on td "I got a plan Flow J" at bounding box center [582, 506] width 460 height 38
click at [400, 543] on p "Eureka" at bounding box center [395, 539] width 28 height 13
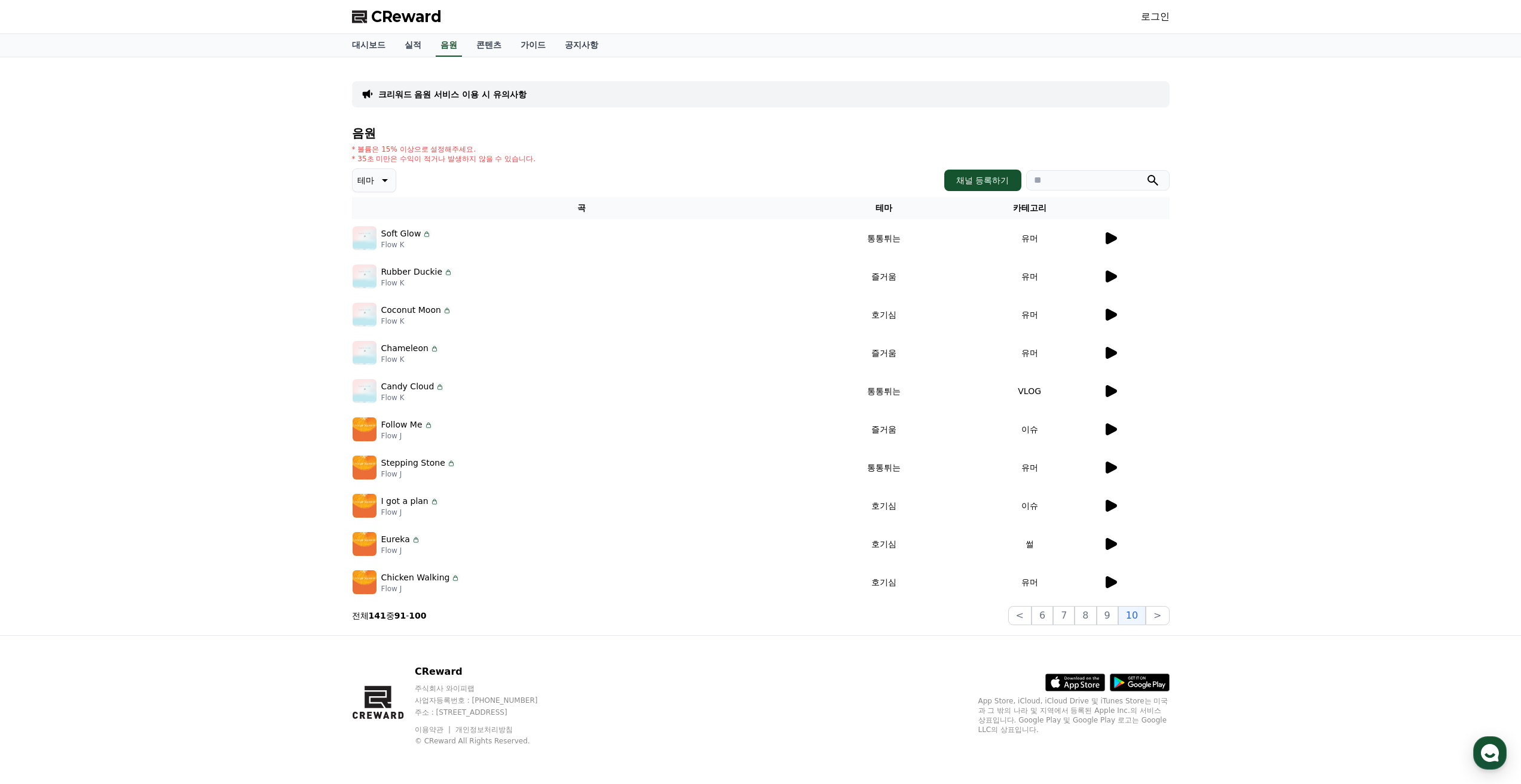
click at [391, 543] on p "Eureka" at bounding box center [395, 539] width 28 height 13
click at [1104, 548] on icon at bounding box center [1110, 544] width 14 height 14
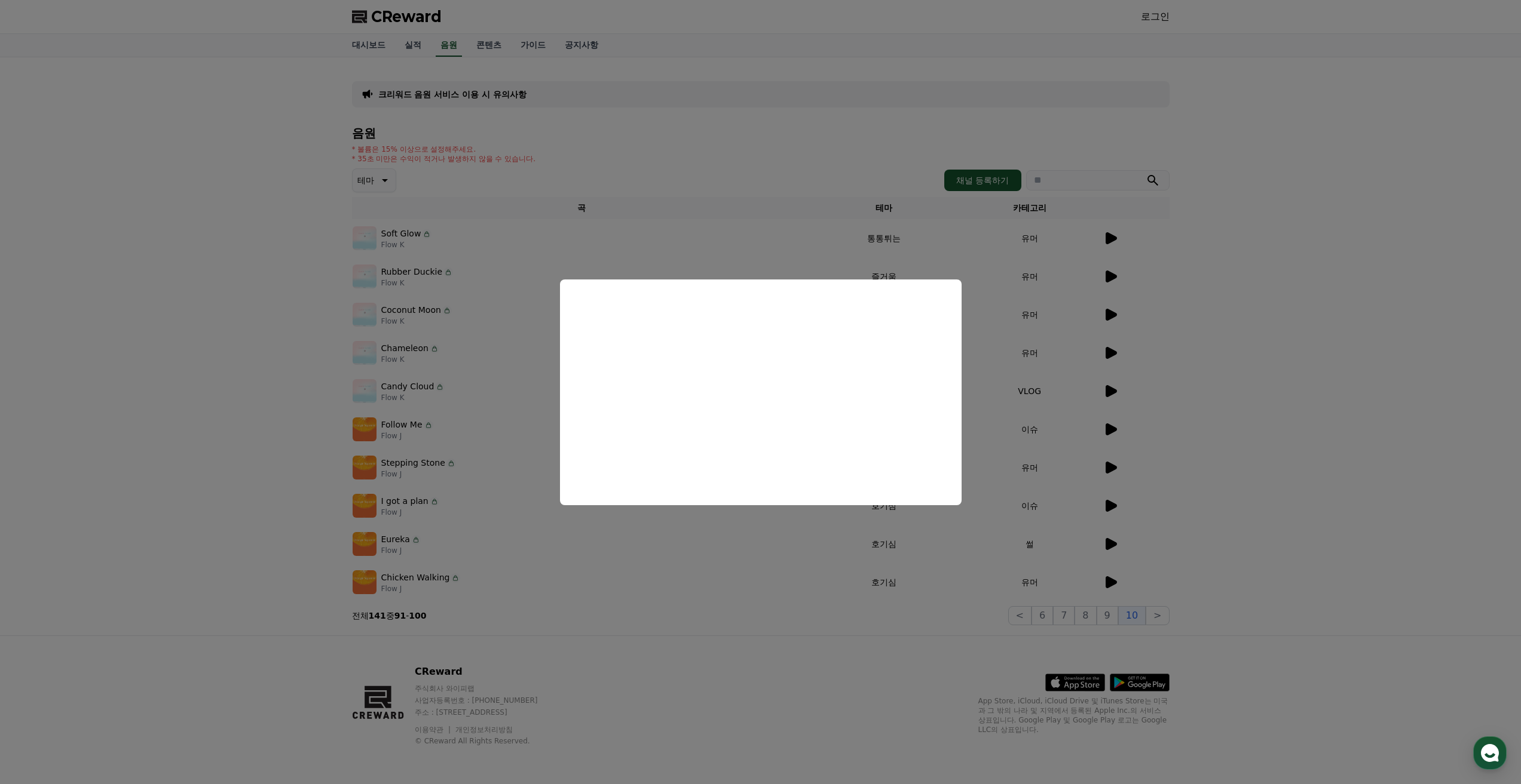
click at [532, 570] on button "close modal" at bounding box center [760, 392] width 1521 height 784
click at [475, 584] on div "Chicken Walking Flow J" at bounding box center [582, 582] width 458 height 24
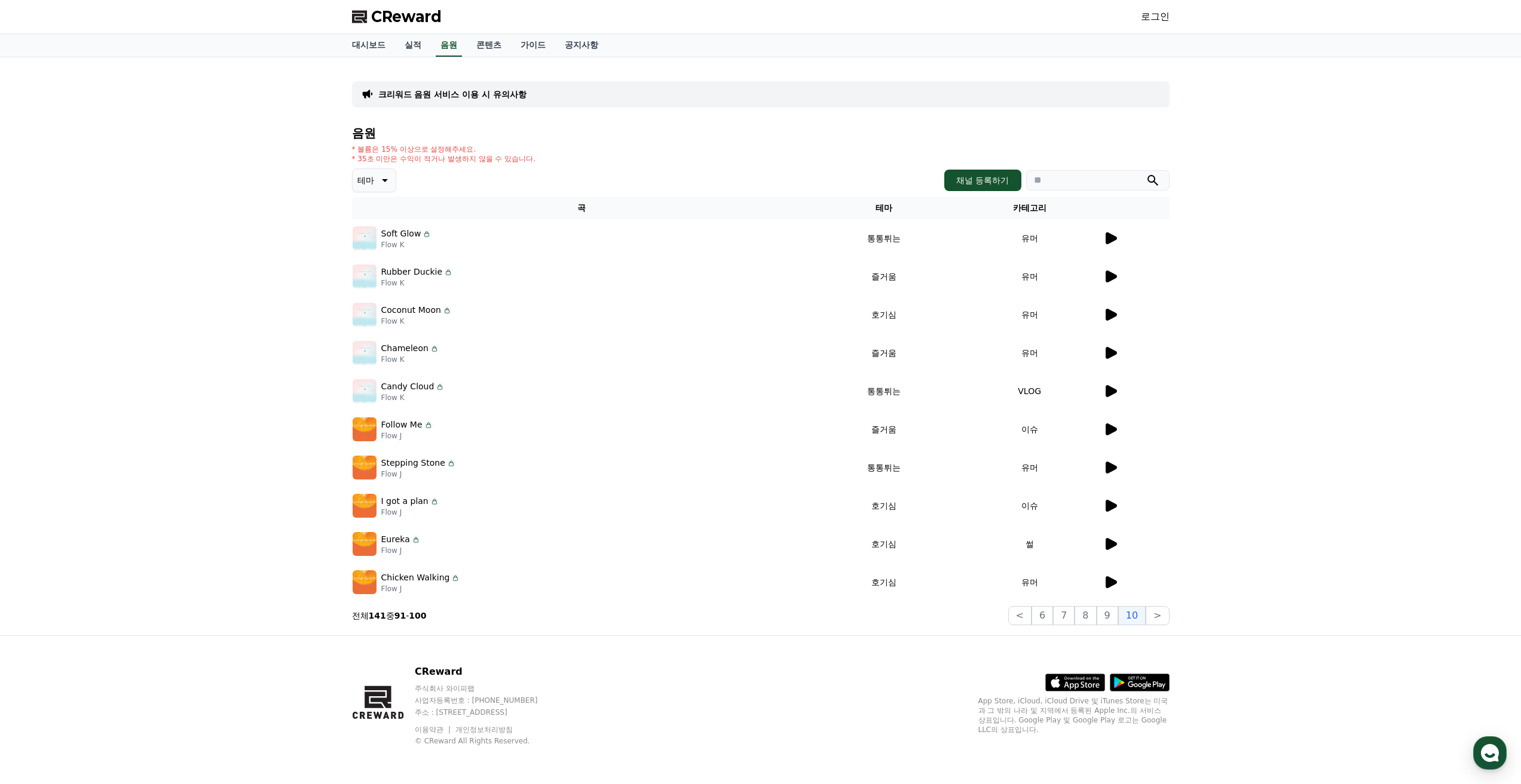
click at [438, 585] on p "Flow J" at bounding box center [421, 589] width 79 height 10
click at [1110, 587] on icon at bounding box center [1110, 582] width 14 height 14
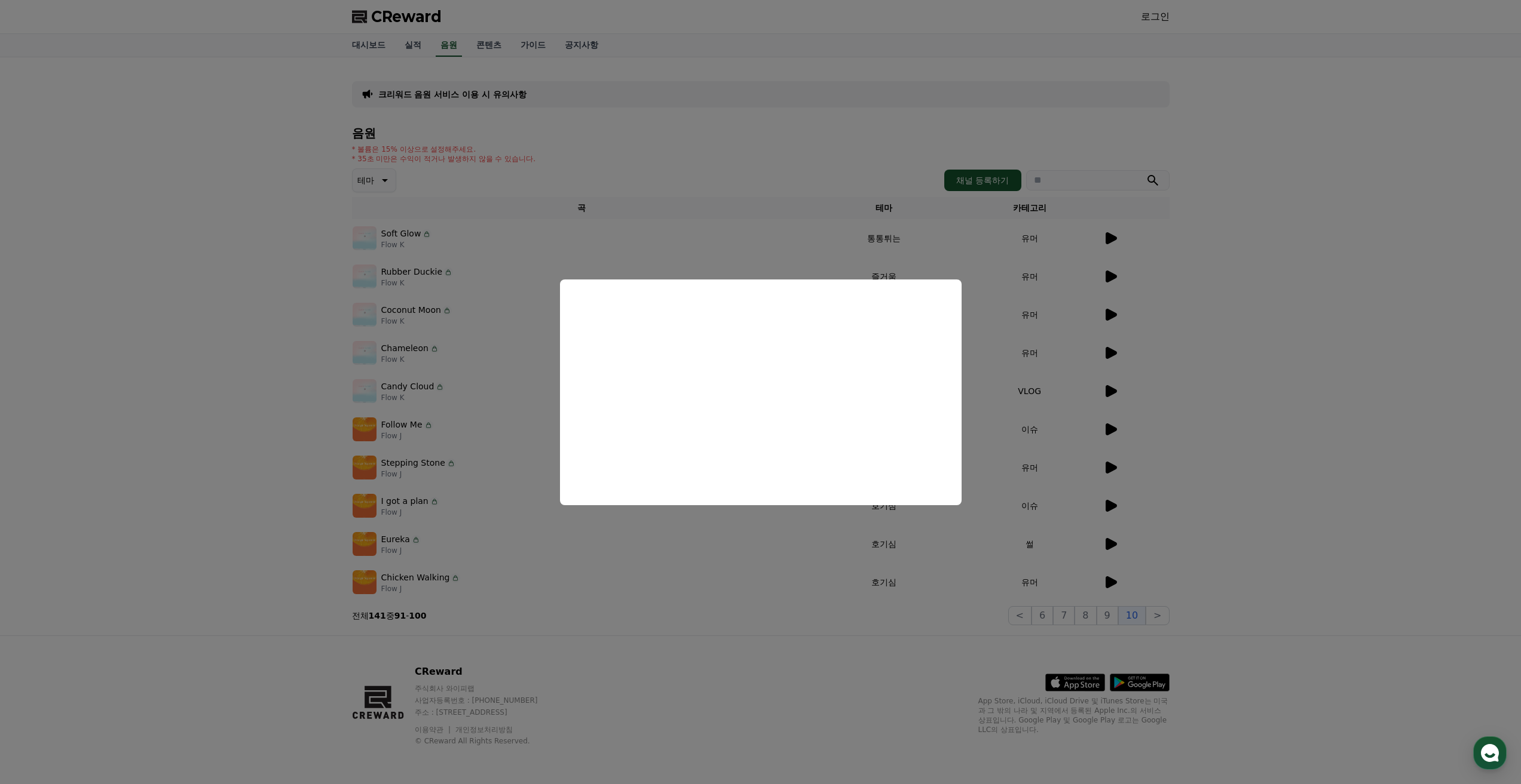
click at [742, 589] on button "close modal" at bounding box center [760, 392] width 1521 height 784
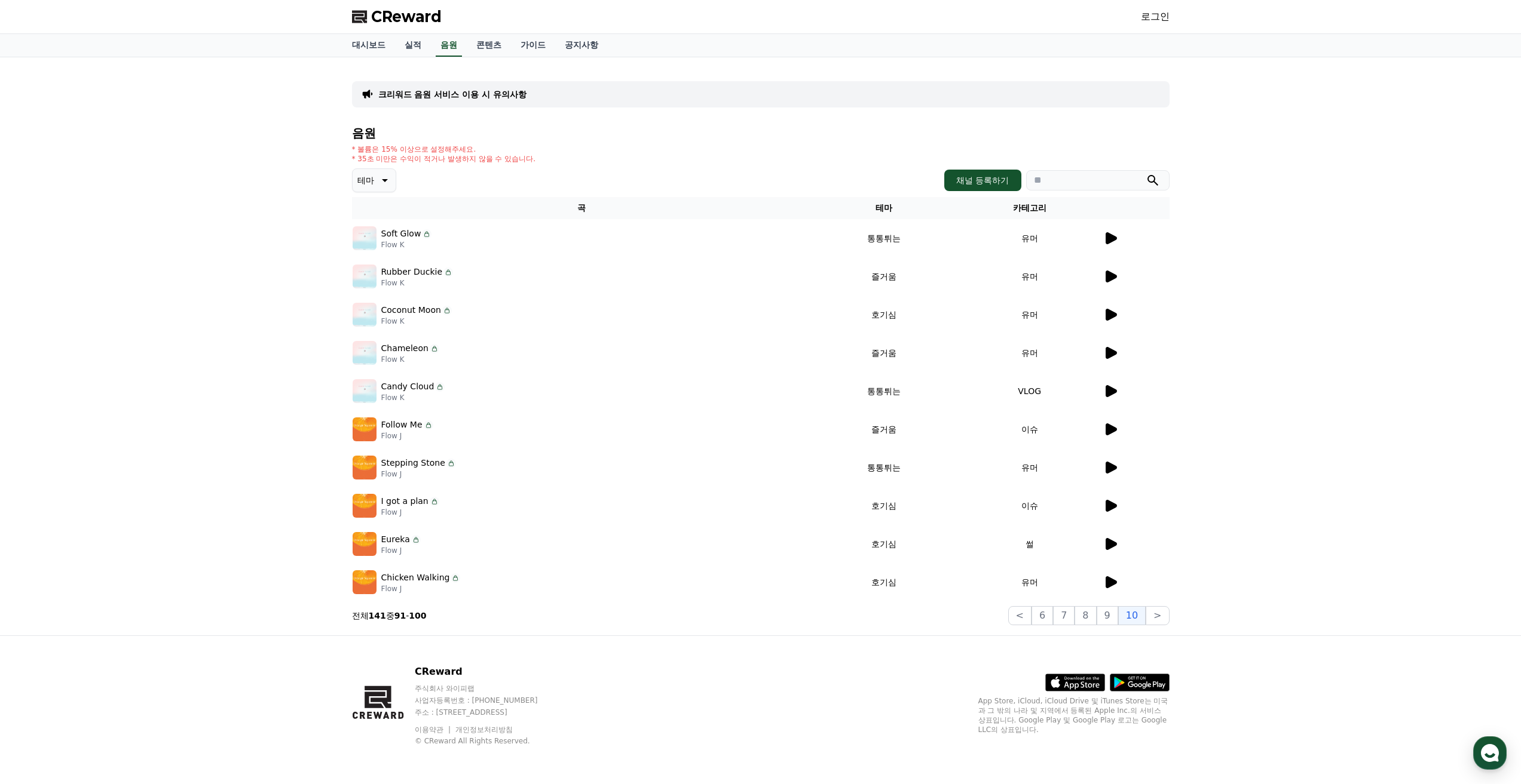
click at [1115, 417] on td at bounding box center [1136, 429] width 67 height 38
click at [1112, 422] on icon at bounding box center [1110, 429] width 14 height 14
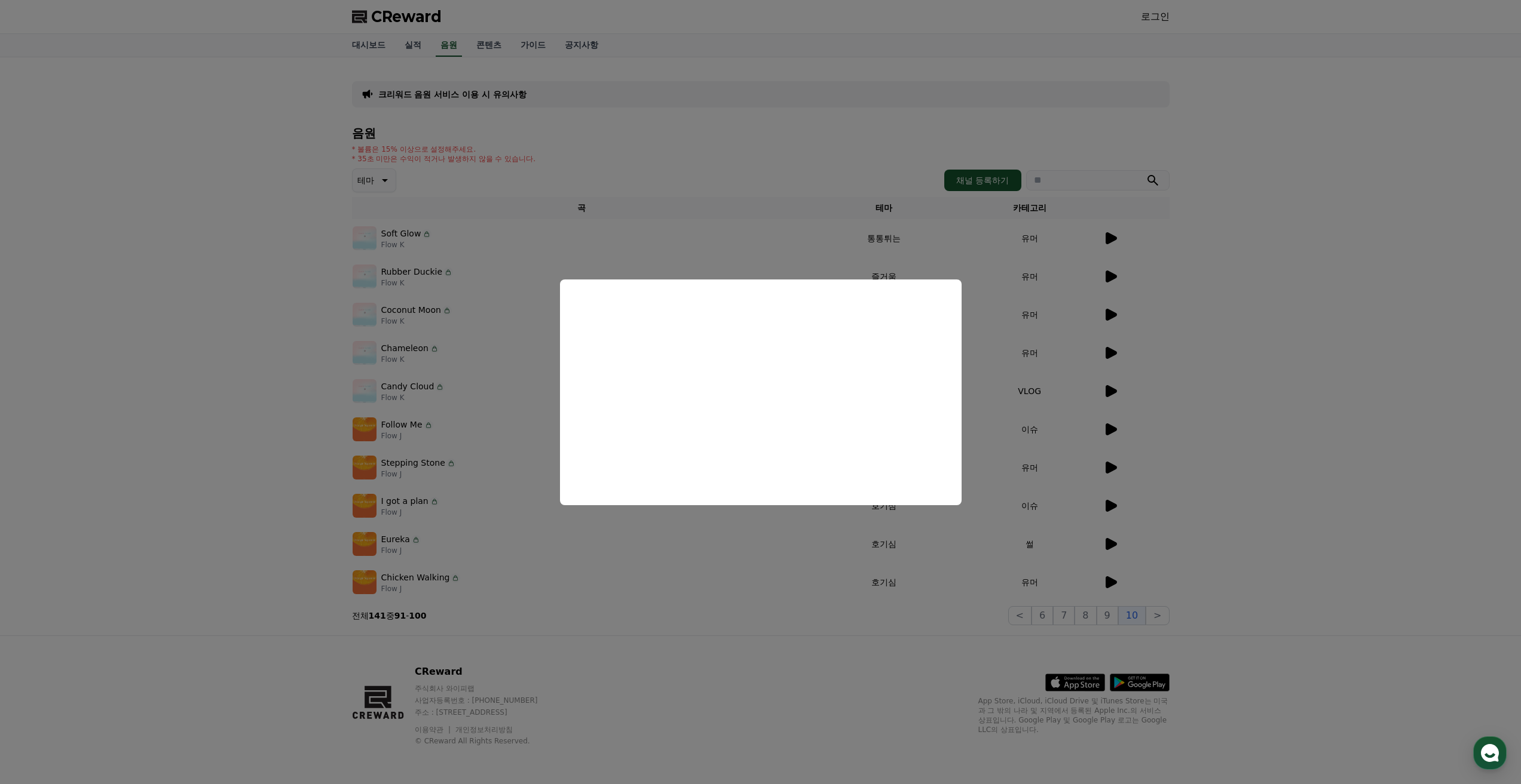
click at [805, 572] on button "close modal" at bounding box center [760, 392] width 1521 height 784
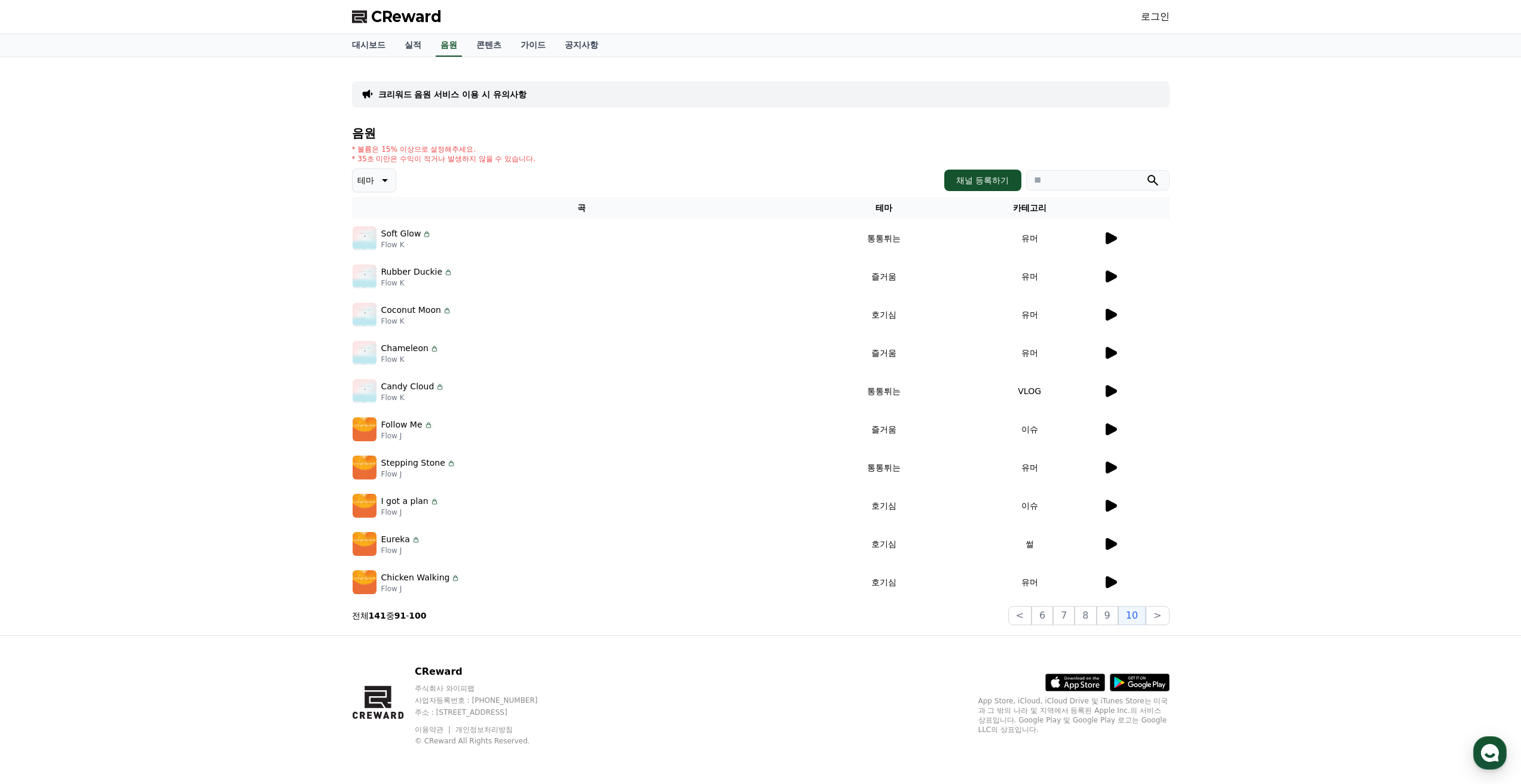
click at [1122, 577] on div at bounding box center [1136, 582] width 66 height 14
click at [1112, 584] on icon at bounding box center [1111, 582] width 11 height 12
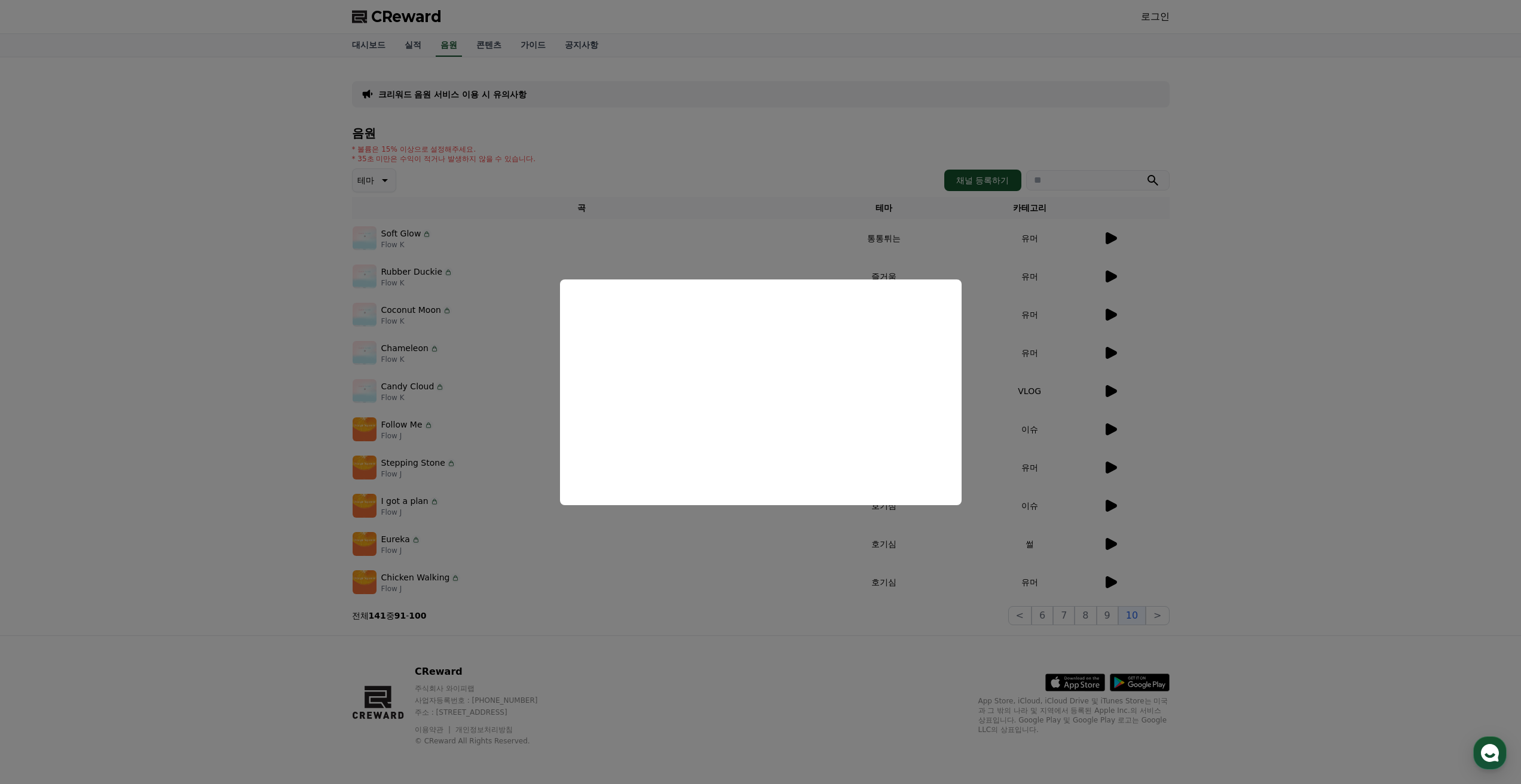
click at [540, 577] on button "close modal" at bounding box center [760, 392] width 1521 height 784
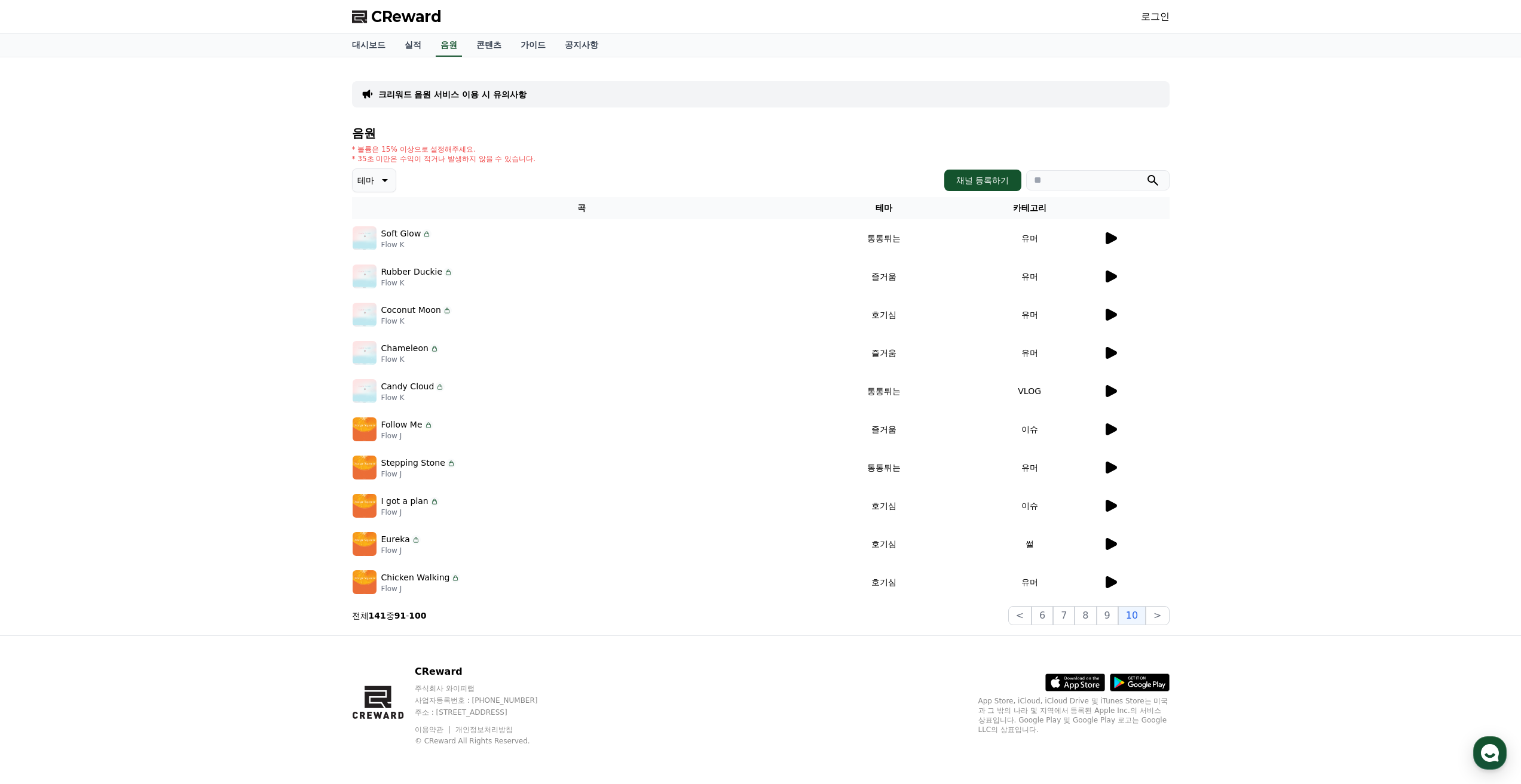
drag, startPoint x: 383, startPoint y: 581, endPoint x: 424, endPoint y: 591, distance: 42.2
click at [424, 591] on div "Chicken Walking Flow J" at bounding box center [421, 583] width 79 height 22
copy div "Chicken Walking Flow J"
click at [1150, 612] on button ">" at bounding box center [1156, 616] width 23 height 19
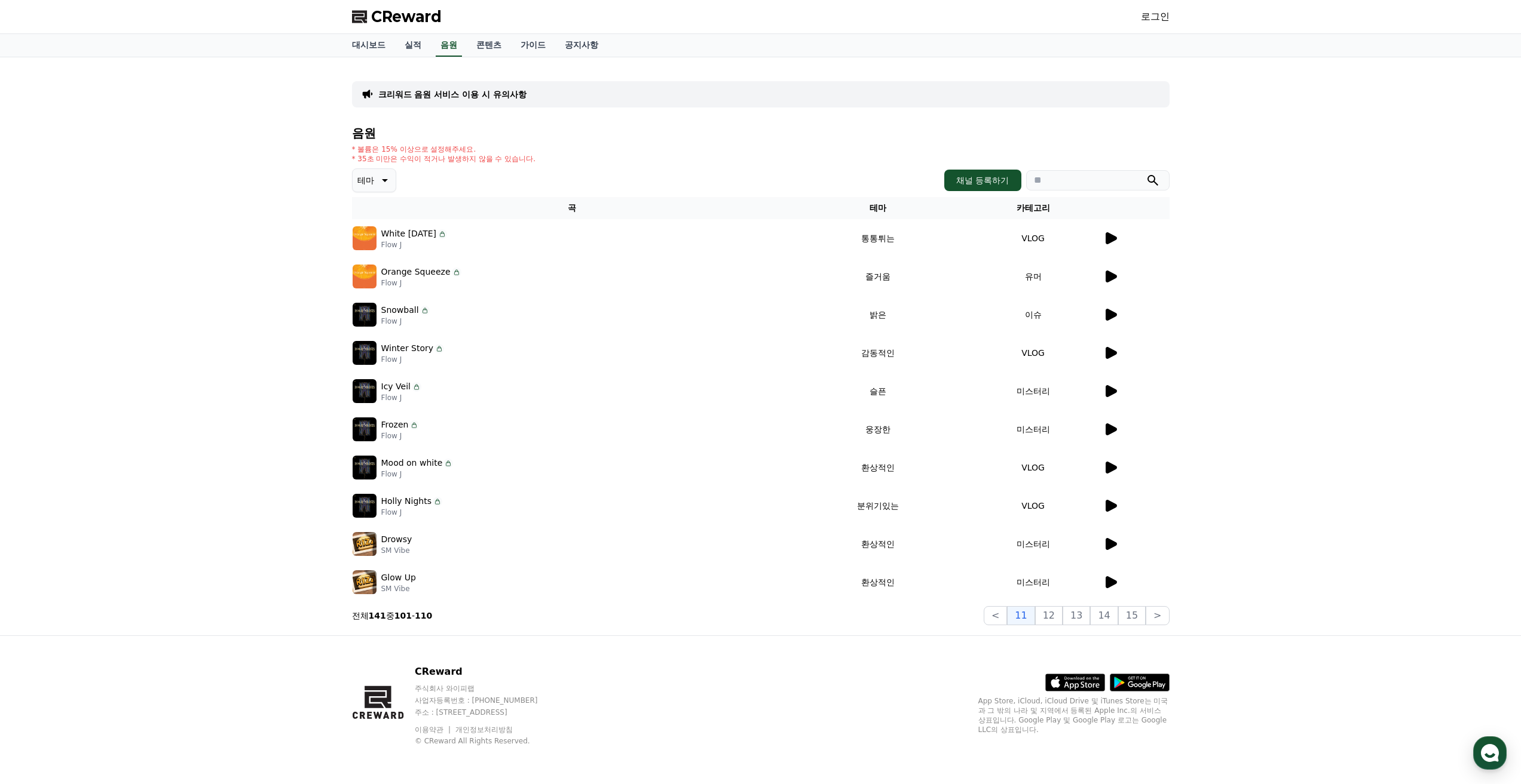
click at [514, 399] on div "Icy Veil Flow J" at bounding box center [572, 391] width 439 height 24
click at [1106, 391] on icon at bounding box center [1111, 391] width 11 height 12
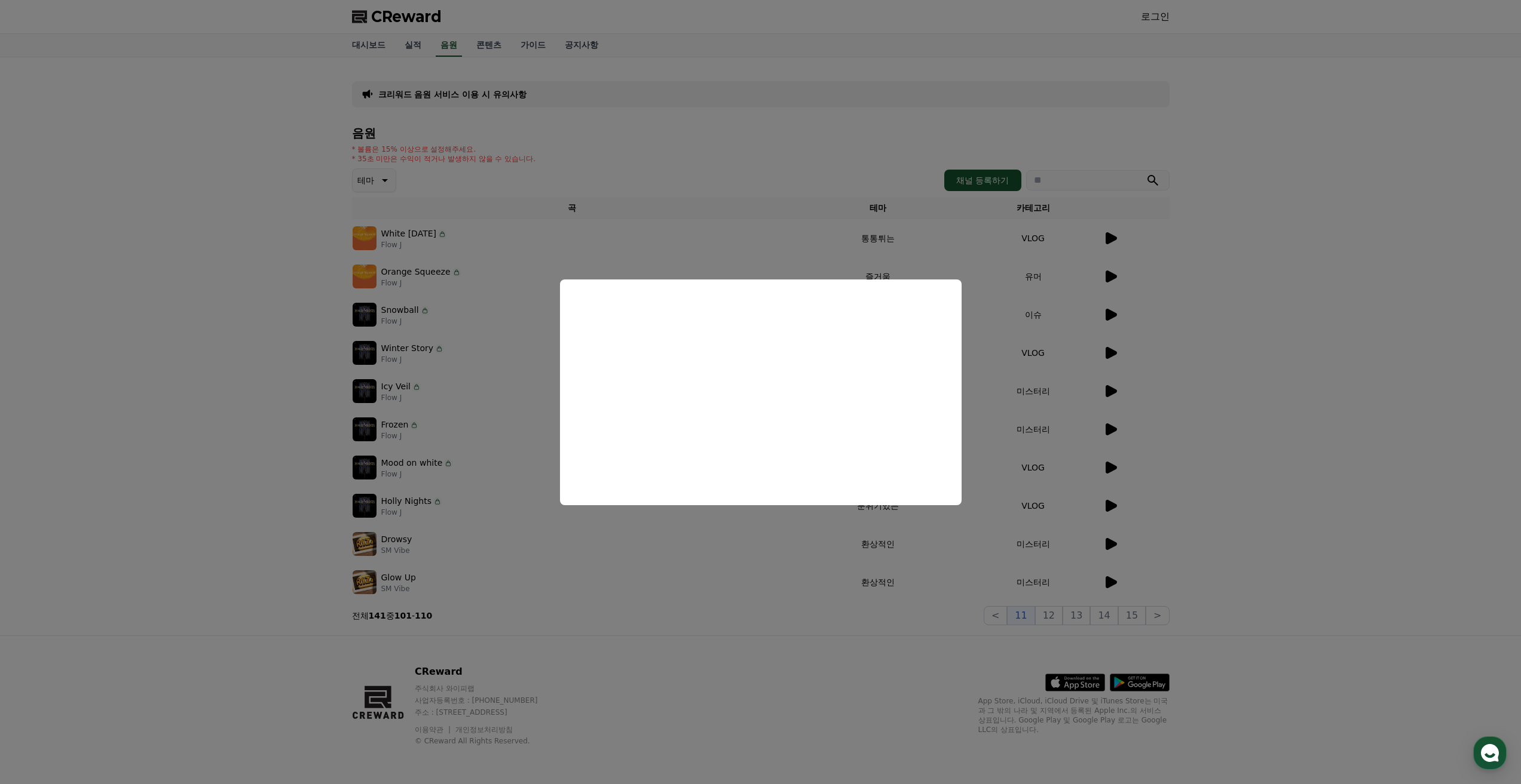
click at [448, 372] on button "close modal" at bounding box center [760, 392] width 1521 height 784
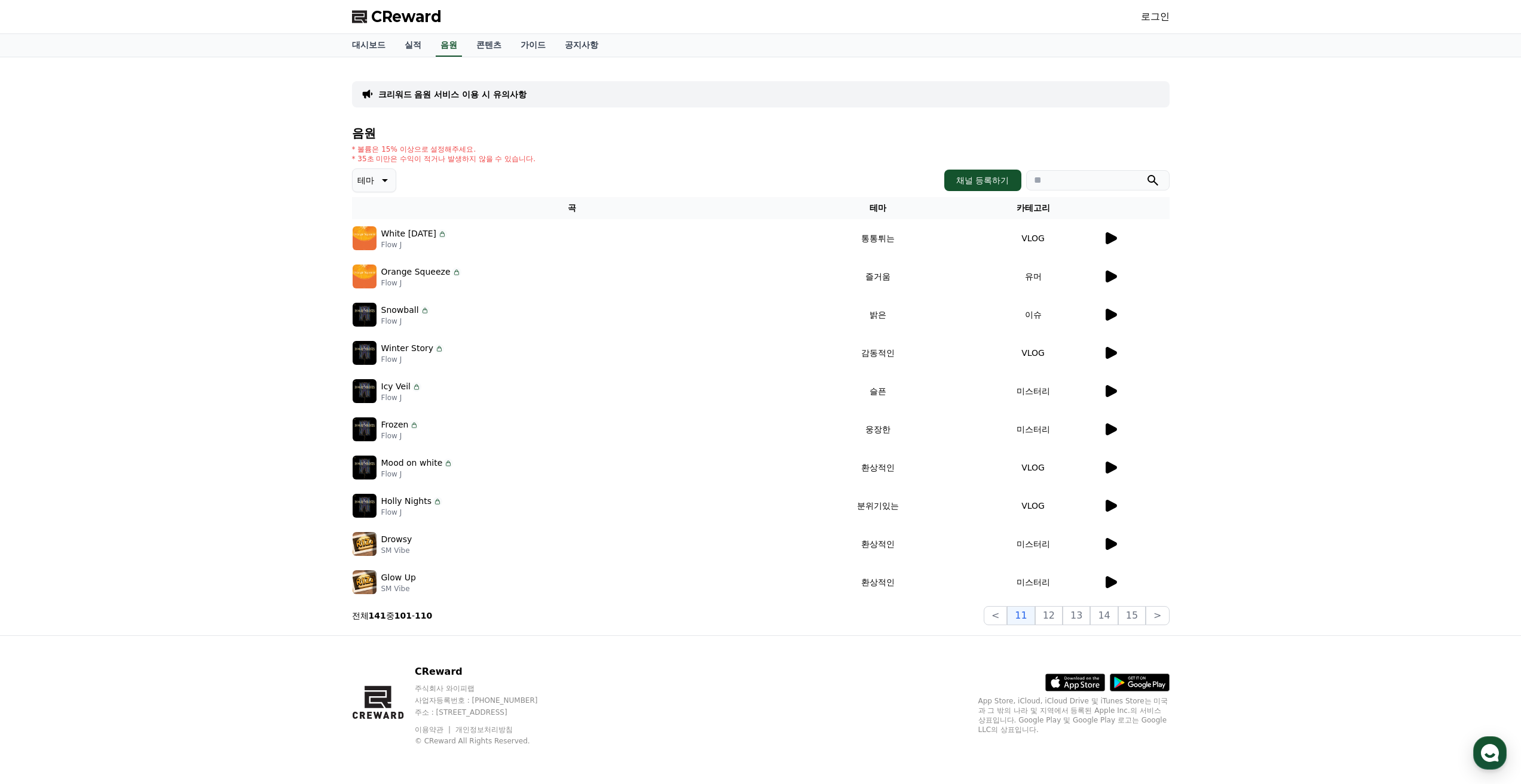
click at [1107, 353] on icon at bounding box center [1111, 353] width 11 height 12
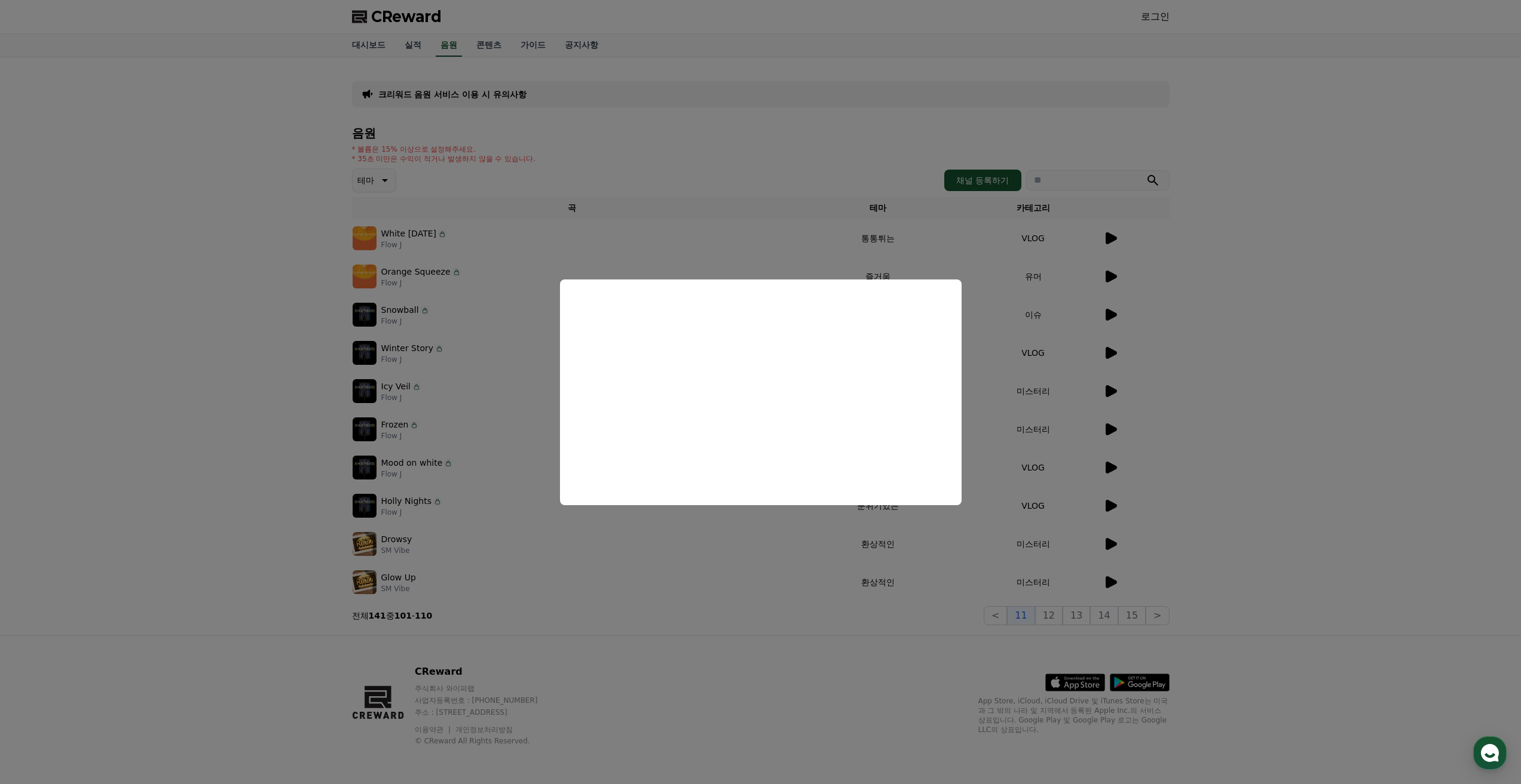
click at [471, 378] on button "close modal" at bounding box center [760, 392] width 1521 height 784
click at [448, 372] on tbody "White Today Flow J 통통튀는 VLOG Orange Squeeze Flow J 즐거움 유머 Snowball Flow J 밝은 이슈…" at bounding box center [760, 410] width 817 height 382
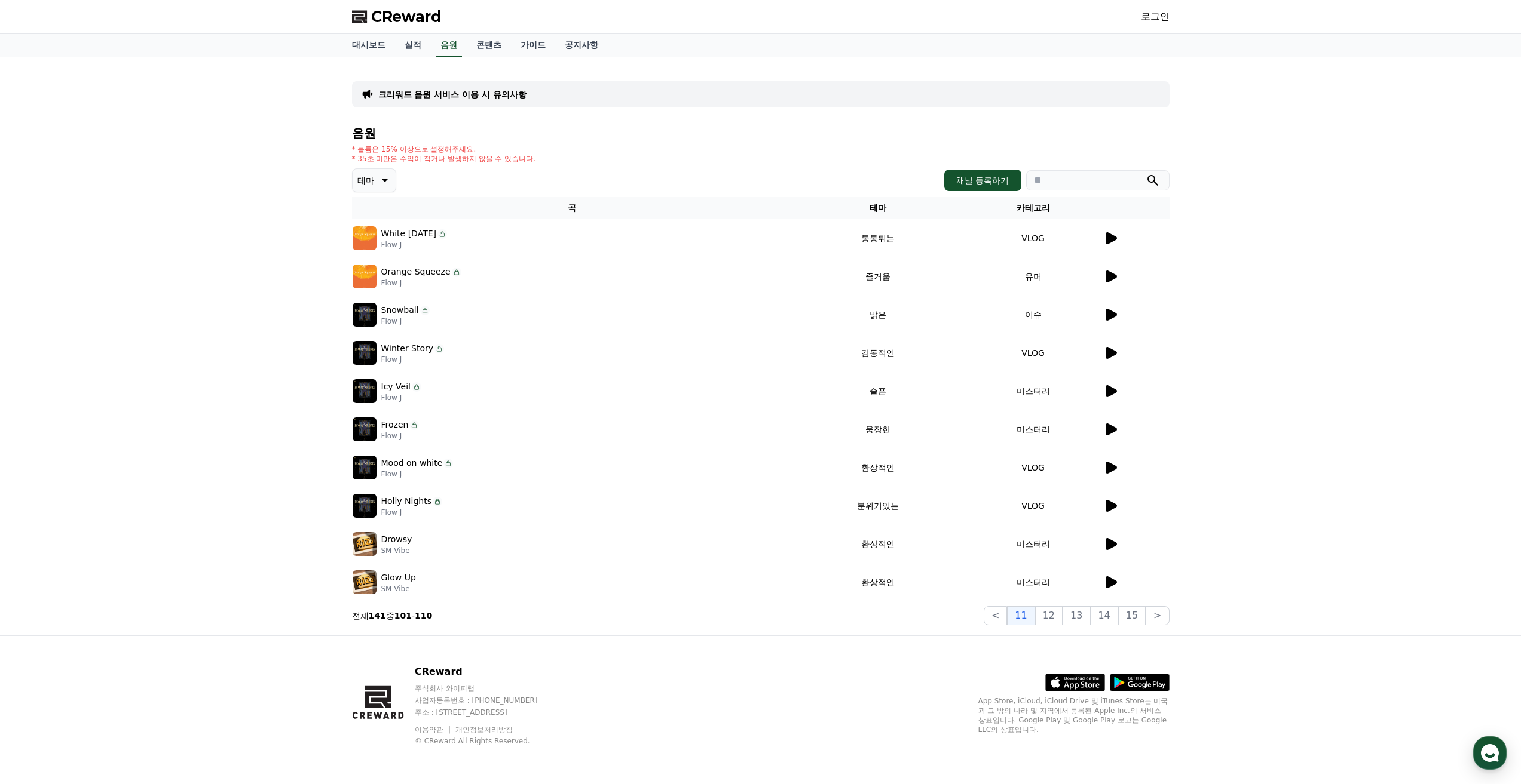
drag, startPoint x: 377, startPoint y: 347, endPoint x: 422, endPoint y: 360, distance: 46.8
click at [422, 360] on div "Winter Story Flow J" at bounding box center [572, 353] width 439 height 24
copy div "Winter Story Flow J"
click at [998, 395] on td "미스터리" at bounding box center [1033, 391] width 138 height 38
click at [1106, 389] on icon at bounding box center [1111, 391] width 11 height 12
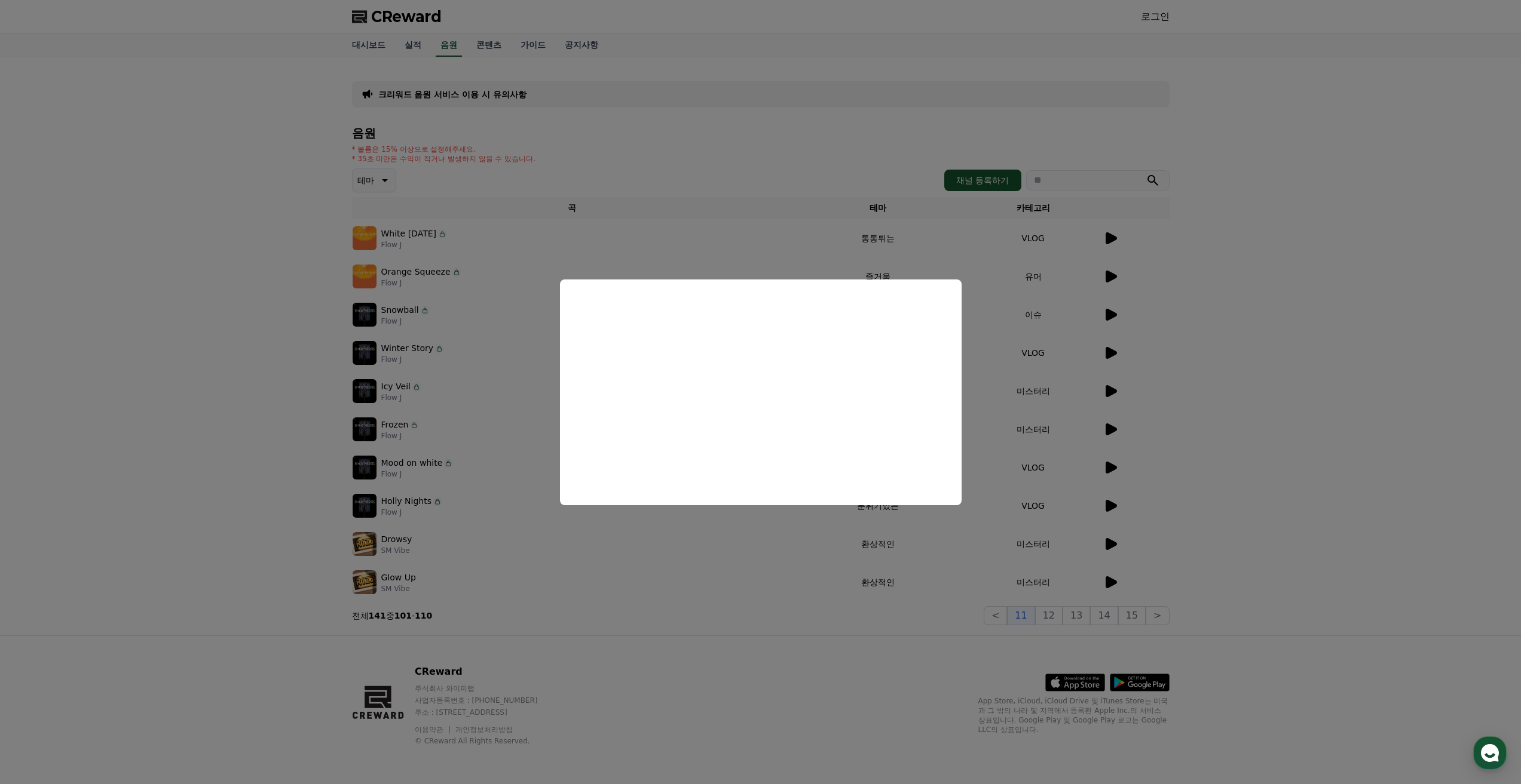
click at [692, 578] on button "close modal" at bounding box center [760, 392] width 1521 height 784
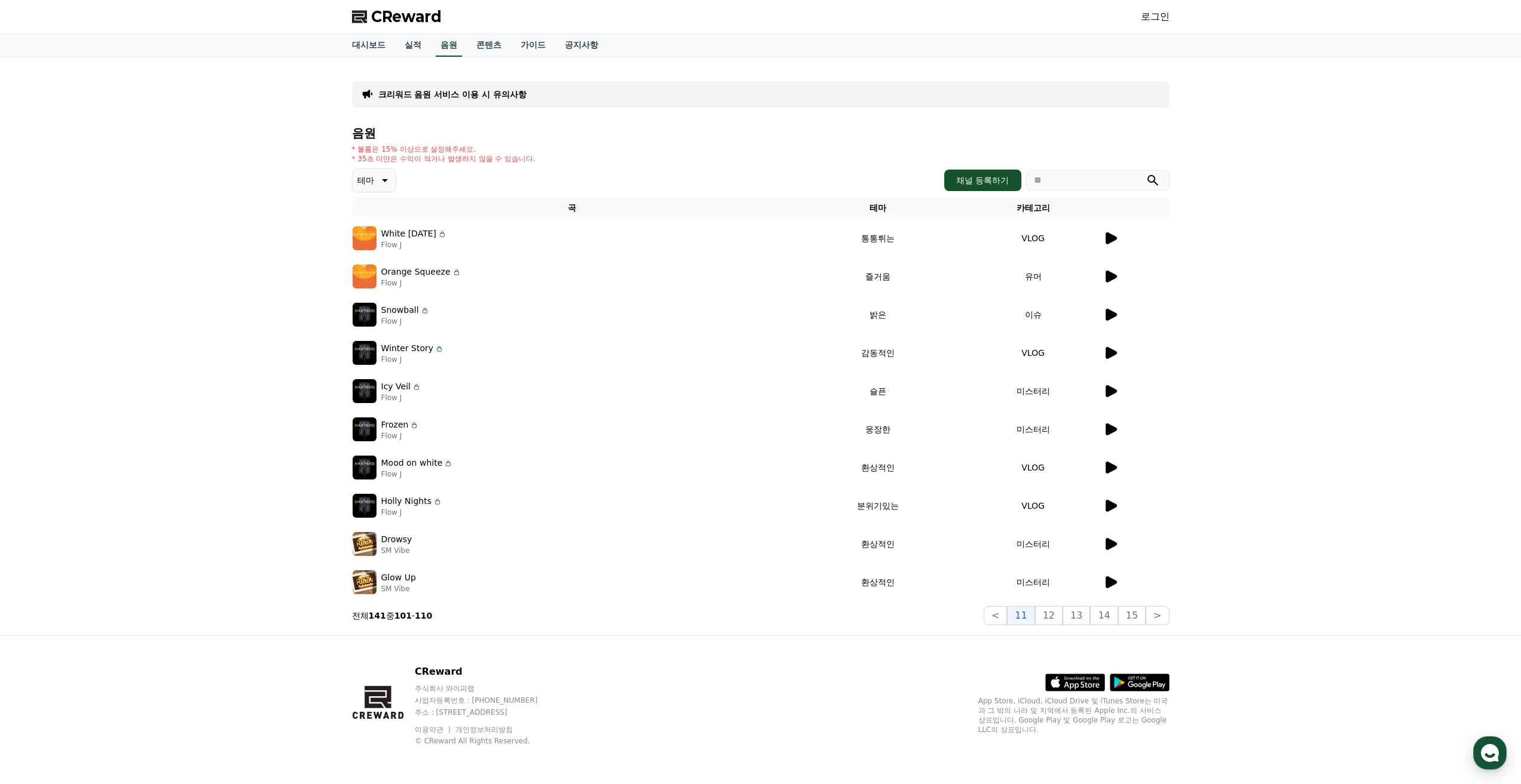
click at [1114, 471] on icon at bounding box center [1110, 467] width 14 height 14
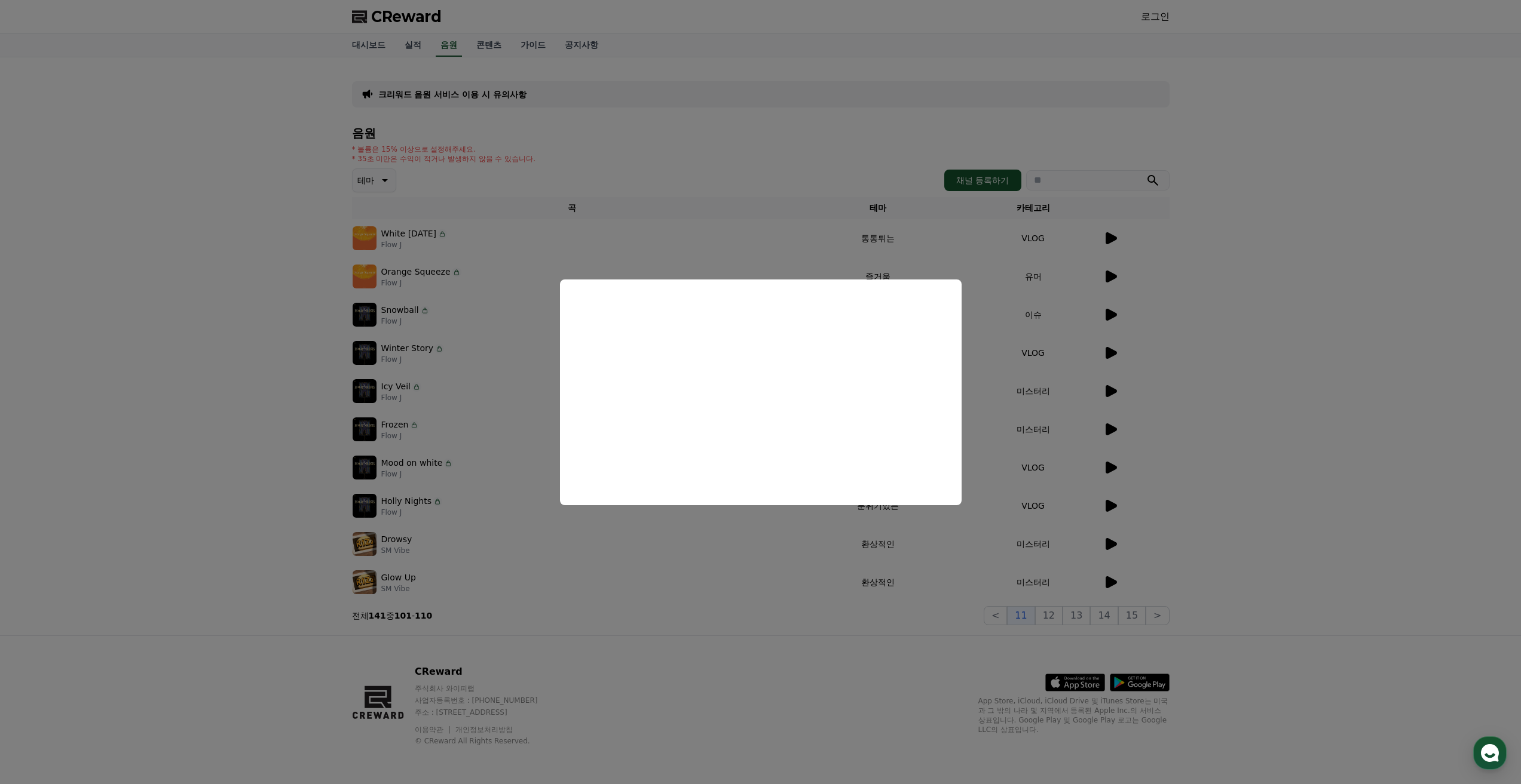
click at [739, 591] on button "close modal" at bounding box center [760, 392] width 1521 height 784
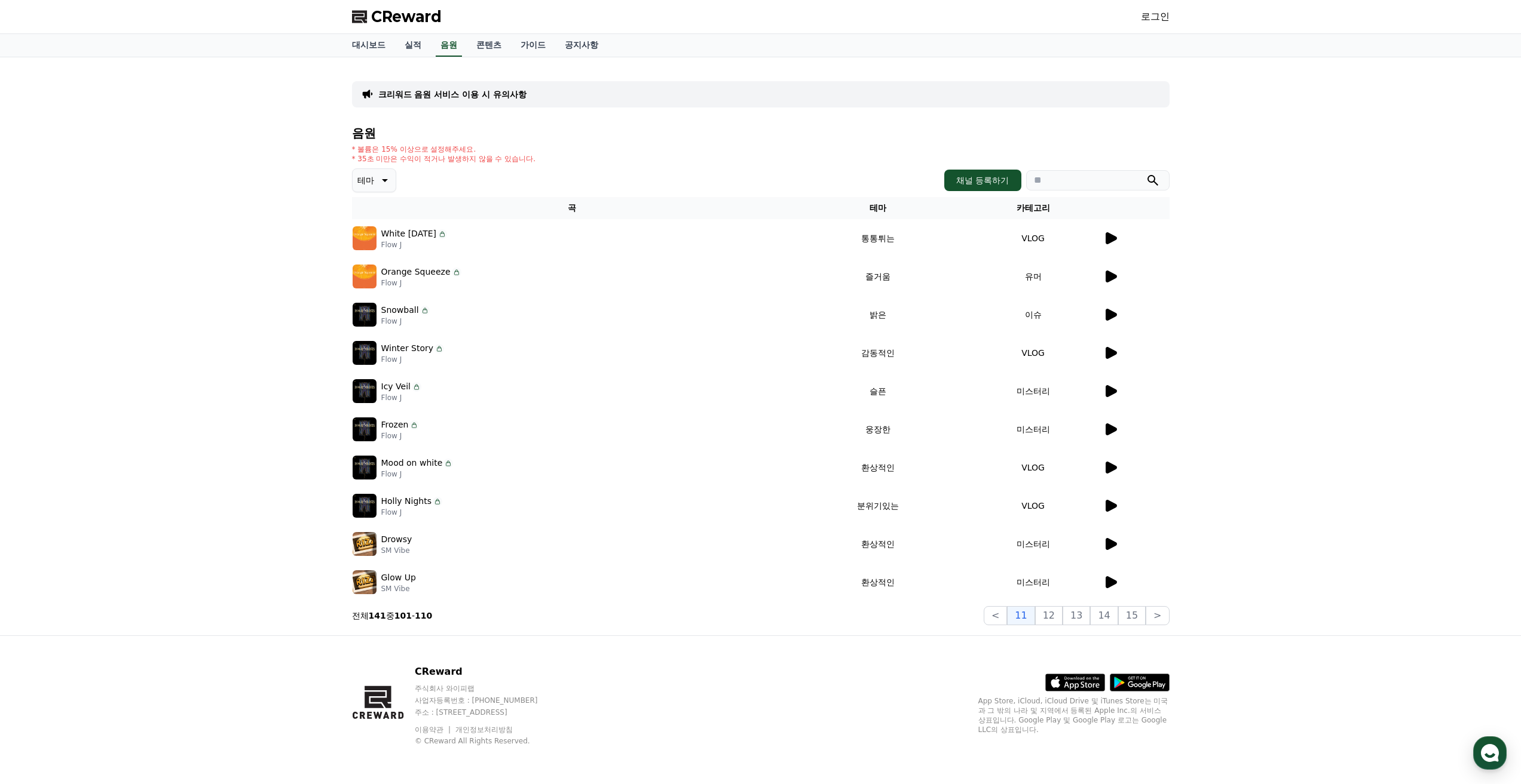
click at [1115, 514] on td at bounding box center [1136, 506] width 67 height 38
click at [1109, 510] on icon at bounding box center [1111, 506] width 11 height 12
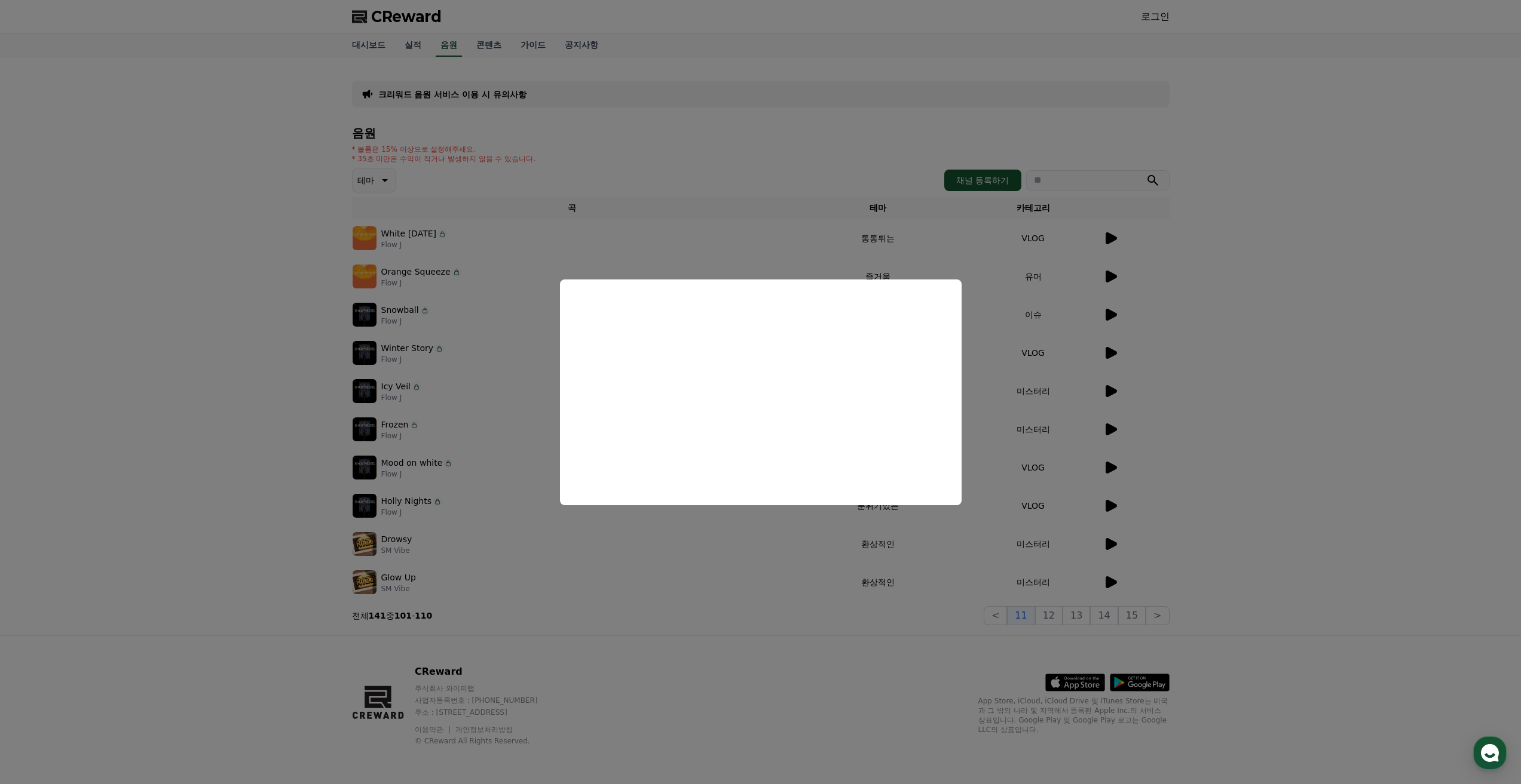
click at [1128, 544] on button "close modal" at bounding box center [760, 392] width 1521 height 784
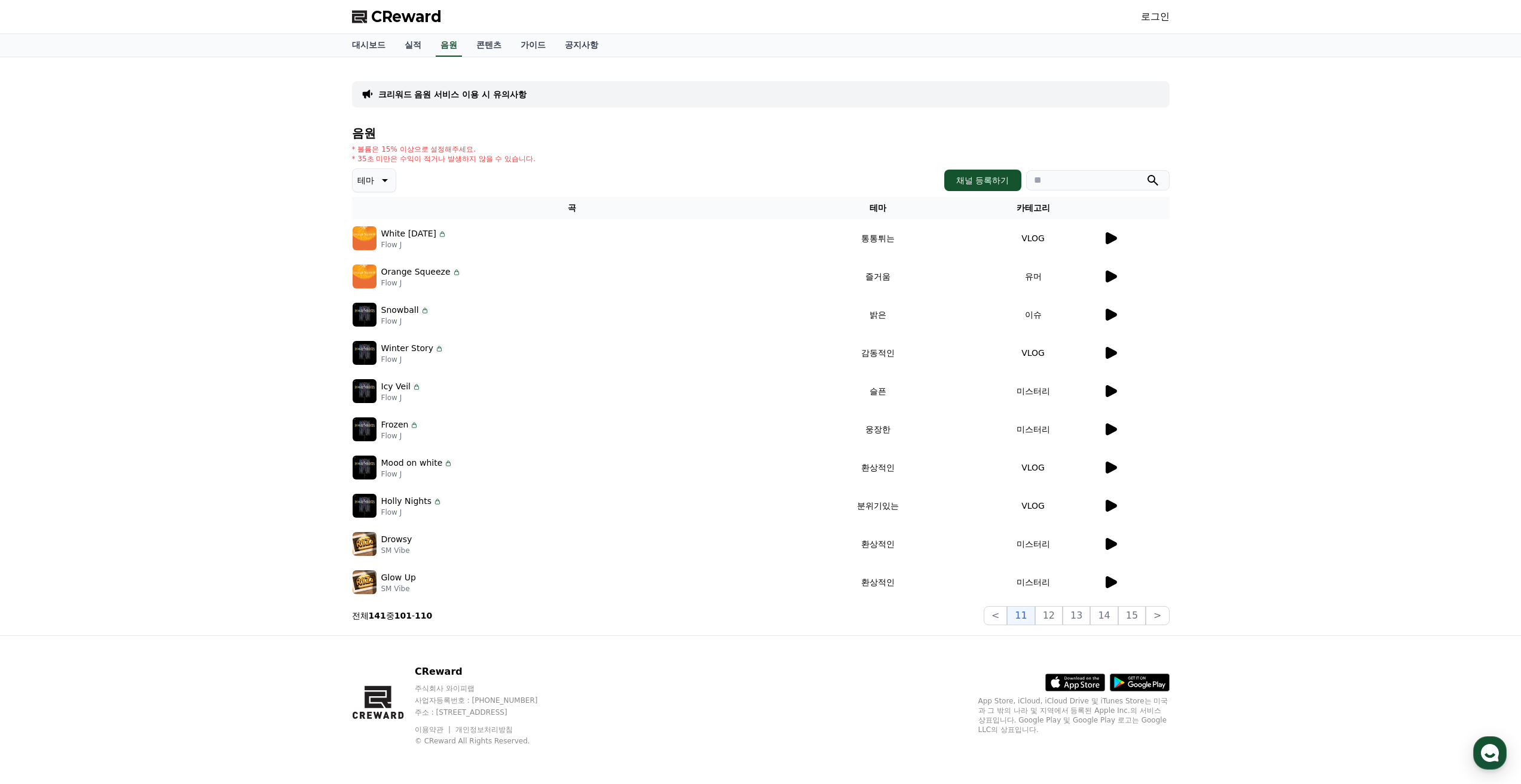
click at [1115, 548] on icon at bounding box center [1110, 544] width 14 height 14
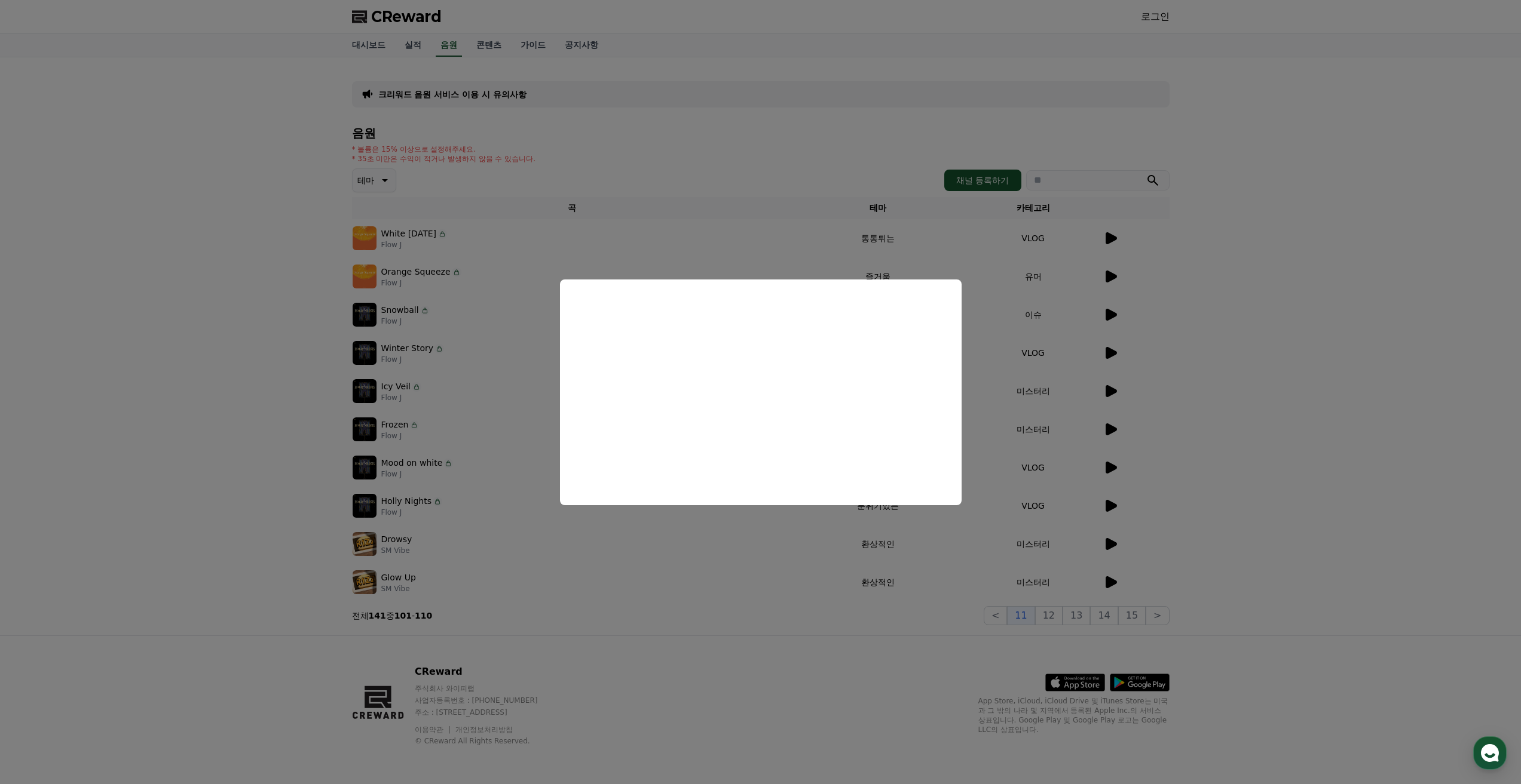
click at [481, 532] on button "close modal" at bounding box center [760, 392] width 1521 height 784
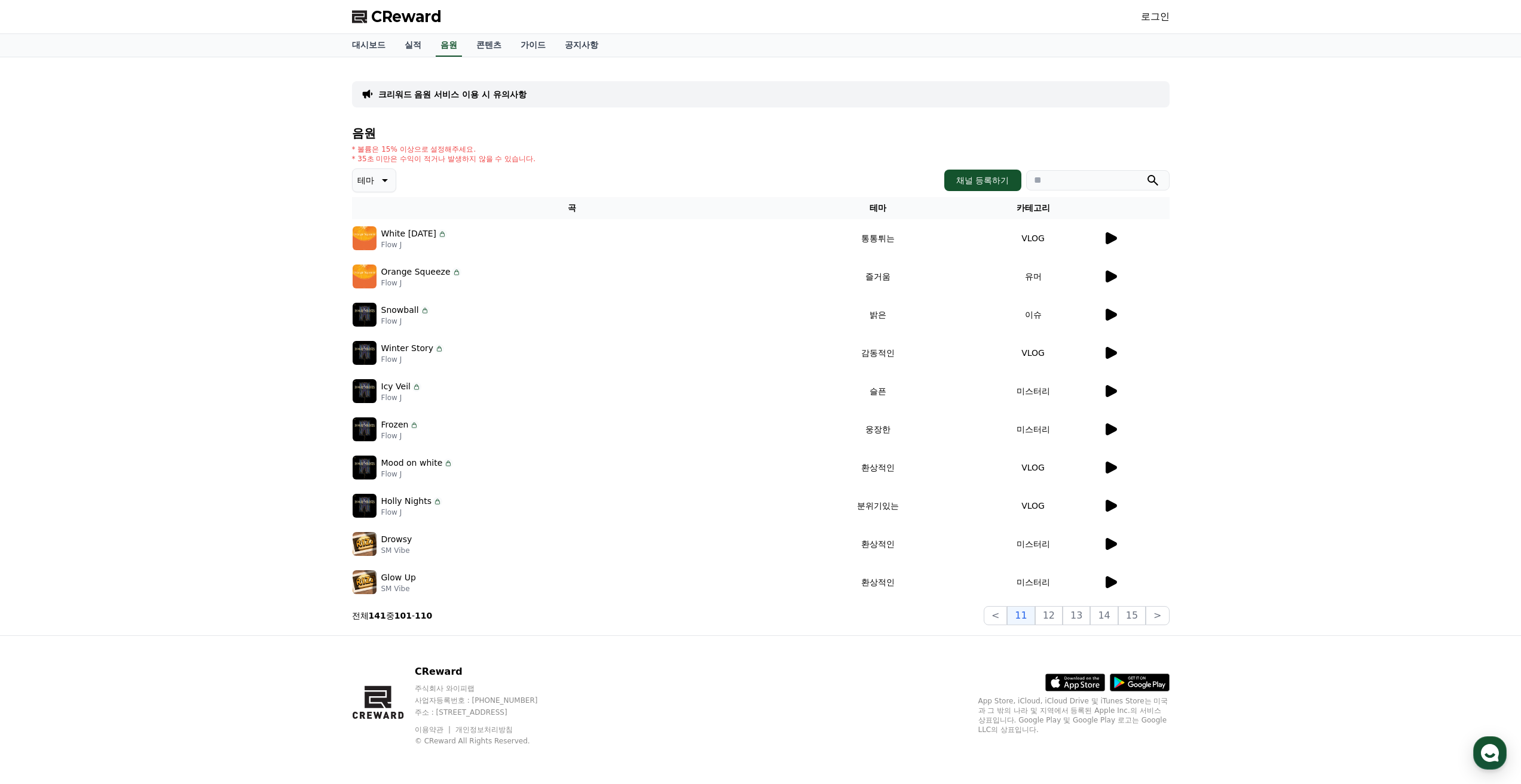
click at [1118, 594] on td at bounding box center [1136, 582] width 67 height 38
click at [1115, 586] on icon at bounding box center [1110, 582] width 14 height 14
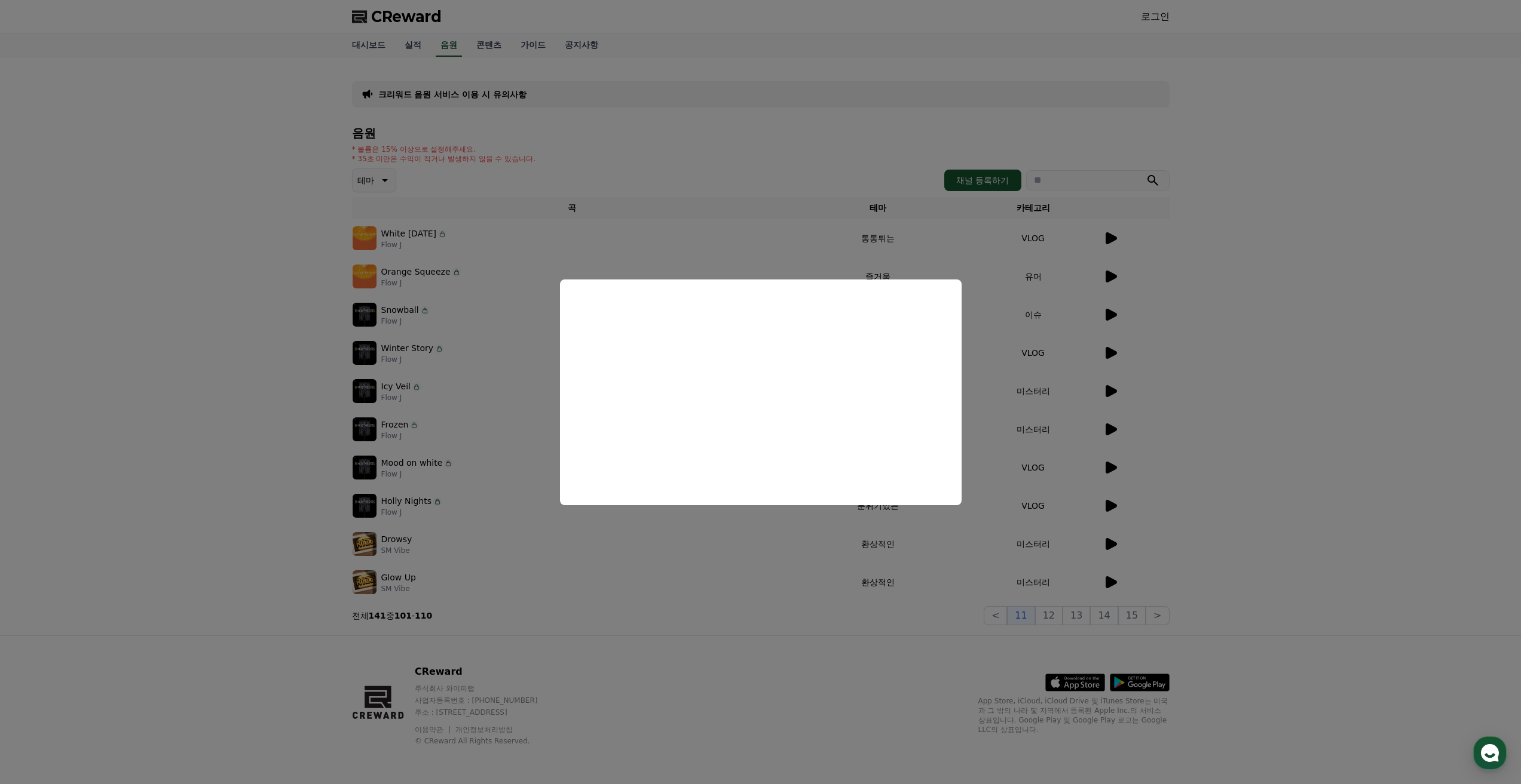
click at [1075, 627] on button "close modal" at bounding box center [760, 392] width 1521 height 784
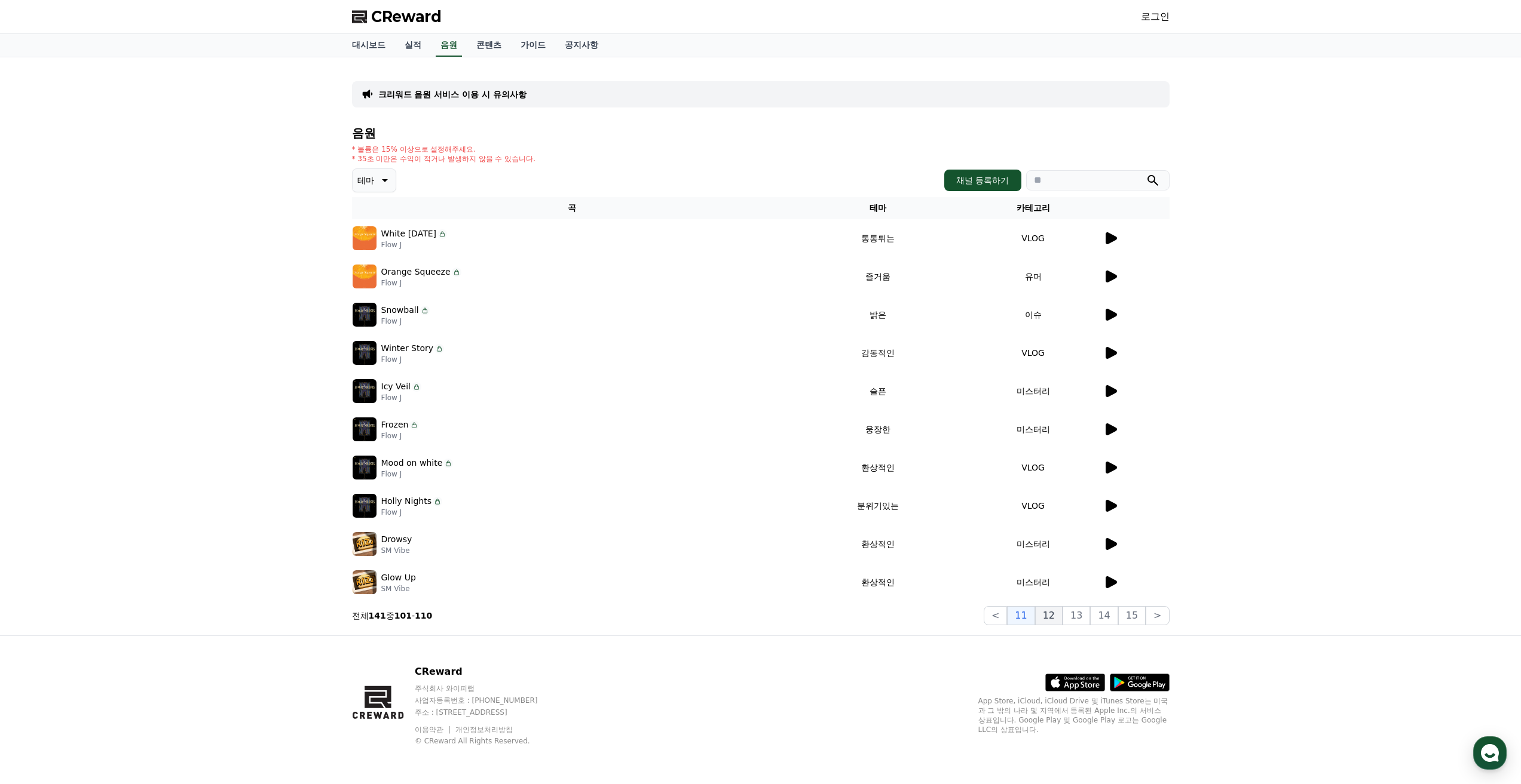
click at [1059, 613] on button "12" at bounding box center [1049, 616] width 28 height 19
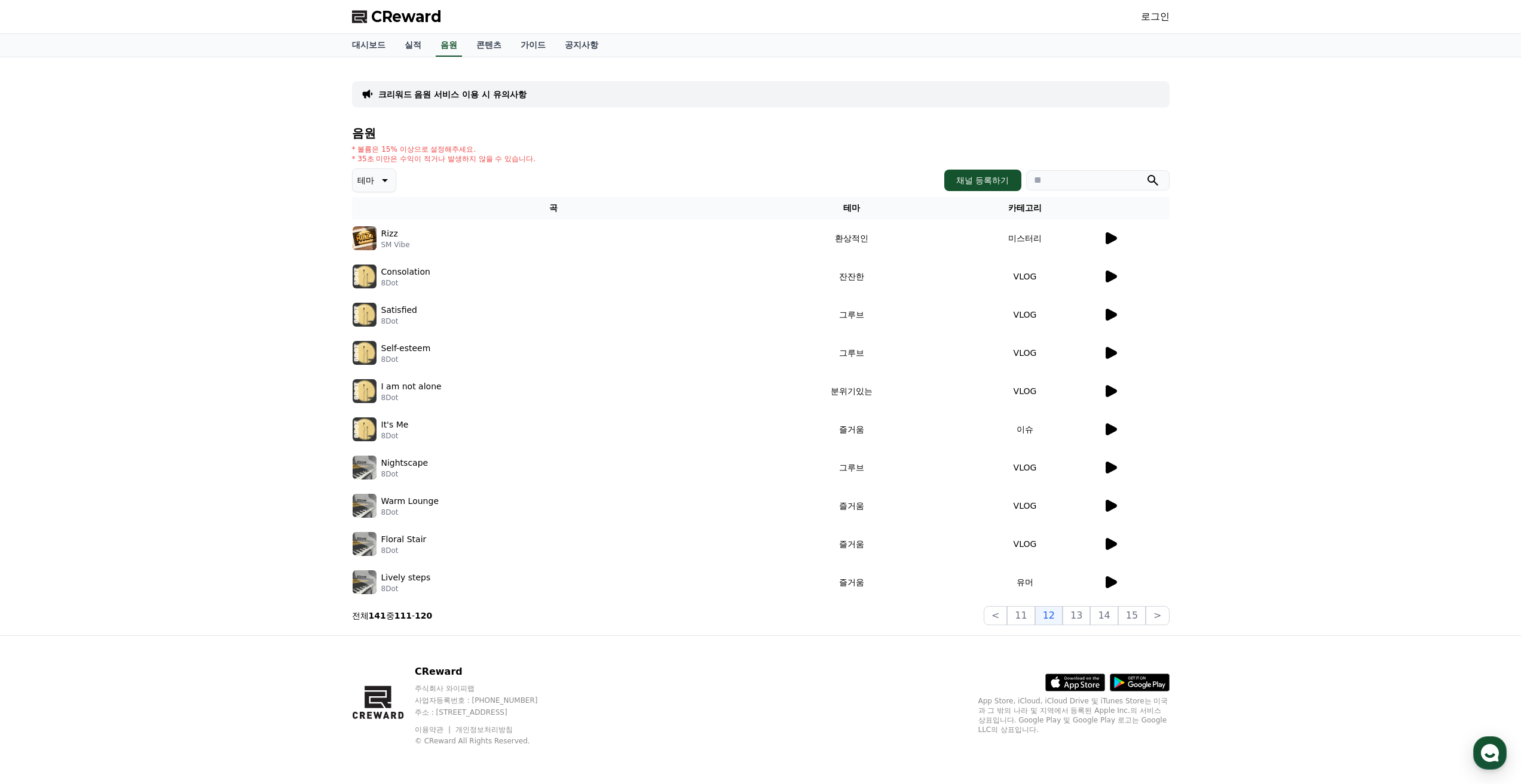
click at [1115, 237] on icon at bounding box center [1111, 239] width 11 height 12
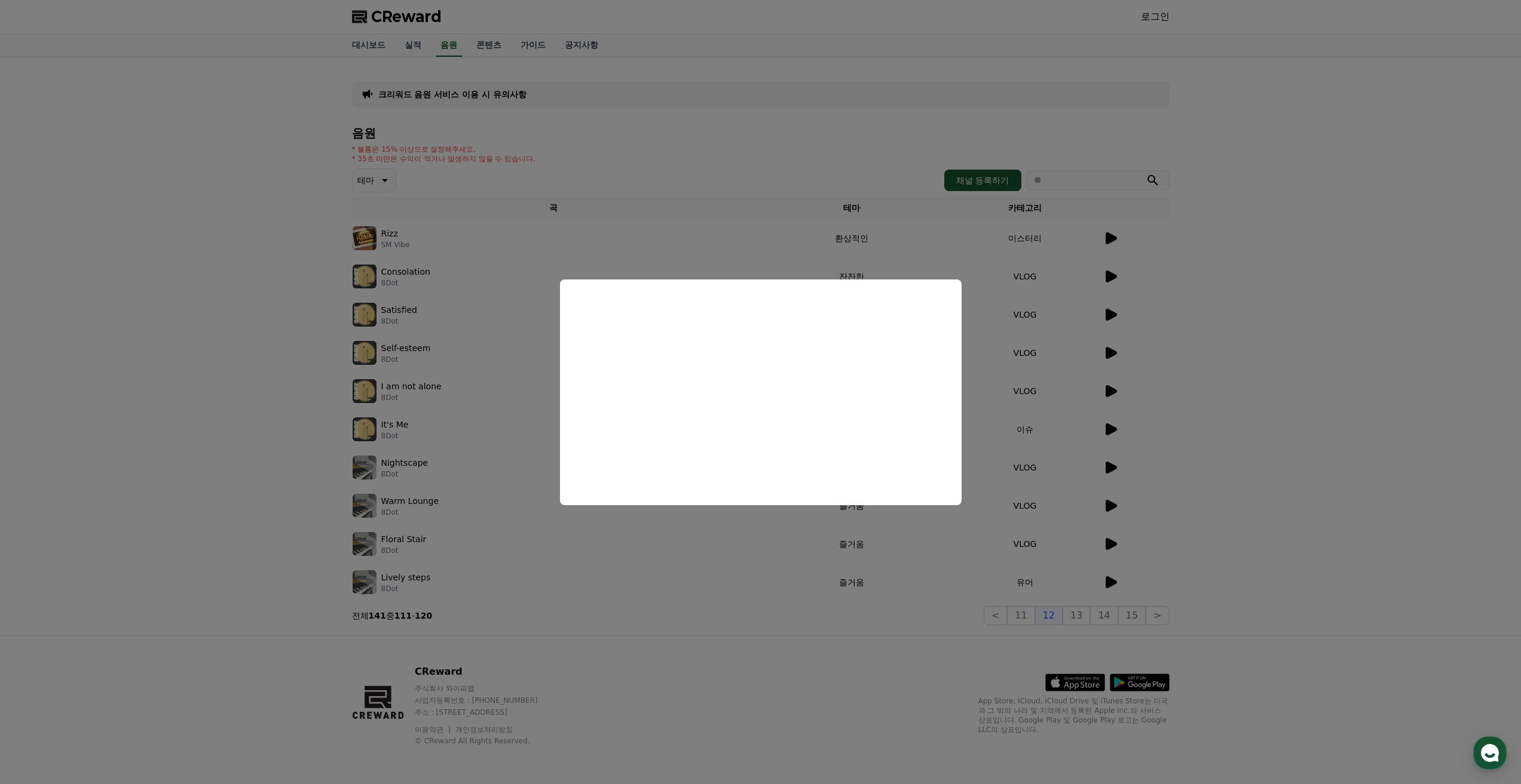
click at [1115, 276] on button "close modal" at bounding box center [760, 392] width 1521 height 784
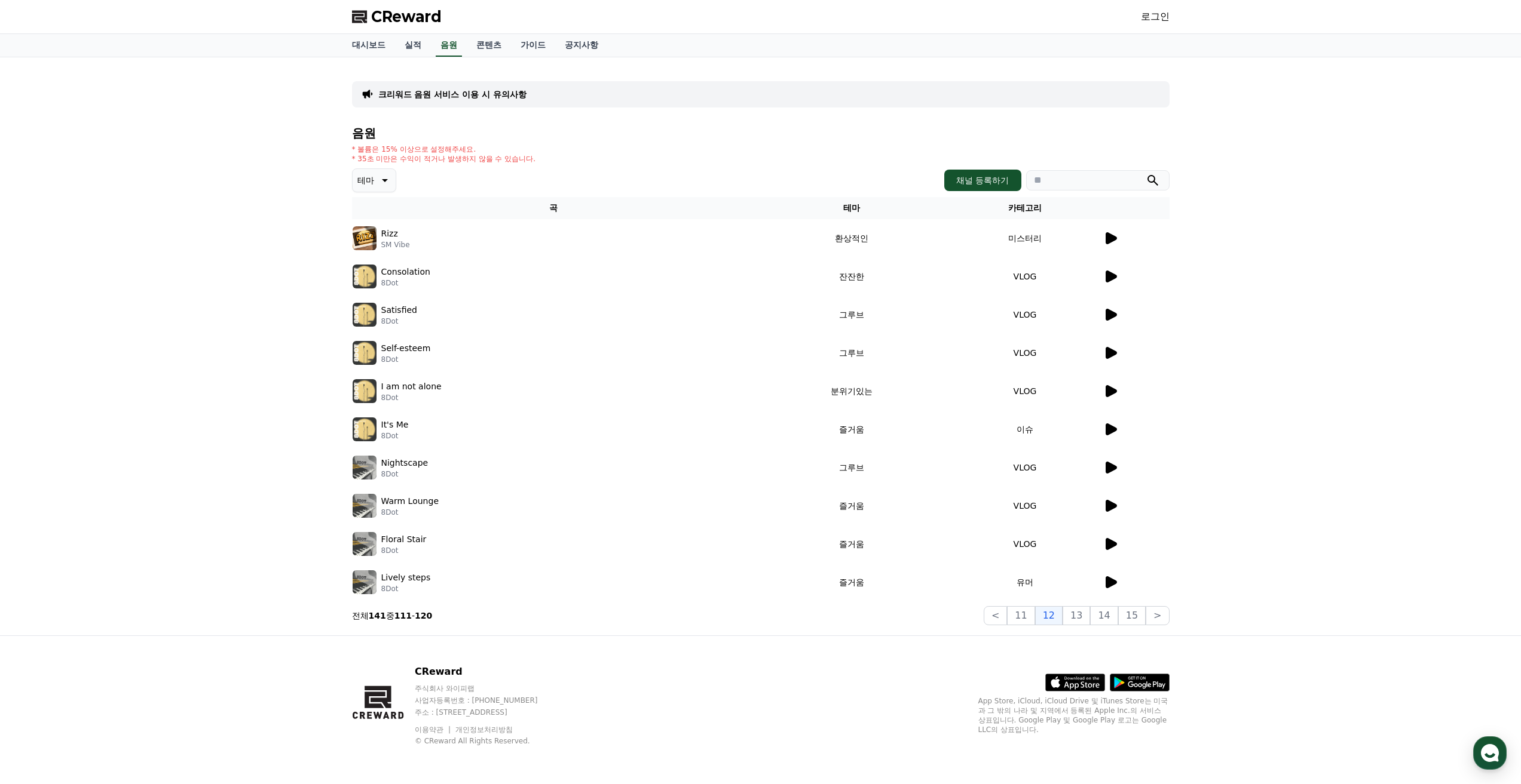
click at [1115, 276] on icon at bounding box center [1111, 277] width 11 height 12
